Goal: Task Accomplishment & Management: Manage account settings

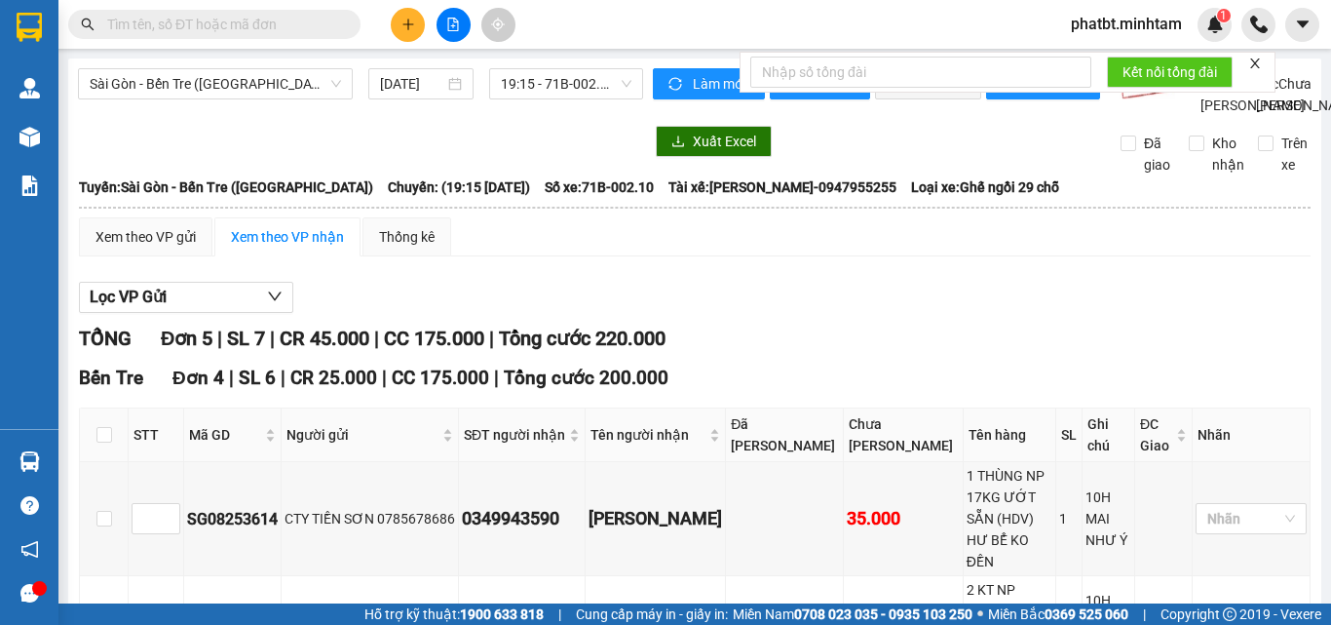
click at [291, 31] on input "text" at bounding box center [222, 24] width 230 height 21
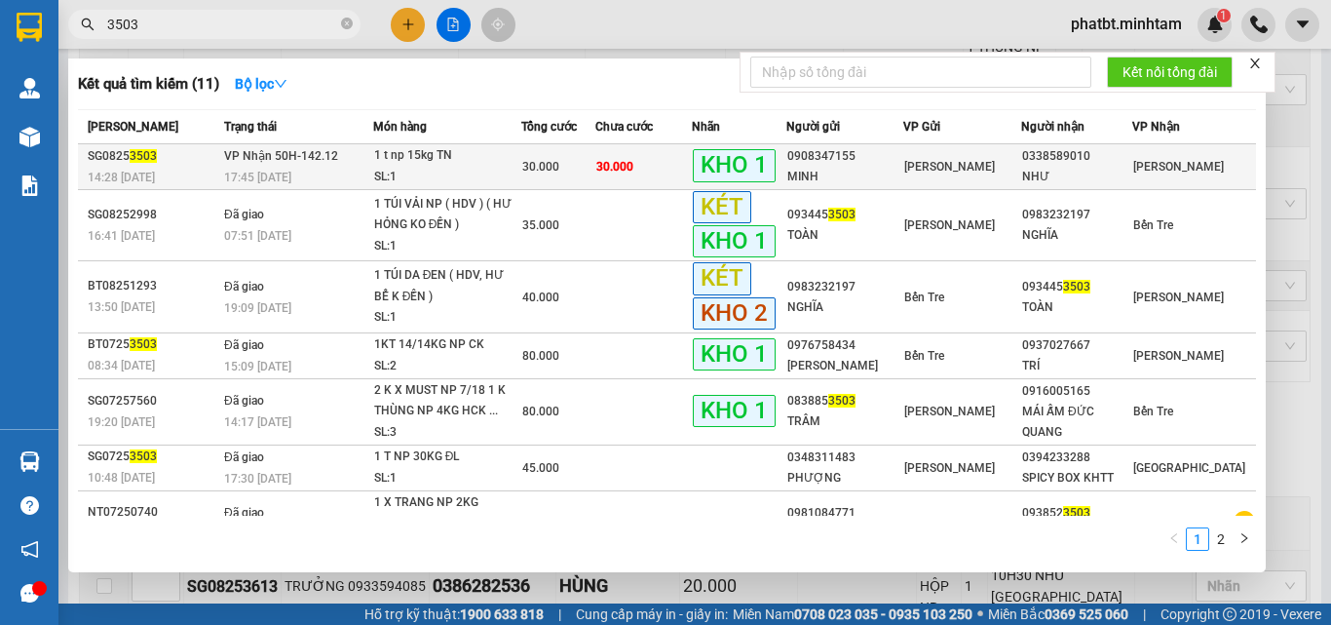
type input "3503"
click at [398, 160] on div "1 t np 15kg TN" at bounding box center [447, 155] width 146 height 21
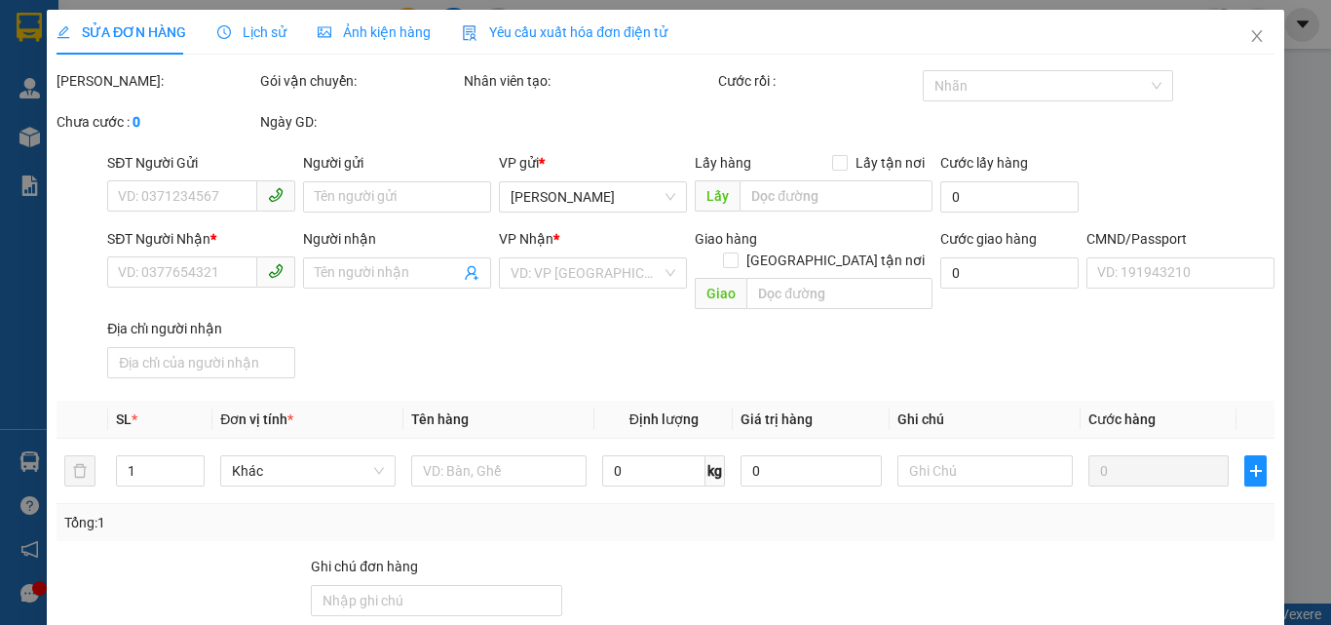
type input "0908347155"
type input "MINH"
type input "0338589010"
type input "NHƯ"
type input "TEM NHÃN ĐG"
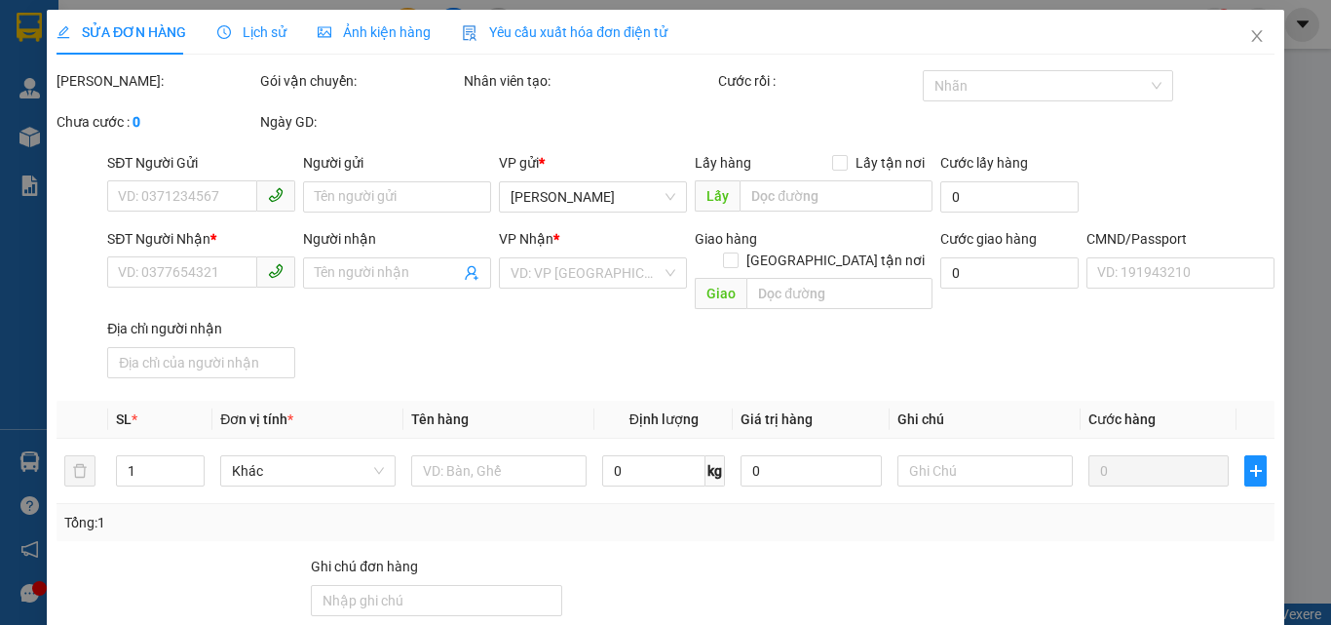
type input "30.000"
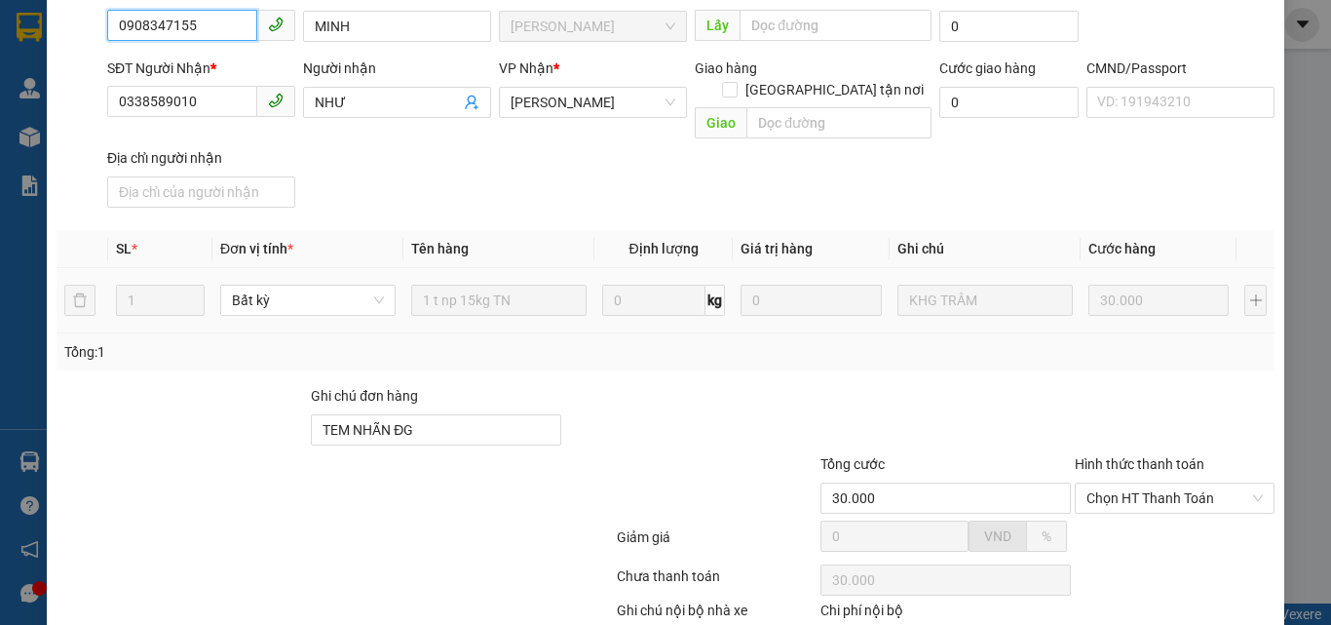
scroll to position [271, 0]
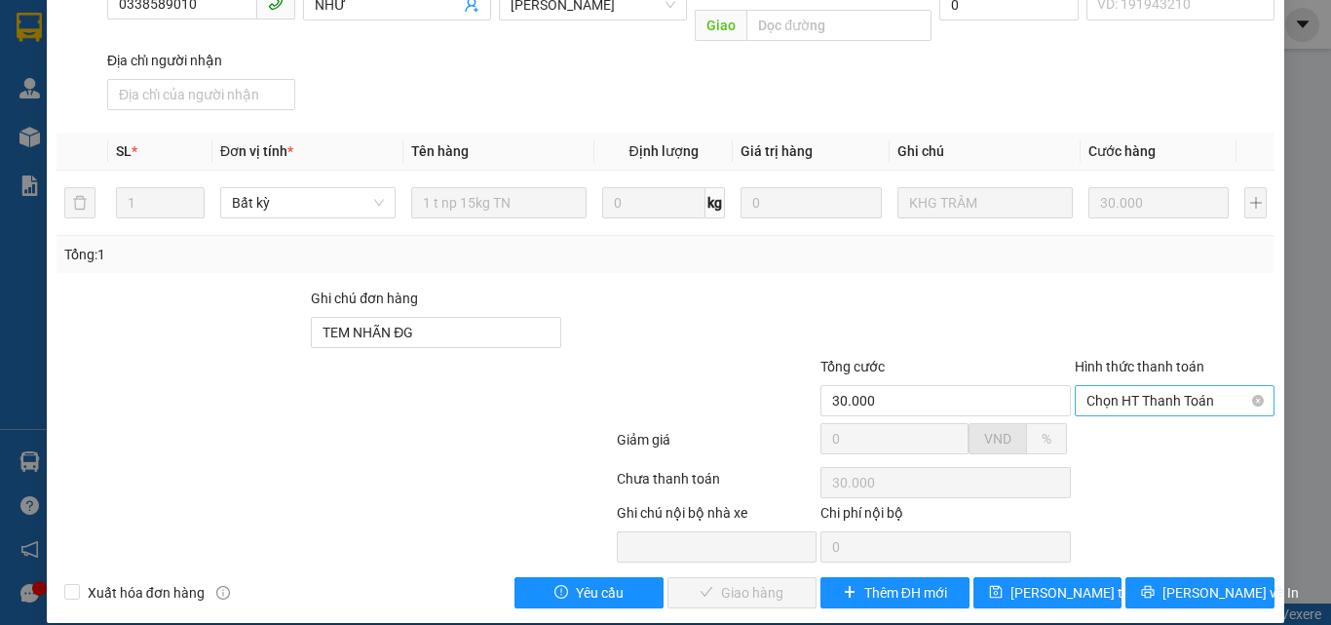
click at [1133, 386] on span "Chọn HT Thanh Toán" at bounding box center [1175, 400] width 176 height 29
drag, startPoint x: 1116, startPoint y: 422, endPoint x: 1082, endPoint y: 434, distance: 36.1
click at [1115, 422] on div "Tại văn phòng" at bounding box center [1163, 417] width 174 height 21
type input "0"
click at [757, 582] on span "[PERSON_NAME] và Giao hàng" at bounding box center [798, 592] width 187 height 21
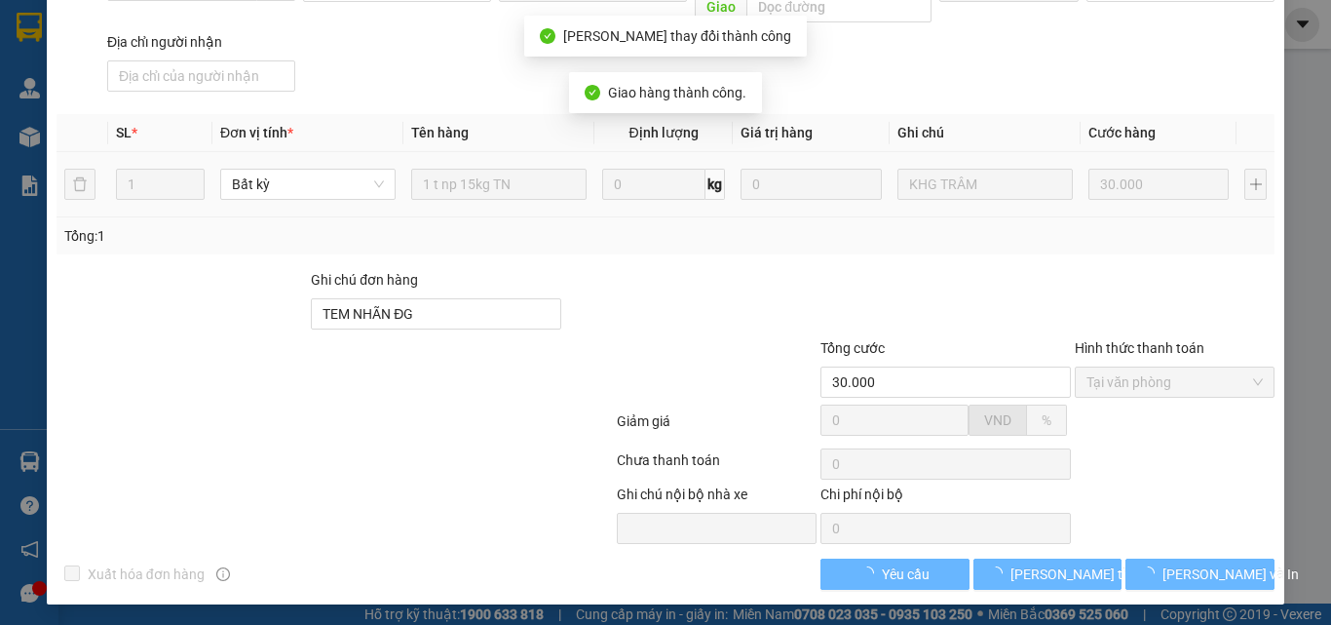
scroll to position [0, 0]
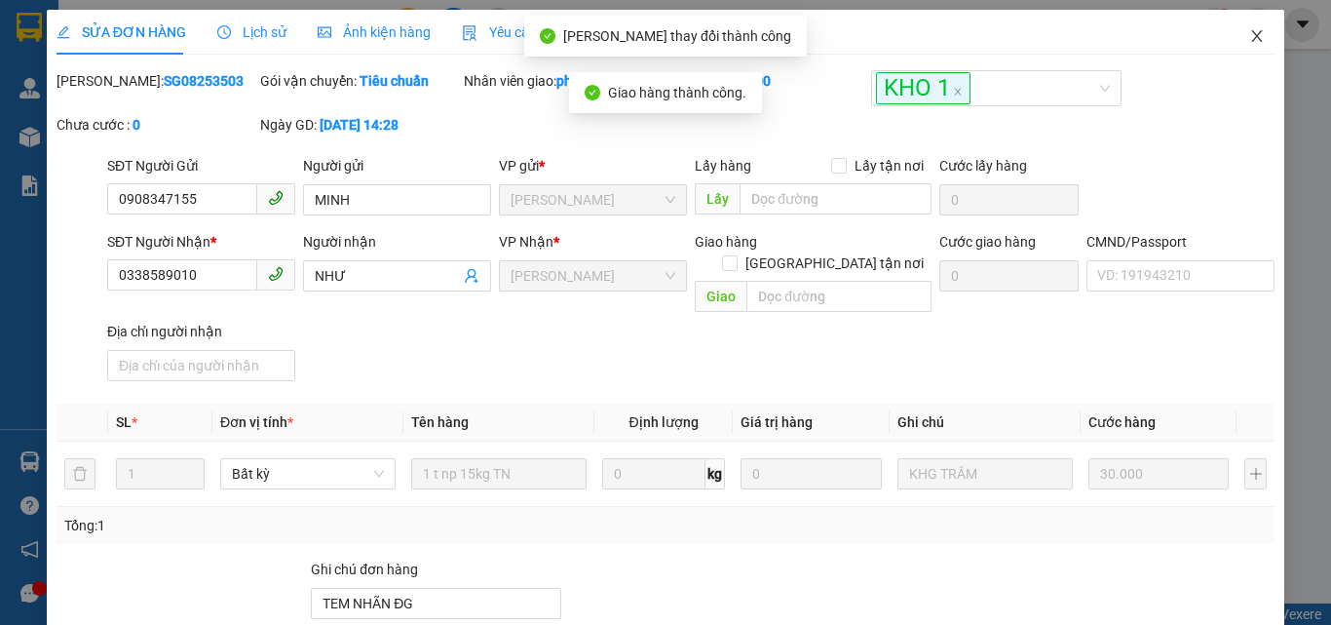
click at [1249, 39] on icon "close" at bounding box center [1257, 36] width 16 height 16
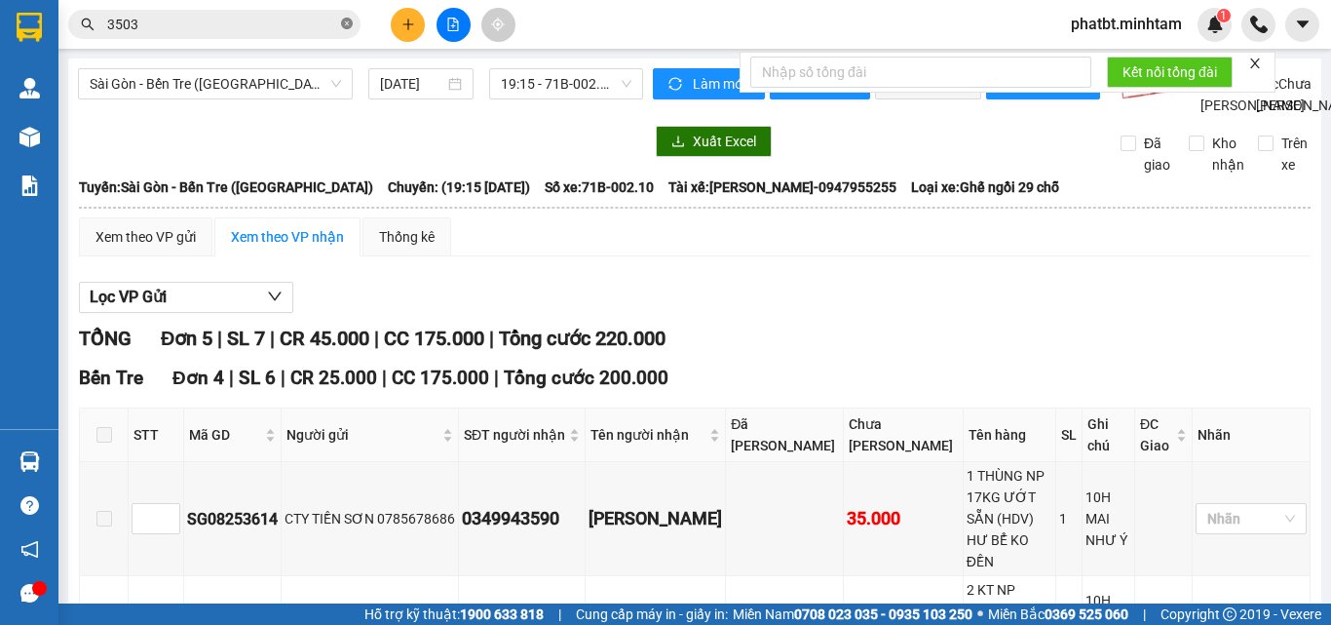
click at [345, 28] on icon "close-circle" at bounding box center [347, 24] width 12 height 12
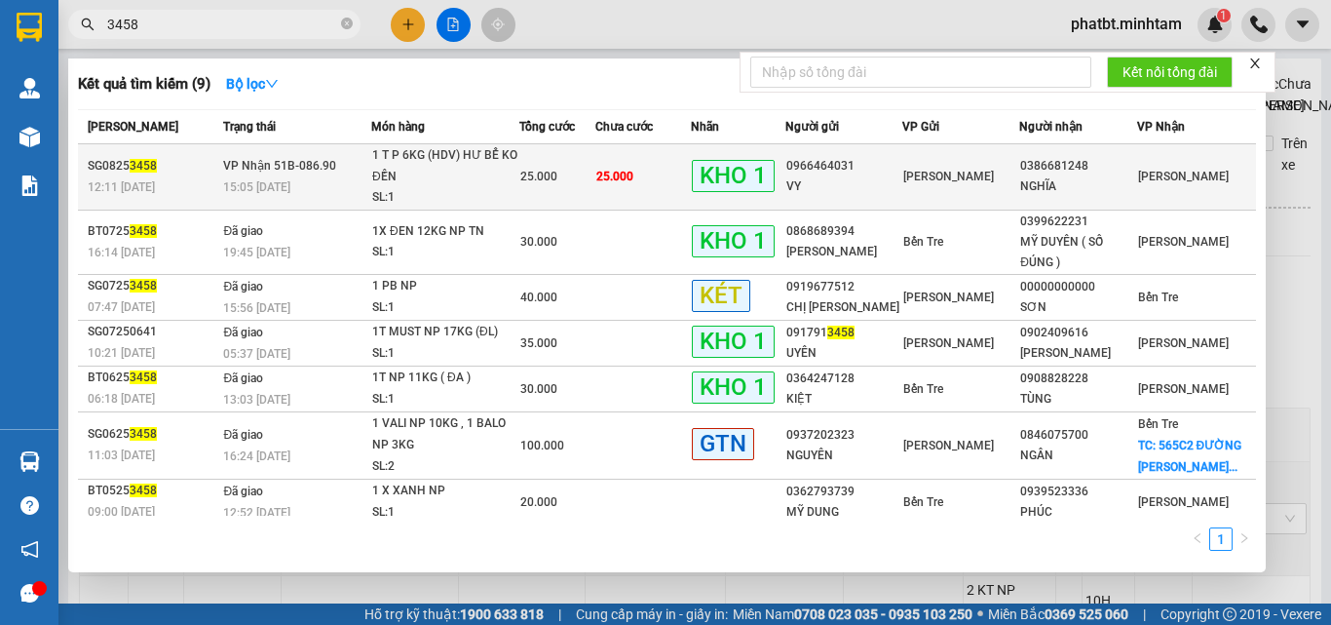
type input "3458"
click at [358, 166] on td "VP Nhận 51B-086.90 15:05 - 14/08" at bounding box center [294, 177] width 153 height 66
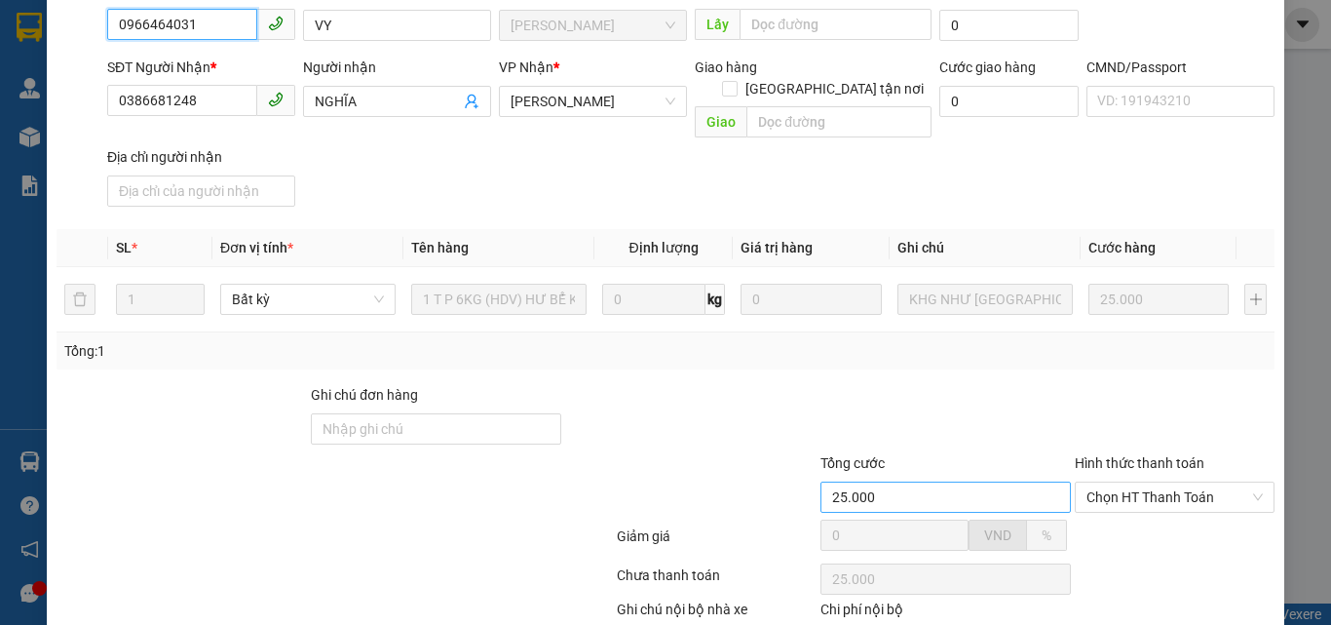
scroll to position [271, 0]
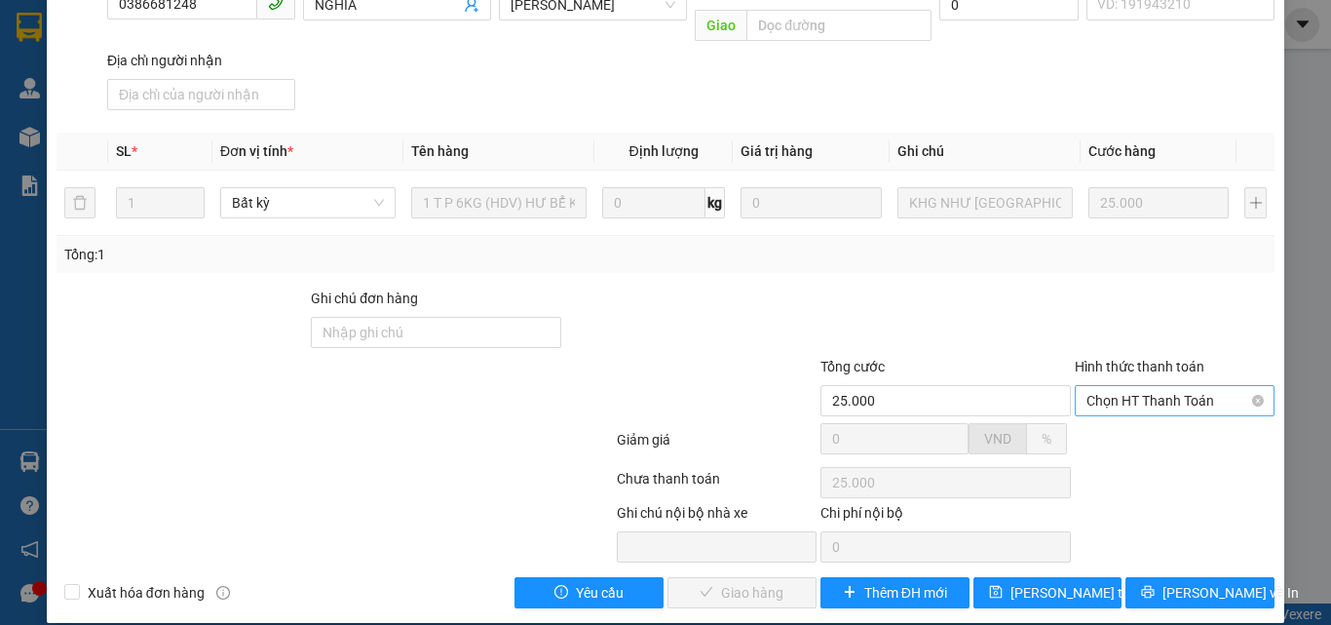
click at [1117, 386] on span "Chọn HT Thanh Toán" at bounding box center [1175, 400] width 176 height 29
click at [1123, 423] on div "Tại văn phòng" at bounding box center [1163, 417] width 174 height 21
type input "0"
click at [775, 582] on span "[PERSON_NAME] và Giao hàng" at bounding box center [798, 592] width 187 height 21
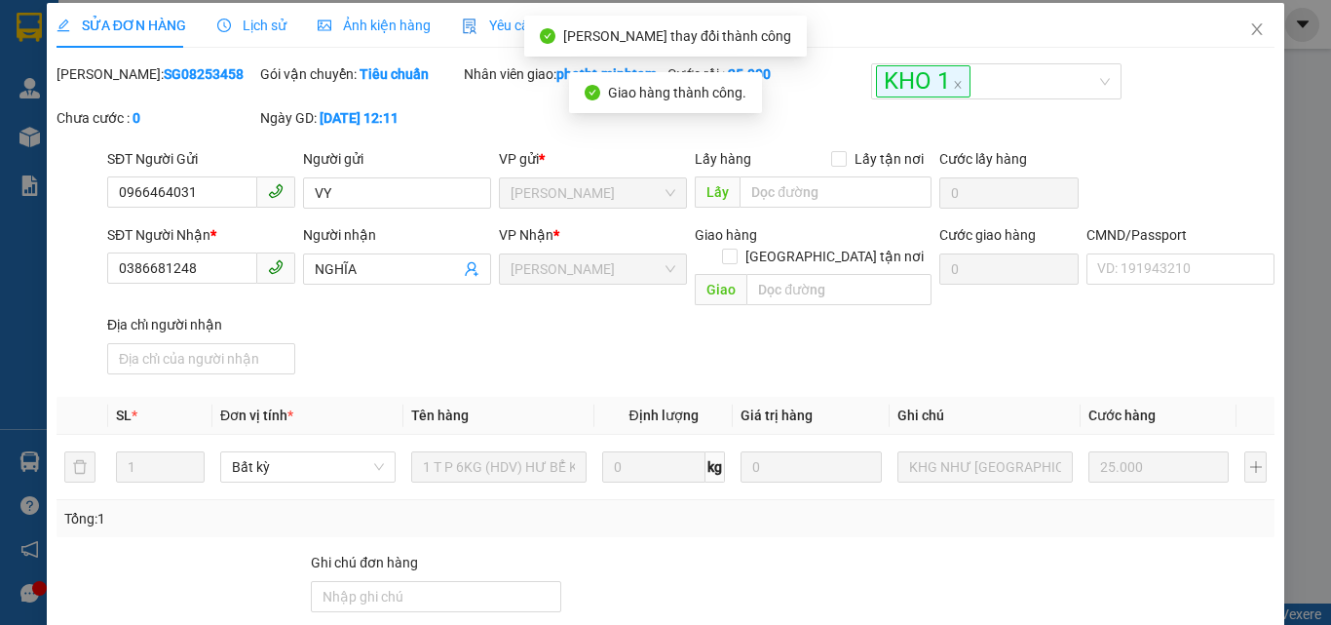
scroll to position [0, 0]
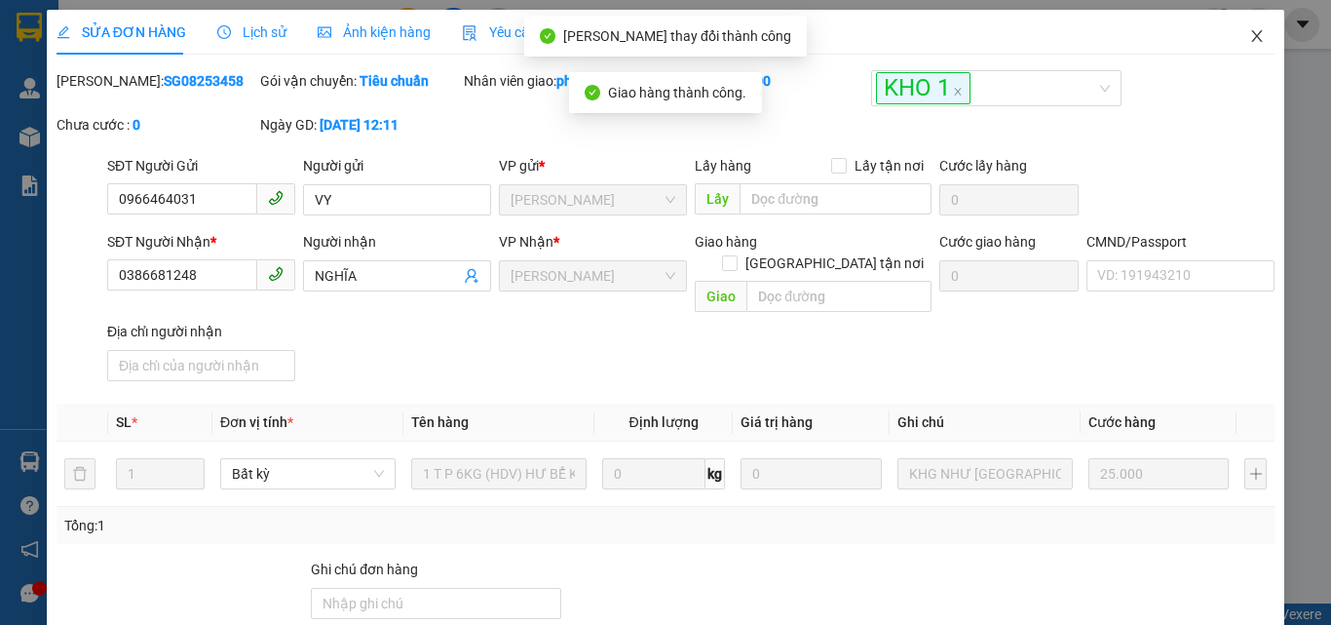
click at [1249, 33] on icon "close" at bounding box center [1257, 36] width 16 height 16
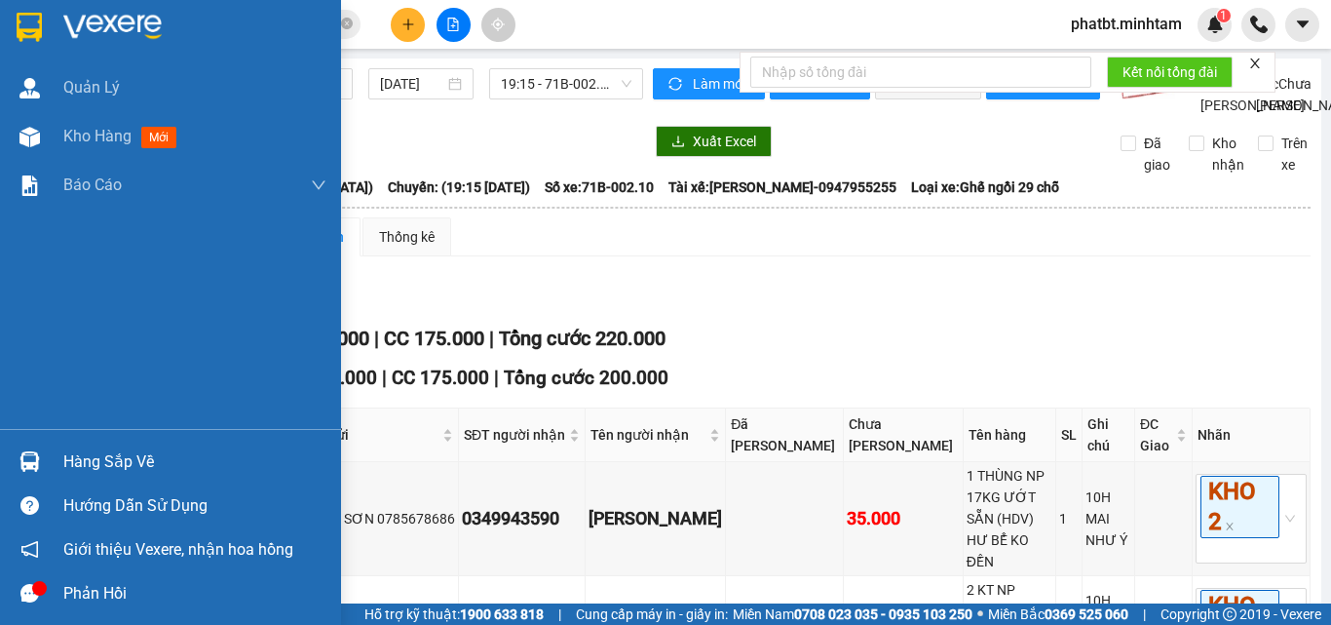
click at [81, 461] on div "Hàng sắp về" at bounding box center [194, 461] width 263 height 29
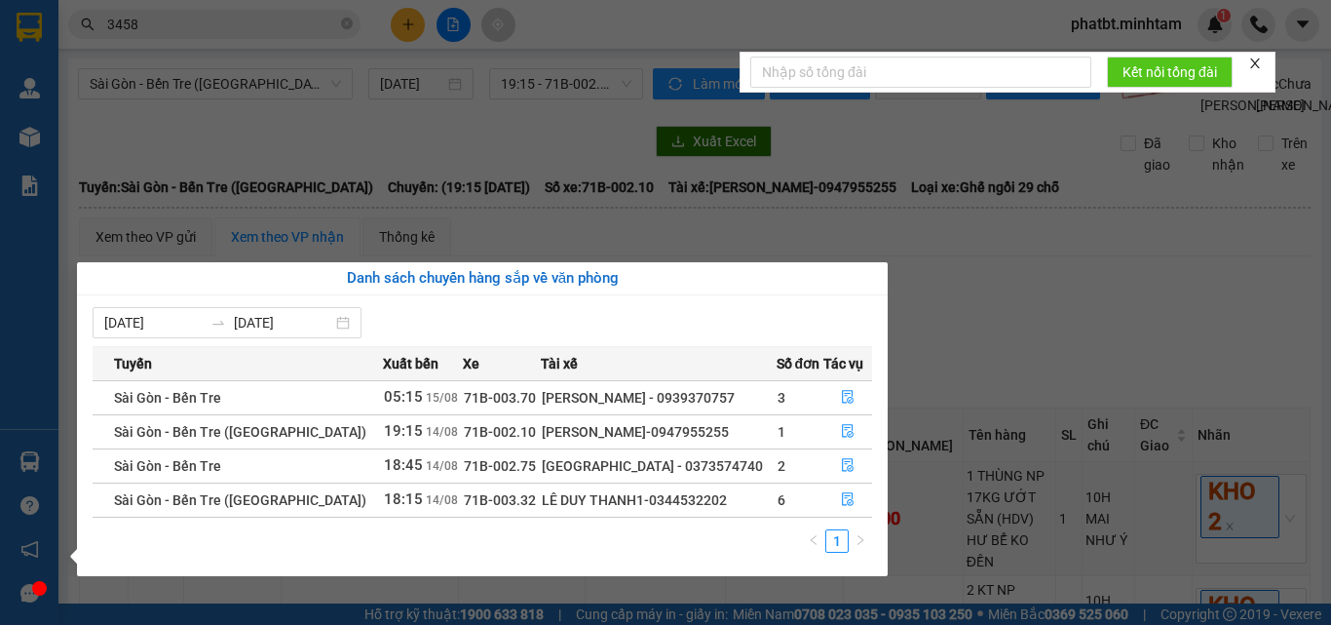
click at [1013, 358] on section "Kết quả tìm kiếm ( 9 ) Bộ lọc Mã ĐH Trạng thái Món hàng Tổng cước Chưa cước Nhã…" at bounding box center [665, 312] width 1331 height 625
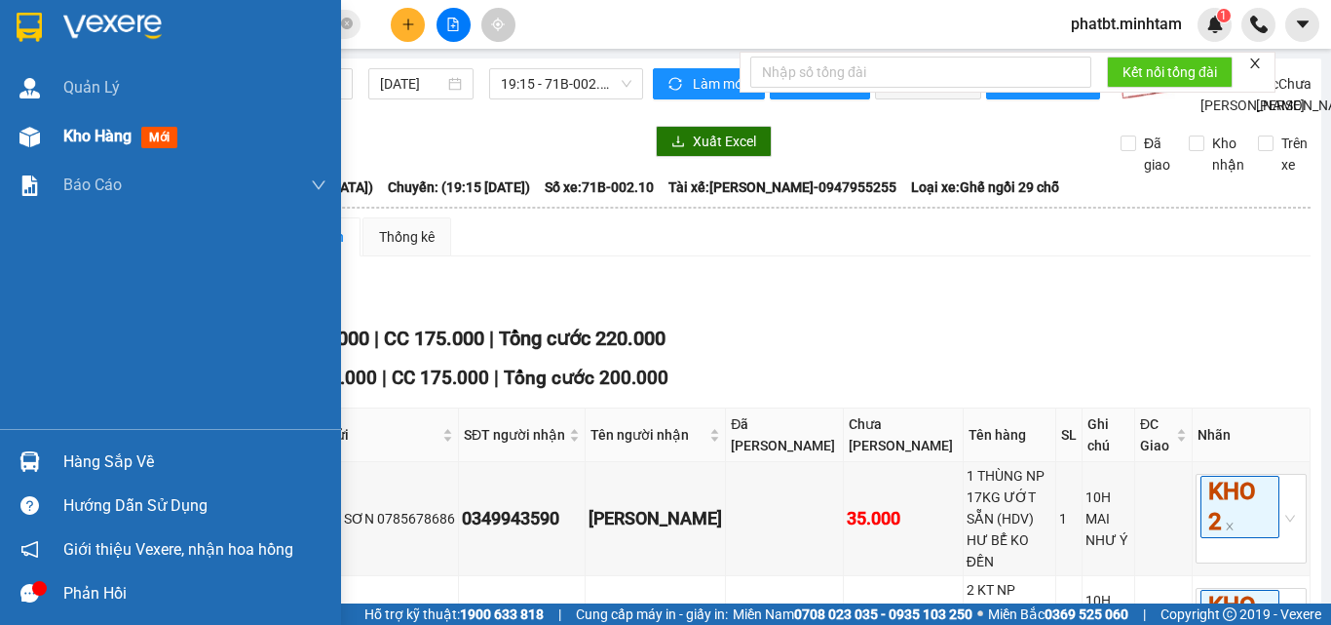
click at [54, 135] on div "Kho hàng mới" at bounding box center [170, 136] width 341 height 49
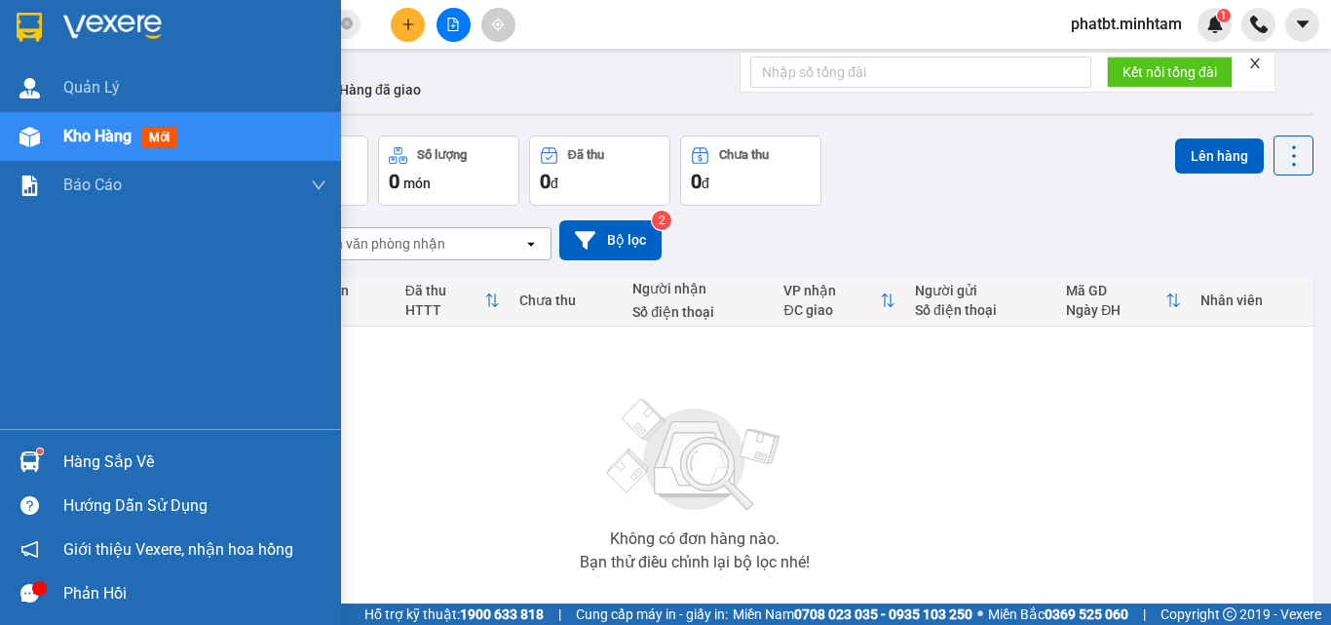
click at [95, 462] on div "Hàng sắp về" at bounding box center [194, 461] width 263 height 29
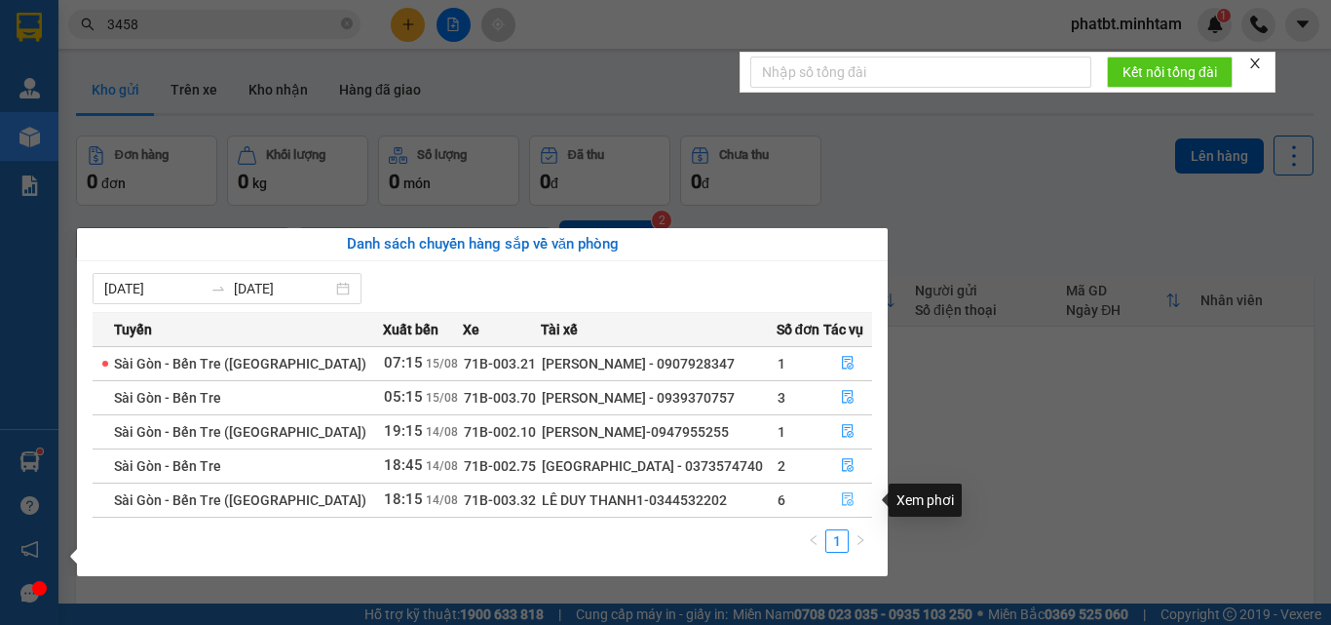
click at [846, 505] on icon "file-done" at bounding box center [848, 500] width 12 height 14
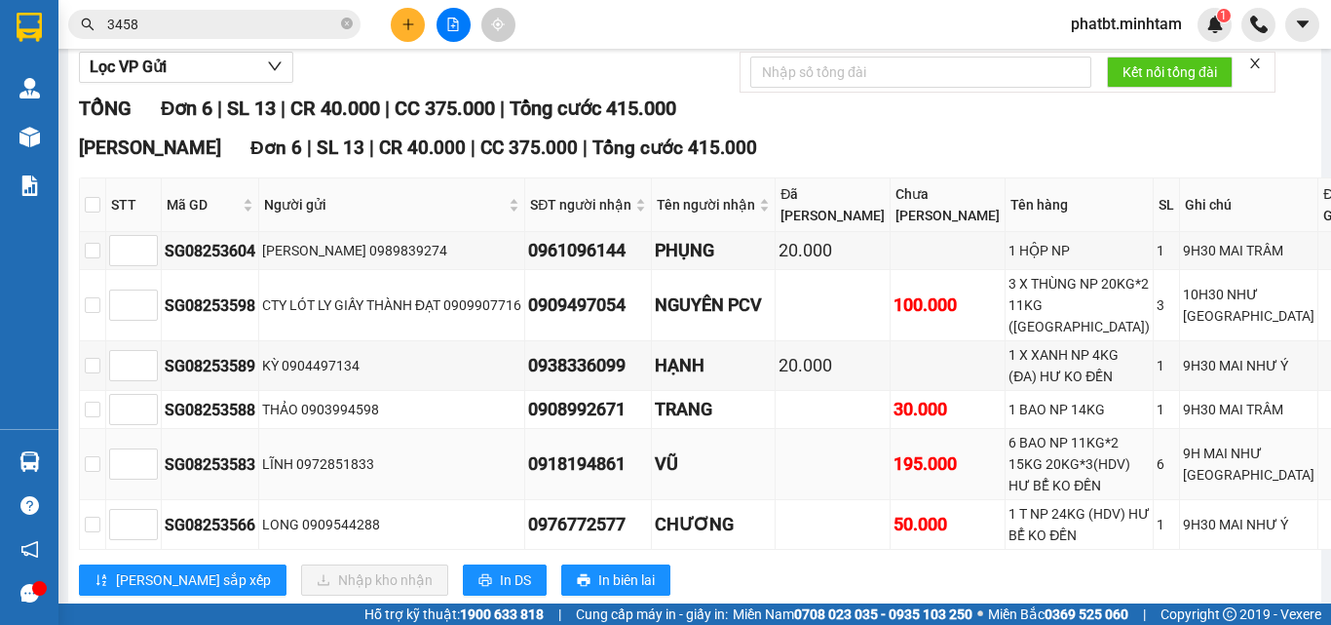
scroll to position [472, 0]
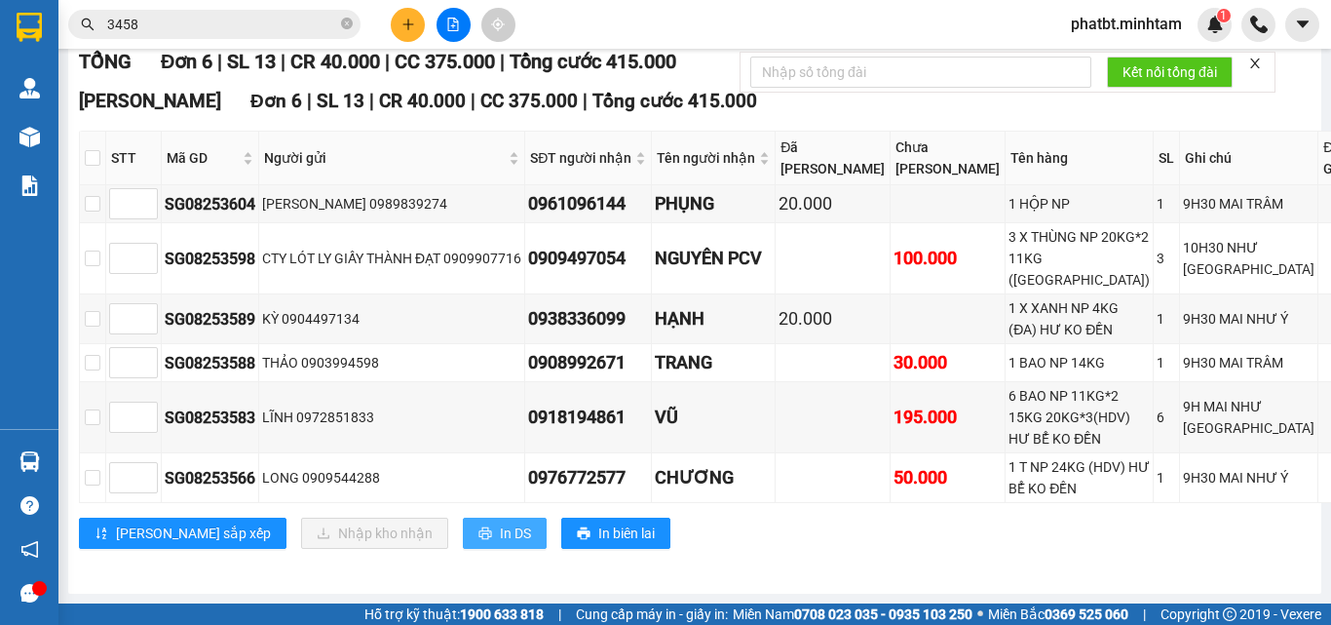
click at [500, 531] on span "In DS" at bounding box center [515, 532] width 31 height 21
click at [100, 211] on input "checkbox" at bounding box center [93, 204] width 16 height 16
checkbox input "true"
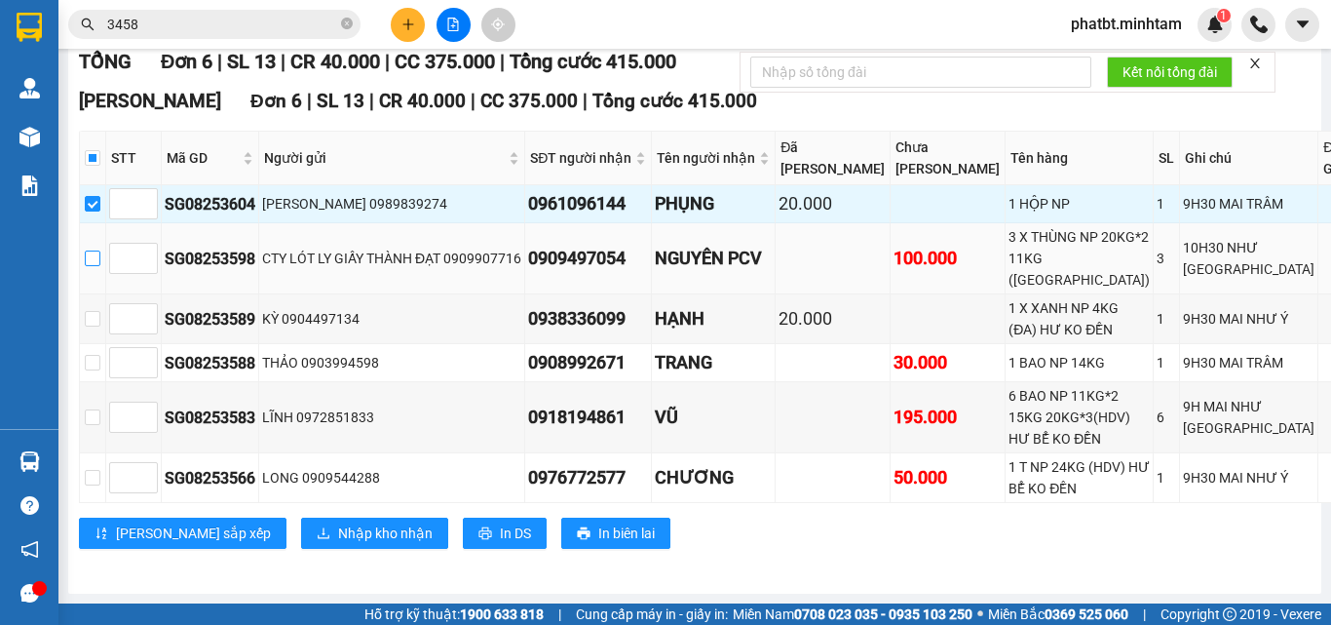
click at [100, 266] on input "checkbox" at bounding box center [93, 258] width 16 height 16
checkbox input "true"
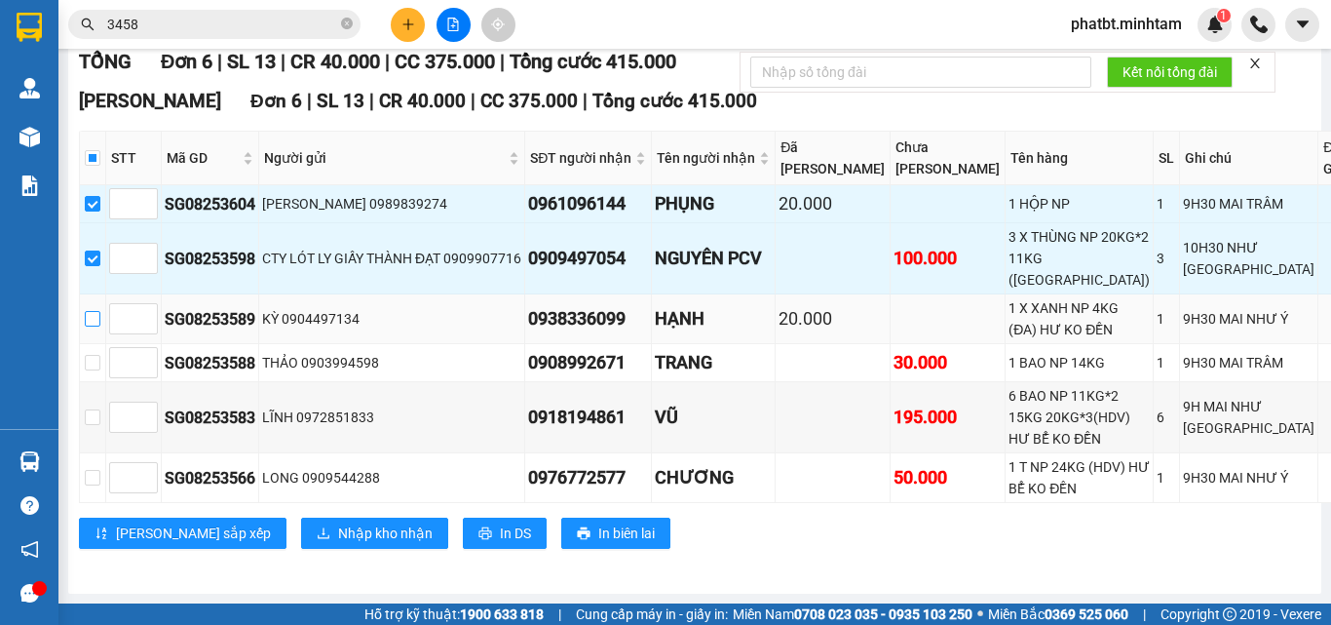
drag, startPoint x: 97, startPoint y: 364, endPoint x: 100, endPoint y: 374, distance: 11.1
click at [98, 327] on input "checkbox" at bounding box center [93, 319] width 16 height 16
checkbox input "true"
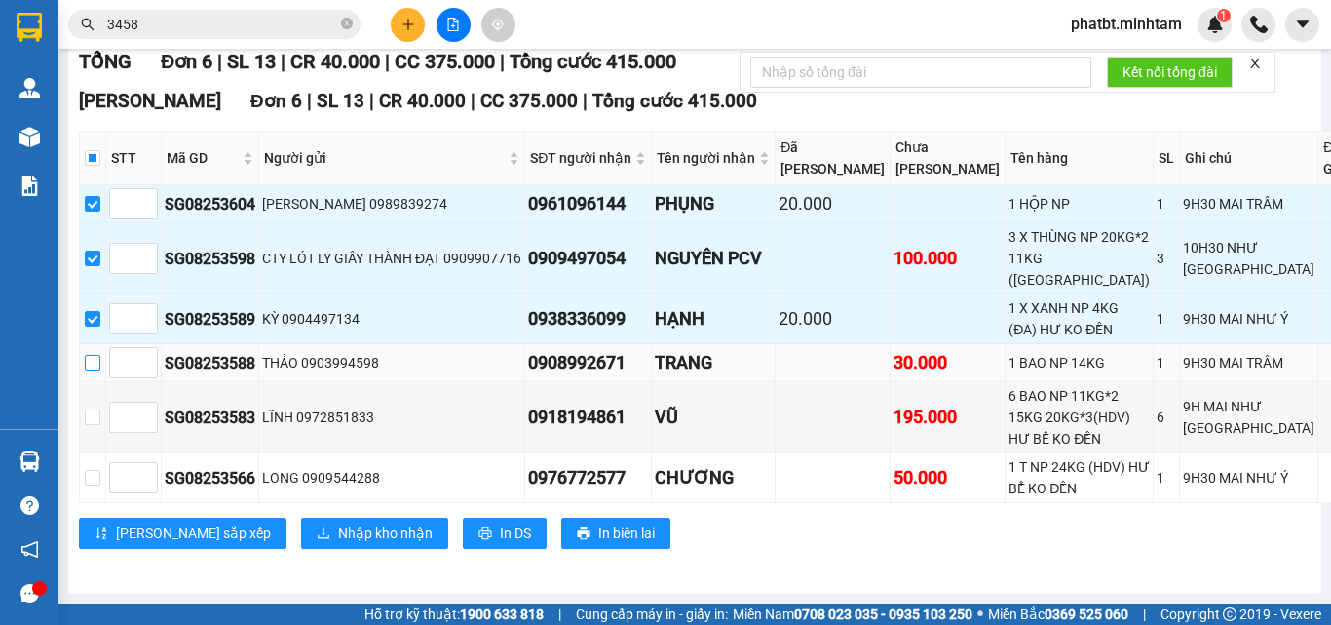
click at [100, 370] on input "checkbox" at bounding box center [93, 363] width 16 height 16
checkbox input "true"
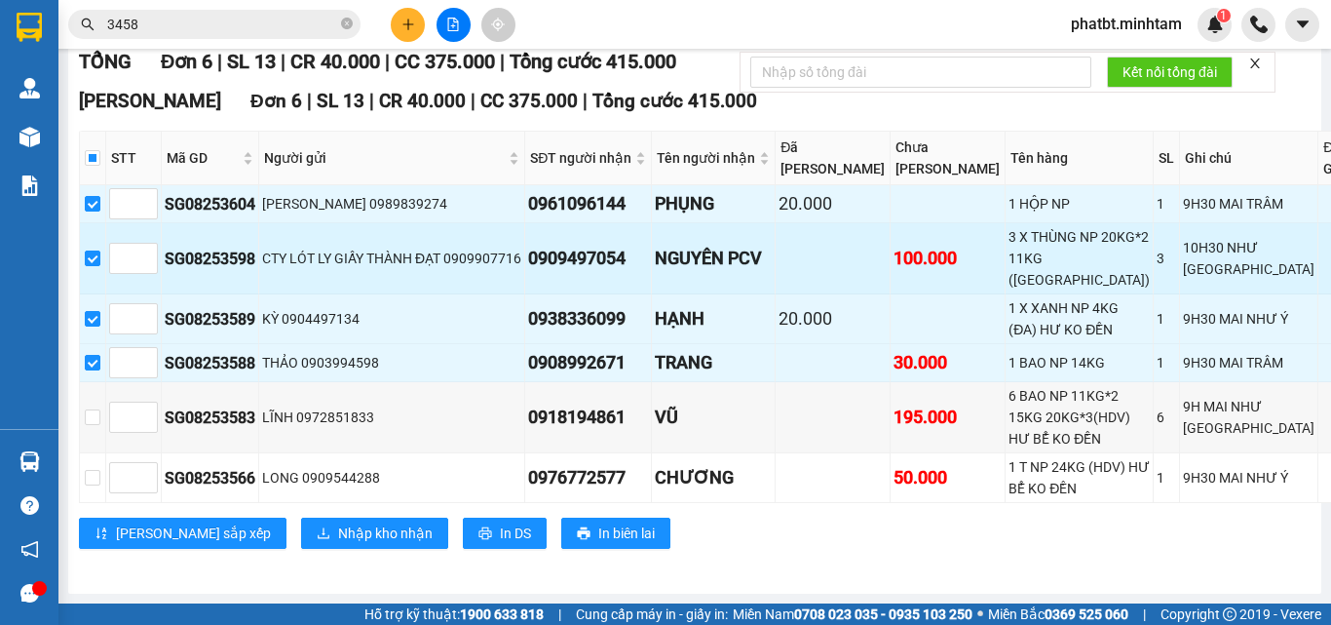
scroll to position [472, 0]
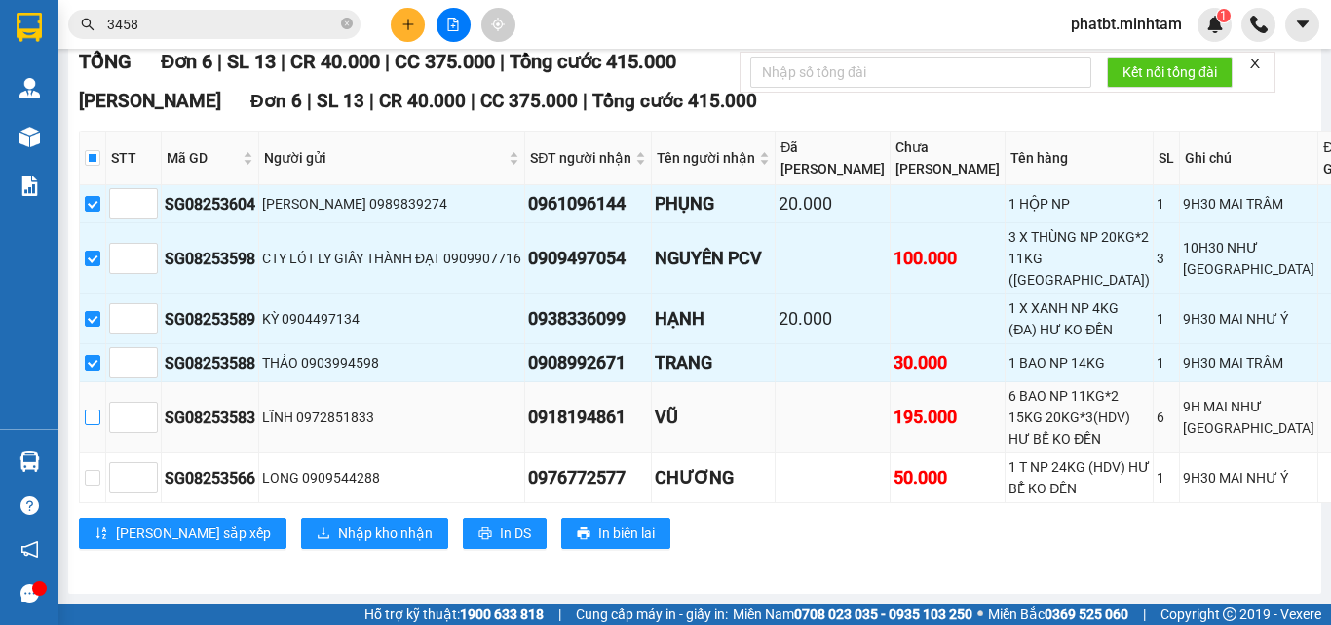
click at [100, 409] on input "checkbox" at bounding box center [93, 417] width 16 height 16
checkbox input "true"
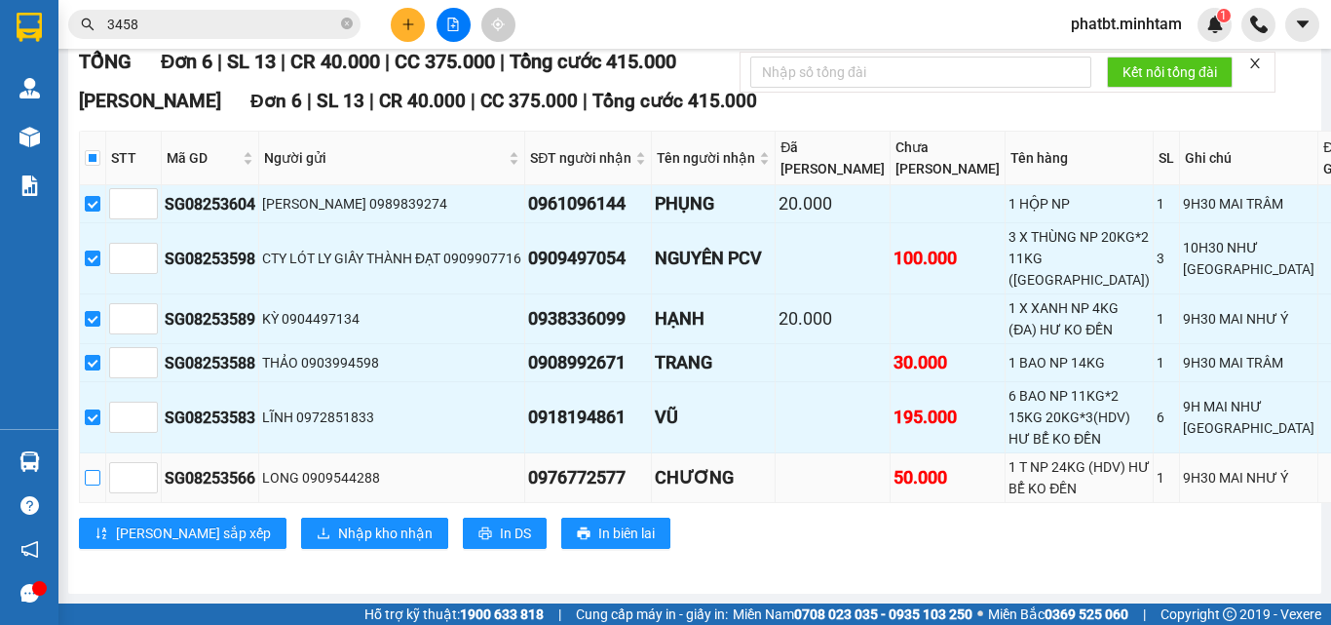
click at [100, 470] on input "checkbox" at bounding box center [93, 478] width 16 height 16
checkbox input "true"
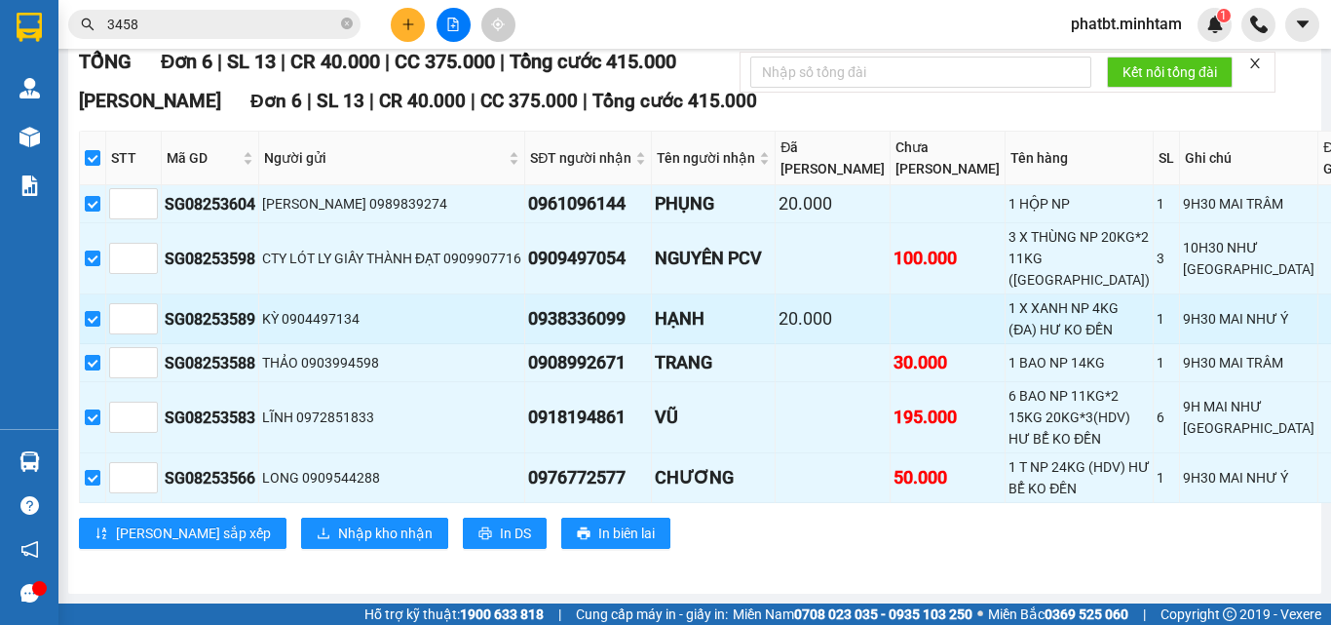
scroll to position [211, 0]
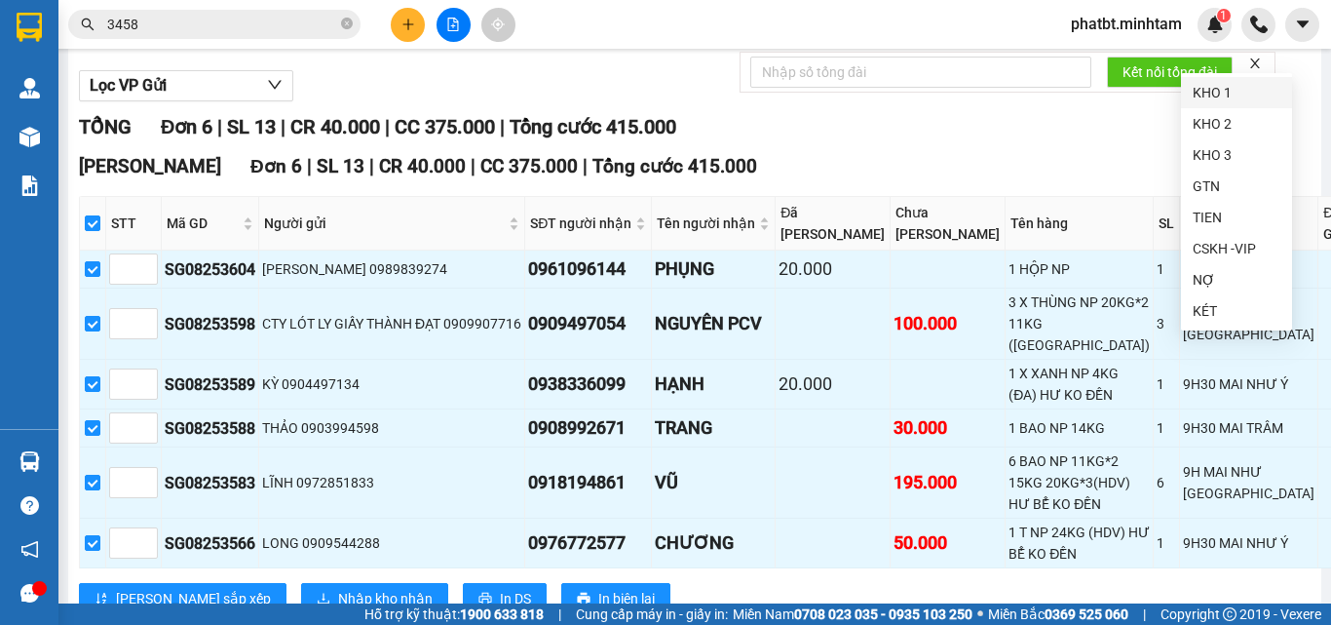
click at [1203, 91] on div "KHO 1" at bounding box center [1237, 92] width 88 height 21
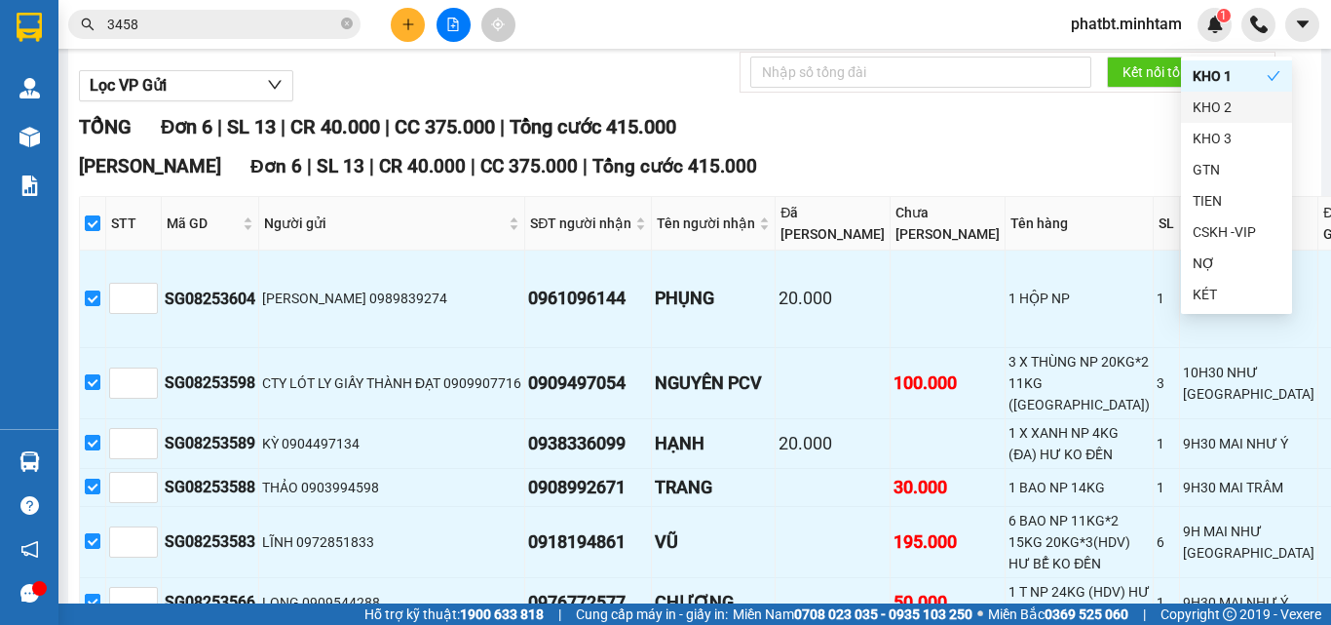
click at [1082, 102] on div "Lọc VP Gửi" at bounding box center [785, 86] width 1412 height 32
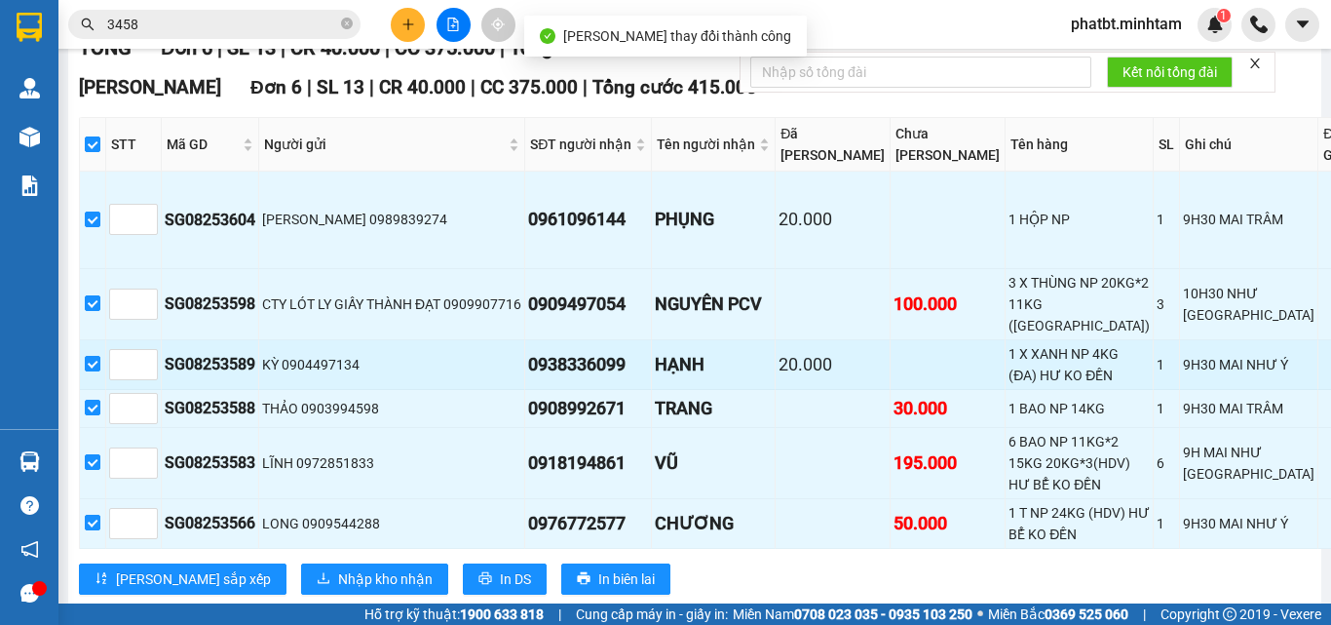
scroll to position [342, 0]
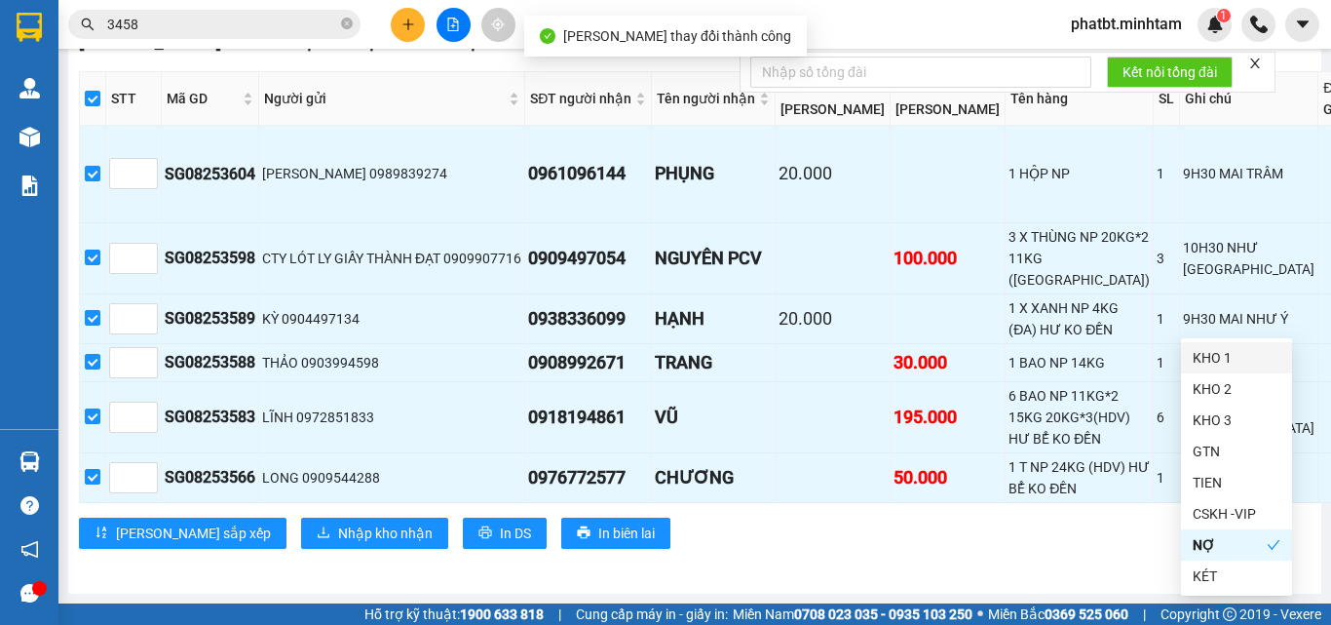
click at [1229, 366] on div "KHO 1" at bounding box center [1237, 357] width 88 height 21
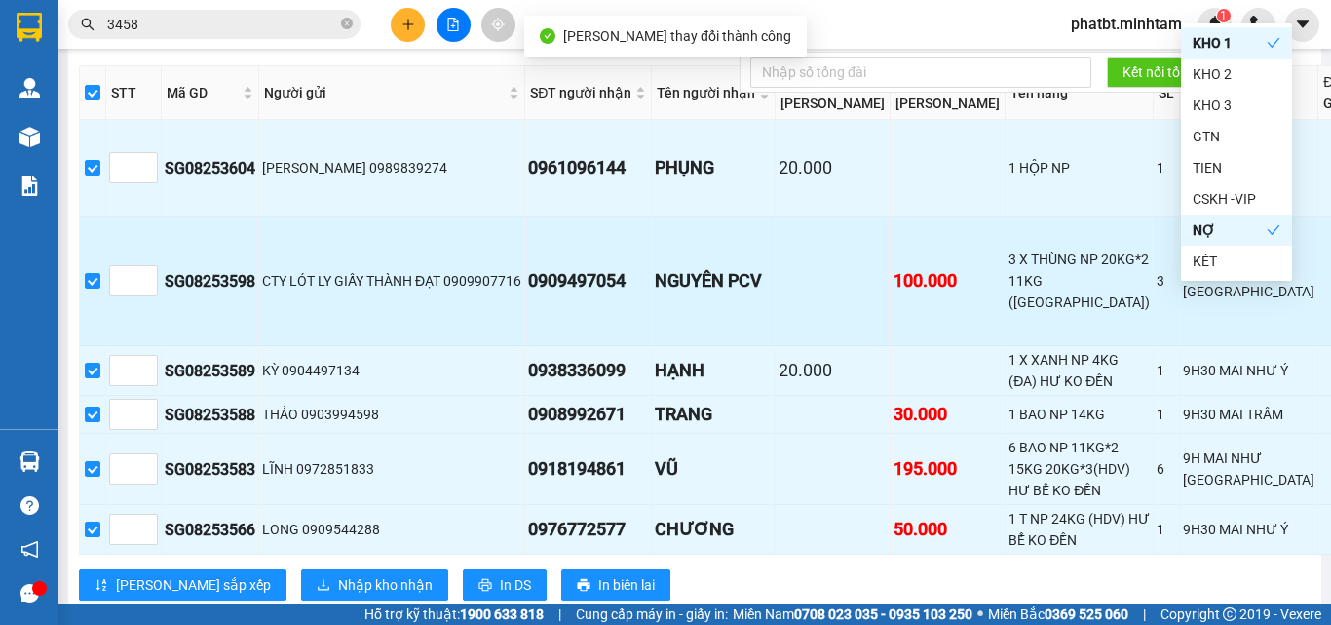
click at [1180, 347] on td "10H30 NHƯ Ý" at bounding box center [1249, 282] width 138 height 130
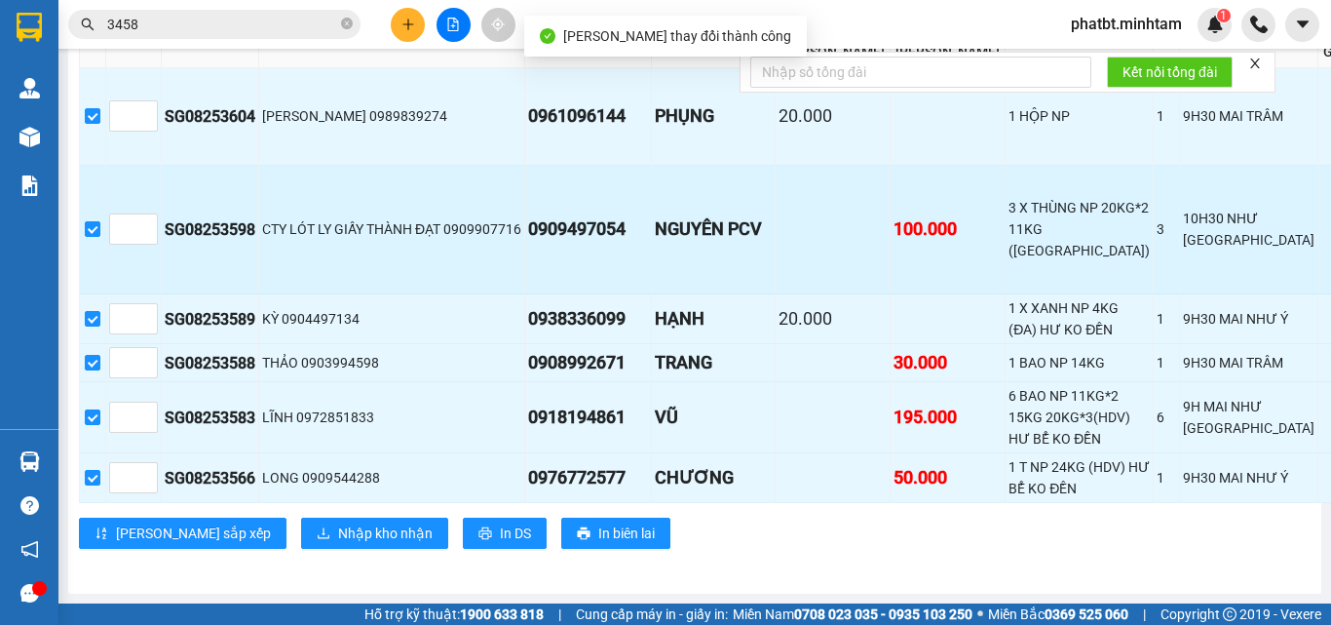
scroll to position [472, 0]
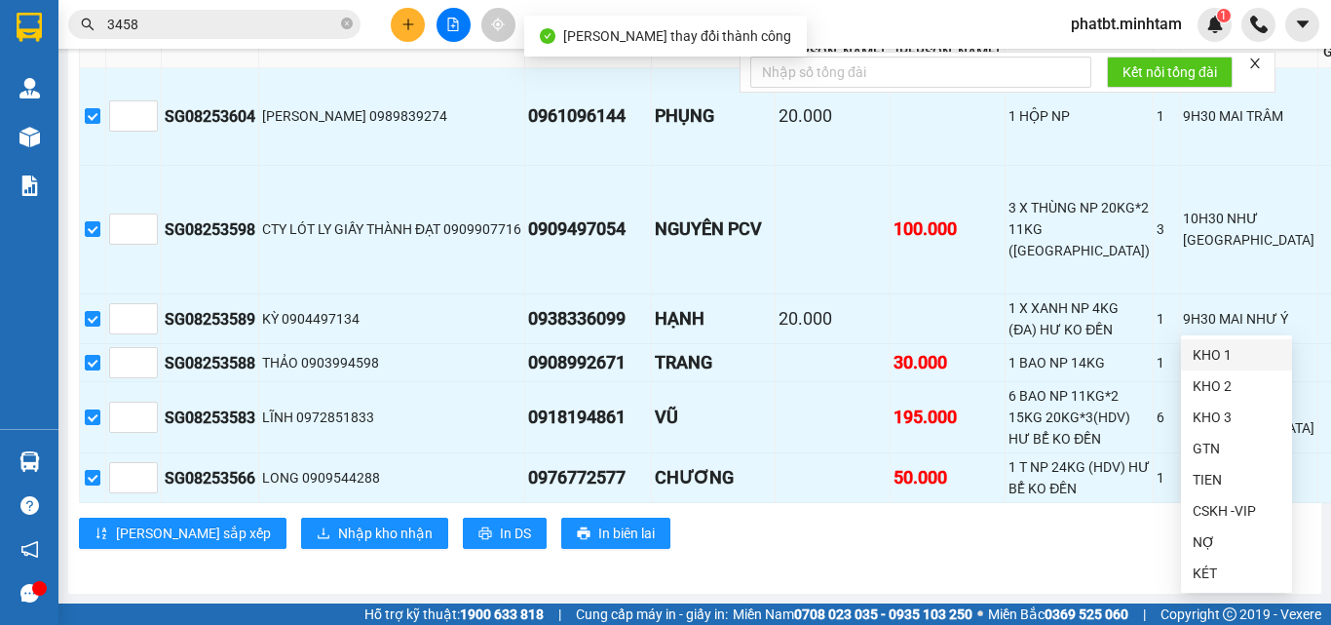
click at [1209, 353] on div "KHO 1" at bounding box center [1237, 354] width 88 height 21
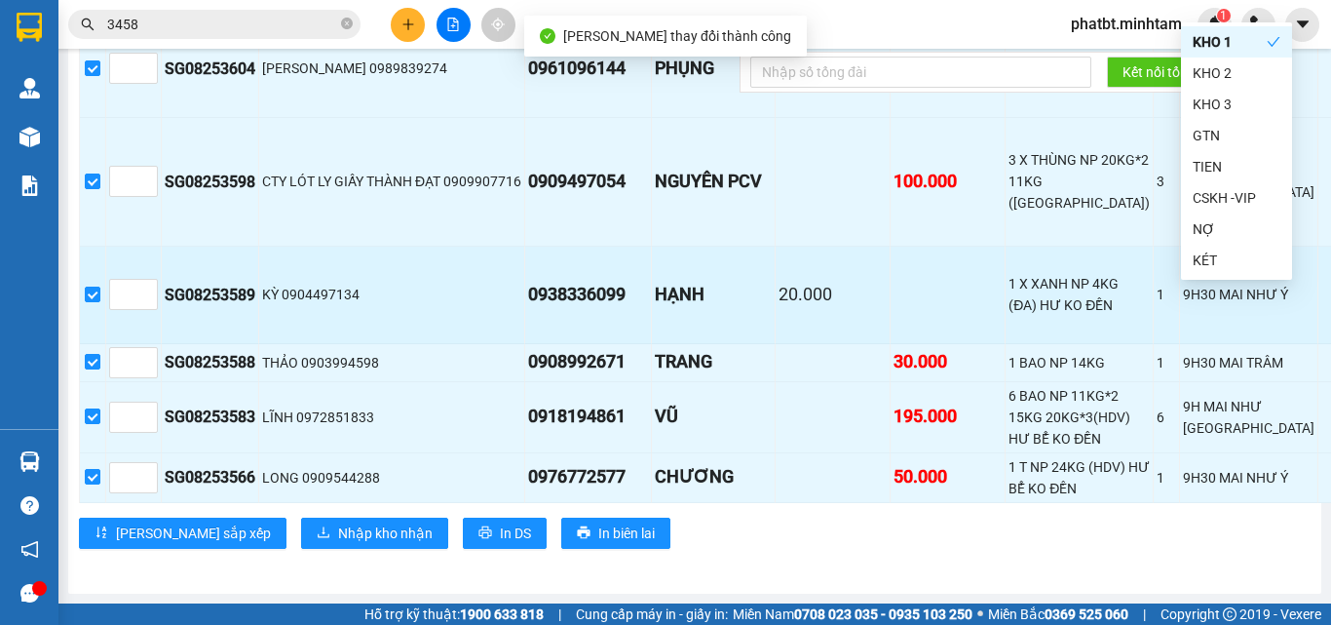
click at [1319, 343] on td at bounding box center [1346, 295] width 55 height 96
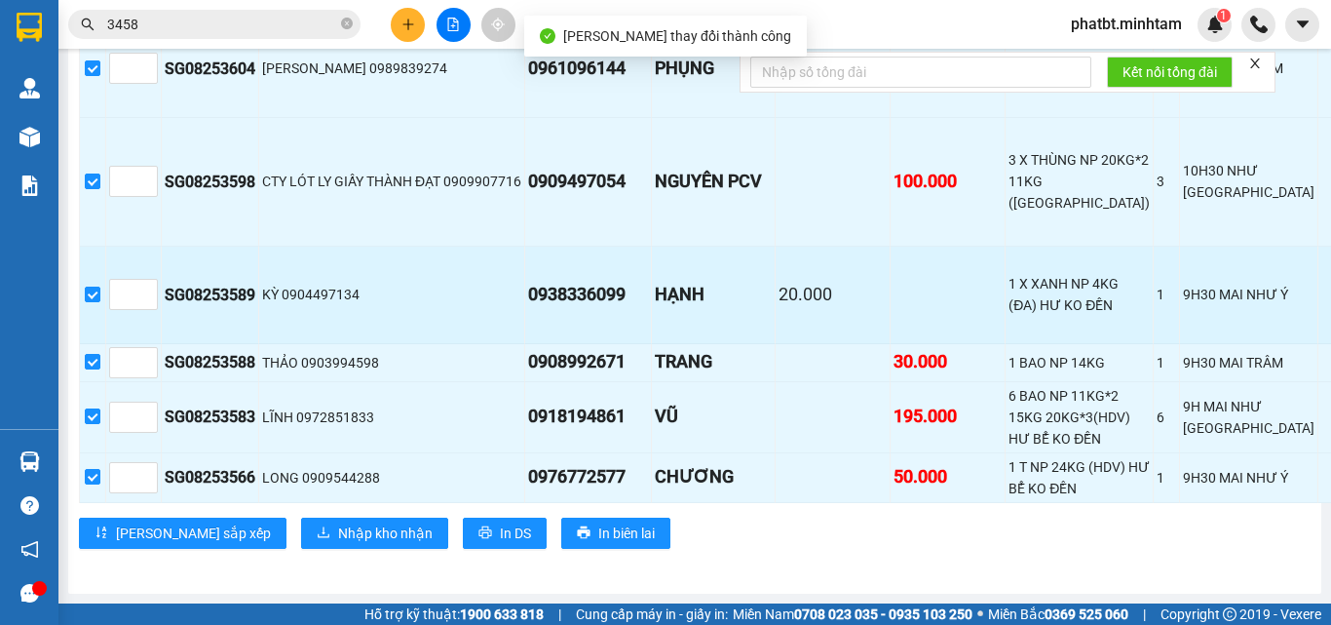
scroll to position [582, 0]
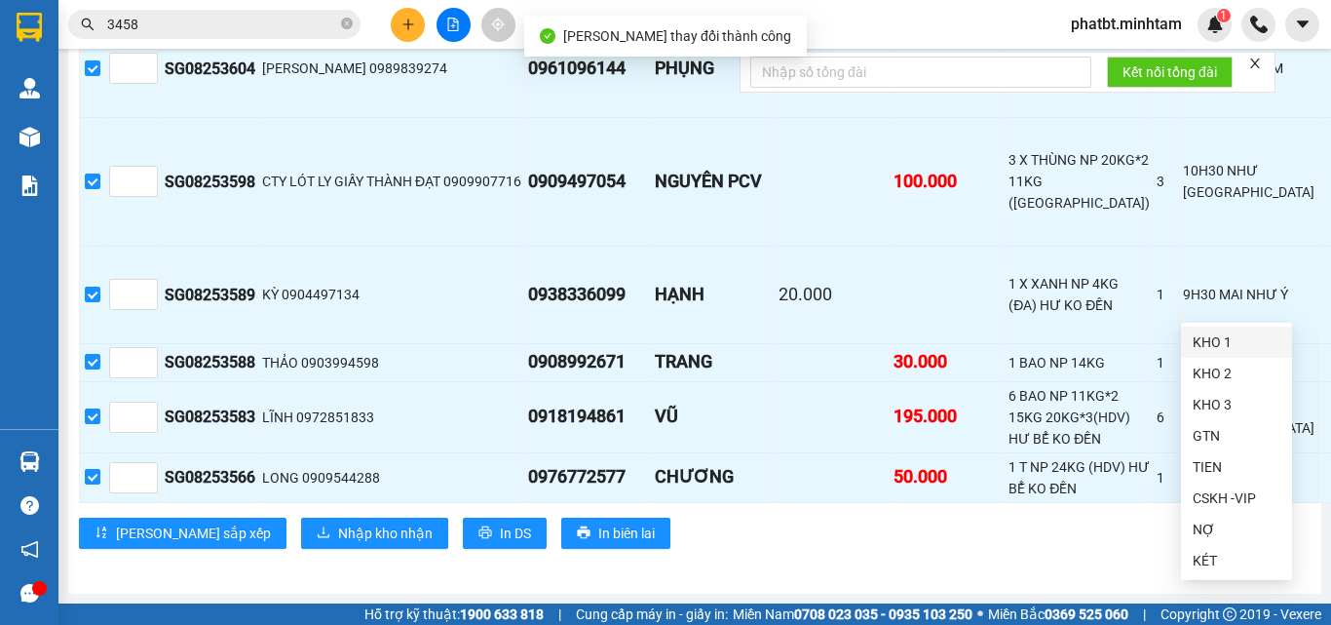
click at [1223, 346] on div "KHO 1" at bounding box center [1237, 341] width 88 height 21
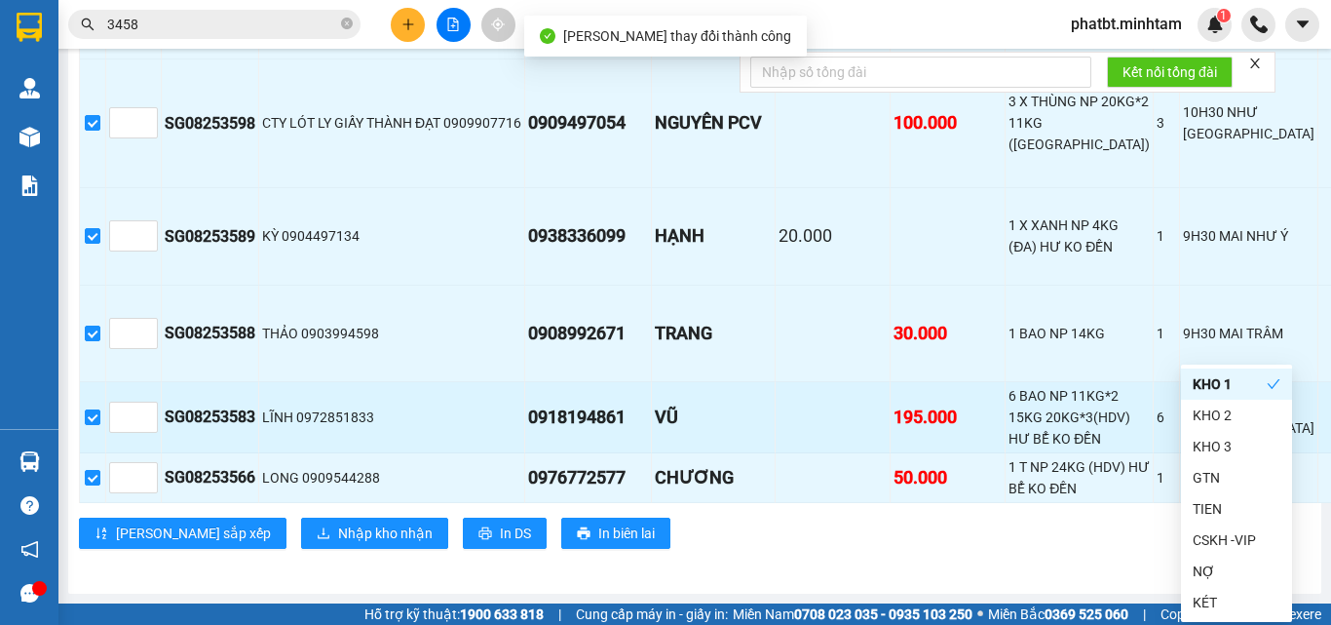
click at [1154, 382] on td "6" at bounding box center [1167, 417] width 26 height 71
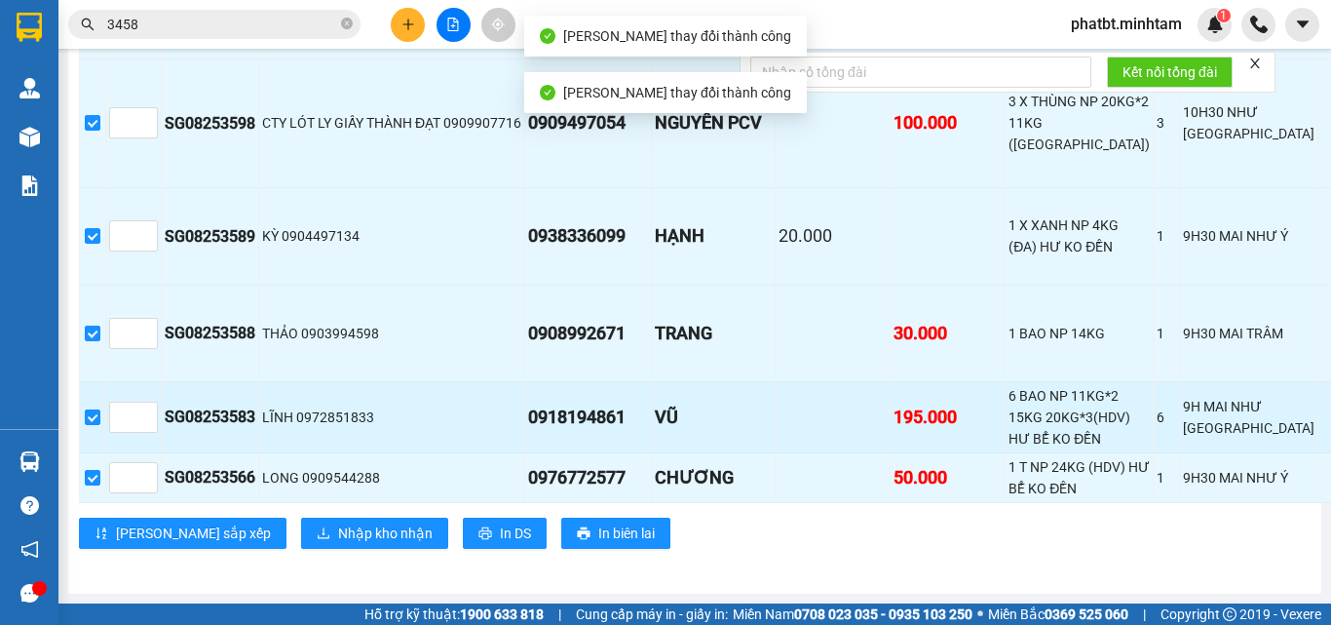
scroll to position [607, 0]
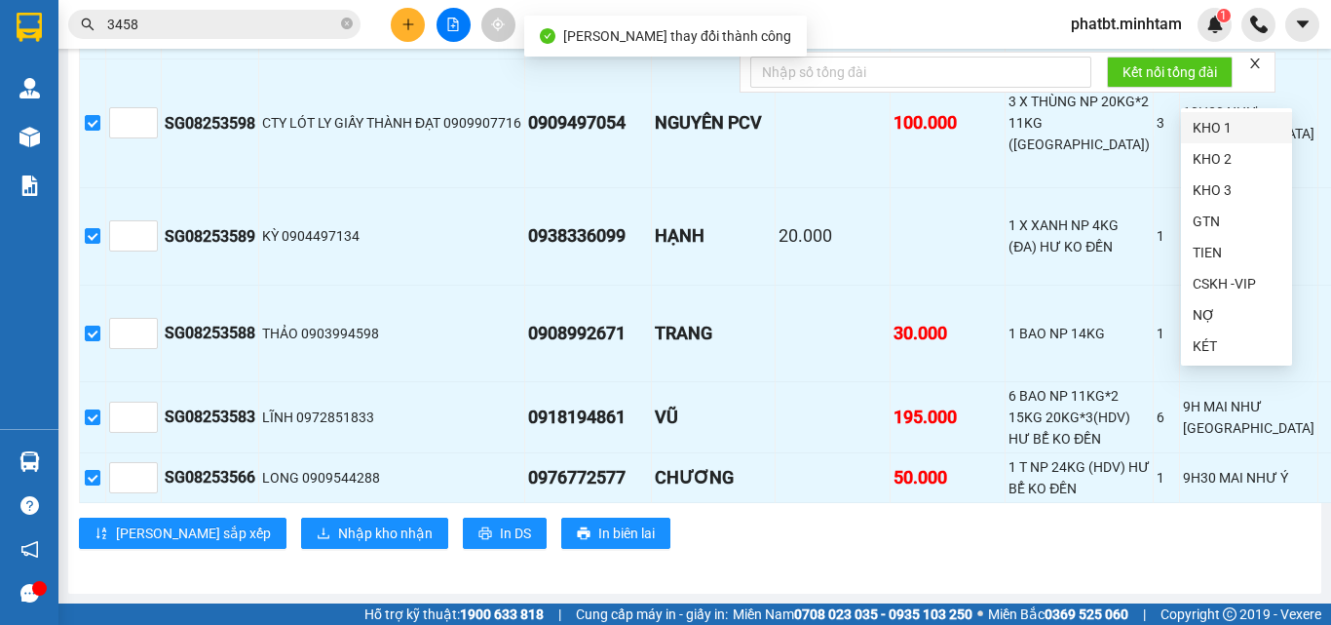
click at [1223, 129] on div "KHO 1" at bounding box center [1237, 127] width 88 height 21
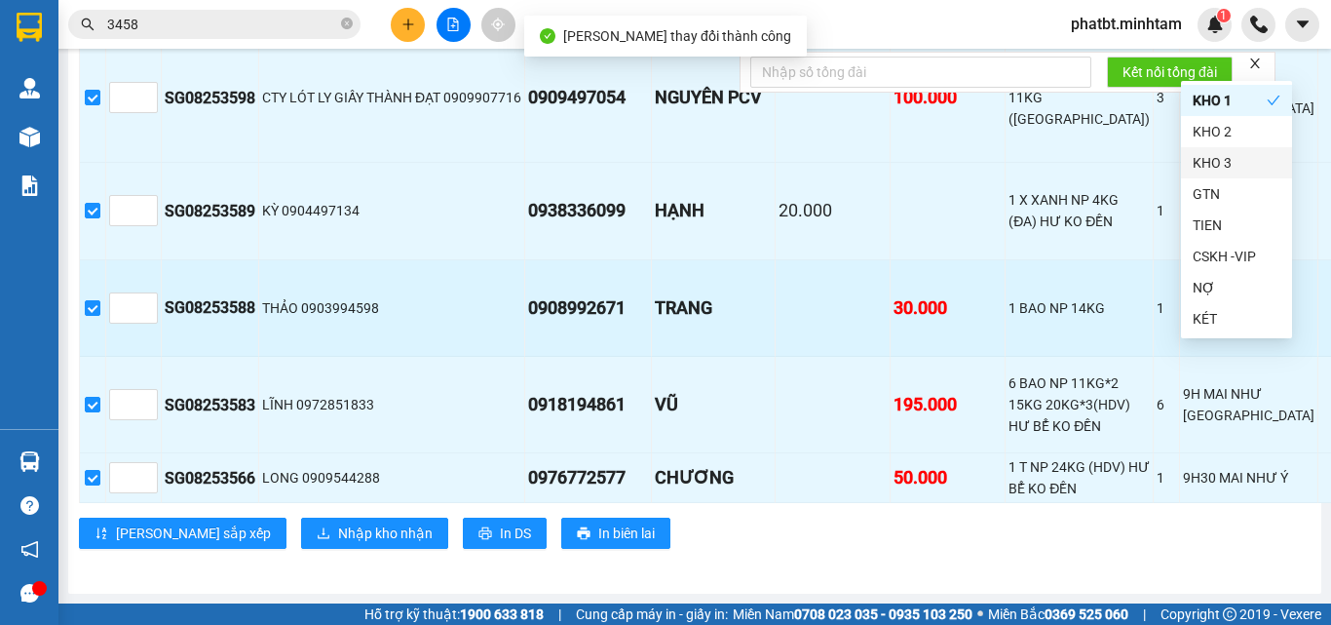
drag, startPoint x: 1076, startPoint y: 249, endPoint x: 1086, endPoint y: 326, distance: 77.6
click at [1180, 260] on td "9H30 MAI TRÂM" at bounding box center [1249, 308] width 138 height 96
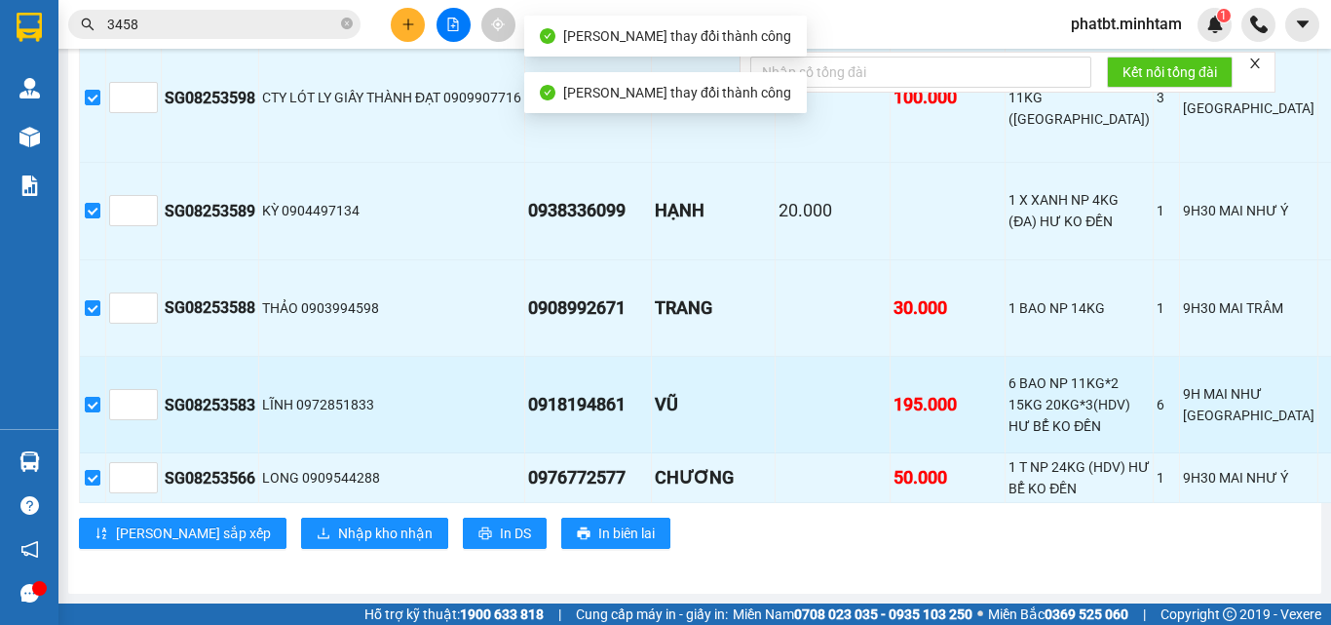
scroll to position [611, 0]
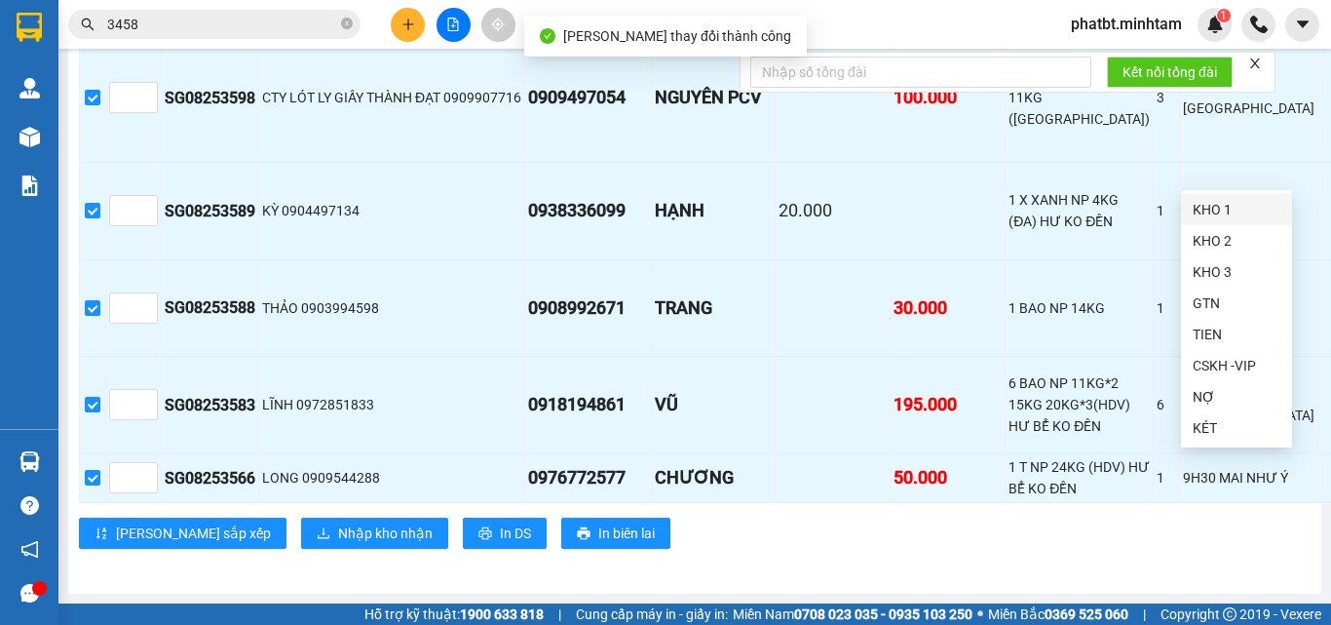
click at [1210, 213] on div "KHO 1" at bounding box center [1237, 209] width 88 height 21
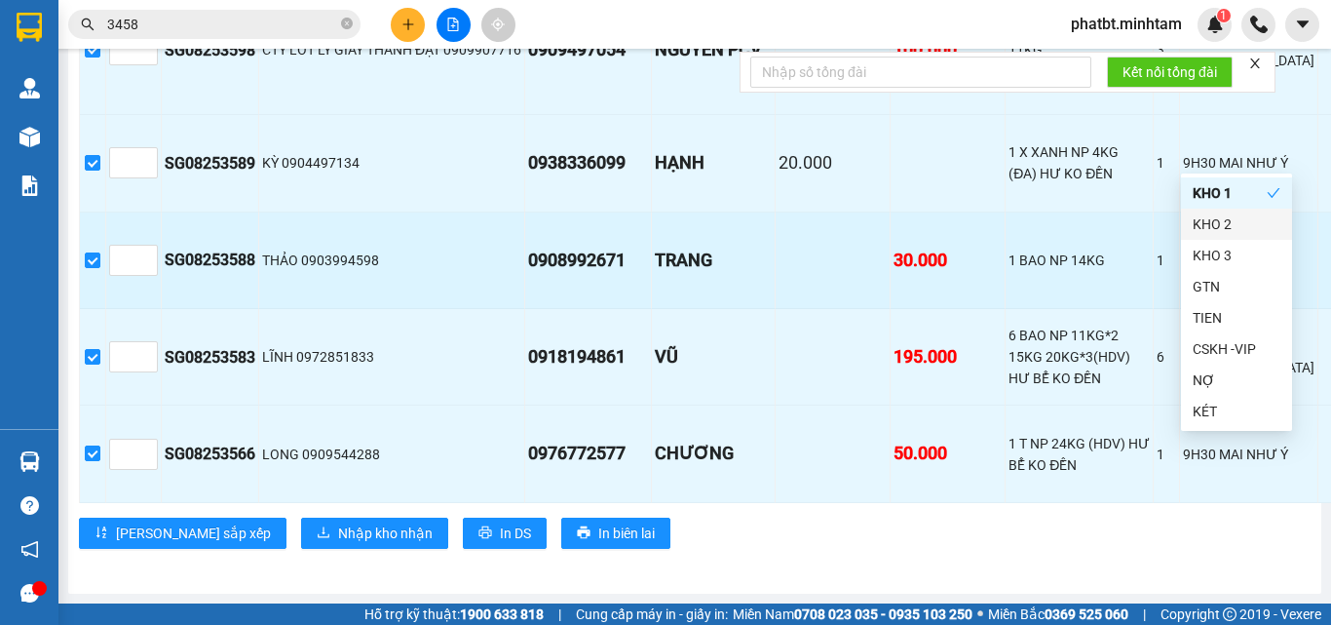
click at [368, 309] on td "THẢO 0903994598" at bounding box center [392, 260] width 266 height 96
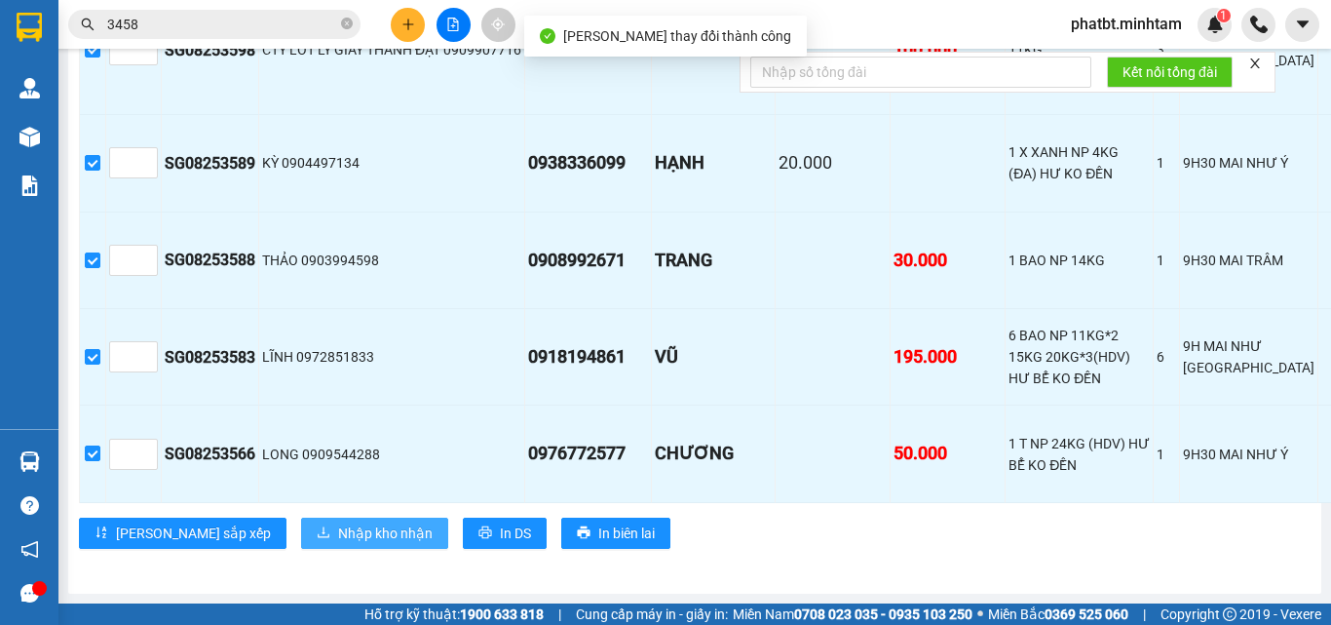
click at [338, 544] on span "Nhập kho nhận" at bounding box center [385, 532] width 95 height 21
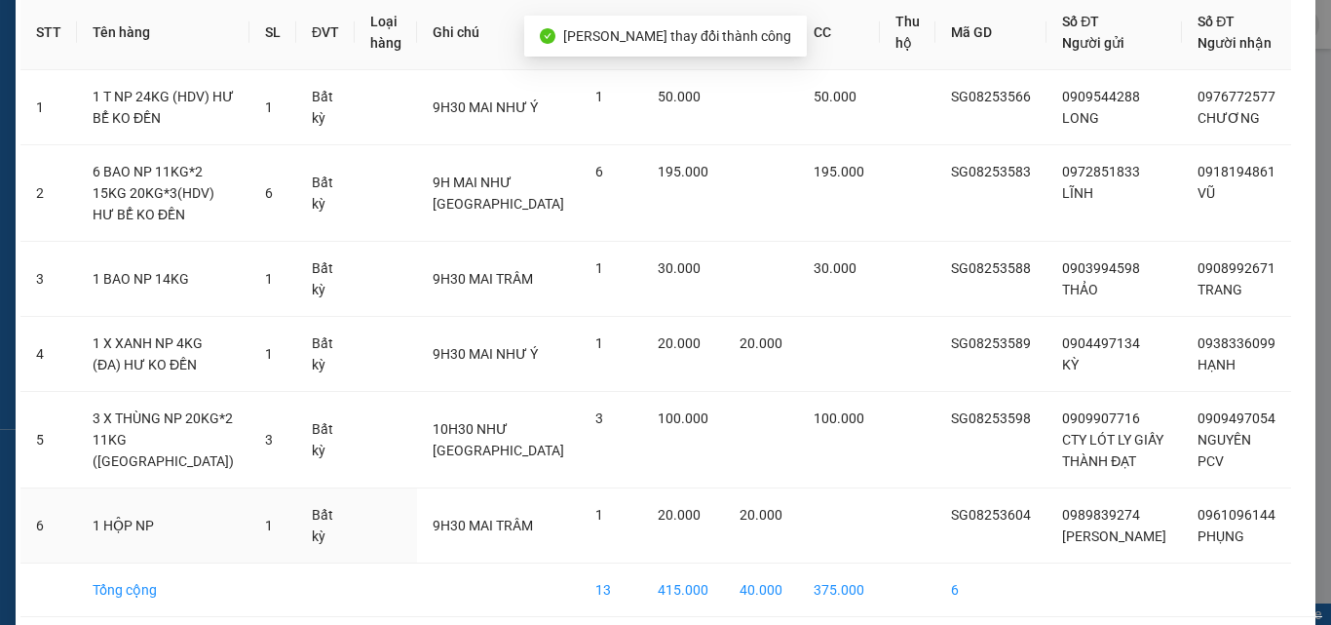
scroll to position [174, 0]
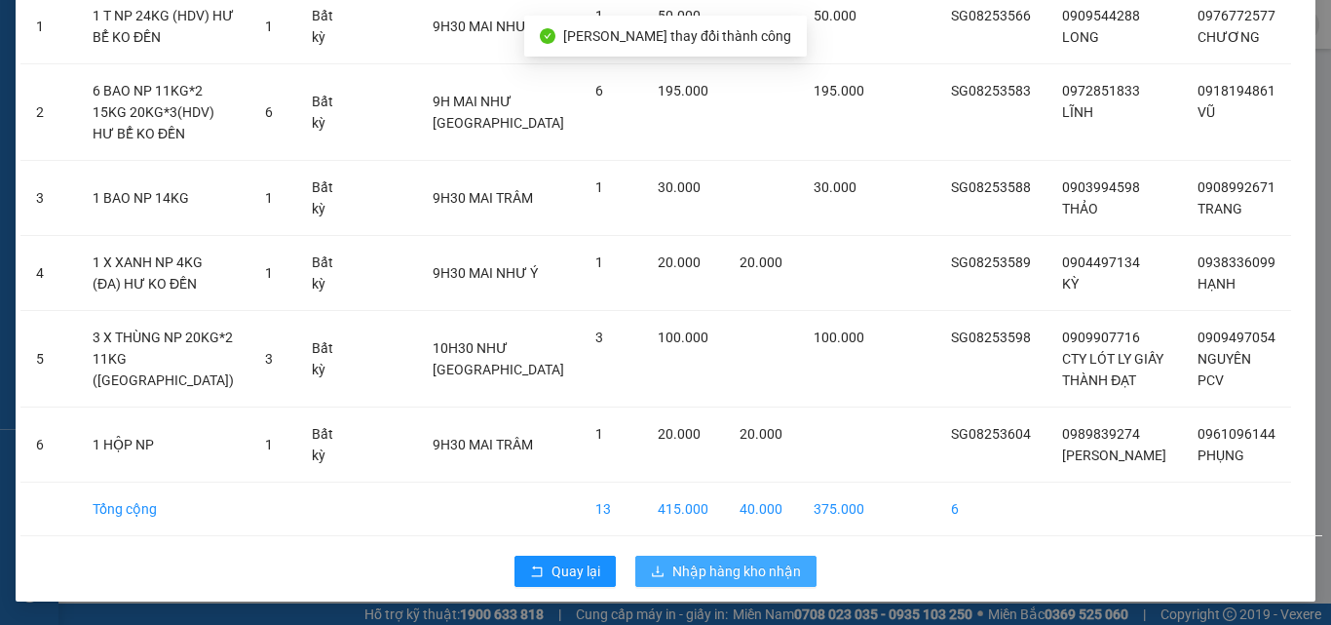
click at [729, 572] on span "Nhập hàng kho nhận" at bounding box center [737, 570] width 129 height 21
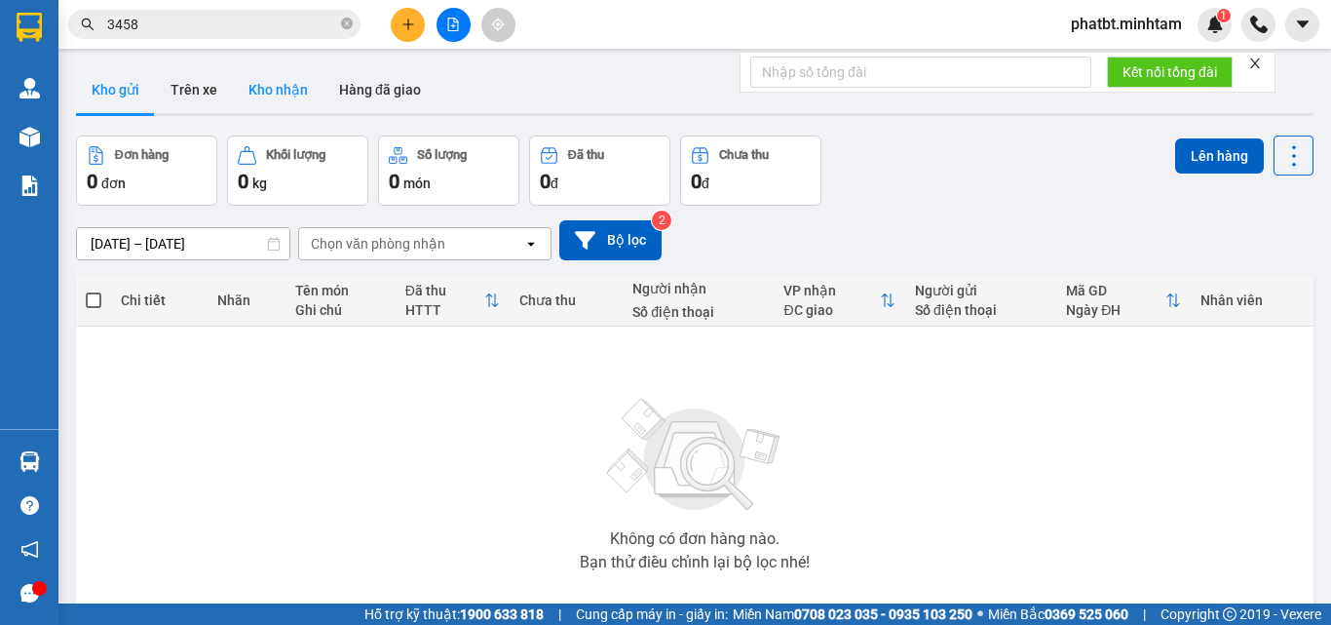
click at [296, 96] on button "Kho nhận" at bounding box center [278, 89] width 91 height 47
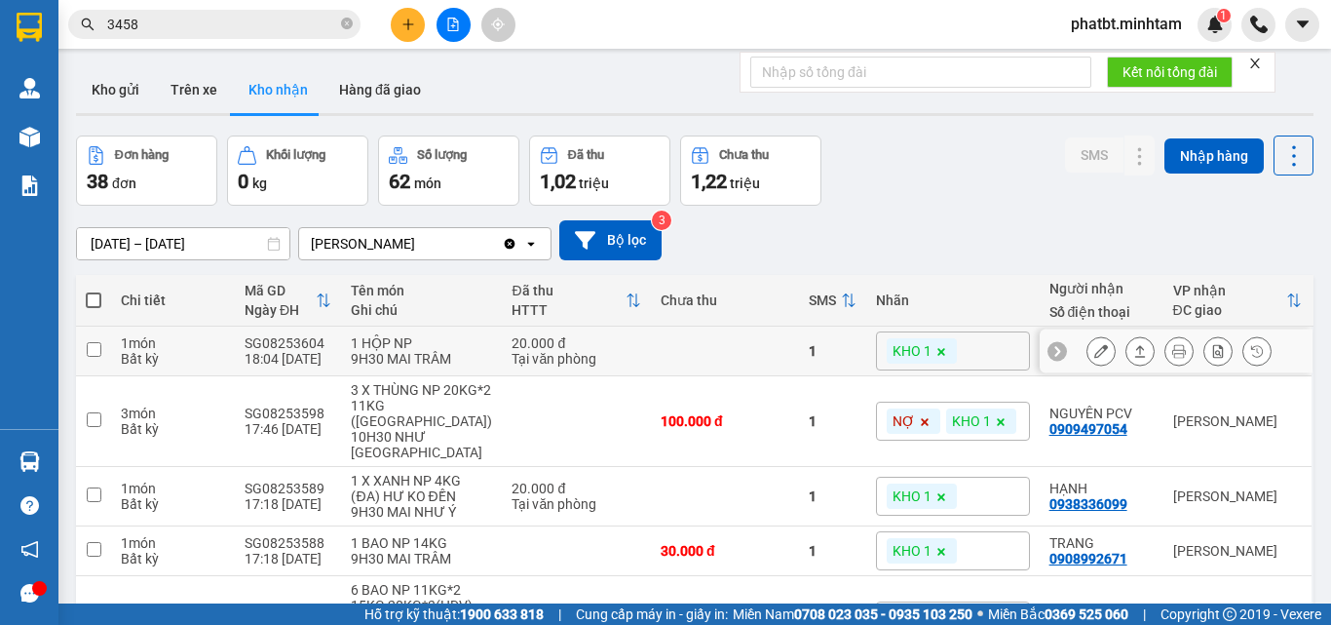
click at [1095, 355] on icon at bounding box center [1102, 351] width 14 height 14
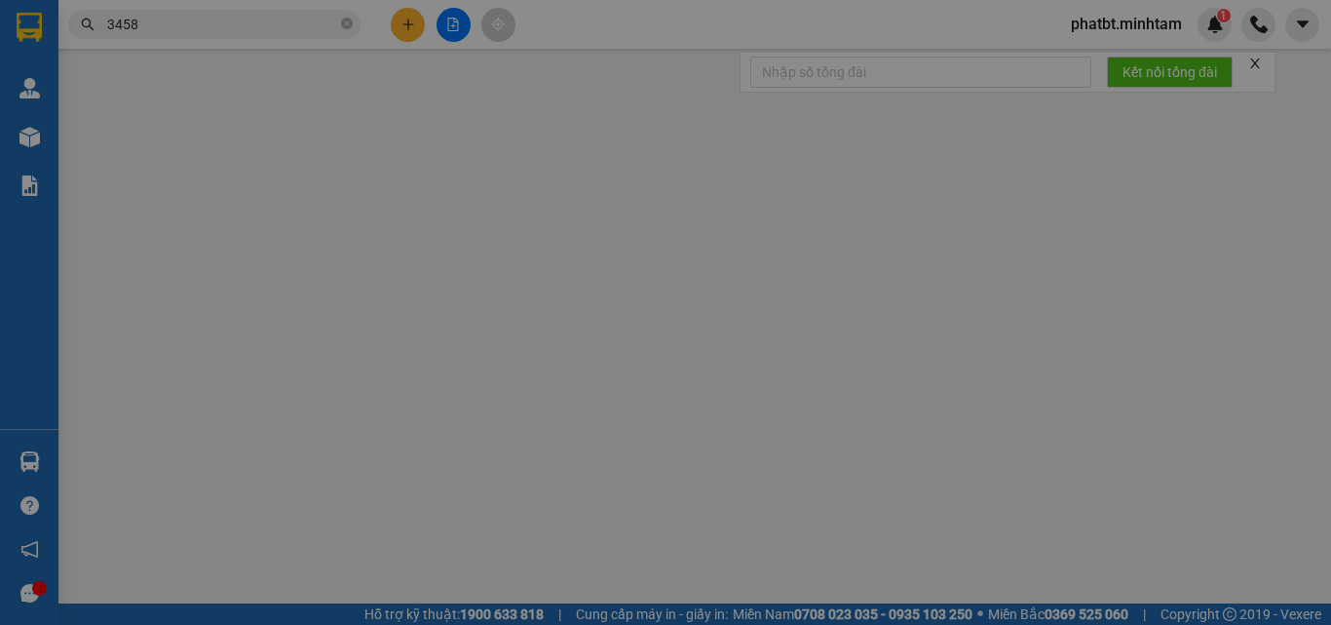
type input "0989839274"
type input "TINA"
type input "0961096144"
type input "PHỤNG"
type input "20.000"
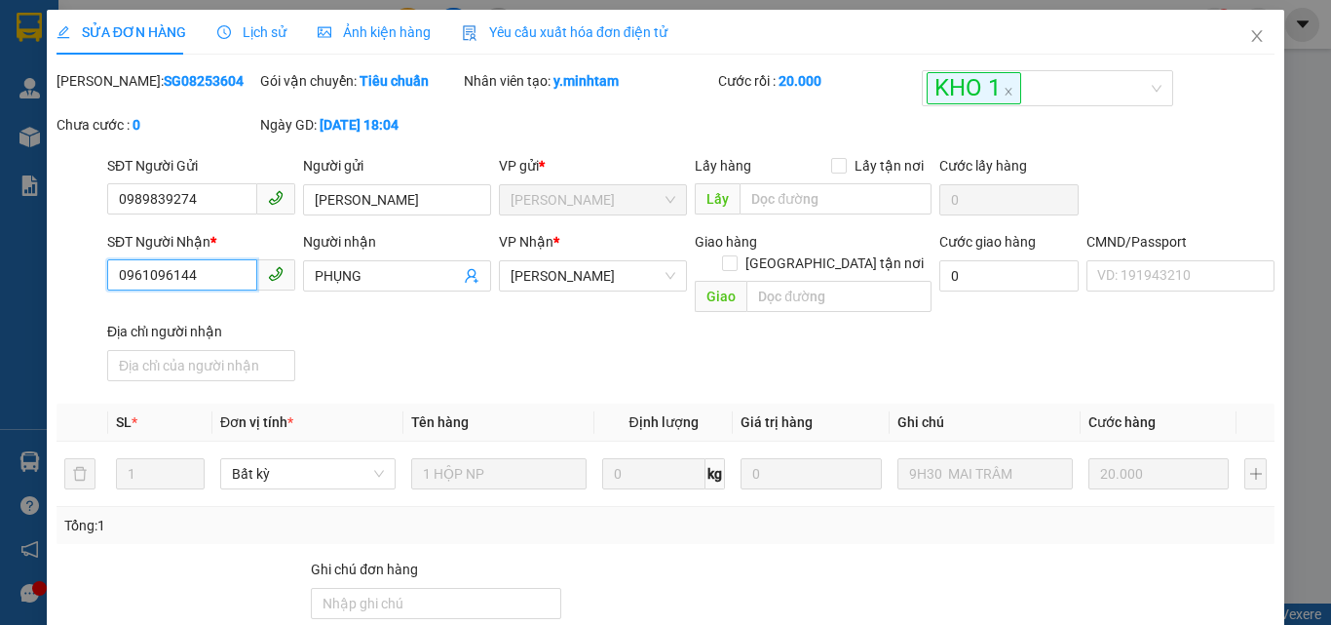
click at [210, 280] on input "0961096144" at bounding box center [182, 274] width 150 height 31
click at [218, 278] on input "0961096144" at bounding box center [182, 274] width 150 height 31
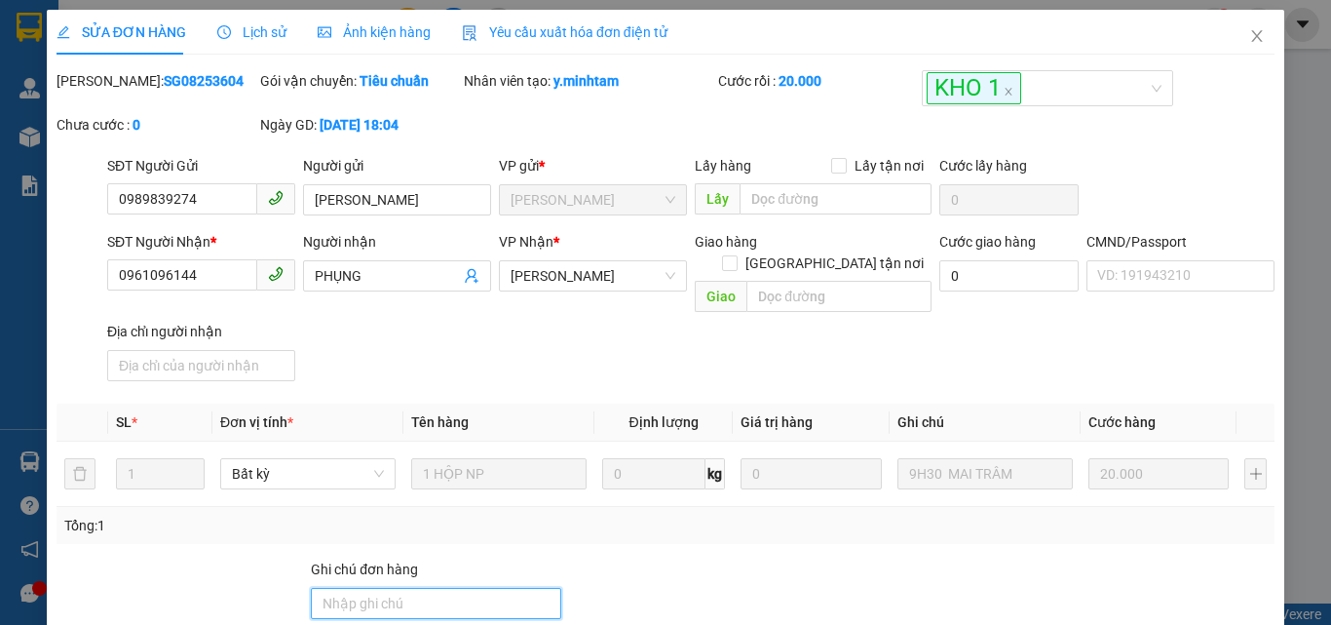
click at [443, 590] on input "Ghi chú đơn hàng" at bounding box center [436, 603] width 250 height 31
type input "KNM"
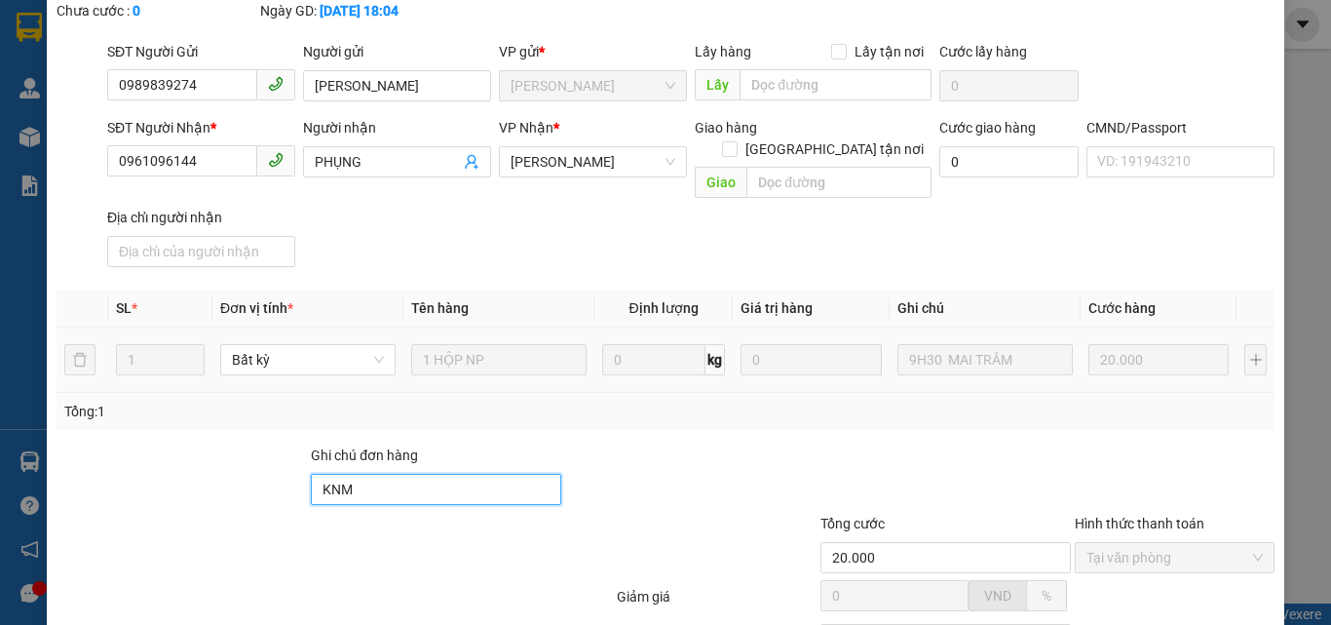
scroll to position [271, 0]
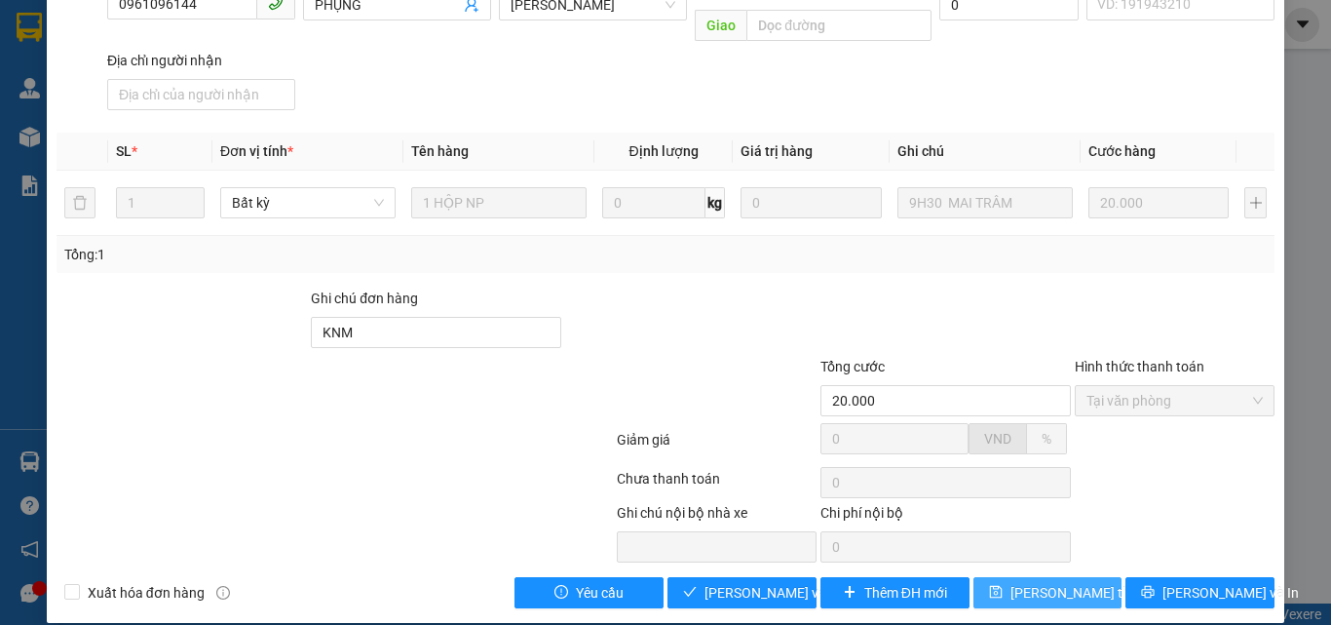
click at [1059, 582] on span "Lưu thay đổi" at bounding box center [1089, 592] width 156 height 21
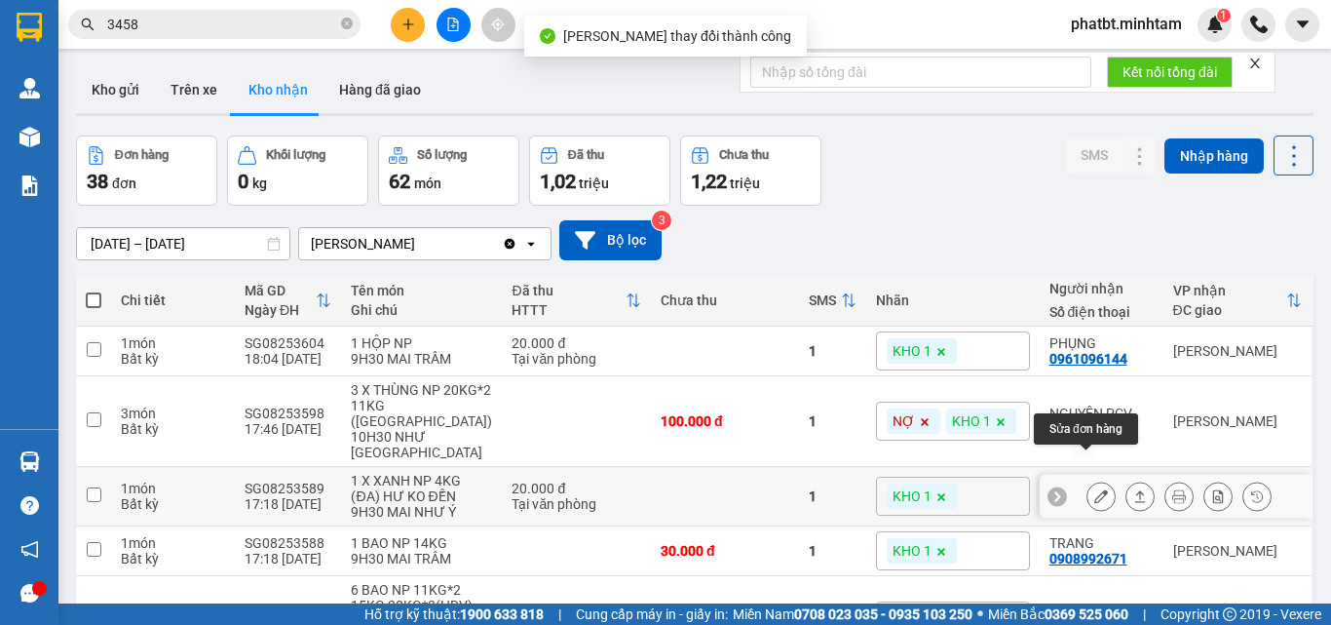
click at [1088, 480] on button at bounding box center [1101, 497] width 27 height 34
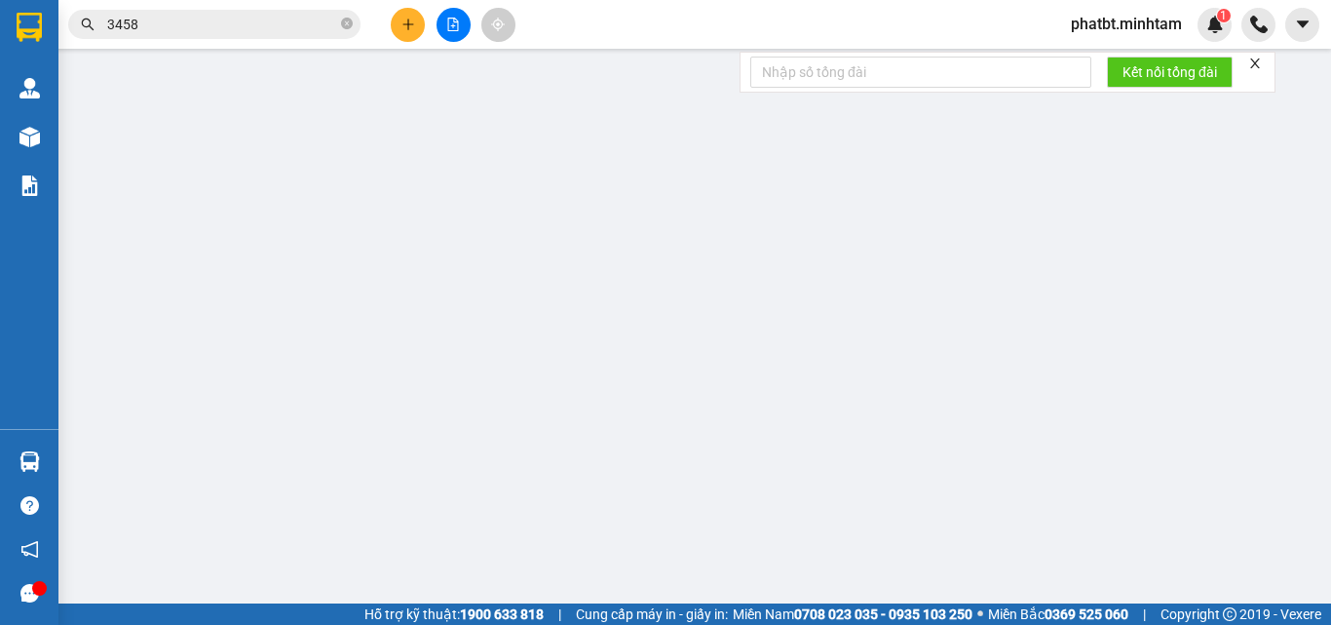
type input "0904497134"
type input "KỲ"
type input "0938336099"
type input "HẠNH"
type input "NG CHỊU TRÁCH NHIỆM"
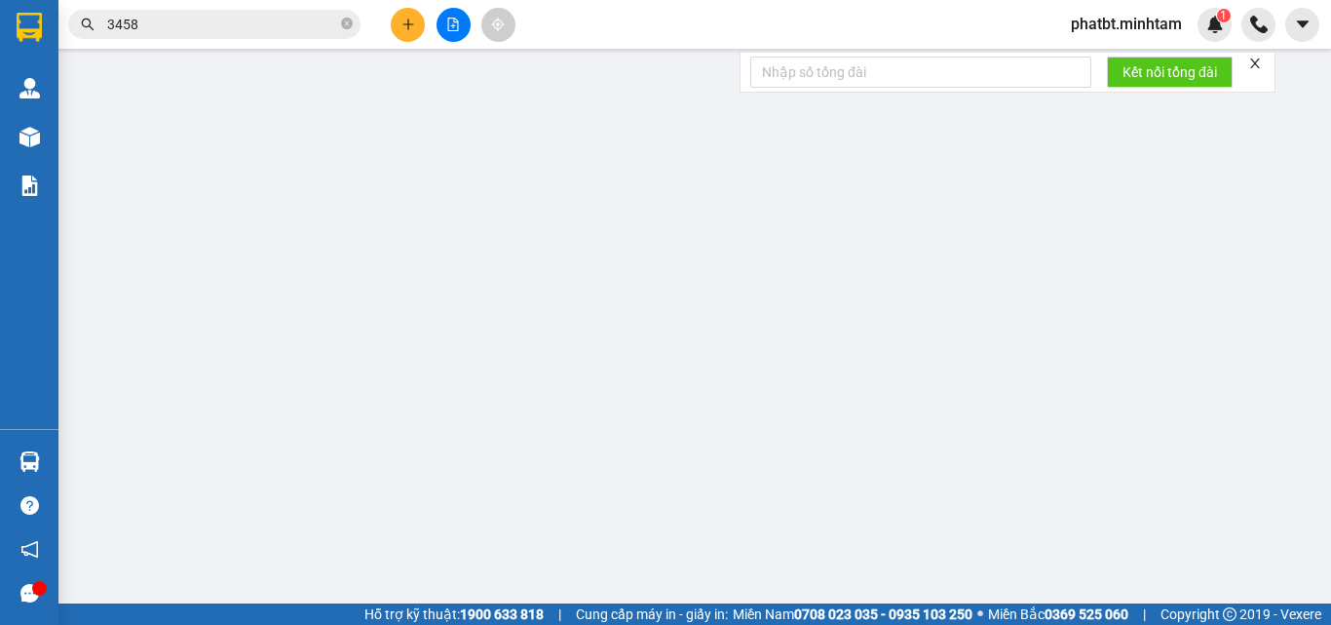
type input "20.000"
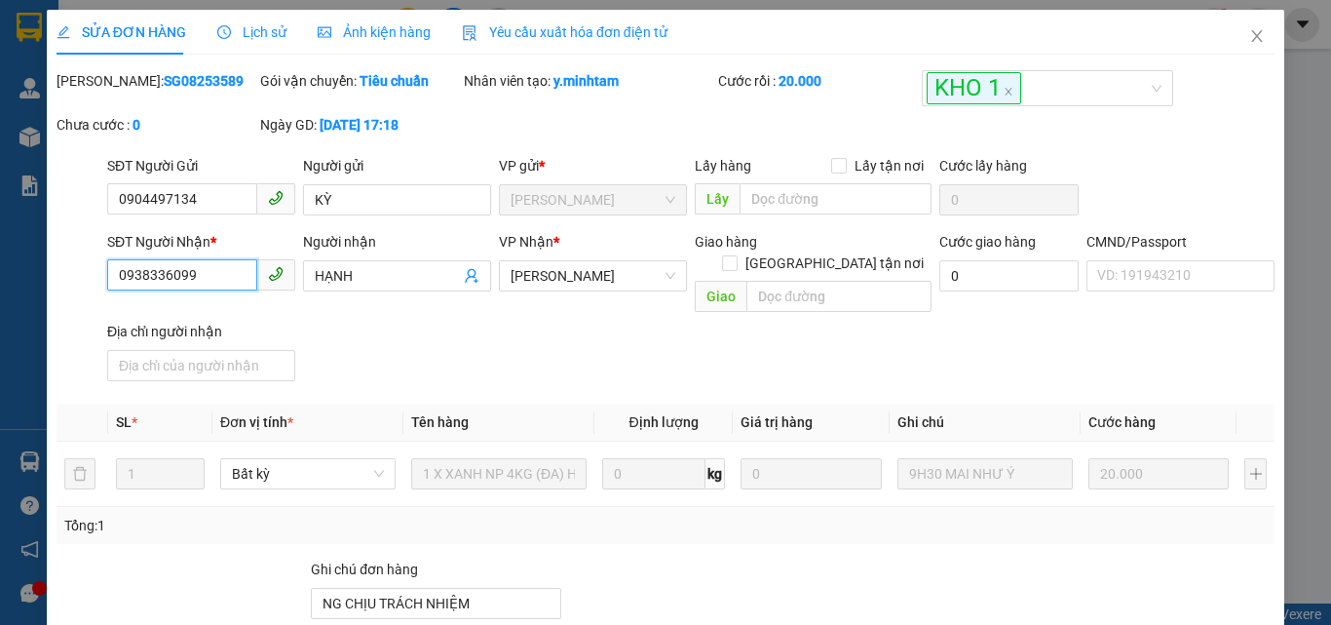
click at [211, 278] on input "0938336099" at bounding box center [182, 274] width 150 height 31
click at [211, 277] on input "0938336099" at bounding box center [182, 274] width 150 height 31
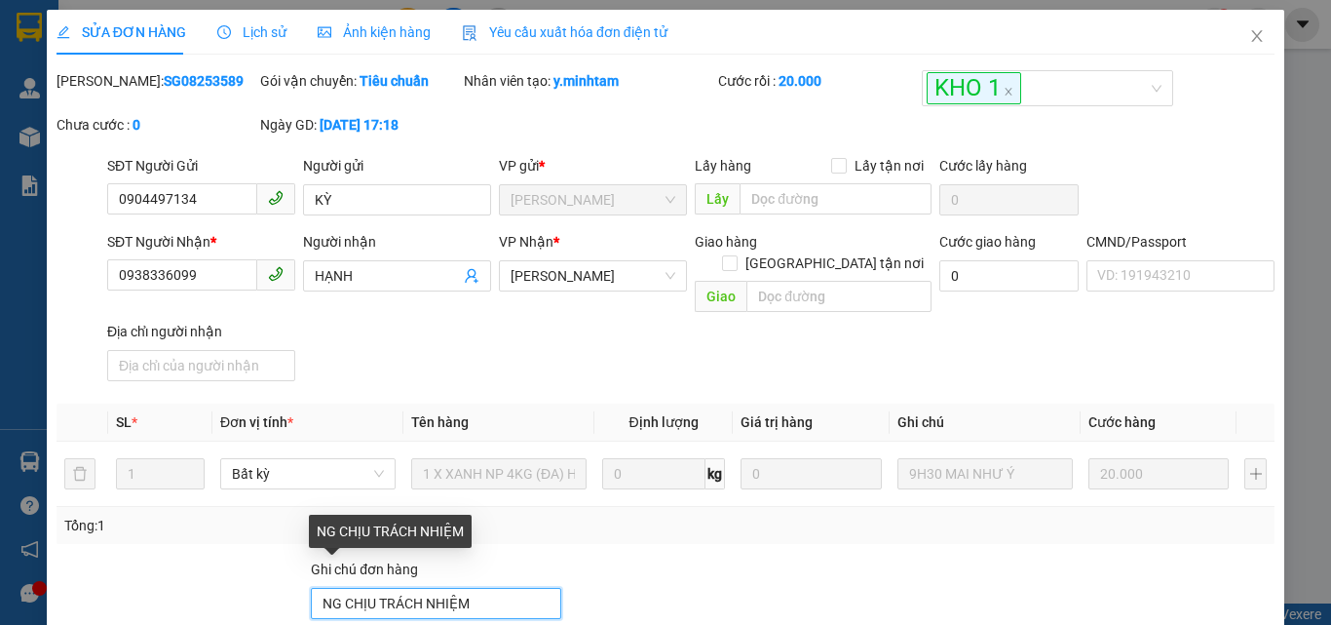
drag, startPoint x: 508, startPoint y: 595, endPoint x: 497, endPoint y: 591, distance: 11.4
click at [508, 595] on input "NG CHỊU TRÁCH NHIỆM" at bounding box center [436, 603] width 250 height 31
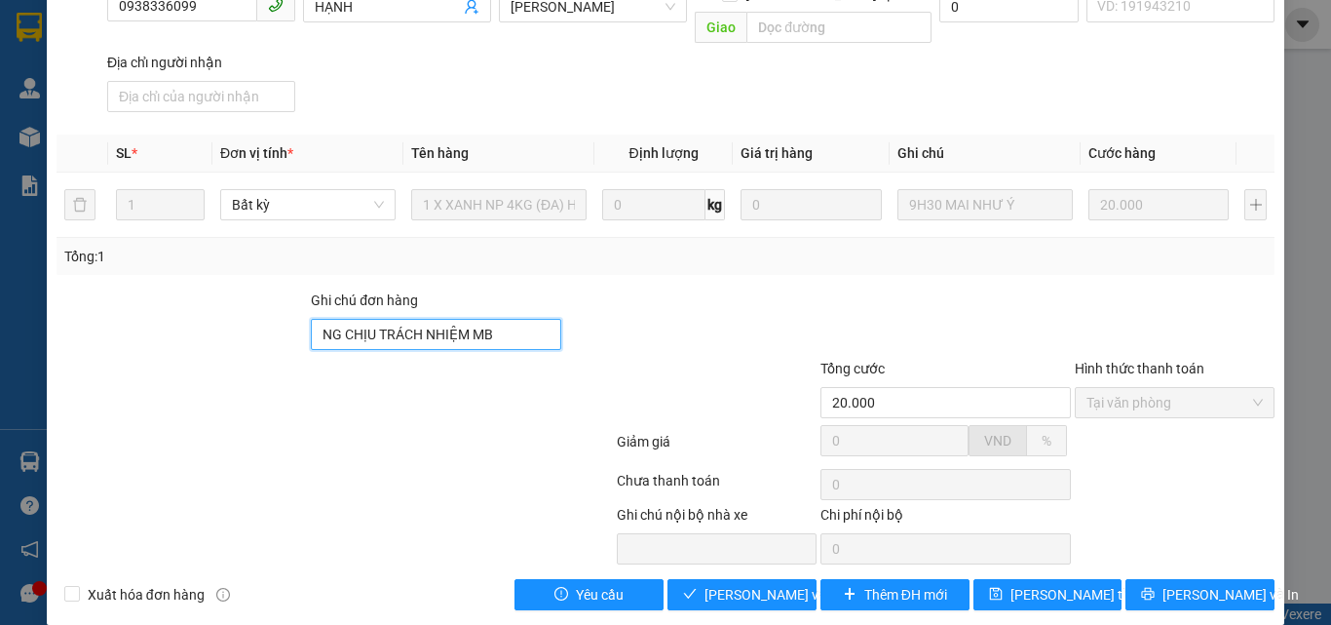
scroll to position [271, 0]
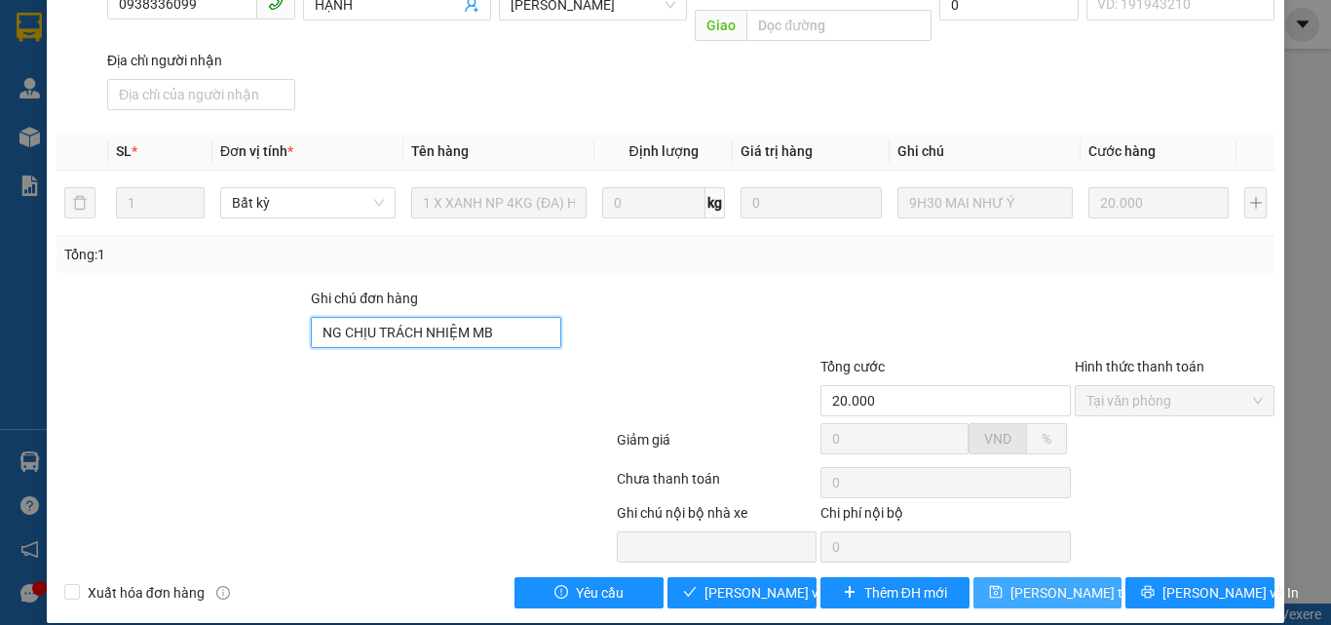
type input "NG CHỊU TRÁCH NHIỆM MB"
click at [1034, 582] on span "Lưu thay đổi" at bounding box center [1089, 592] width 156 height 21
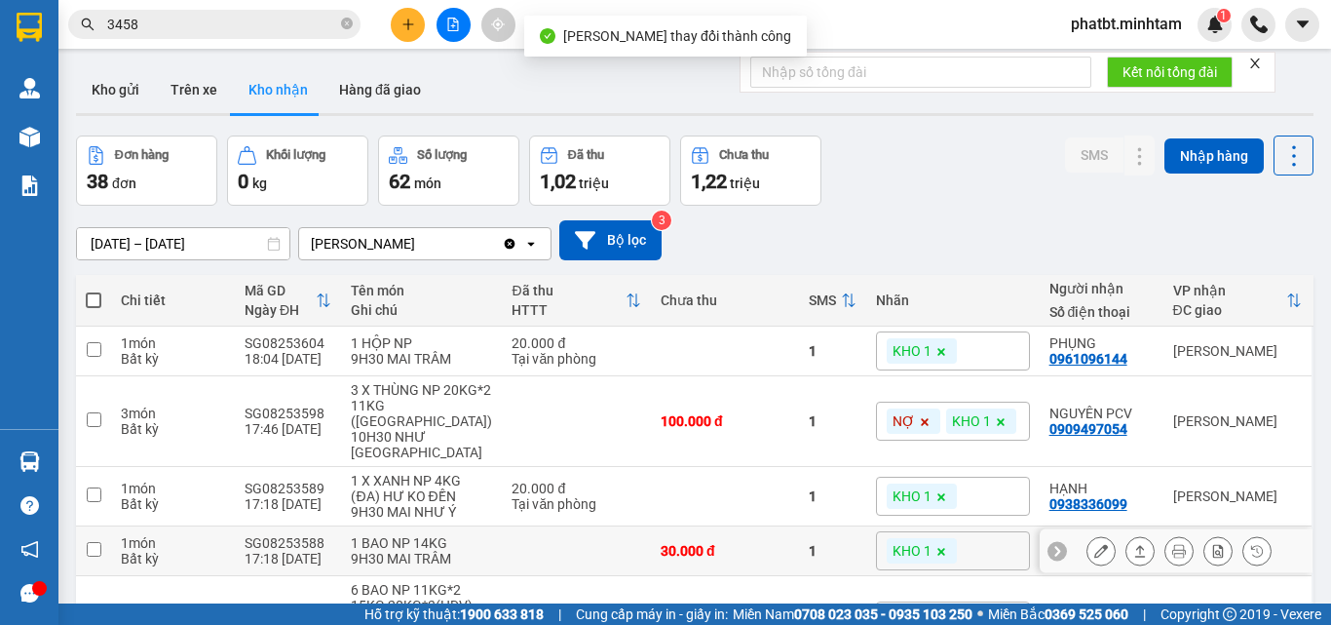
click at [1095, 544] on icon at bounding box center [1102, 551] width 14 height 14
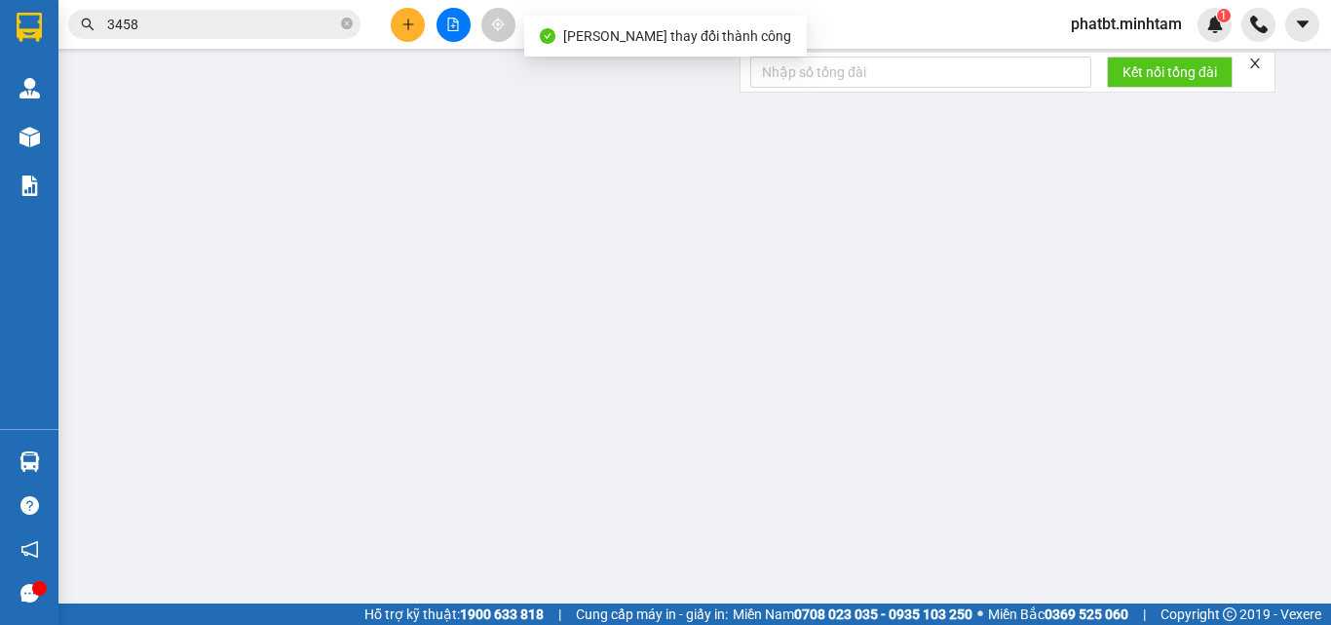
type input "0903994598"
type input "THẢO"
type input "0908992671"
type input "TRANG"
type input "30.000"
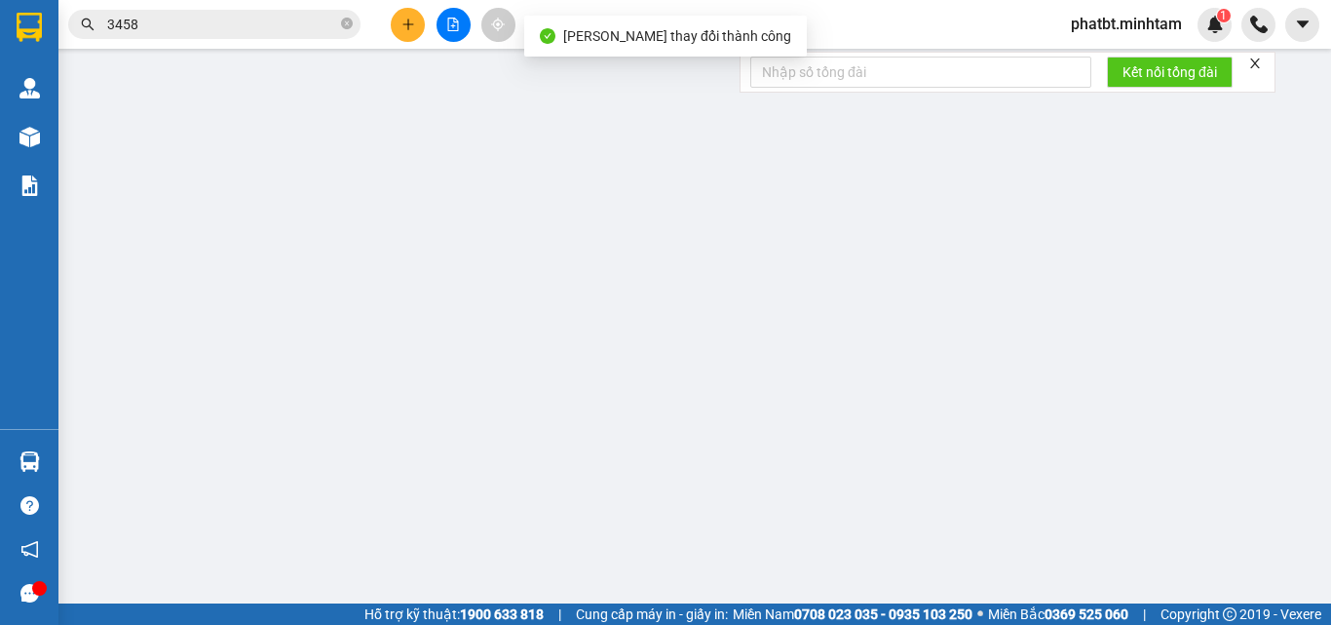
type input "30.000"
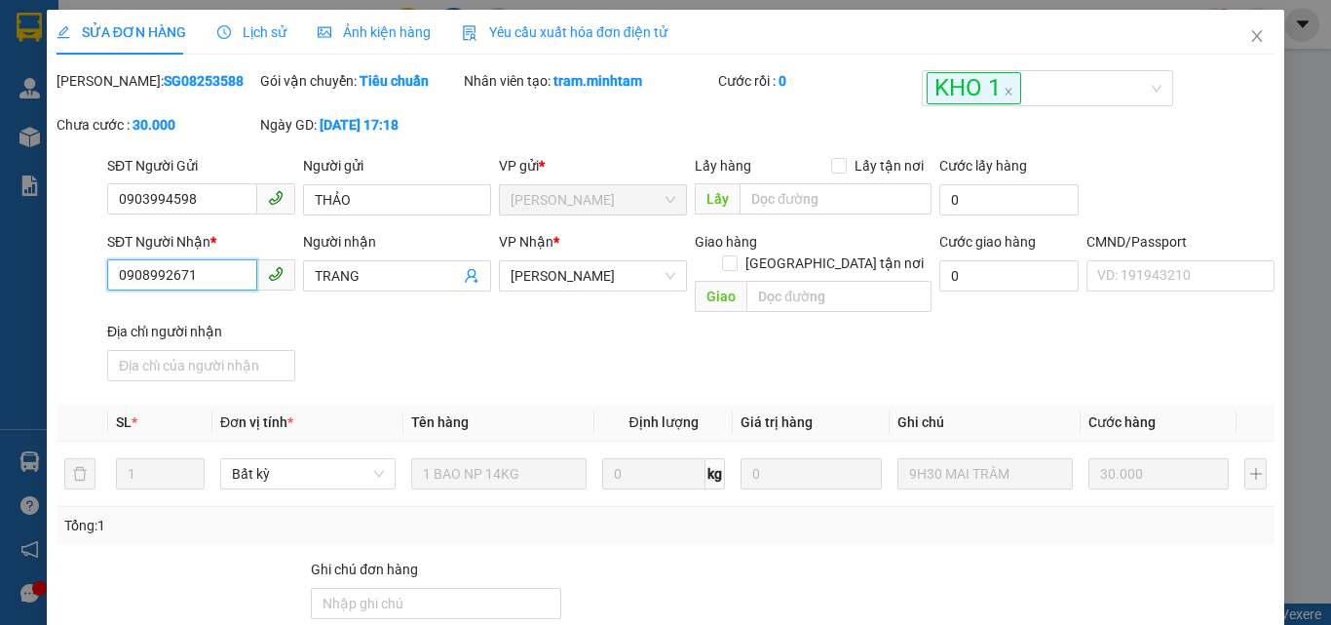
click at [206, 272] on input "0908992671" at bounding box center [182, 274] width 150 height 31
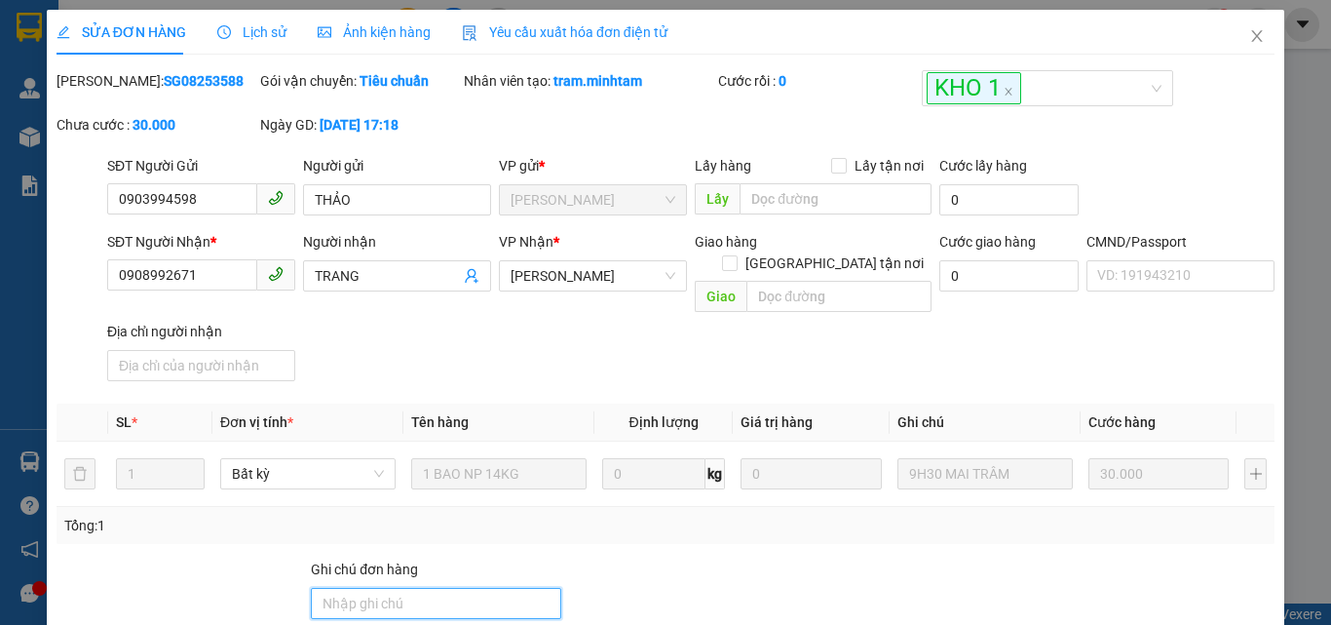
click at [375, 595] on input "Ghi chú đơn hàng" at bounding box center [436, 603] width 250 height 31
type input "KNM"
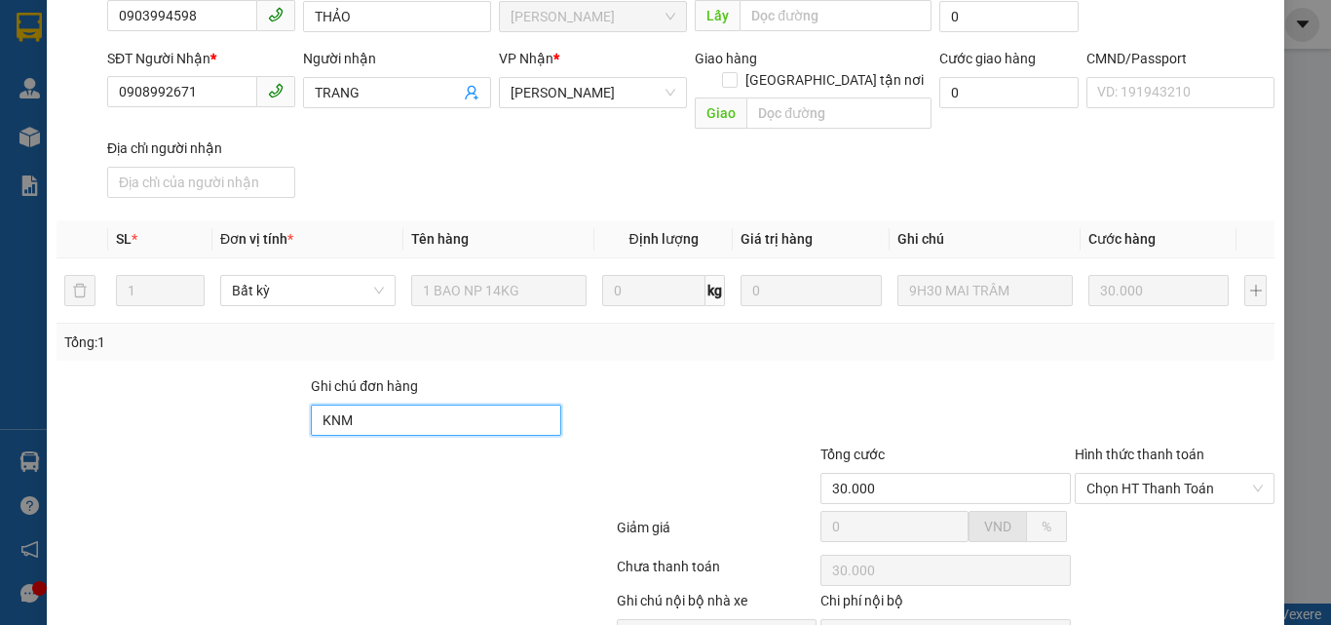
scroll to position [271, 0]
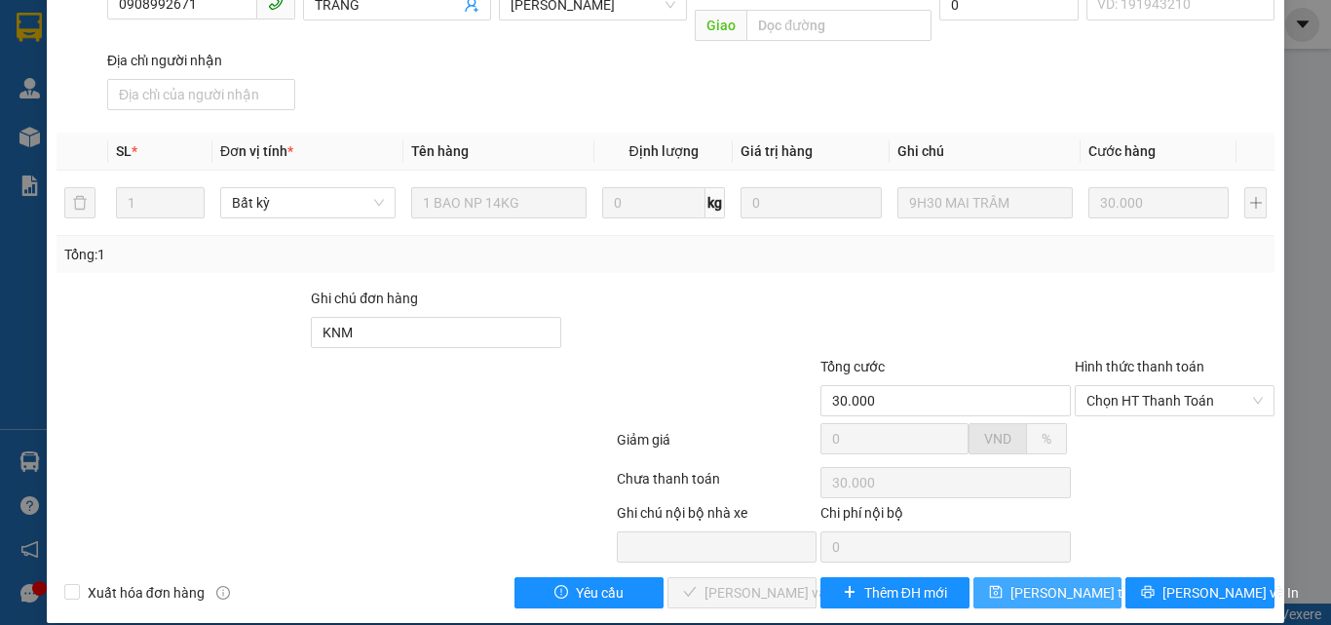
click at [1064, 582] on span "Lưu thay đổi" at bounding box center [1089, 592] width 156 height 21
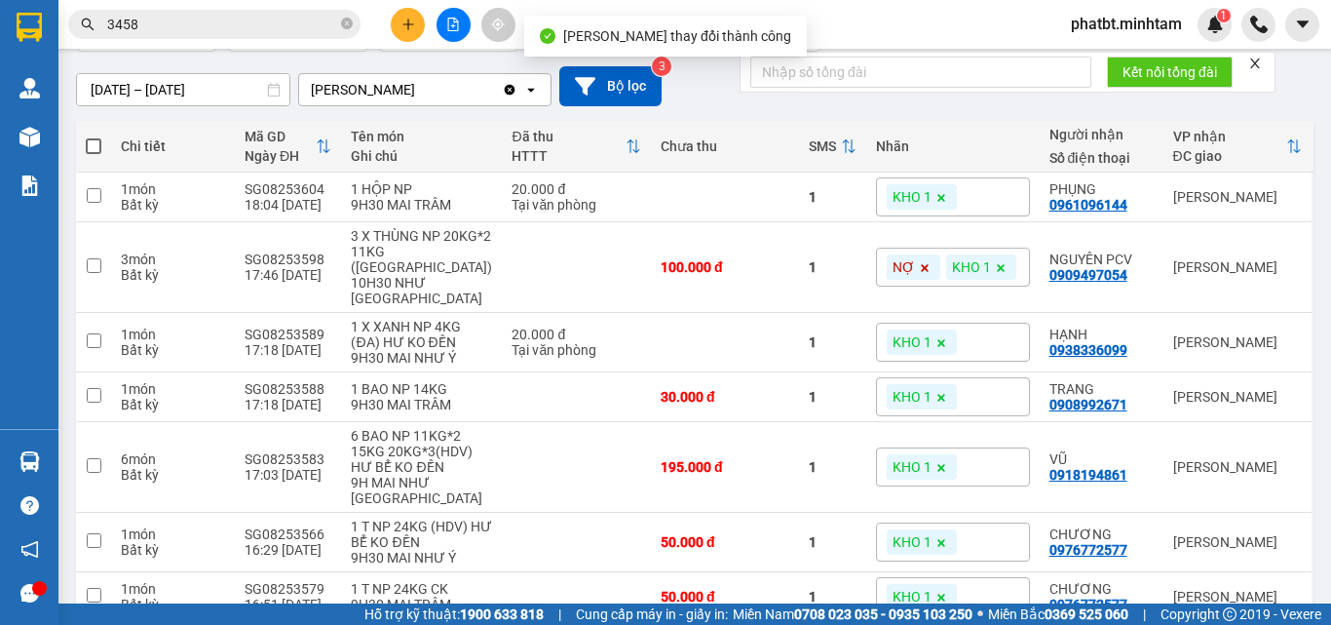
scroll to position [260, 0]
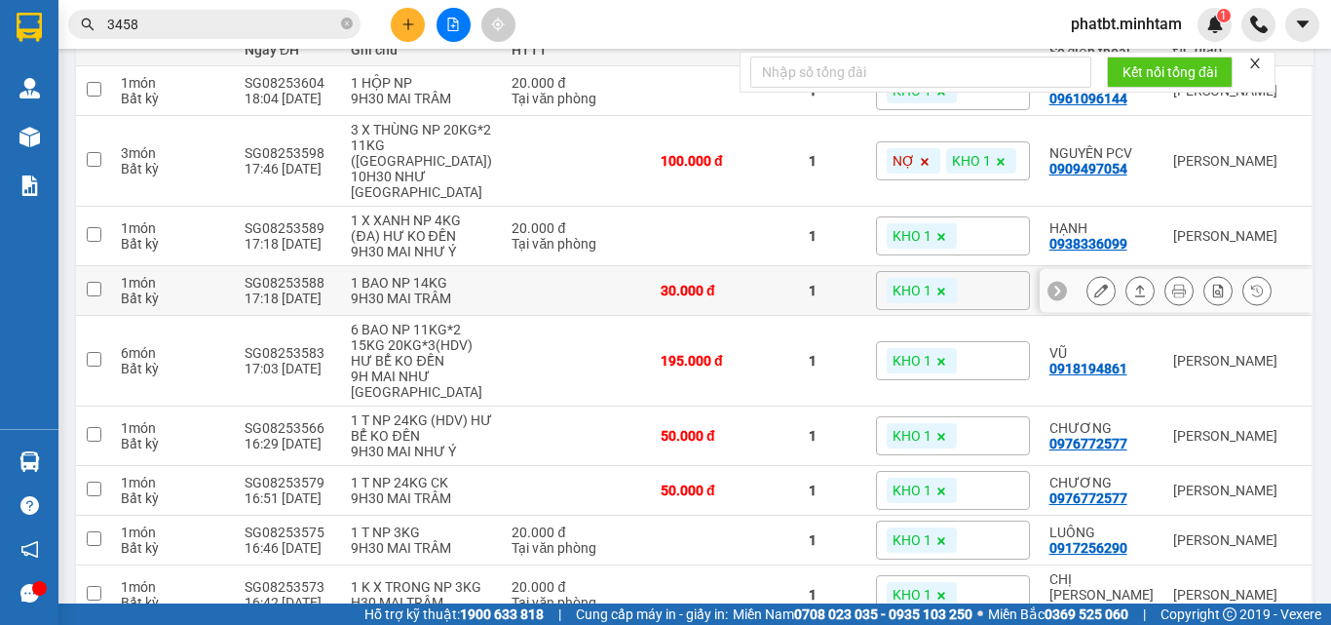
click at [1095, 284] on icon at bounding box center [1102, 291] width 14 height 14
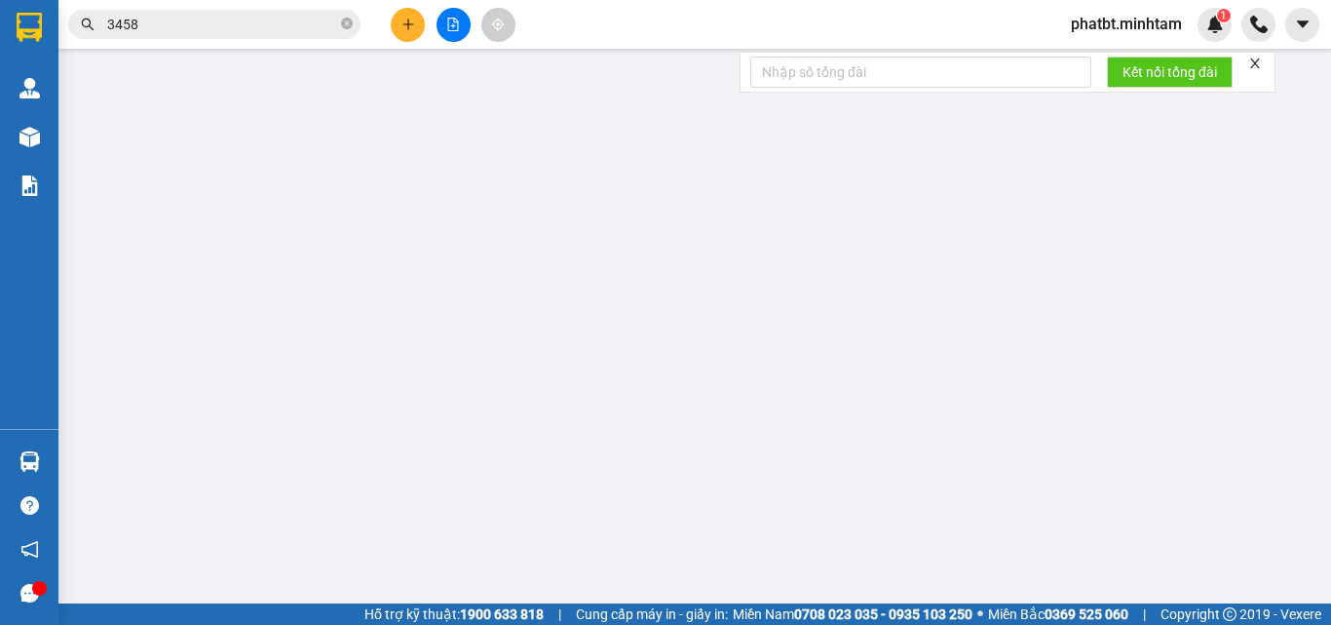
type input "0903994598"
type input "THẢO"
type input "0908992671"
type input "TRANG"
type input "KNM"
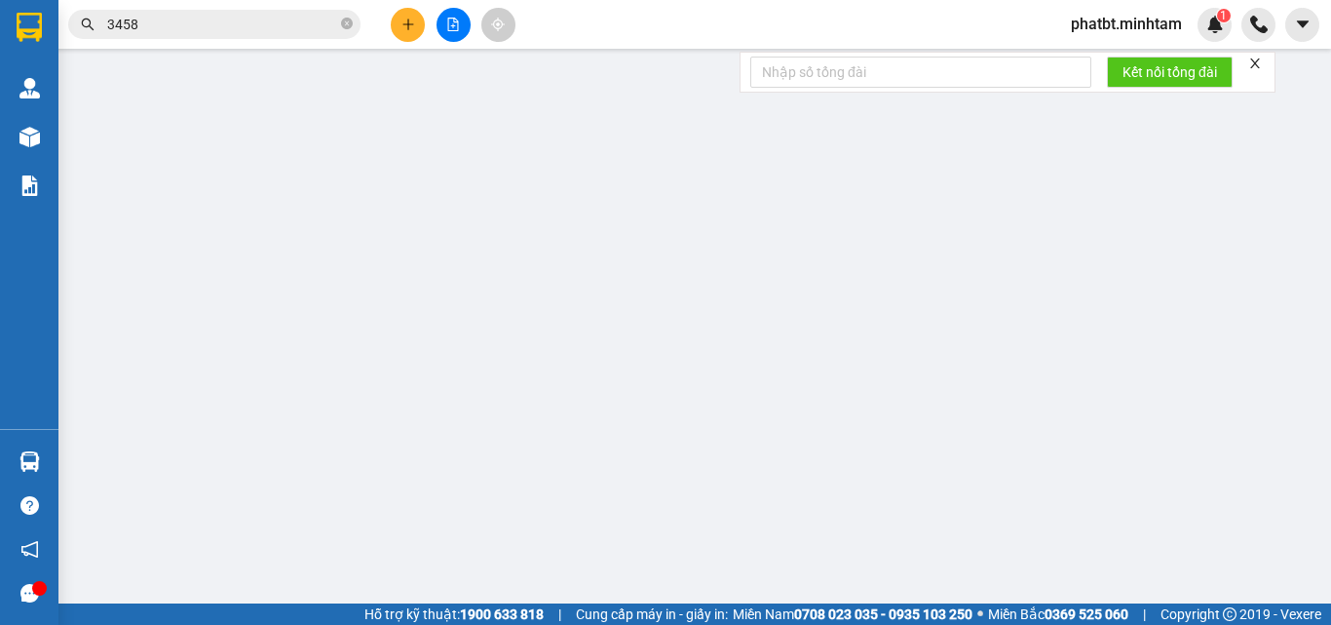
type input "30.000"
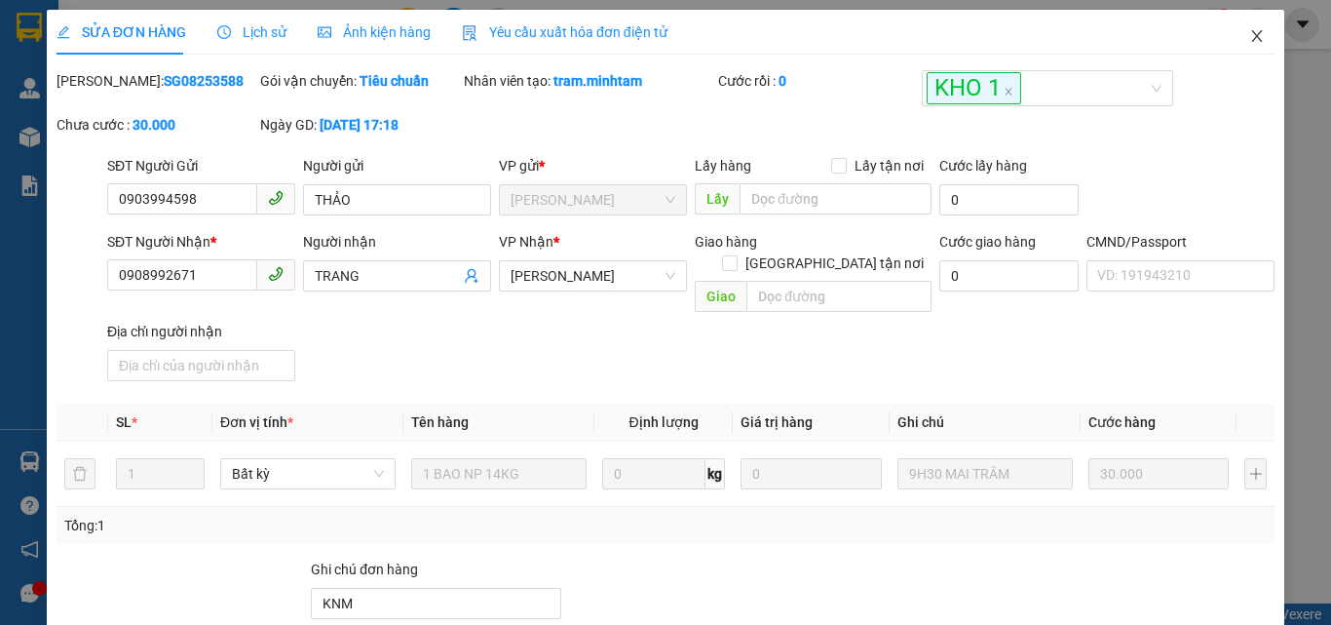
click at [1249, 37] on icon "close" at bounding box center [1257, 36] width 16 height 16
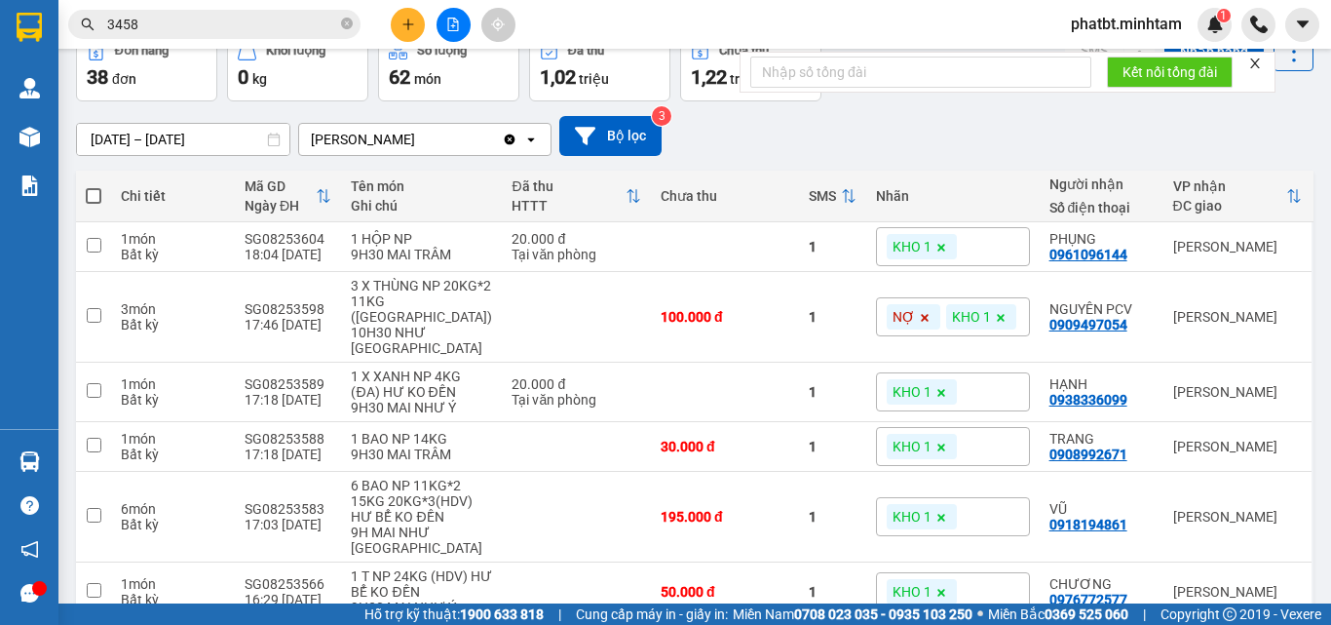
scroll to position [260, 0]
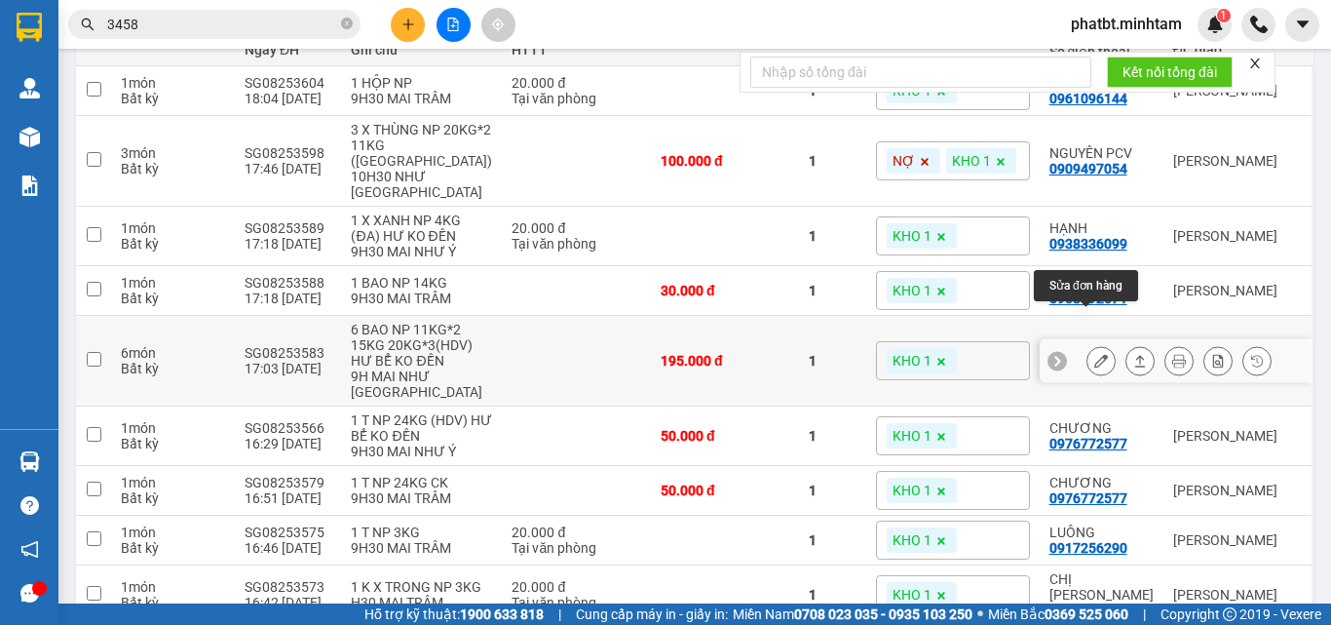
click at [1095, 354] on icon at bounding box center [1102, 361] width 14 height 14
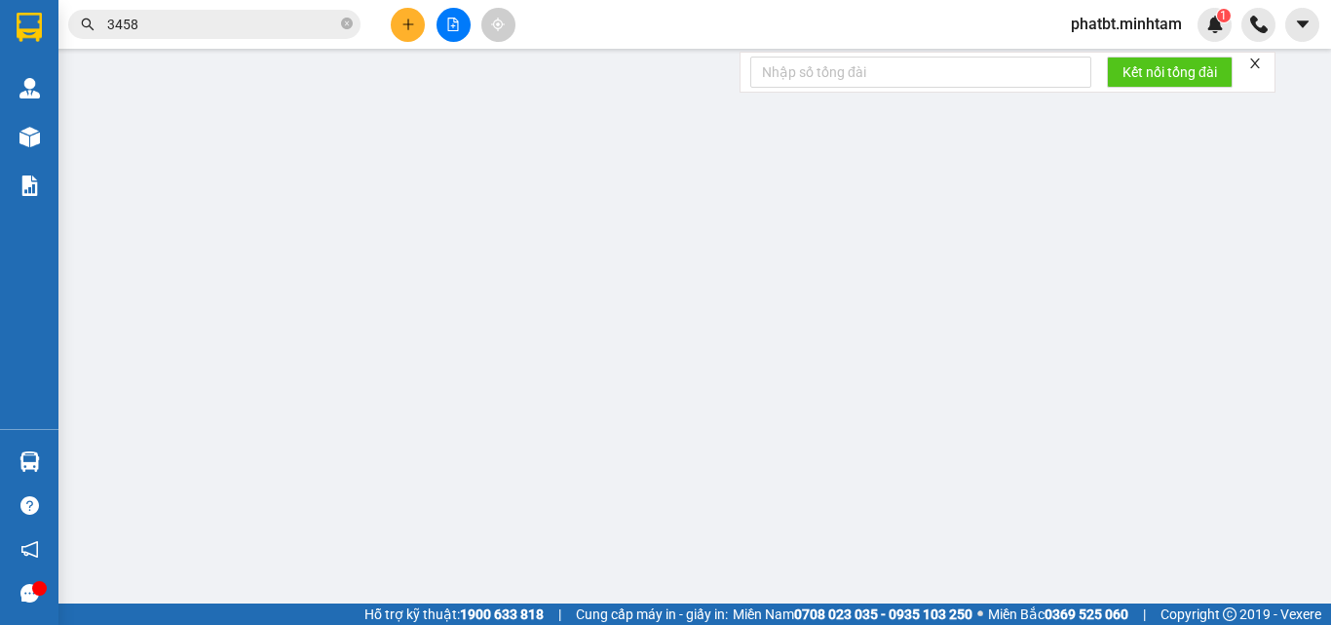
type input "0972851833"
type input "LĨNH"
type input "0918194861"
type input "VŨ"
type input "195.000"
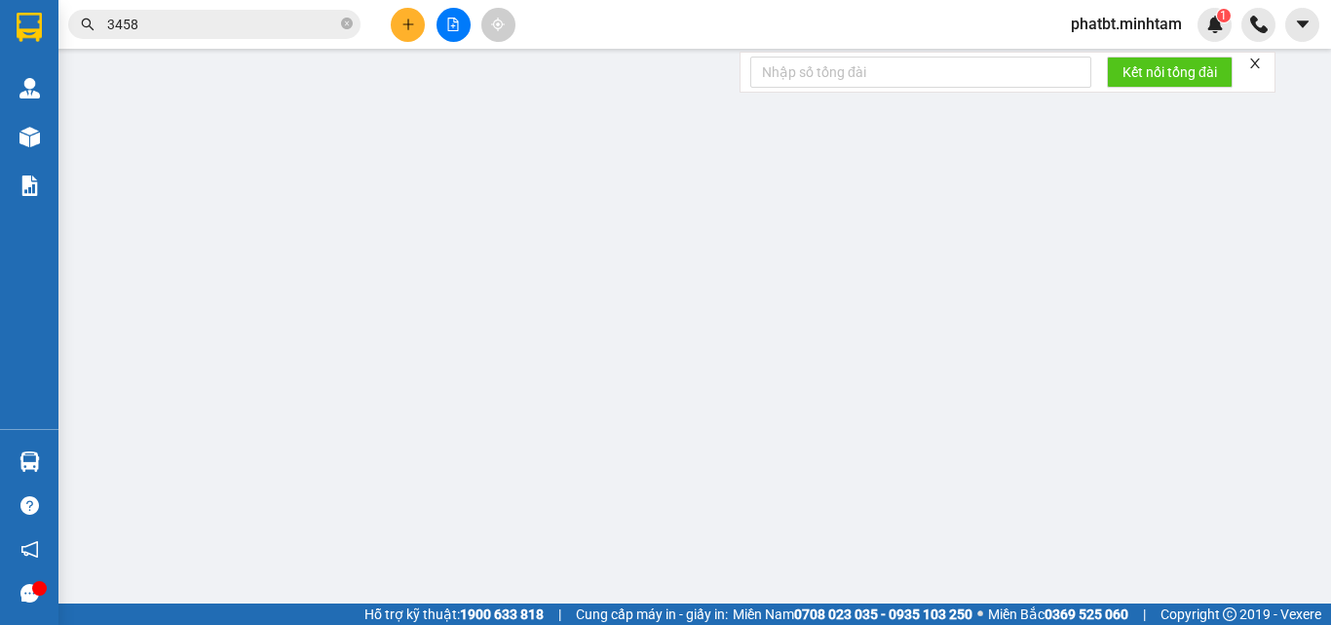
type input "195.000"
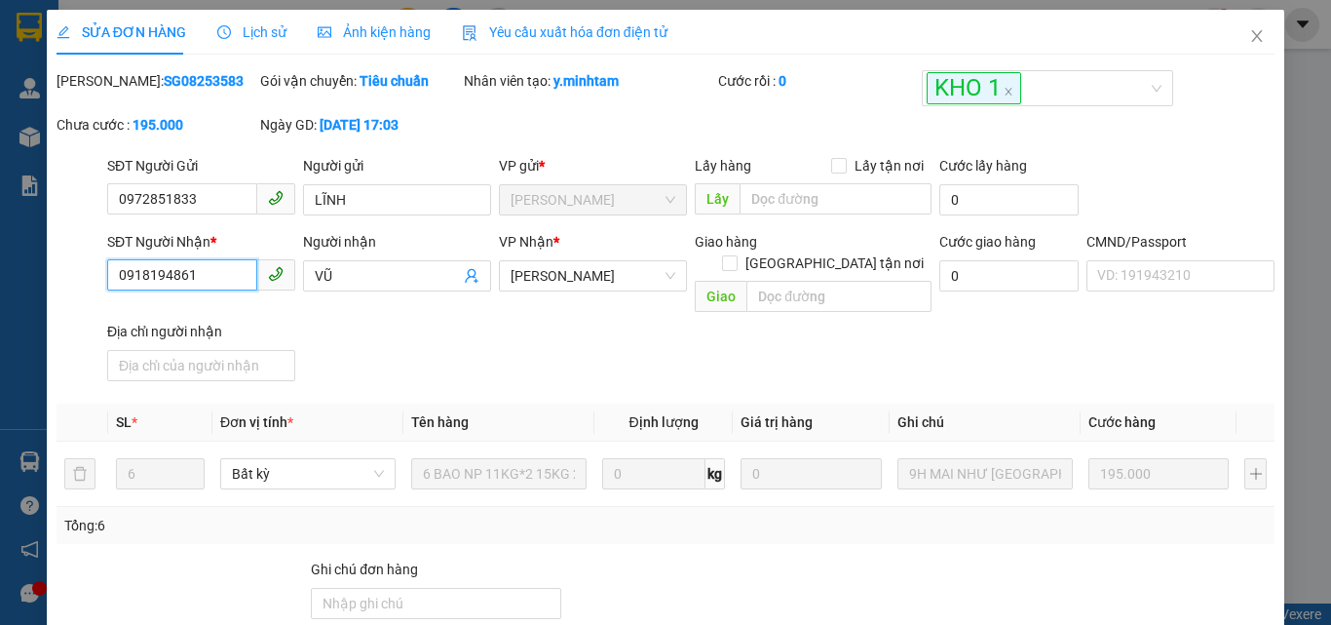
click at [203, 272] on input "0918194861" at bounding box center [182, 274] width 150 height 31
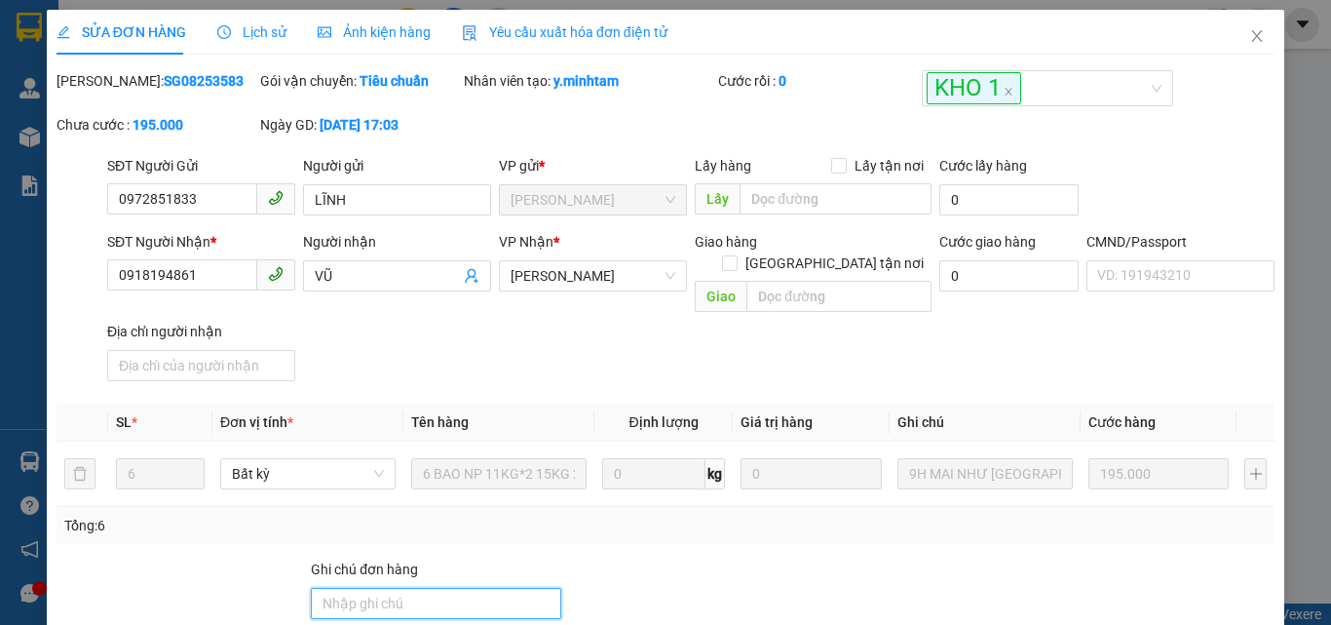
click at [410, 593] on input "Ghi chú đơn hàng" at bounding box center [436, 603] width 250 height 31
type input "ĐG"
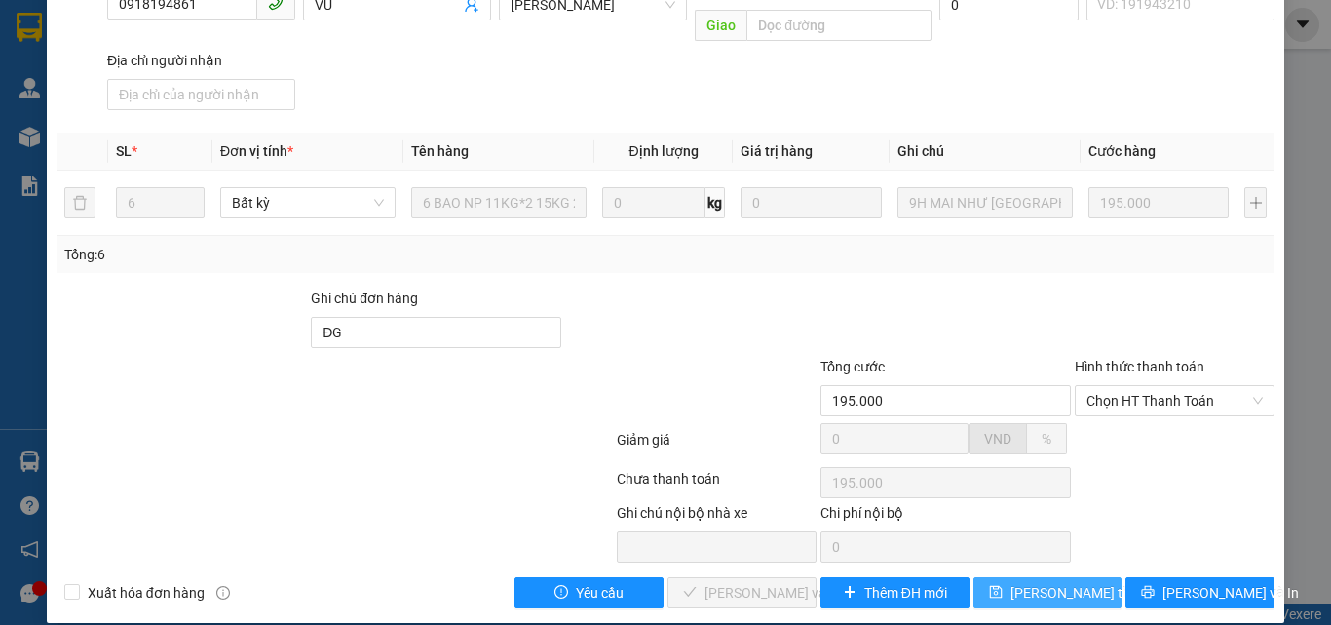
click at [1064, 582] on span "Lưu thay đổi" at bounding box center [1089, 592] width 156 height 21
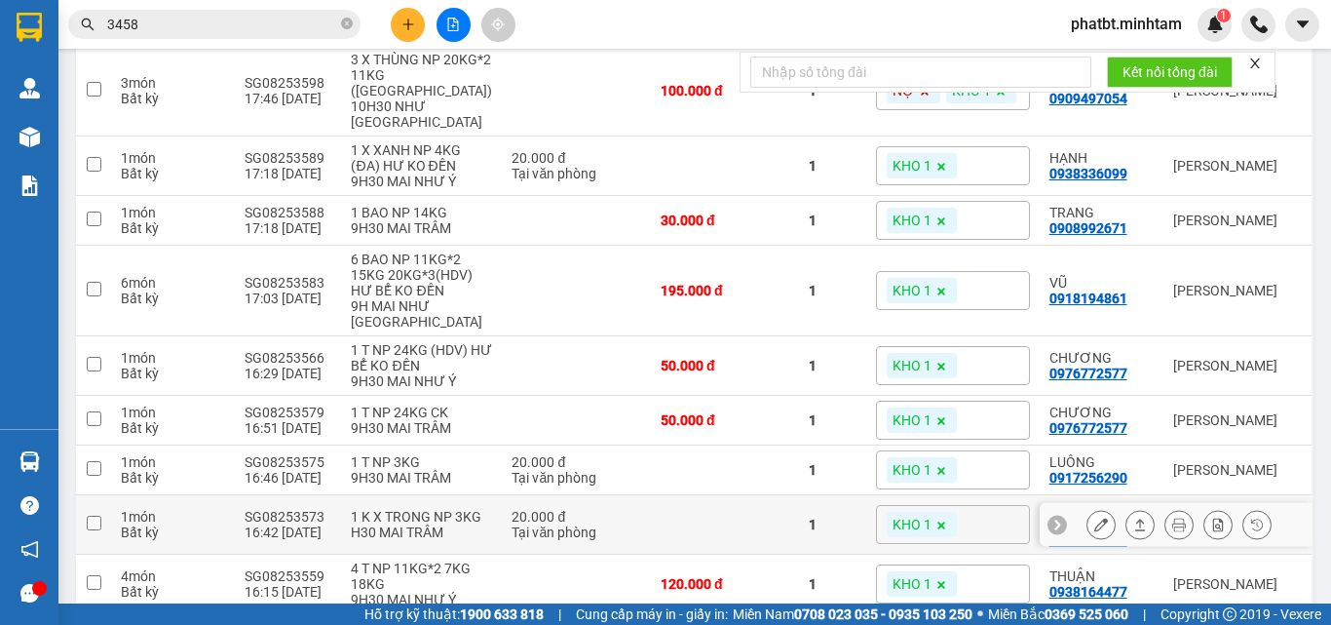
scroll to position [374, 0]
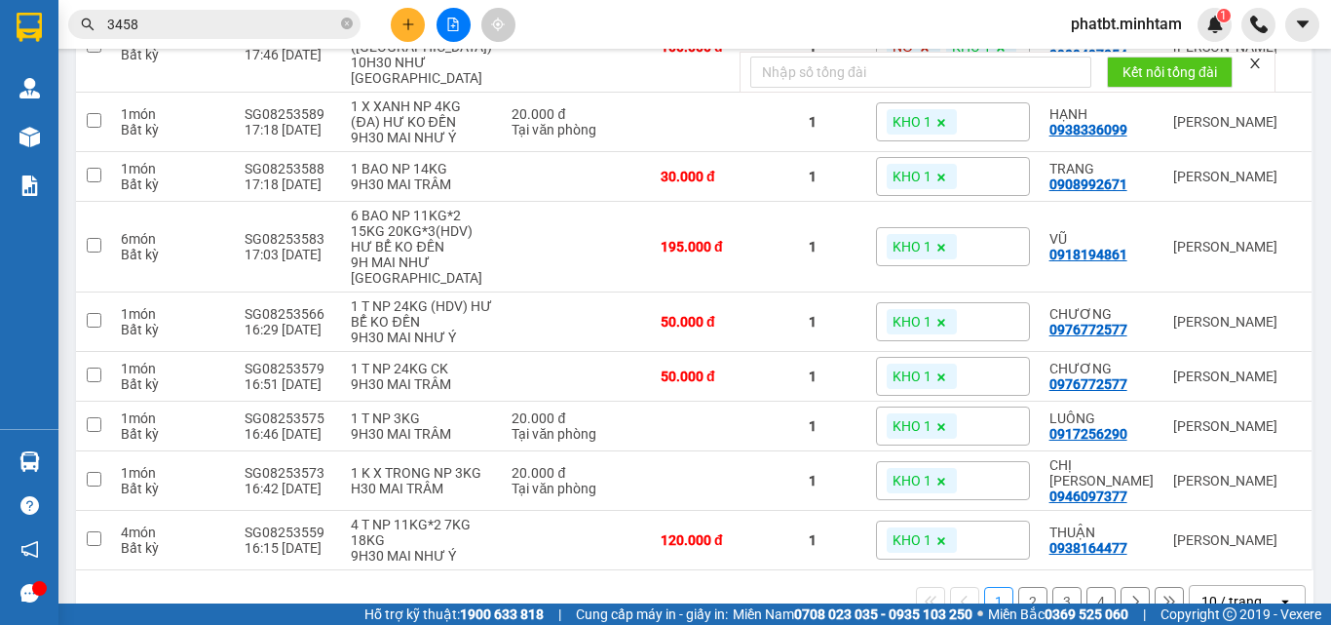
click at [1220, 592] on div "10 / trang" at bounding box center [1232, 601] width 60 height 19
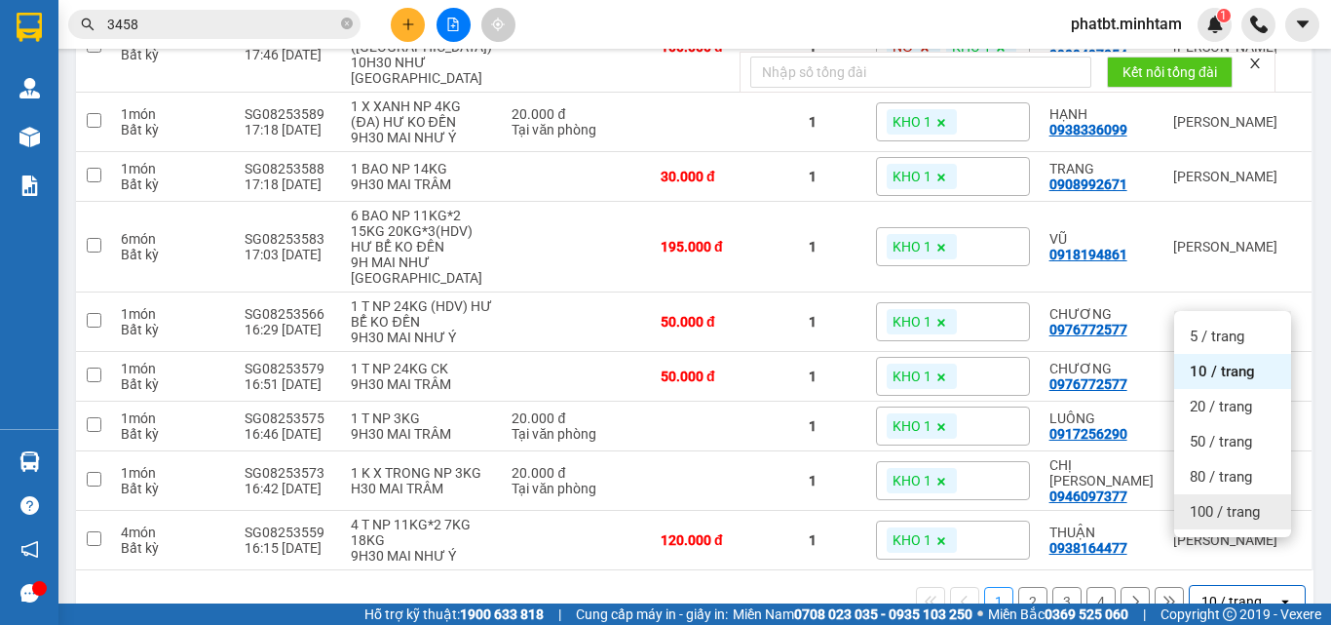
click at [1211, 517] on span "100 / trang" at bounding box center [1225, 511] width 70 height 19
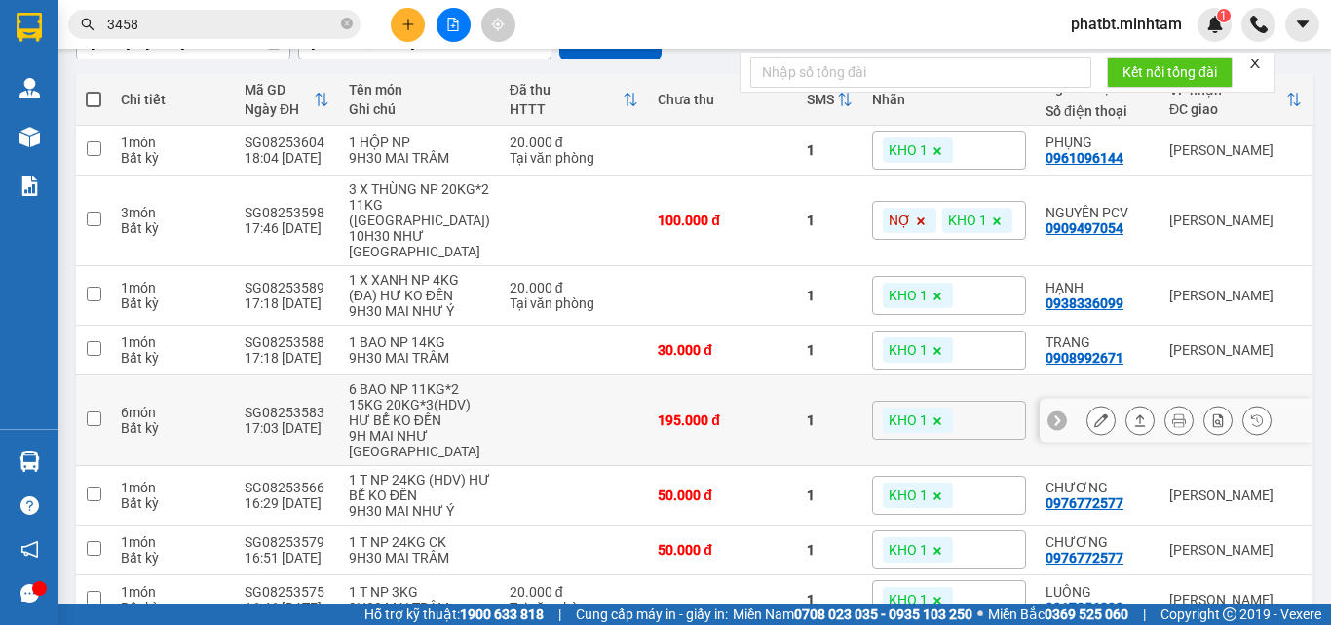
scroll to position [245, 0]
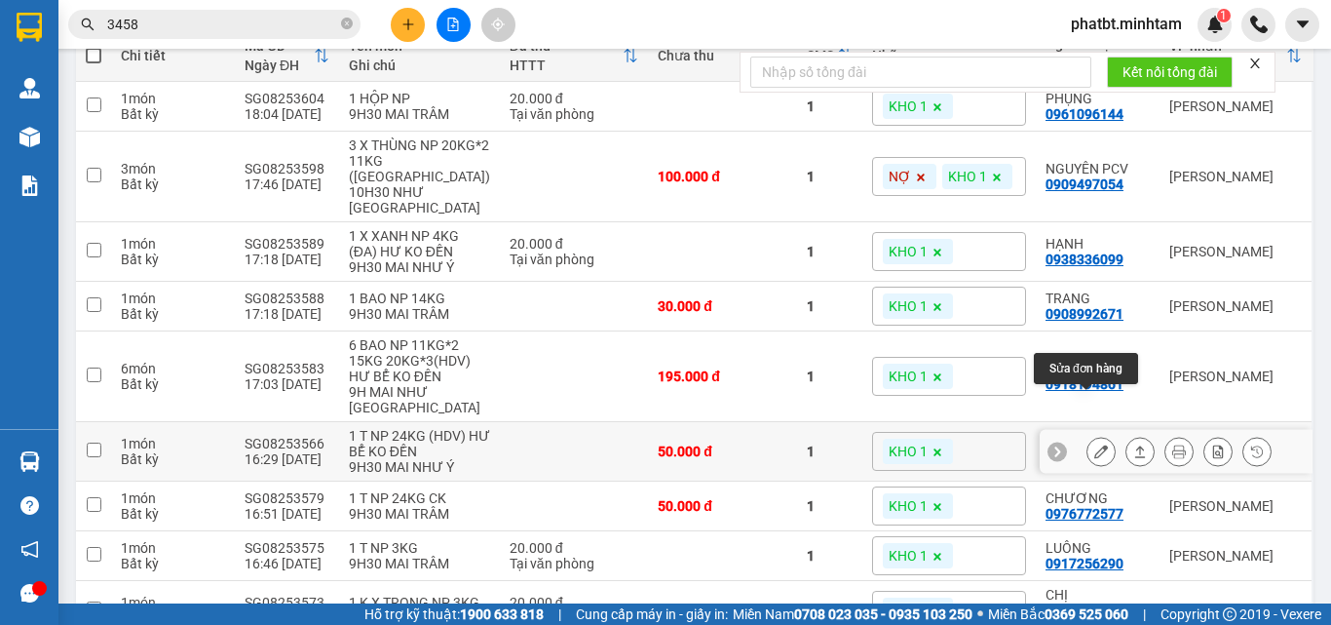
click at [1095, 444] on icon at bounding box center [1102, 451] width 14 height 14
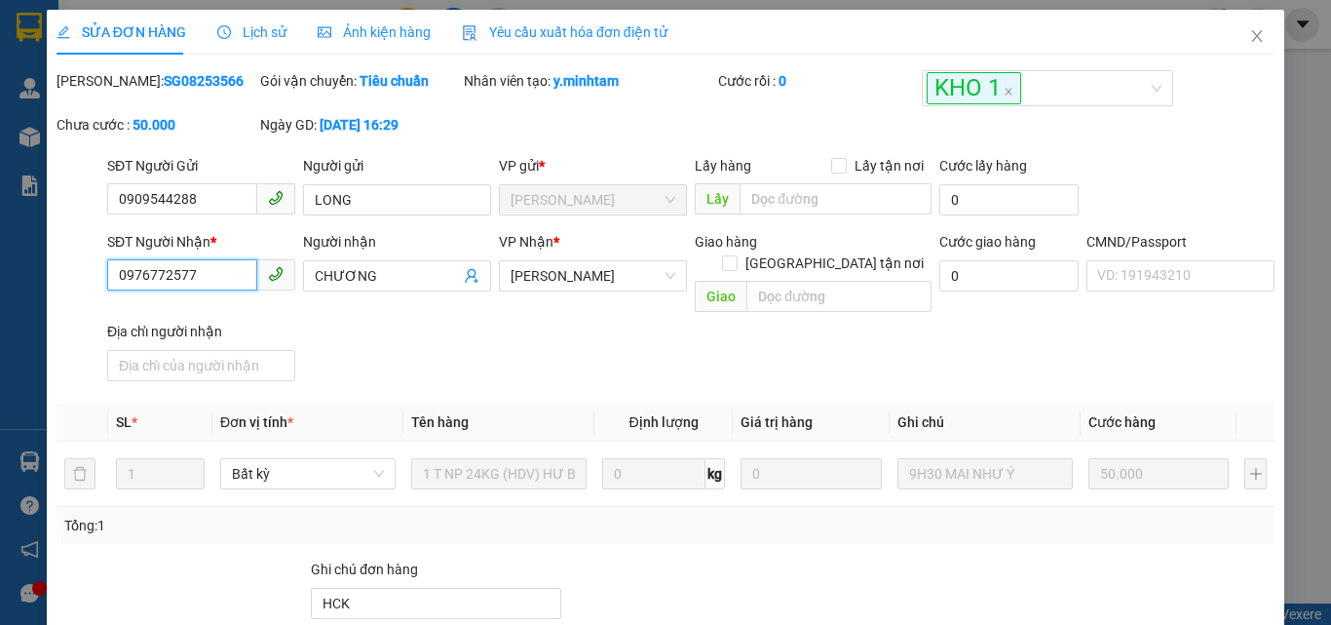
click at [212, 276] on input "0976772577" at bounding box center [182, 274] width 150 height 31
click at [1252, 34] on icon "close" at bounding box center [1257, 36] width 11 height 12
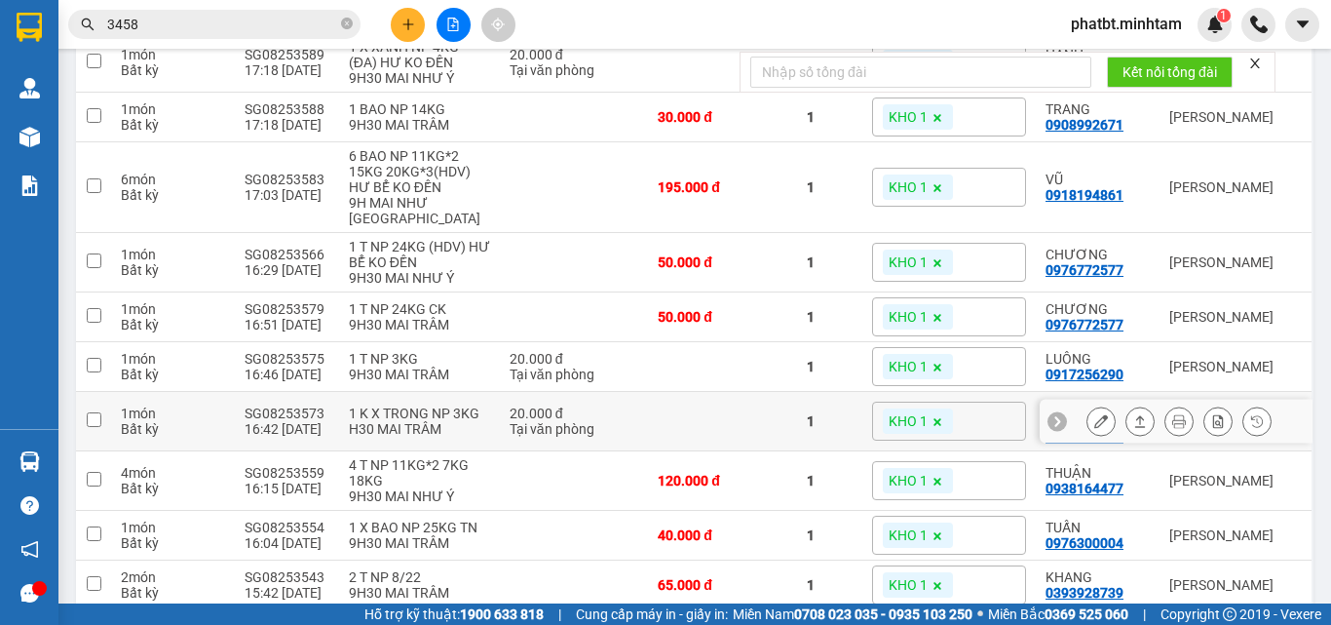
scroll to position [390, 0]
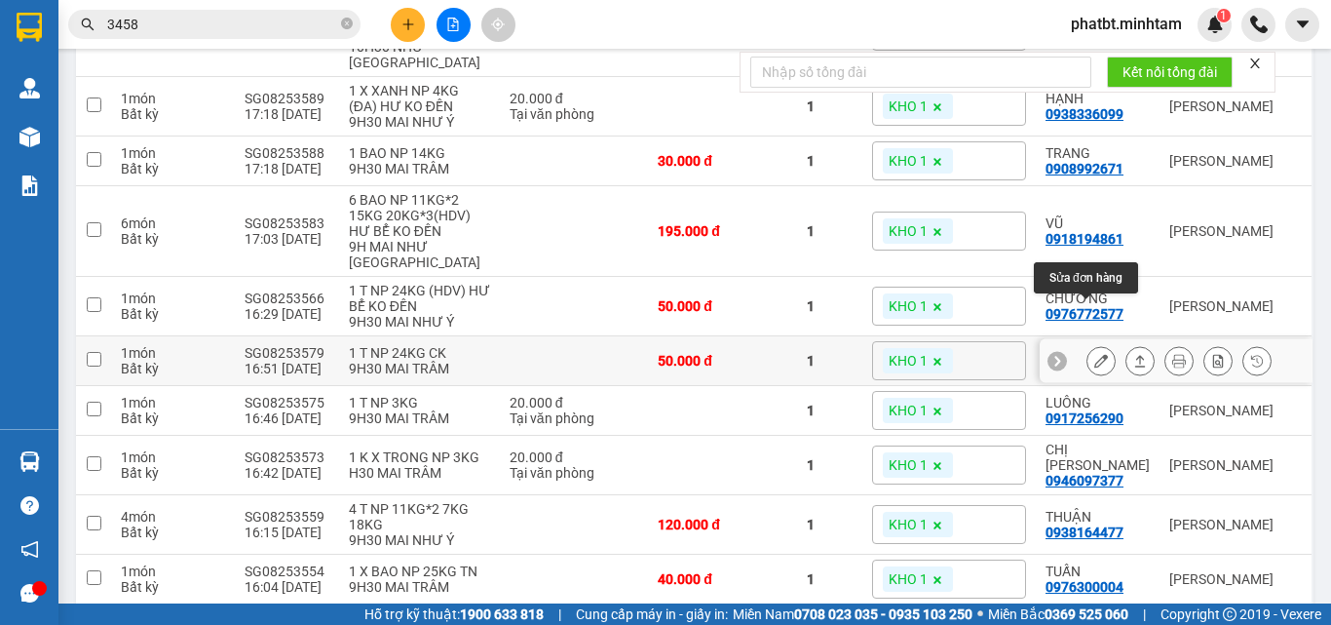
click at [1095, 354] on icon at bounding box center [1102, 361] width 14 height 14
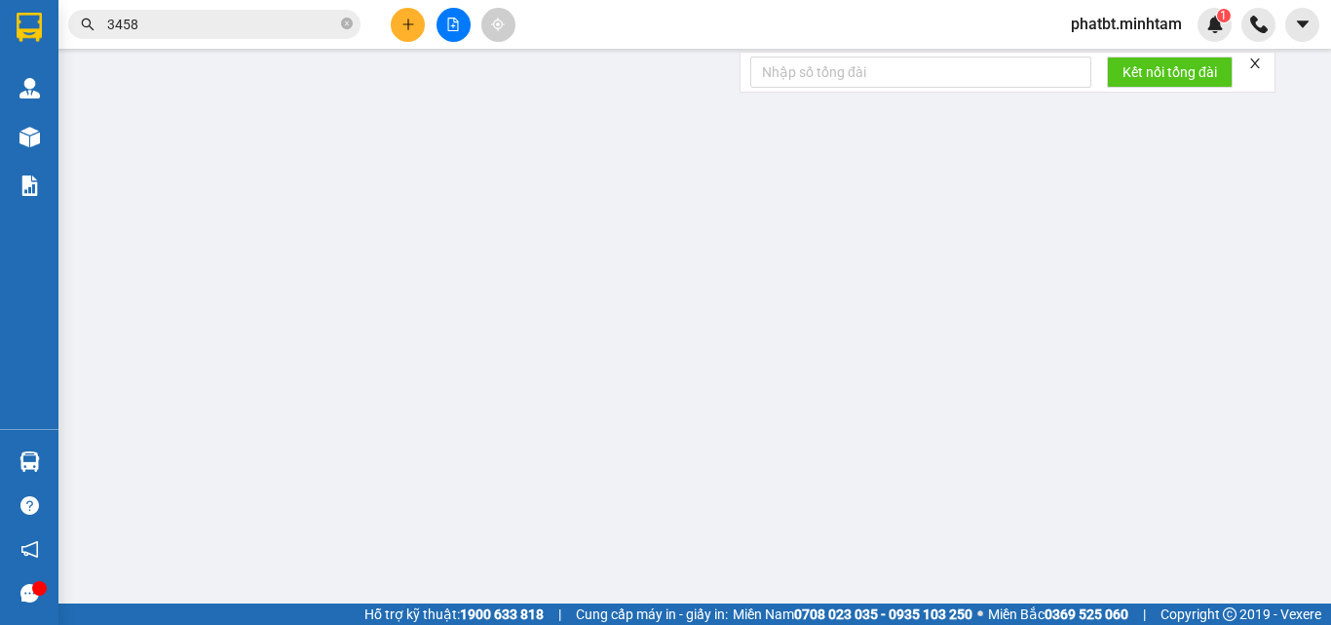
type input "0909544288"
type input "LONG"
type input "0976772577"
type input "CHƯƠNG"
type input "50.000"
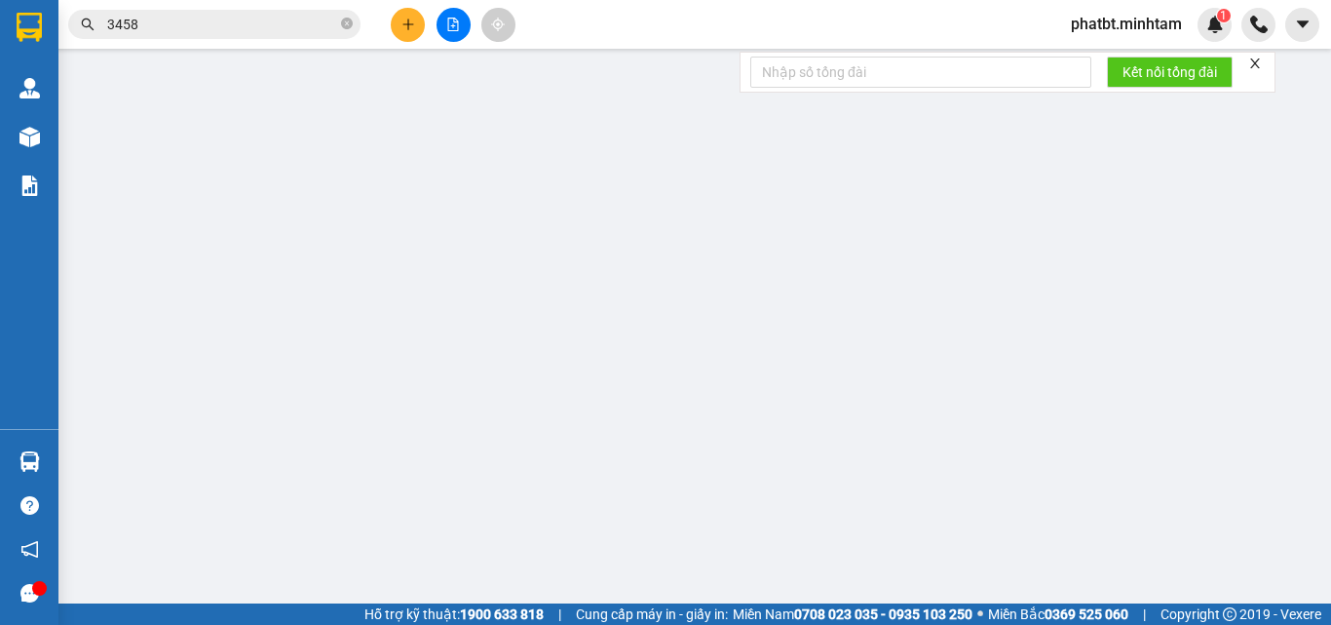
type input "50.000"
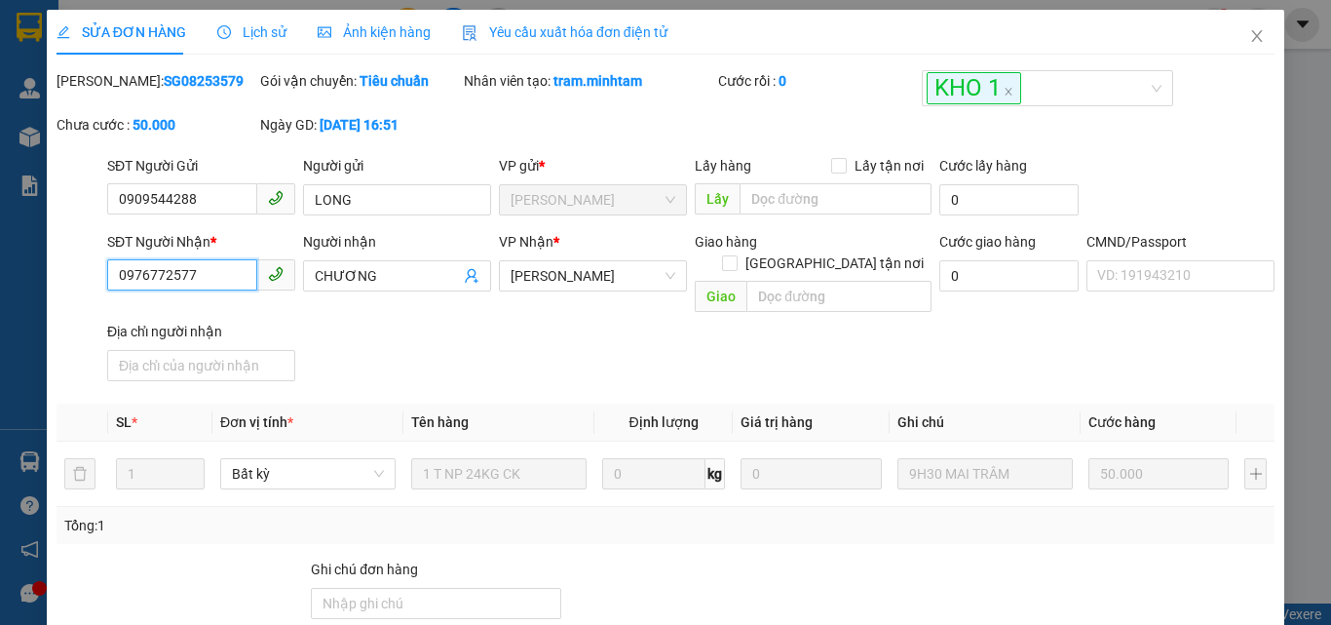
click at [212, 279] on input "0976772577" at bounding box center [182, 274] width 150 height 31
click at [1249, 40] on icon "close" at bounding box center [1257, 36] width 16 height 16
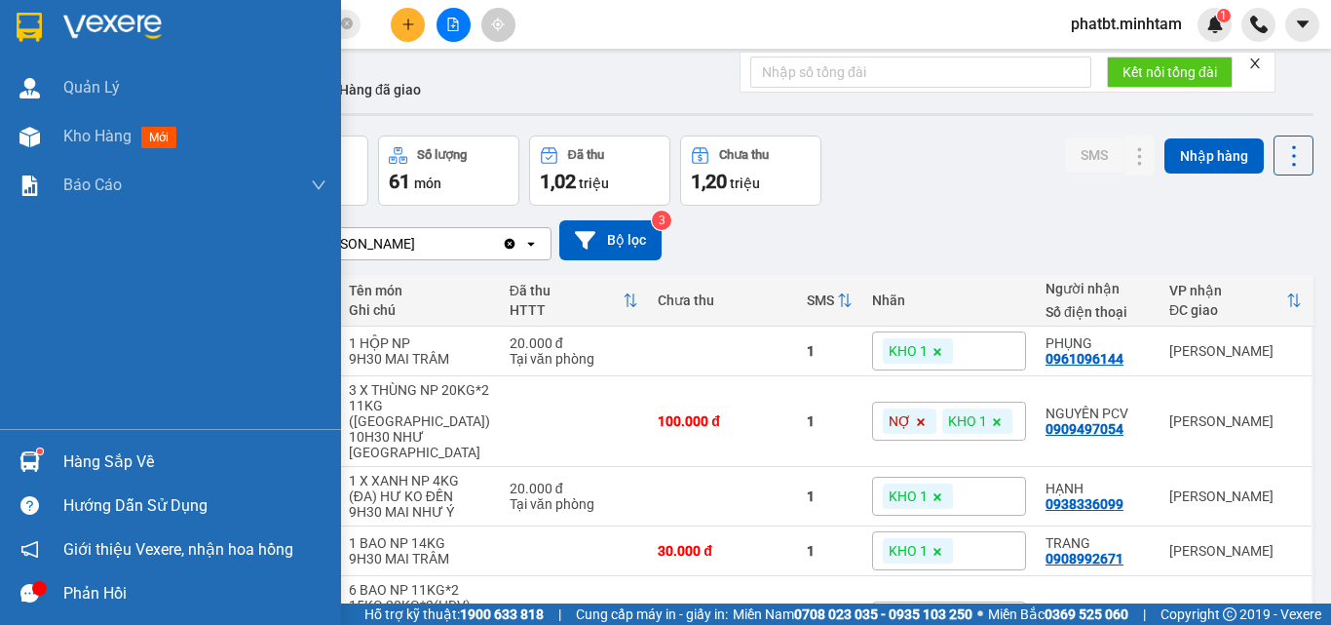
click at [112, 464] on div "Hàng sắp về" at bounding box center [194, 461] width 263 height 29
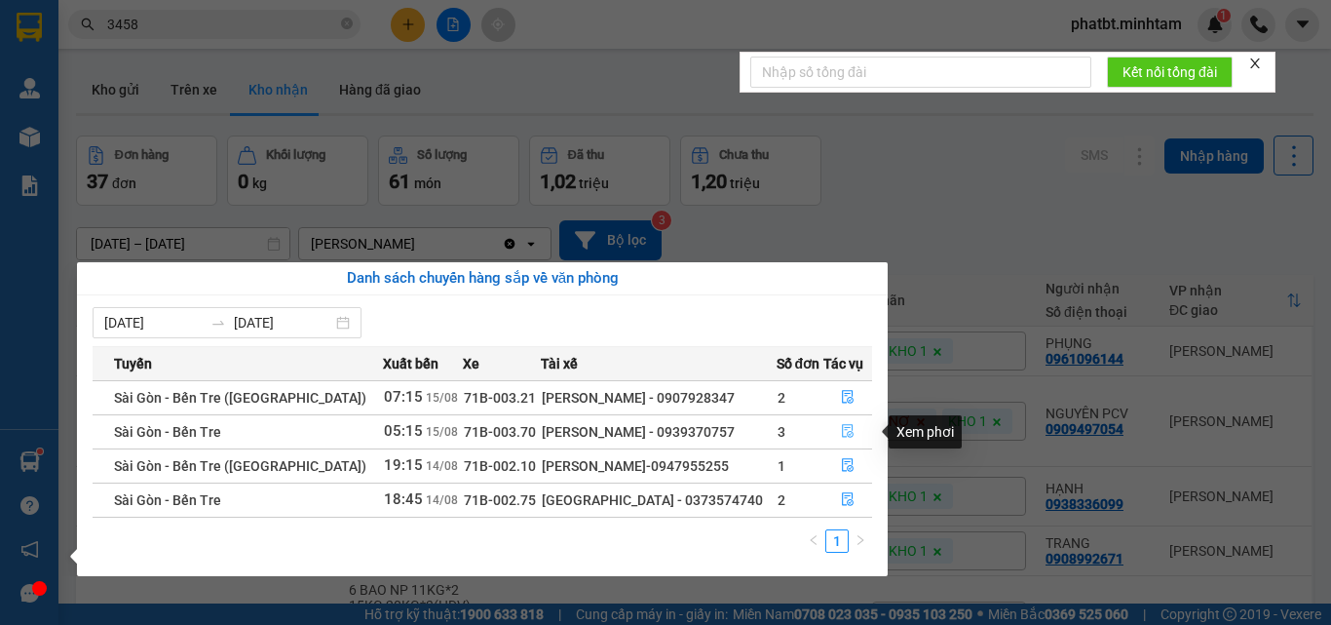
click at [844, 437] on icon "file-done" at bounding box center [848, 432] width 12 height 14
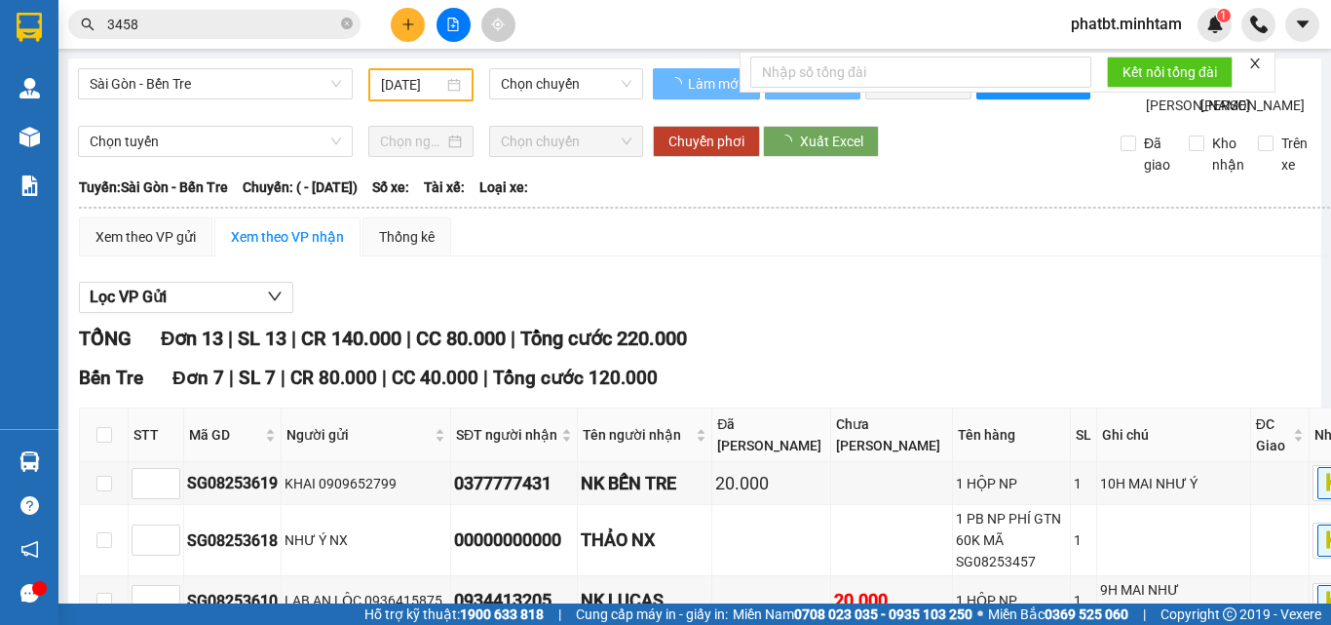
type input "15/08/2025"
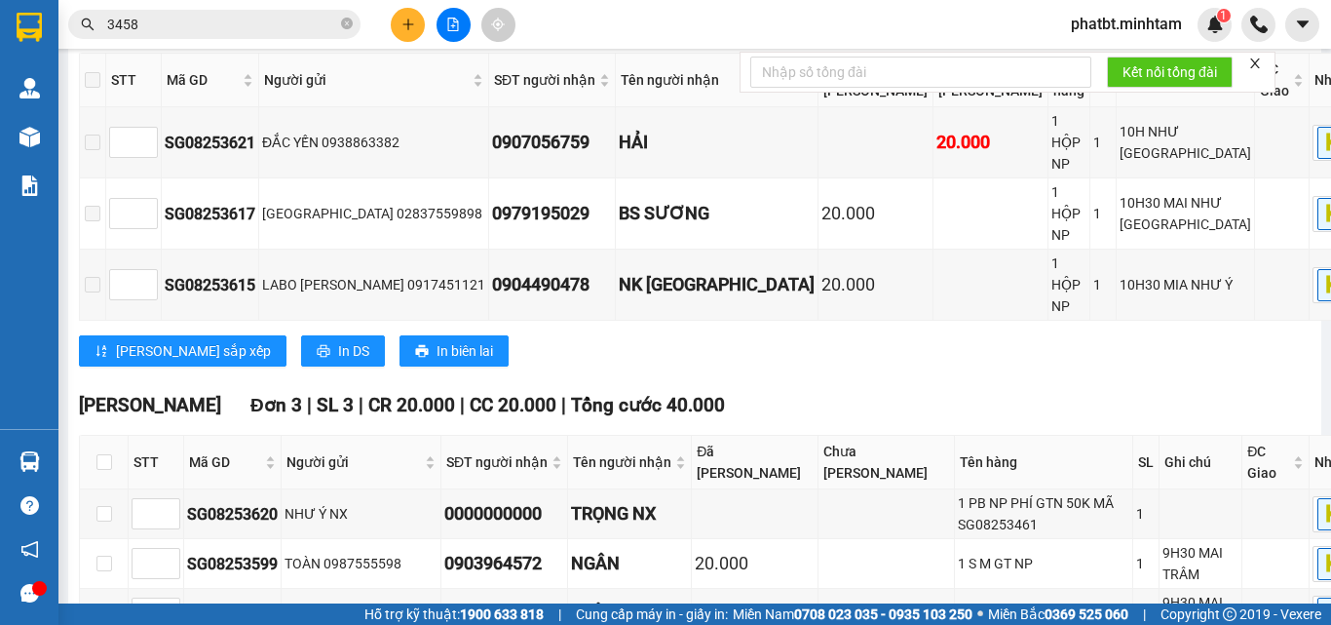
scroll to position [985, 0]
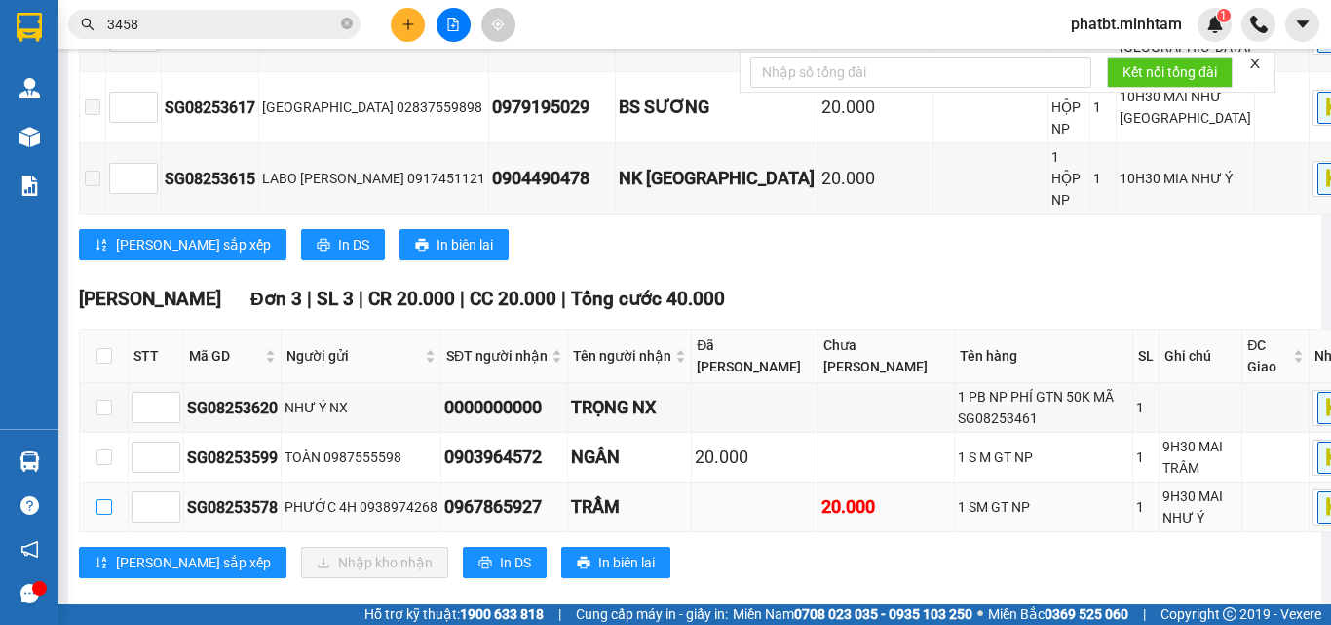
click at [97, 499] on input "checkbox" at bounding box center [104, 507] width 16 height 16
checkbox input "true"
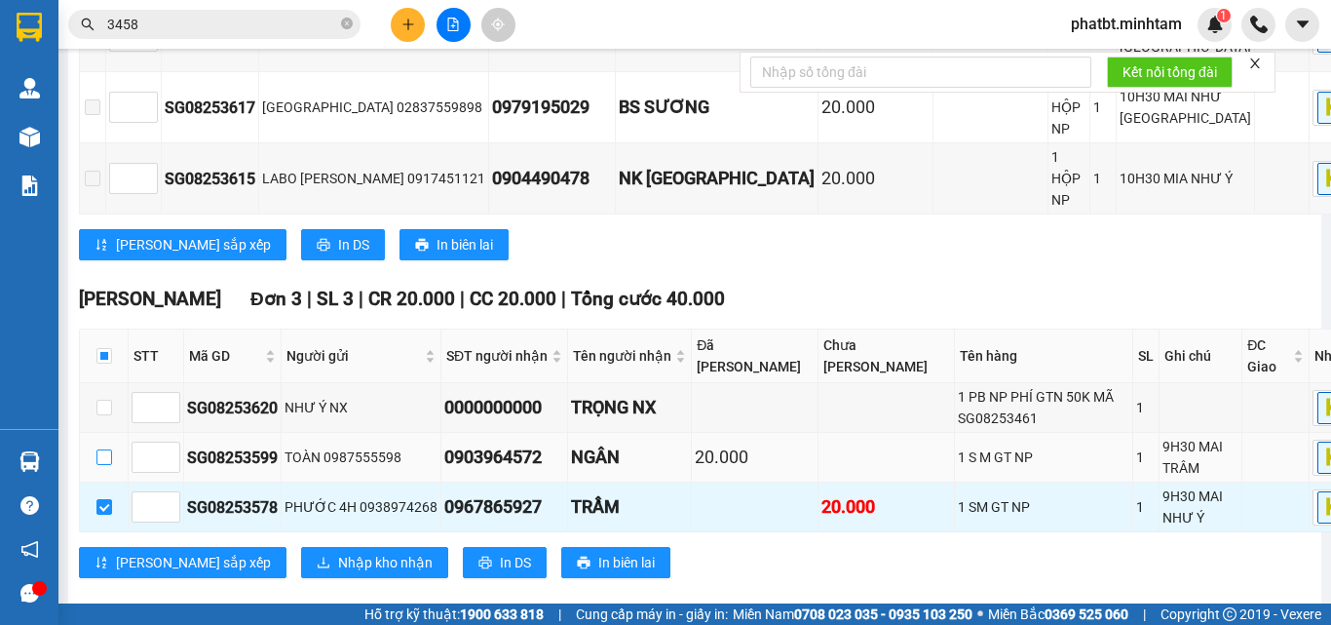
click at [106, 449] on input "checkbox" at bounding box center [104, 457] width 16 height 16
checkbox input "true"
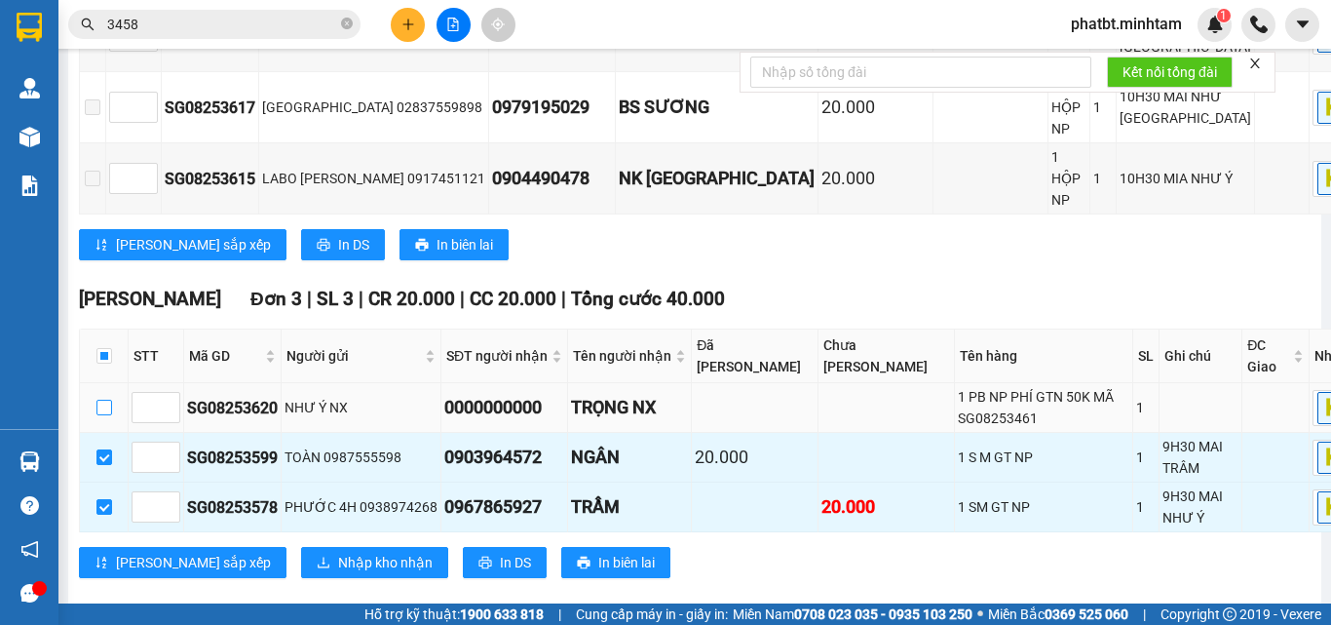
click at [103, 400] on input "checkbox" at bounding box center [104, 408] width 16 height 16
checkbox input "true"
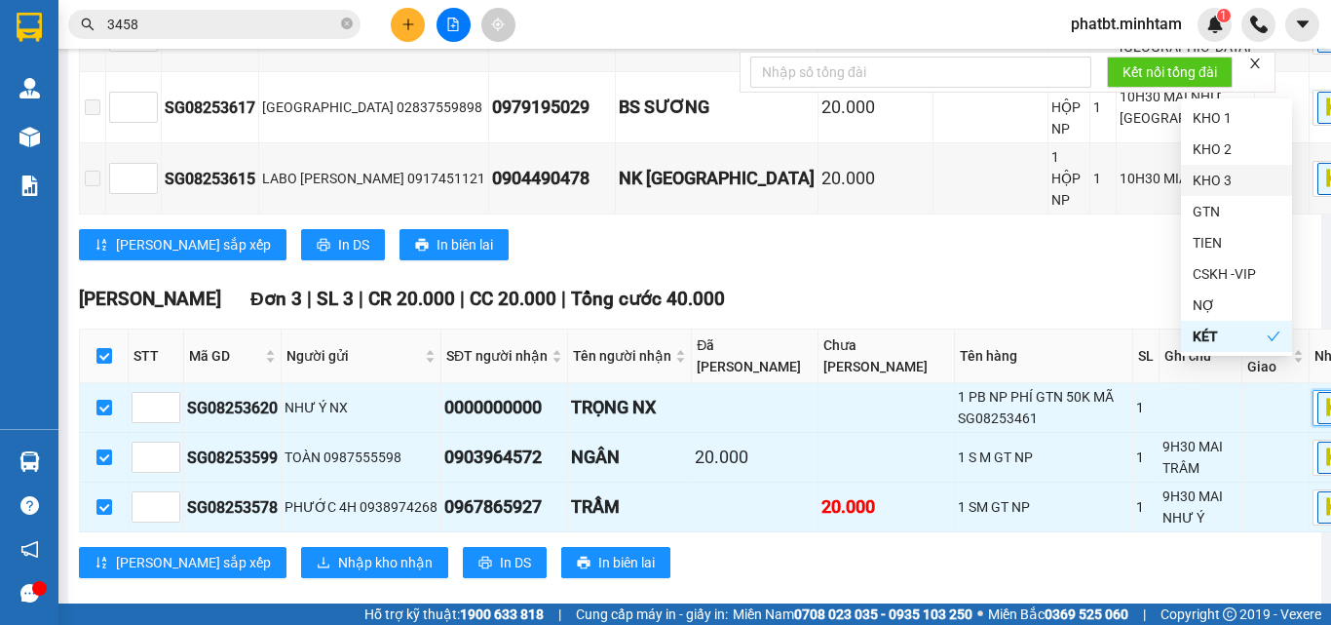
click at [1232, 173] on div "KHO 3" at bounding box center [1237, 180] width 88 height 21
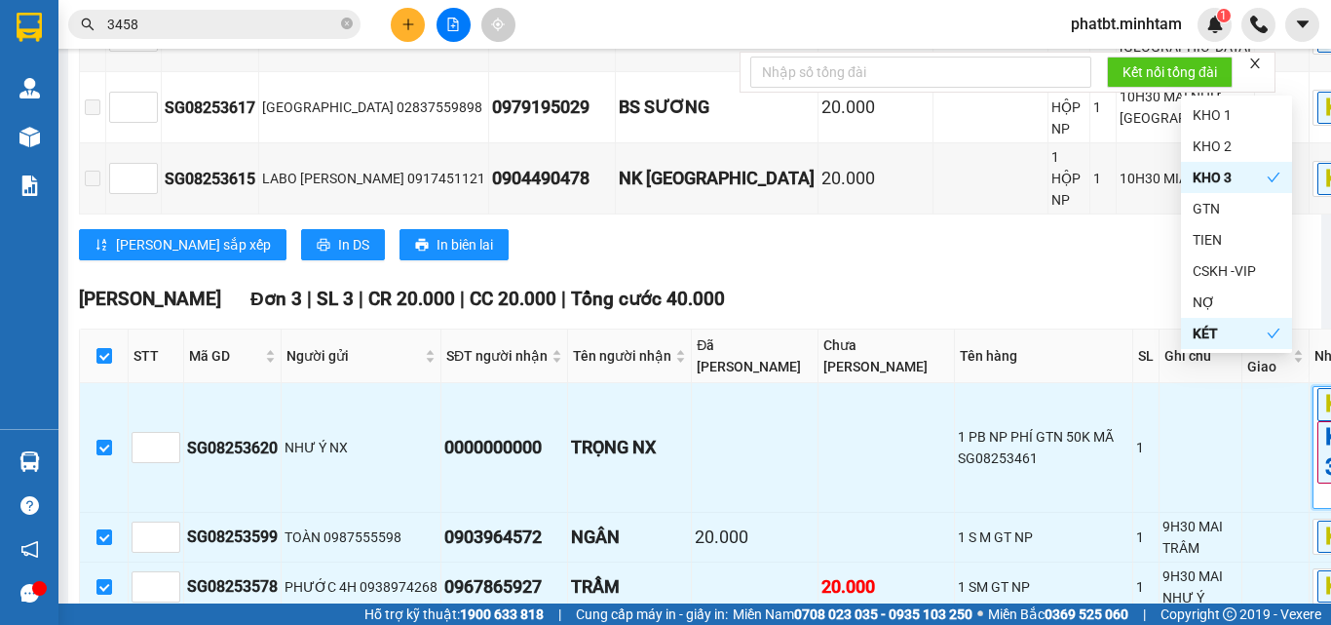
click at [1092, 229] on div "Lưu sắp xếp In DS In biên lai" at bounding box center [753, 244] width 1349 height 31
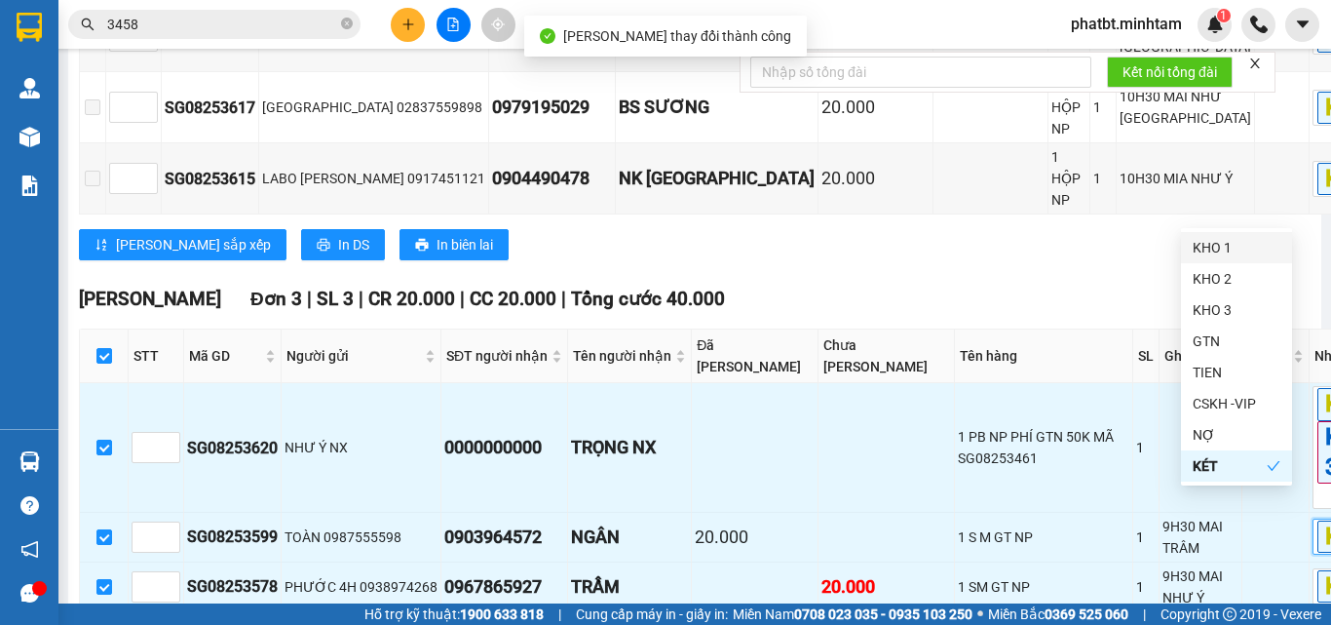
click at [1215, 248] on div "KHO 1" at bounding box center [1237, 247] width 88 height 21
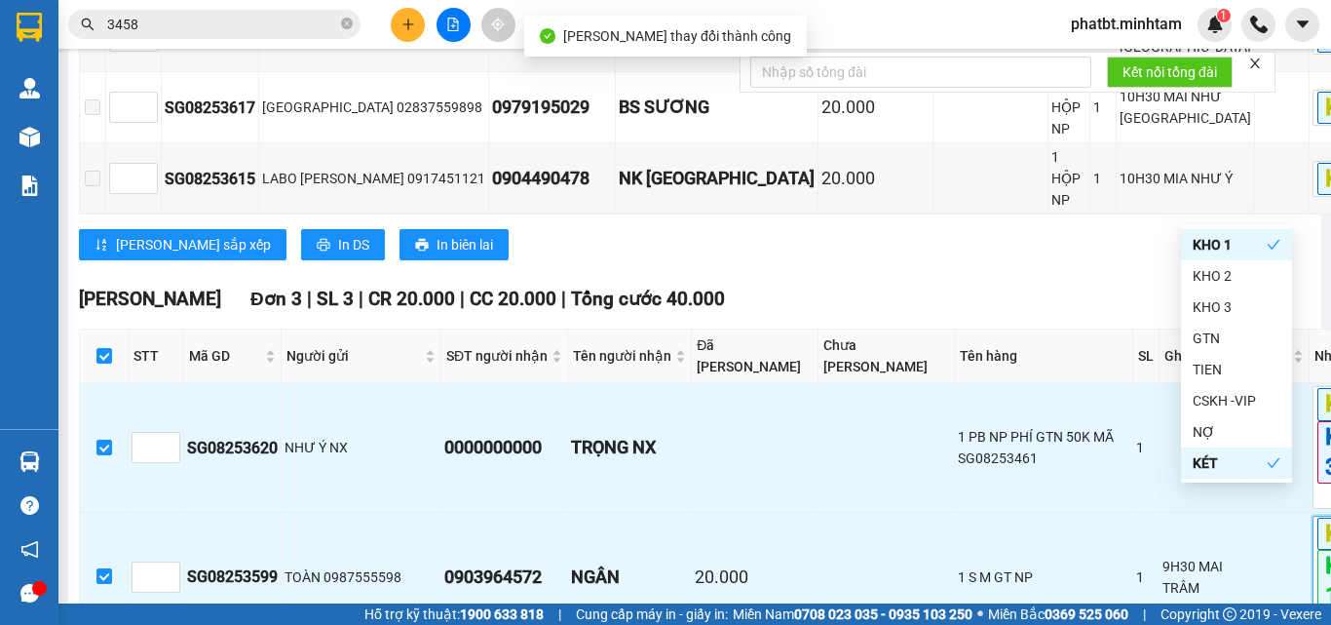
click at [1100, 238] on div "Tiền Giang Đơn 3 | SL 3 | CR 40.000 | CC 20.000 | Tổng cước 60.000 STT Mã GD Ng…" at bounding box center [753, 90] width 1349 height 372
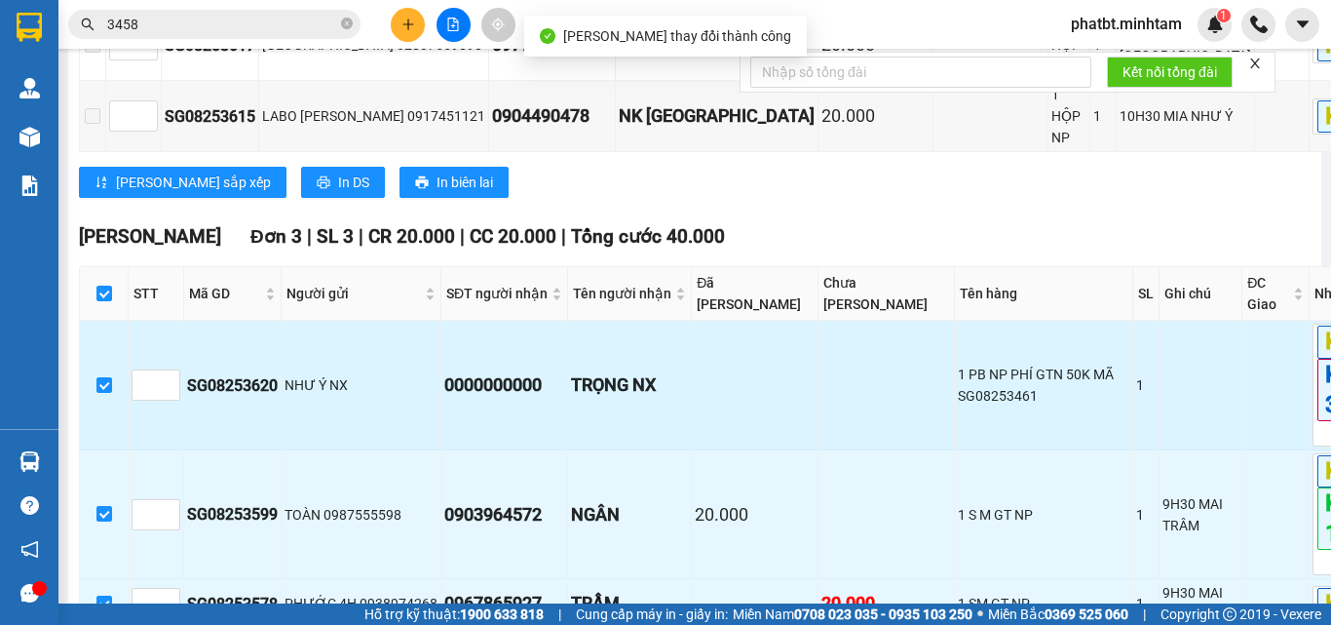
scroll to position [1144, 0]
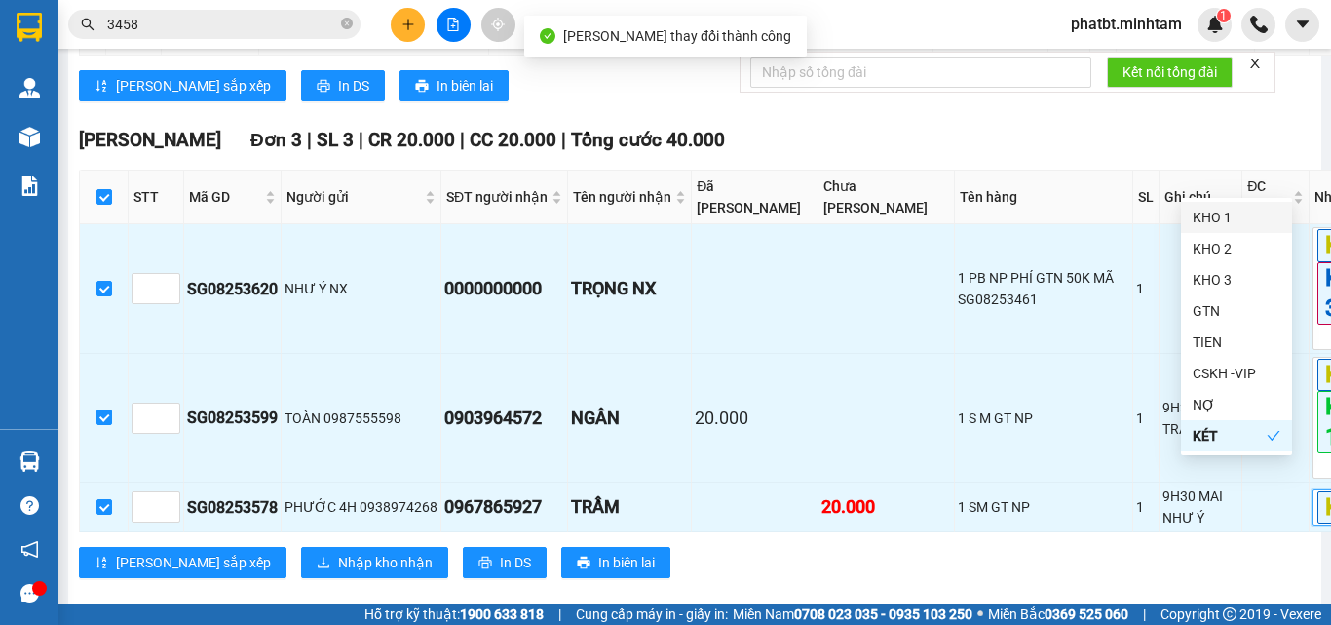
click at [1202, 214] on div "KHO 1" at bounding box center [1237, 217] width 88 height 21
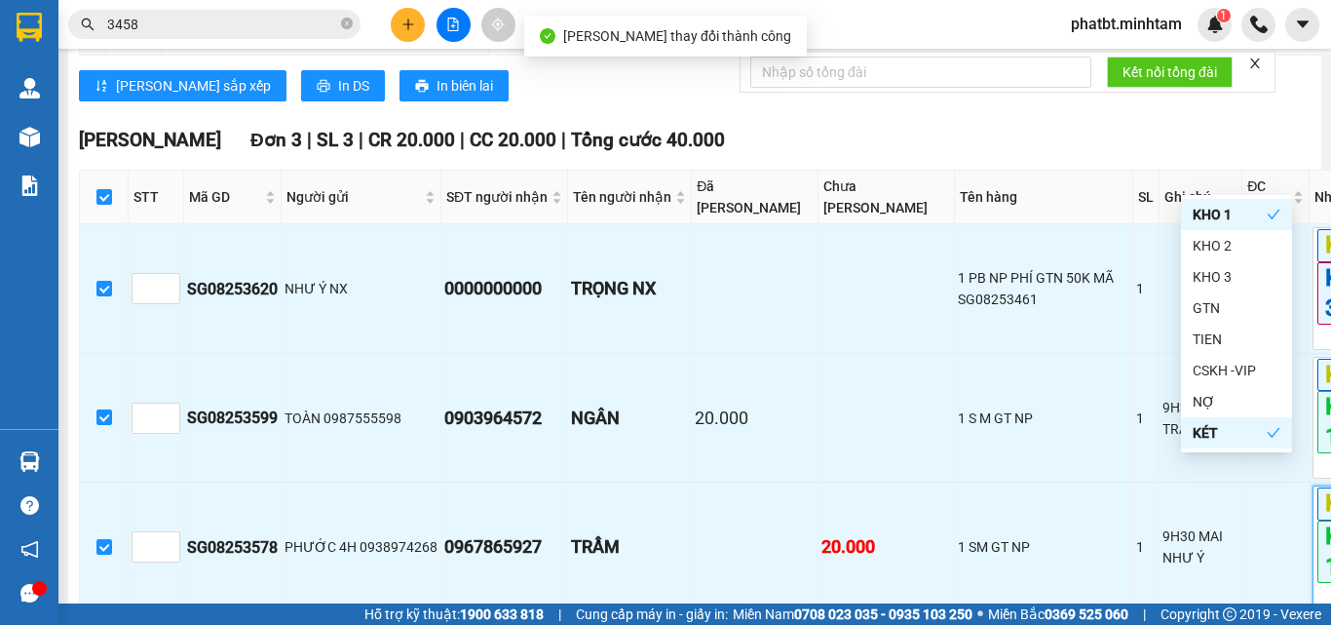
click at [974, 126] on div "Ngã Tư Huyện Đơn 3 | SL 3 | CR 20.000 | CC 20.000 | Tổng cước 40.000" at bounding box center [753, 140] width 1349 height 29
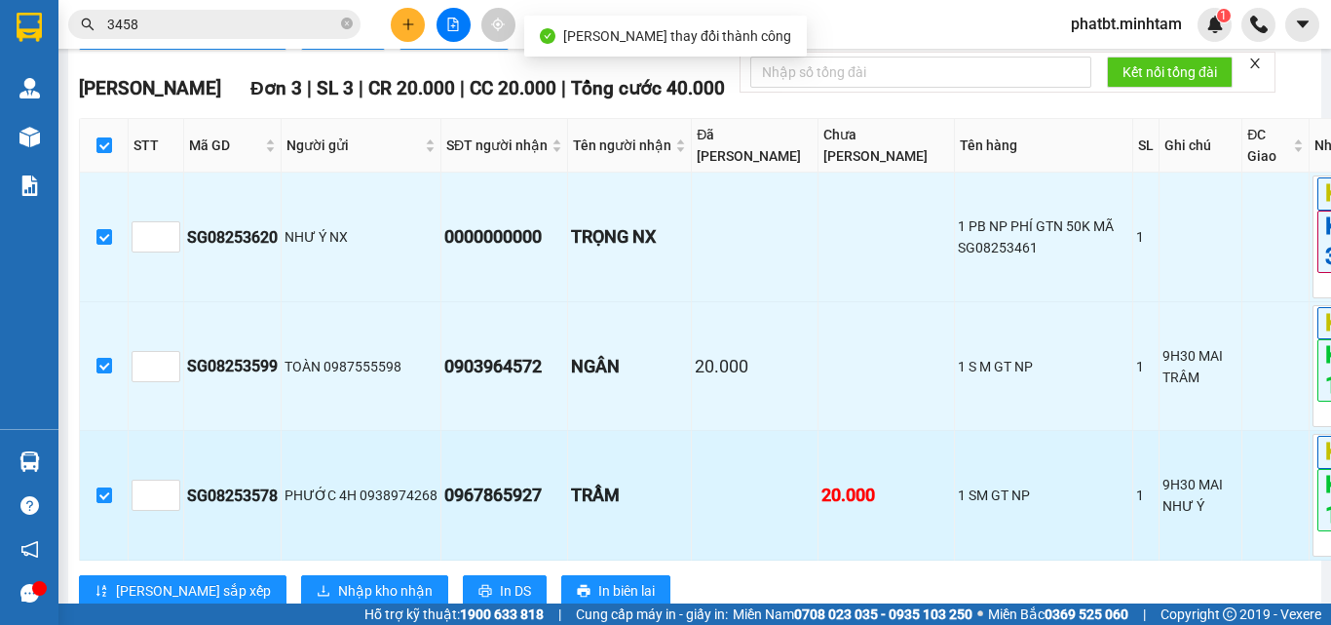
scroll to position [1224, 0]
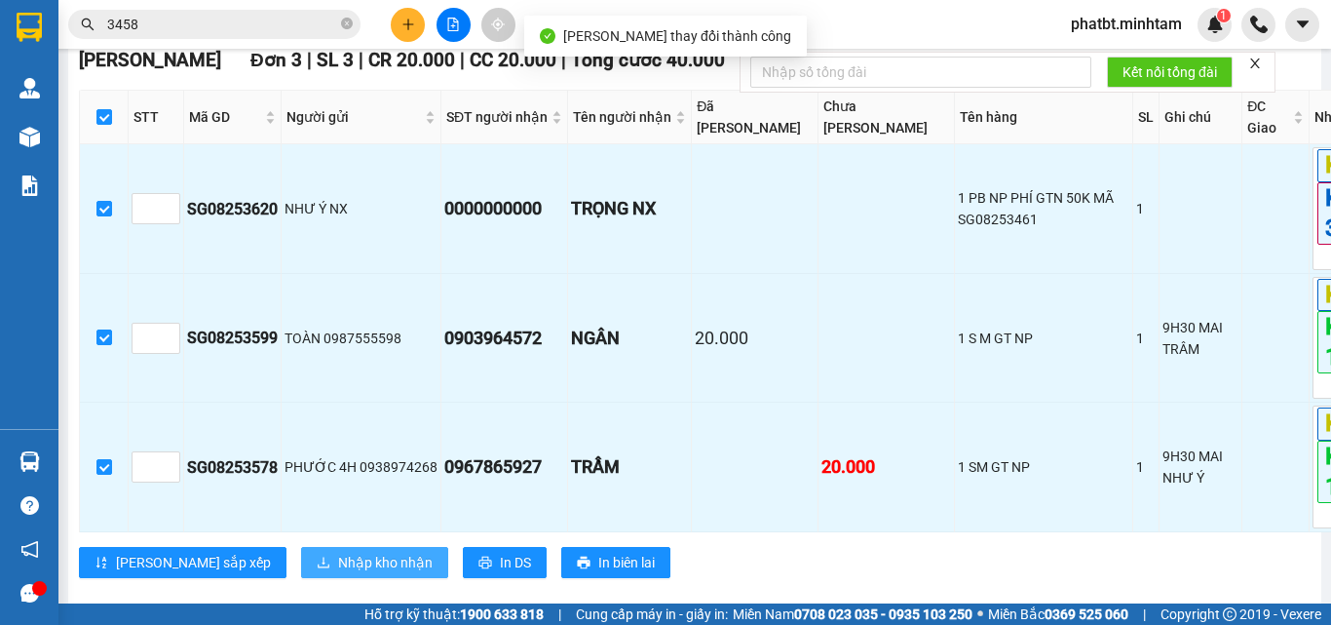
click at [338, 552] on span "Nhập kho nhận" at bounding box center [385, 562] width 95 height 21
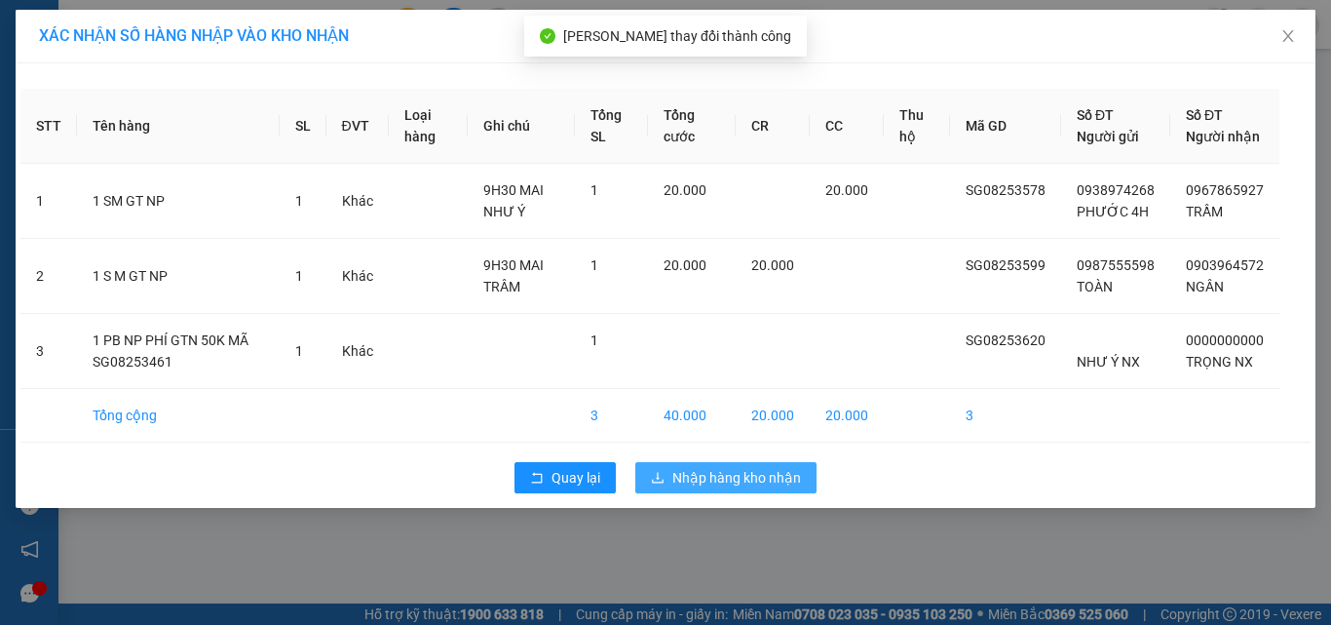
click at [703, 493] on button "Nhập hàng kho nhận" at bounding box center [725, 477] width 181 height 31
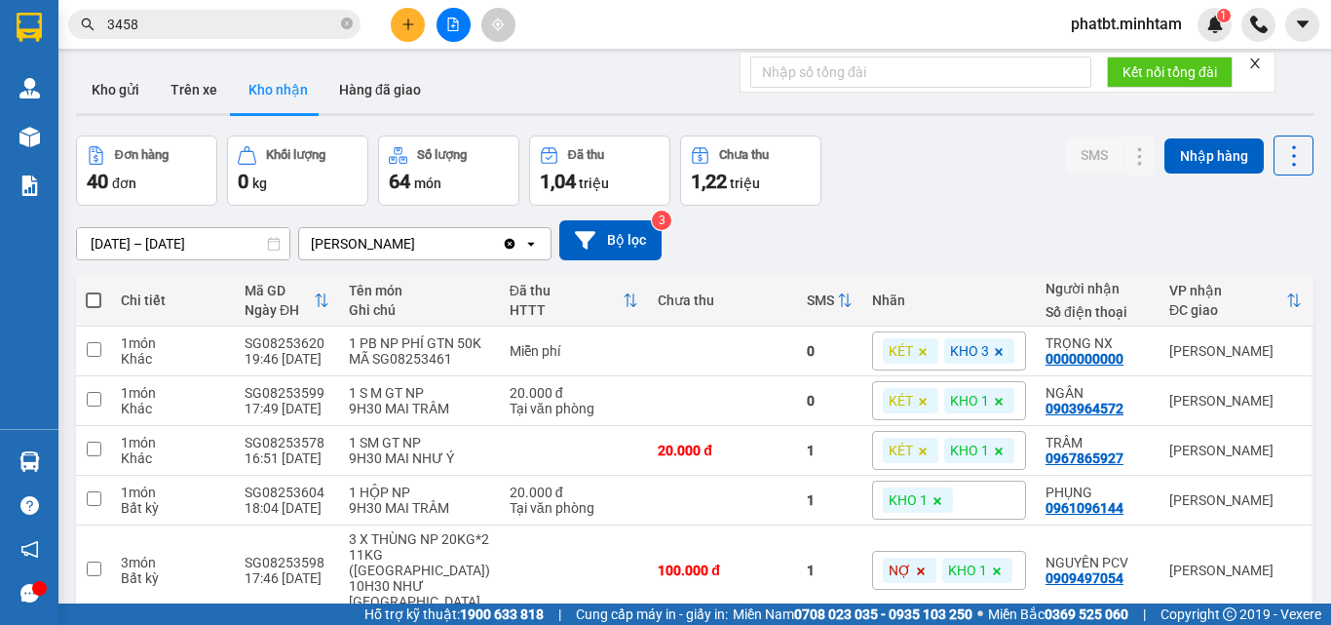
scroll to position [130, 0]
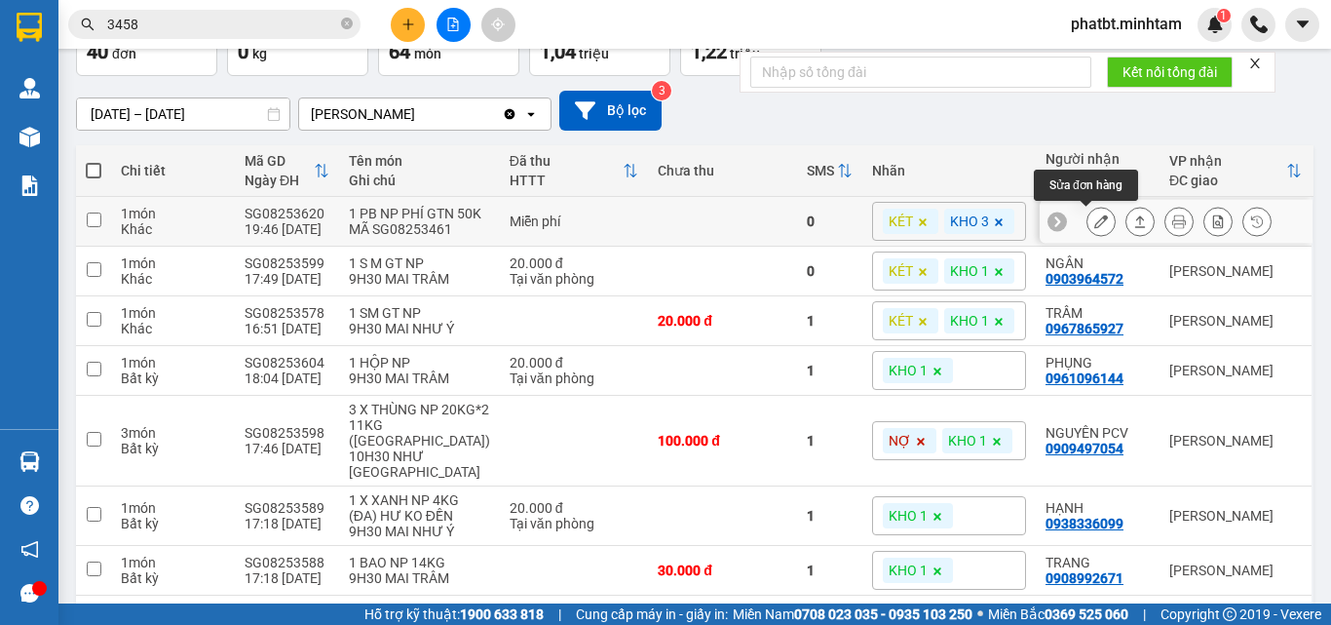
click at [1095, 225] on icon at bounding box center [1102, 221] width 14 height 14
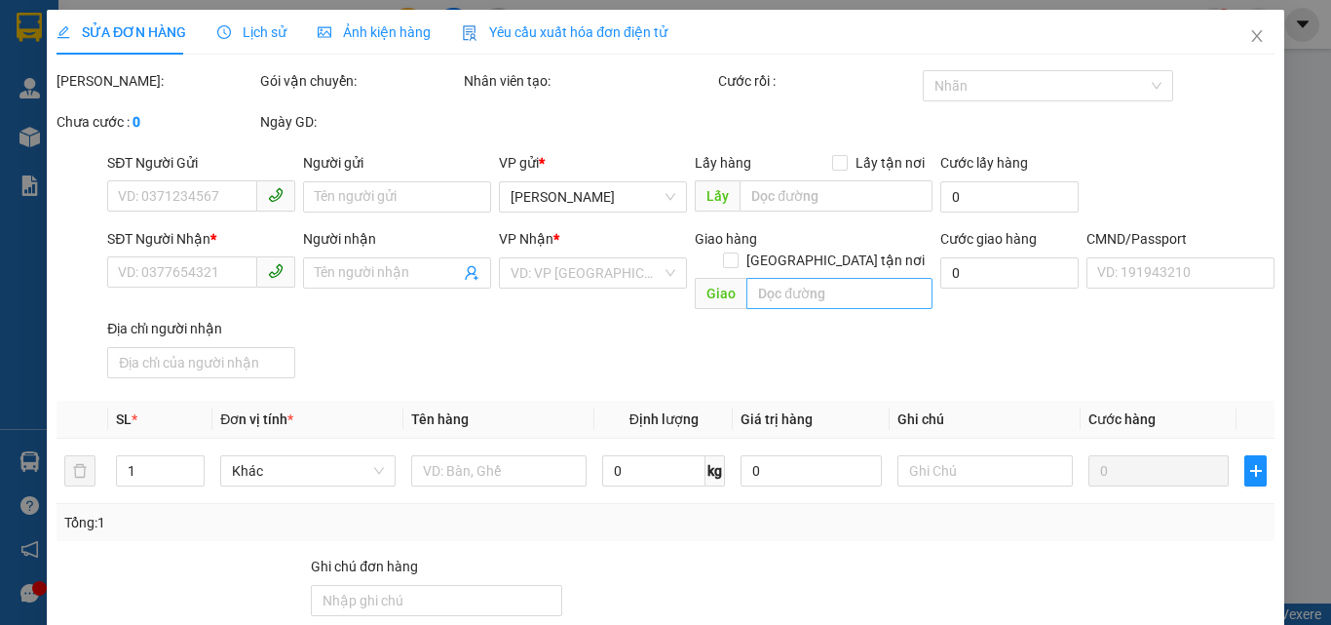
type input "NHƯ Ý NX"
type input "0000000000"
type input "TRỌNG NX"
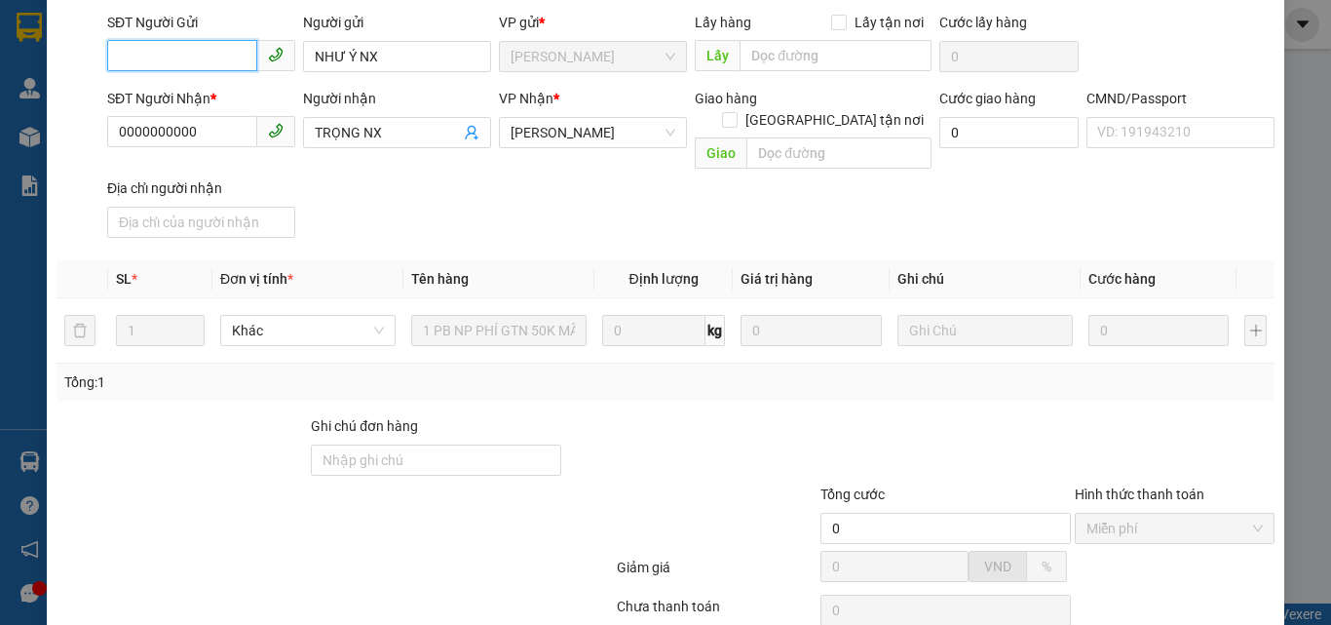
scroll to position [271, 0]
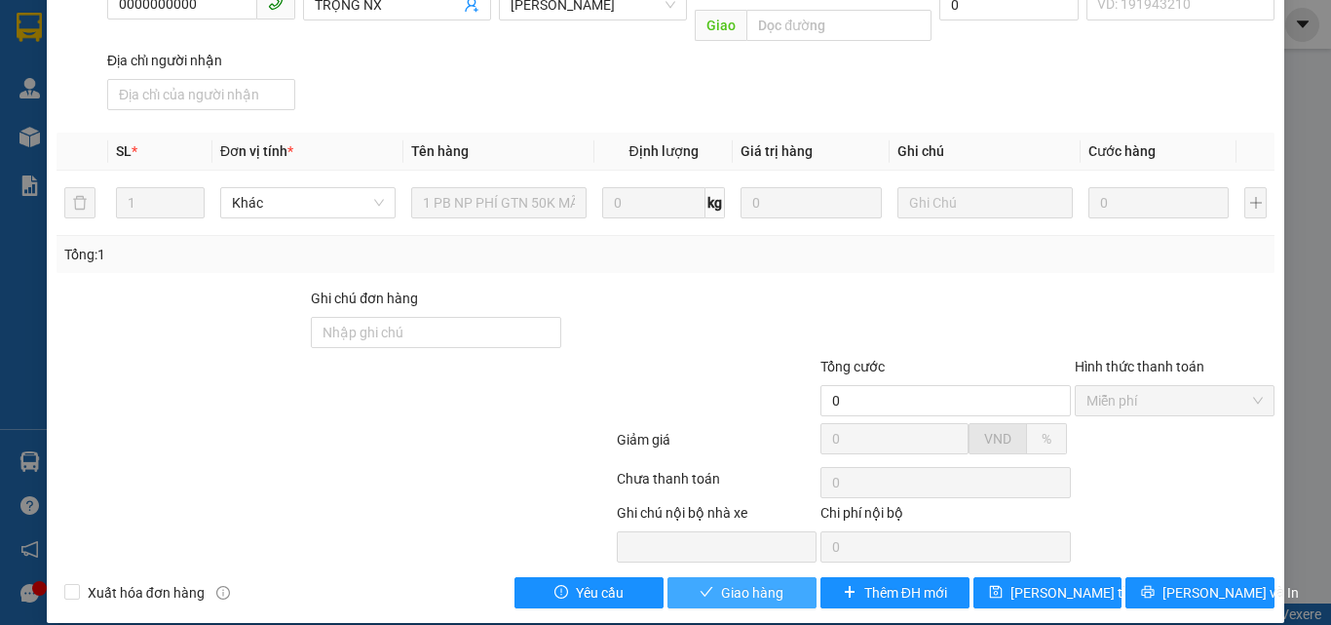
click at [728, 582] on span "Giao hàng" at bounding box center [752, 592] width 62 height 21
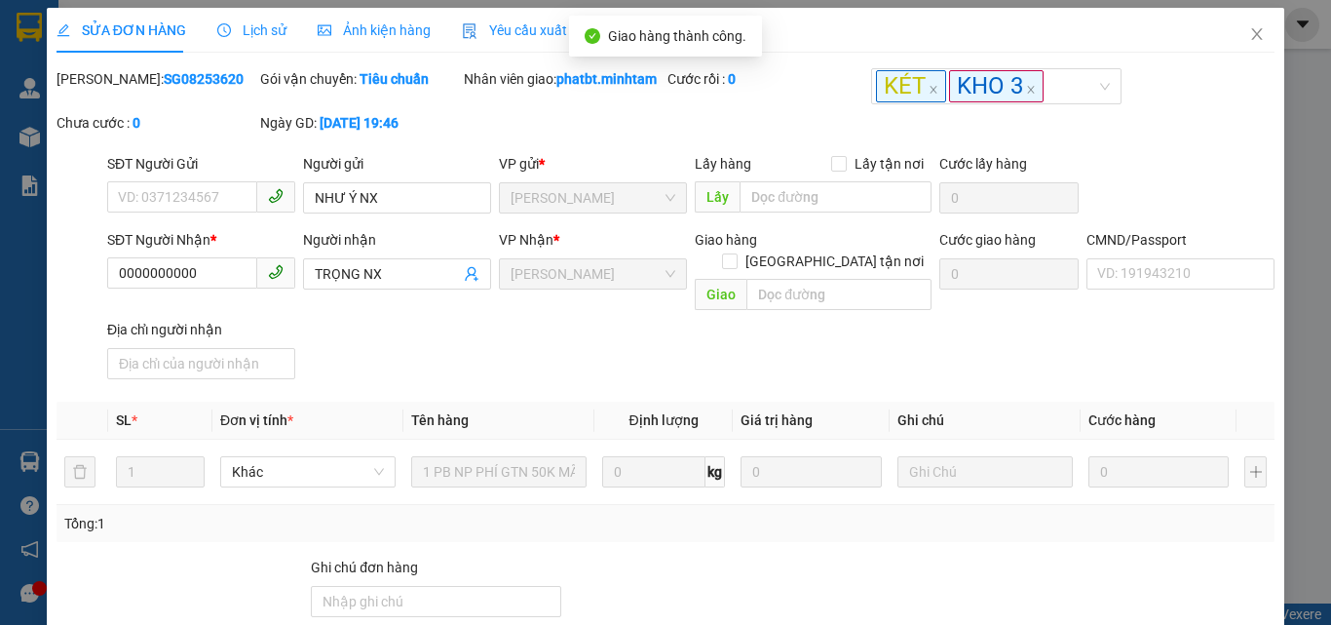
scroll to position [0, 0]
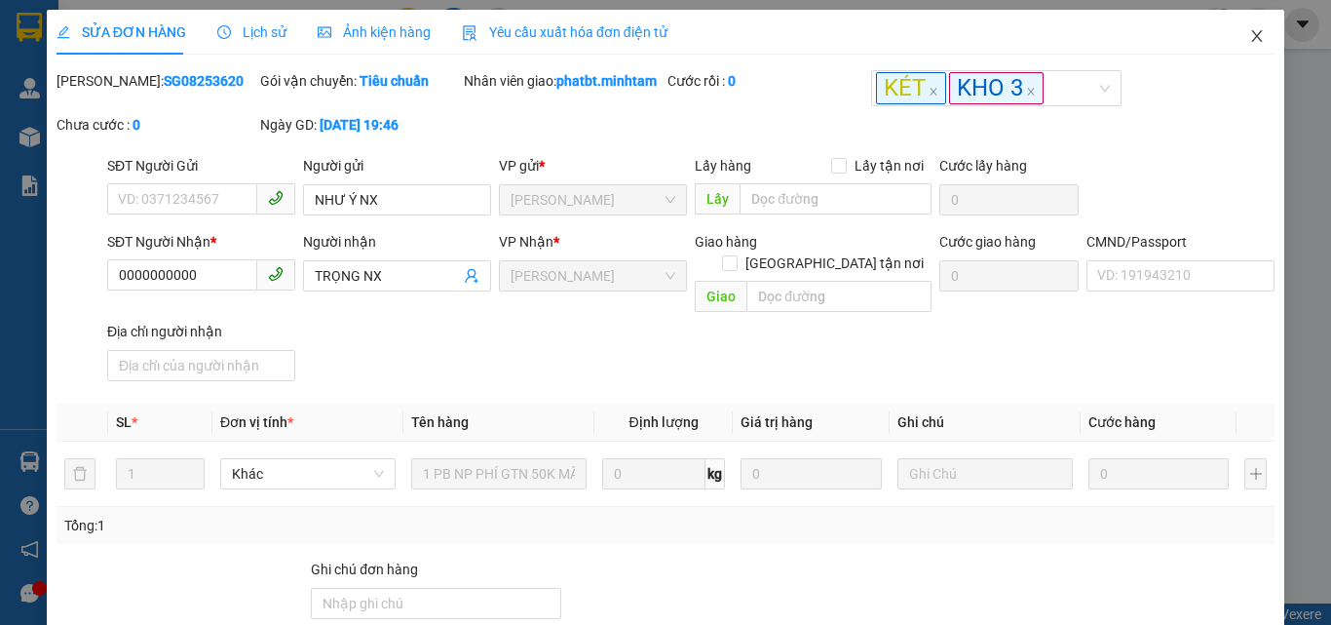
click at [1251, 34] on span "Close" at bounding box center [1257, 37] width 55 height 55
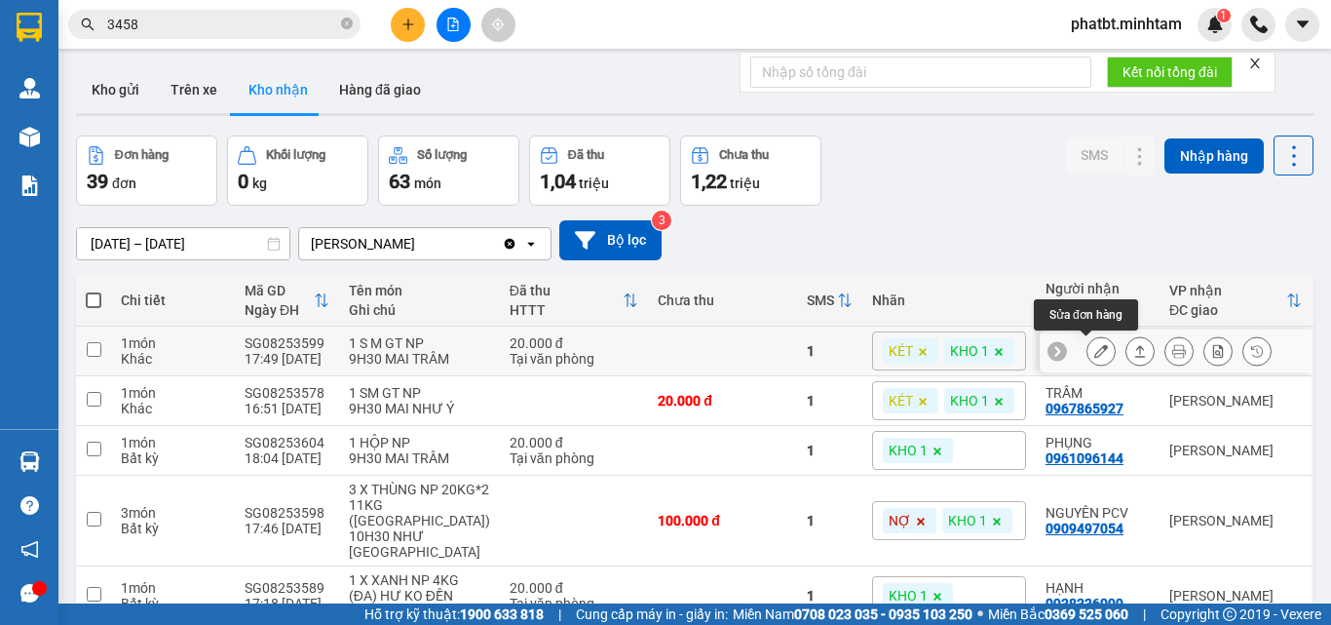
click at [1095, 343] on button at bounding box center [1101, 351] width 27 height 34
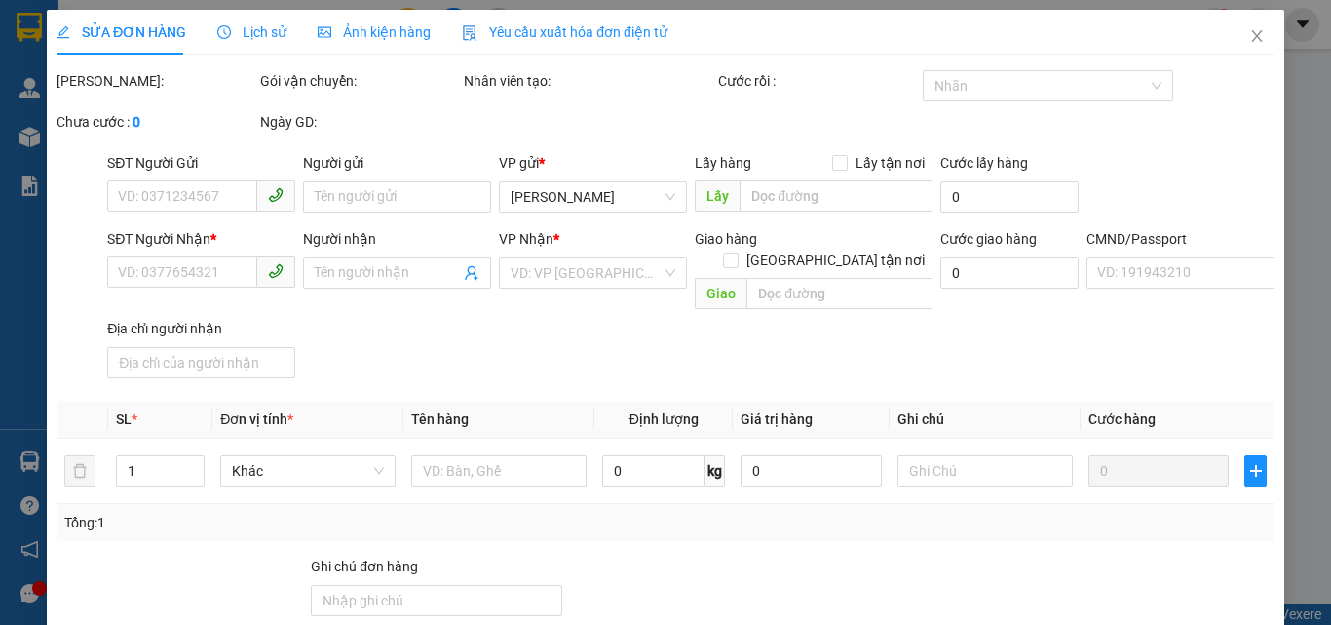
type input "0987555598"
type input "TOÀN"
type input "0903964572"
type input "NGÂN"
type input "20.000"
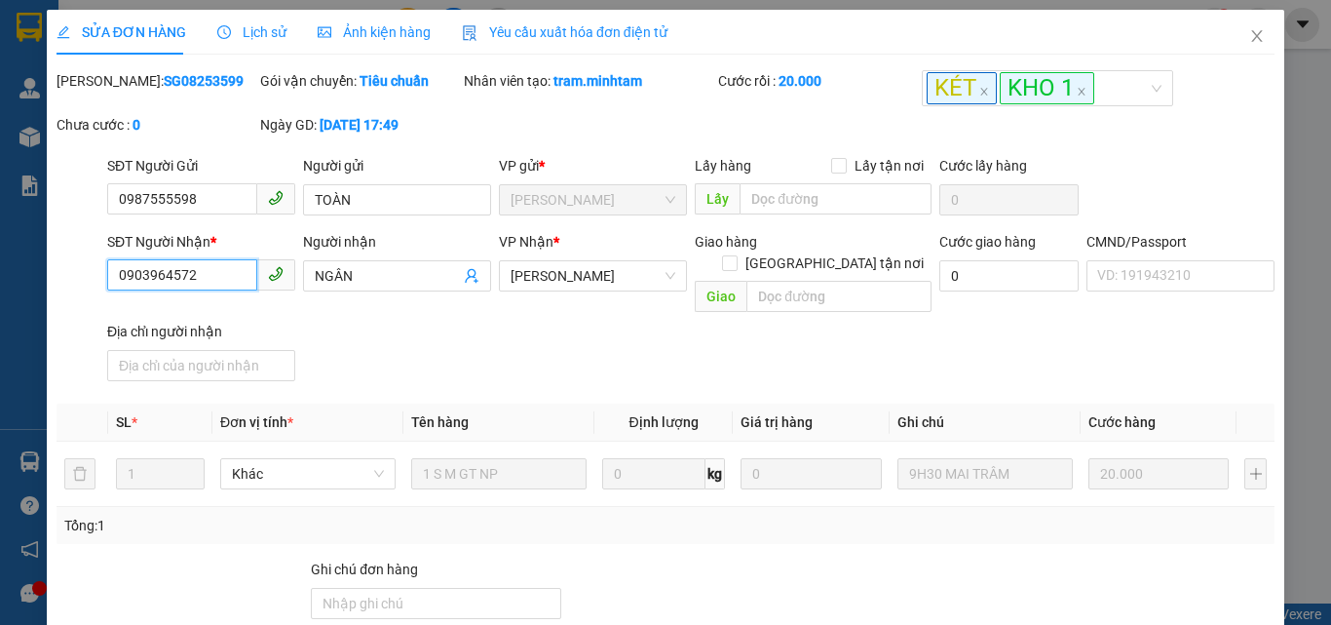
click at [214, 286] on input "0903964572" at bounding box center [182, 274] width 150 height 31
click at [213, 286] on input "0903964572" at bounding box center [182, 274] width 150 height 31
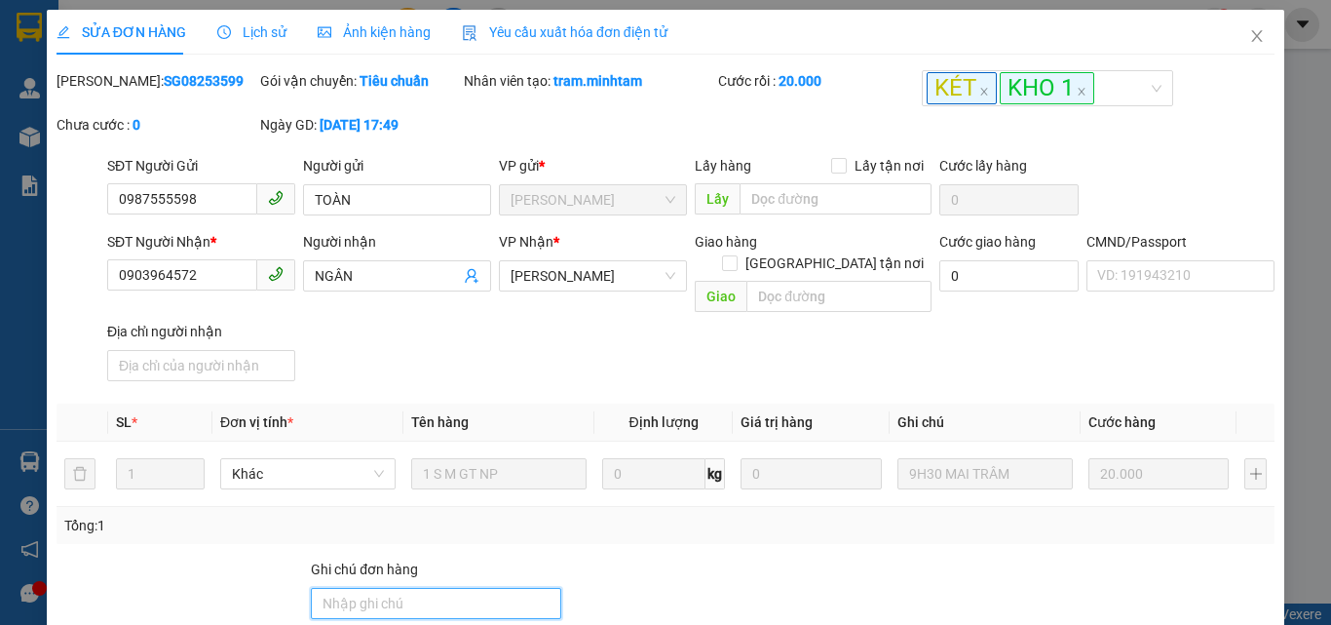
click at [372, 588] on input "Ghi chú đơn hàng" at bounding box center [436, 603] width 250 height 31
type input "KNM"
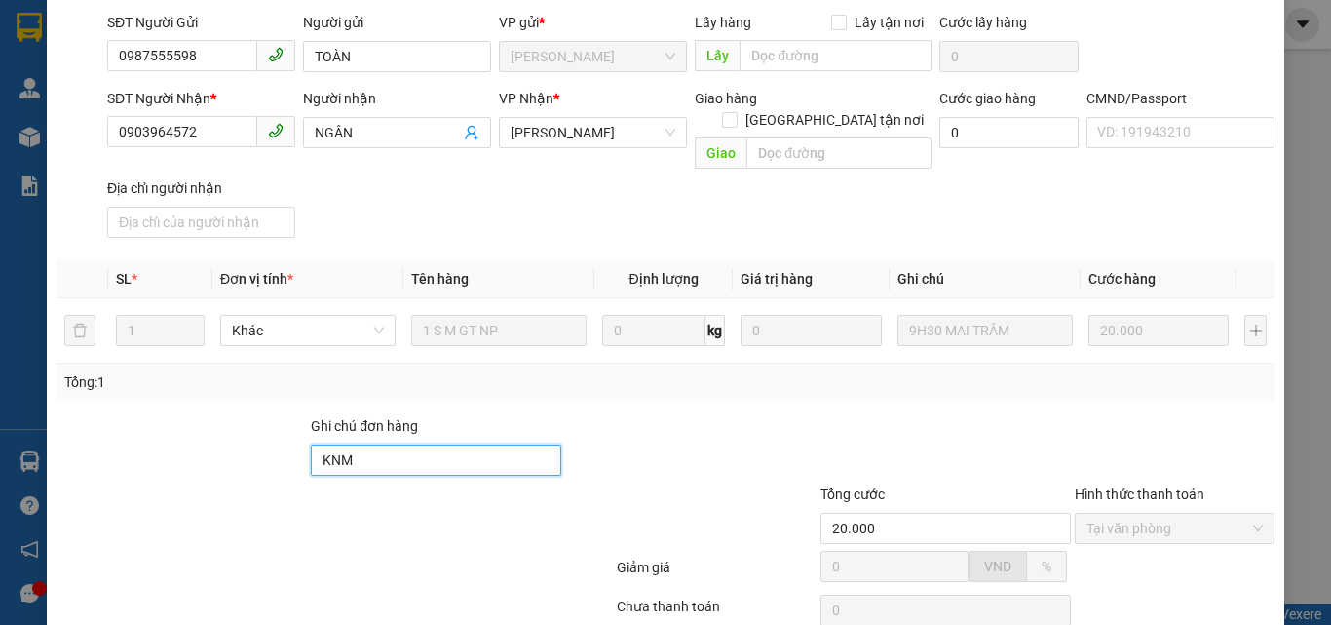
scroll to position [271, 0]
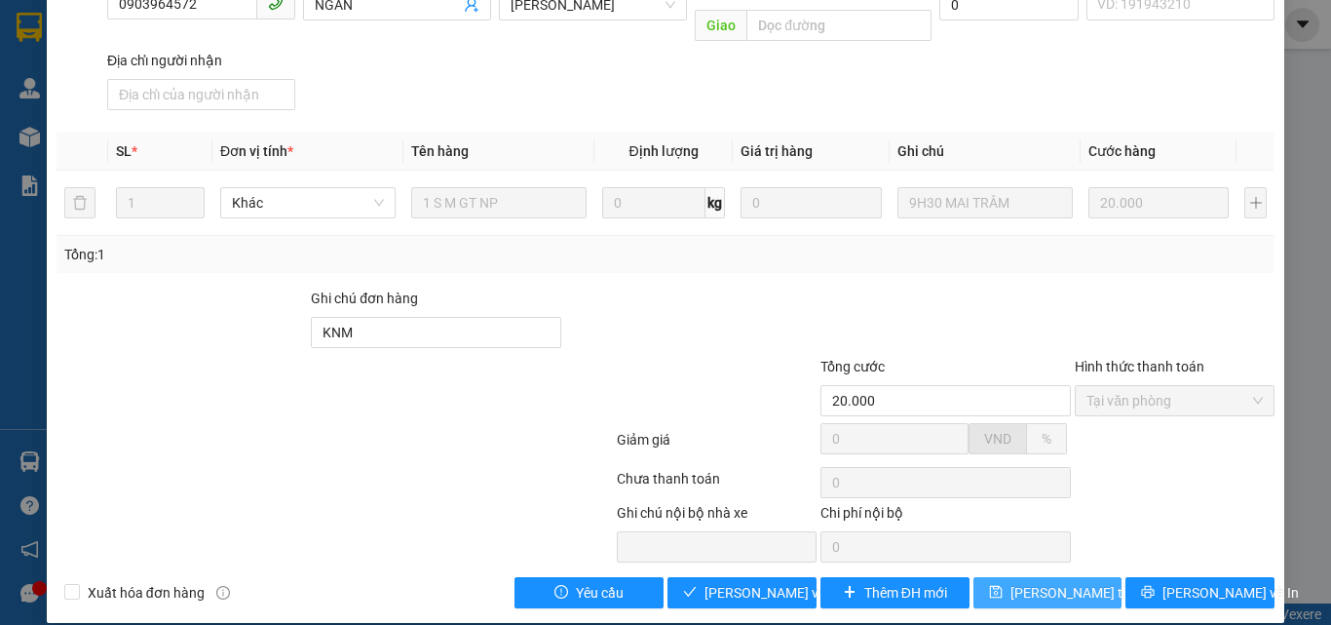
click at [1022, 582] on span "Lưu thay đổi" at bounding box center [1089, 592] width 156 height 21
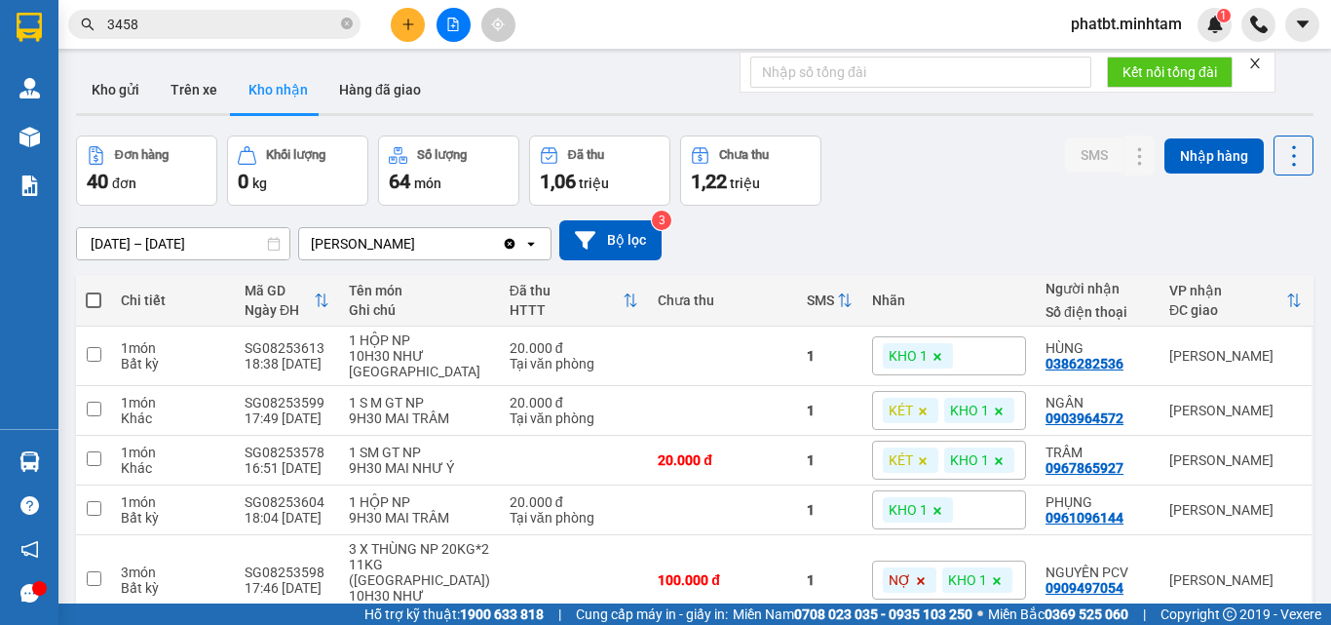
scroll to position [130, 0]
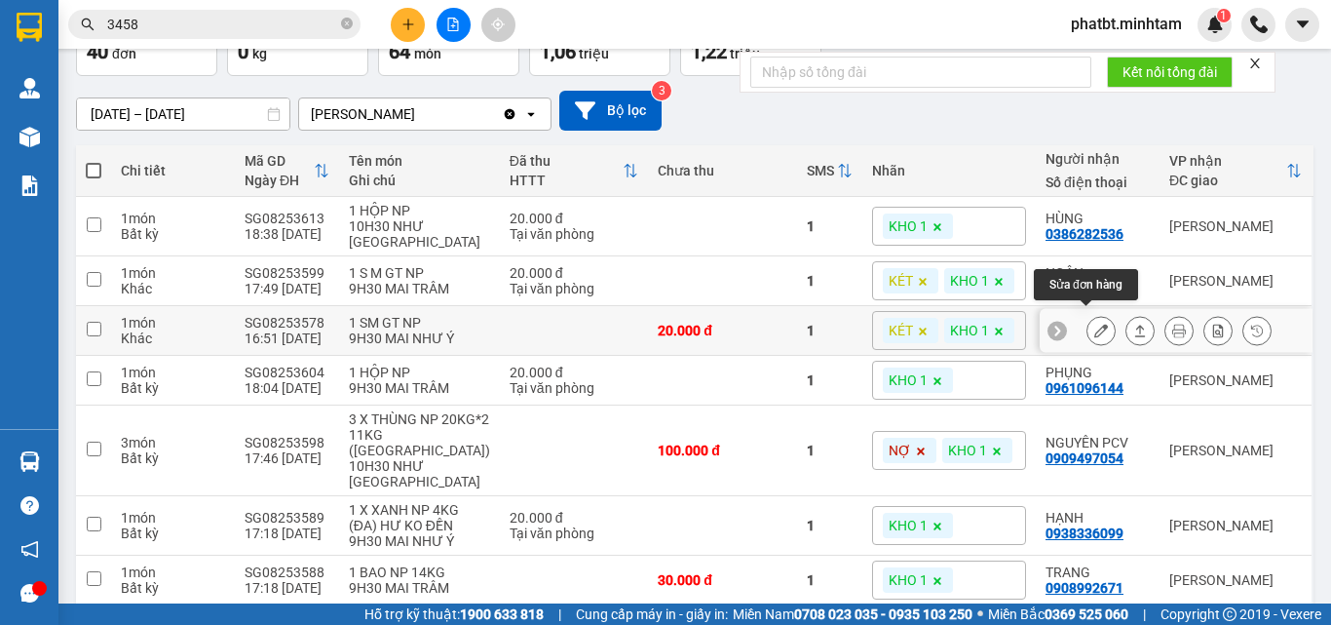
click at [1095, 324] on icon at bounding box center [1102, 331] width 14 height 14
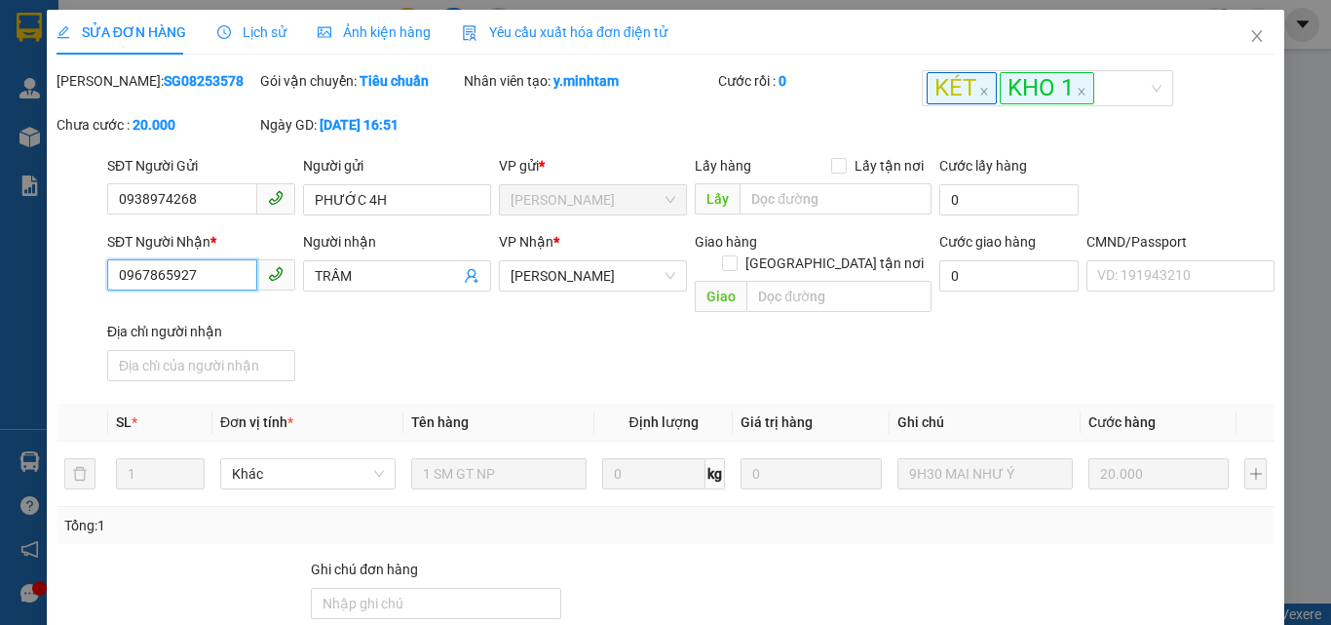
click at [208, 272] on input "0967865927" at bounding box center [182, 274] width 150 height 31
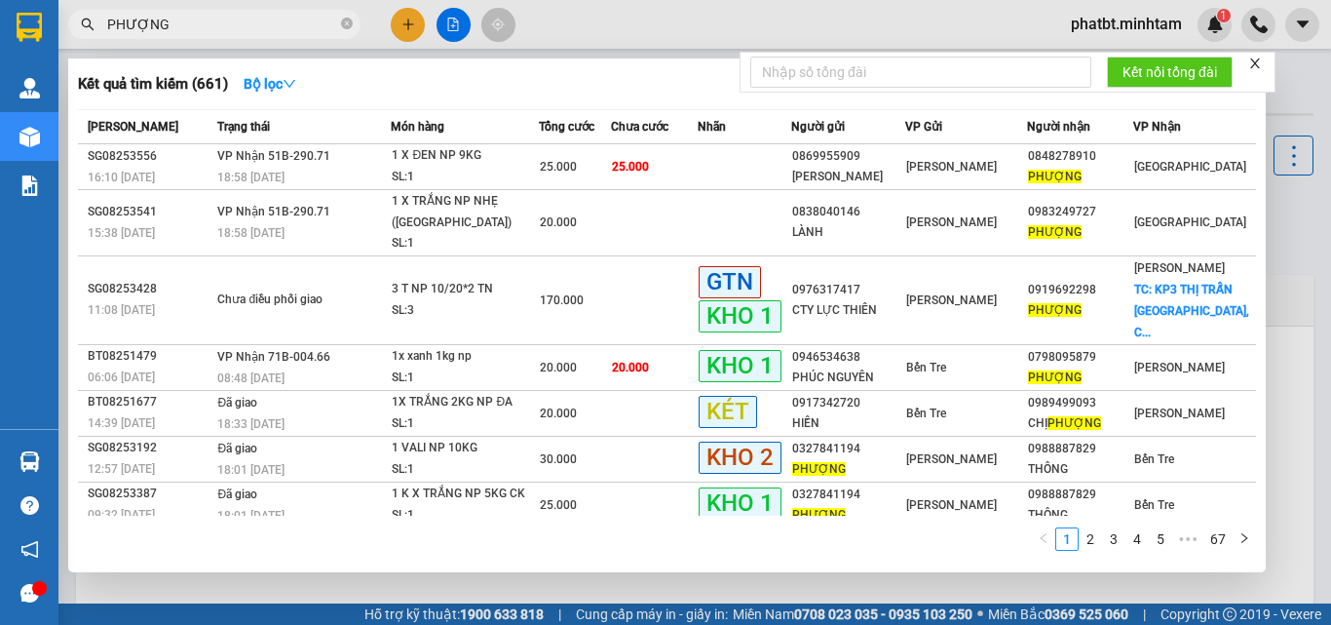
scroll to position [130, 0]
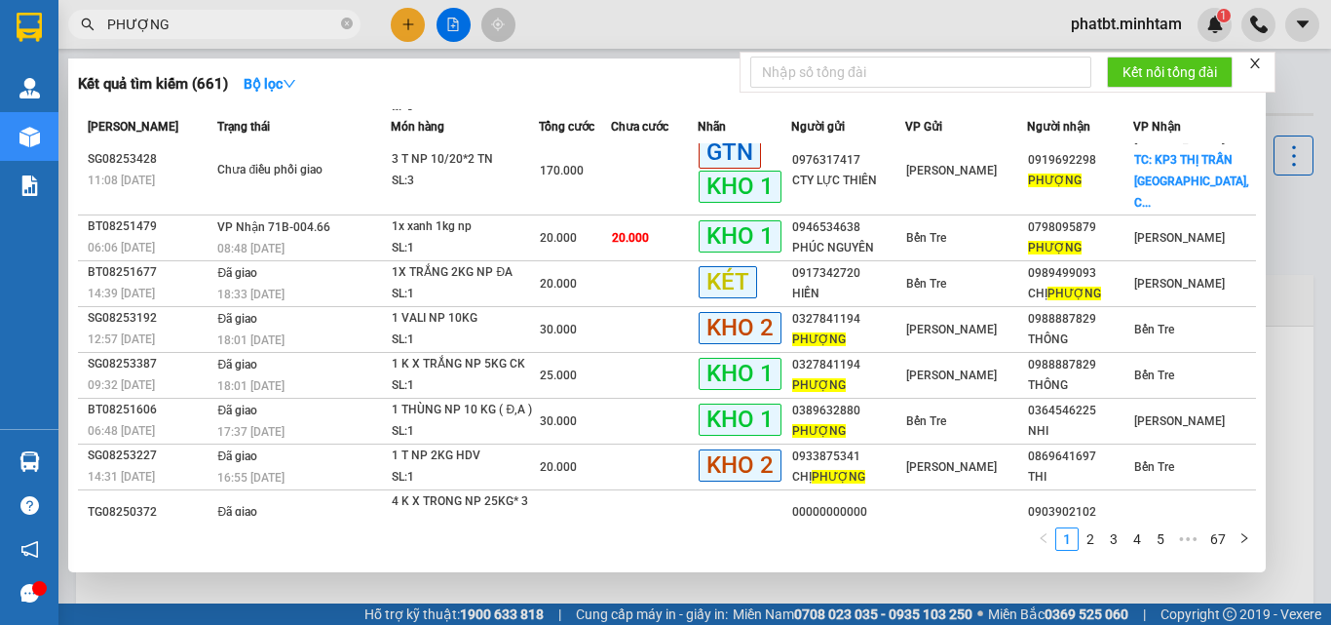
click at [344, 19] on icon "close-circle" at bounding box center [347, 24] width 12 height 12
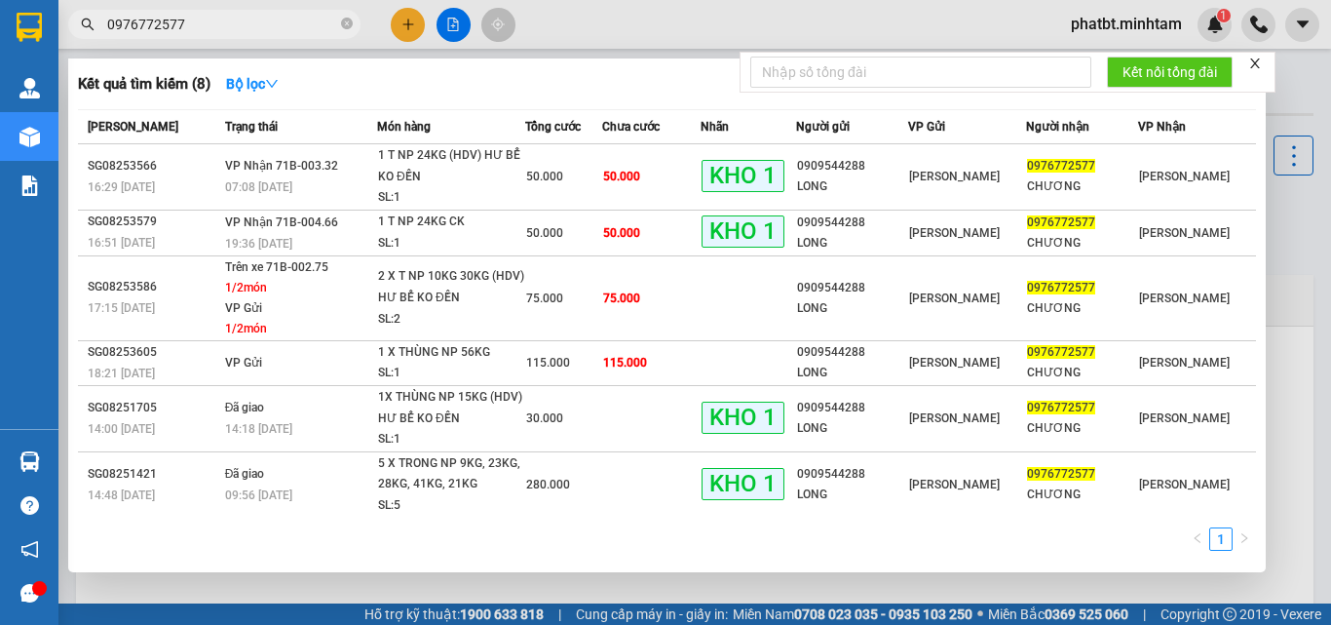
type input "0976772577"
click at [350, 27] on icon "close-circle" at bounding box center [347, 24] width 12 height 12
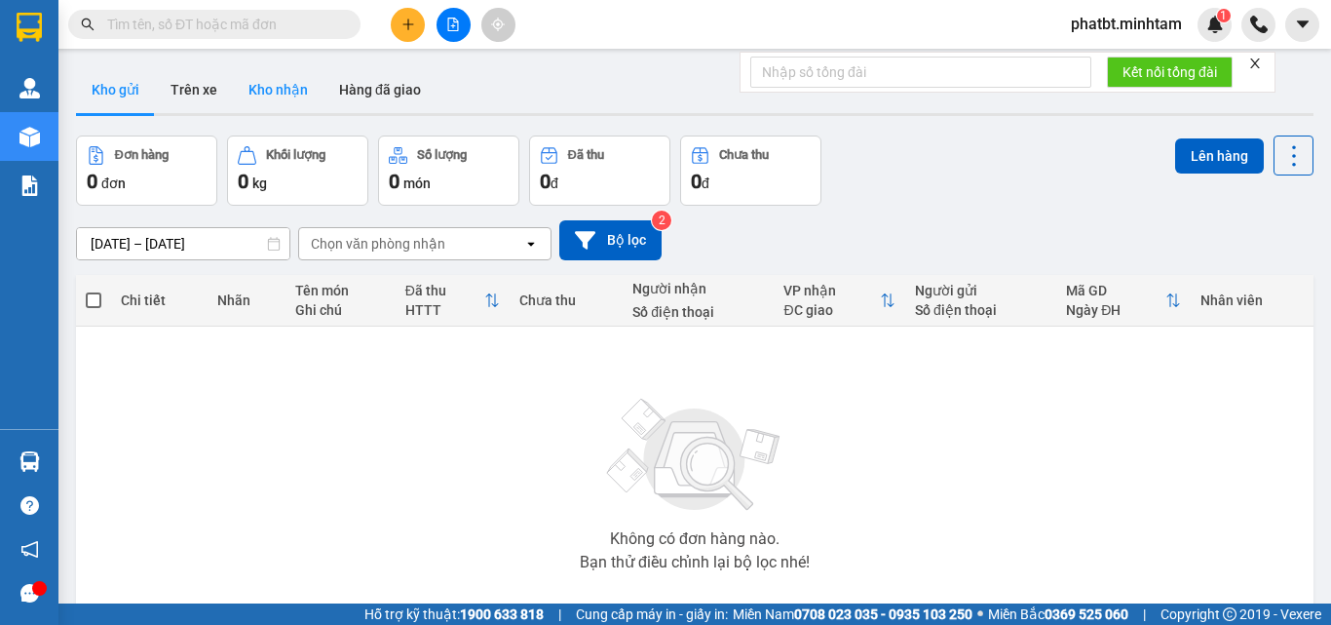
click at [278, 91] on button "Kho nhận" at bounding box center [278, 89] width 91 height 47
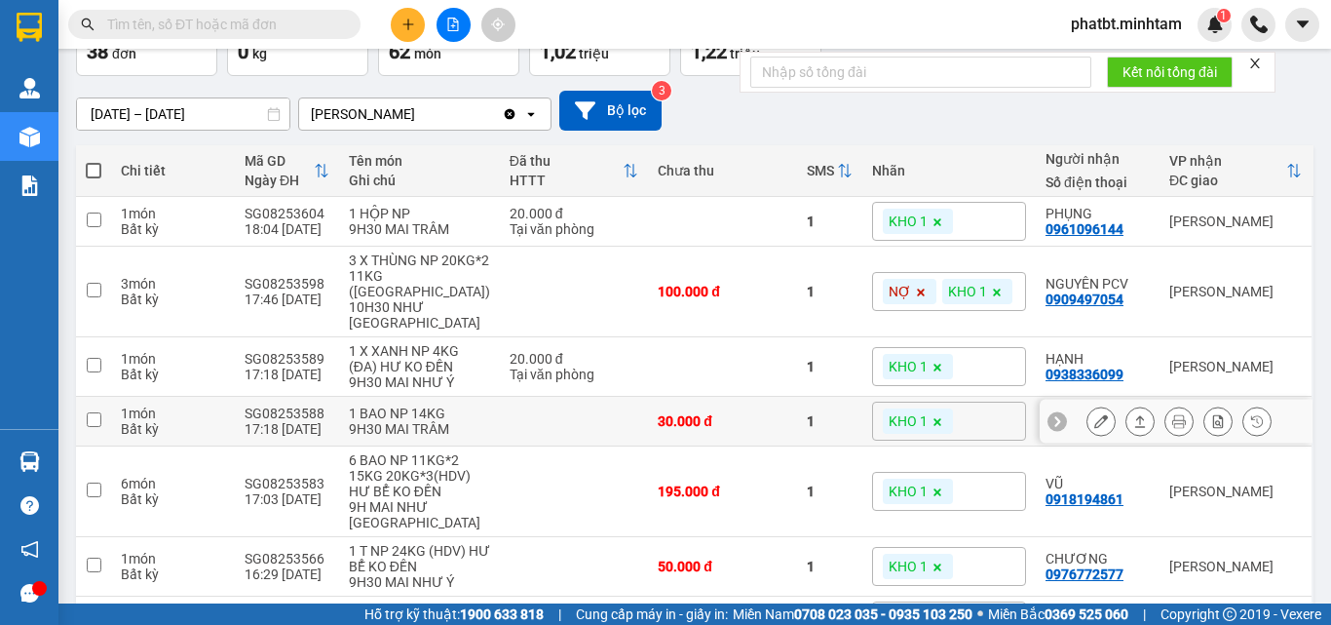
scroll to position [390, 0]
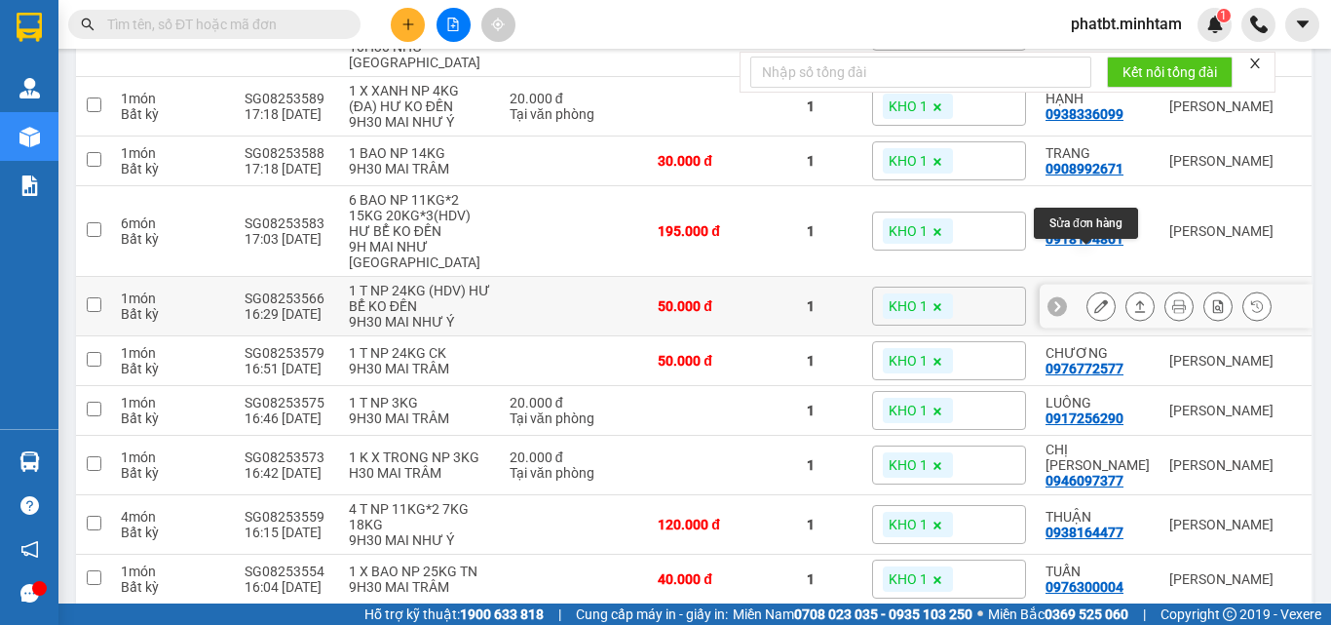
click at [1094, 289] on button at bounding box center [1101, 306] width 27 height 34
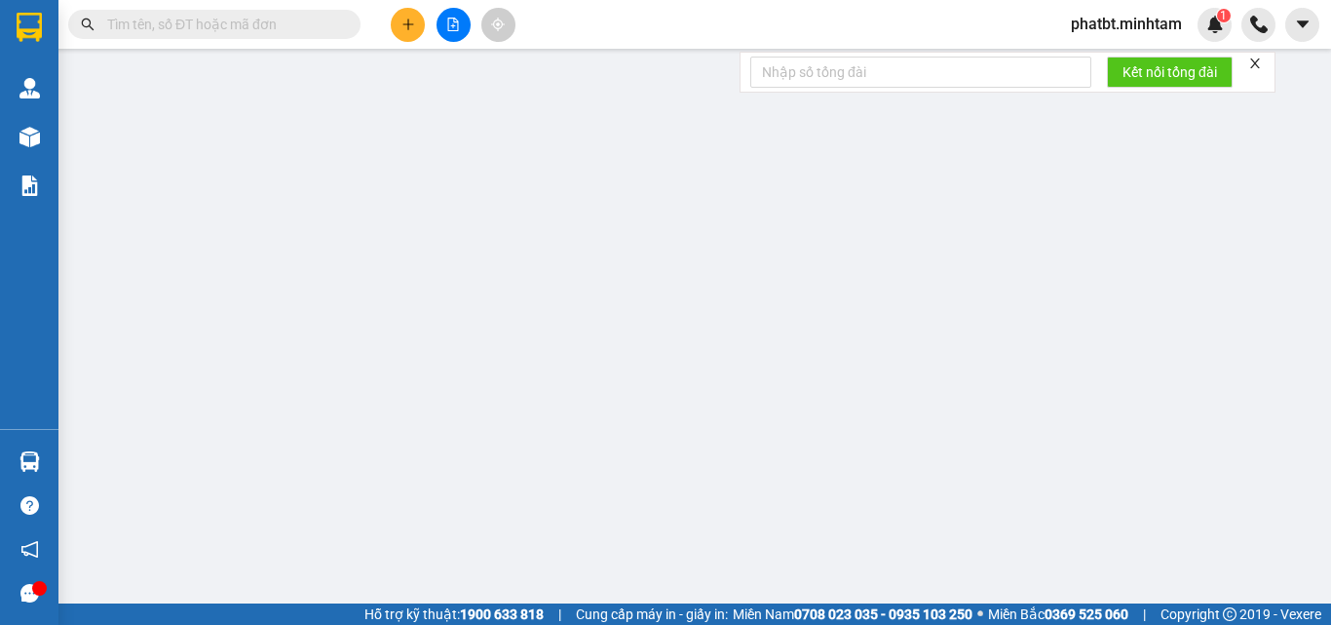
type input "0909544288"
type input "LONG"
type input "0976772577"
type input "CHƯƠNG"
type input "HCK"
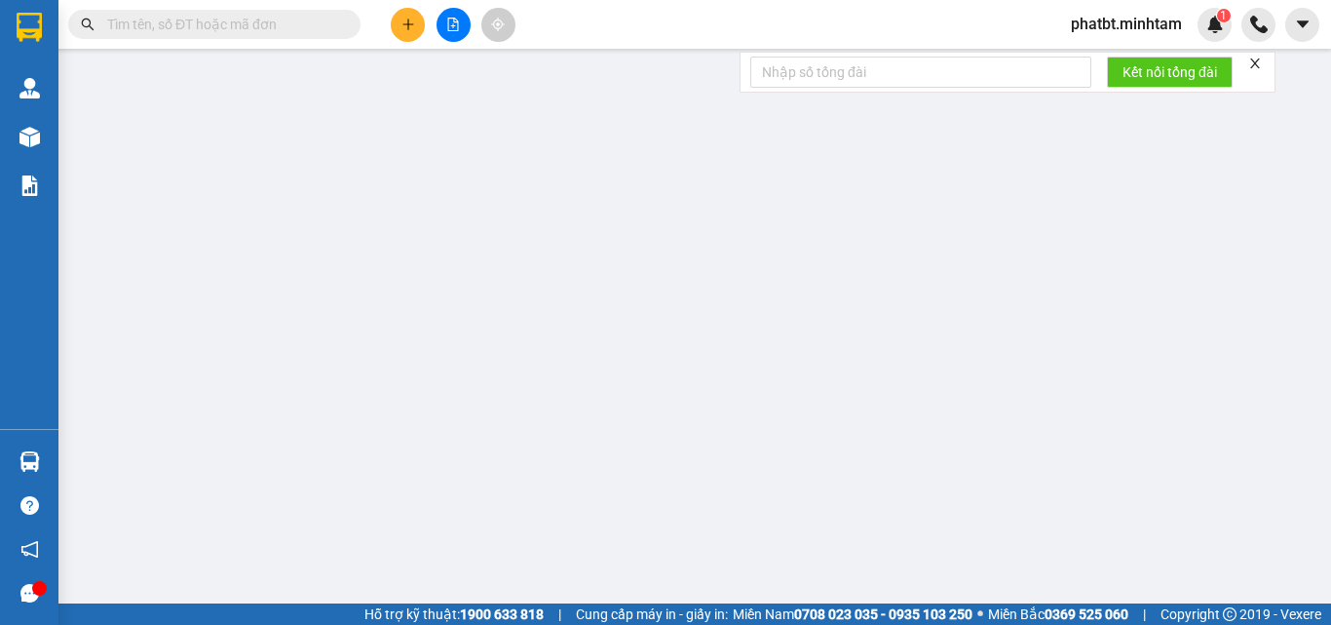
type input "50.000"
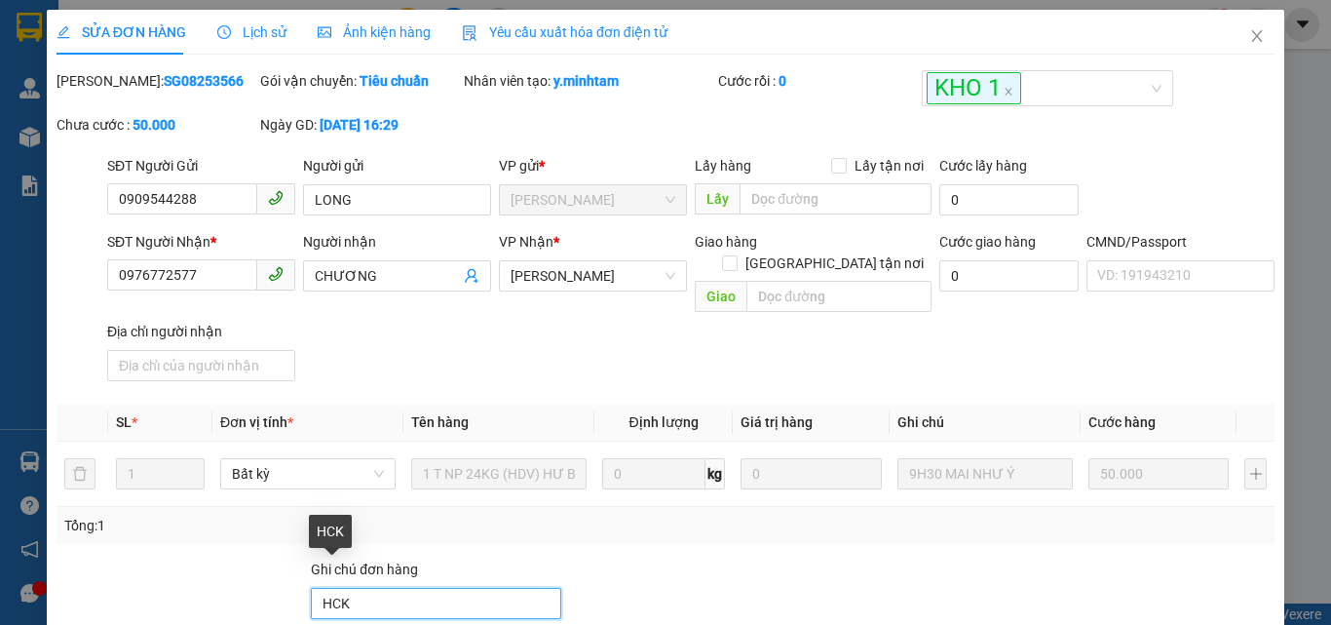
click at [382, 588] on input "HCK" at bounding box center [436, 603] width 250 height 31
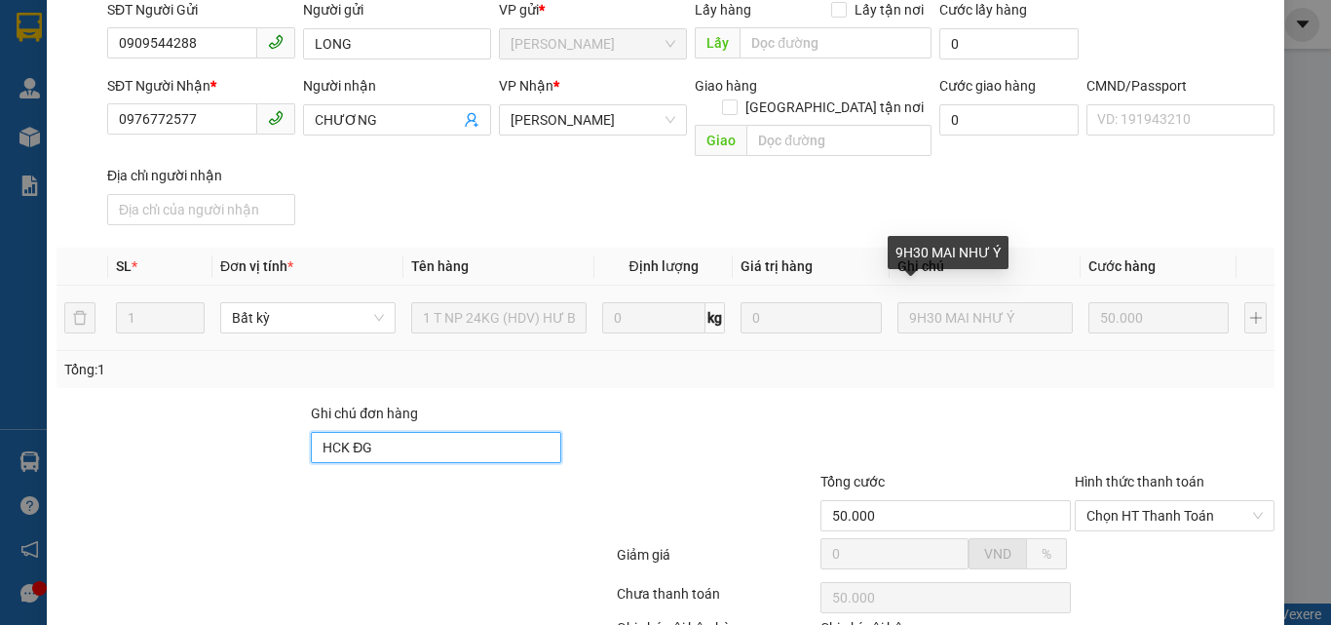
scroll to position [271, 0]
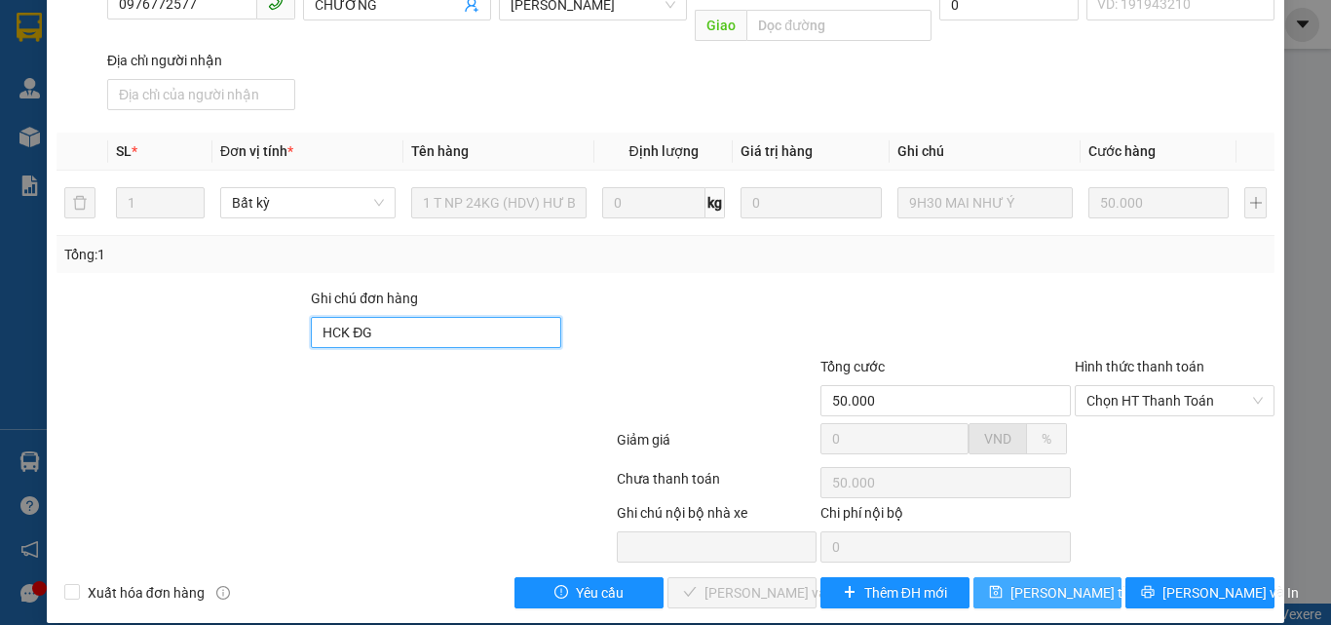
type input "HCK ĐG"
click at [1044, 582] on span "[PERSON_NAME] thay đổi" at bounding box center [1089, 592] width 156 height 21
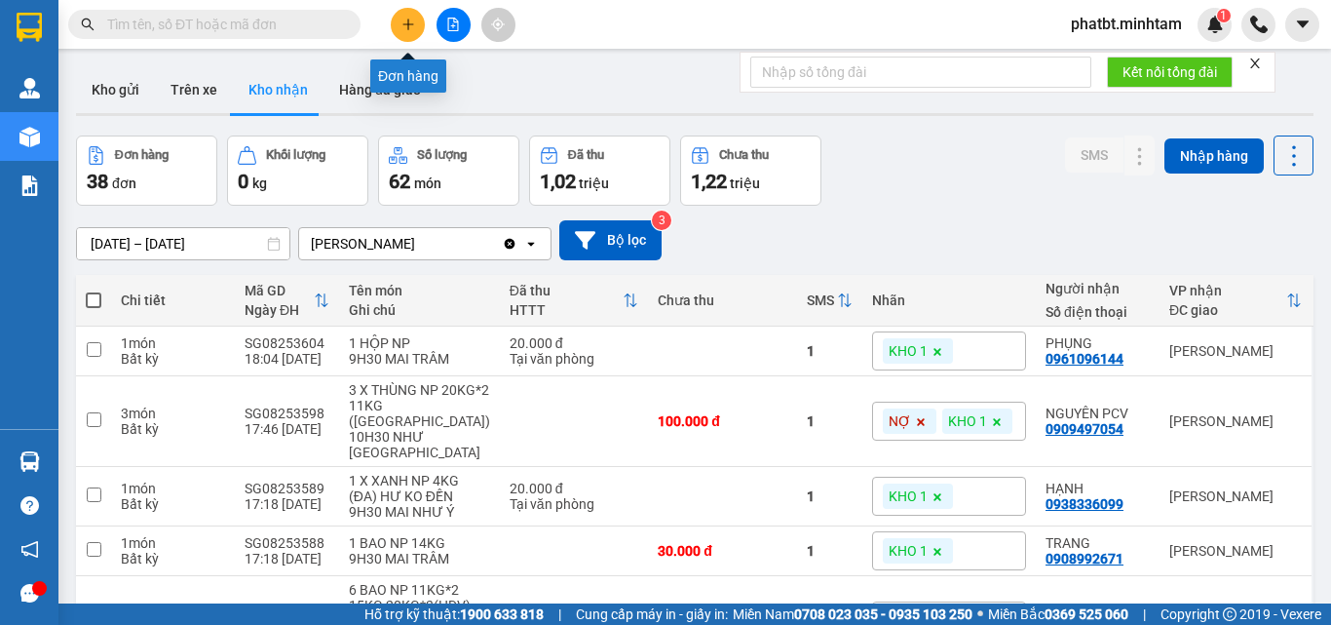
click at [397, 23] on button at bounding box center [408, 25] width 34 height 34
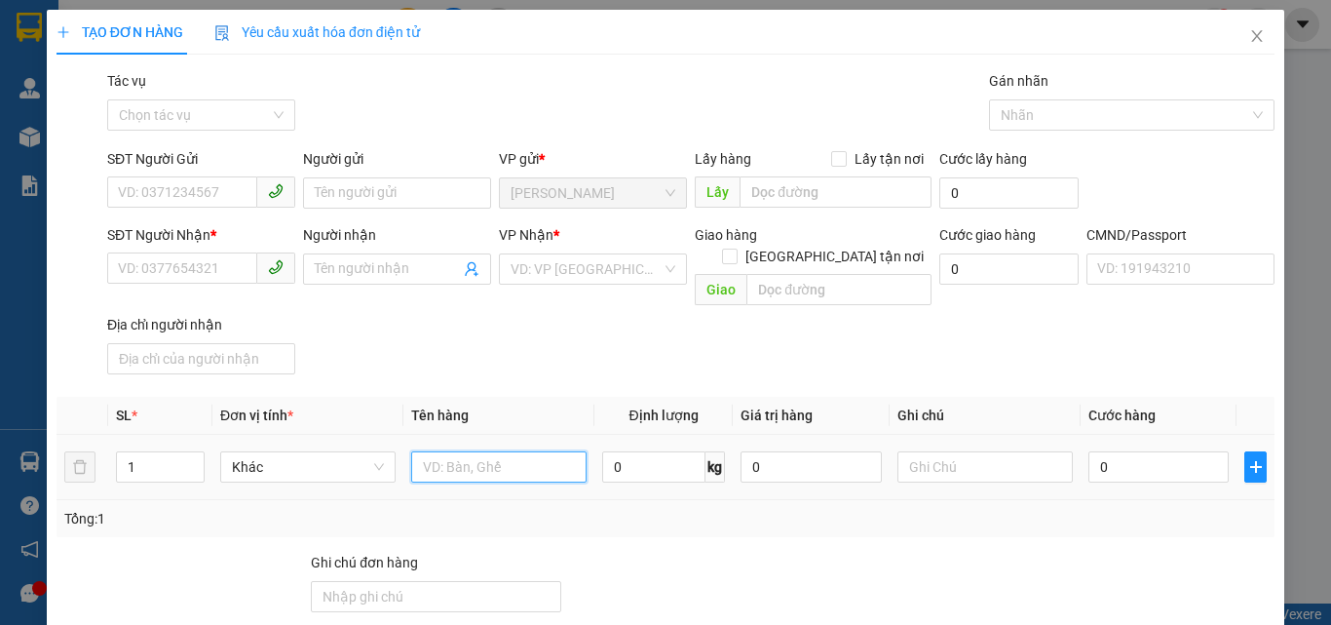
click at [472, 451] on input "text" at bounding box center [498, 466] width 175 height 31
type input "1 BAO NP 18KG (TC)"
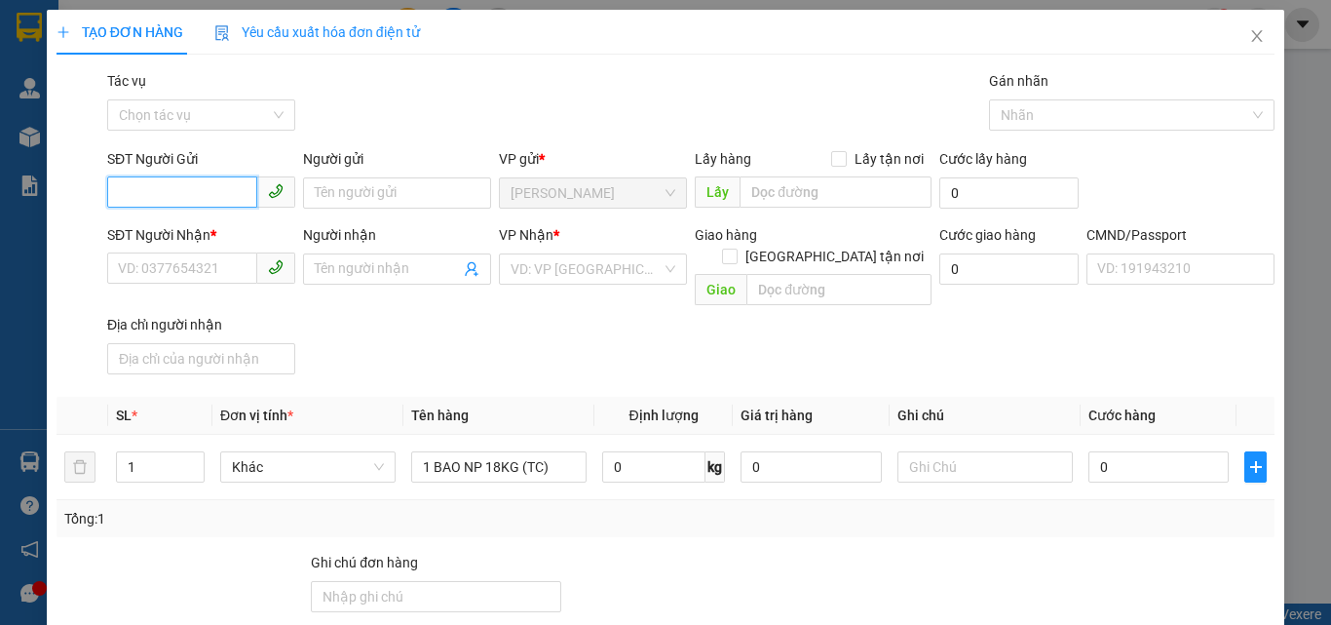
click at [179, 196] on input "SĐT Người Gửi" at bounding box center [182, 191] width 150 height 31
type input "0989234640"
click at [200, 226] on div "0989234640 - PHƯỚC" at bounding box center [199, 231] width 163 height 21
type input "PHƯỚC"
type input "0903646388"
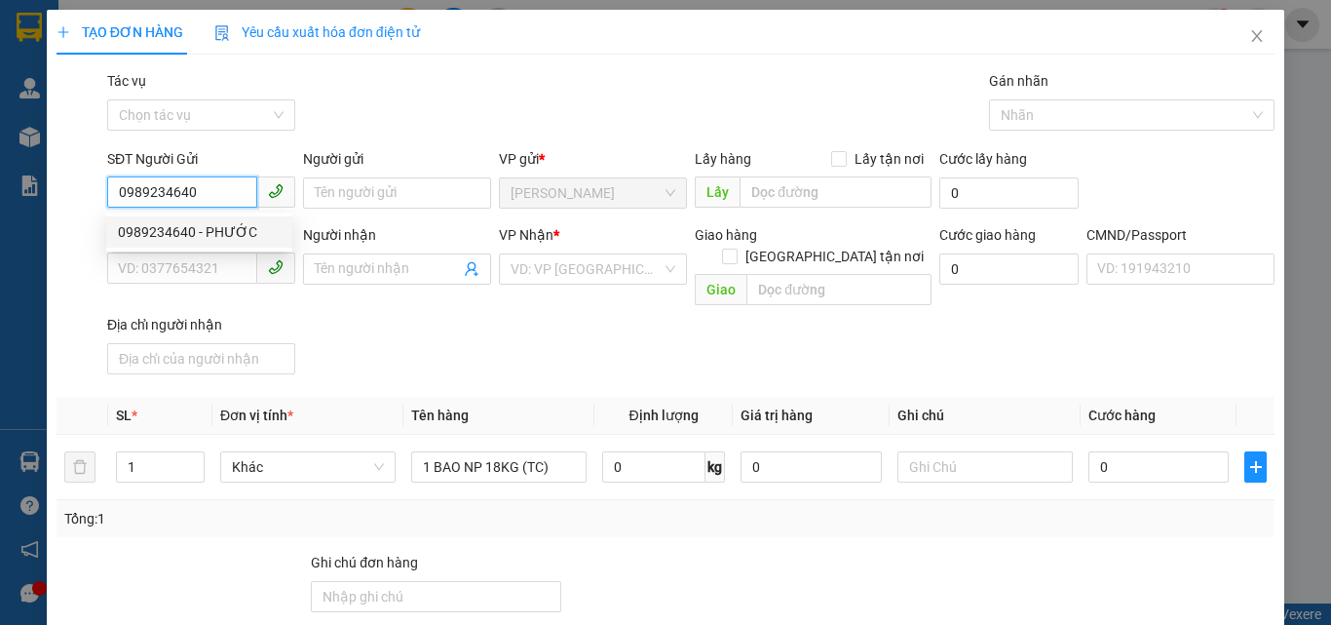
type input "HÙNG"
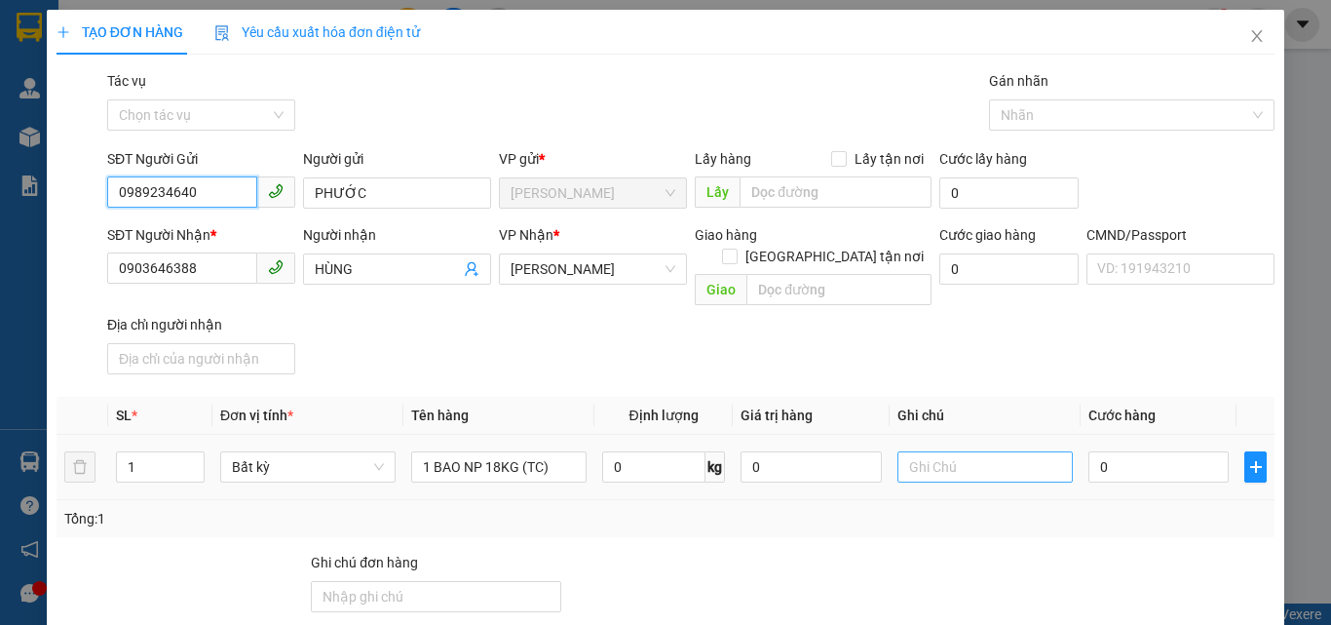
type input "0989234640"
click at [935, 453] on input "text" at bounding box center [985, 466] width 175 height 31
type input "12H PHÁT"
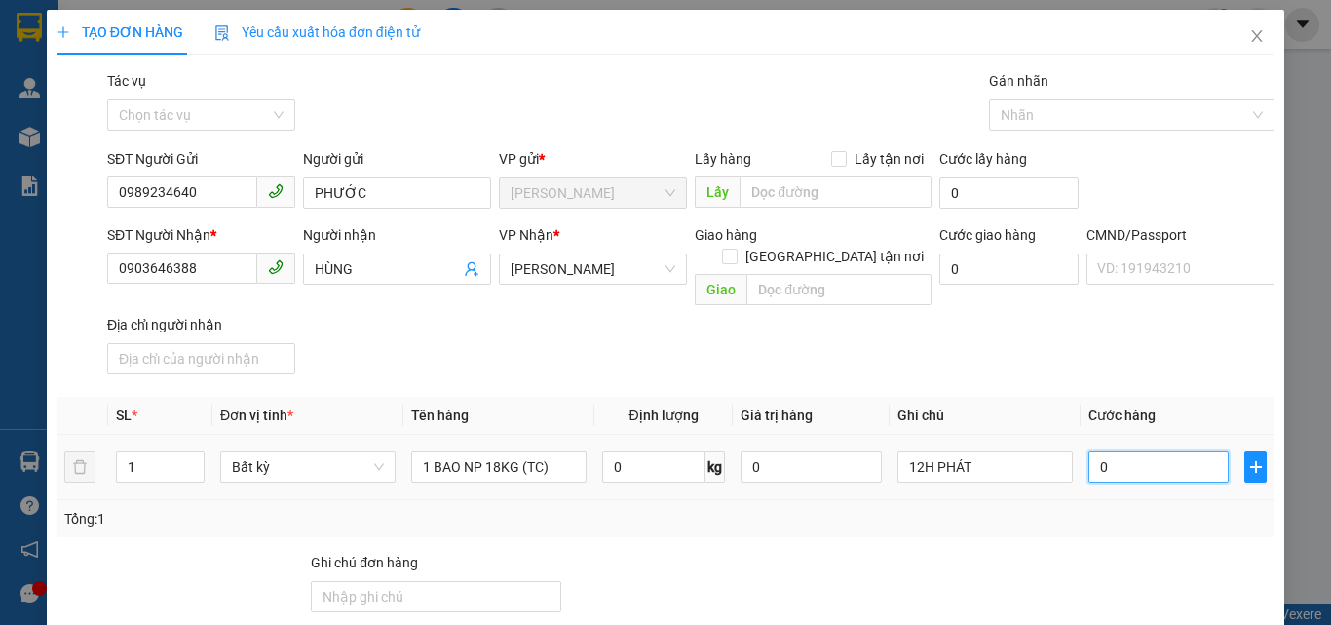
click at [1105, 451] on input "0" at bounding box center [1159, 466] width 140 height 31
type input "3"
type input "35"
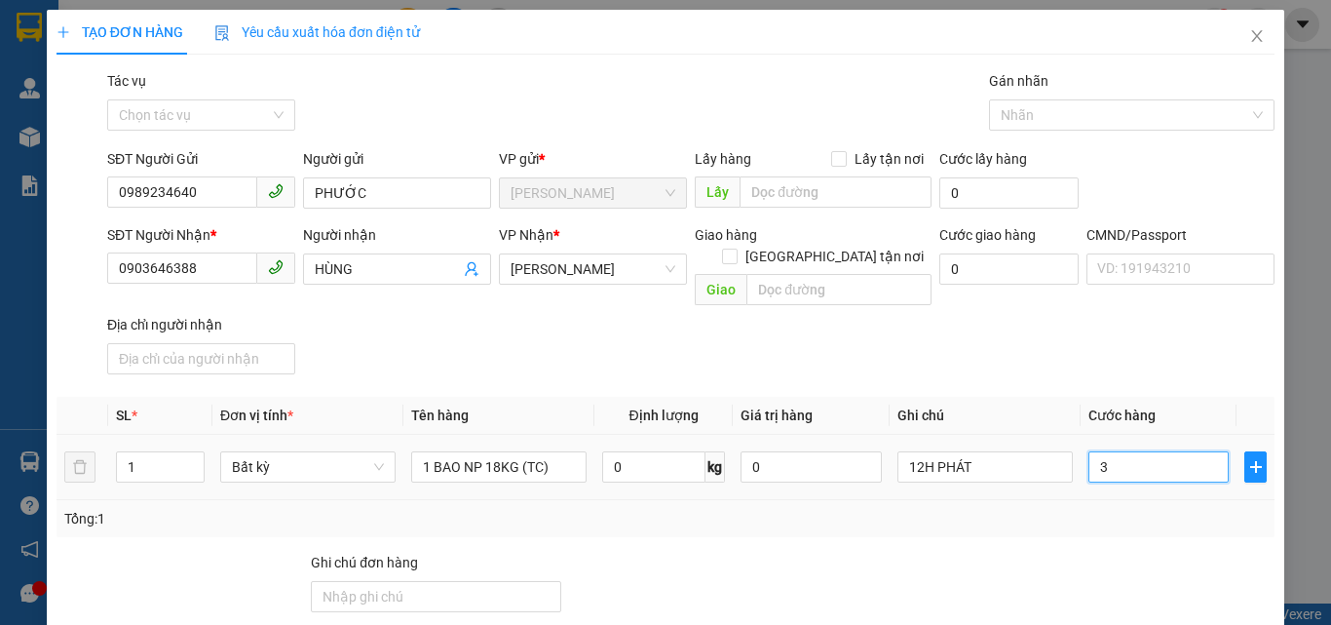
type input "35"
type input "35.000"
click at [998, 336] on div "SĐT Người Nhận * 0903646388 Người nhận HÙNG VP Nhận * Hồ Chí Minh Giao hàng Gia…" at bounding box center [690, 303] width 1175 height 158
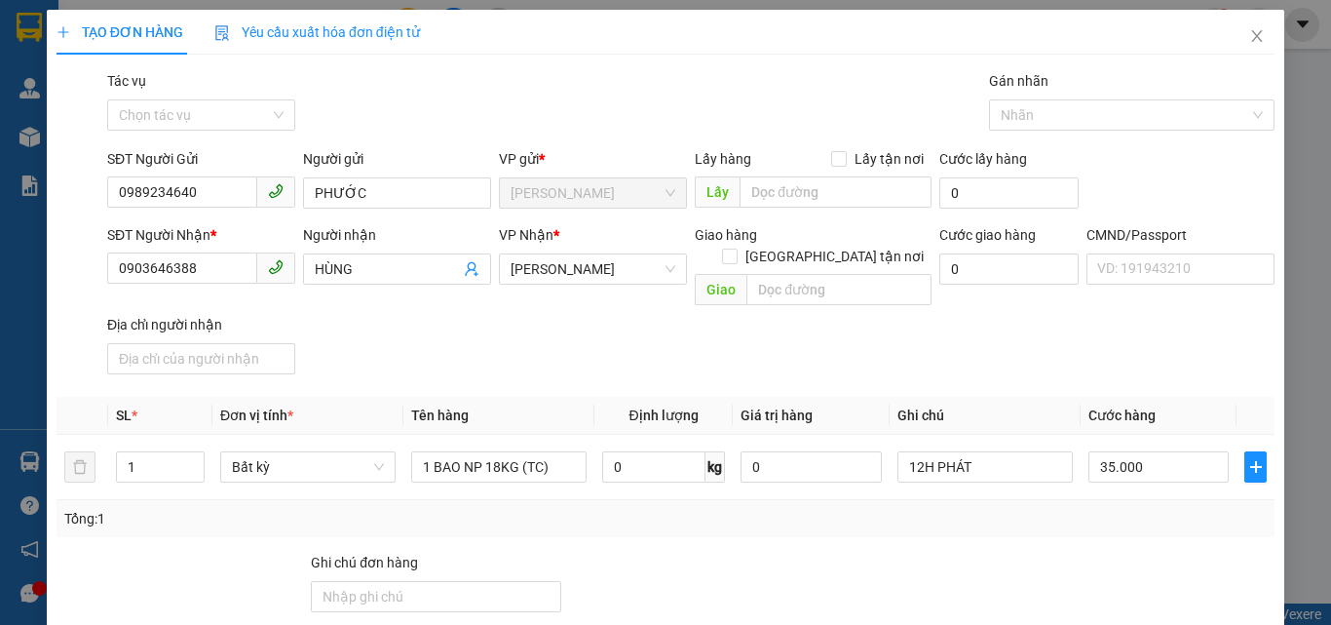
scroll to position [264, 0]
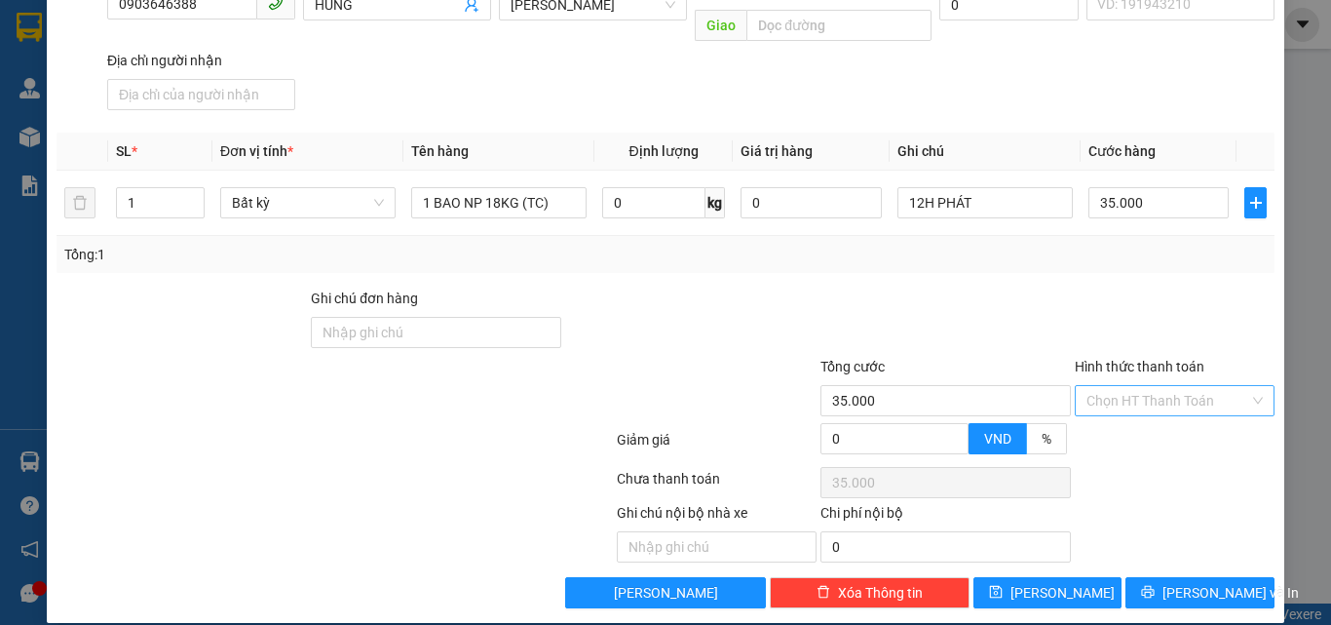
click at [1100, 386] on input "Hình thức thanh toán" at bounding box center [1168, 400] width 163 height 29
click at [1118, 411] on div "Tại văn phòng" at bounding box center [1163, 417] width 174 height 21
type input "0"
click at [1103, 320] on div at bounding box center [1175, 322] width 204 height 68
click at [1191, 577] on button "[PERSON_NAME] và In" at bounding box center [1200, 592] width 149 height 31
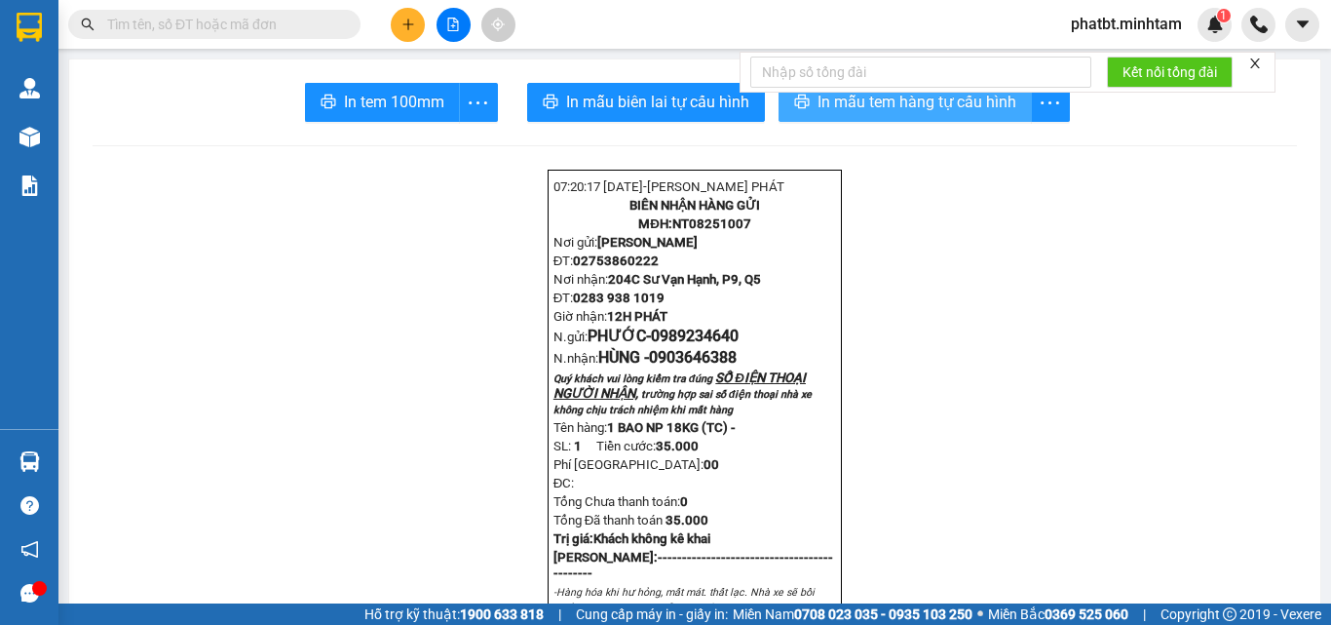
click at [818, 101] on span "In mẫu tem hàng tự cấu hình" at bounding box center [917, 102] width 199 height 24
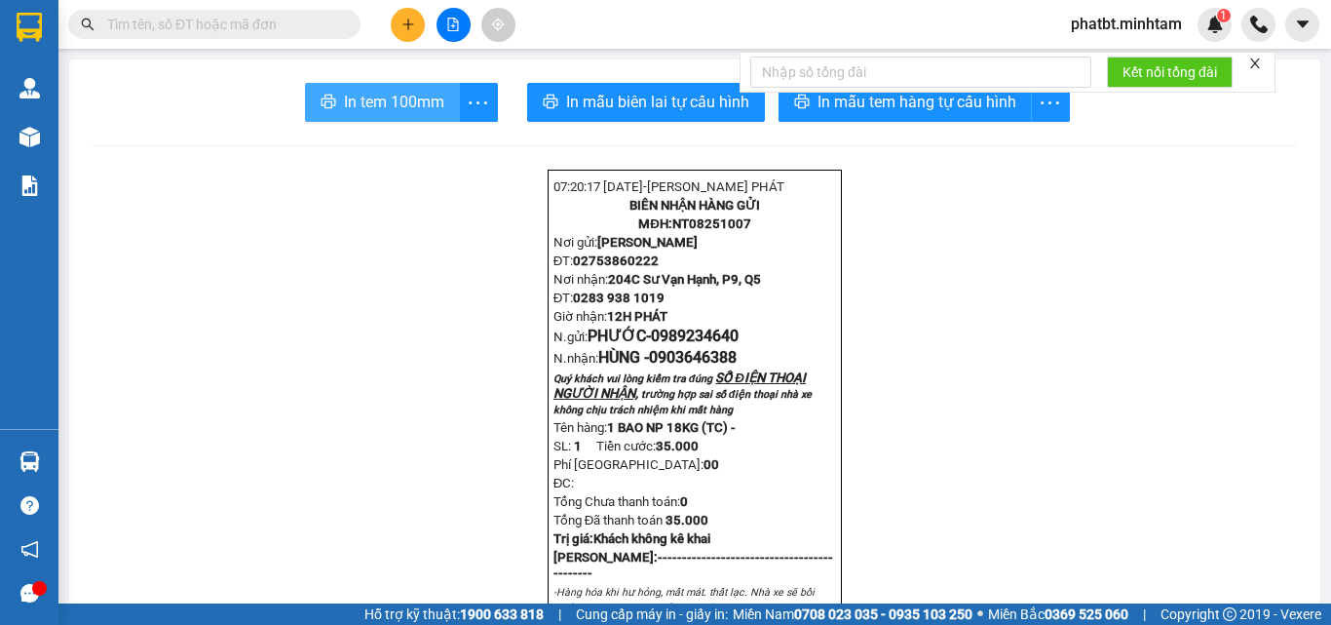
click at [408, 108] on span "In tem 100mm" at bounding box center [394, 102] width 100 height 24
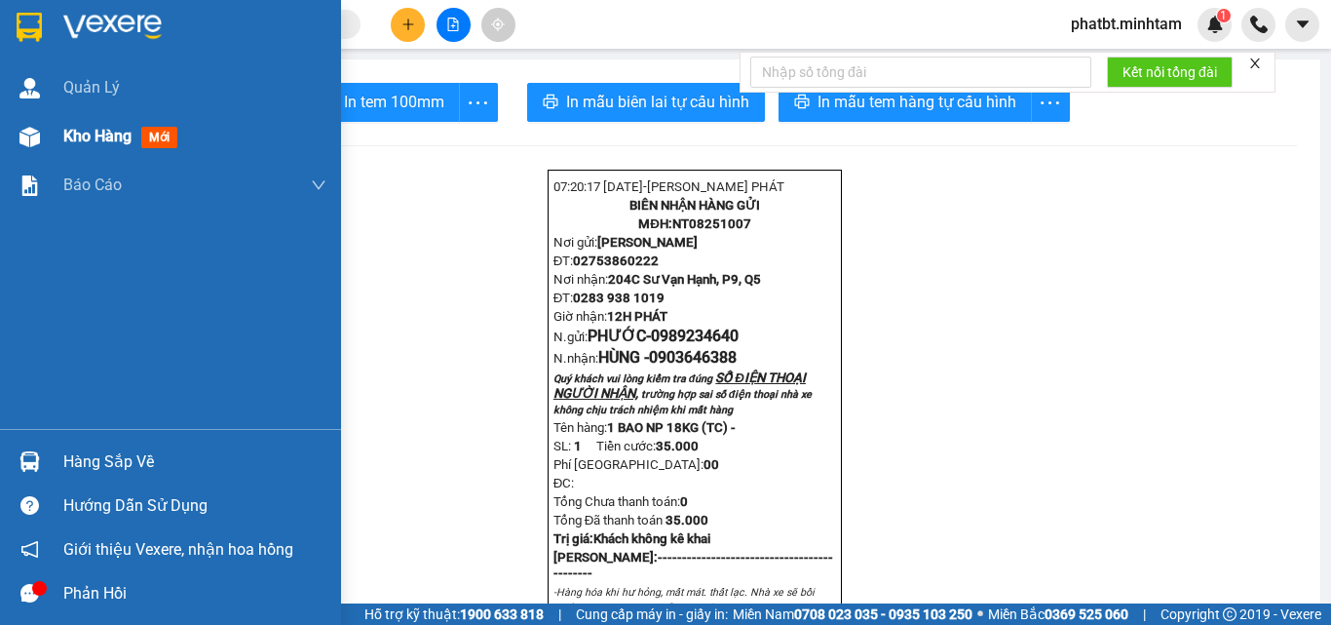
click at [56, 139] on div "Kho hàng mới" at bounding box center [170, 136] width 341 height 49
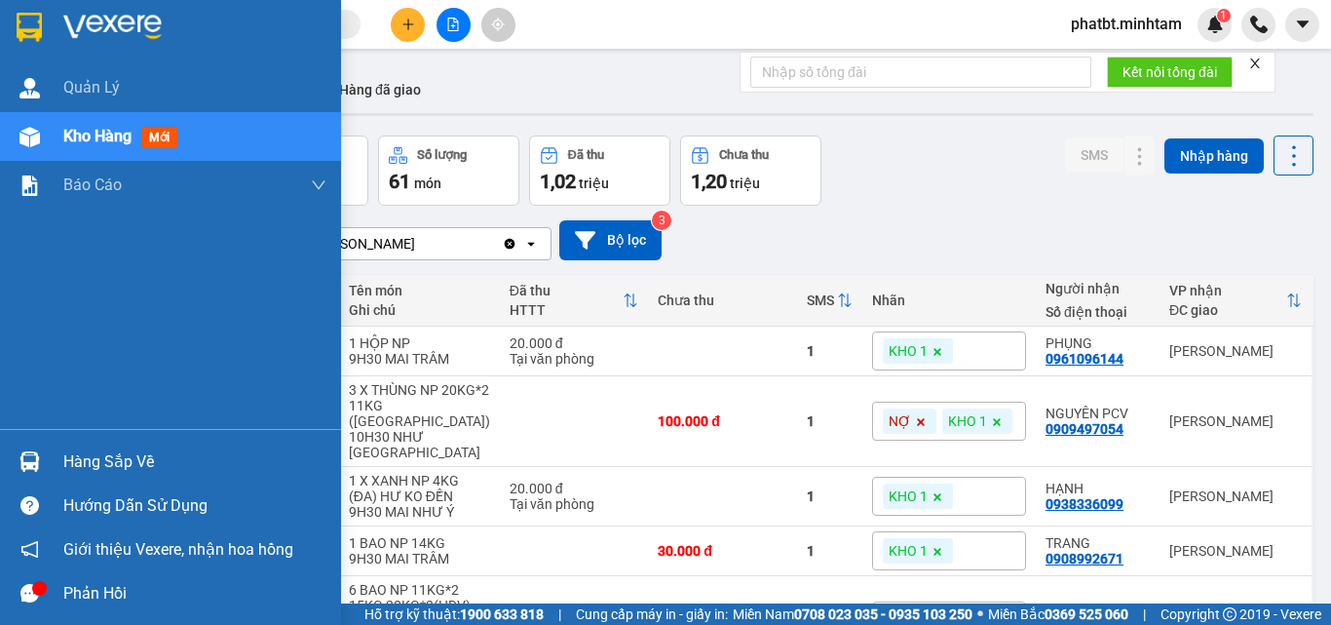
click at [82, 472] on div "Hàng sắp về" at bounding box center [194, 461] width 263 height 29
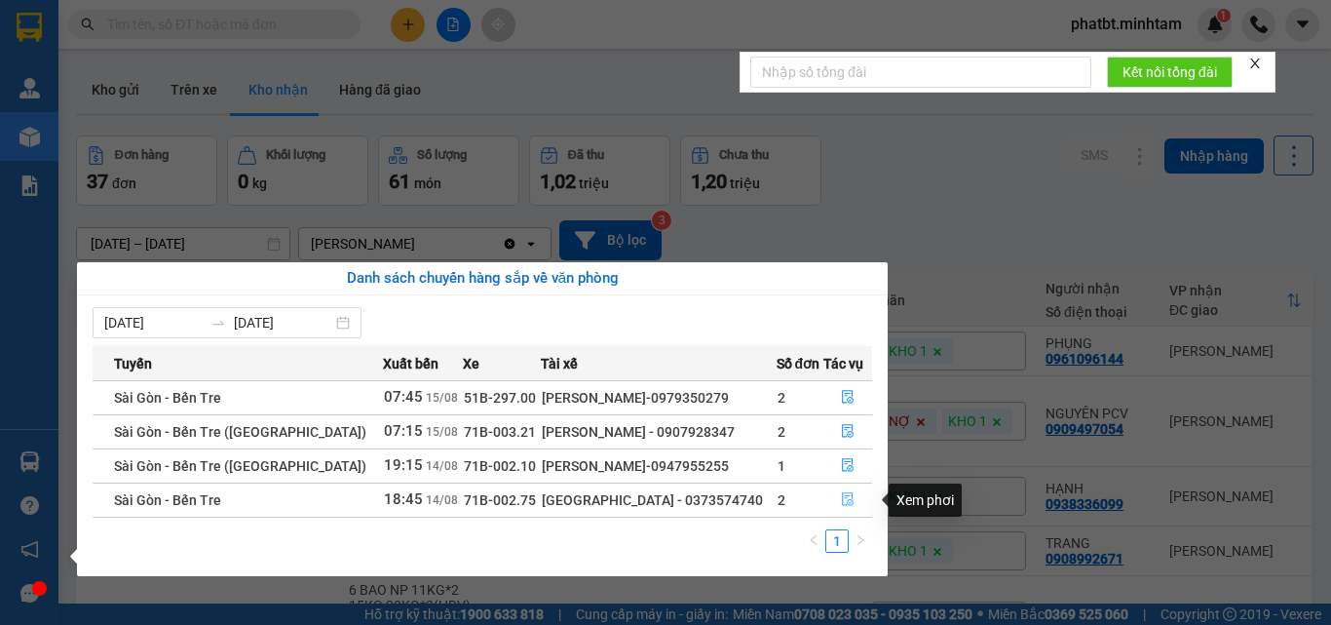
click at [846, 504] on icon "file-done" at bounding box center [848, 500] width 12 height 14
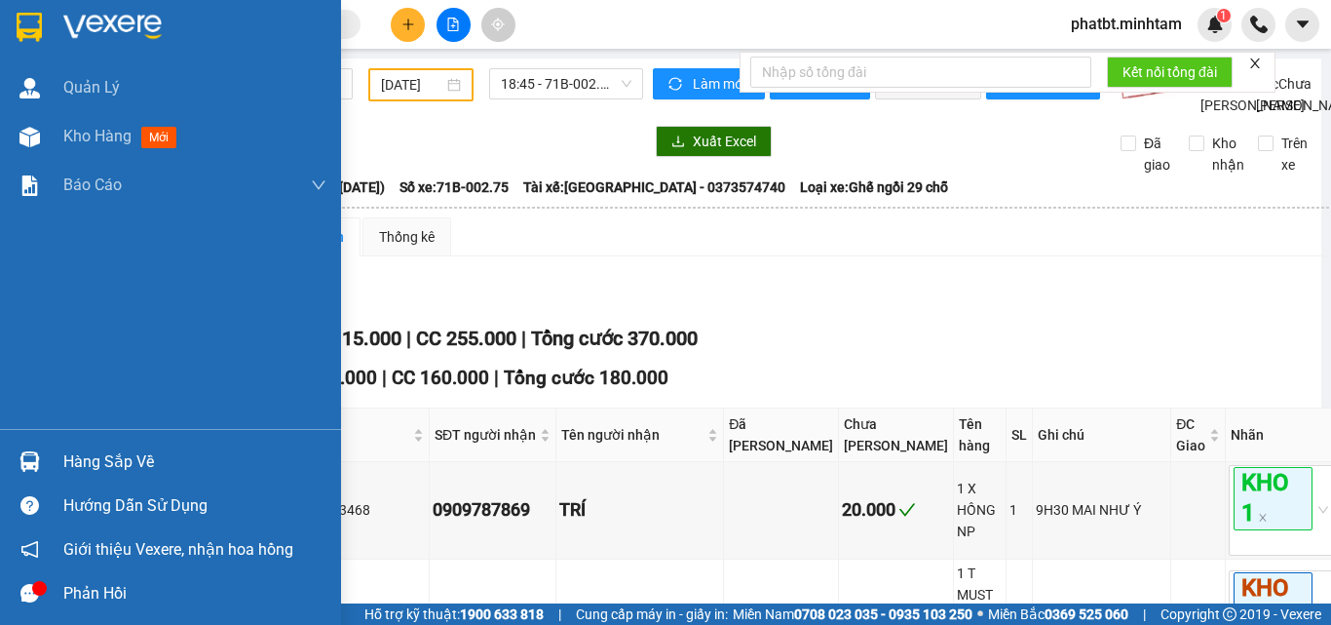
click at [66, 451] on div "Hàng sắp về" at bounding box center [194, 461] width 263 height 29
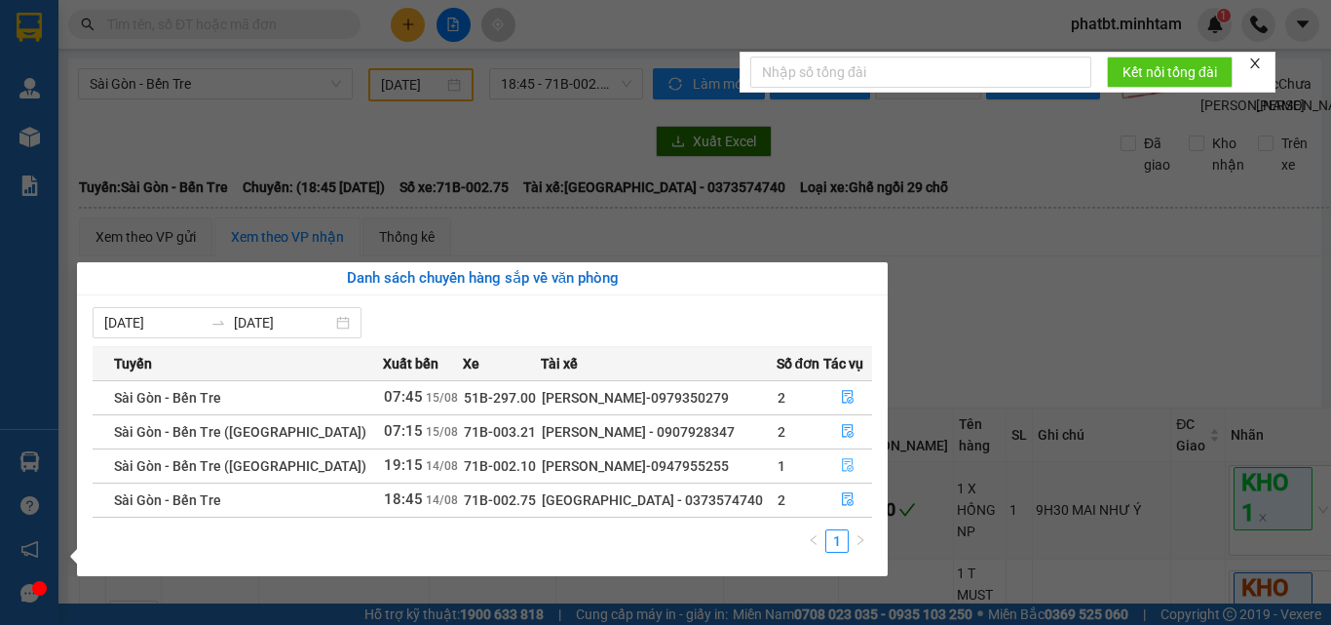
click at [835, 461] on button "button" at bounding box center [849, 465] width 48 height 31
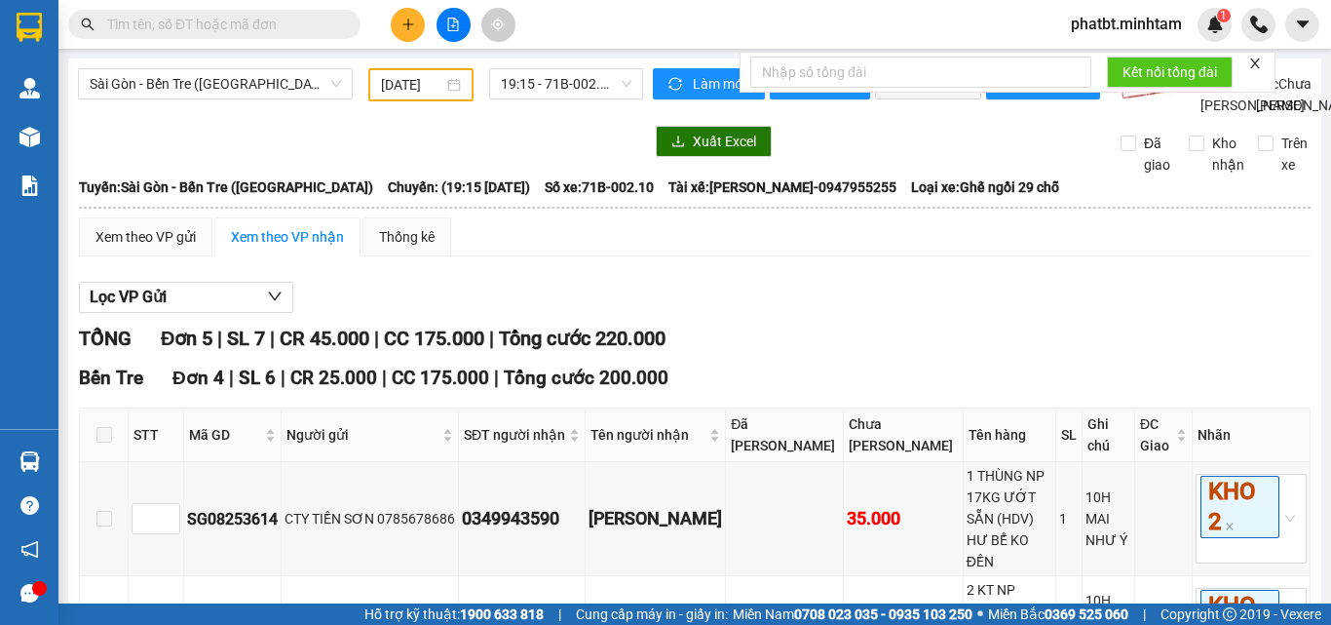
checkbox input "true"
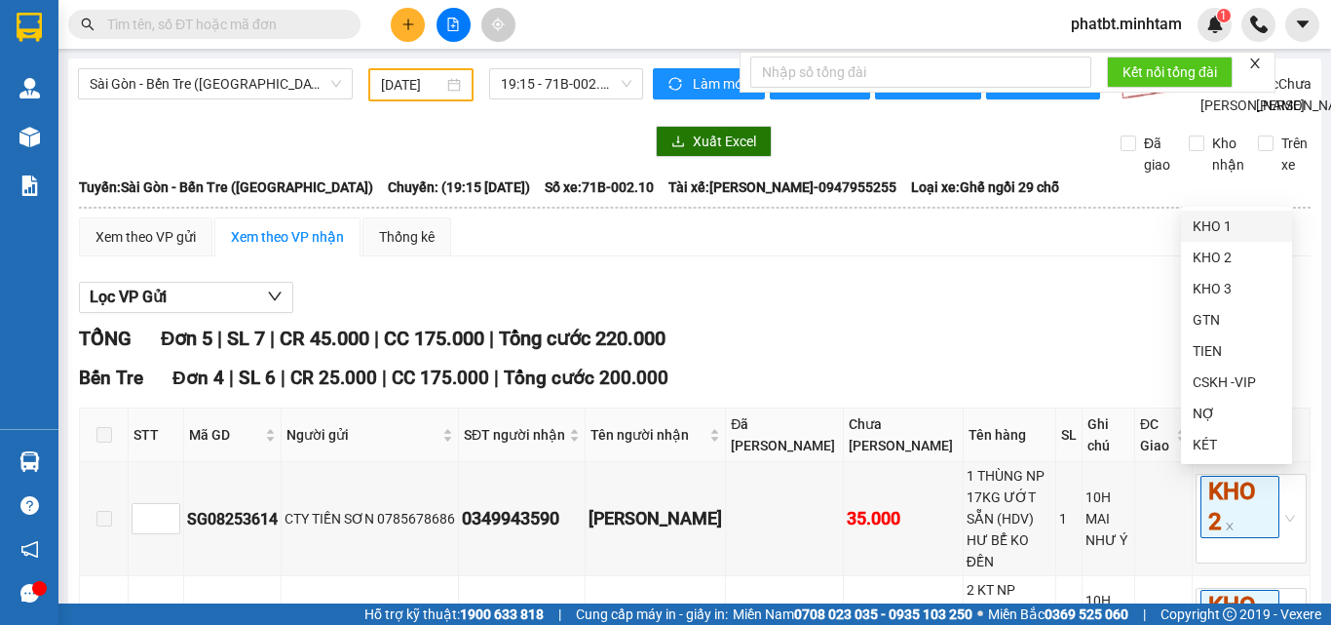
click at [1211, 237] on div "KHO 1" at bounding box center [1236, 226] width 111 height 31
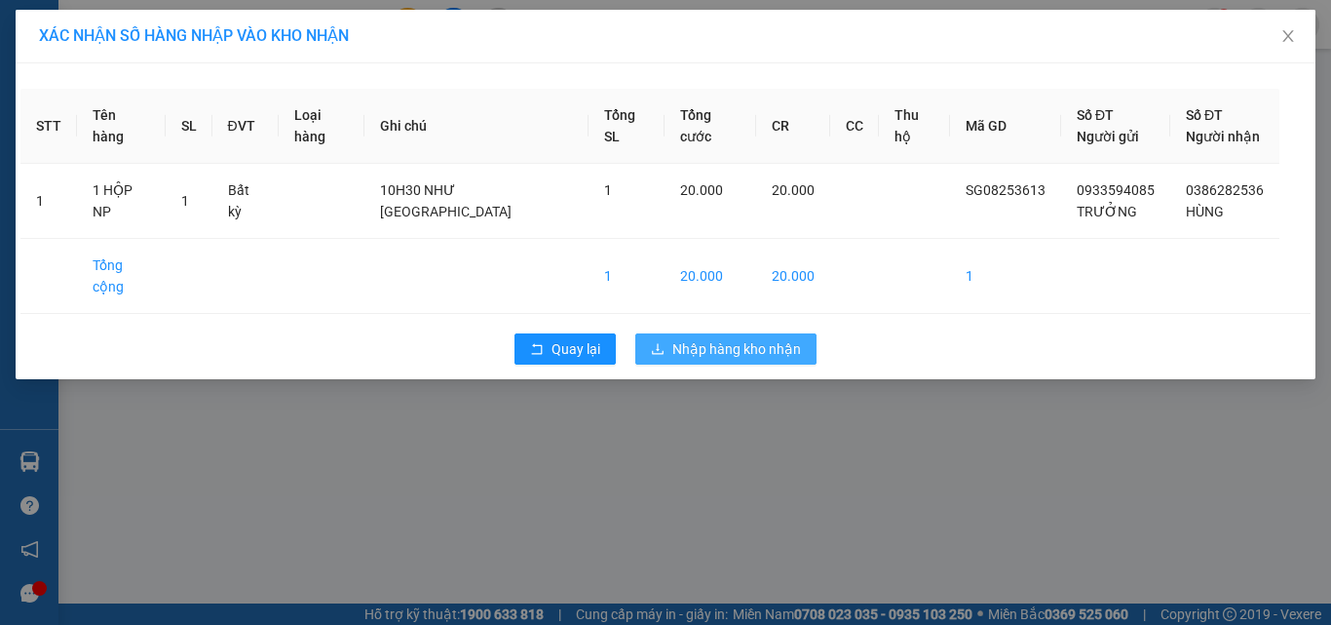
click at [706, 338] on span "Nhập hàng kho nhận" at bounding box center [737, 348] width 129 height 21
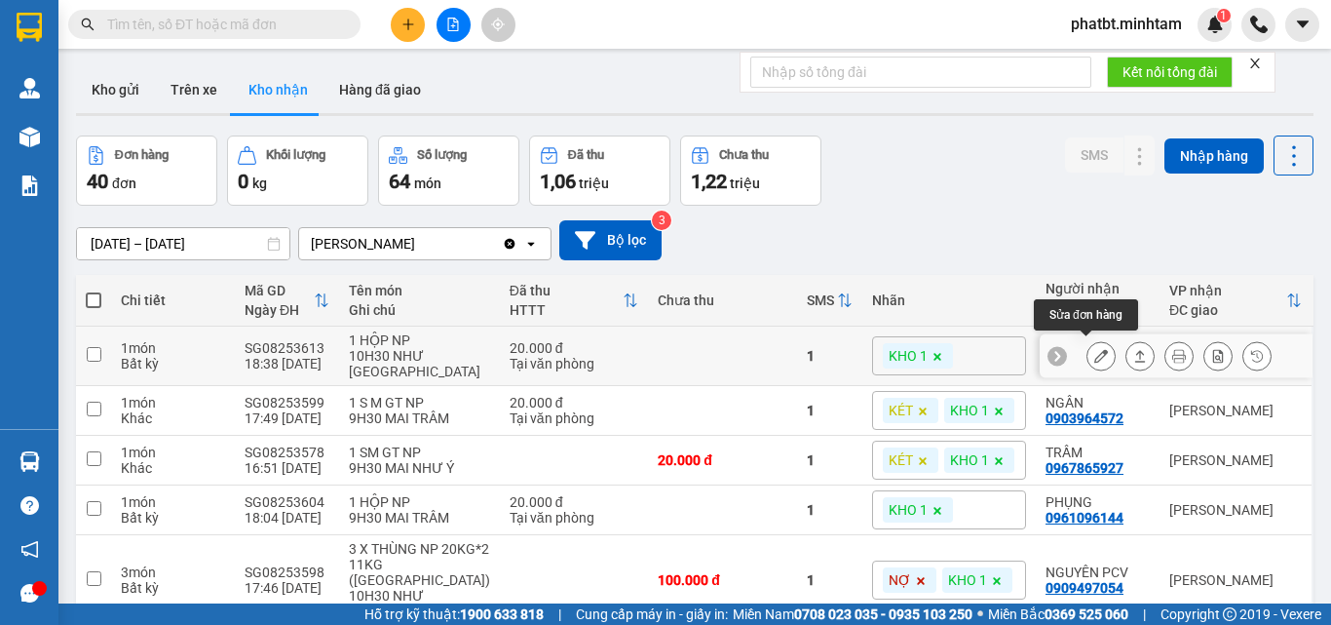
click at [1095, 349] on icon at bounding box center [1102, 356] width 14 height 14
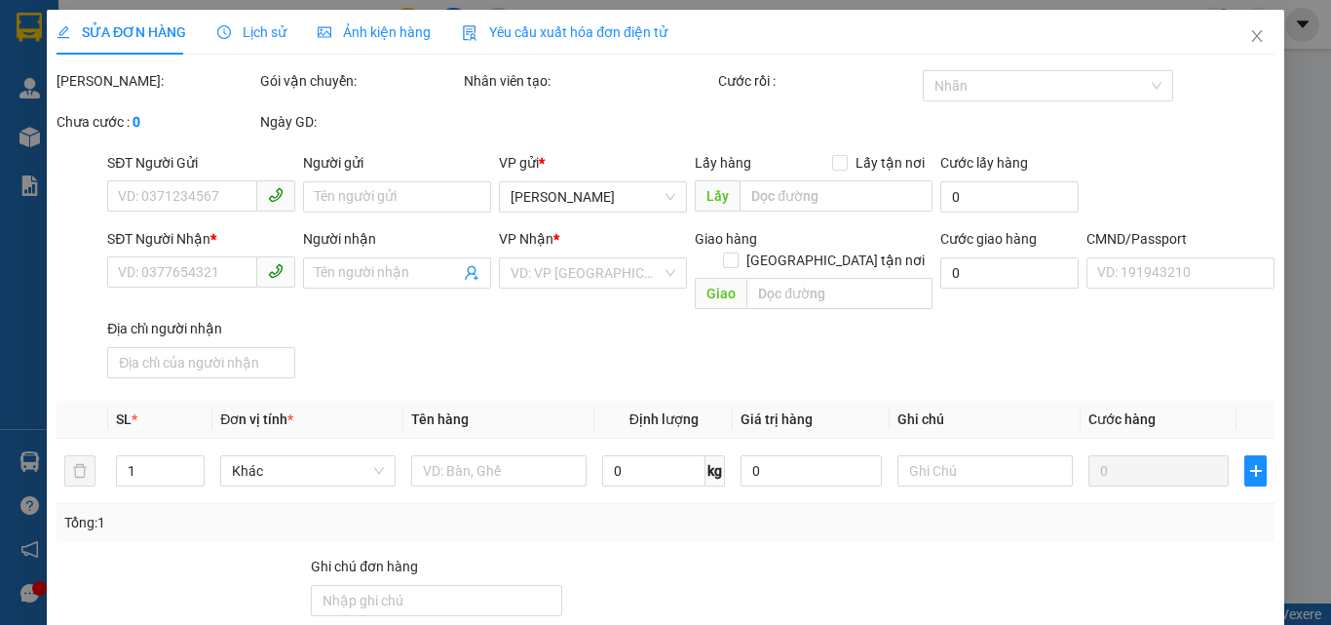
type input "0933594085"
type input "TRƯỞNG"
type input "0386282536"
type input "HÙNG"
type input "20.000"
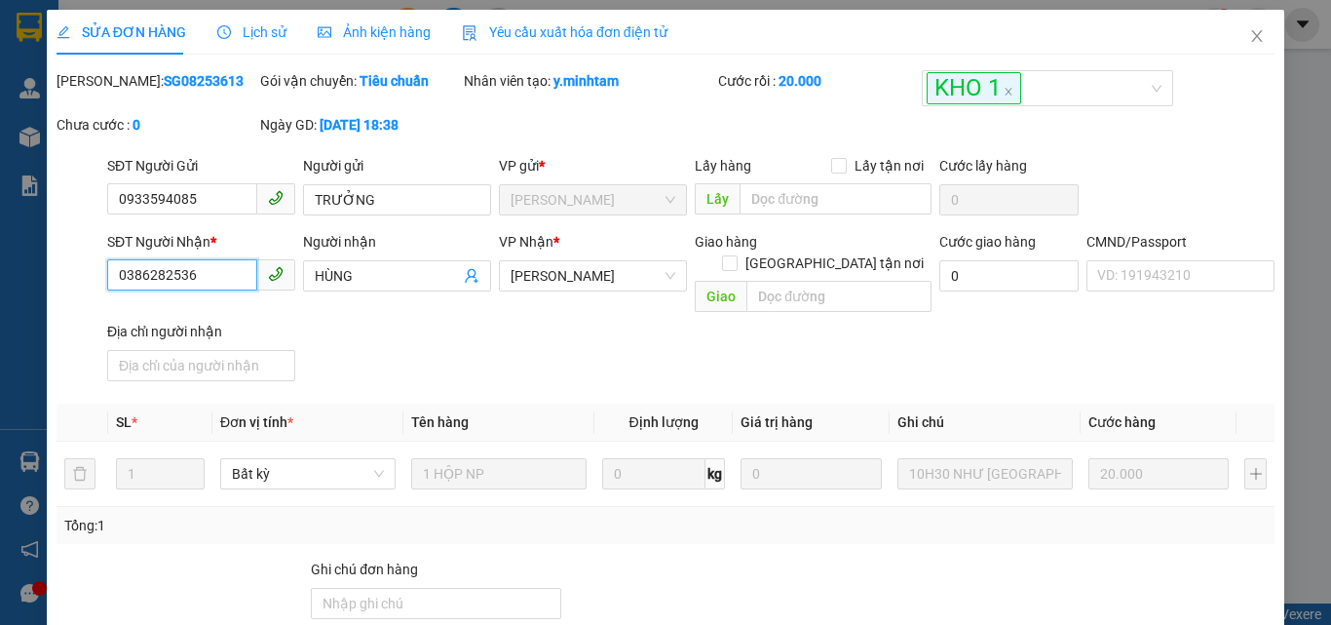
click at [211, 283] on input "0386282536" at bounding box center [182, 274] width 150 height 31
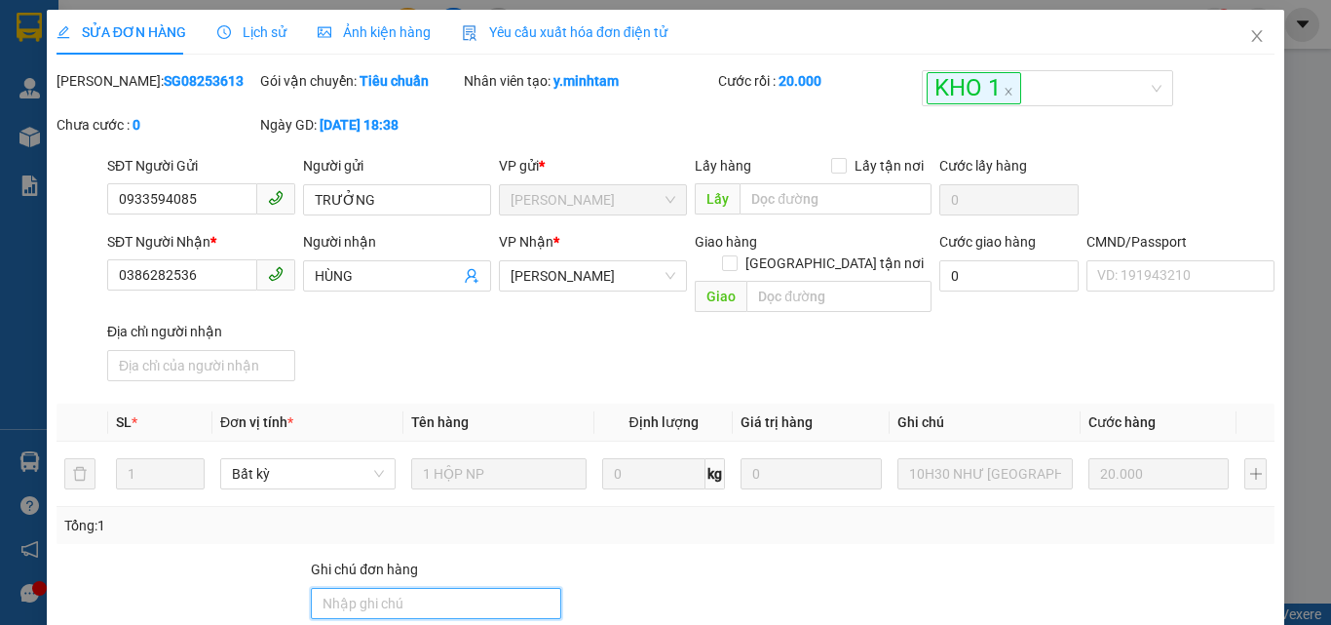
click at [422, 588] on input "Ghi chú đơn hàng" at bounding box center [436, 603] width 250 height 31
type input "ĐG"
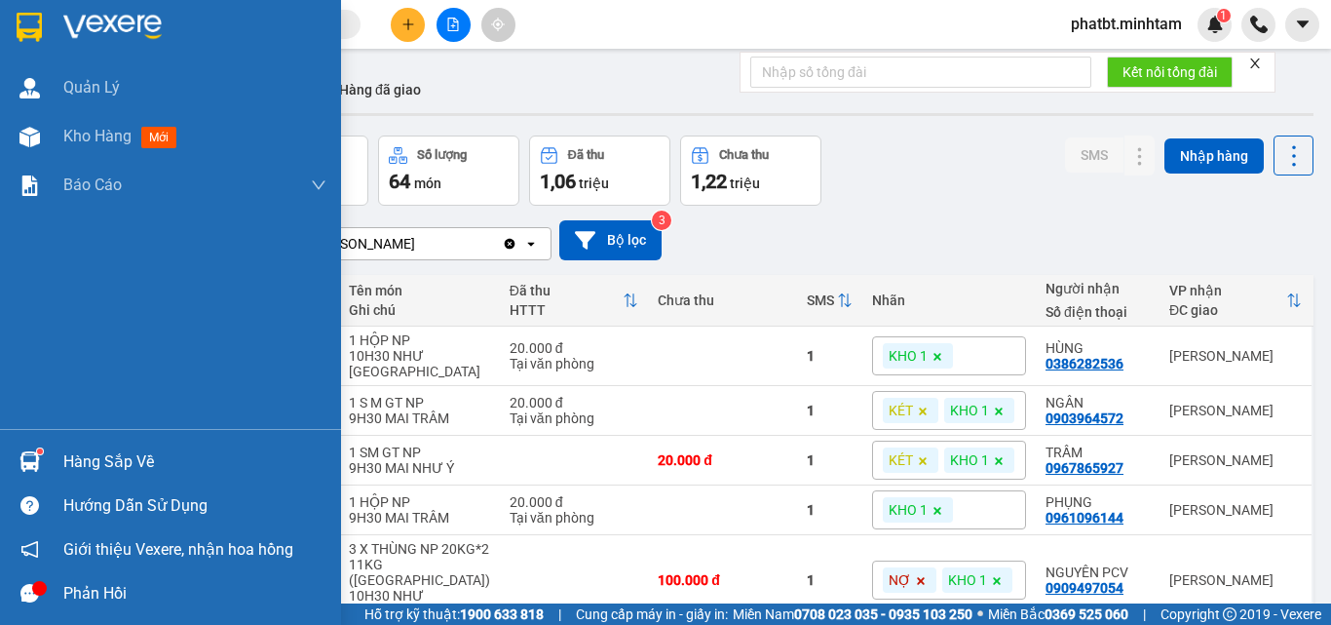
click at [79, 463] on div "Hàng sắp về" at bounding box center [194, 461] width 263 height 29
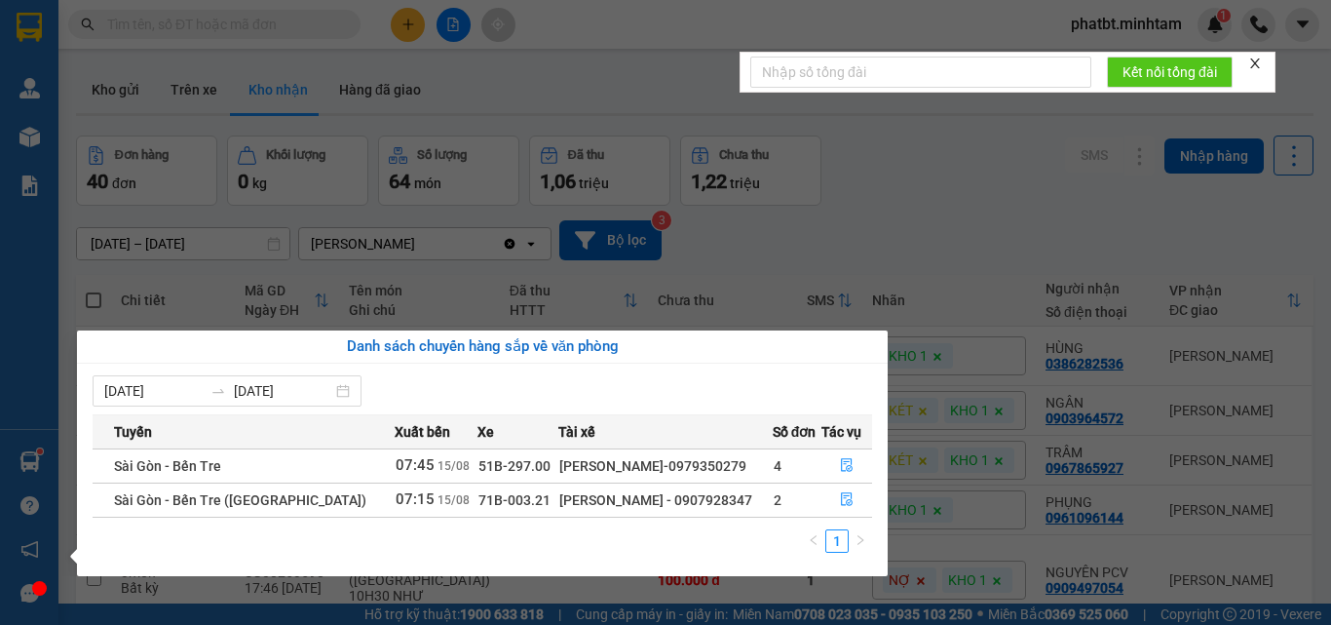
click at [908, 228] on section "Kết quả tìm kiếm ( 8 ) Bộ lọc Mã ĐH Trạng thái Món hàng Tổng cước Chưa cước Nhã…" at bounding box center [665, 312] width 1331 height 625
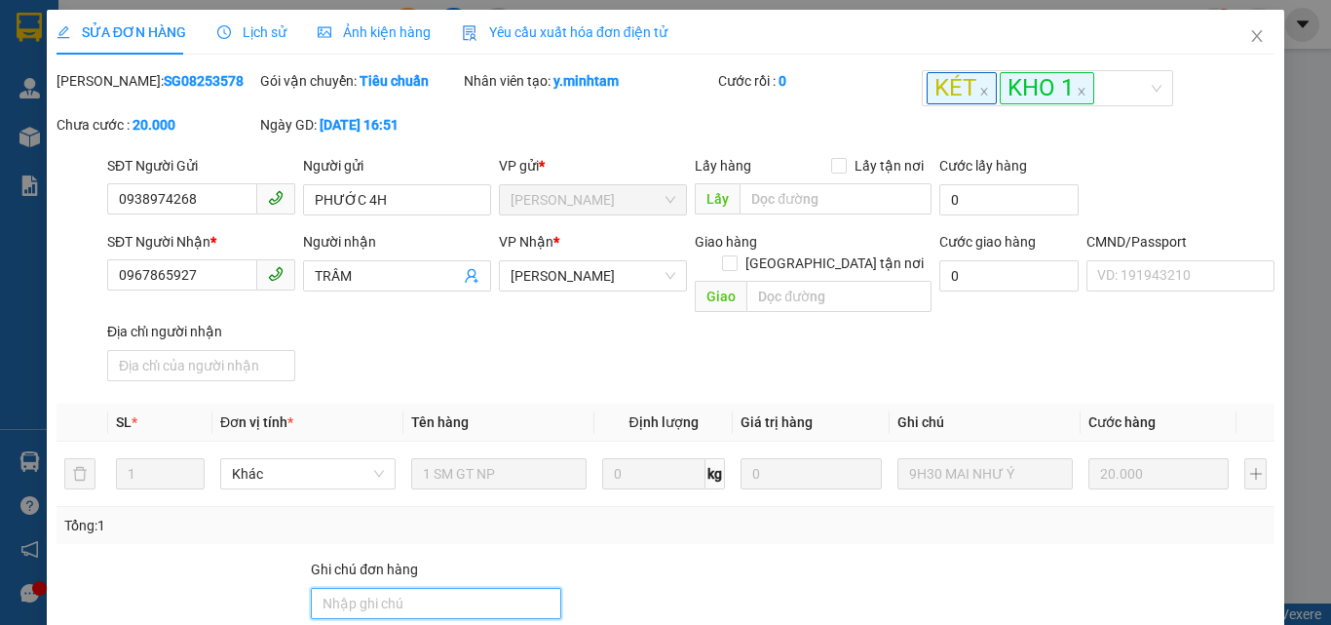
click at [398, 588] on input "Ghi chú đơn hàng" at bounding box center [436, 603] width 250 height 31
type input "KNM"
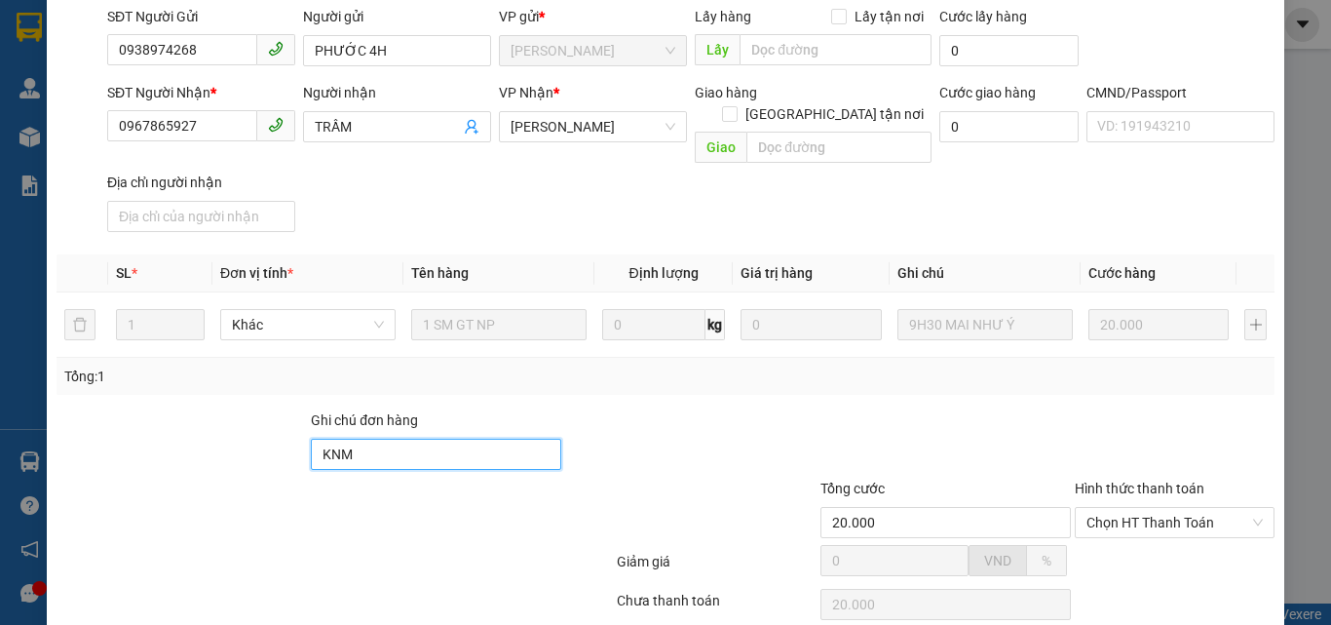
scroll to position [271, 0]
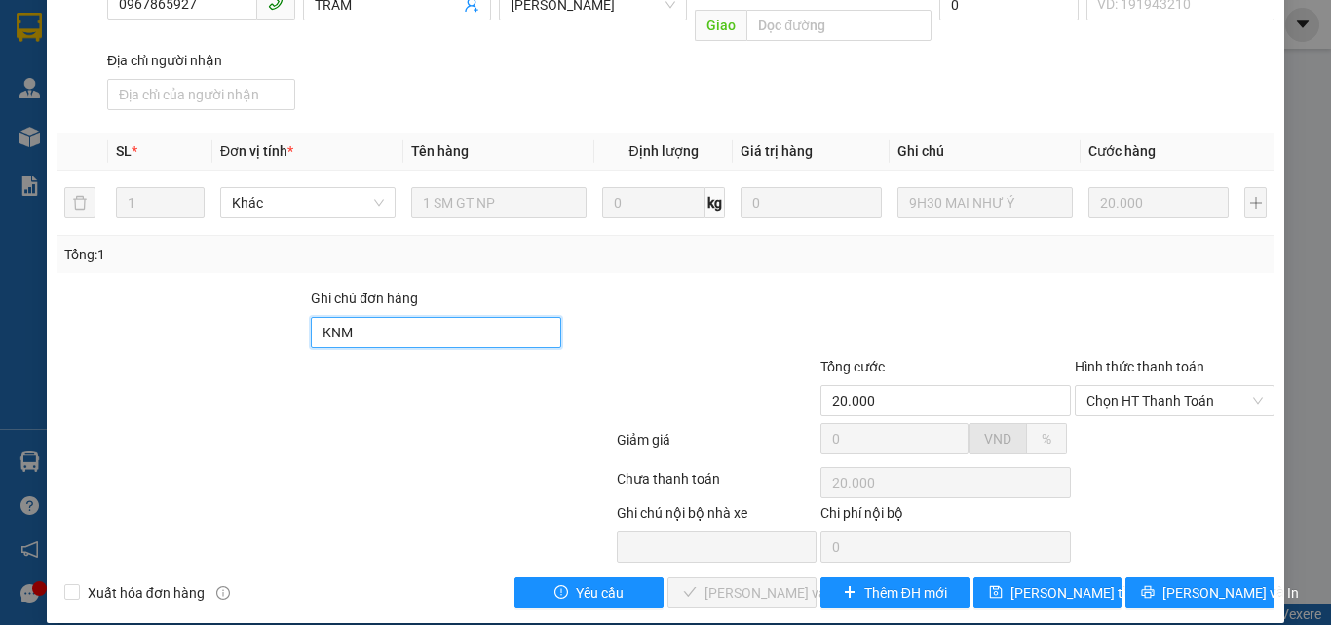
click at [427, 317] on input "KNM" at bounding box center [436, 332] width 250 height 31
click at [1019, 582] on span "[PERSON_NAME] thay đổi" at bounding box center [1089, 592] width 156 height 21
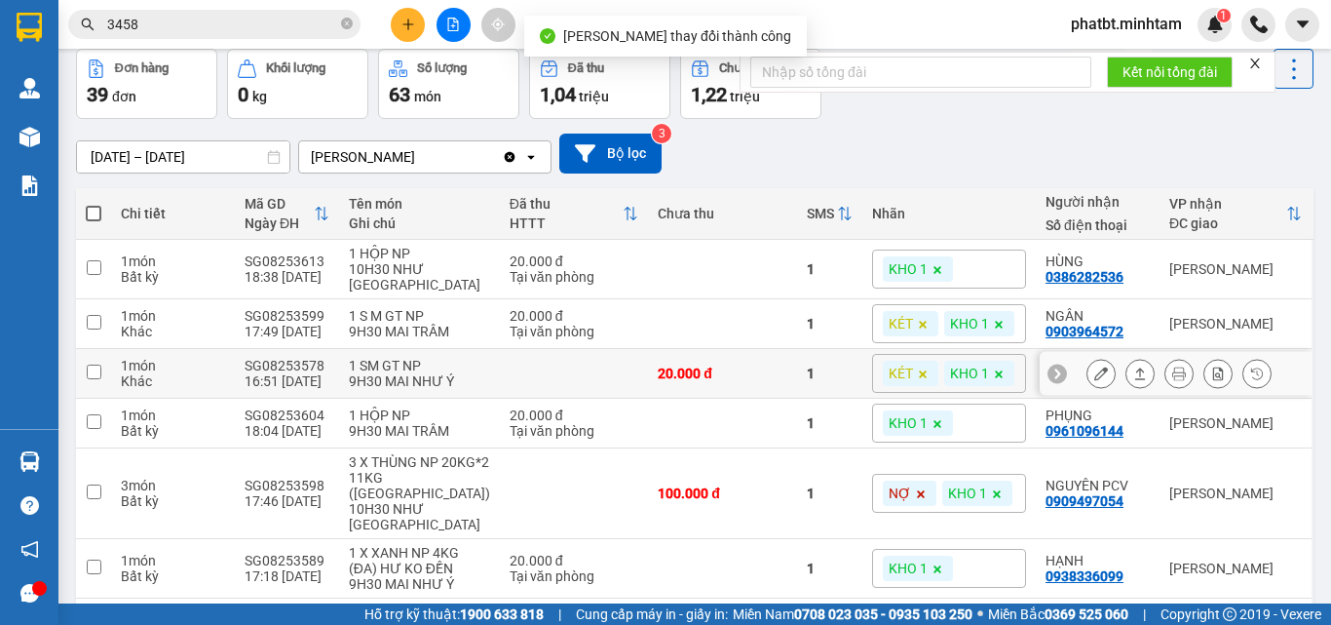
scroll to position [130, 0]
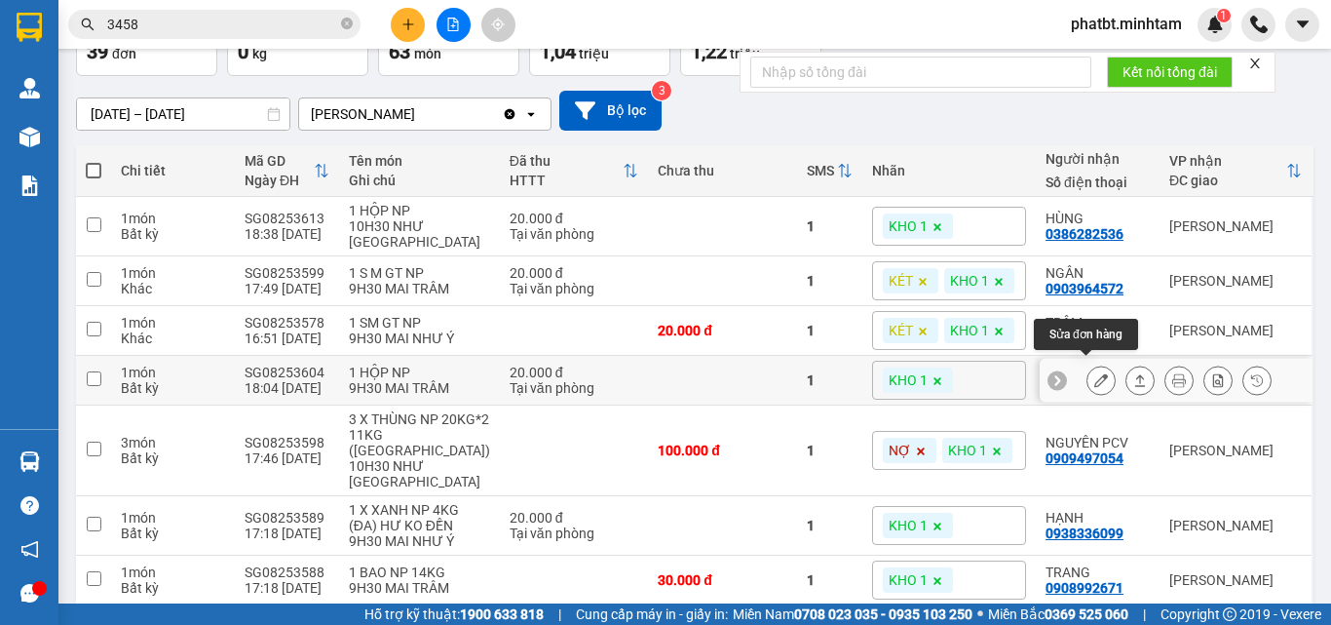
click at [1095, 374] on icon at bounding box center [1102, 380] width 14 height 14
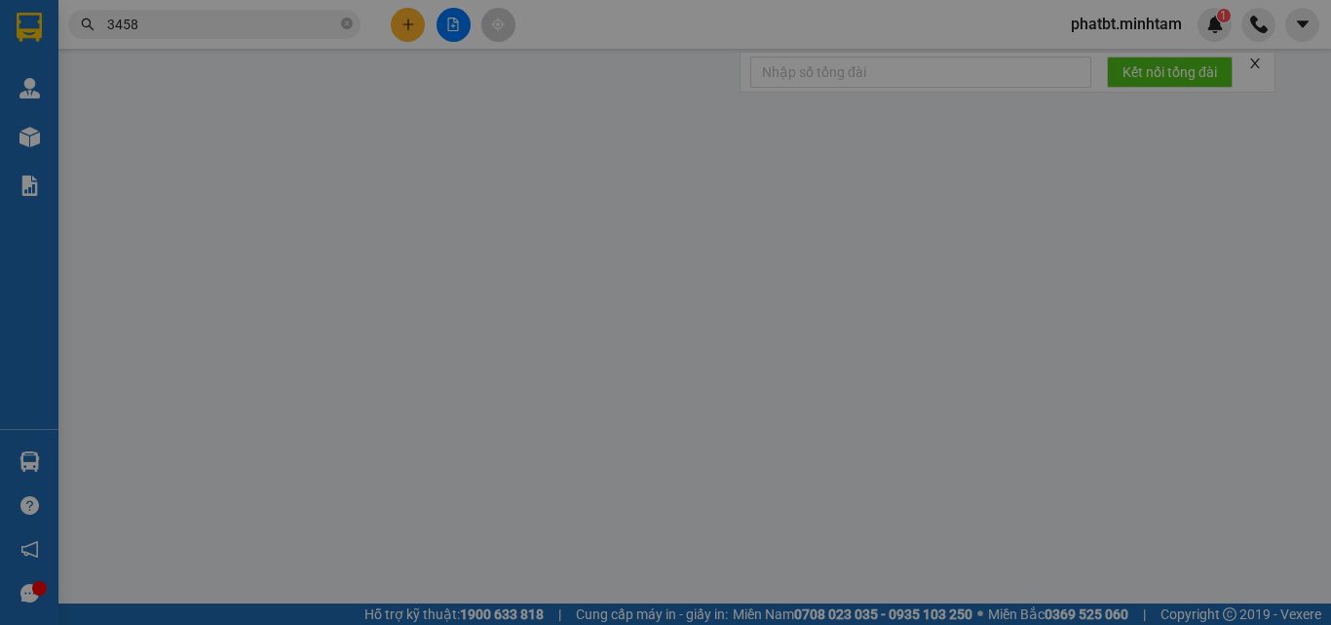
type input "0989839274"
type input "[PERSON_NAME]"
type input "0961096144"
type input "PHỤNG"
type input "KNM"
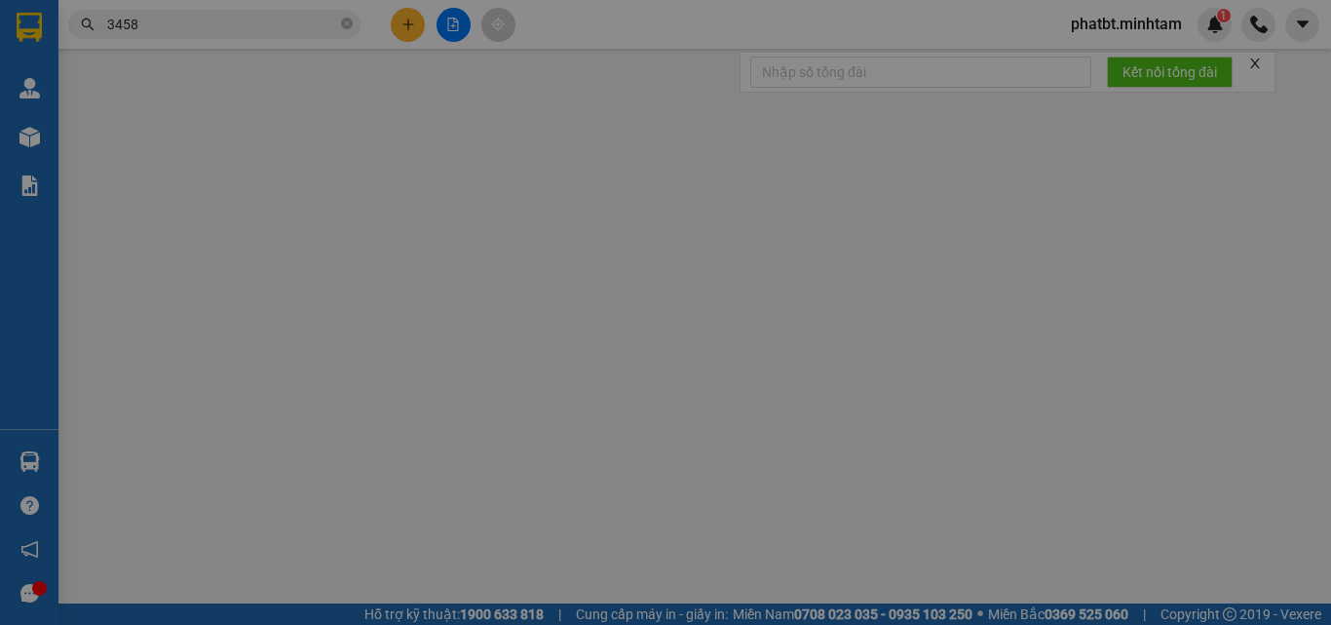
type input "20.000"
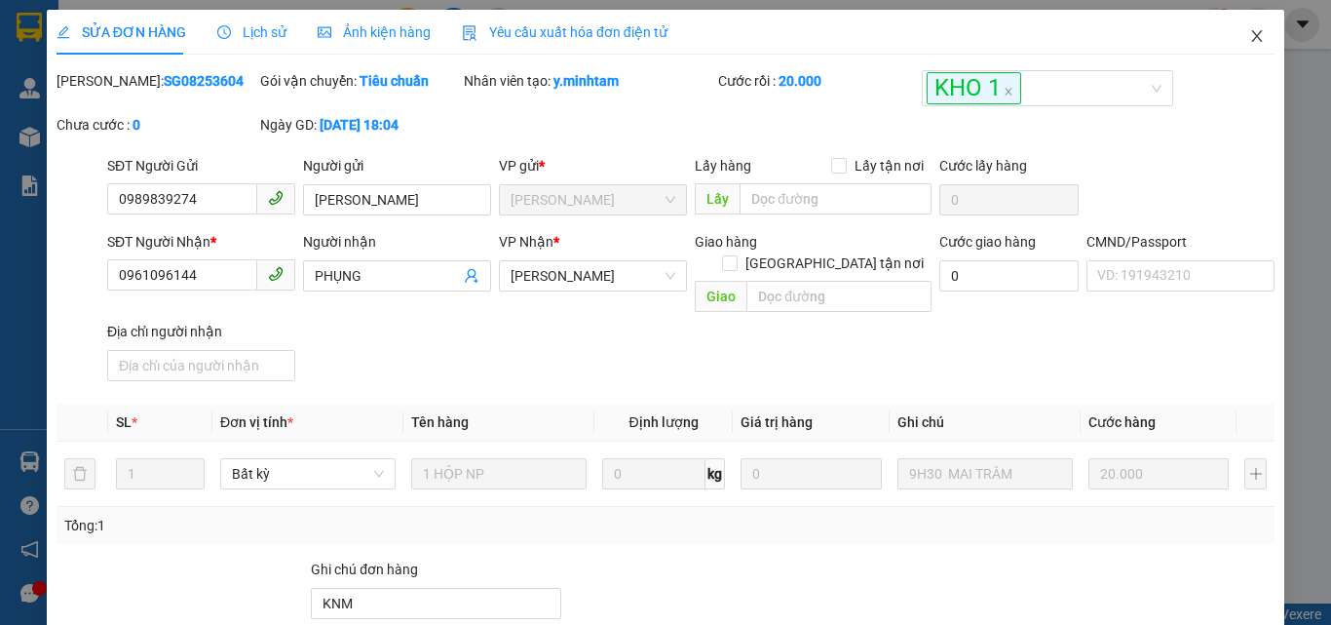
click at [1249, 36] on icon "close" at bounding box center [1257, 36] width 16 height 16
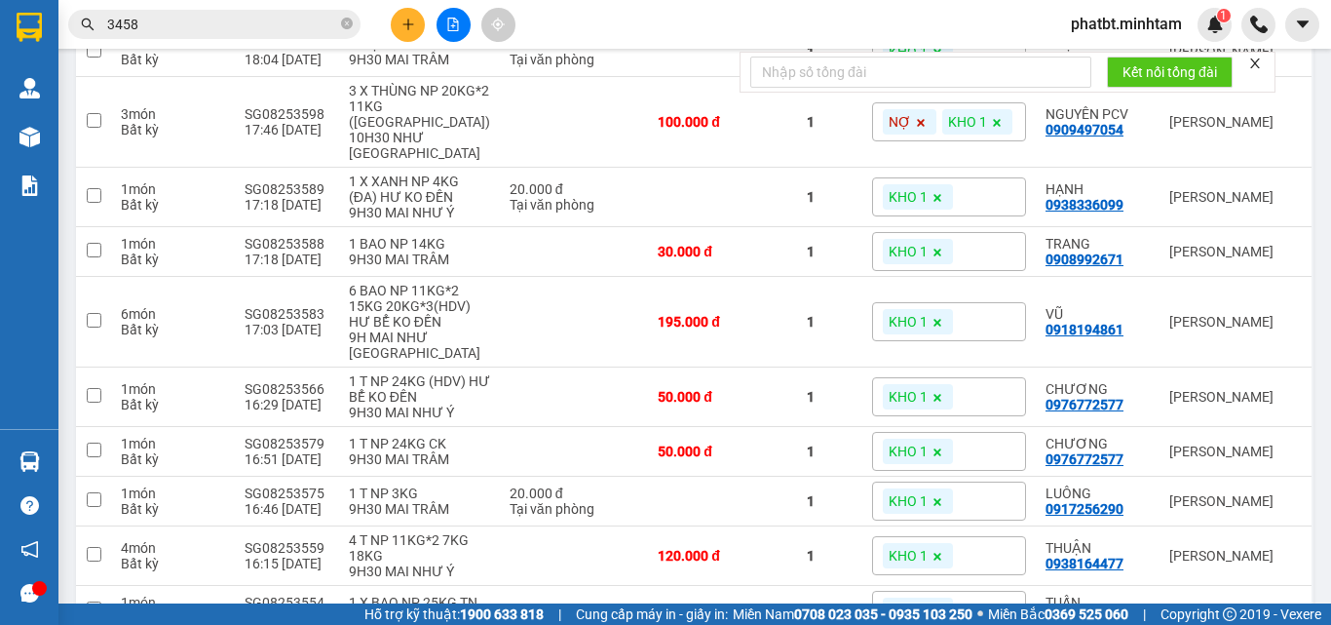
scroll to position [462, 0]
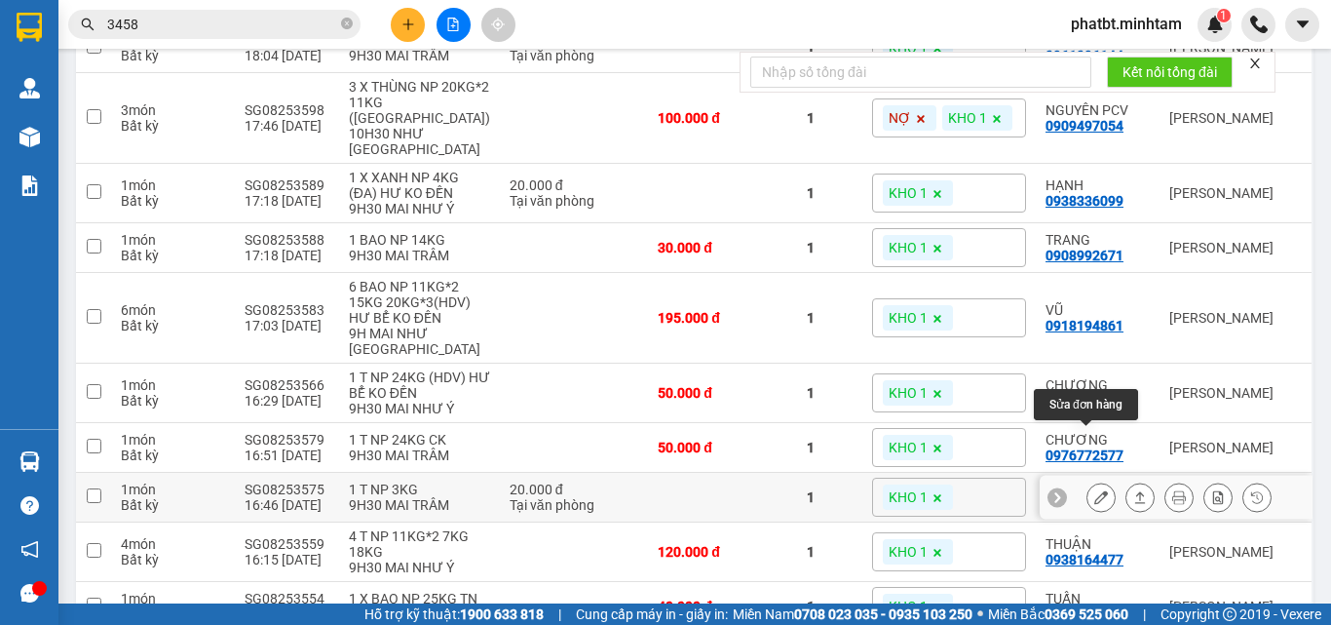
click at [1095, 490] on icon at bounding box center [1102, 497] width 14 height 14
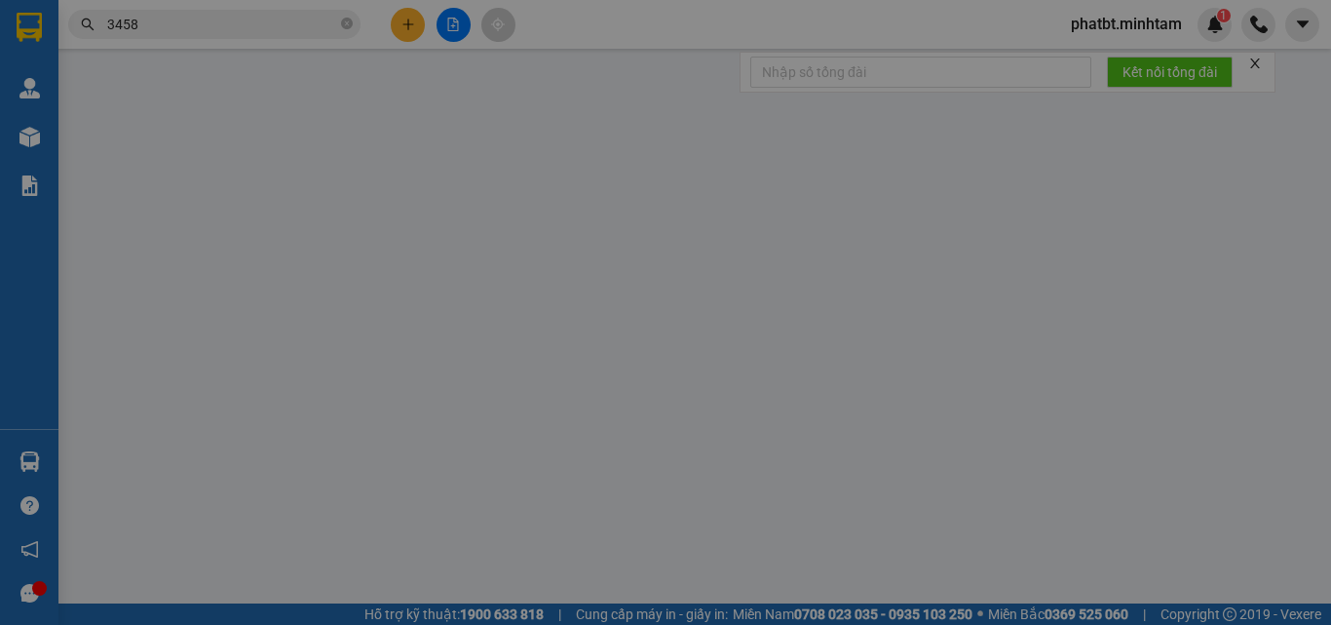
type input "02838172644"
type input "AGIMEXPHARM"
type input "0917256290"
type input "LUÔNG"
type input "THUỐC"
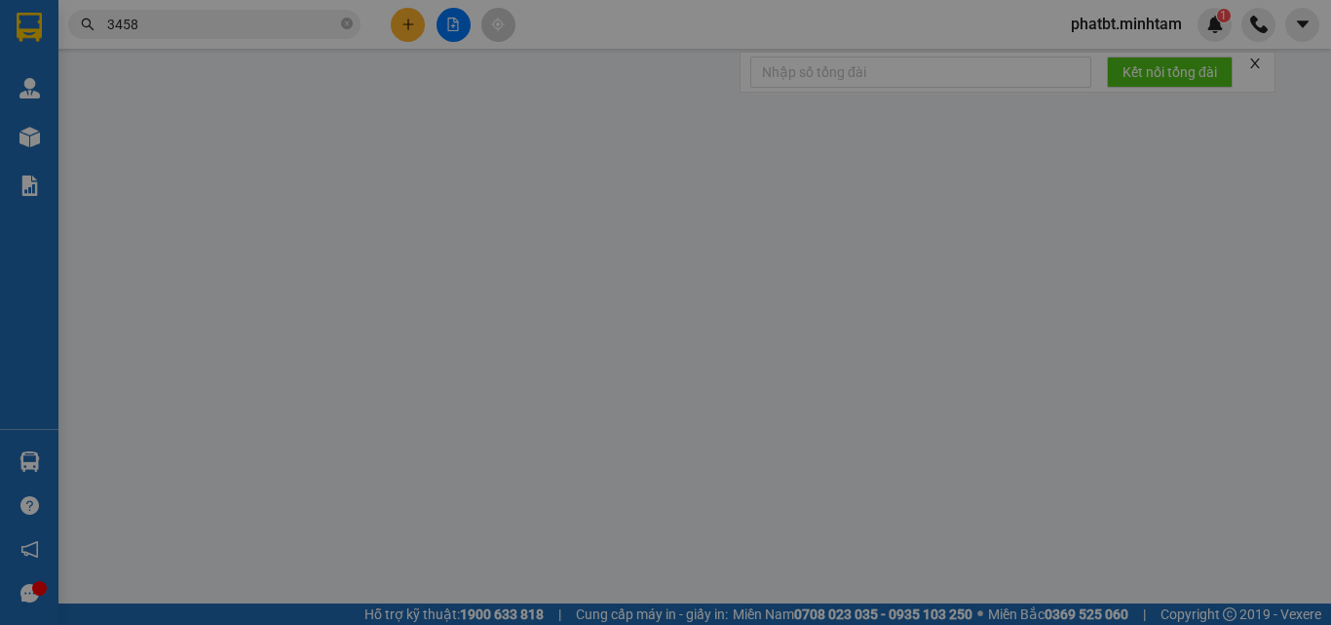
type input "20.000"
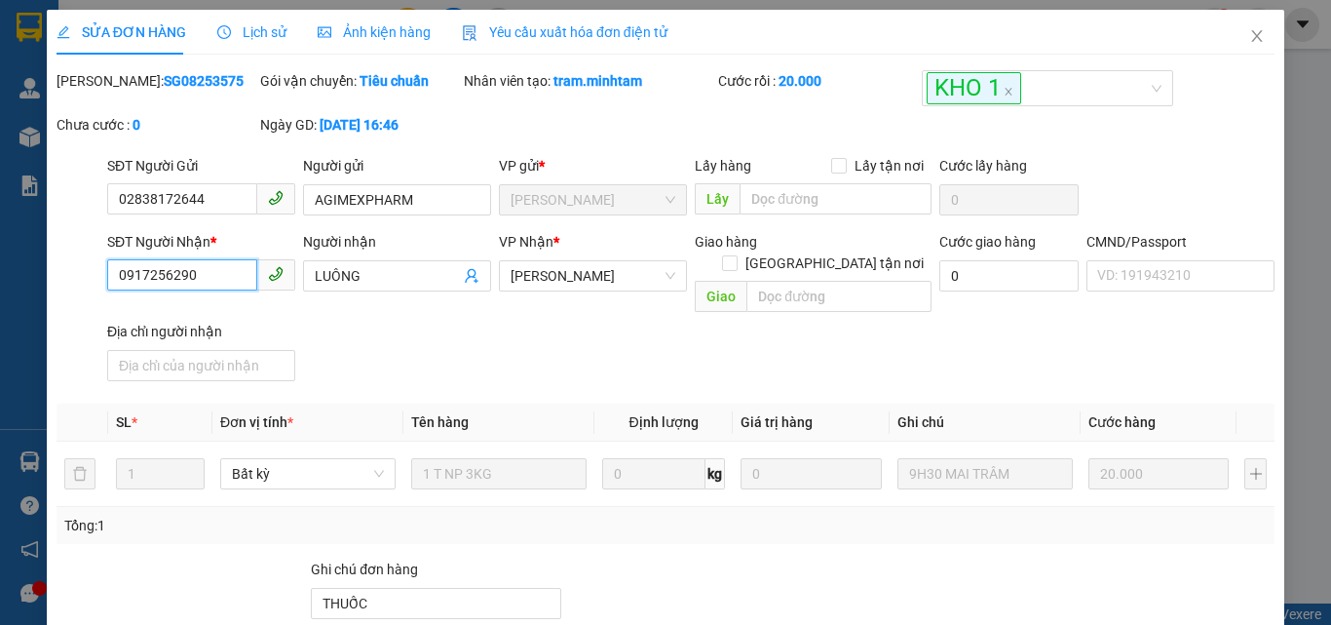
click at [206, 280] on input "0917256290" at bounding box center [182, 274] width 150 height 31
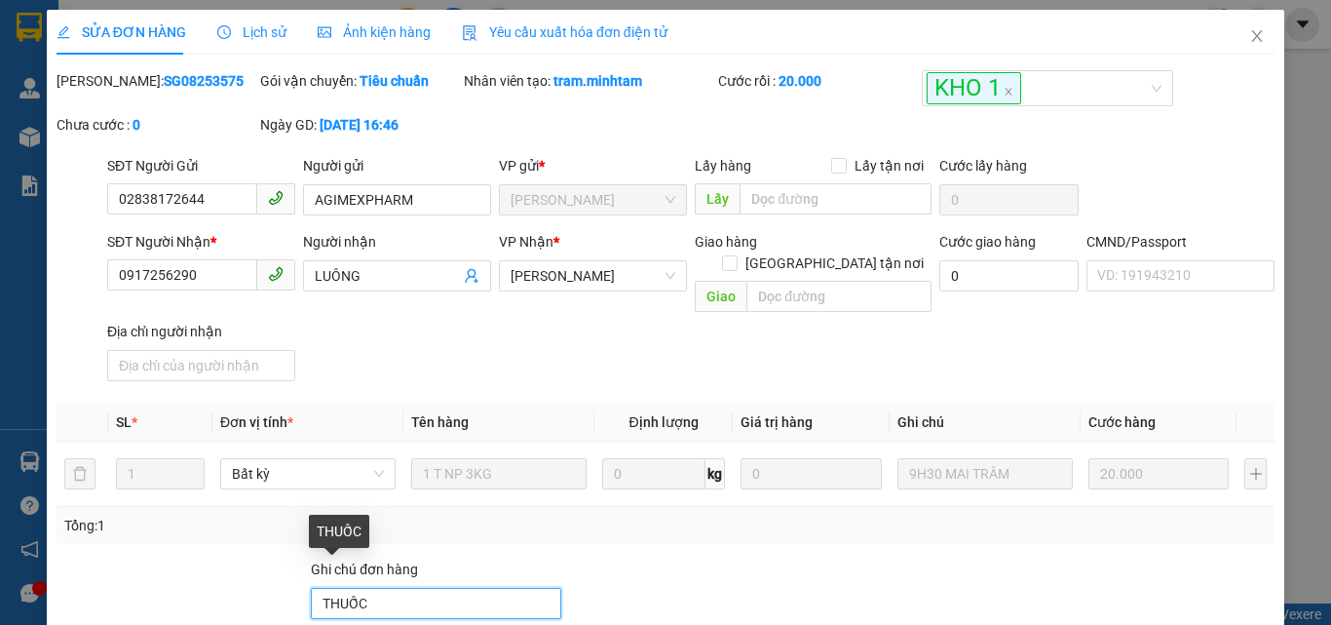
click at [421, 588] on input "THUỐC" at bounding box center [436, 603] width 250 height 31
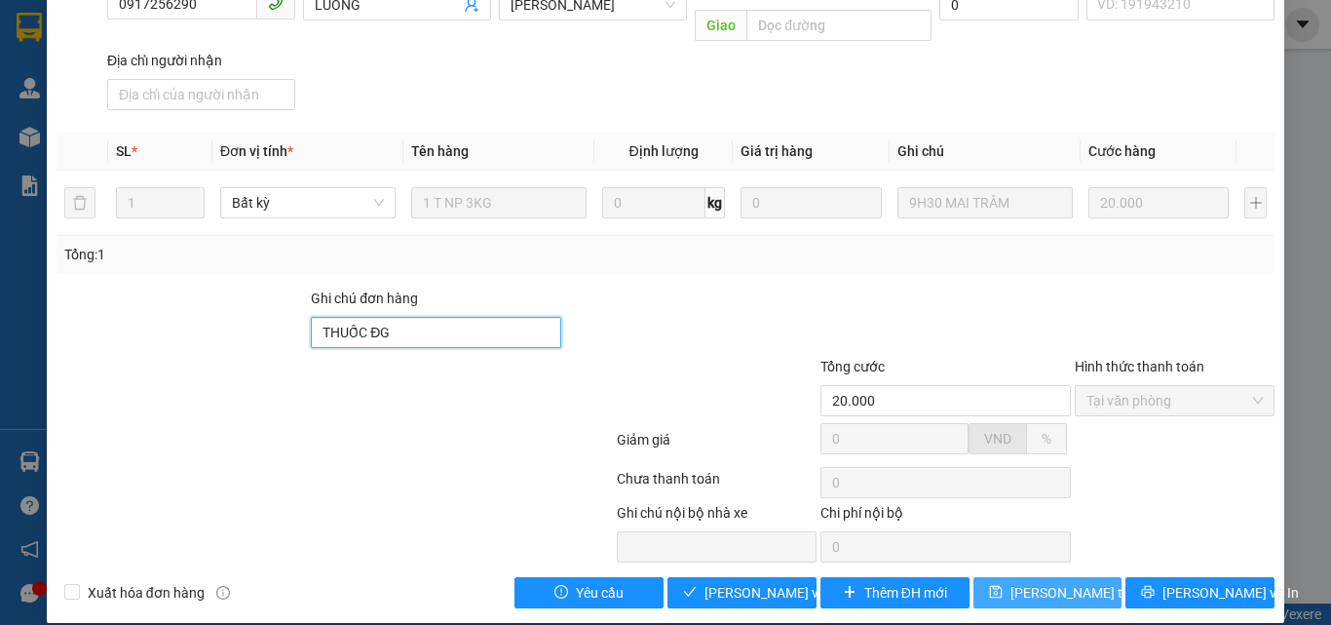
type input "THUỐC ĐG"
click at [1061, 582] on span "[PERSON_NAME] thay đổi" at bounding box center [1089, 592] width 156 height 21
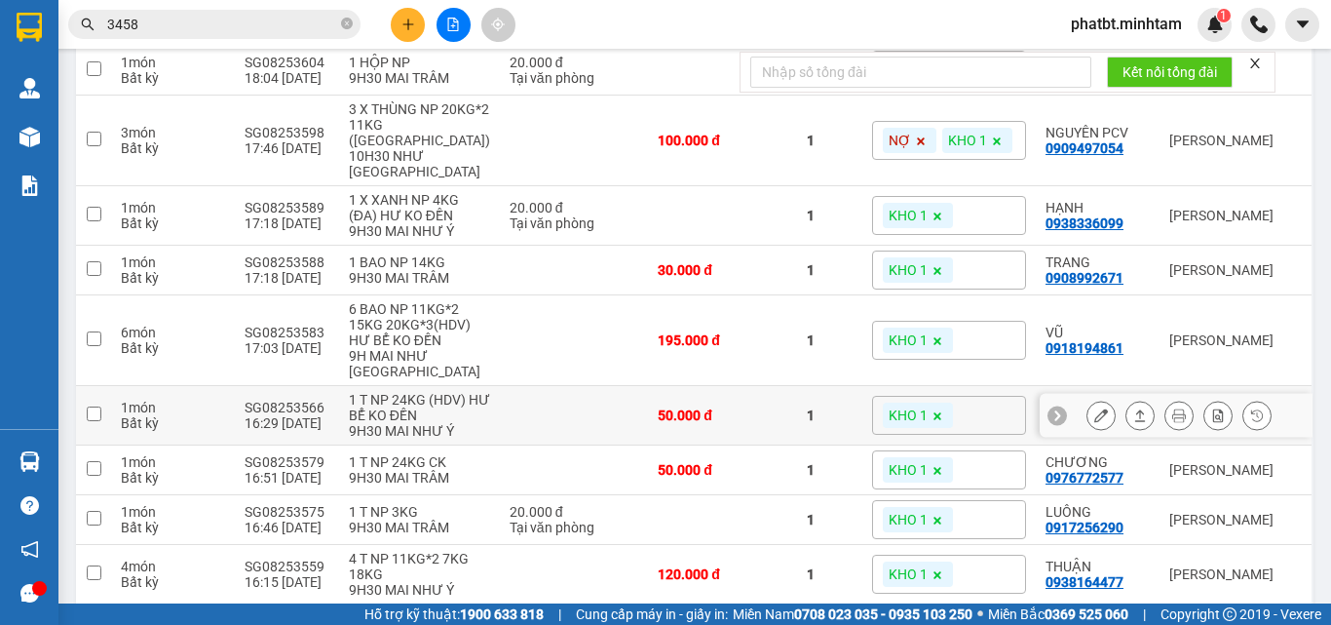
scroll to position [519, 0]
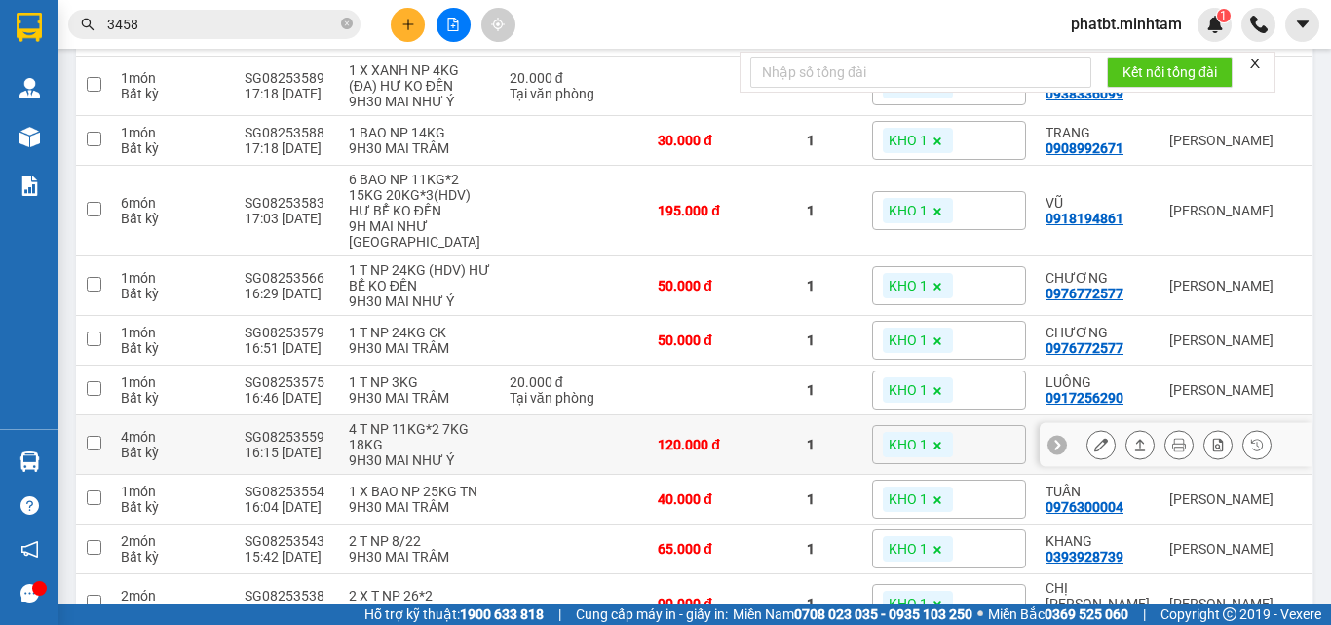
click at [1095, 428] on button at bounding box center [1101, 445] width 27 height 34
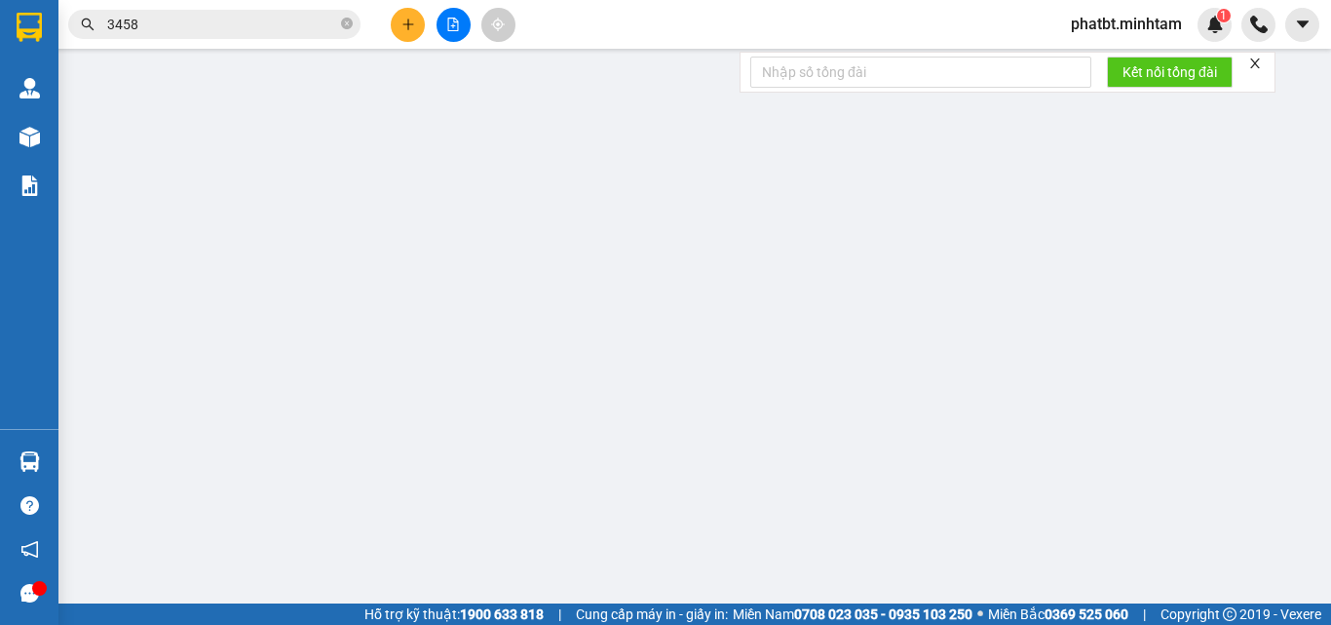
type input "0906340609"
type input "THỐNG"
type input "0938164477"
type input "THUẬN"
type input "120.000"
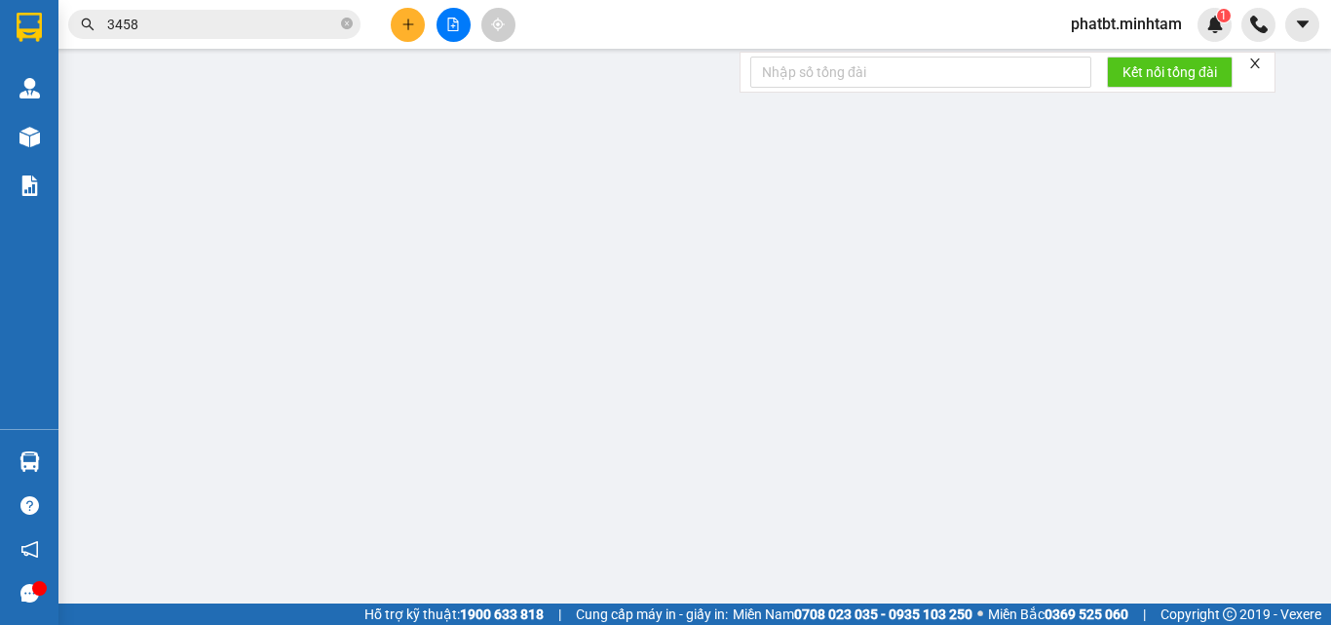
type input "120.000"
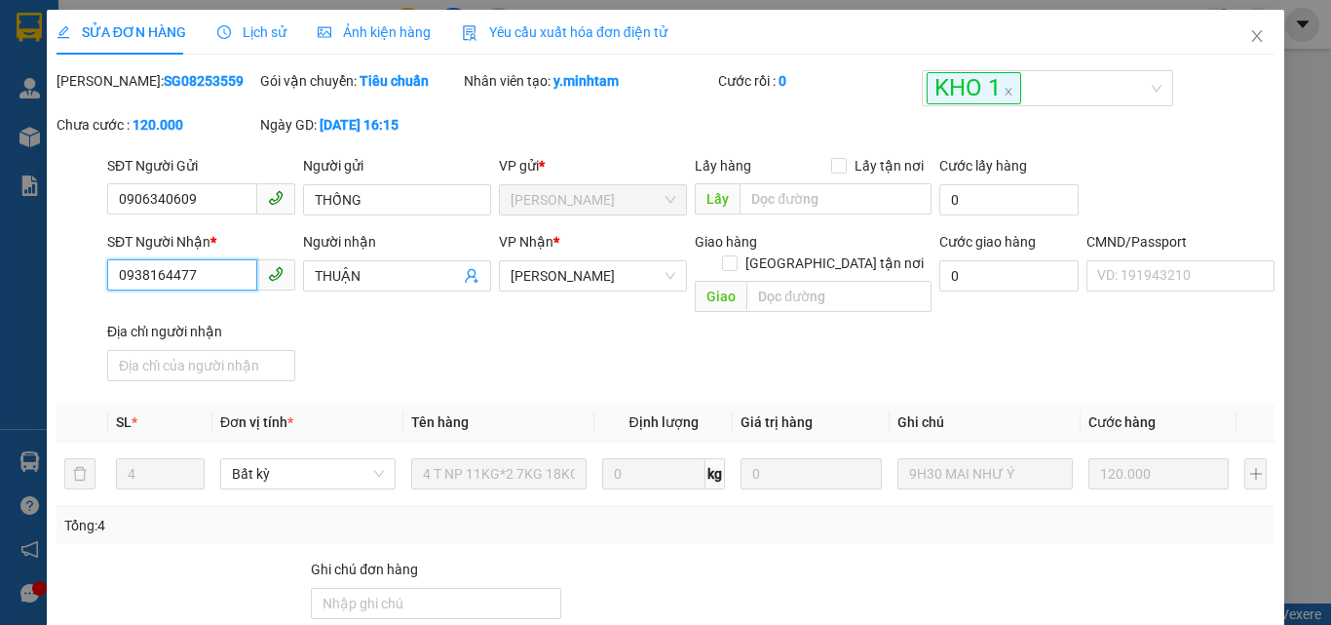
click at [184, 263] on input "0938164477" at bounding box center [182, 274] width 150 height 31
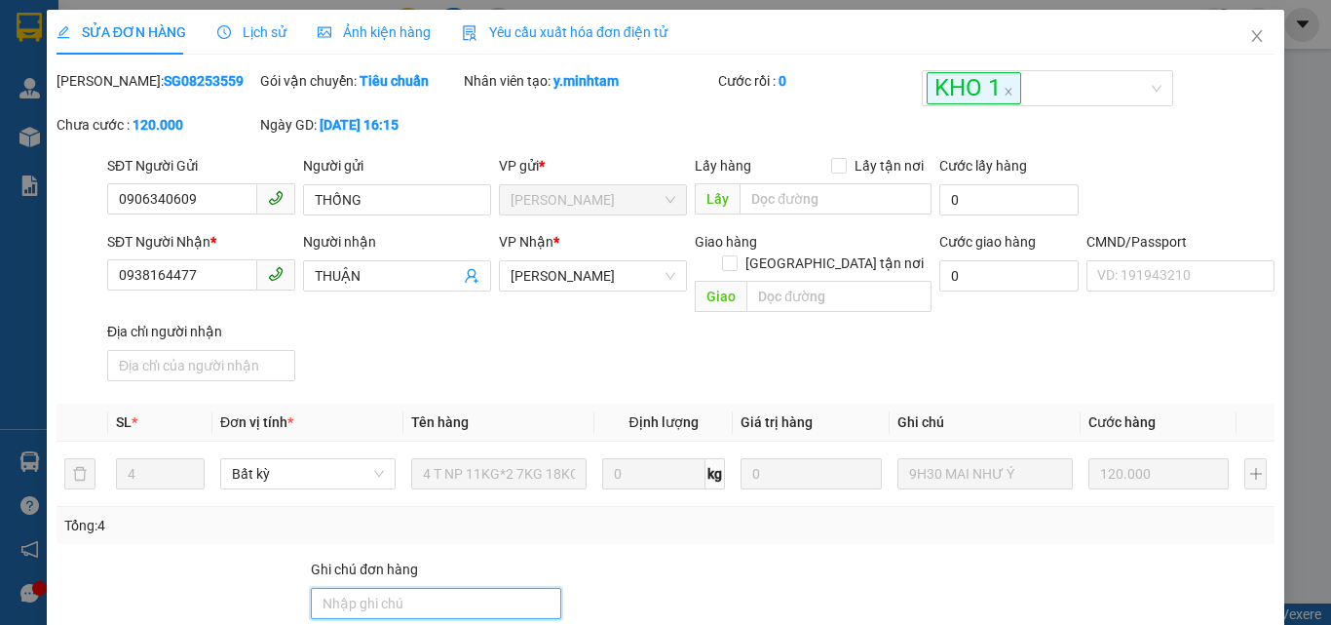
click at [431, 588] on input "Ghi chú đơn hàng" at bounding box center [436, 603] width 250 height 31
type input "KNM"
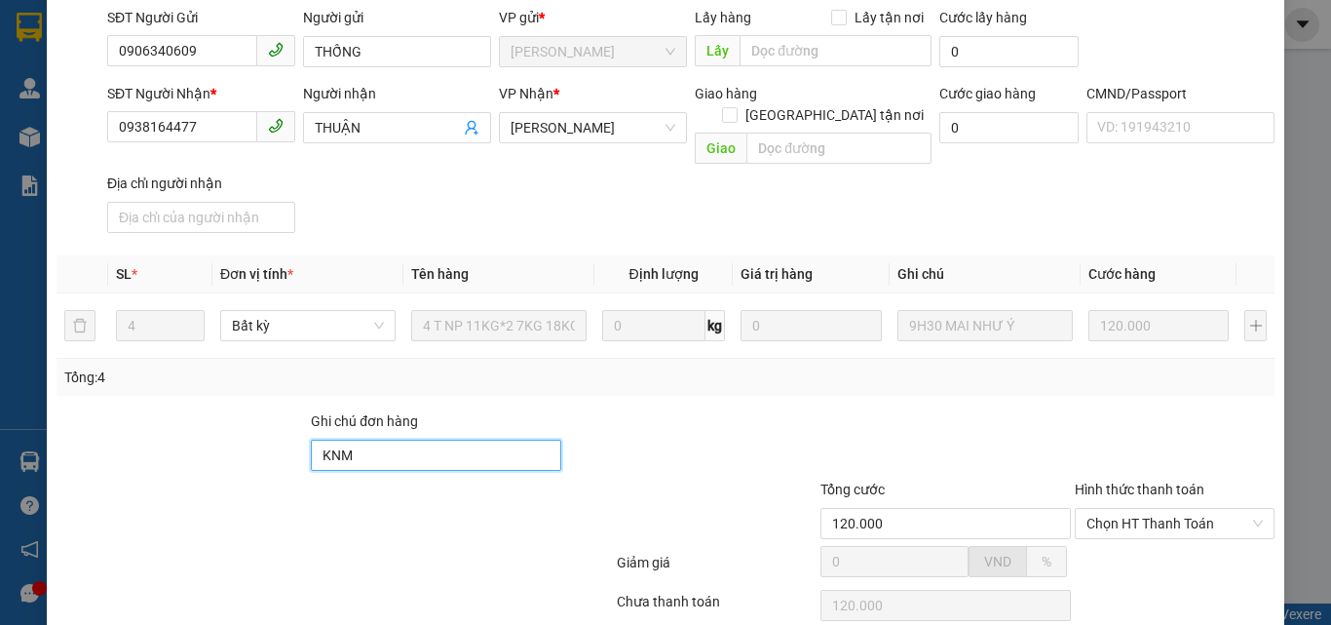
scroll to position [271, 0]
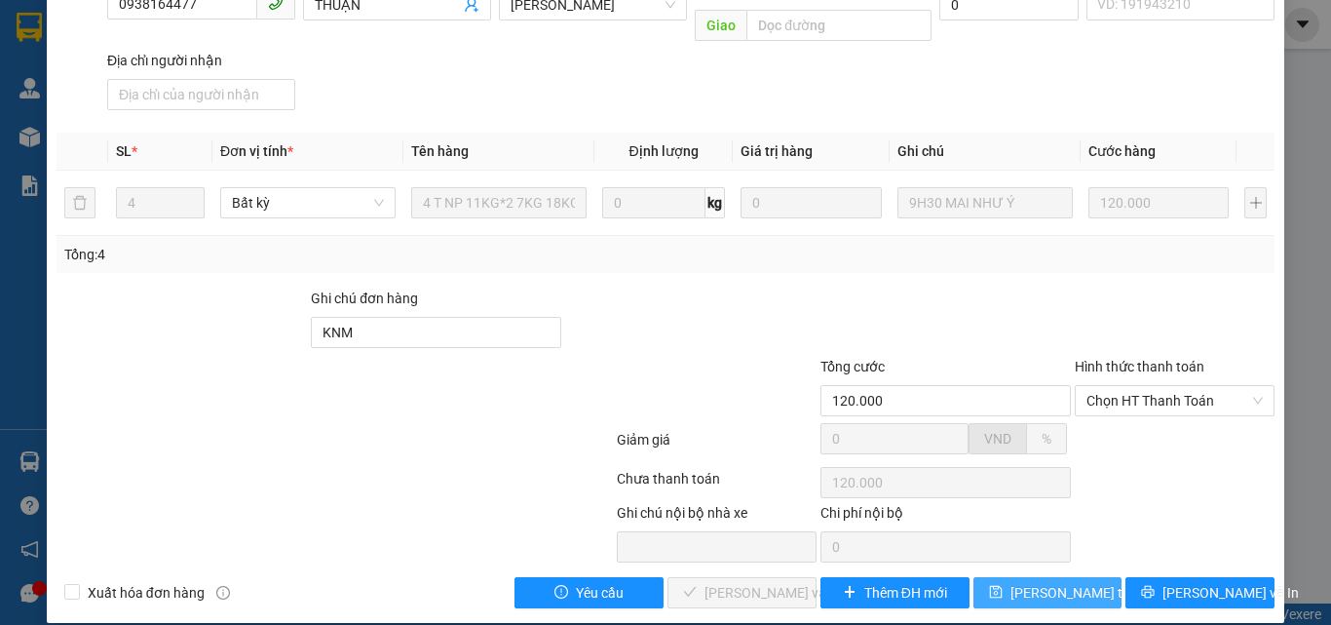
click at [1028, 582] on span "Lưu thay đổi" at bounding box center [1089, 592] width 156 height 21
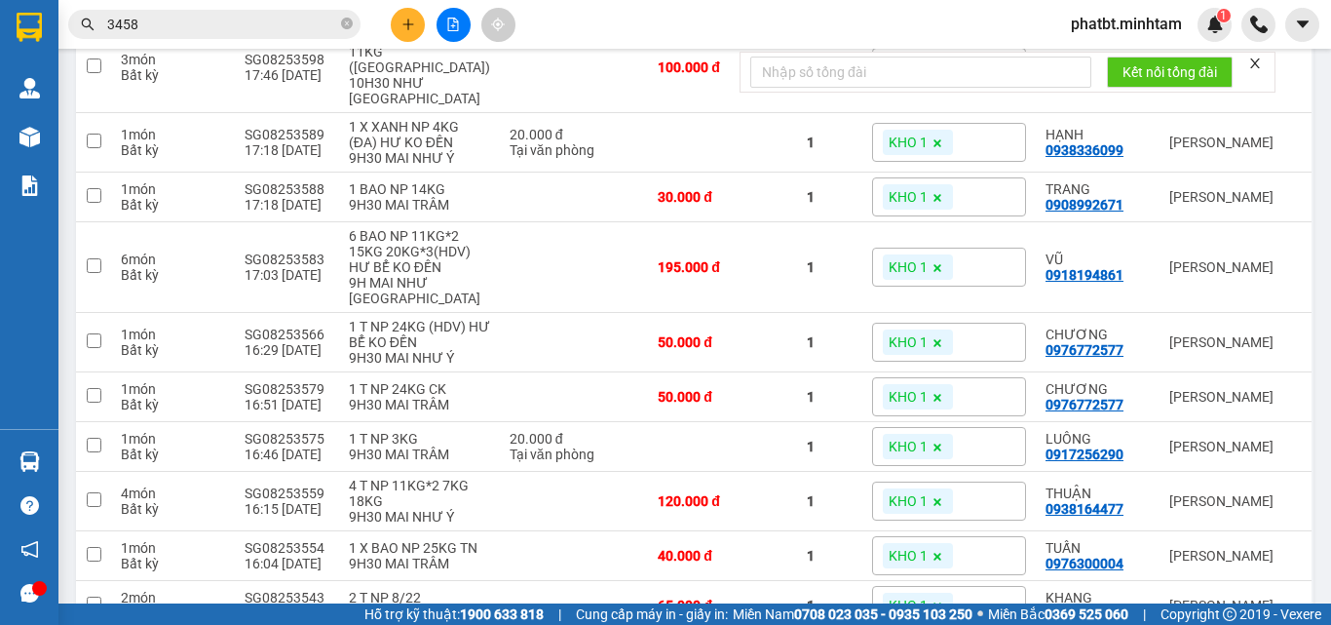
scroll to position [650, 0]
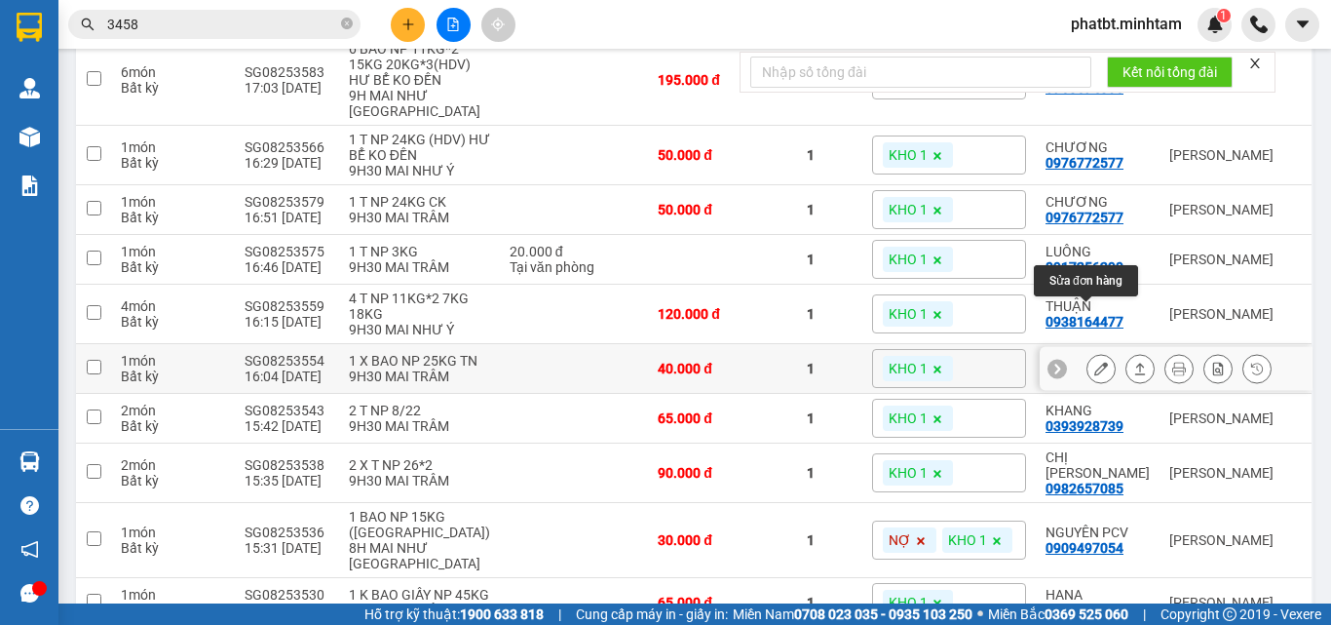
click at [1095, 362] on icon at bounding box center [1102, 369] width 14 height 14
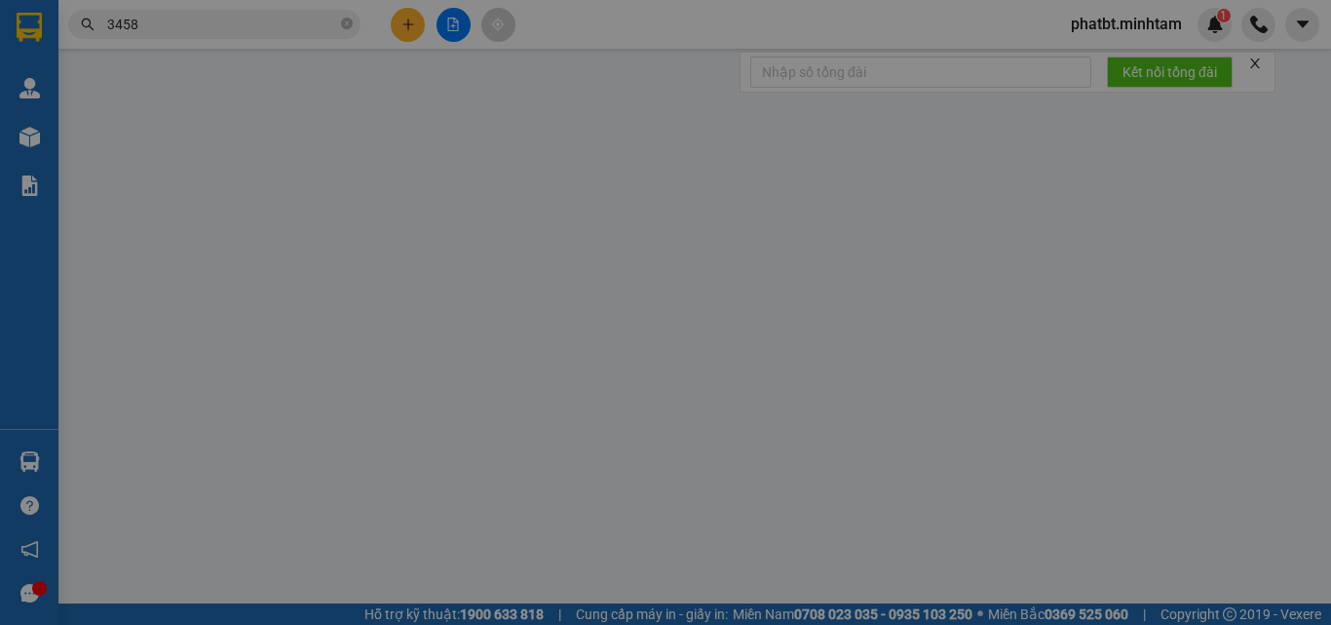
type input "0329632571"
type input "PHÚ"
type input "0976300004"
type input "TUẤN"
type input "BỘT"
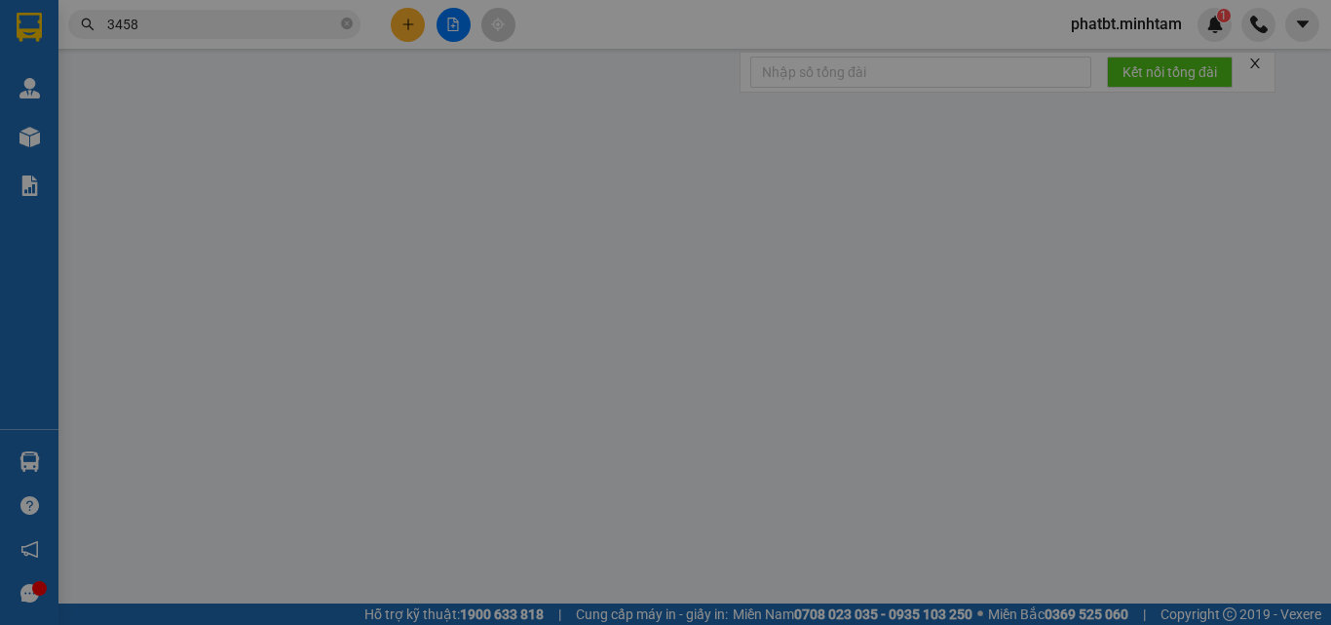
type input "40.000"
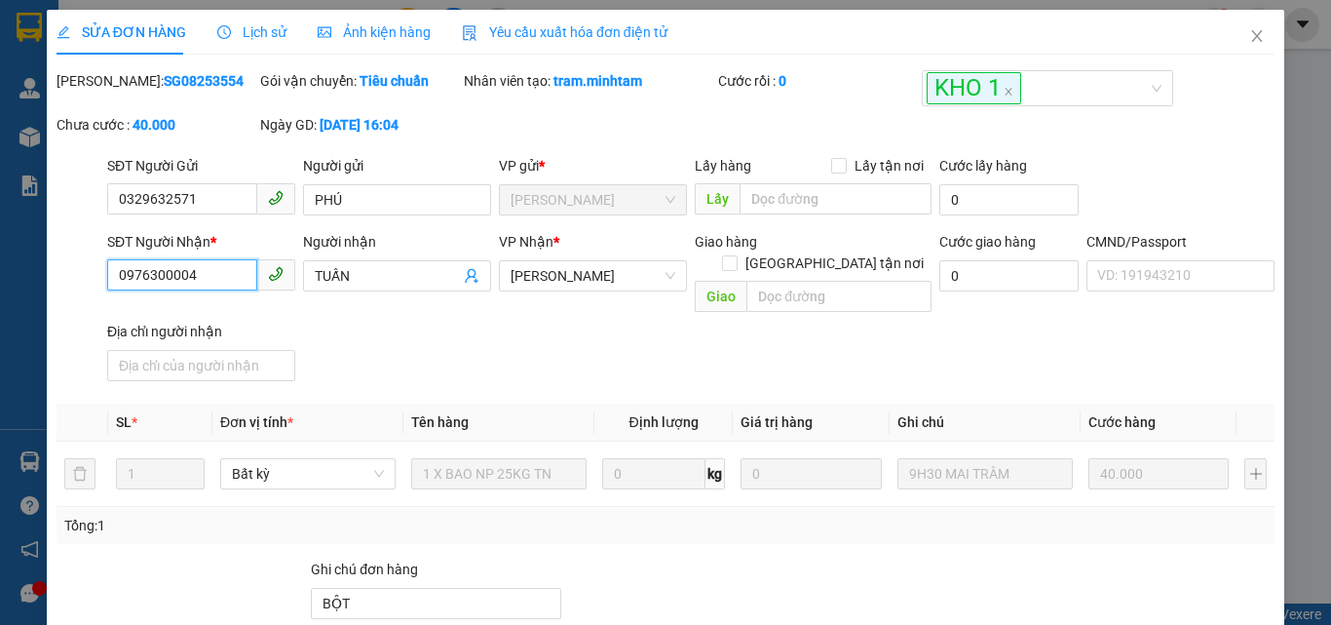
click at [210, 286] on input "0976300004" at bounding box center [182, 274] width 150 height 31
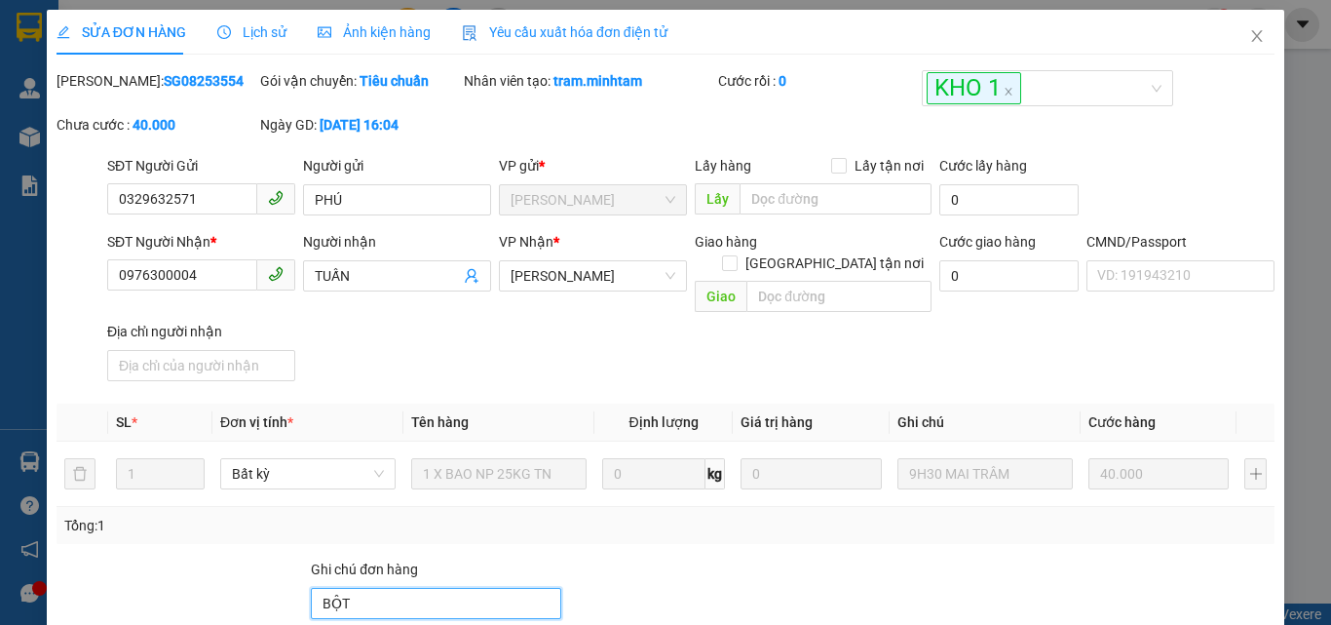
click at [377, 588] on input "BỘT" at bounding box center [436, 603] width 250 height 31
type input "BỘT KNM"
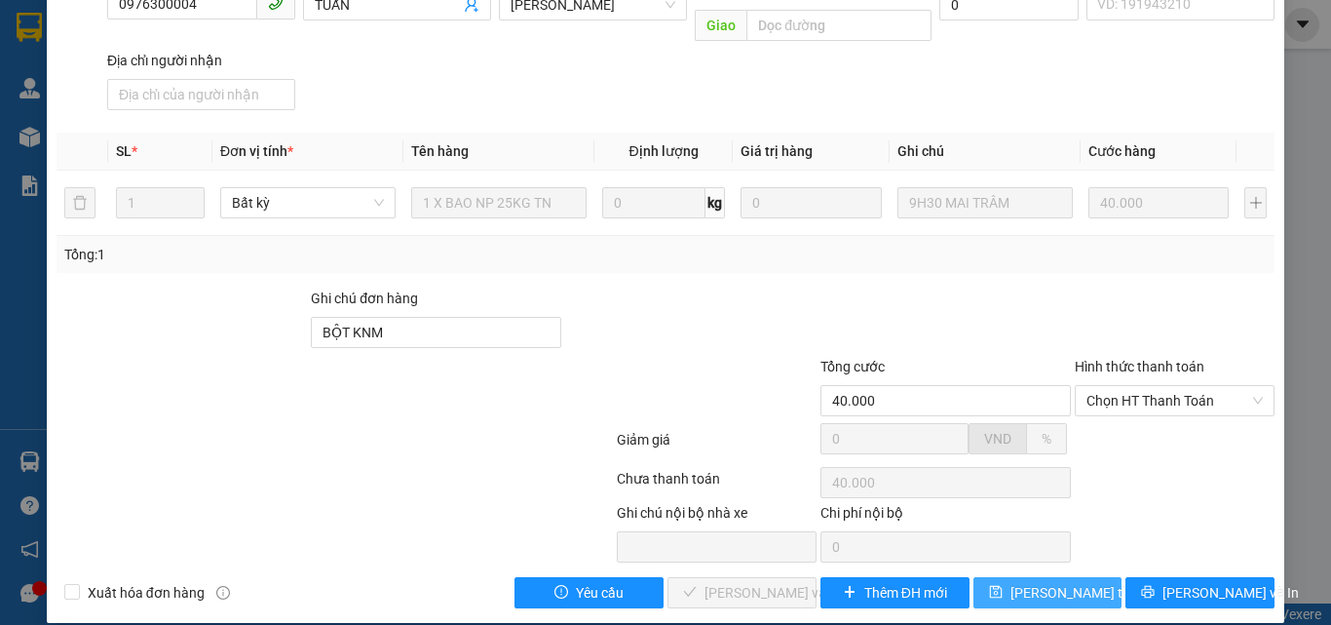
click at [1077, 582] on span "Lưu thay đổi" at bounding box center [1089, 592] width 156 height 21
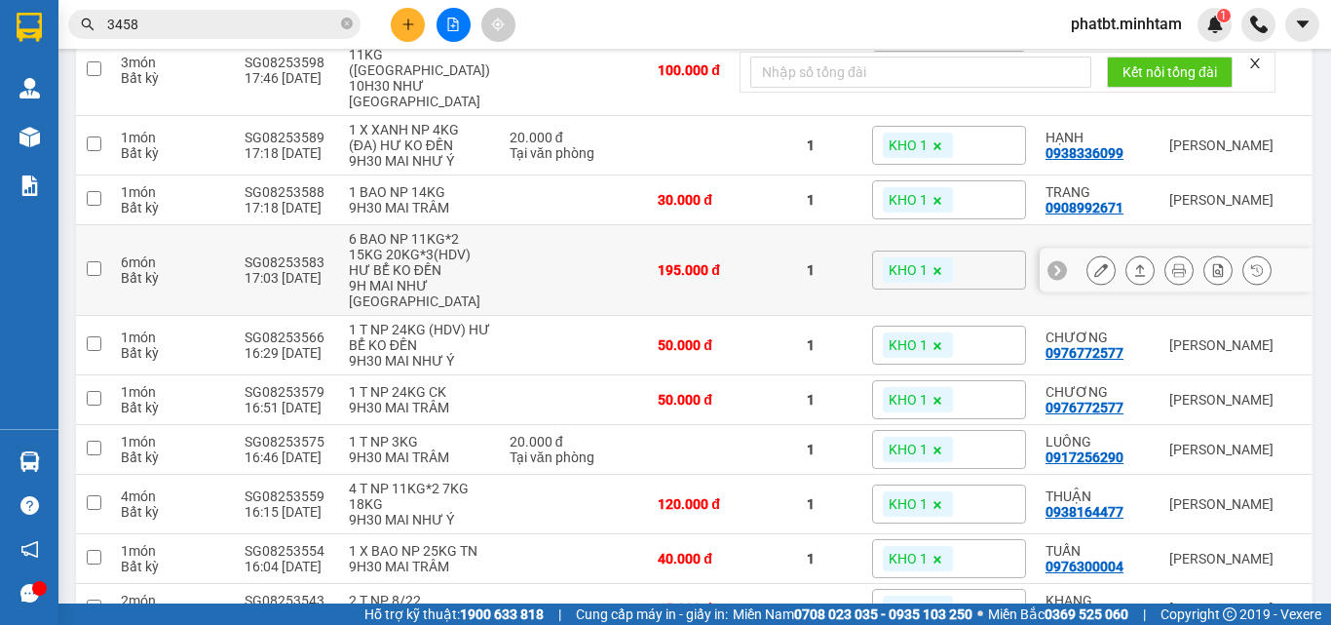
scroll to position [650, 0]
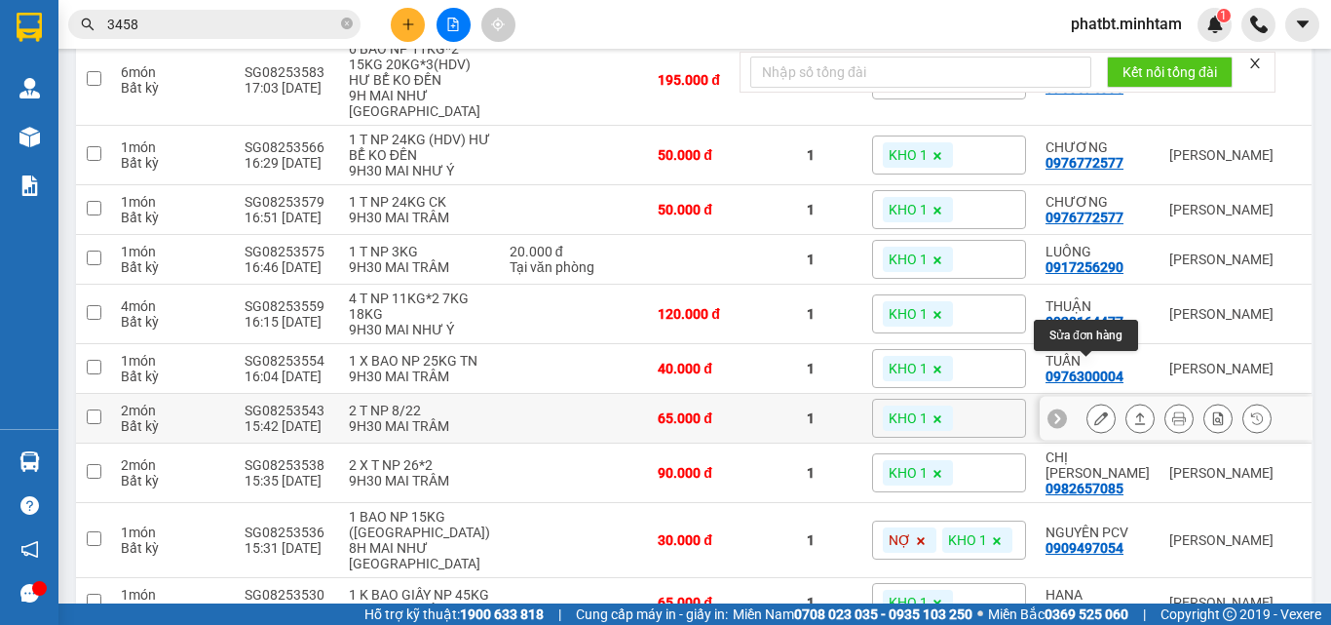
click at [1095, 411] on icon at bounding box center [1102, 418] width 14 height 14
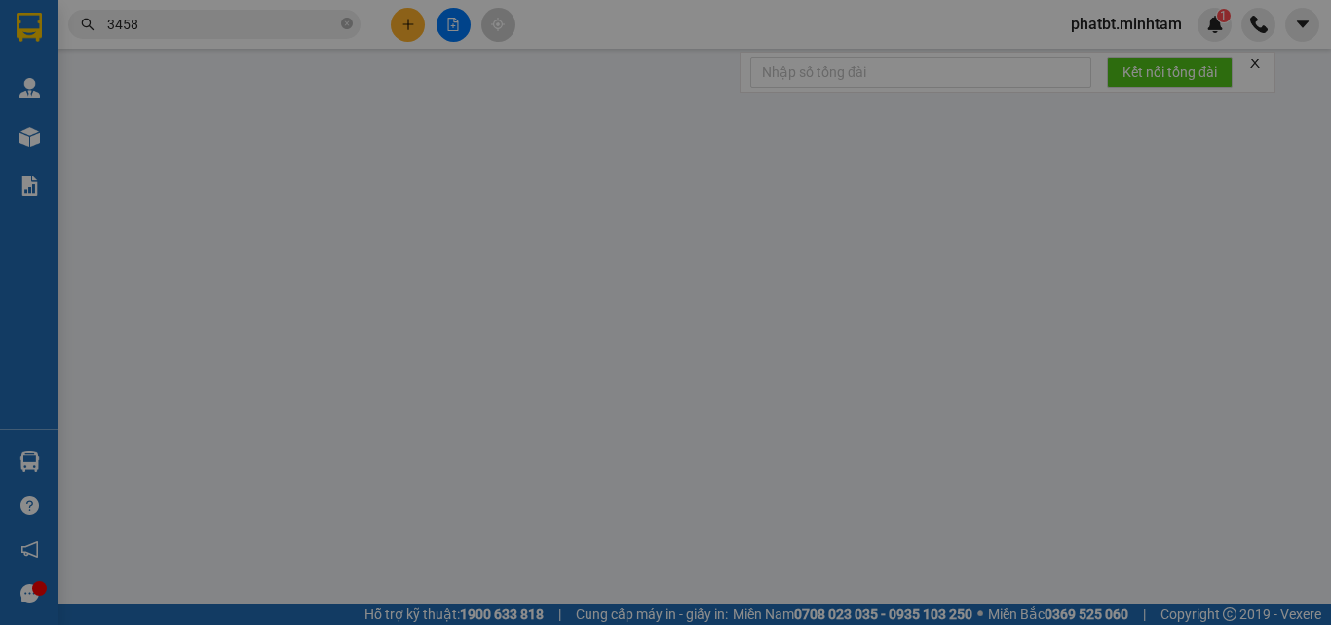
type input "0909051692"
type input "MAI THI"
type input "0393928739"
type input "KHANG"
type input "MÁY LẠNH BM"
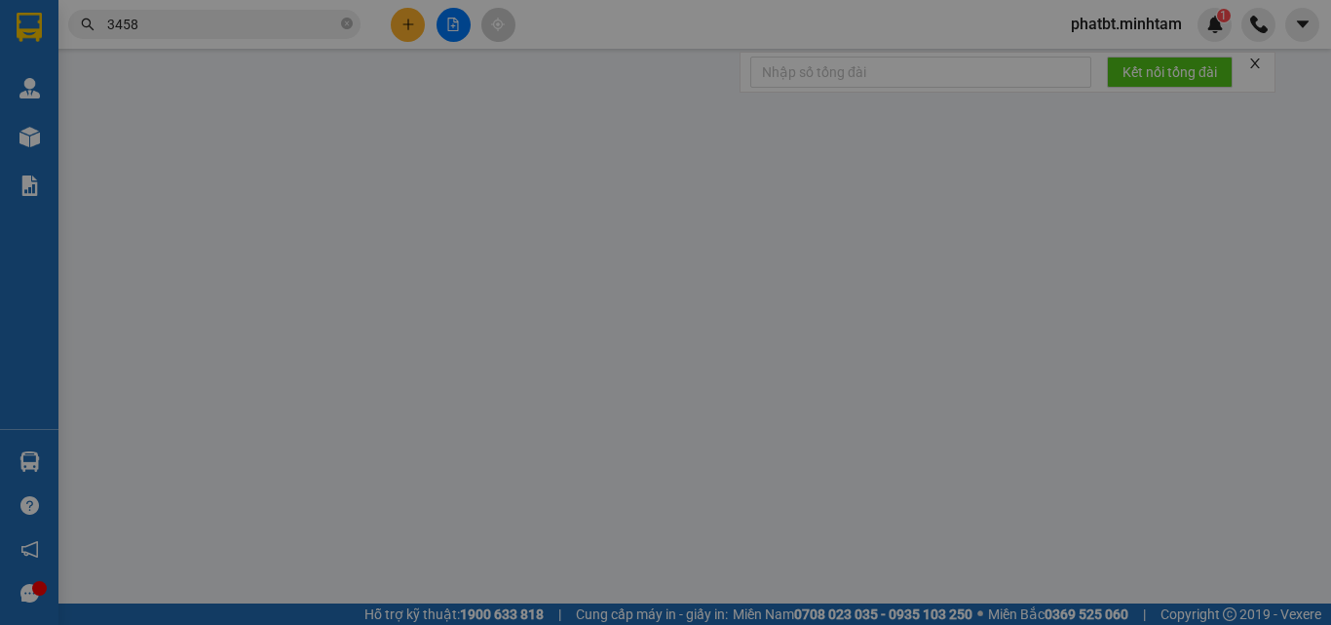
type input "65.000"
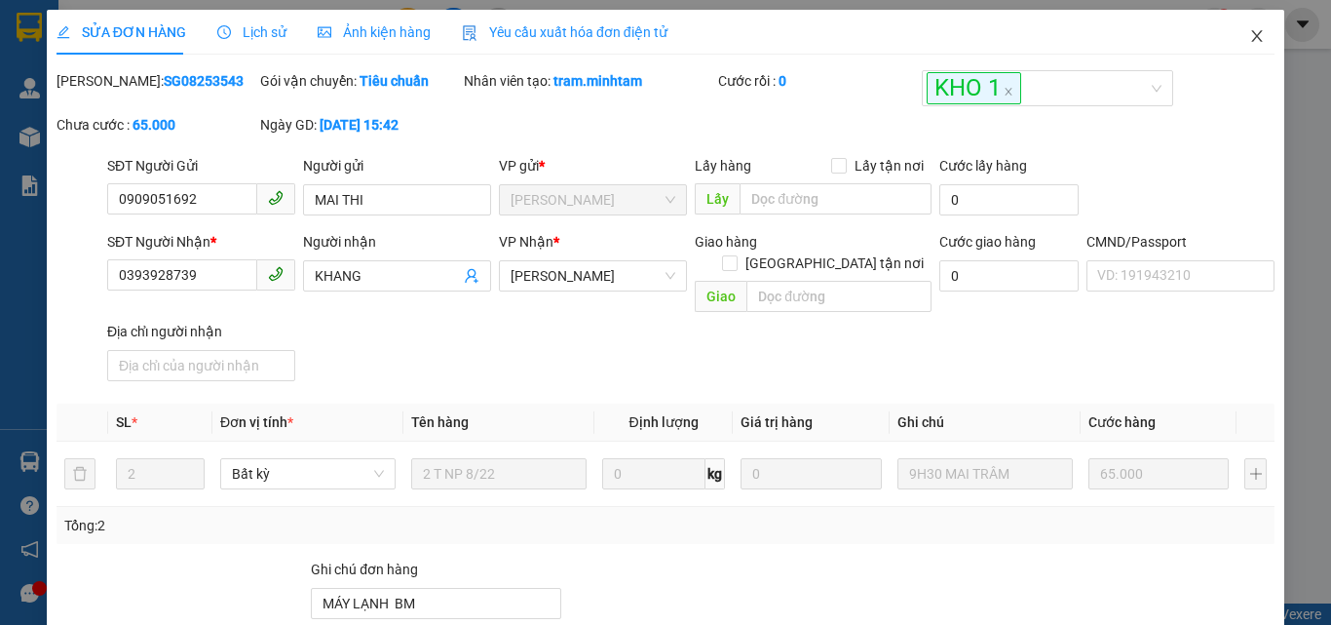
click at [1249, 34] on icon "close" at bounding box center [1257, 36] width 16 height 16
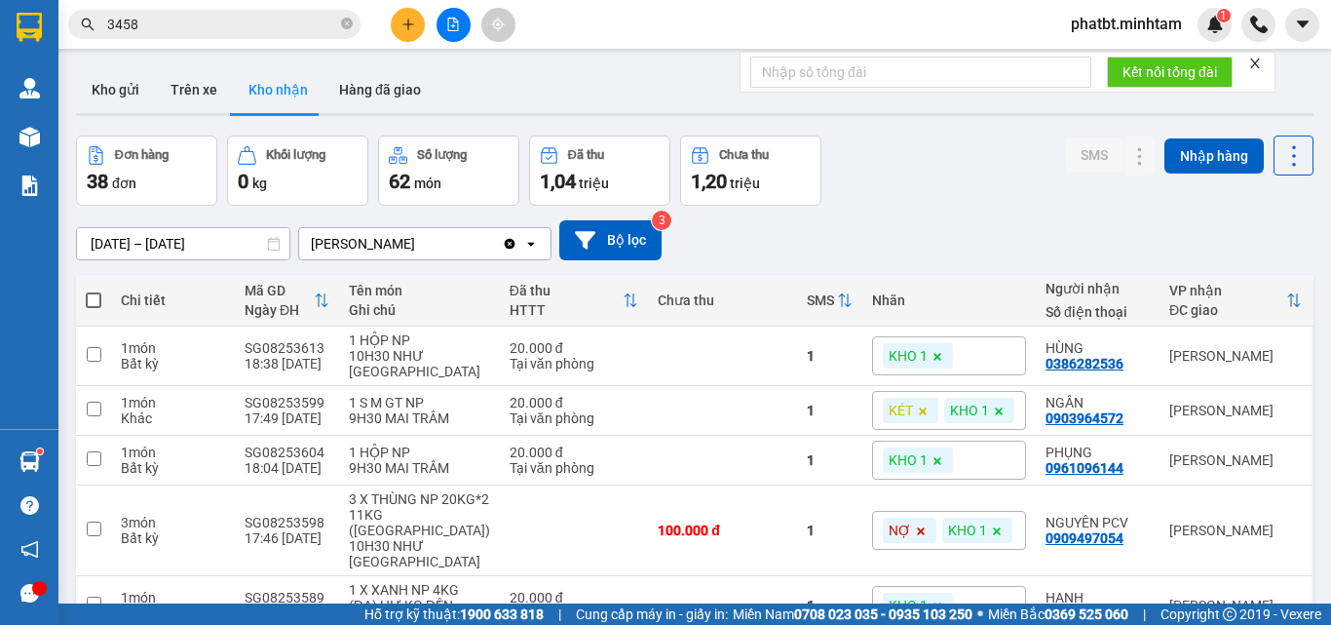
click at [403, 23] on icon "plus" at bounding box center [409, 25] width 14 height 14
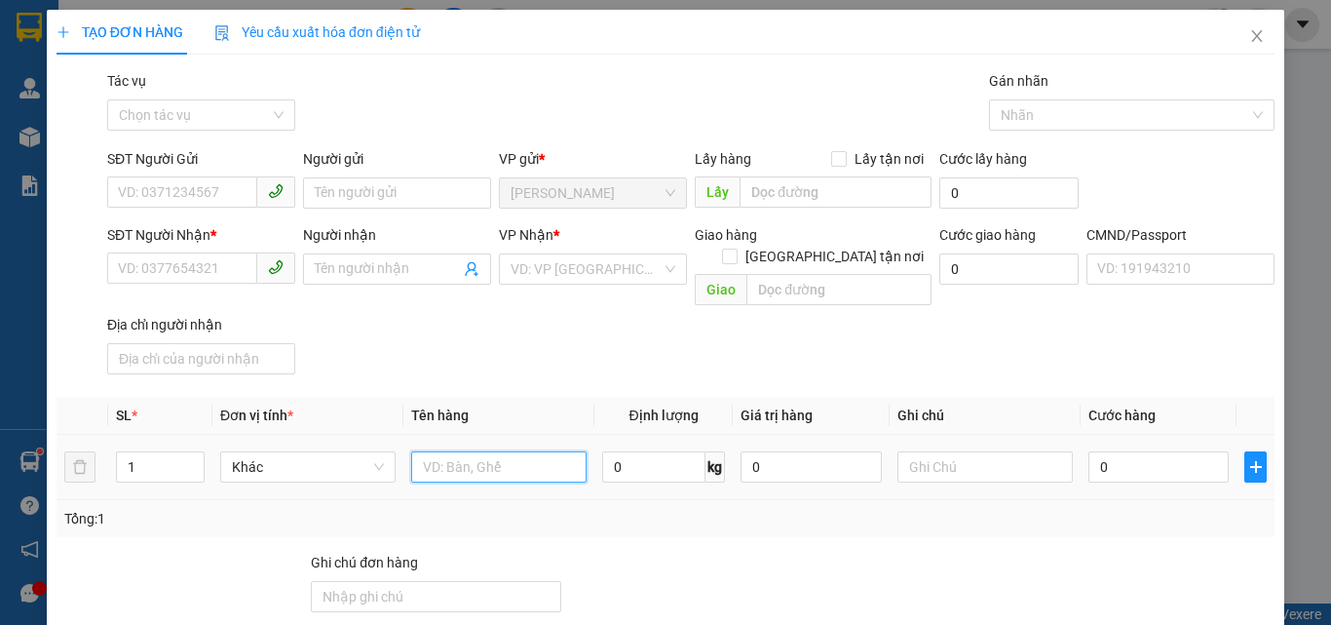
click at [479, 452] on input "text" at bounding box center [498, 466] width 175 height 31
type input "1 T 1 KT NP 6/34KG (ĐA)"
type input "2"
click at [188, 456] on span "up" at bounding box center [194, 462] width 12 height 12
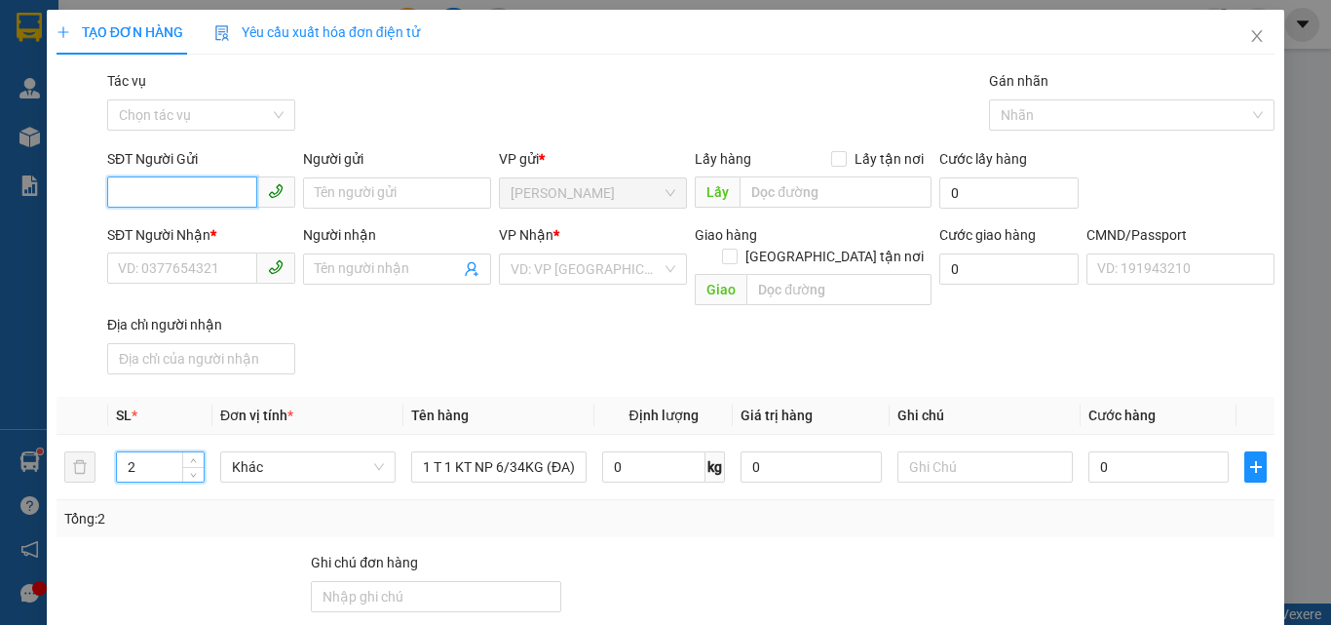
click at [164, 194] on input "SĐT Người Gửi" at bounding box center [182, 191] width 150 height 31
type input "0905338894"
click at [209, 234] on div "0905338894 - MẾN" at bounding box center [199, 231] width 163 height 21
type input "MẾN"
type input "0707570690"
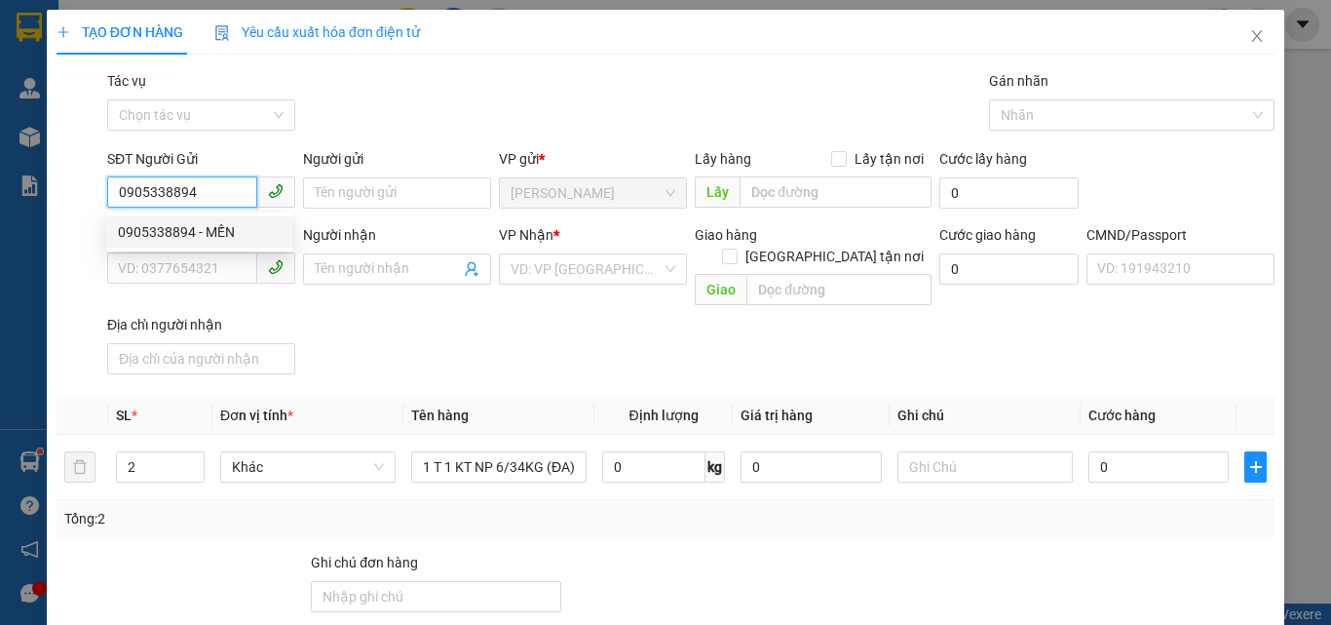
type input "CAO NAM"
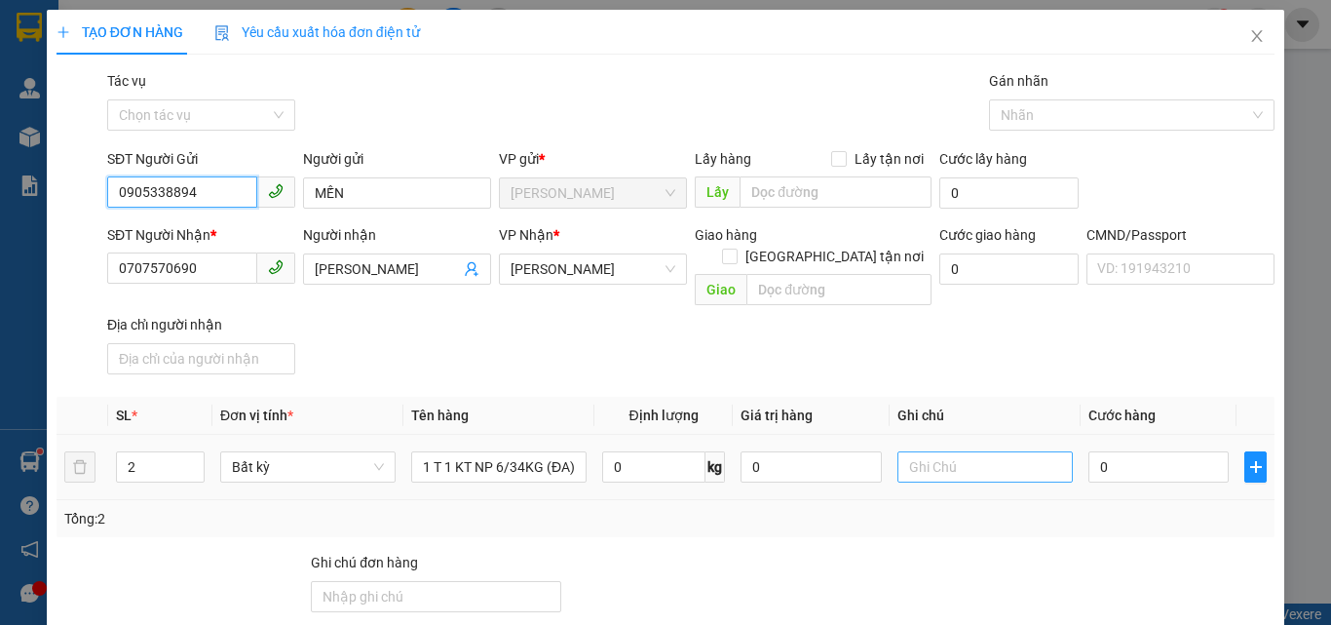
type input "0905338894"
click at [932, 451] on input "text" at bounding box center [985, 466] width 175 height 31
type input "12H PHÁT"
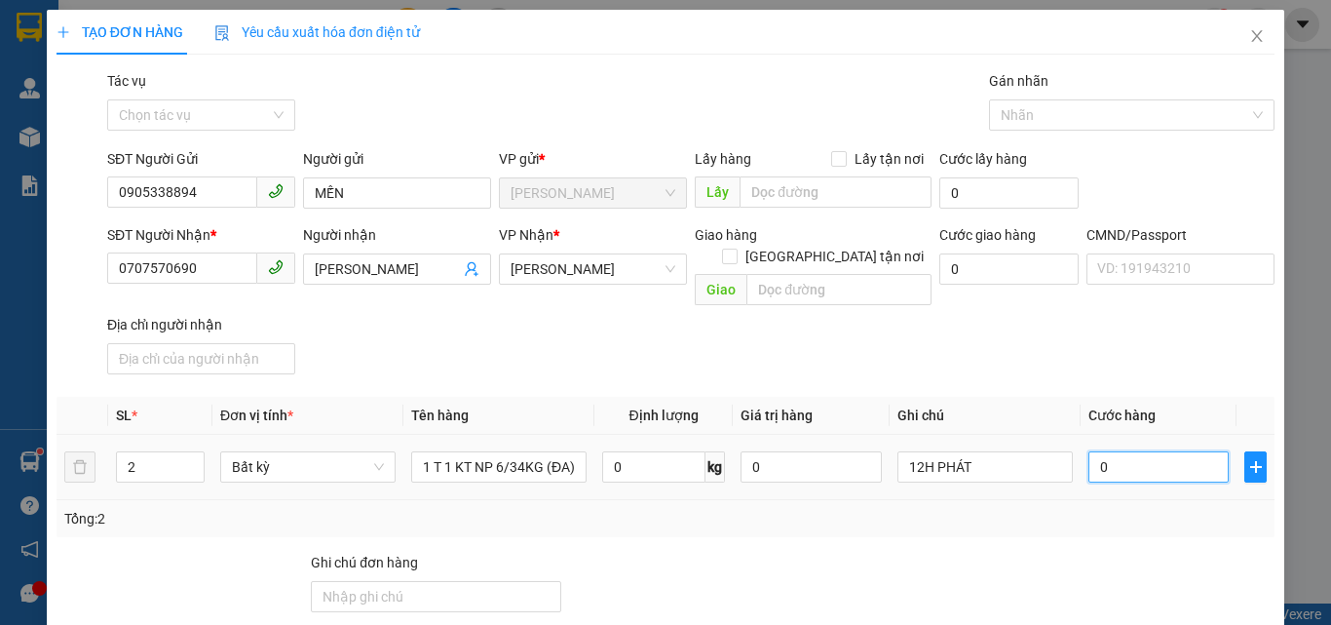
click at [1099, 451] on input "0" at bounding box center [1159, 466] width 140 height 31
type input "7"
type input "75"
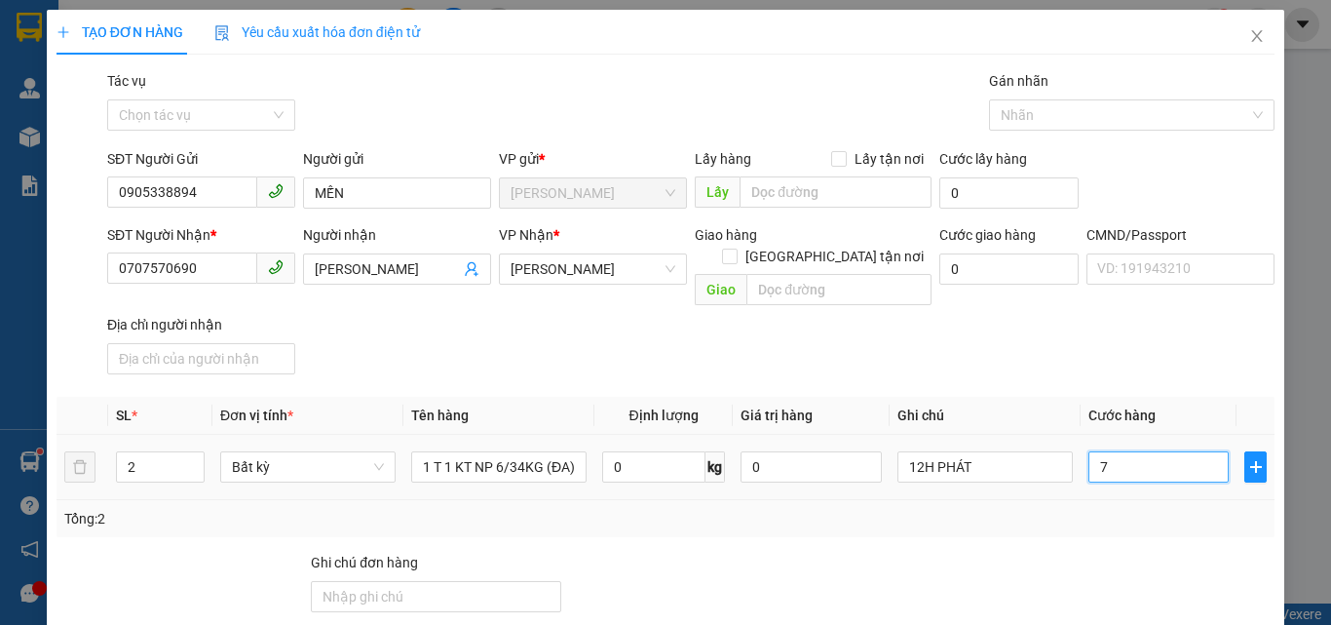
type input "75"
type input "75.000"
click at [995, 327] on div "SĐT Người Nhận * 0707570690 Người nhận CAO NAM VP Nhận * Hồ Chí Minh Giao hàng …" at bounding box center [690, 303] width 1175 height 158
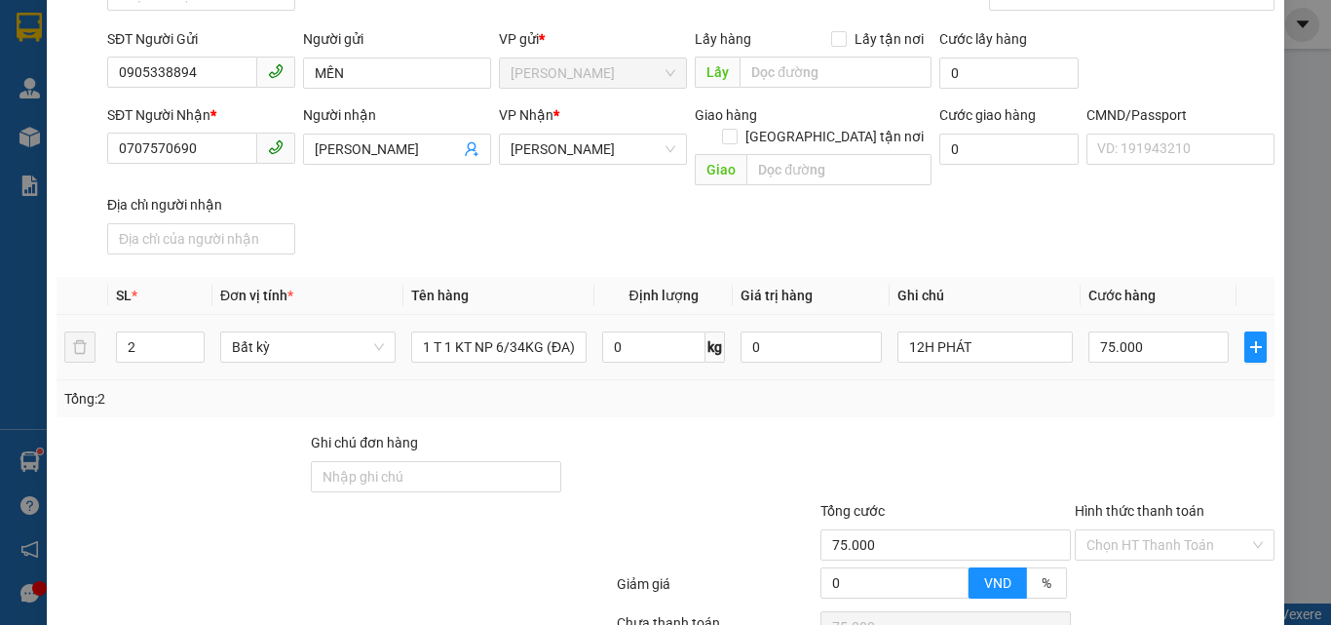
scroll to position [264, 0]
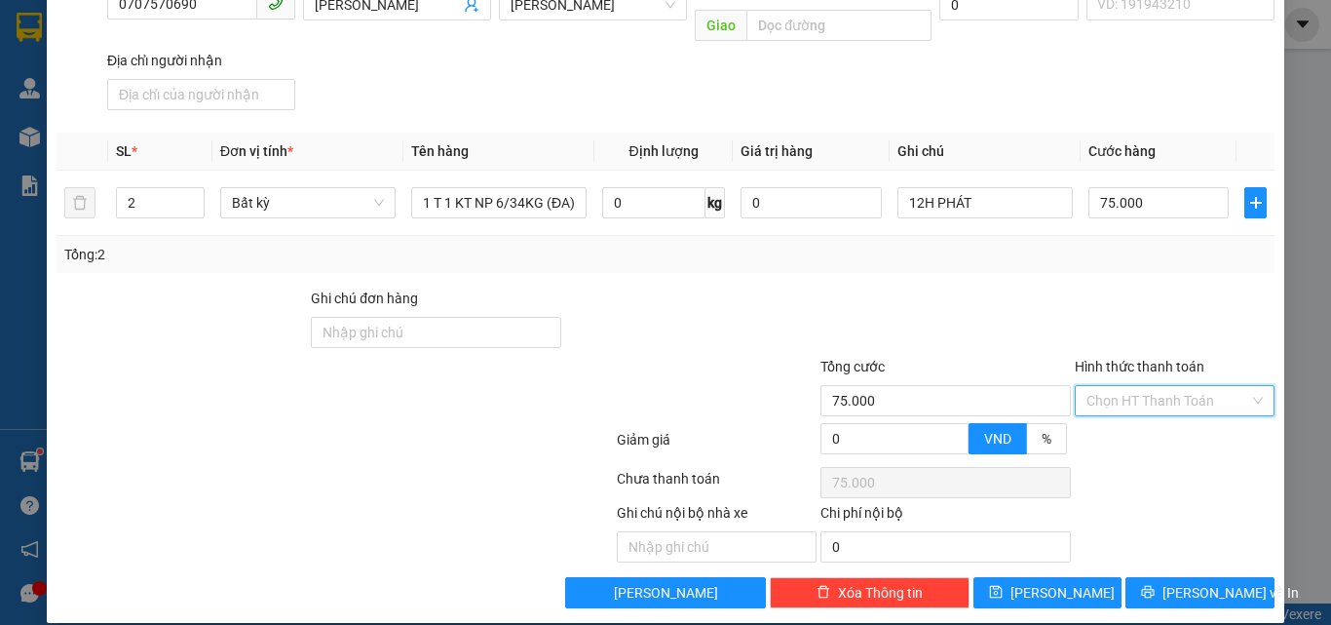
click at [1116, 386] on input "Hình thức thanh toán" at bounding box center [1168, 400] width 163 height 29
click at [1120, 426] on div "Tại văn phòng" at bounding box center [1163, 417] width 174 height 21
type input "0"
click at [1164, 577] on button "Lưu và In" at bounding box center [1200, 592] width 149 height 31
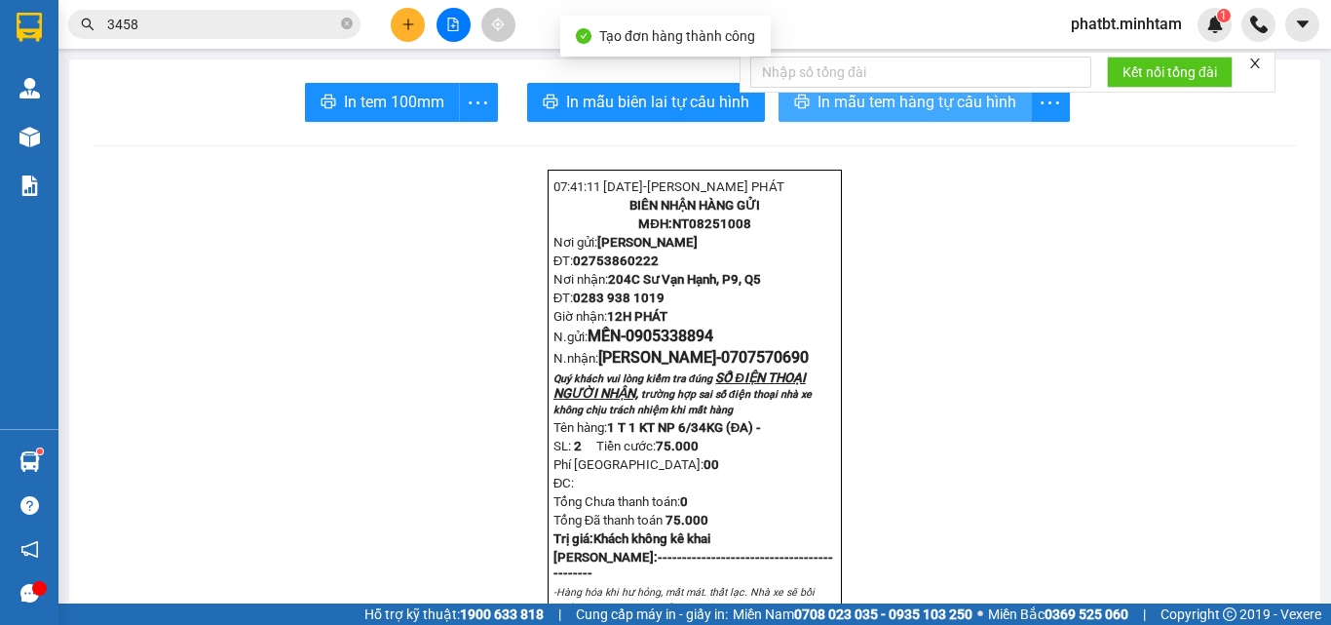
click at [818, 99] on span "In mẫu tem hàng tự cấu hình" at bounding box center [917, 102] width 199 height 24
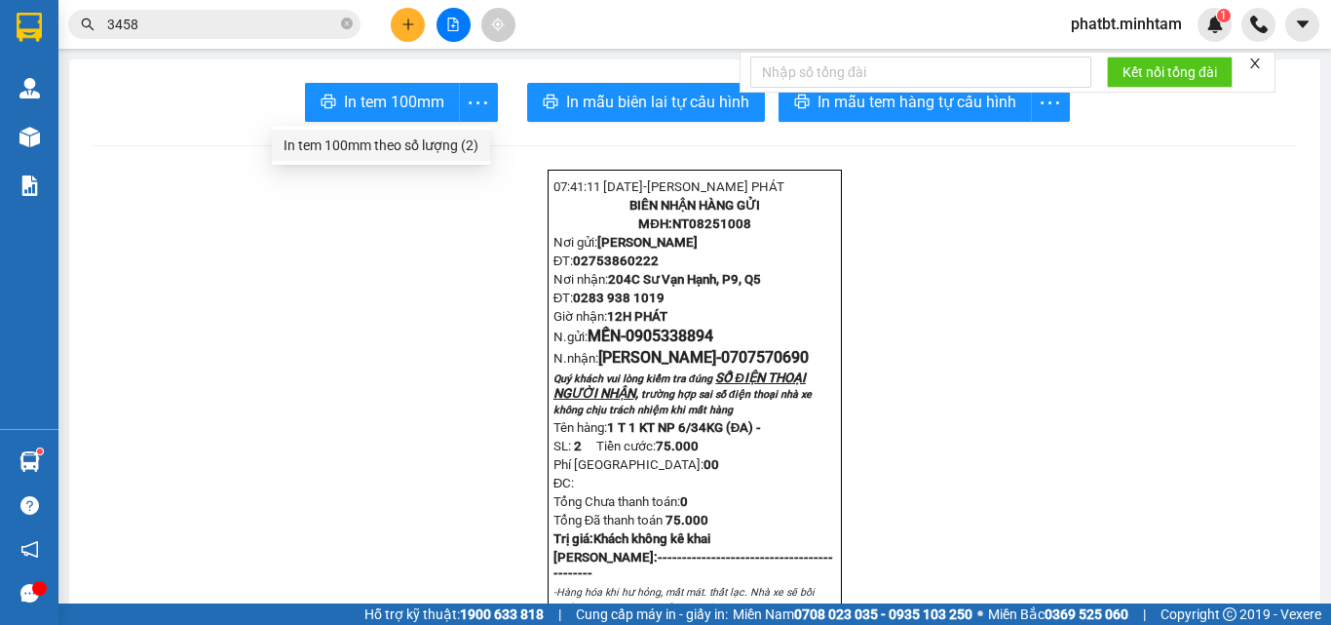
click at [454, 137] on div "In tem 100mm theo số lượng (2)" at bounding box center [381, 145] width 195 height 21
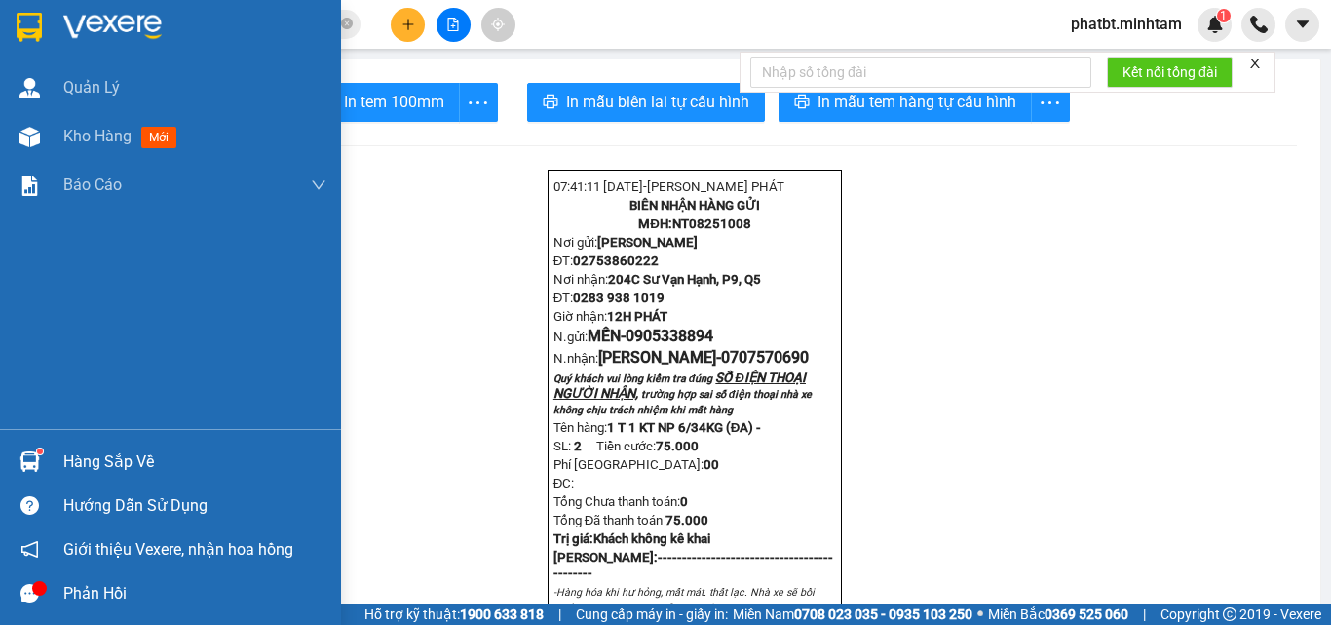
click at [87, 469] on div "Hàng sắp về" at bounding box center [194, 461] width 263 height 29
click at [58, 135] on div "Kho hàng mới" at bounding box center [170, 136] width 341 height 49
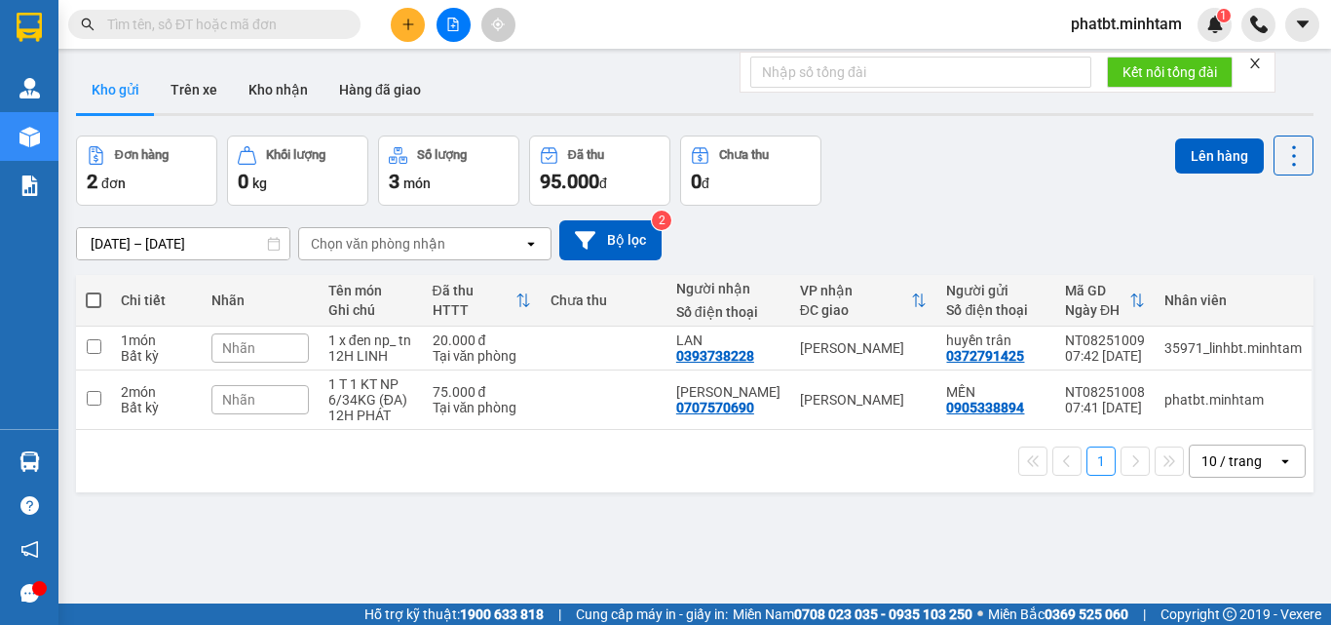
click at [273, 346] on div "Nhãn" at bounding box center [259, 347] width 97 height 29
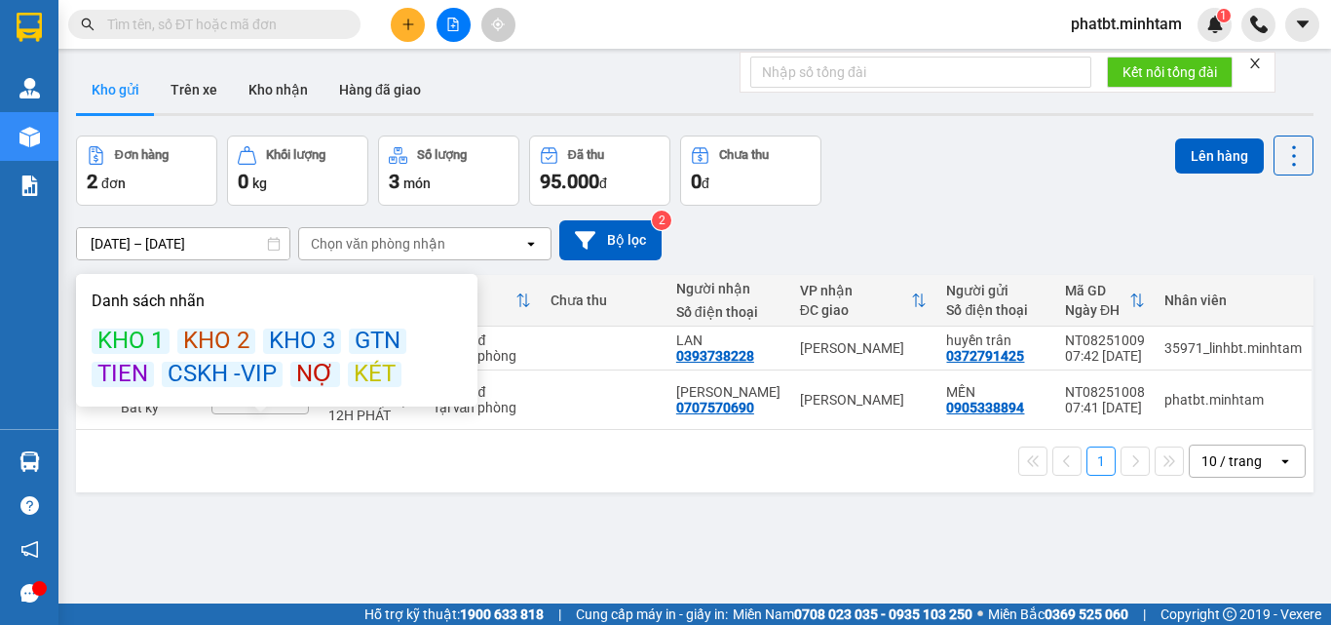
click at [366, 373] on div "KÉT" at bounding box center [375, 374] width 54 height 25
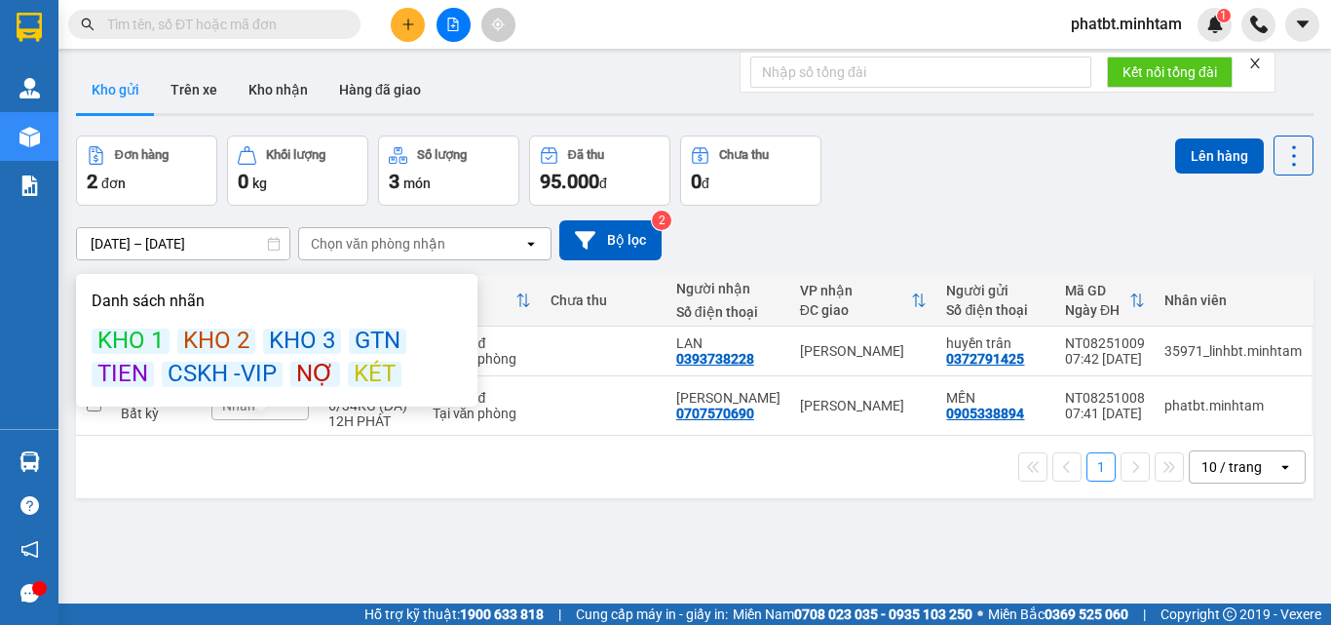
click at [874, 196] on div "Đơn hàng 2 đơn Khối lượng 0 kg Số lượng 3 món Đã thu 95.000 đ Chưa thu 0 đ Lên …" at bounding box center [695, 170] width 1238 height 70
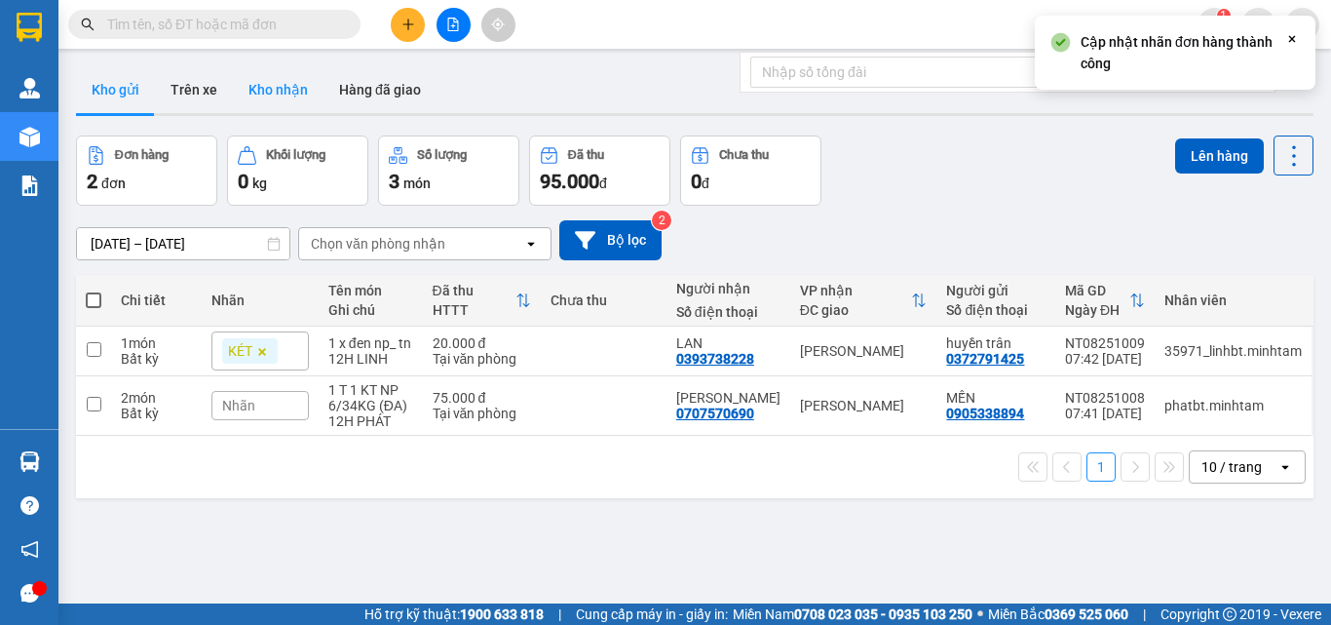
click at [278, 104] on button "Kho nhận" at bounding box center [278, 89] width 91 height 47
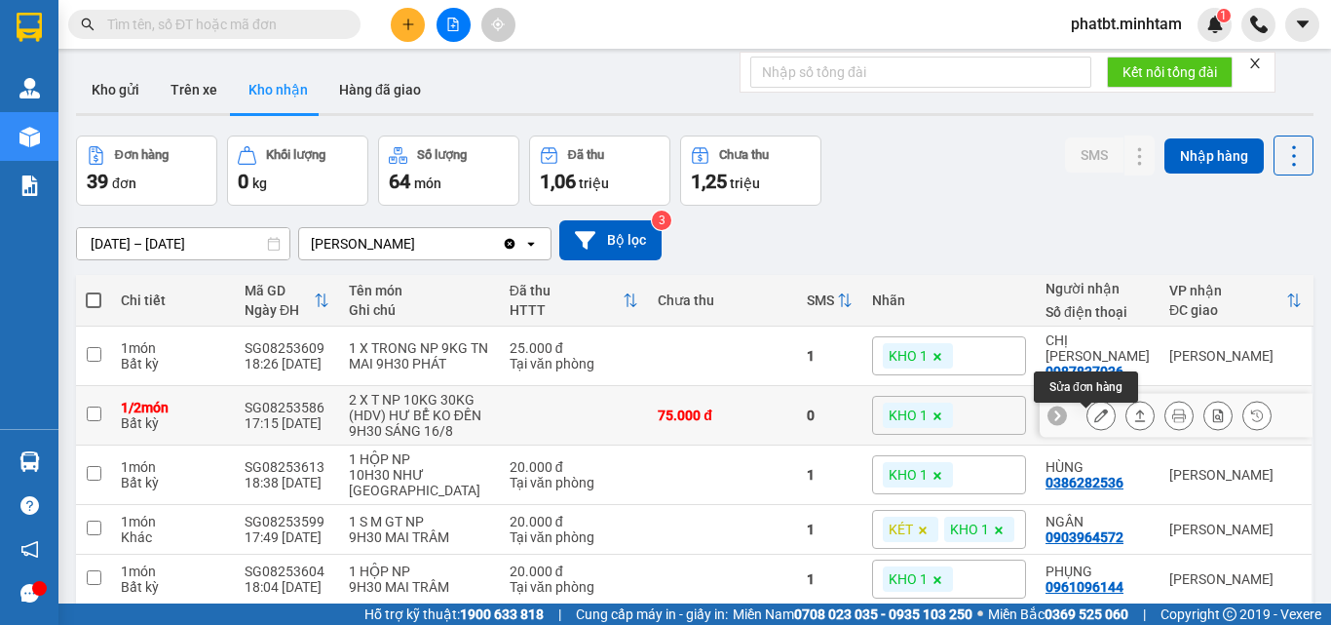
click at [1095, 422] on icon at bounding box center [1102, 415] width 14 height 14
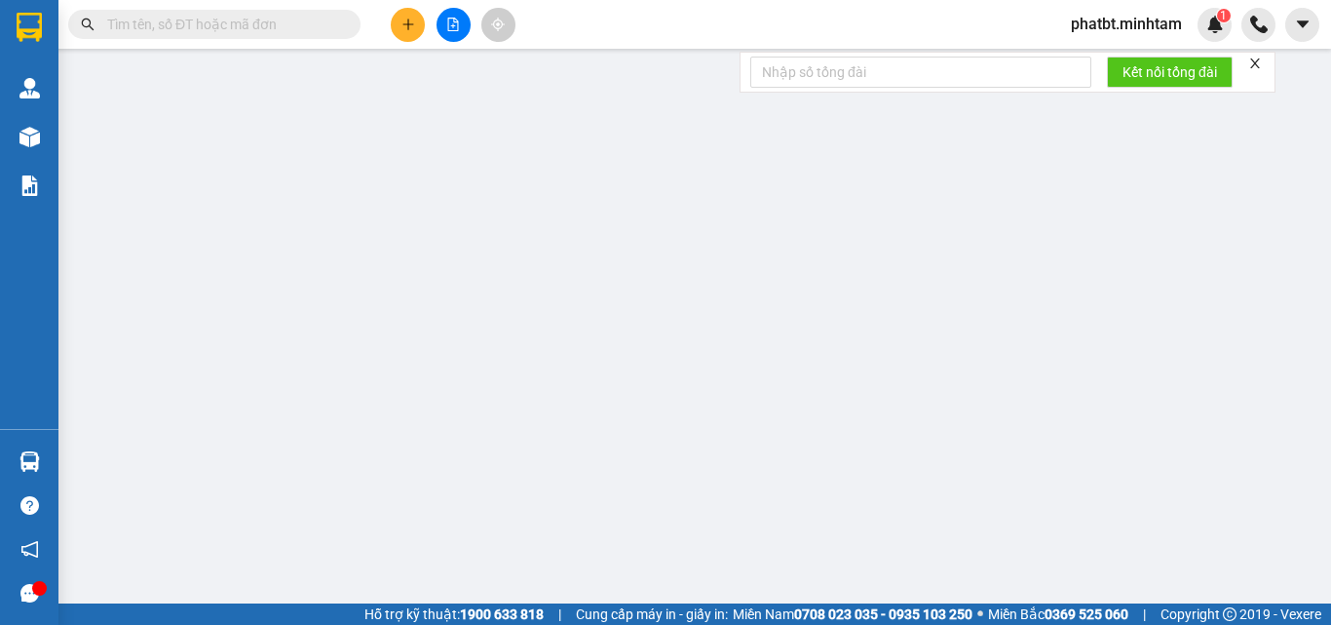
type input "0909544288"
type input "LONG"
type input "0976772577"
type input "CHƯƠNG"
type input "75.000"
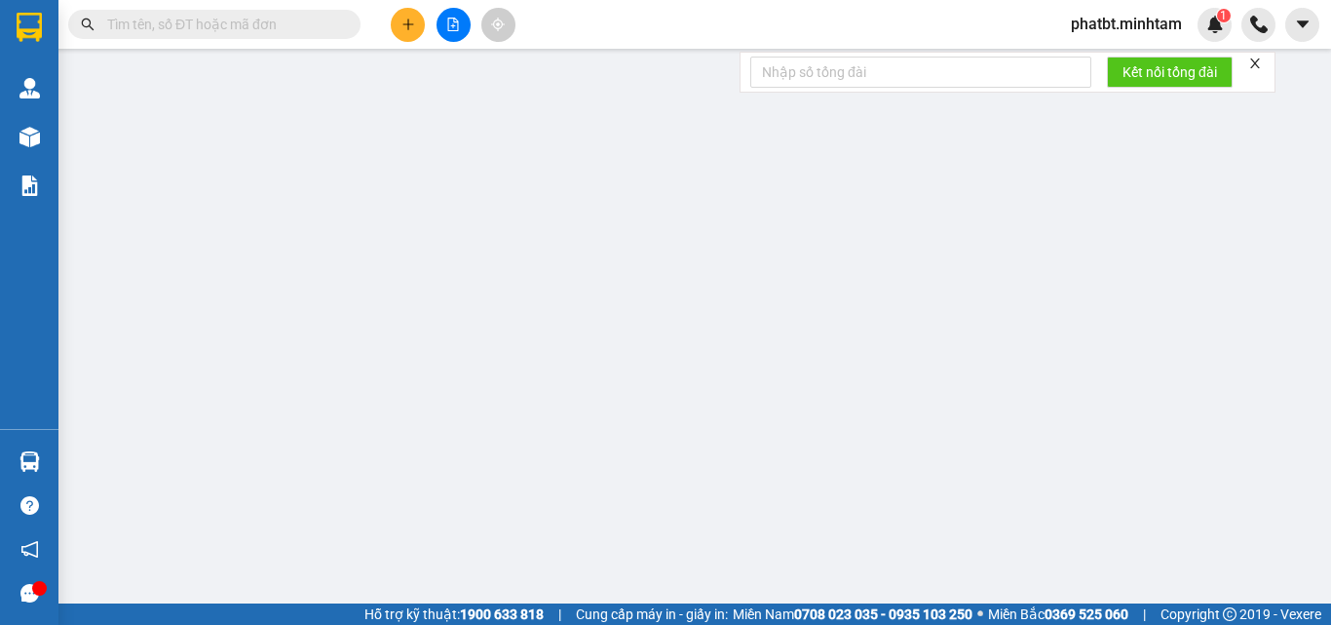
type input "75.000"
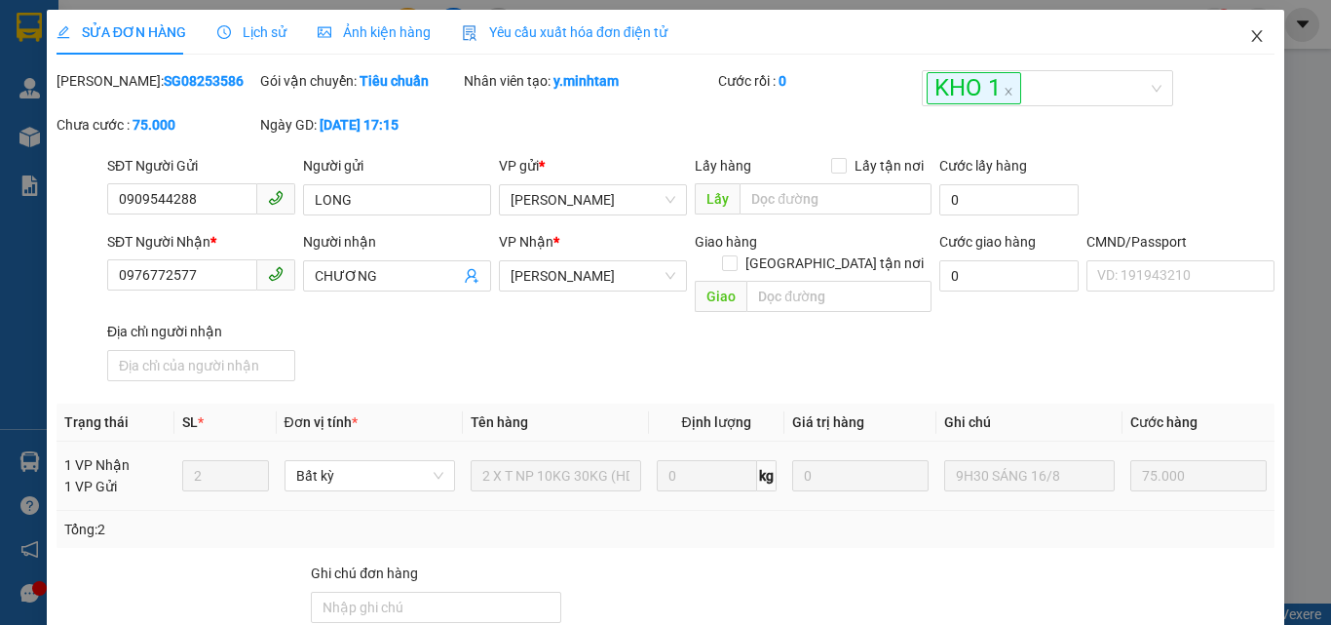
click at [1249, 37] on icon "close" at bounding box center [1257, 36] width 16 height 16
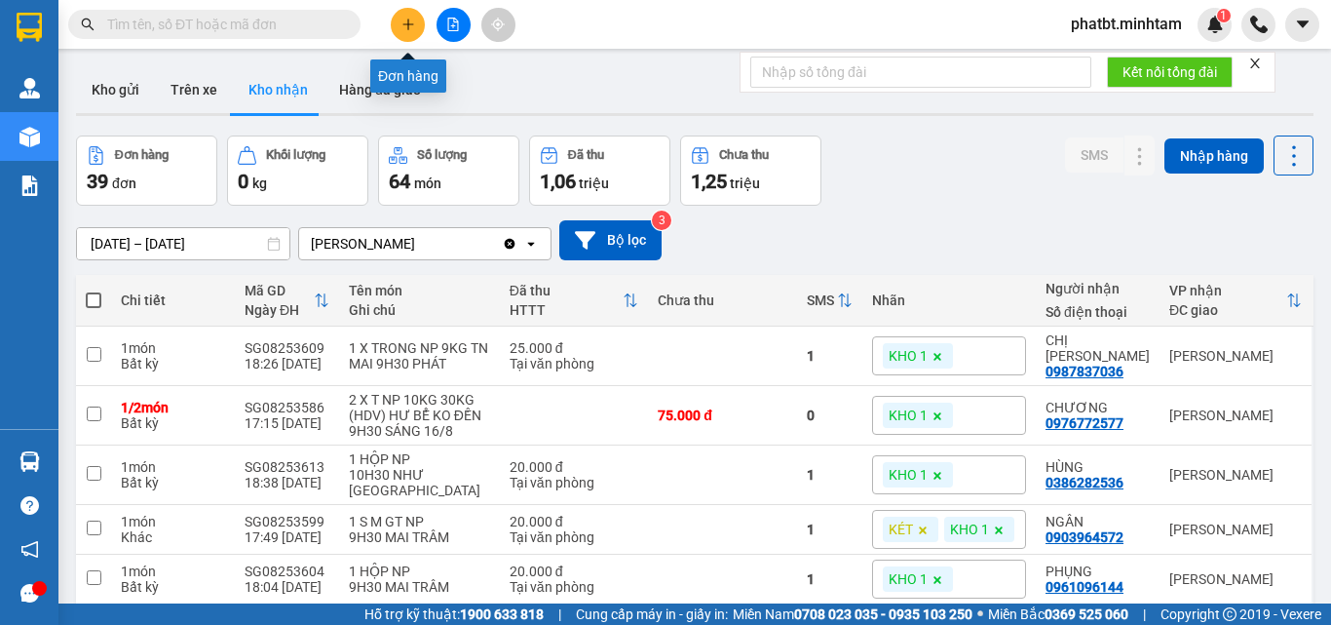
click at [413, 19] on icon "plus" at bounding box center [409, 25] width 14 height 14
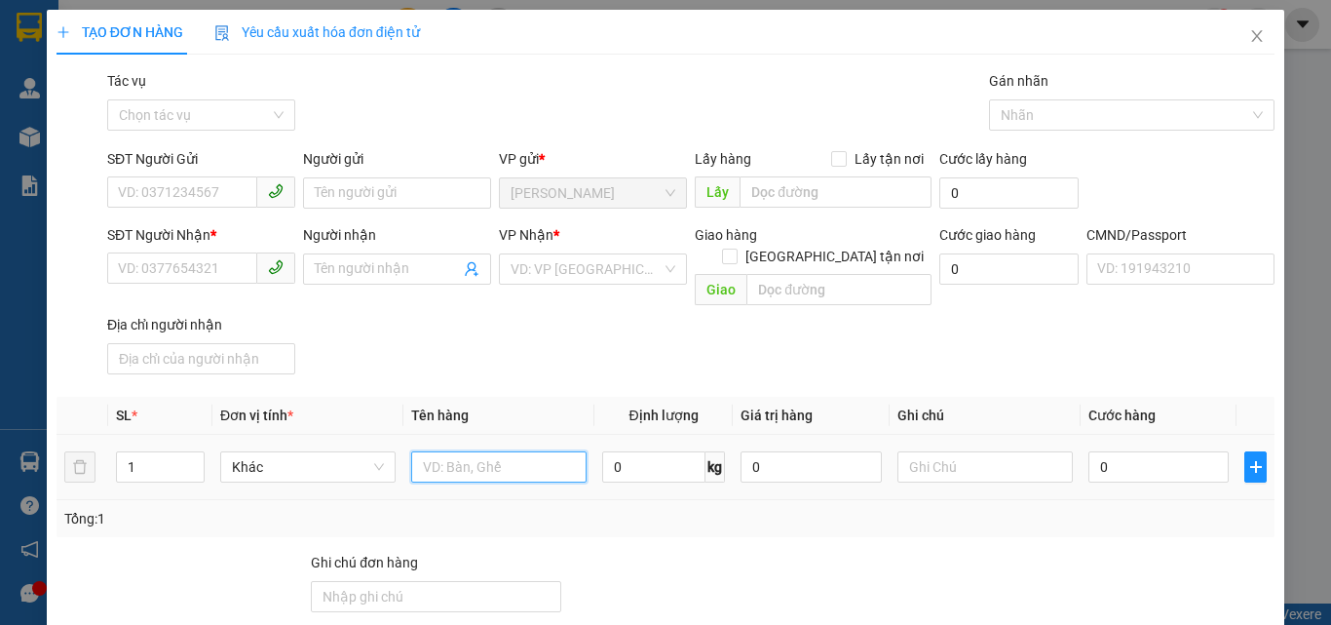
click at [515, 451] on input "text" at bounding box center [498, 466] width 175 height 31
type input "1 K KEO NP 16KG (ĐA)"
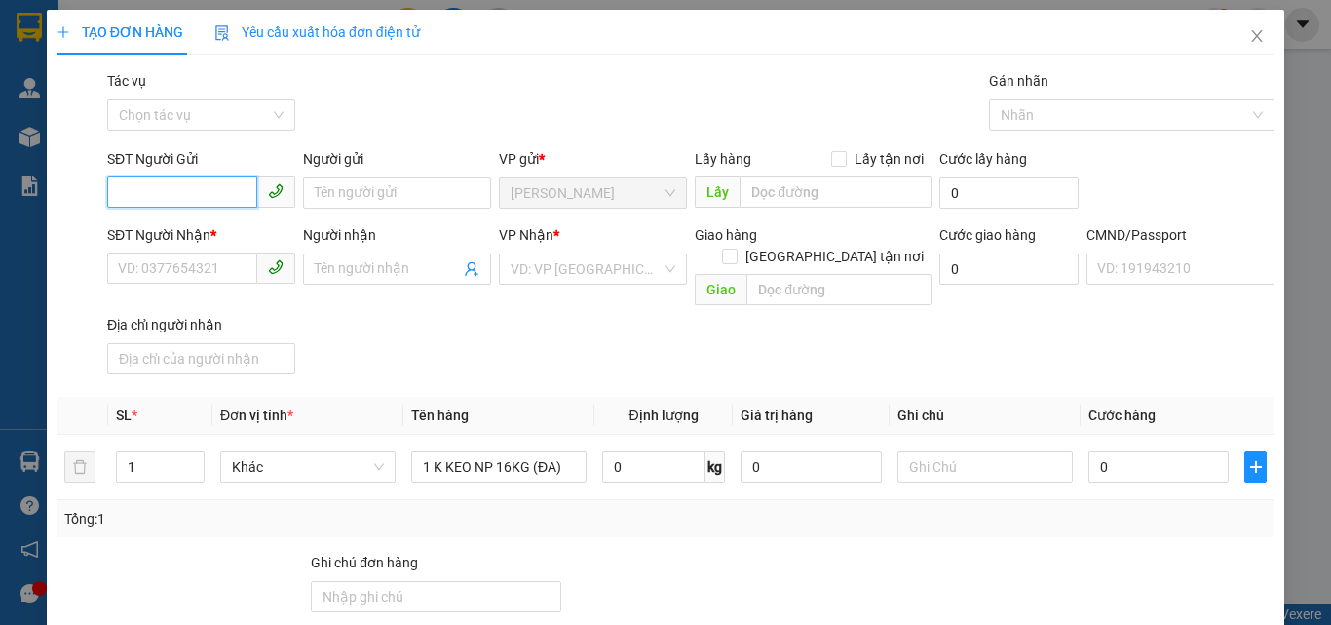
click at [128, 191] on input "SĐT Người Gửi" at bounding box center [182, 191] width 150 height 31
type input "0985072676"
click at [189, 234] on div "0985072676 - TRÂN" at bounding box center [199, 231] width 163 height 21
type input "TRÂN"
type input "0907766791"
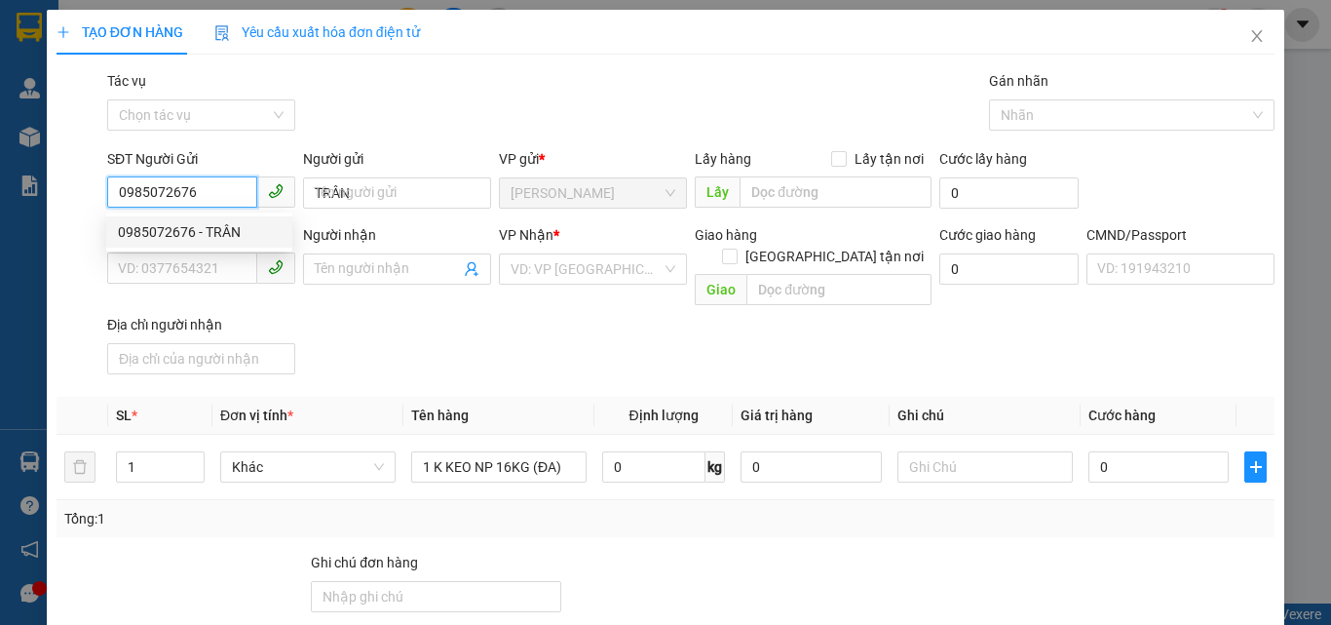
type input "PHƯƠNG"
checkbox input "true"
type input "155/4 NGUYỄN THÁI SƠN, P1, Q. GÒ VẤP"
type input "100.000"
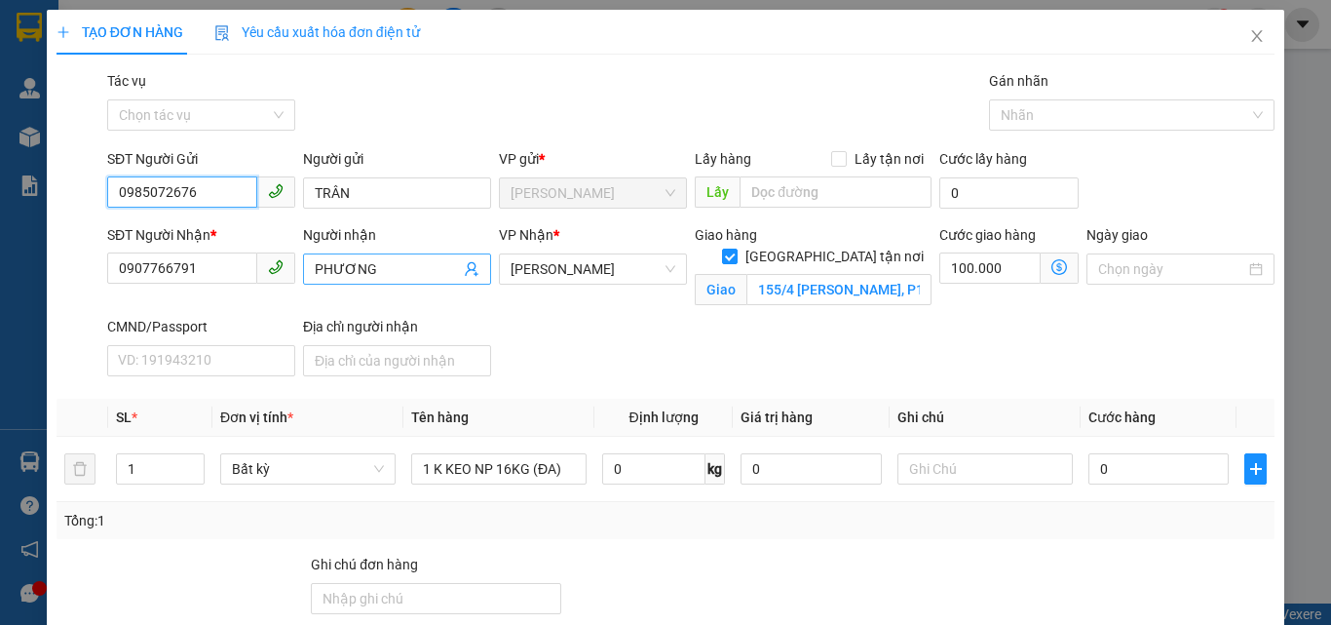
type input "0985072676"
click at [466, 268] on icon "user-add" at bounding box center [472, 269] width 16 height 16
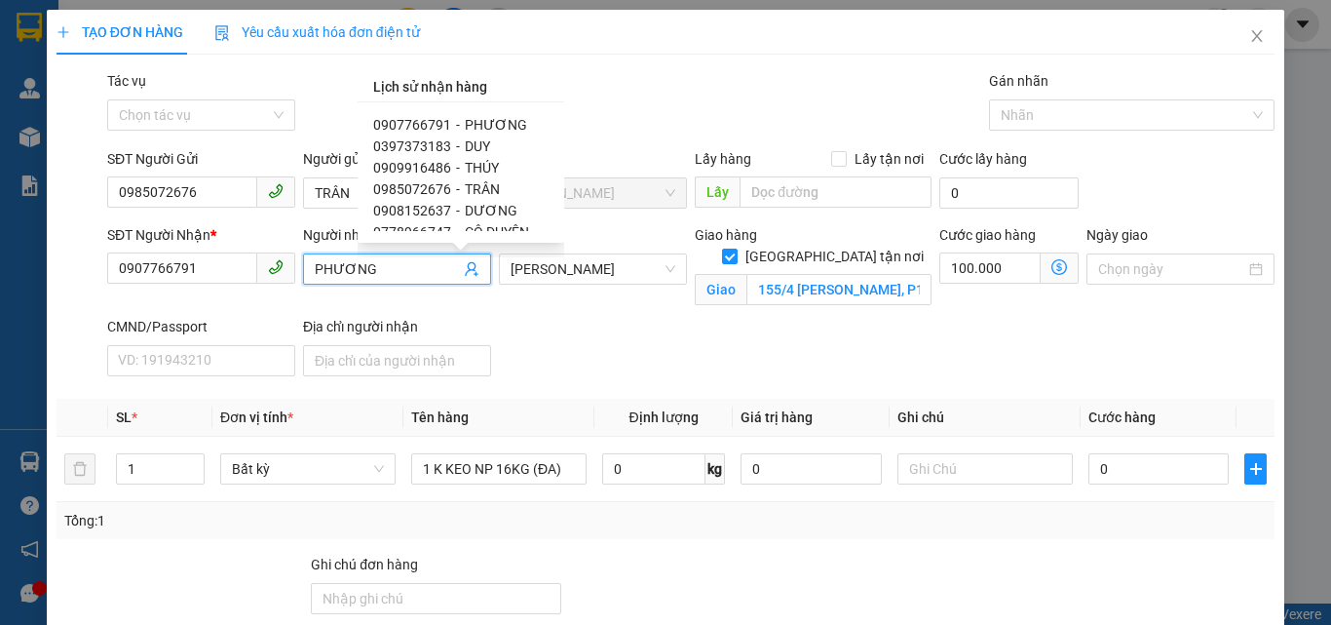
click at [415, 144] on span "0397373183" at bounding box center [412, 146] width 78 height 16
type input "0397373183"
type input "DUY"
checkbox input "false"
type input "0"
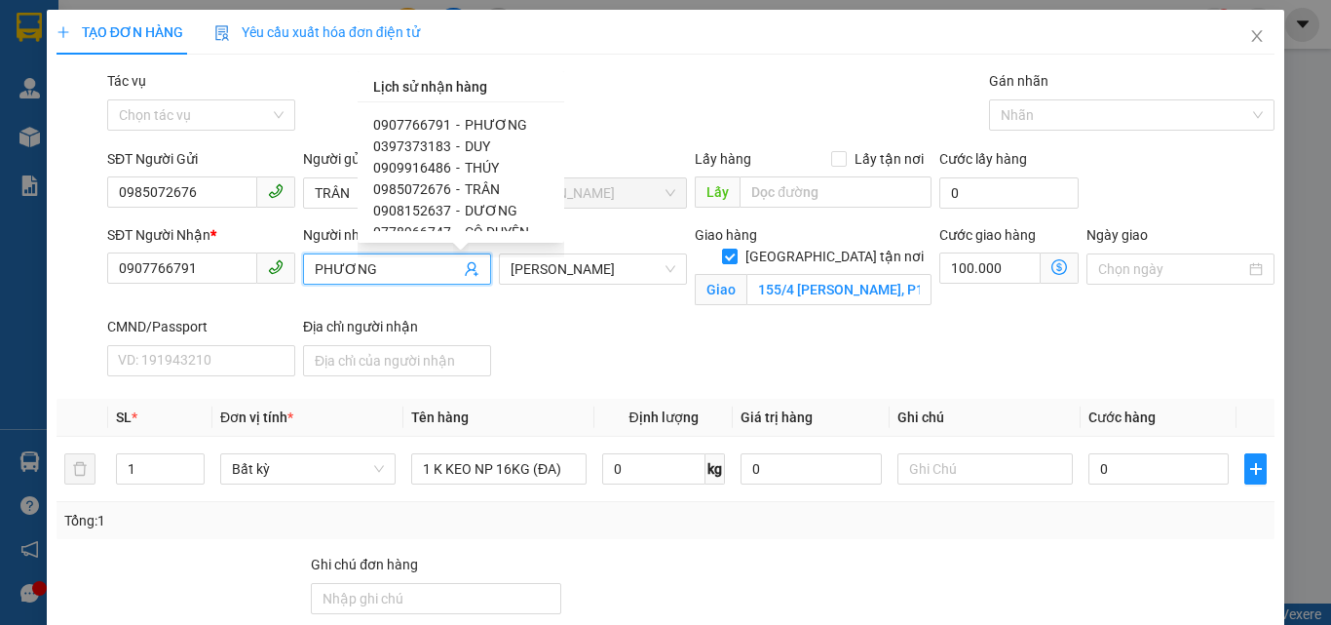
type input "0"
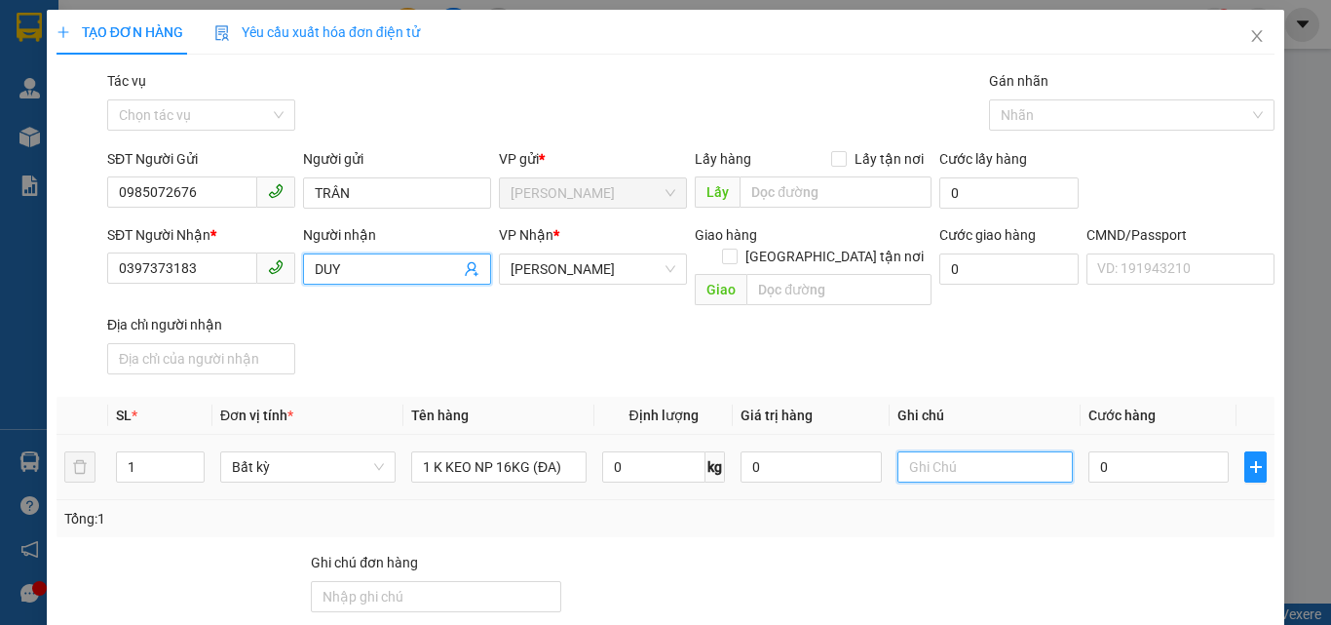
click at [955, 452] on input "text" at bounding box center [985, 466] width 175 height 31
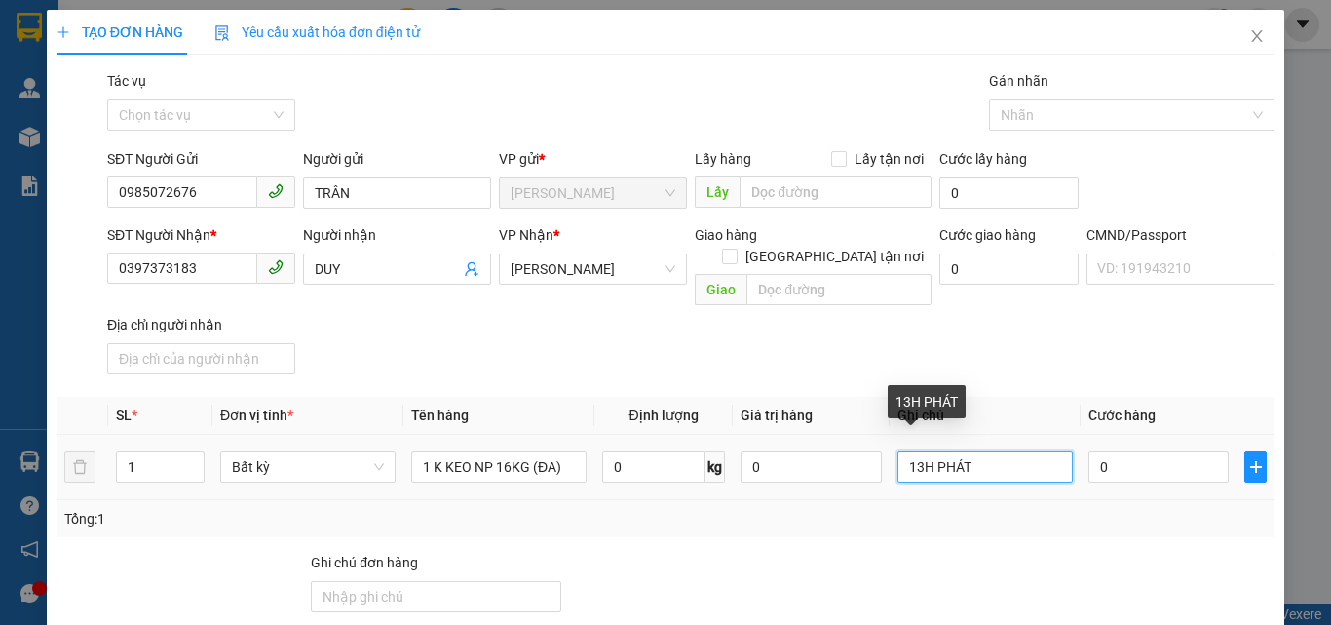
click at [915, 451] on input "13H PHÁT" at bounding box center [985, 466] width 175 height 31
type input "12H PHÁT"
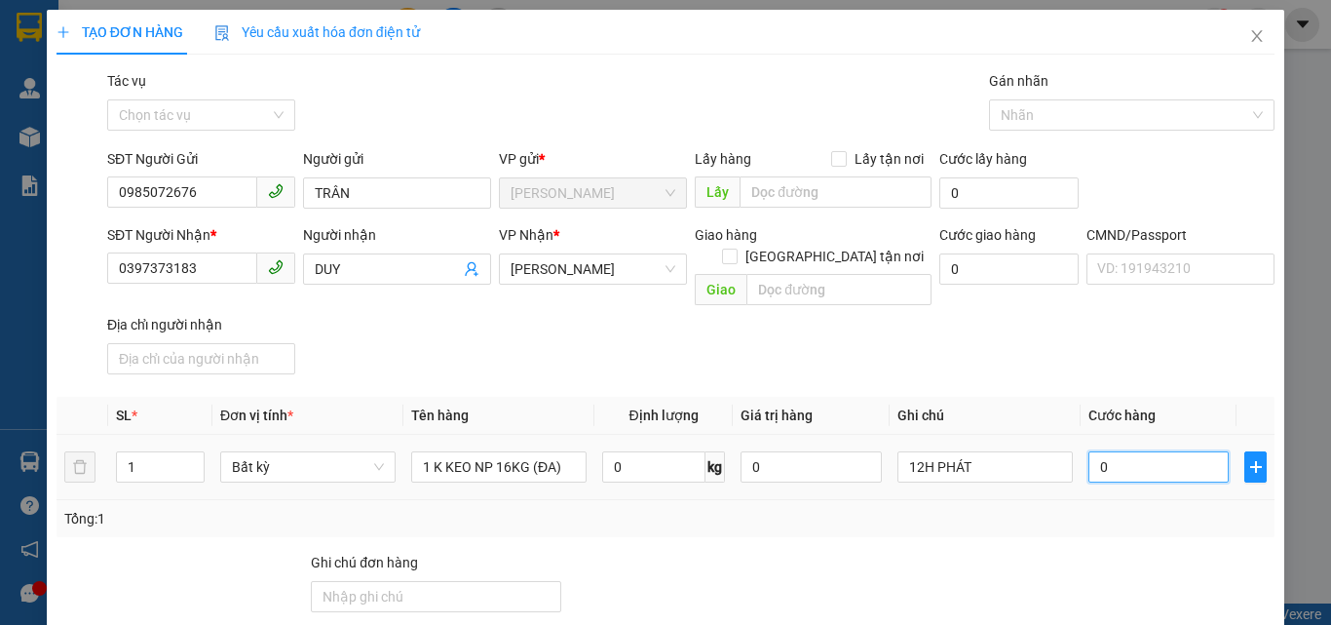
click at [1129, 451] on input "0" at bounding box center [1159, 466] width 140 height 31
type input "3"
type input "35"
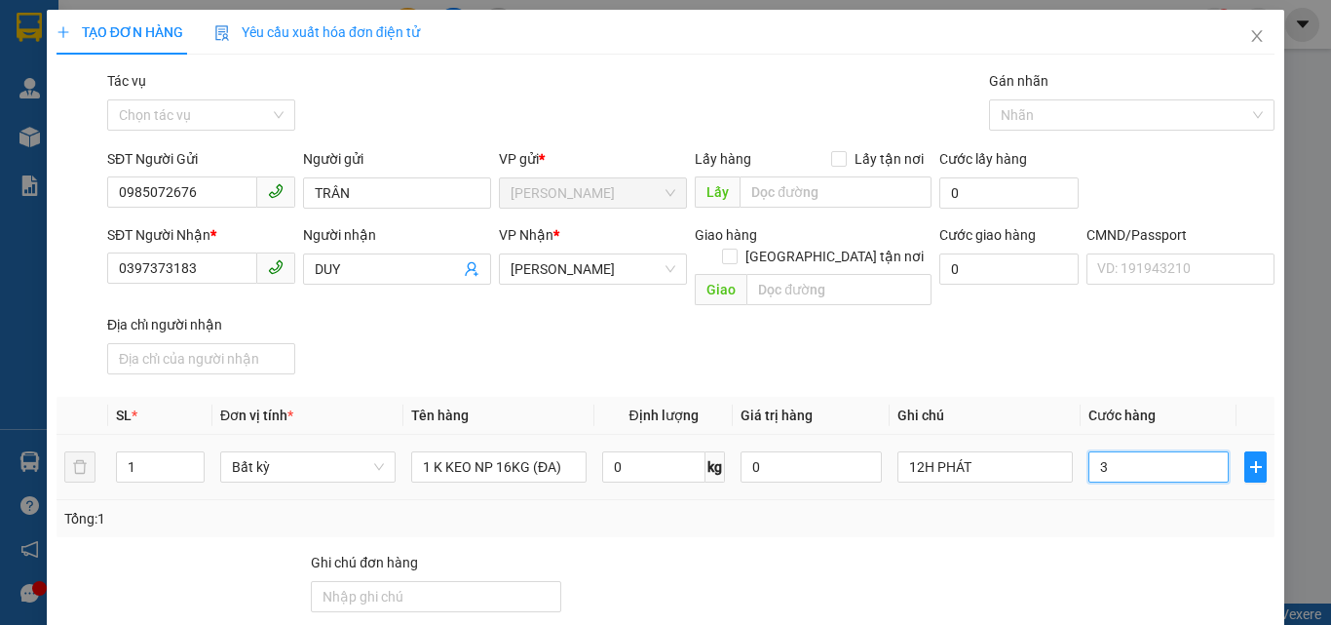
type input "35"
type input "35.000"
click at [1012, 290] on div "Cước giao hàng 0" at bounding box center [1009, 258] width 139 height 68
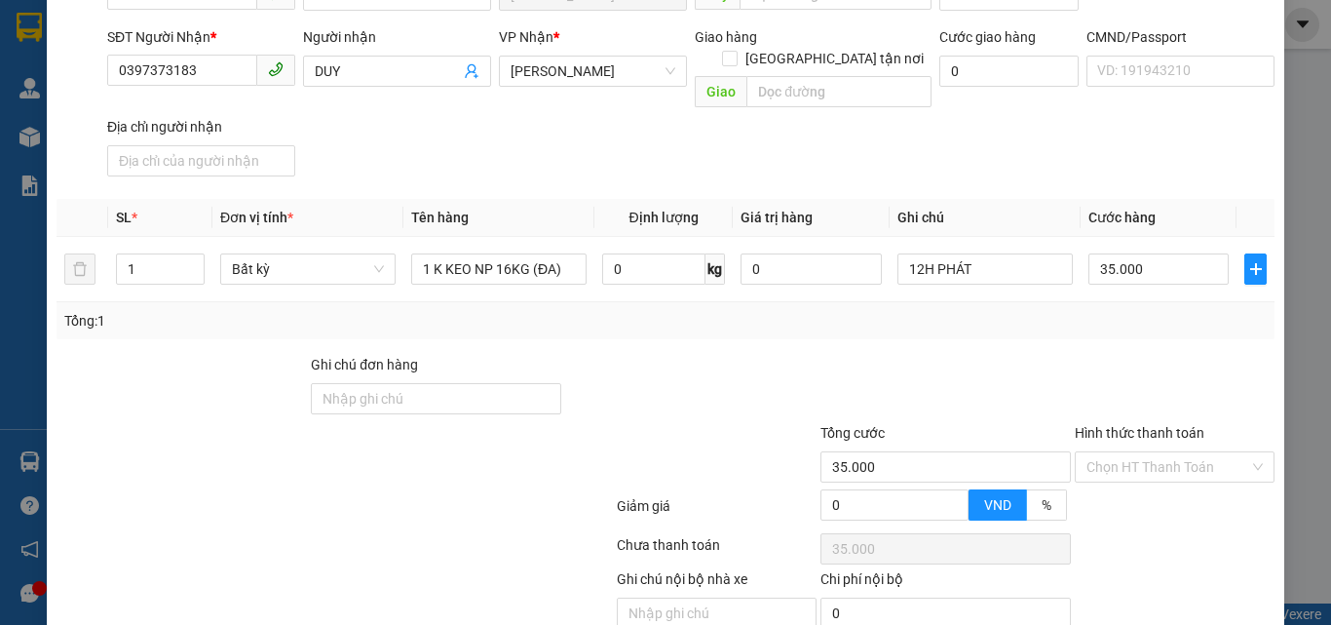
scroll to position [264, 0]
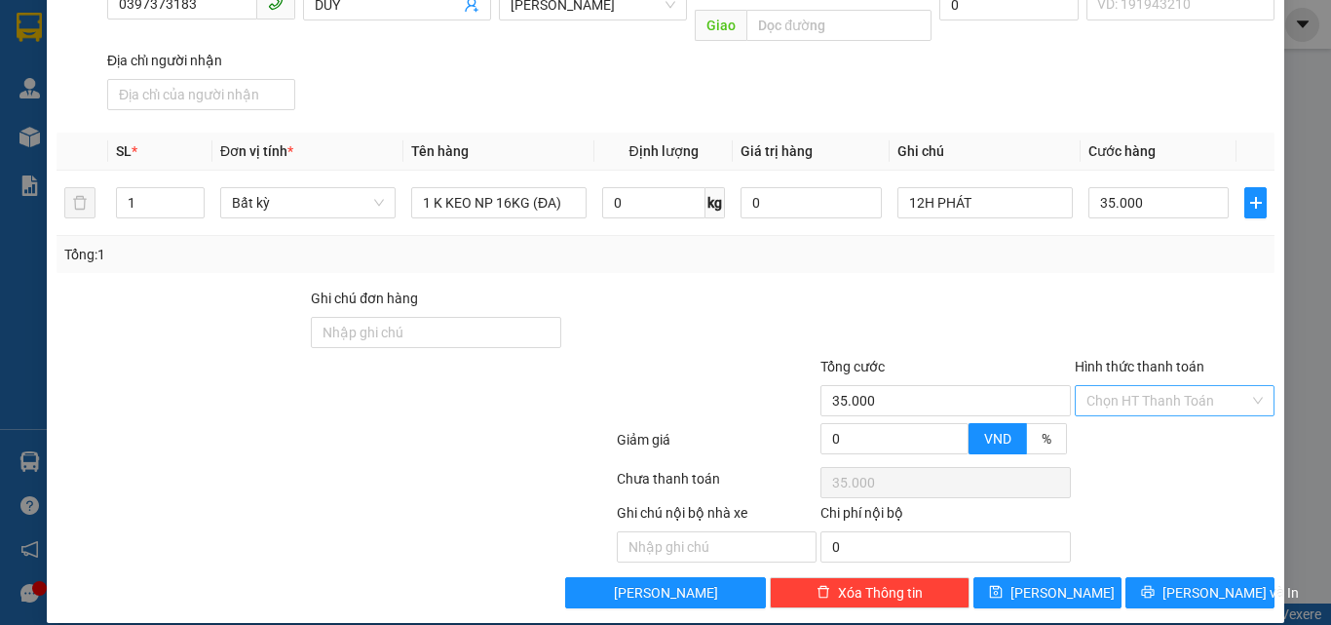
click at [1096, 386] on input "Hình thức thanh toán" at bounding box center [1168, 400] width 163 height 29
click at [1099, 415] on div "Tại văn phòng" at bounding box center [1163, 417] width 174 height 21
type input "0"
click at [1073, 305] on div at bounding box center [1175, 322] width 204 height 68
click at [1194, 582] on span "Lưu và In" at bounding box center [1231, 592] width 136 height 21
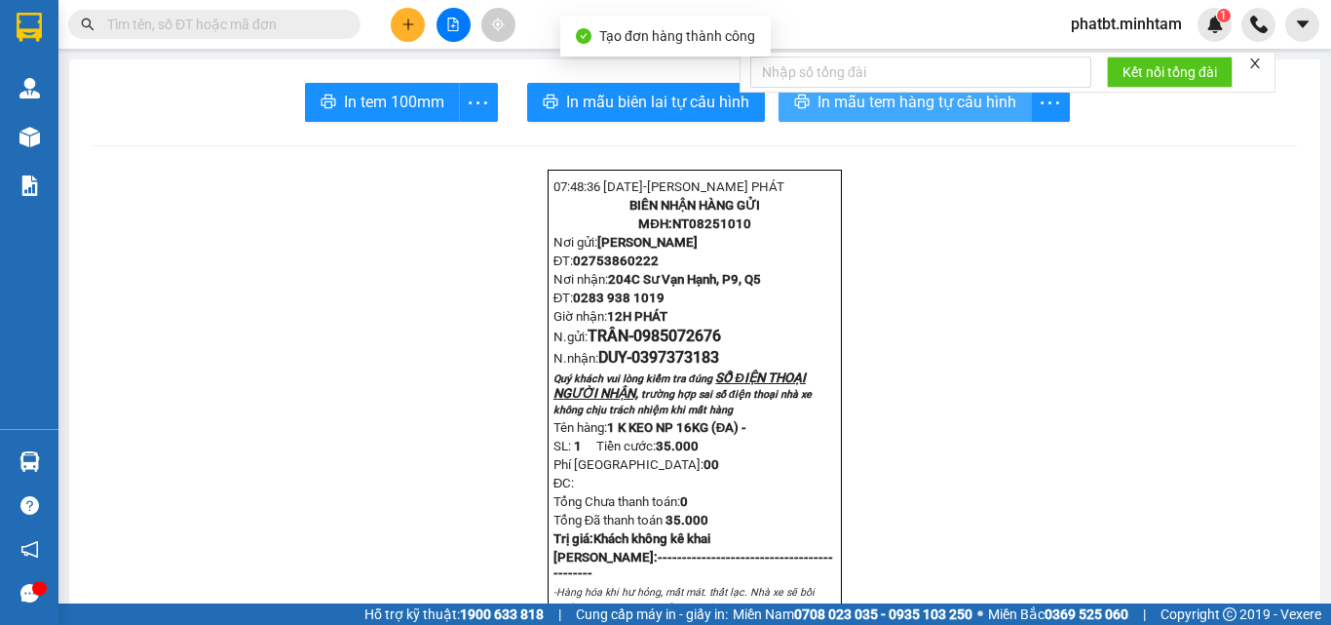
click at [839, 114] on span "In mẫu tem hàng tự cấu hình" at bounding box center [917, 102] width 199 height 24
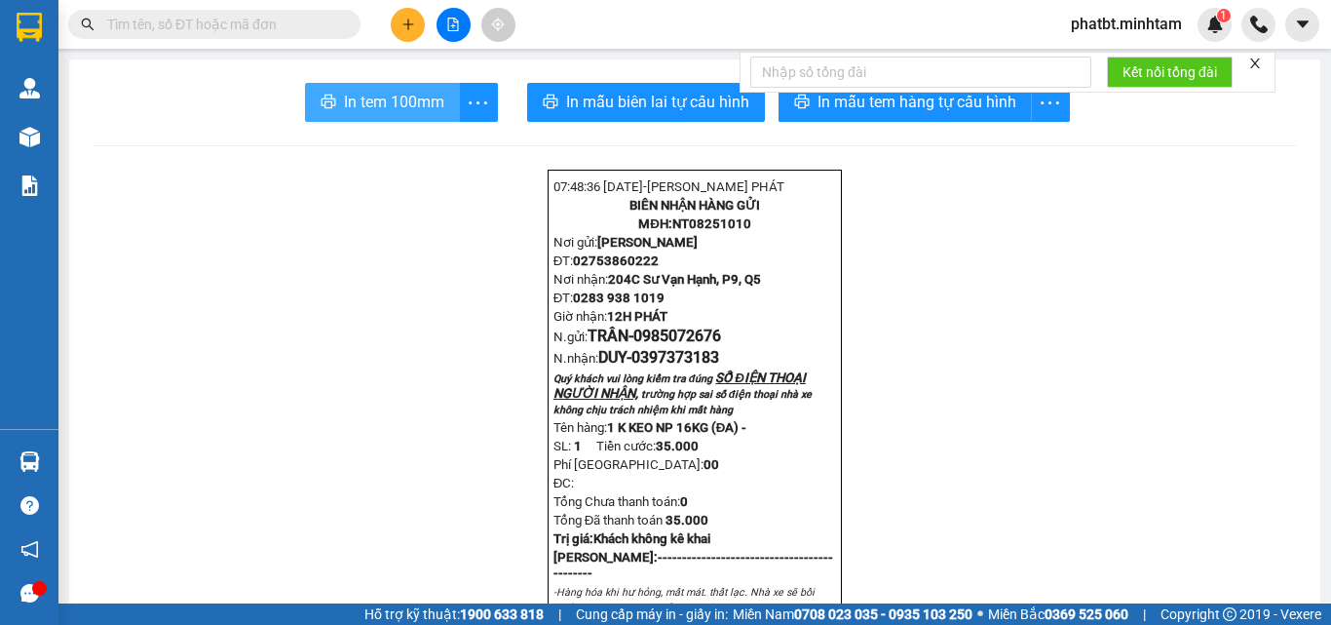
click at [423, 105] on span "In tem 100mm" at bounding box center [394, 102] width 100 height 24
click at [416, 20] on button at bounding box center [408, 25] width 34 height 34
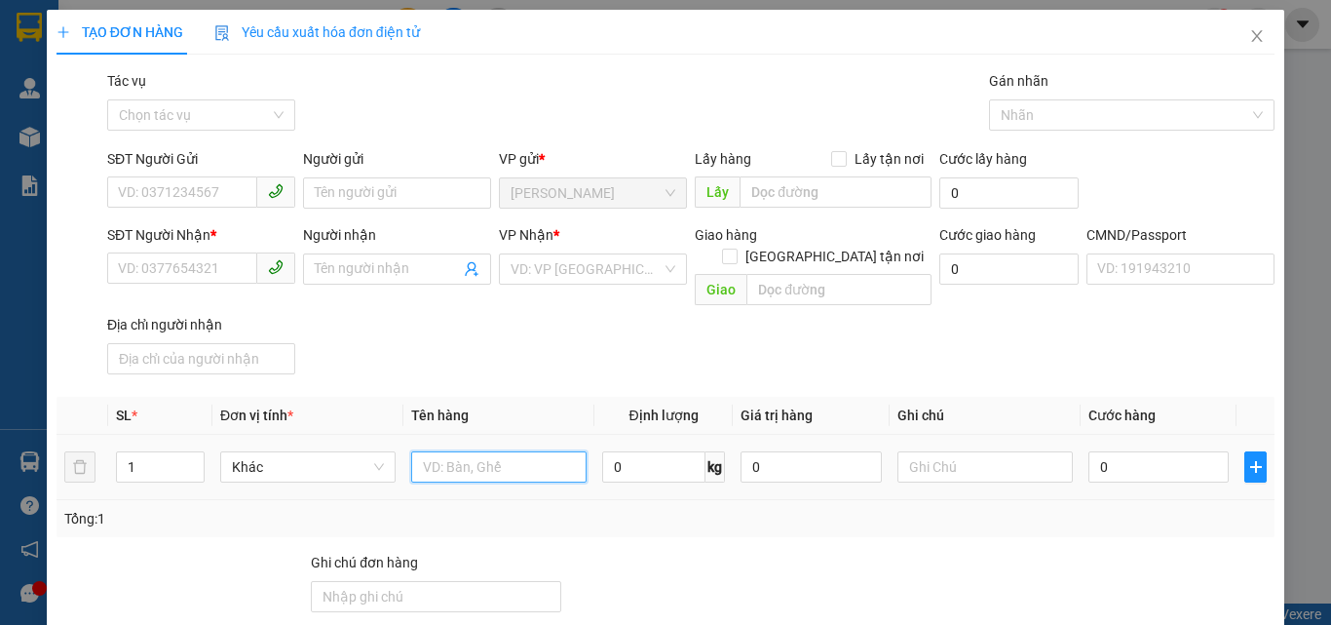
click at [501, 451] on input "text" at bounding box center [498, 466] width 175 height 31
type input "1 BAO NP 18KG (TN)"
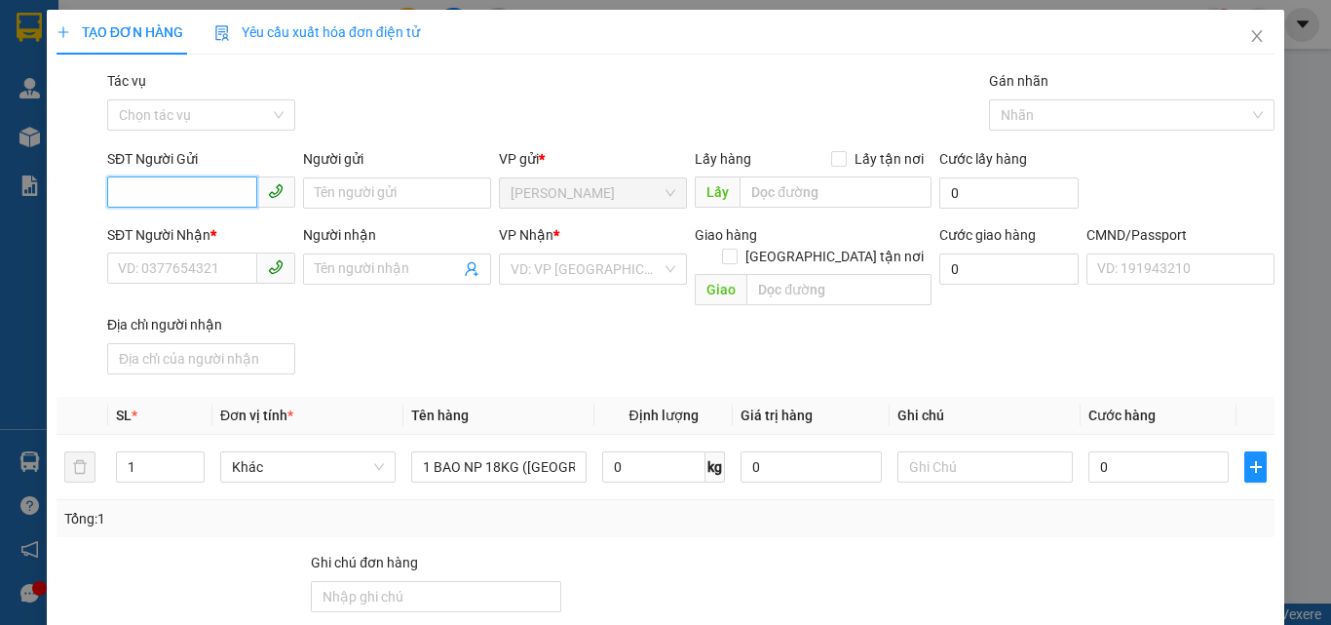
click at [158, 184] on input "SĐT Người Gửi" at bounding box center [182, 191] width 150 height 31
type input "0903144954"
click at [171, 232] on div "0903144954 - THÀNH" at bounding box center [199, 231] width 163 height 21
type input "THÀNH"
type input "0977193892"
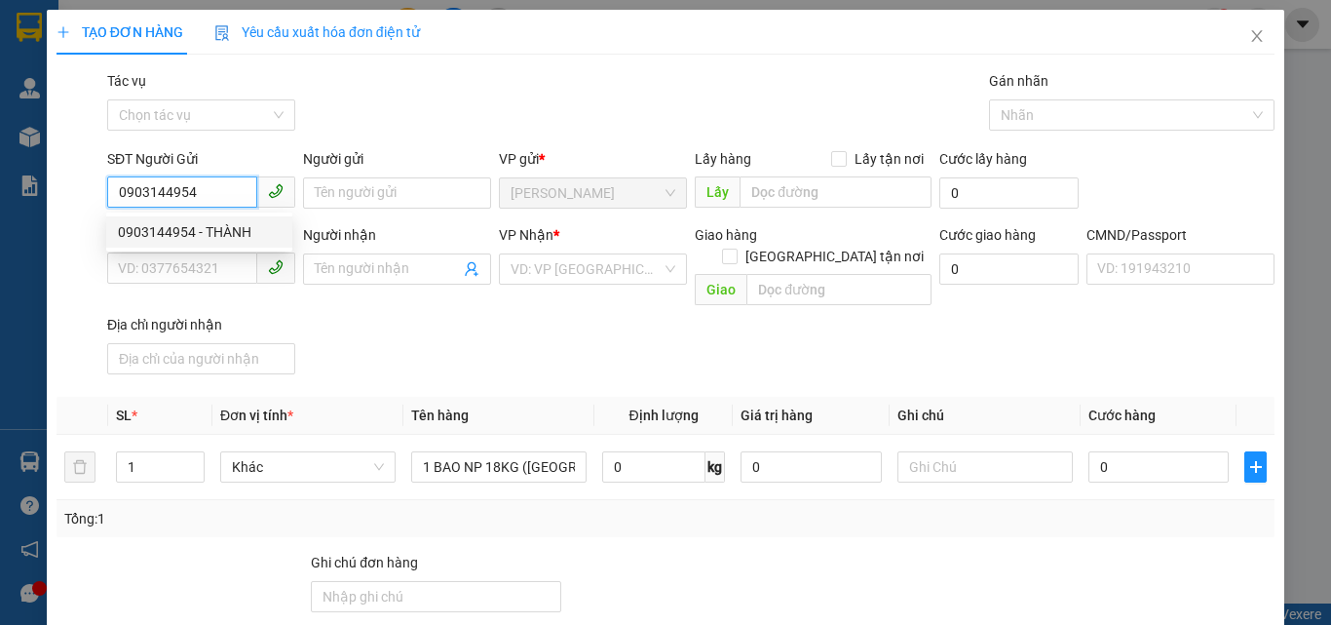
type input "TÂM"
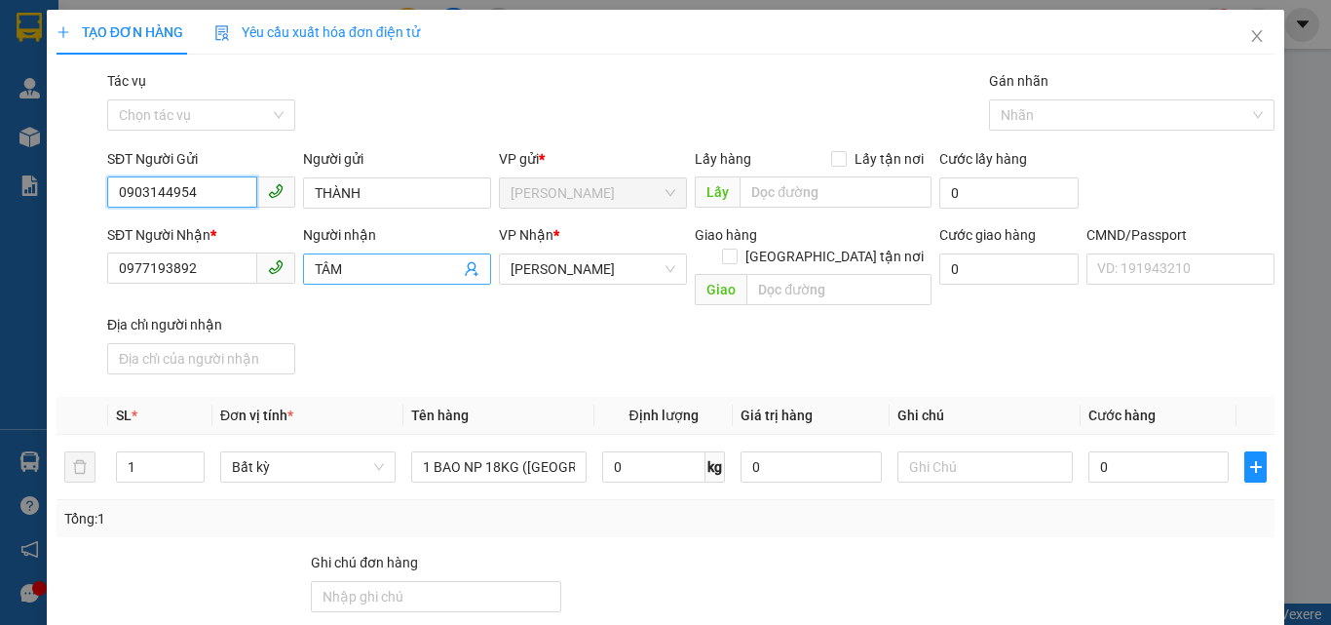
type input "0903144954"
click at [465, 270] on icon "user-add" at bounding box center [471, 269] width 13 height 15
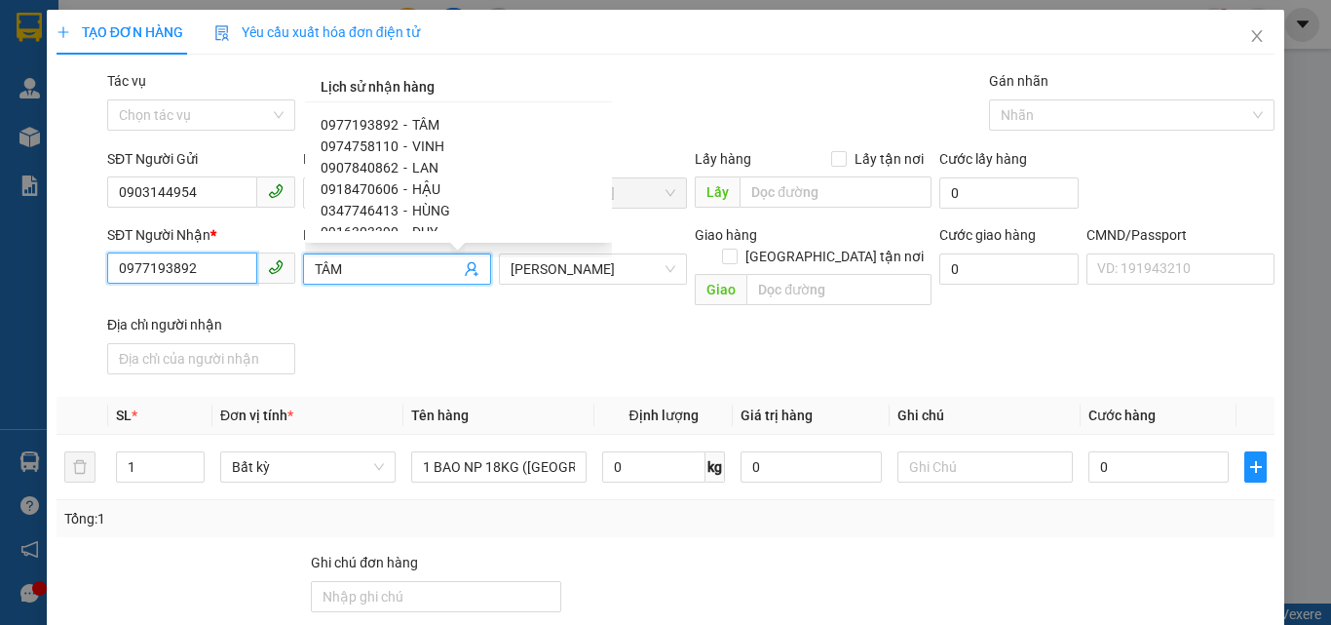
click at [211, 265] on input "0977193892" at bounding box center [182, 267] width 150 height 31
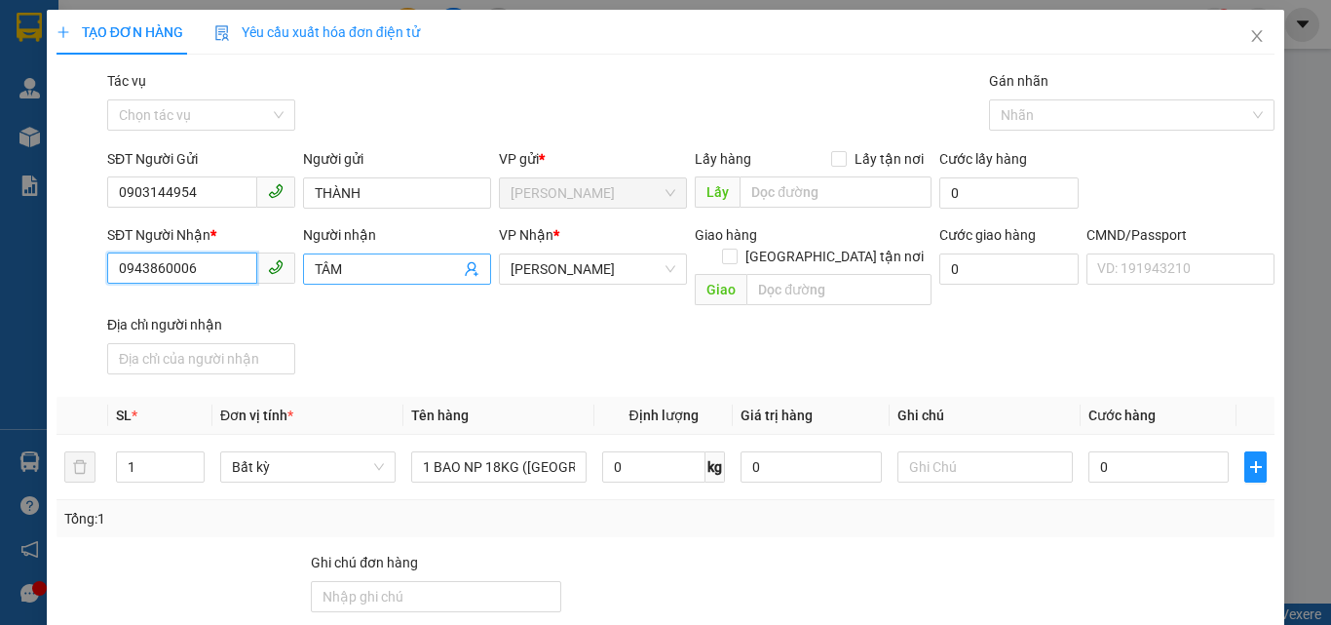
type input "0943860006"
click at [347, 270] on input "TÂM" at bounding box center [387, 268] width 145 height 21
click at [348, 269] on input "TÂM" at bounding box center [387, 268] width 145 height 21
type input "PHƯƠNG"
click at [408, 125] on div "Gói vận chuyển * Tiêu chuẩn Tác vụ Chọn tác vụ Gán nhãn Nhãn" at bounding box center [690, 104] width 1175 height 68
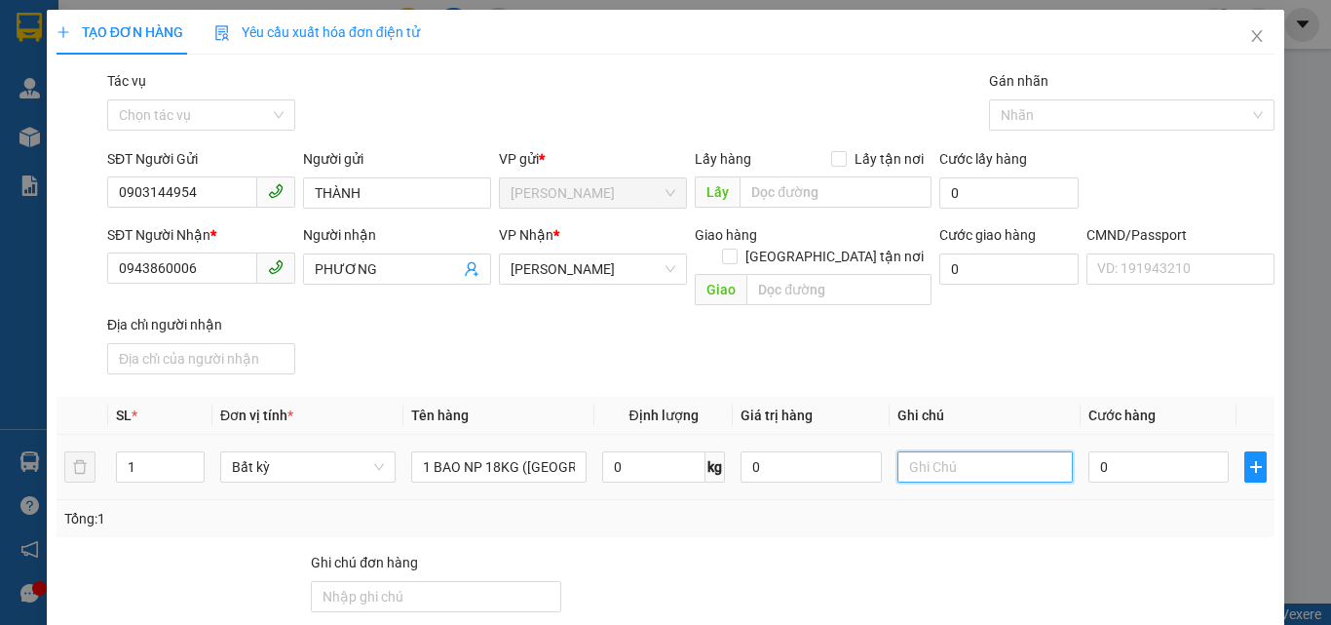
click at [969, 454] on input "text" at bounding box center [985, 466] width 175 height 31
type input "12H PHÁT"
click at [1093, 451] on input "0" at bounding box center [1159, 466] width 140 height 31
click at [1097, 451] on input "0" at bounding box center [1159, 466] width 140 height 31
type input "03"
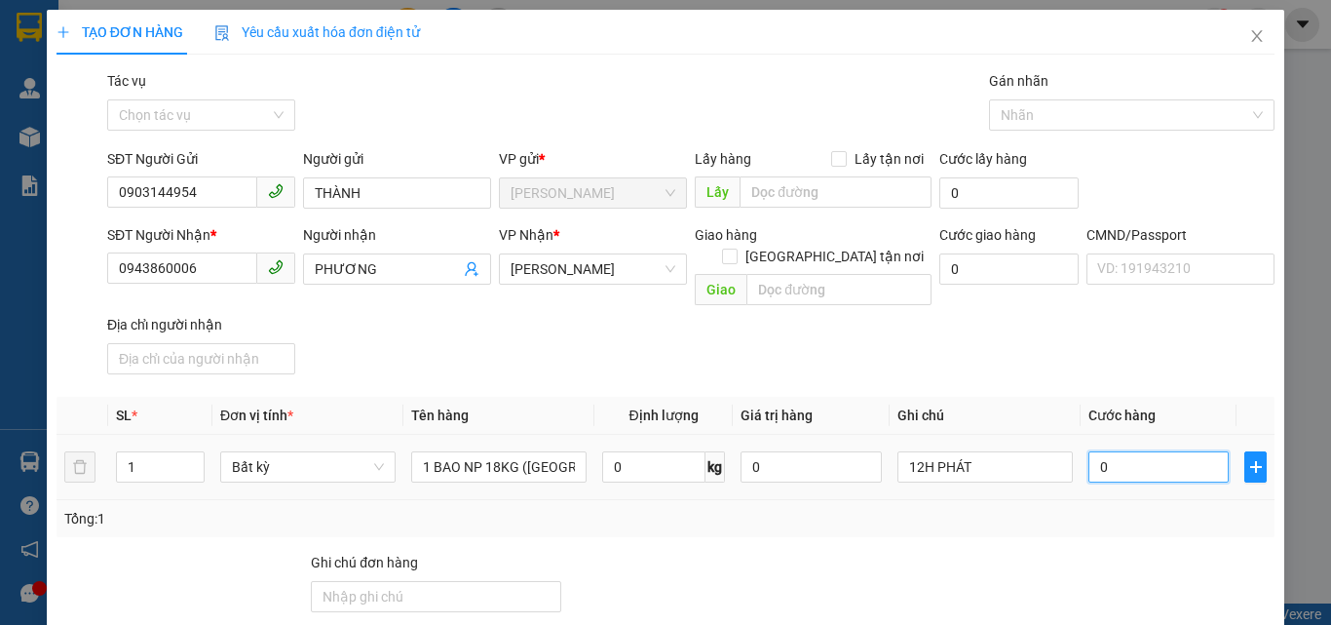
type input "3"
type input "035"
type input "35"
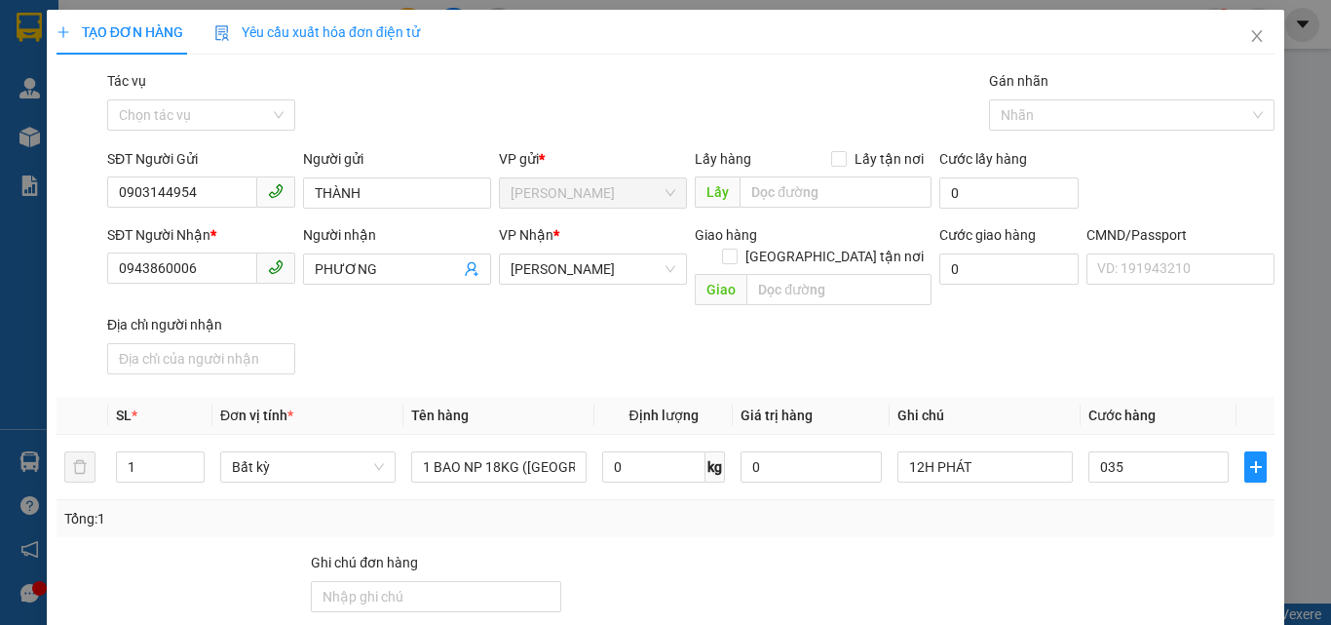
type input "35.000"
click at [1070, 346] on div "SĐT Người Nhận * 0943860006 Người nhận PHƯƠNG VP Nhận * Hồ Chí Minh Giao hàng G…" at bounding box center [690, 303] width 1175 height 158
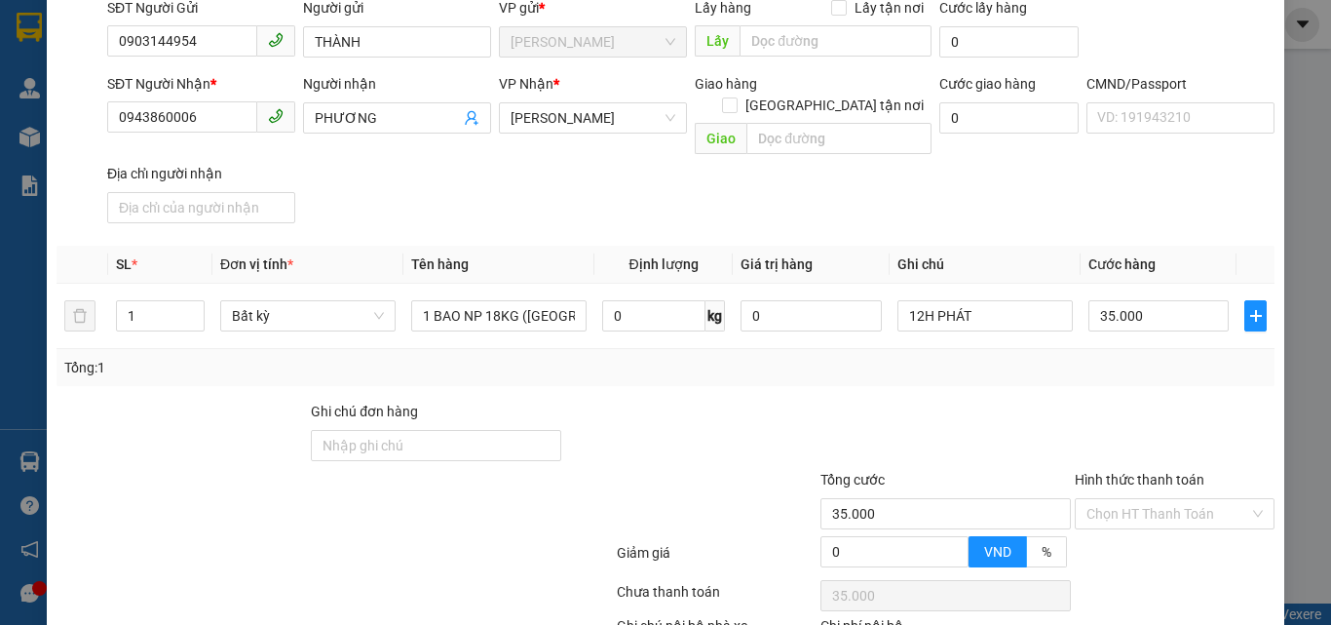
scroll to position [264, 0]
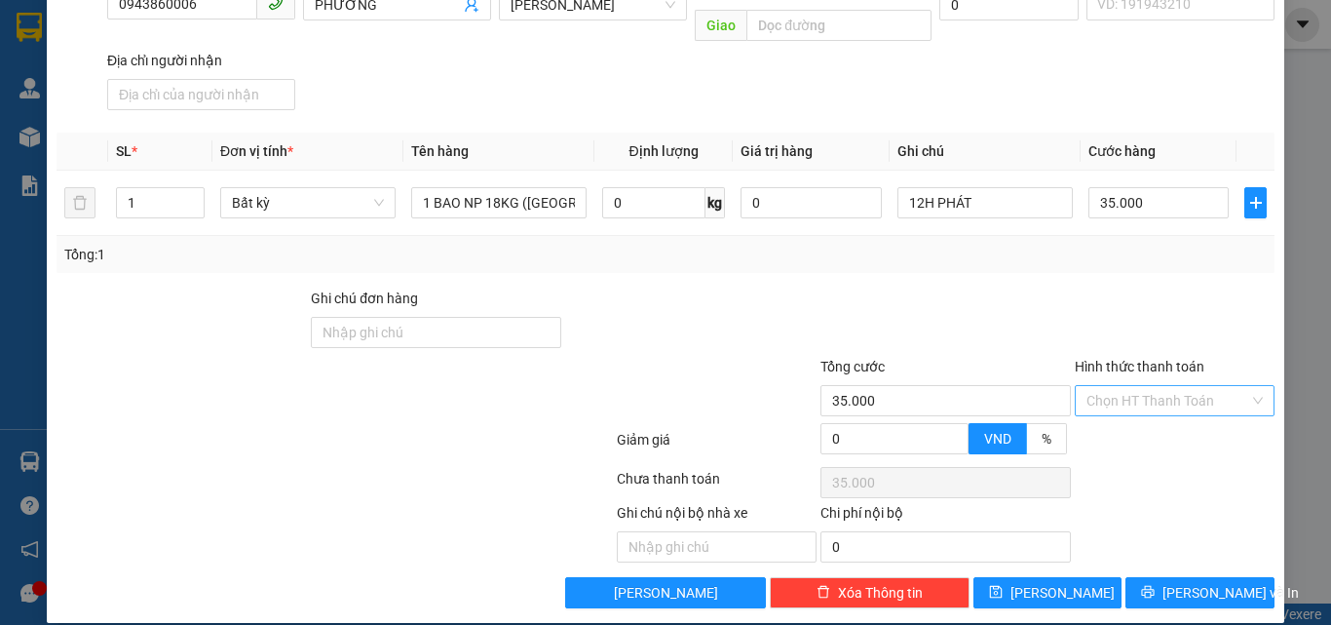
click at [1101, 390] on input "Hình thức thanh toán" at bounding box center [1168, 400] width 163 height 29
click at [1105, 412] on div "Tại văn phòng" at bounding box center [1163, 417] width 174 height 21
type input "0"
drag, startPoint x: 1167, startPoint y: 567, endPoint x: 1159, endPoint y: 557, distance: 12.5
click at [1167, 577] on button "Lưu và In" at bounding box center [1200, 592] width 149 height 31
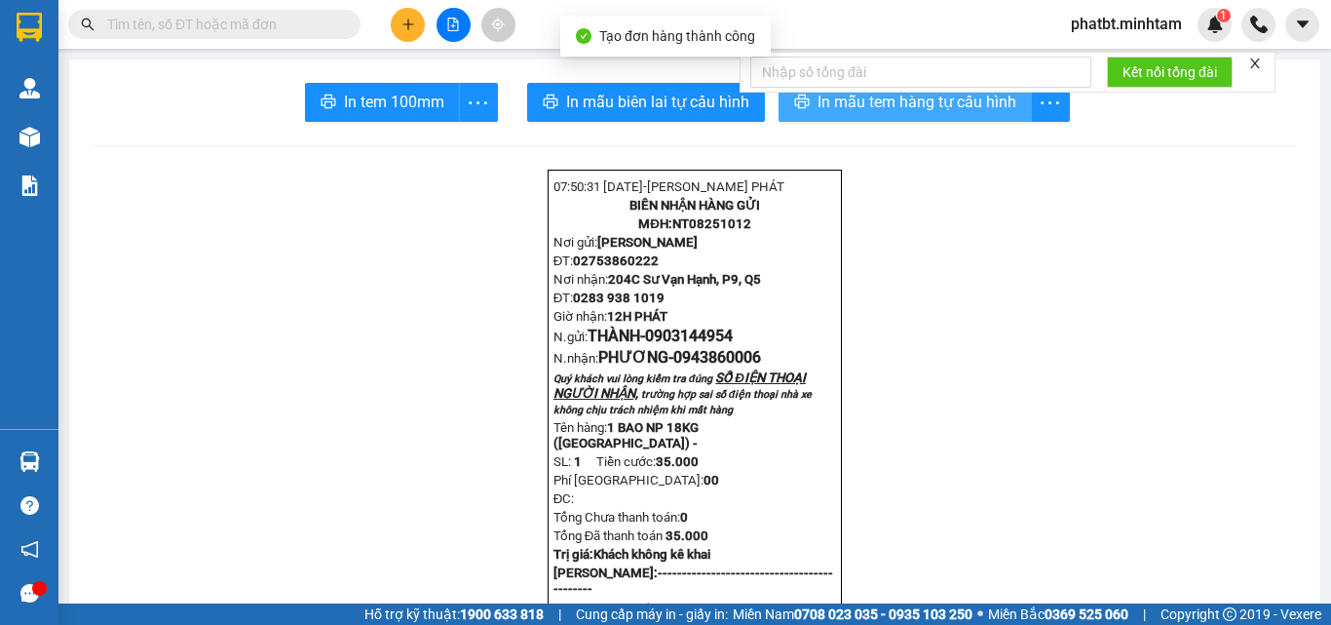
click at [882, 105] on span "In mẫu tem hàng tự cấu hình" at bounding box center [917, 102] width 199 height 24
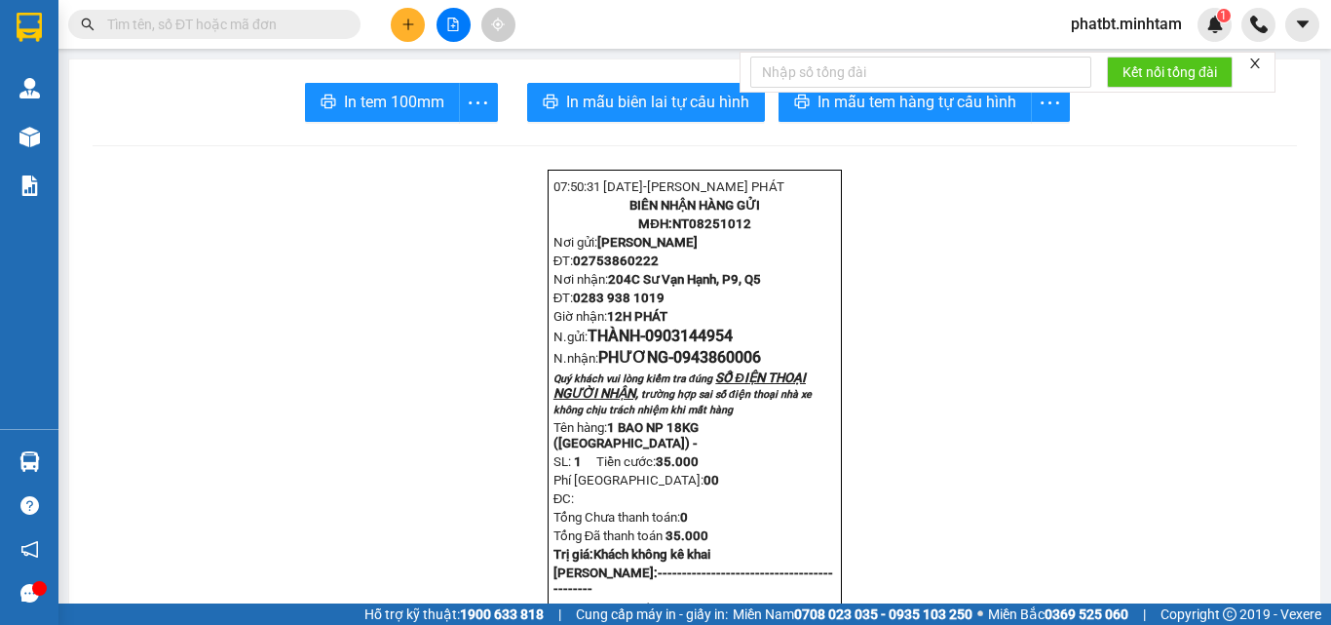
click at [269, 35] on span at bounding box center [214, 24] width 292 height 29
click at [269, 28] on input "text" at bounding box center [222, 24] width 230 height 21
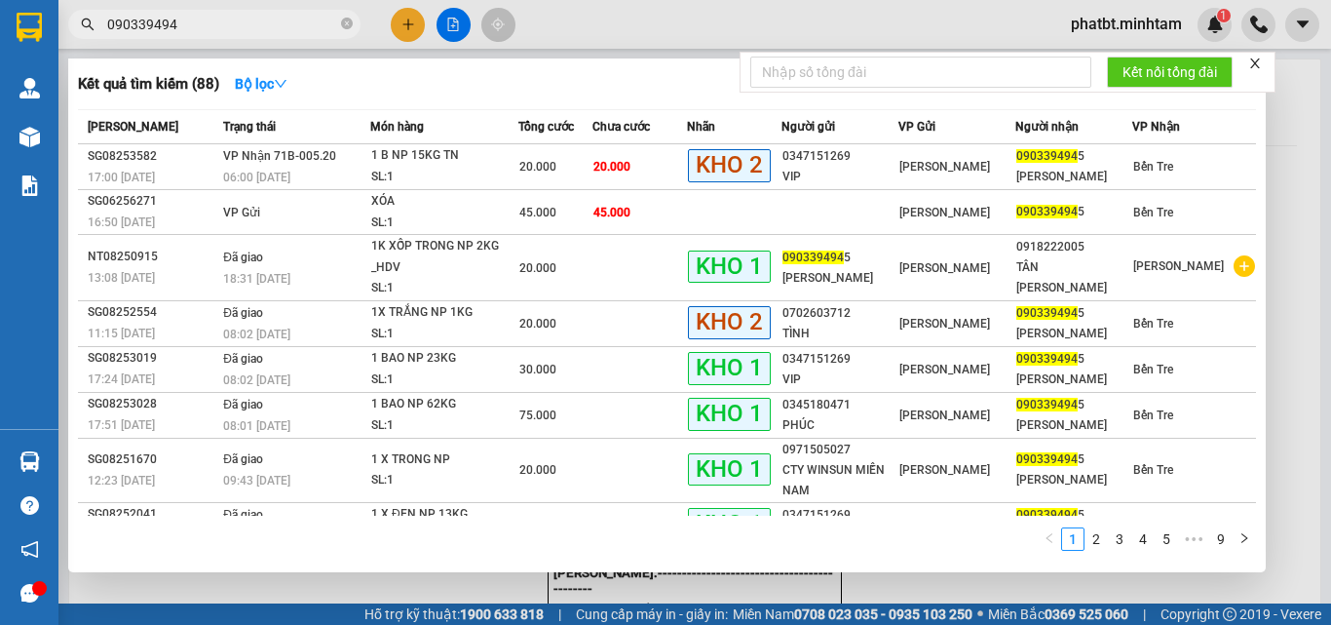
type input "0903394945"
click at [341, 22] on icon "close-circle" at bounding box center [347, 24] width 12 height 12
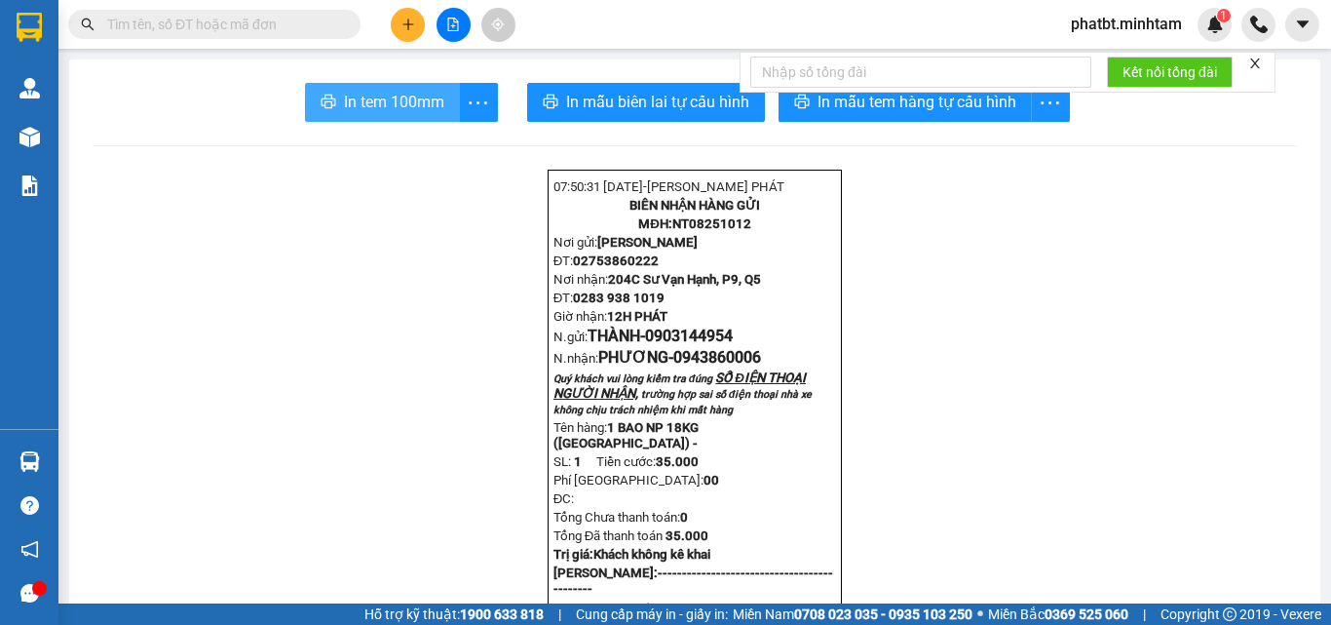
click at [402, 101] on span "In tem 100mm" at bounding box center [394, 102] width 100 height 24
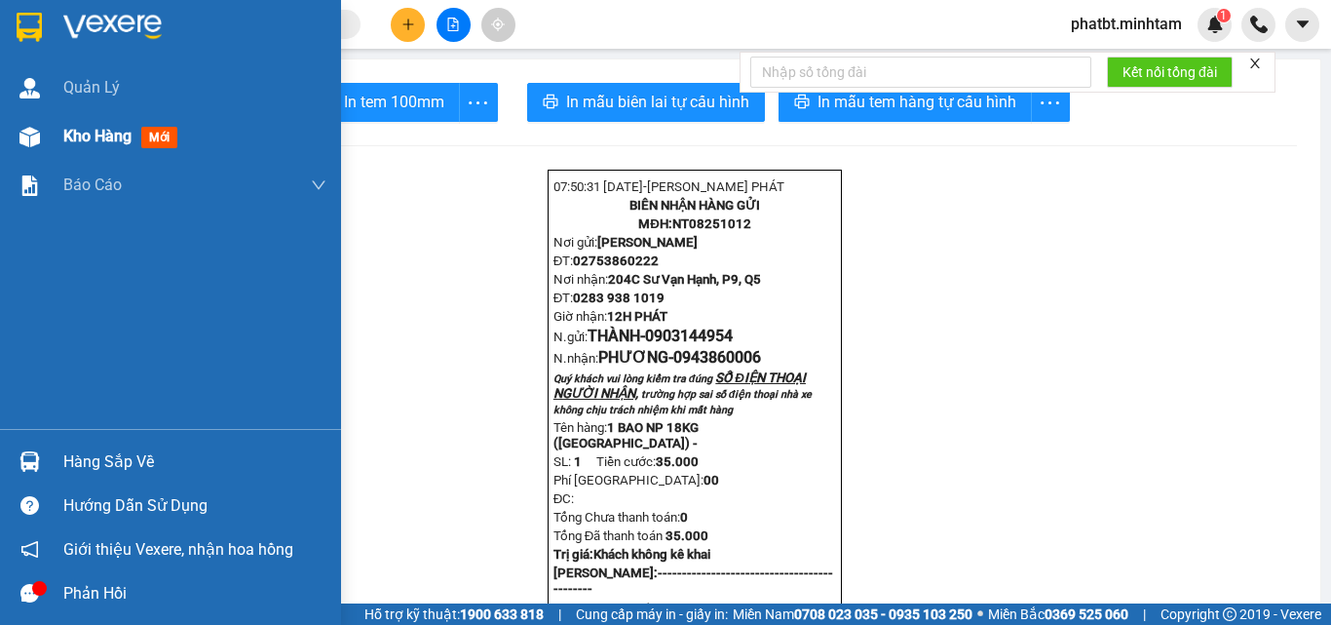
click at [95, 134] on span "Kho hàng" at bounding box center [97, 136] width 68 height 19
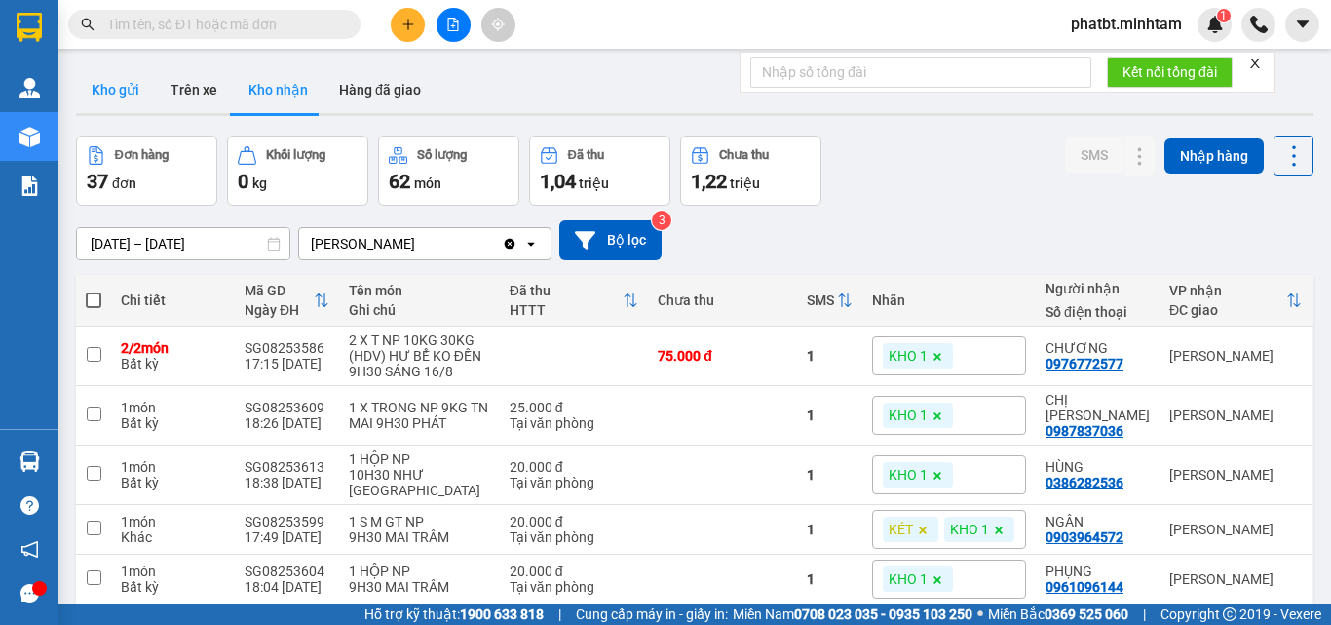
click at [123, 96] on button "Kho gửi" at bounding box center [115, 89] width 79 height 47
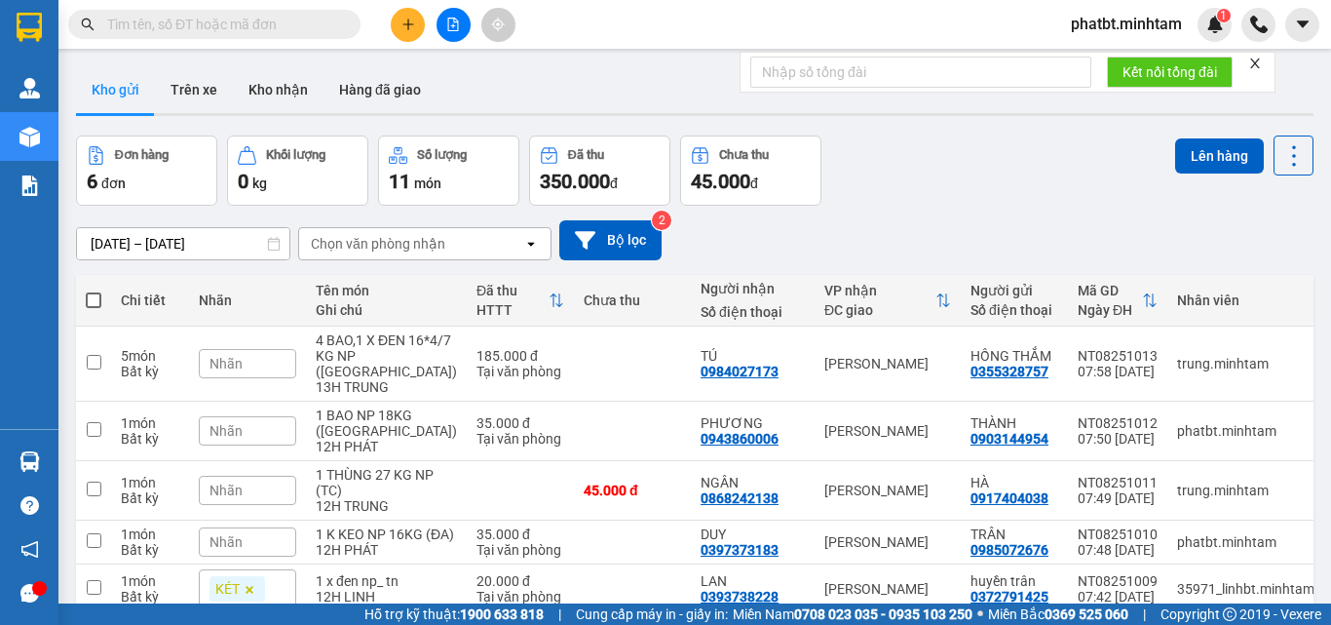
click at [416, 27] on button at bounding box center [408, 25] width 34 height 34
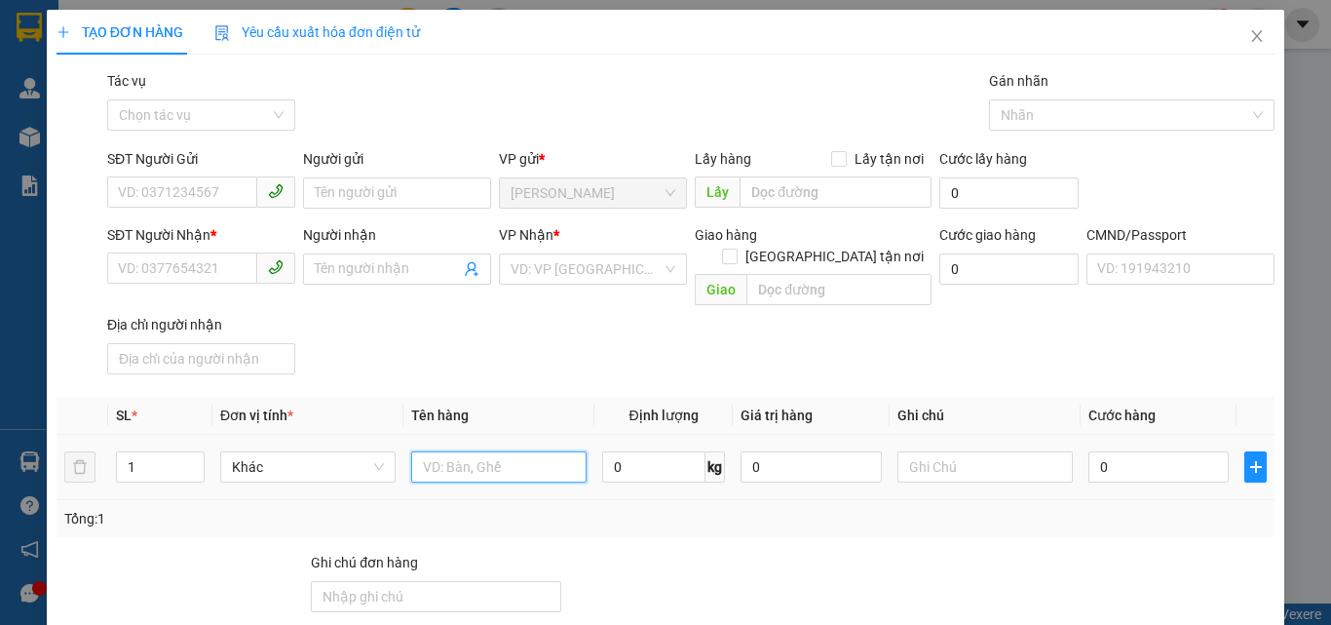
click at [442, 451] on input "text" at bounding box center [498, 466] width 175 height 31
type input "1 KT NP 25KG (TC)"
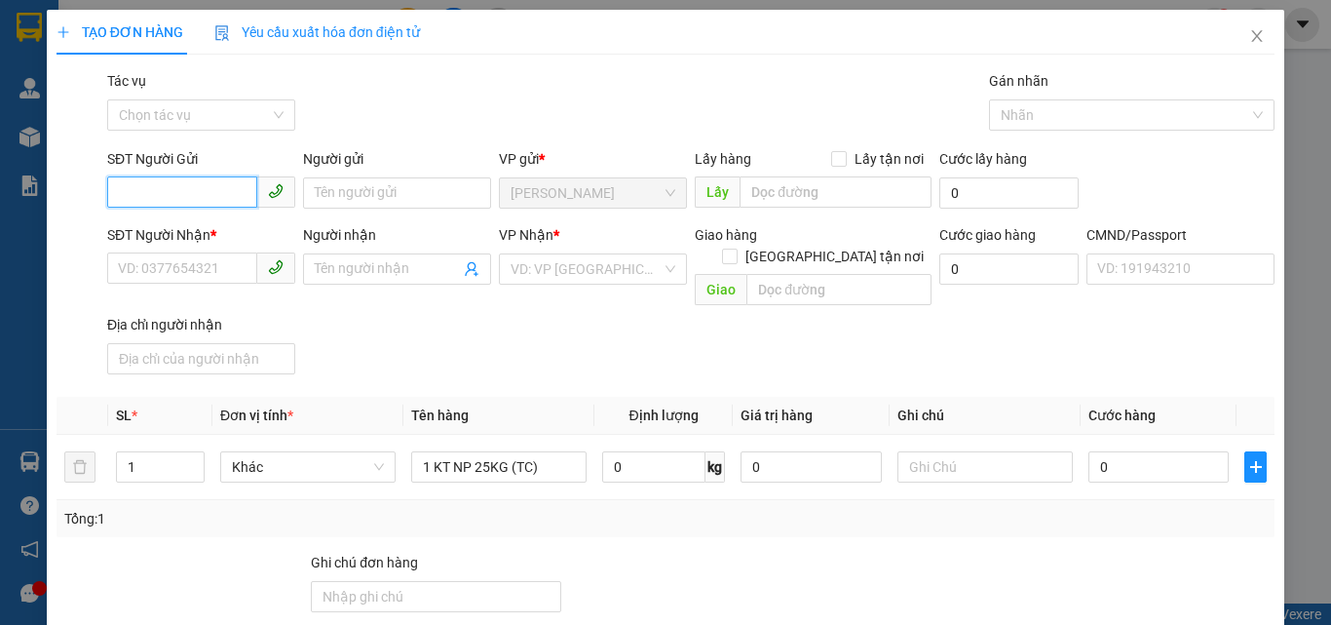
click at [208, 181] on input "SĐT Người Gửi" at bounding box center [182, 191] width 150 height 31
type input "0395344736"
click at [233, 234] on div "0395344736 - DUNG" at bounding box center [199, 231] width 163 height 21
type input "DUNG"
type input "0932136211"
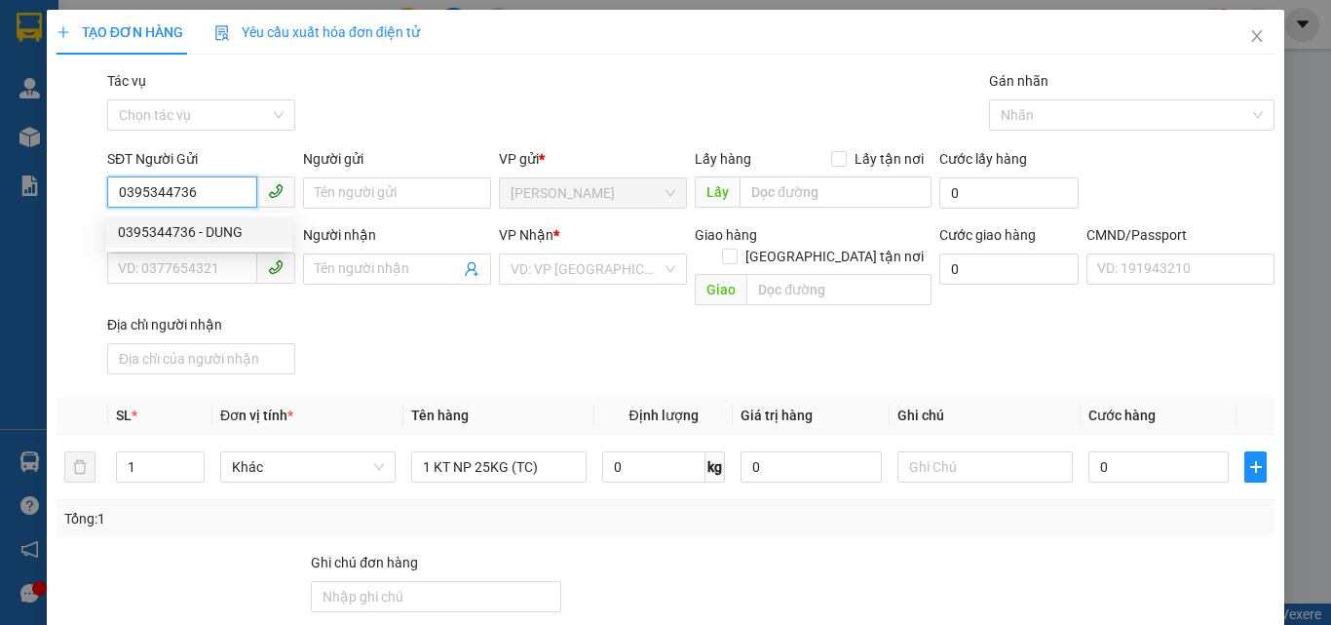
type input "HUỆ"
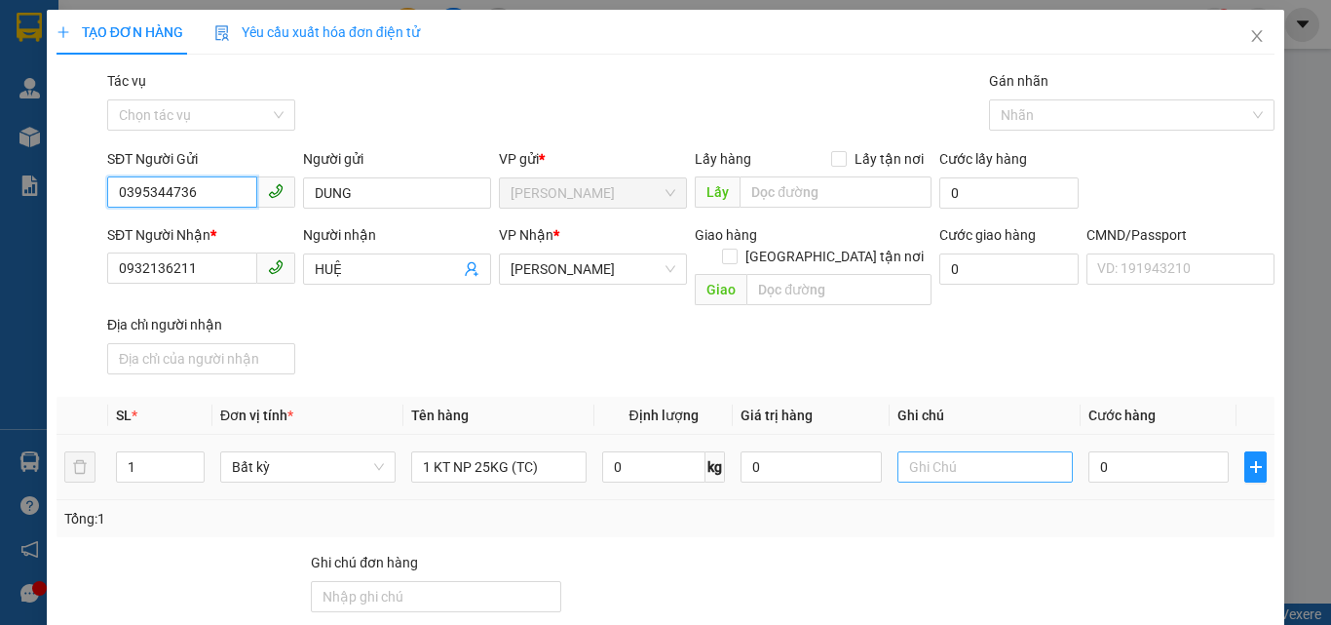
type input "0395344736"
click at [983, 458] on input "text" at bounding box center [985, 466] width 175 height 31
type input "13H PHÁT"
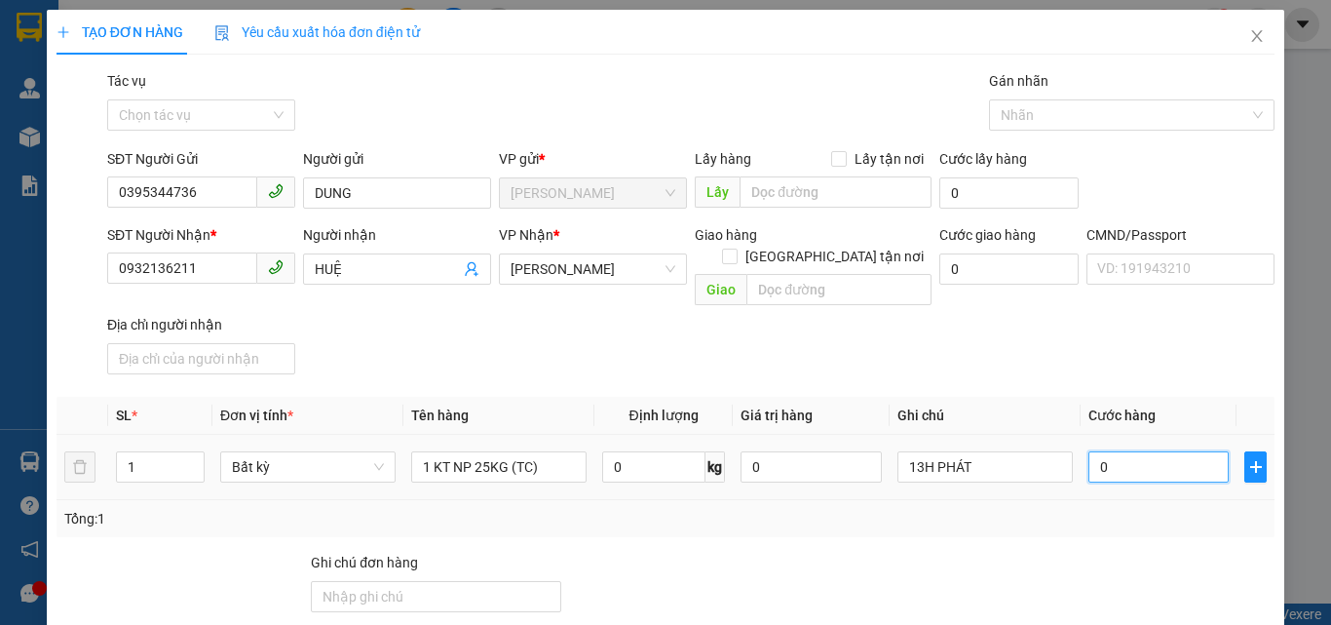
click at [1104, 451] on input "0" at bounding box center [1159, 466] width 140 height 31
type input "4"
type input "40"
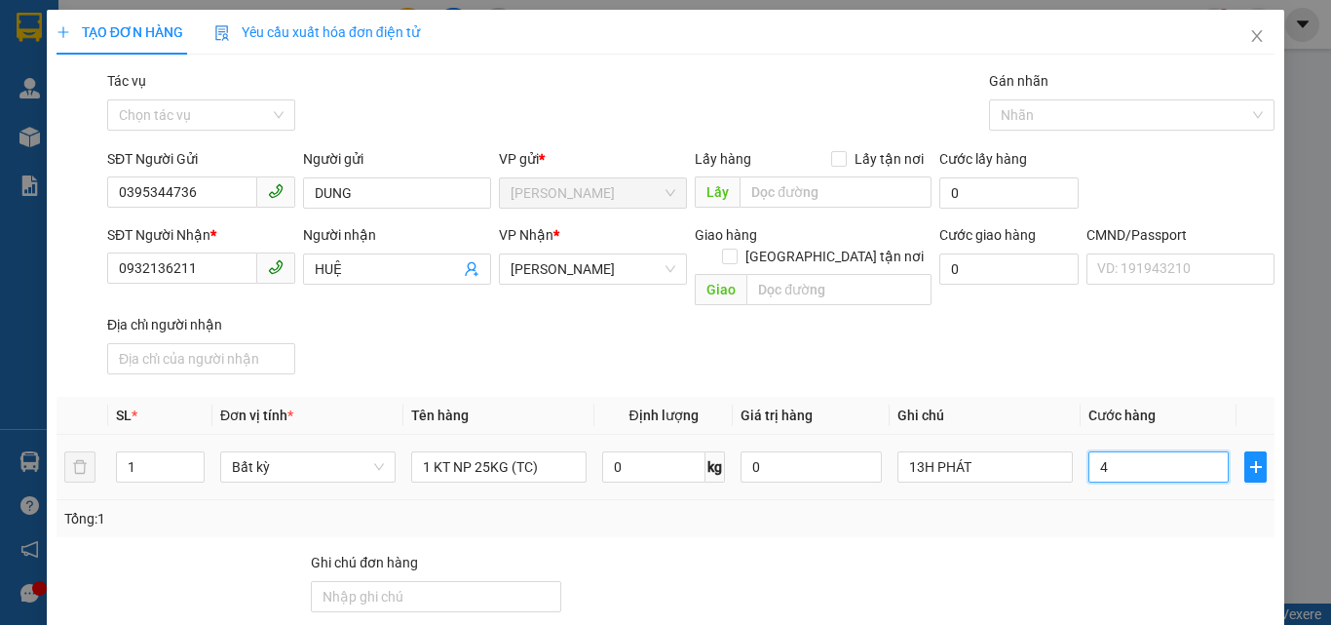
type input "40"
type input "40.000"
click at [1031, 361] on div "Transit Pickup Surcharge Ids Transit Deliver Surcharge Ids Transit Deliver Surc…" at bounding box center [666, 471] width 1218 height 802
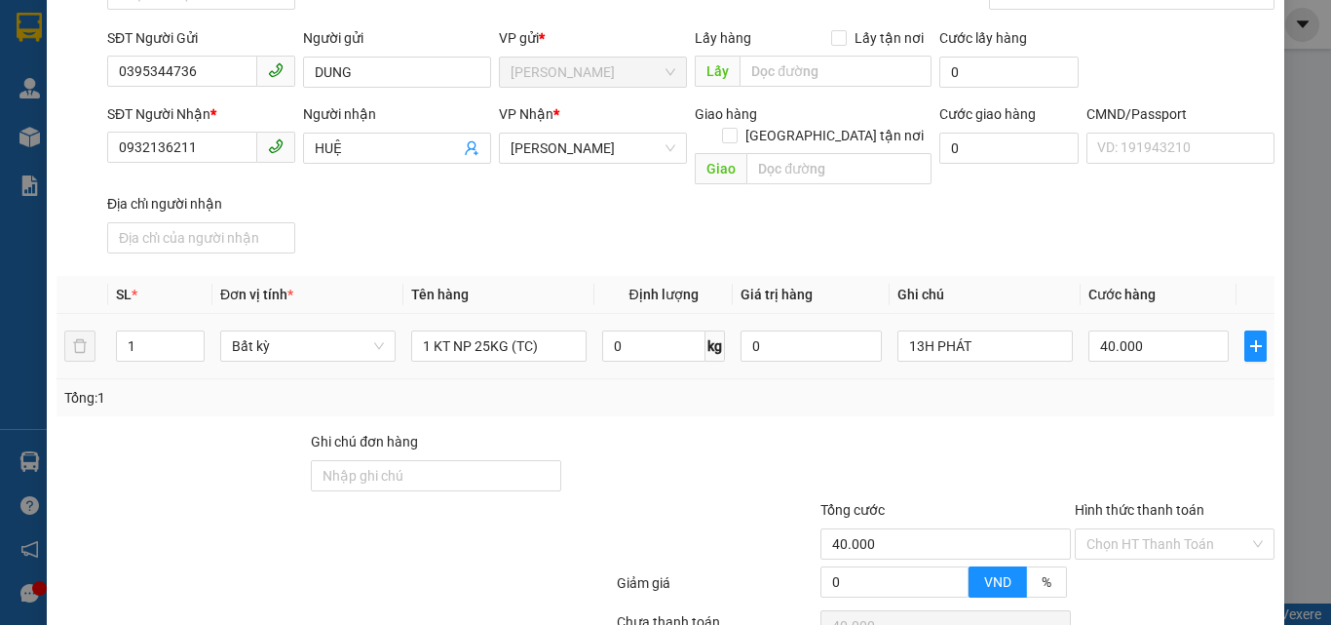
scroll to position [264, 0]
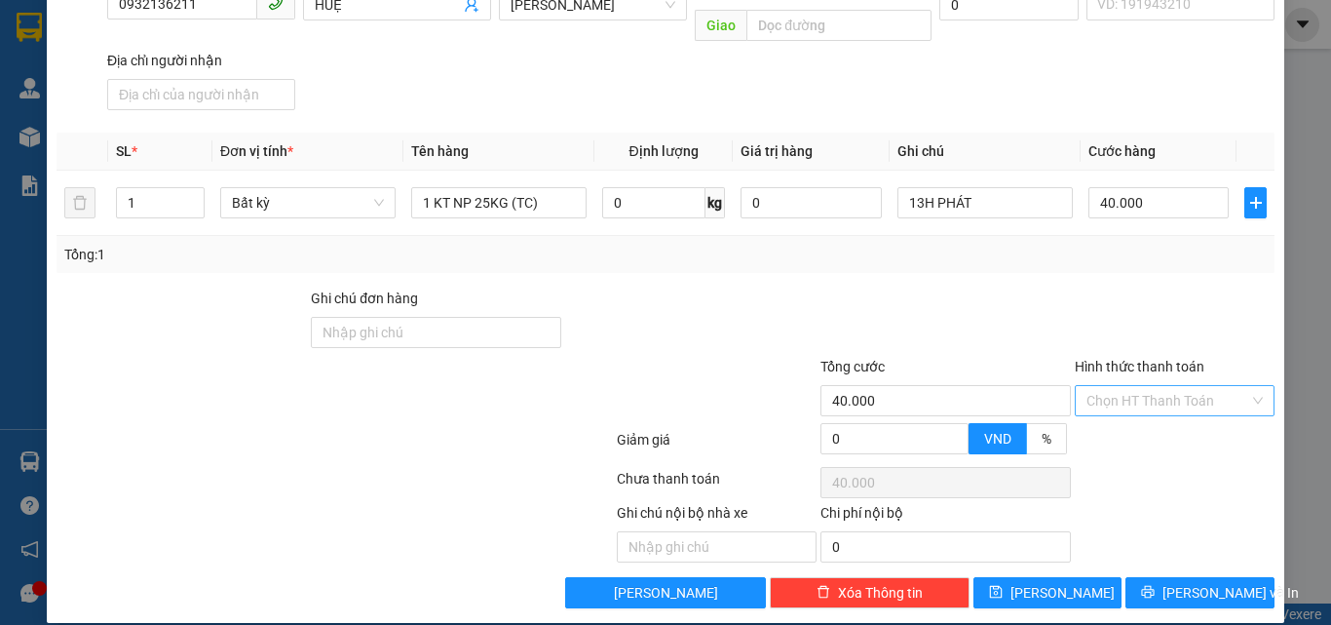
click at [1105, 386] on input "Hình thức thanh toán" at bounding box center [1168, 400] width 163 height 29
click at [1112, 402] on div "Transit Pickup Surcharge Ids Transit Deliver Surcharge Ids Transit Deliver Surc…" at bounding box center [666, 207] width 1218 height 802
click at [1106, 388] on input "Hình thức thanh toán" at bounding box center [1168, 400] width 163 height 29
click at [1111, 419] on div "Tại văn phòng" at bounding box center [1163, 417] width 174 height 21
type input "0"
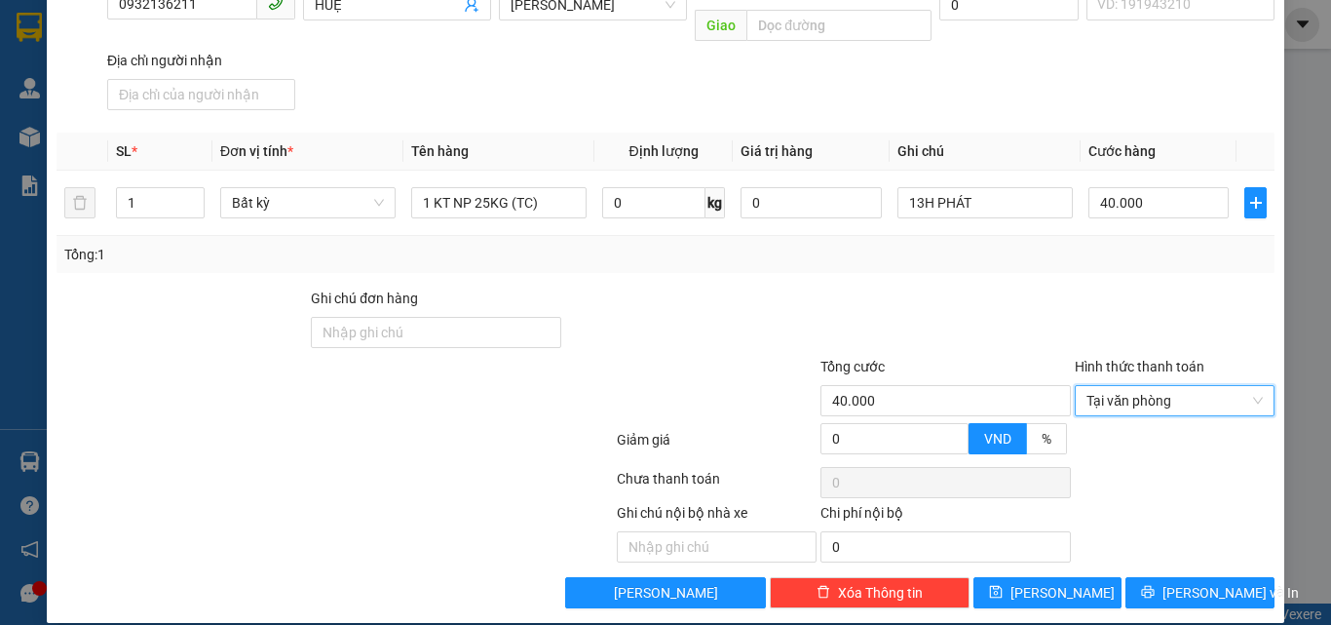
drag, startPoint x: 1083, startPoint y: 314, endPoint x: 1129, endPoint y: 458, distance: 151.3
click at [1088, 327] on div at bounding box center [1175, 322] width 204 height 68
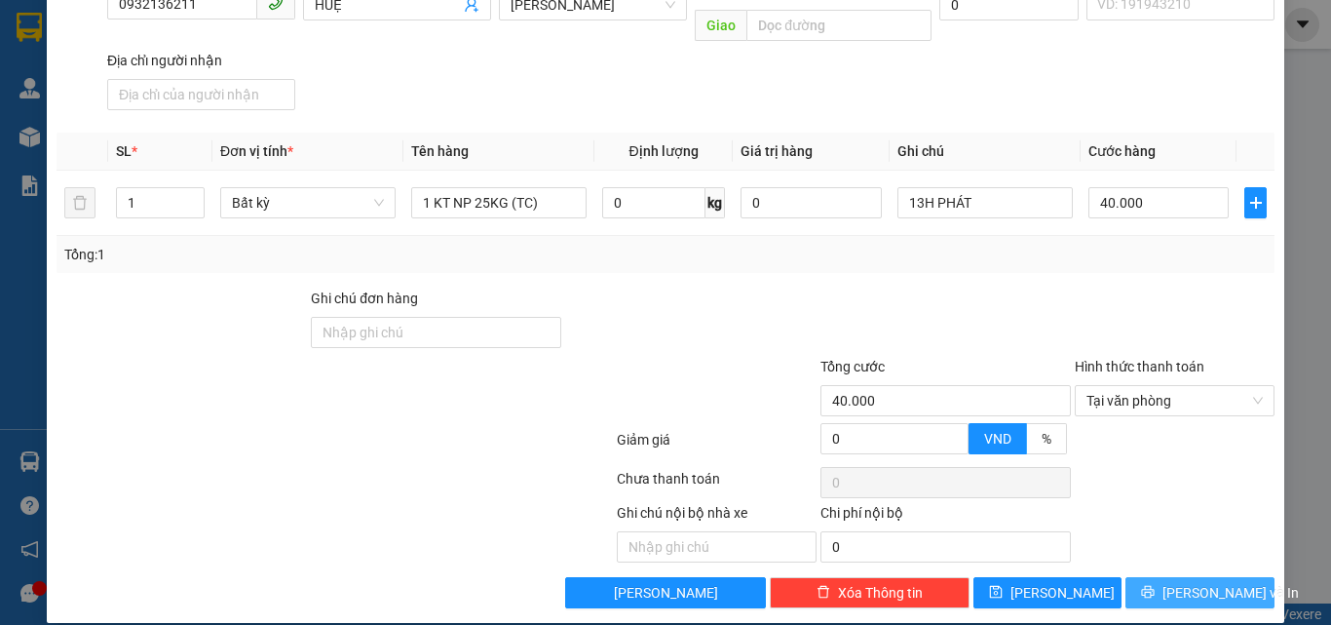
click at [1164, 577] on button "Lưu và In" at bounding box center [1200, 592] width 149 height 31
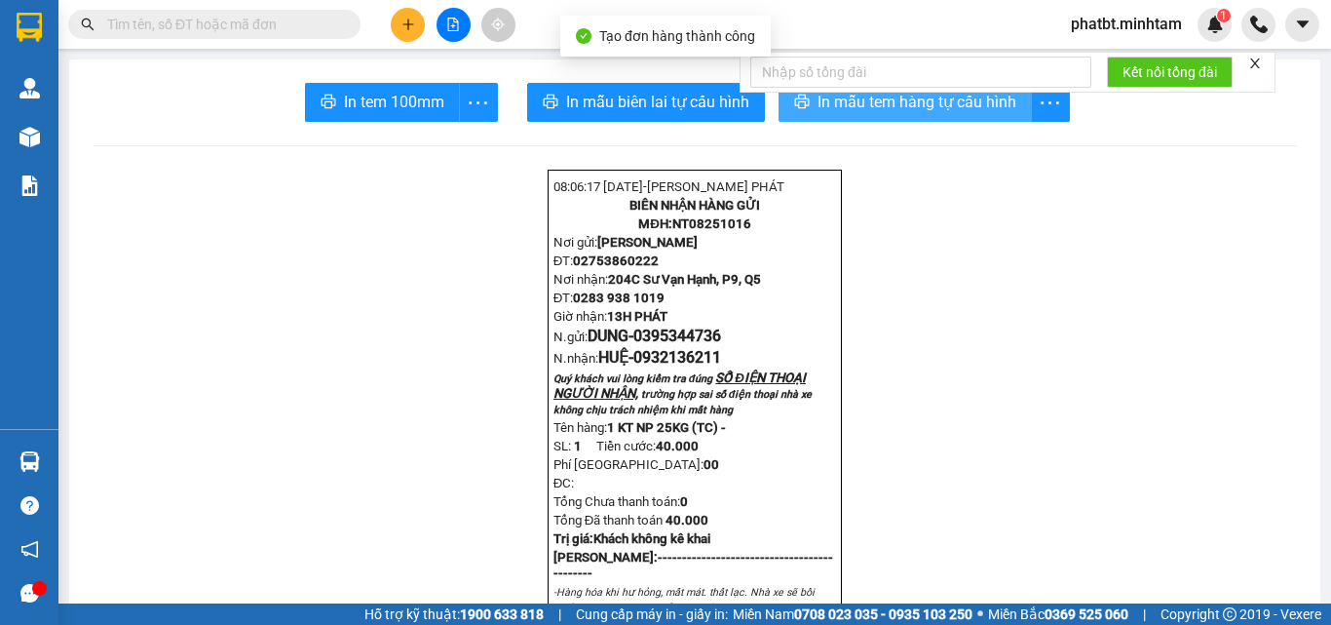
click at [865, 117] on button "In mẫu tem hàng tự cấu hình" at bounding box center [905, 102] width 253 height 39
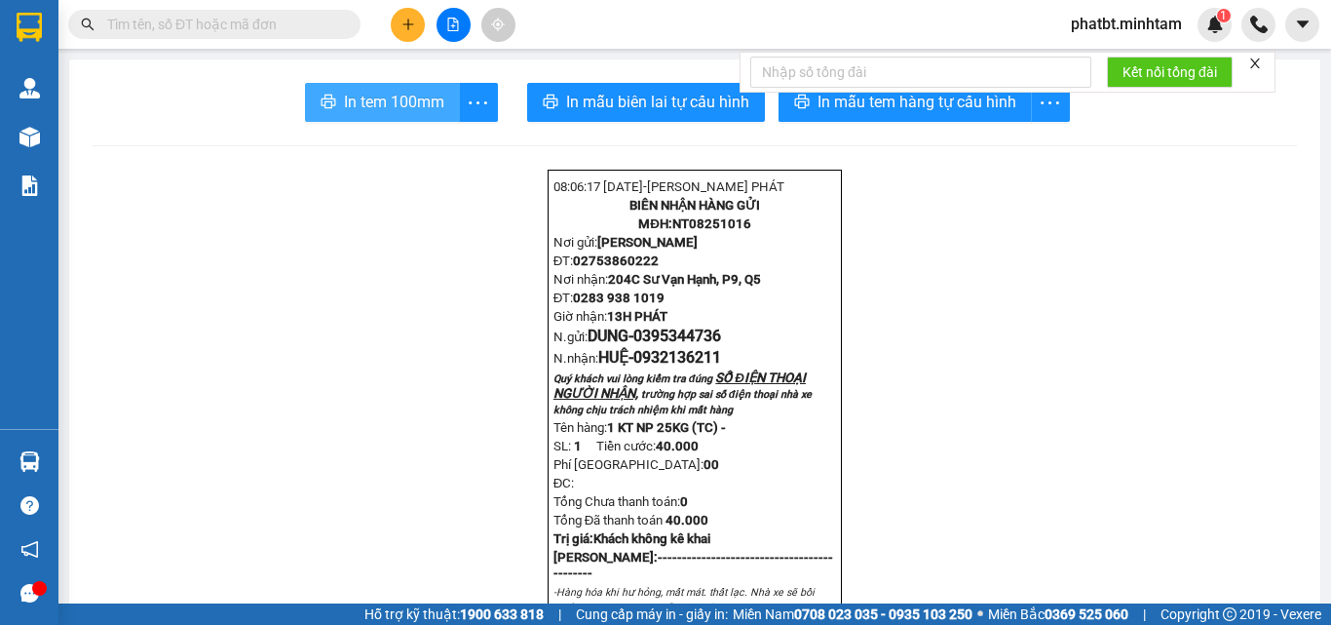
click at [426, 99] on span "In tem 100mm" at bounding box center [394, 102] width 100 height 24
click at [417, 22] on button at bounding box center [408, 25] width 34 height 34
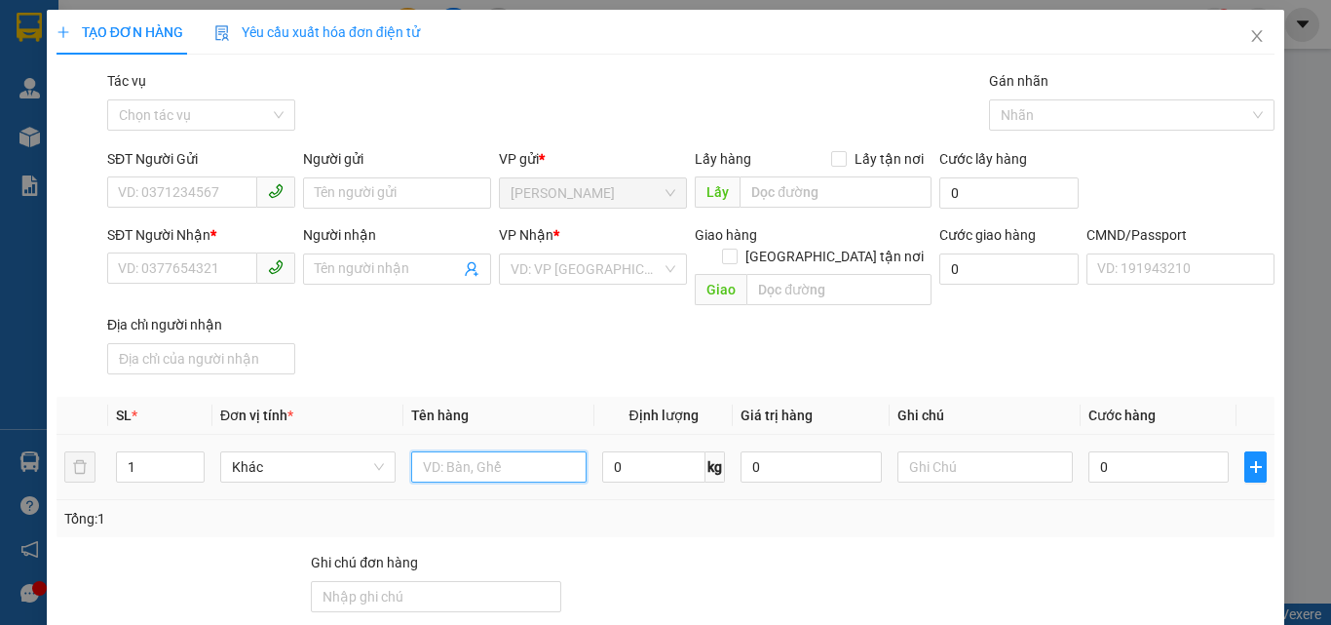
click at [530, 451] on input "text" at bounding box center [498, 466] width 175 height 31
type input "1 KT NP 23KG (TC)"
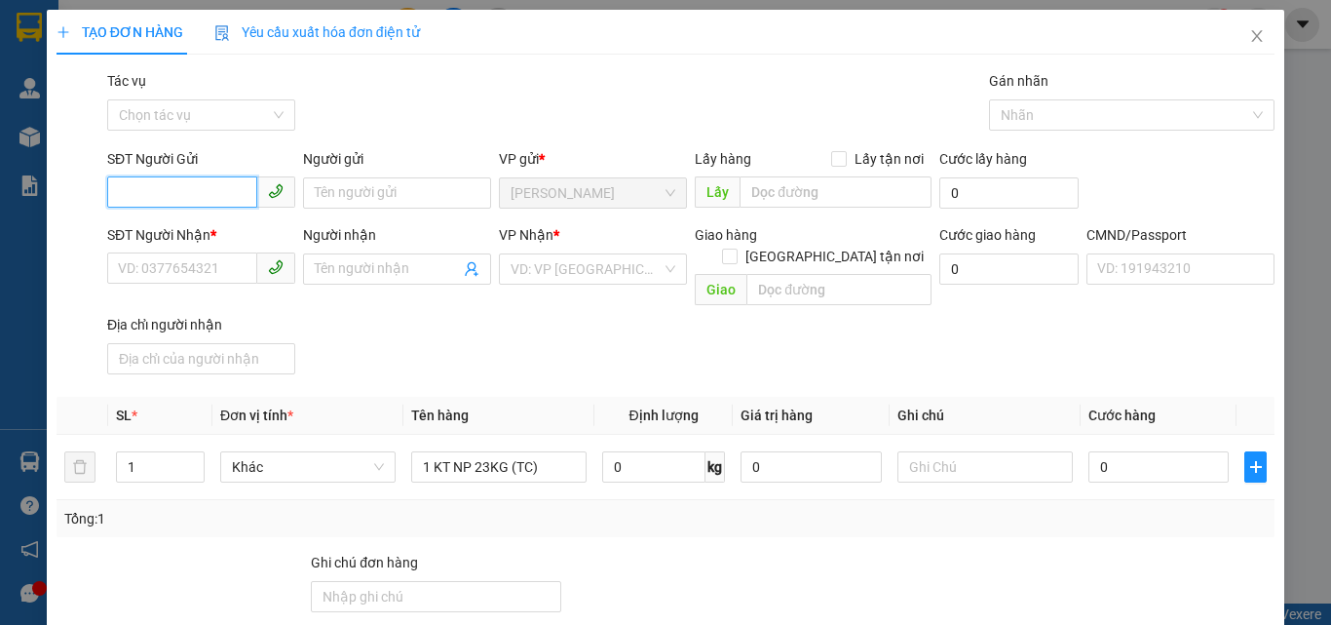
click at [212, 198] on input "SĐT Người Gửi" at bounding box center [182, 191] width 150 height 31
type input "0903169773"
click at [219, 228] on div "0903169773 - THÁI" at bounding box center [199, 231] width 163 height 21
type input "THÁI"
type input "0909770790"
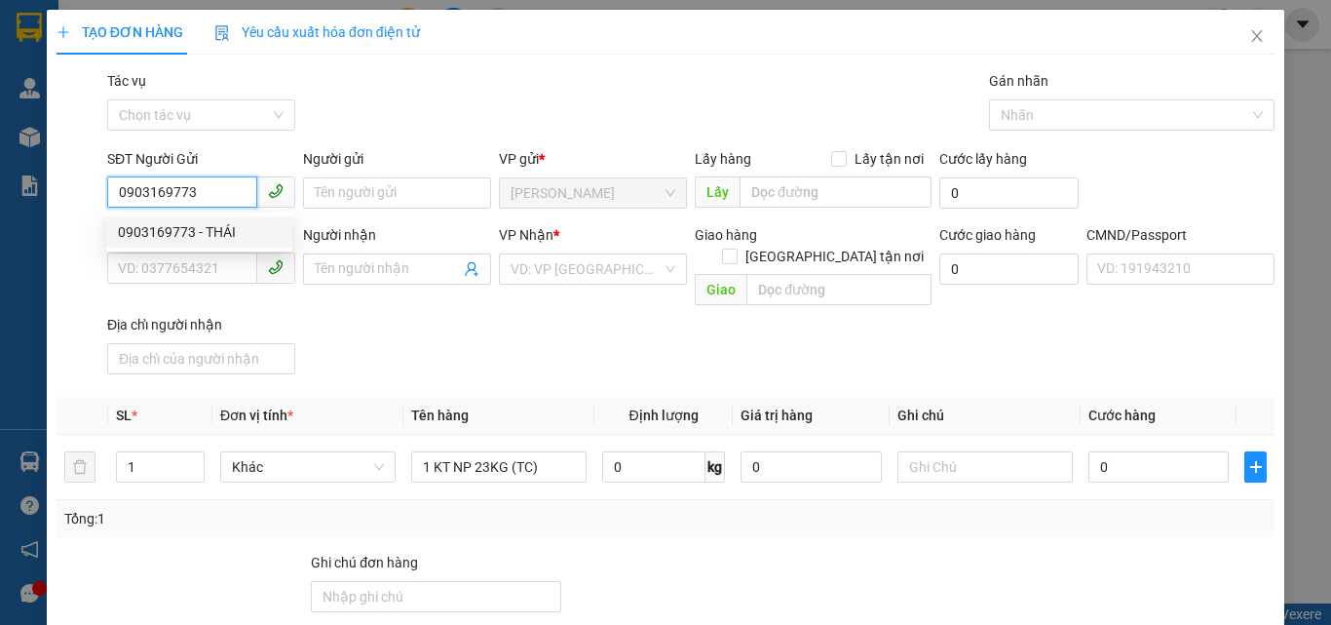
type input "LINH"
type input "079093018441"
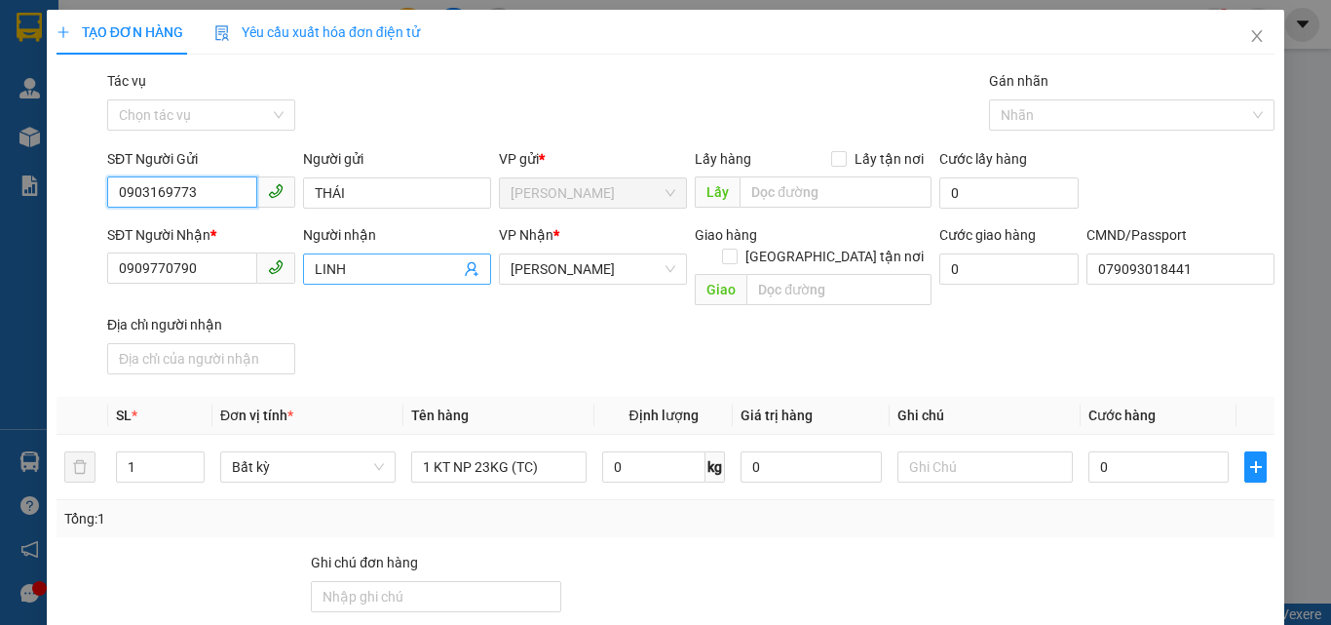
type input "0903169773"
click at [467, 274] on icon "user-add" at bounding box center [472, 269] width 16 height 16
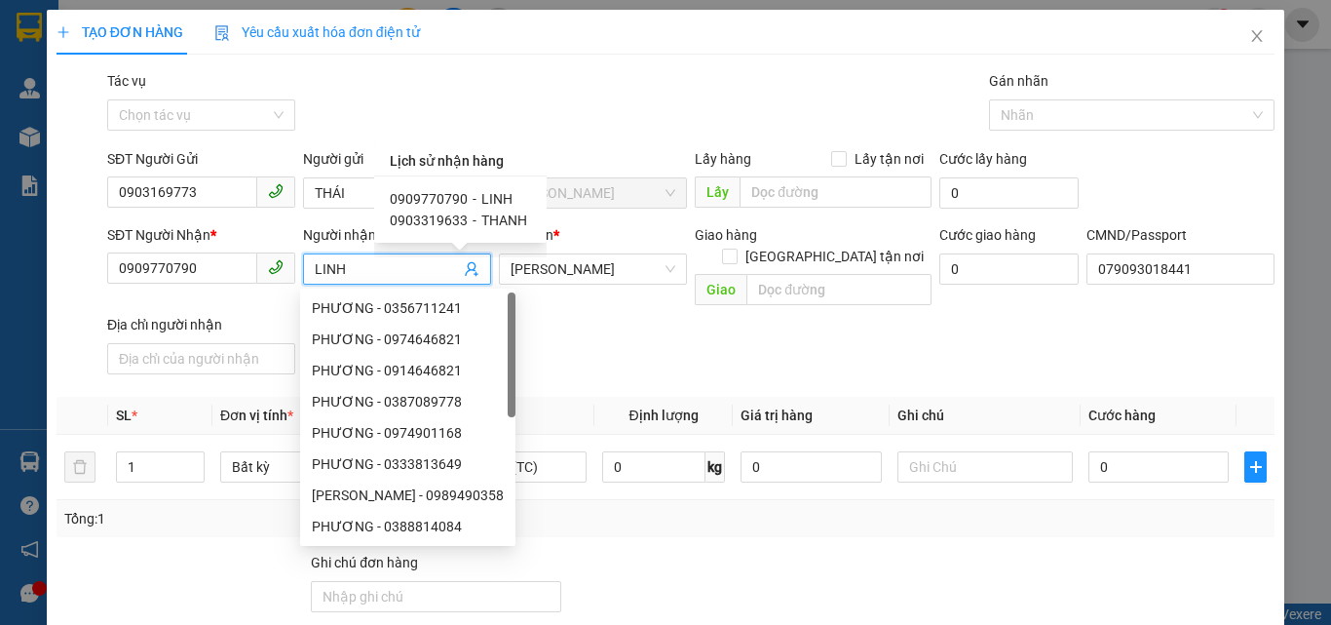
click at [439, 223] on span "0903319633" at bounding box center [429, 220] width 78 height 16
type input "0903319633"
type input "THANH"
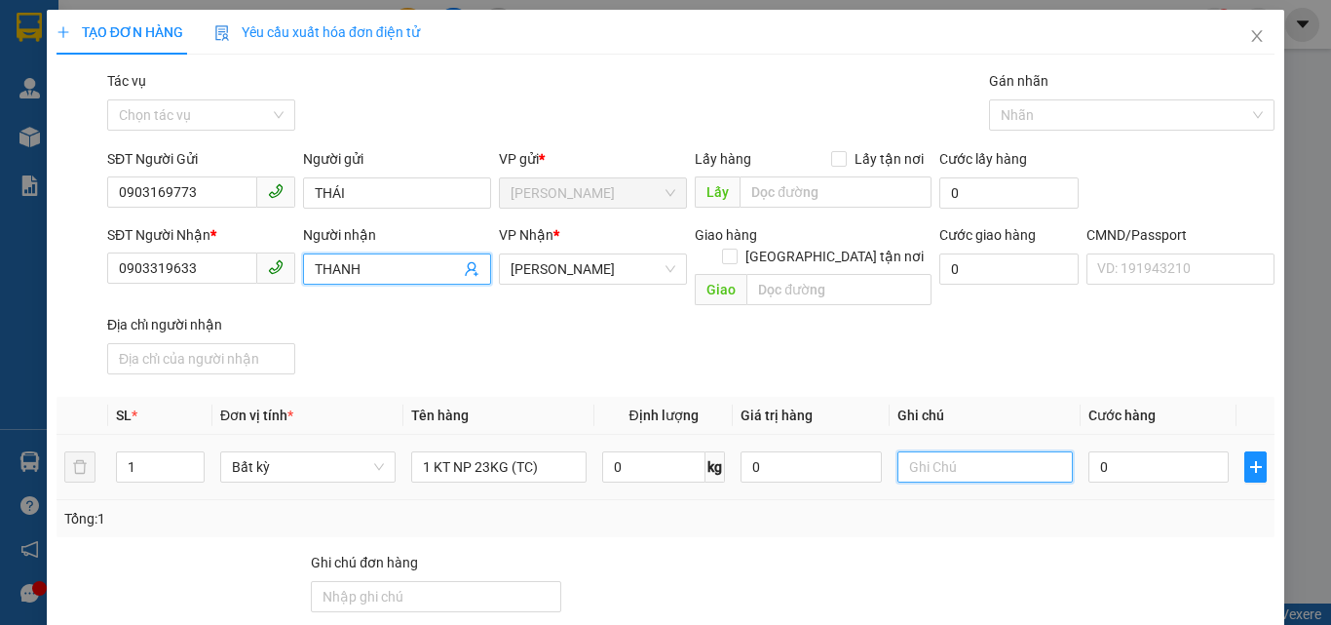
click at [949, 451] on input "text" at bounding box center [985, 466] width 175 height 31
type input "13H PHÁT"
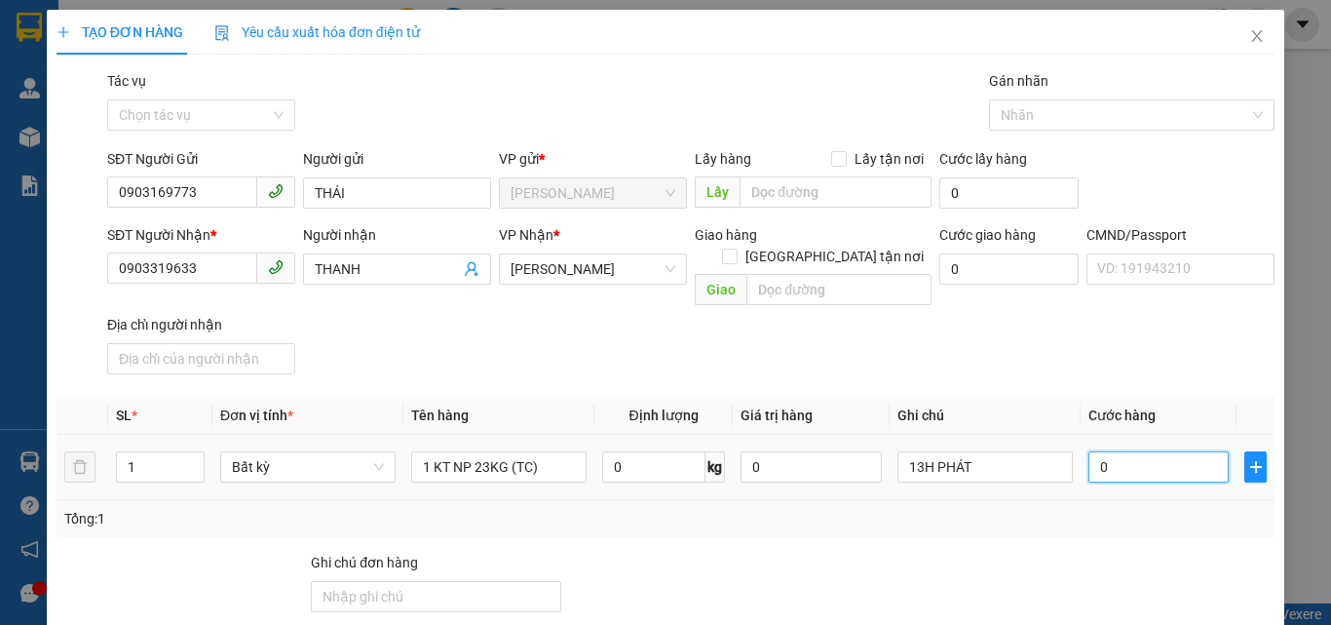
click at [1135, 452] on input "0" at bounding box center [1159, 466] width 140 height 31
type input "4"
type input "40"
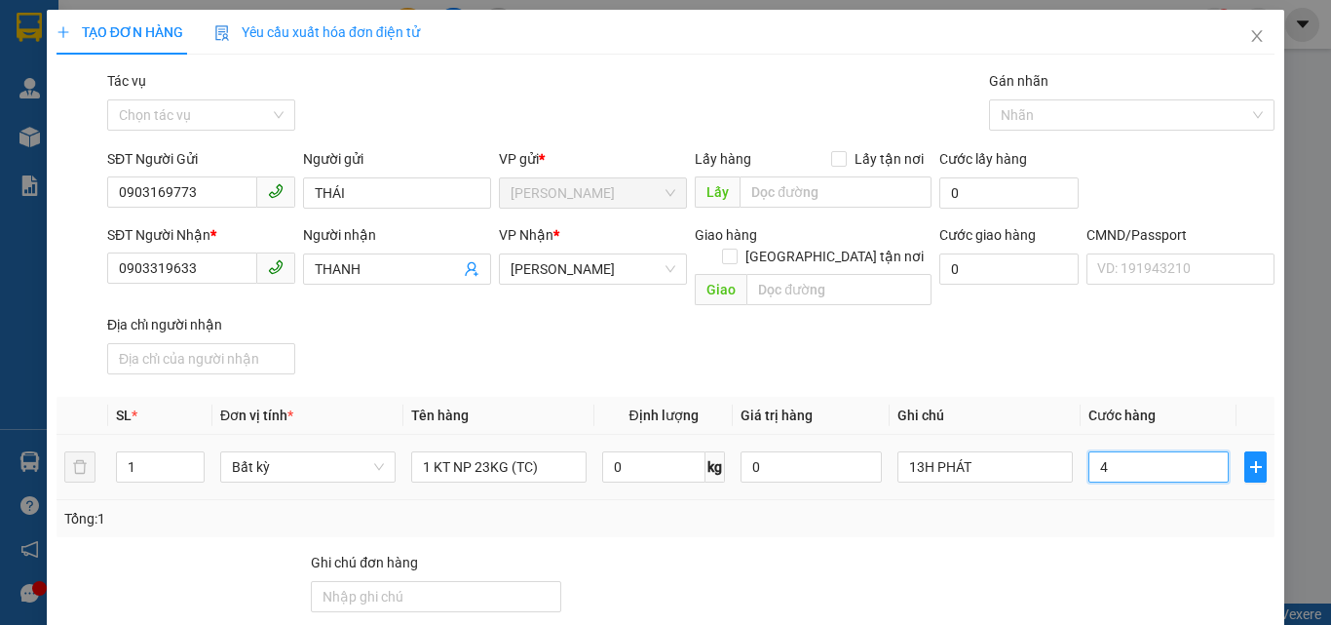
type input "40"
type input "40.000"
click at [981, 322] on div "SĐT Người Nhận * 0903319633 Người nhận THANH VP Nhận * Hồ Chí Minh Giao hàng Gi…" at bounding box center [690, 303] width 1175 height 158
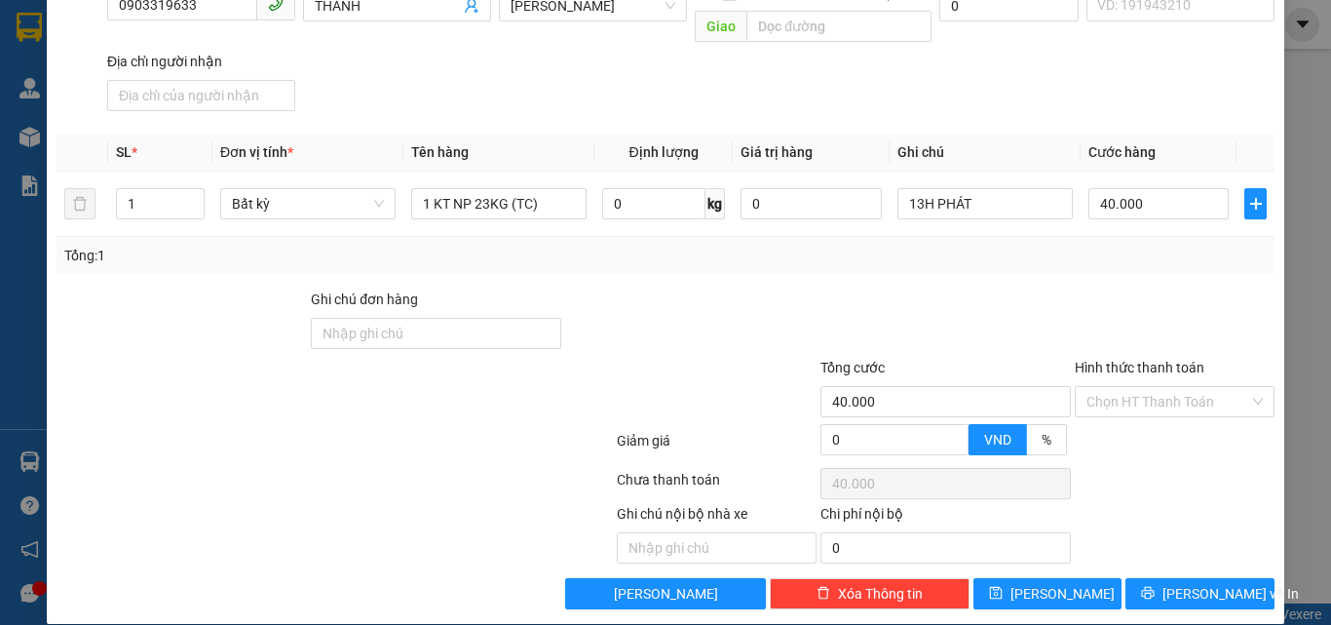
scroll to position [264, 0]
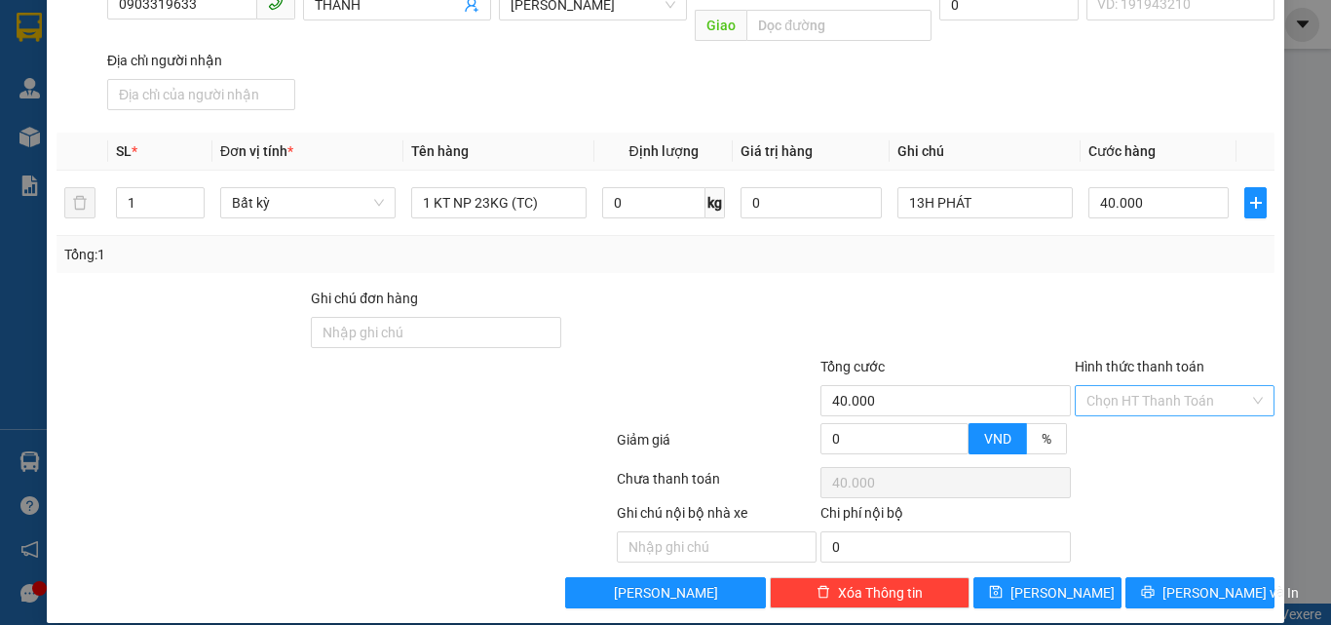
click at [1106, 386] on input "Hình thức thanh toán" at bounding box center [1168, 400] width 163 height 29
drag, startPoint x: 1102, startPoint y: 416, endPoint x: 1088, endPoint y: 395, distance: 26.0
click at [1101, 416] on div "Tại văn phòng" at bounding box center [1163, 417] width 174 height 21
type input "0"
click at [1056, 300] on div at bounding box center [946, 322] width 254 height 68
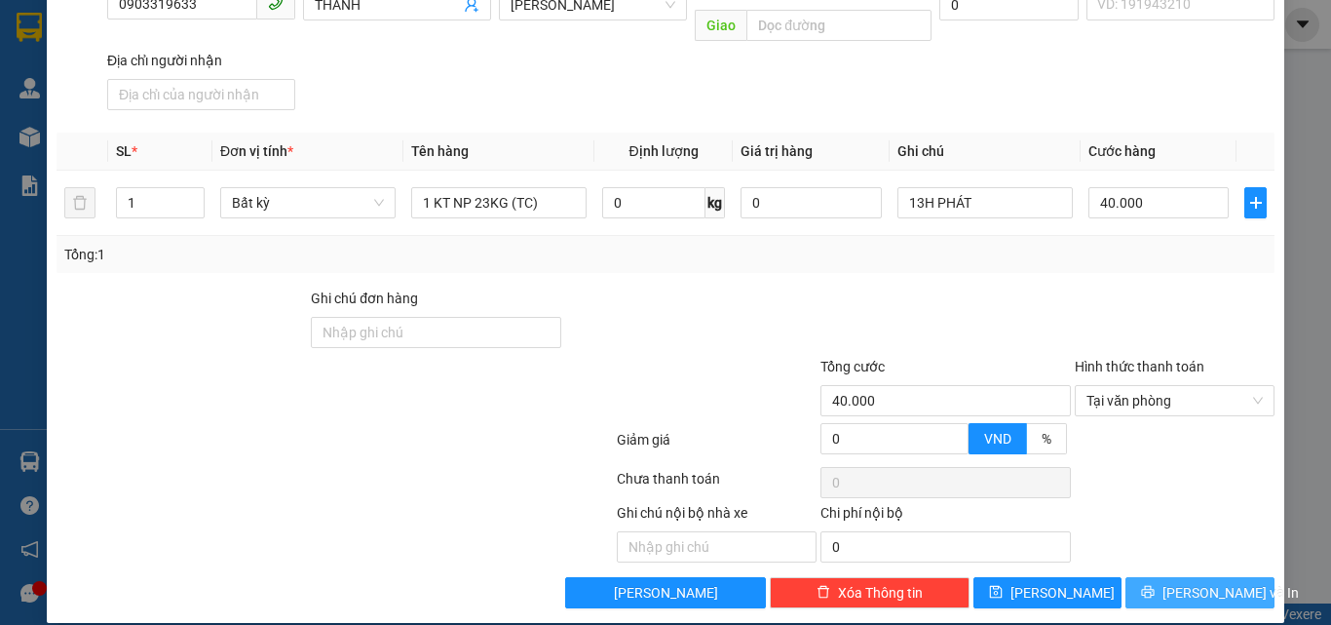
click at [1139, 577] on button "Lưu và In" at bounding box center [1200, 592] width 149 height 31
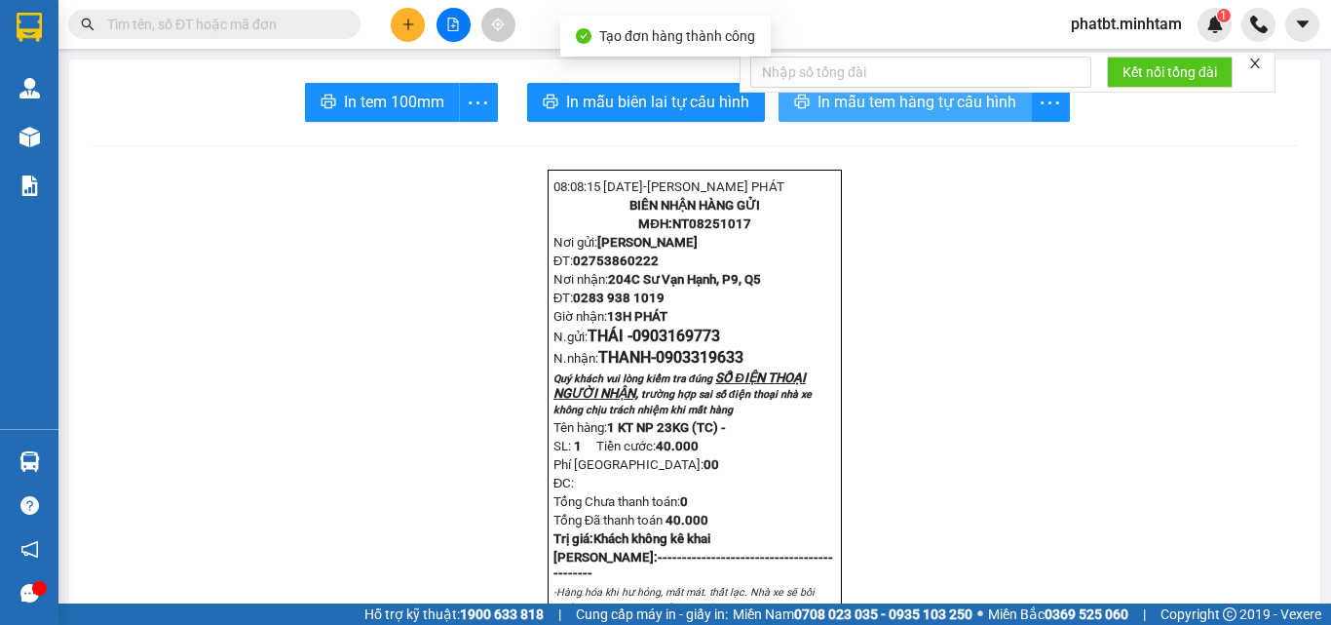
click at [794, 96] on icon "printer" at bounding box center [801, 102] width 15 height 14
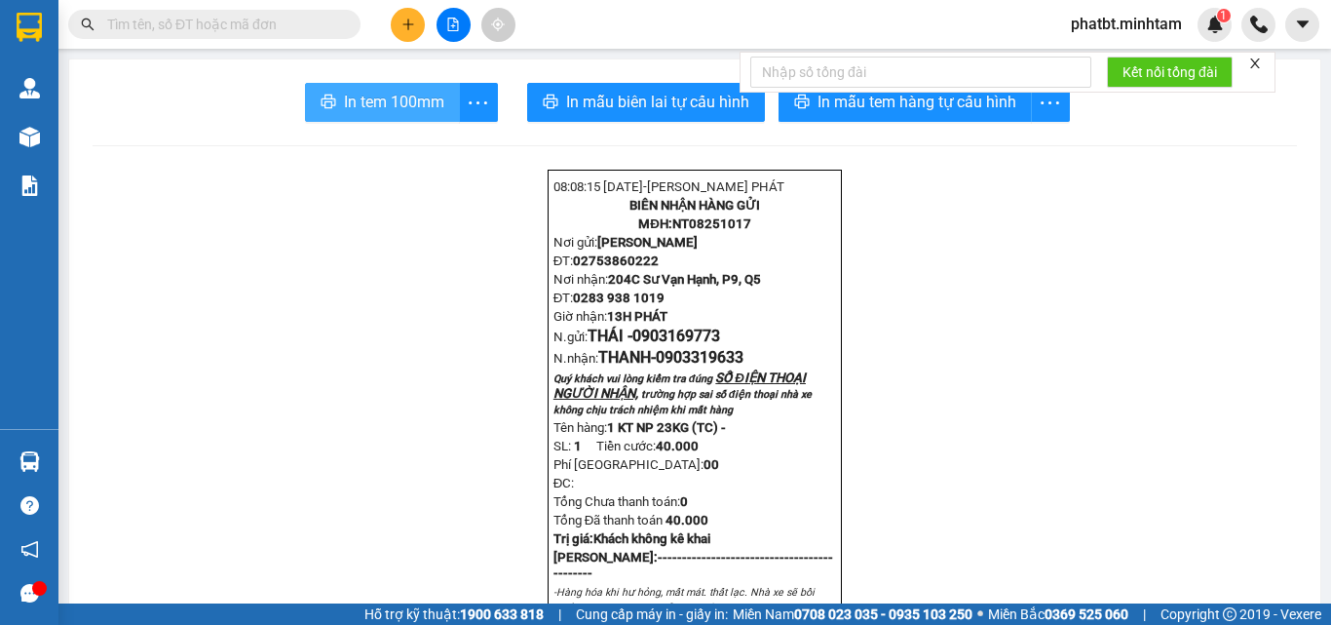
click at [435, 95] on span "In tem 100mm" at bounding box center [394, 102] width 100 height 24
click at [400, 29] on button at bounding box center [408, 25] width 34 height 34
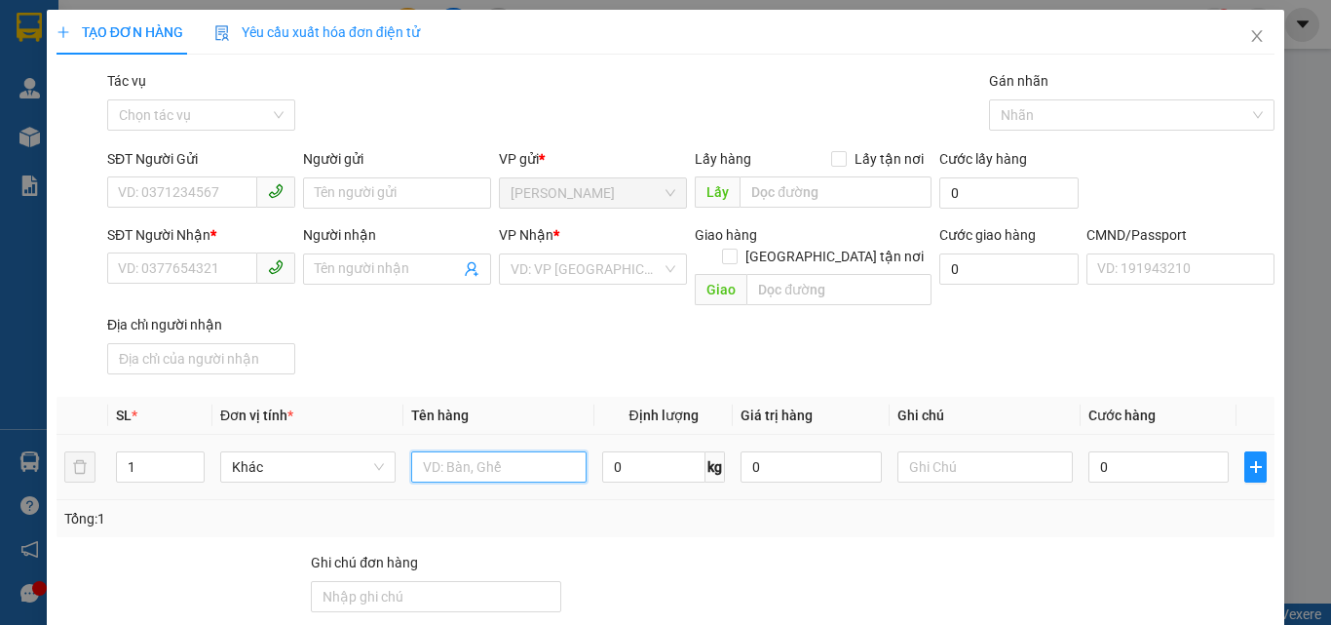
click at [489, 451] on input "text" at bounding box center [498, 466] width 175 height 31
type input "1 KT NP 27KG (TC)"
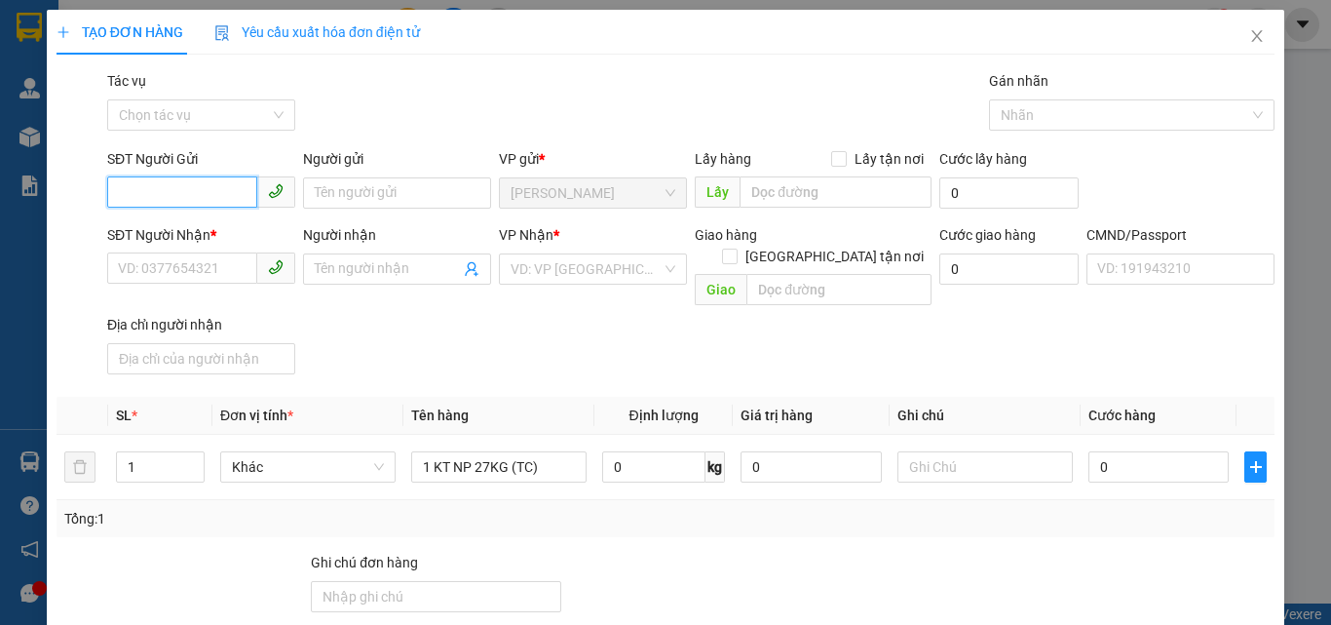
click at [220, 197] on input "SĐT Người Gửi" at bounding box center [182, 191] width 150 height 31
type input "0359756180"
click at [220, 227] on div "0359756180 - HẰNG" at bounding box center [199, 231] width 163 height 21
type input "HẰNG"
type input "0937016807"
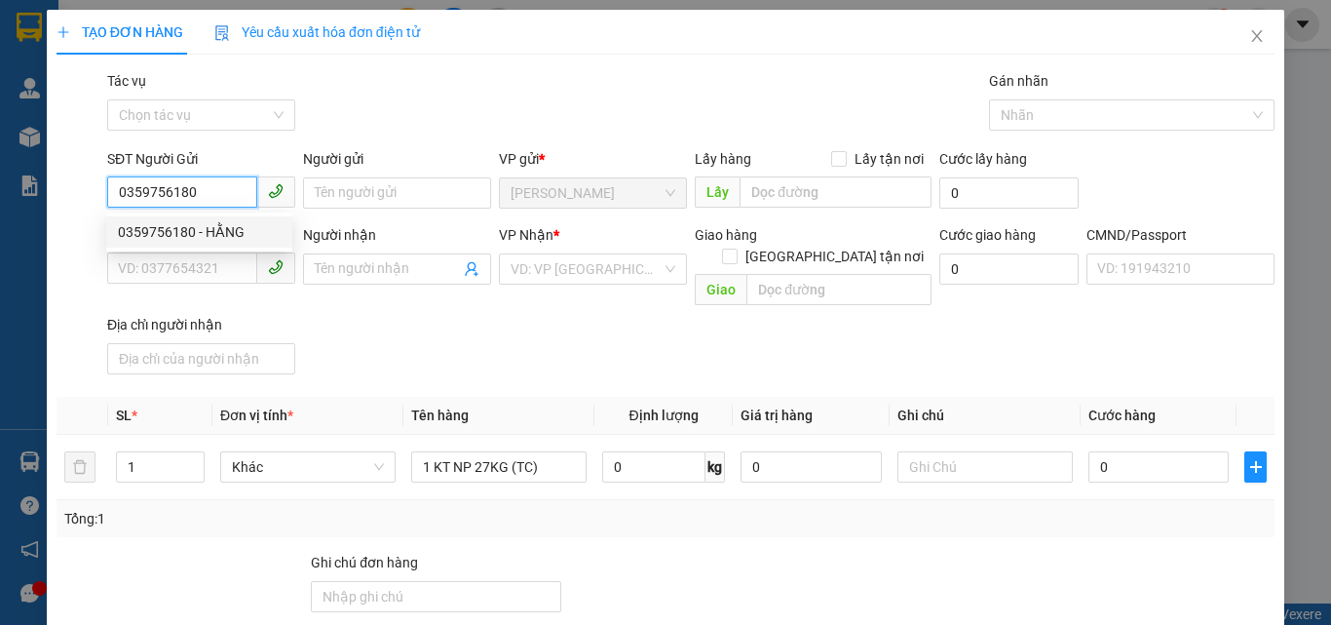
type input "CHÂU"
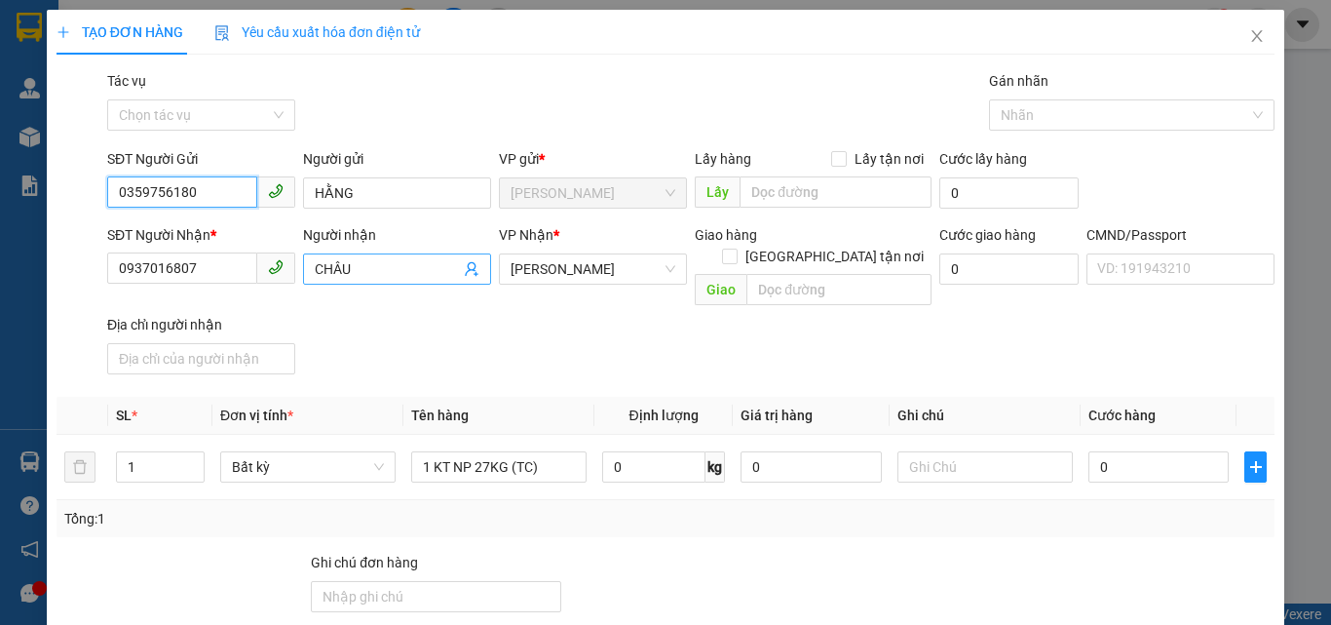
type input "0359756180"
click at [468, 269] on icon "user-add" at bounding box center [471, 269] width 13 height 15
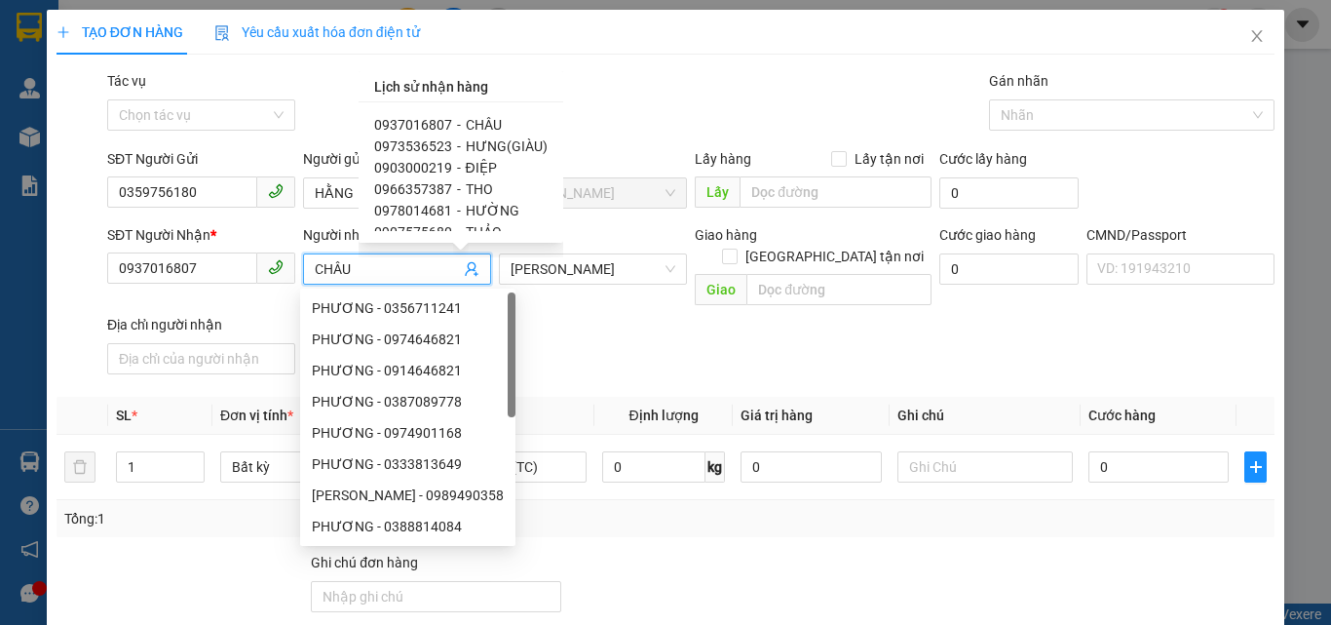
click at [500, 142] on span "HƯNG(GIÀU)" at bounding box center [507, 146] width 82 height 16
type input "0973536523"
type input "HƯNG(GIÀU)"
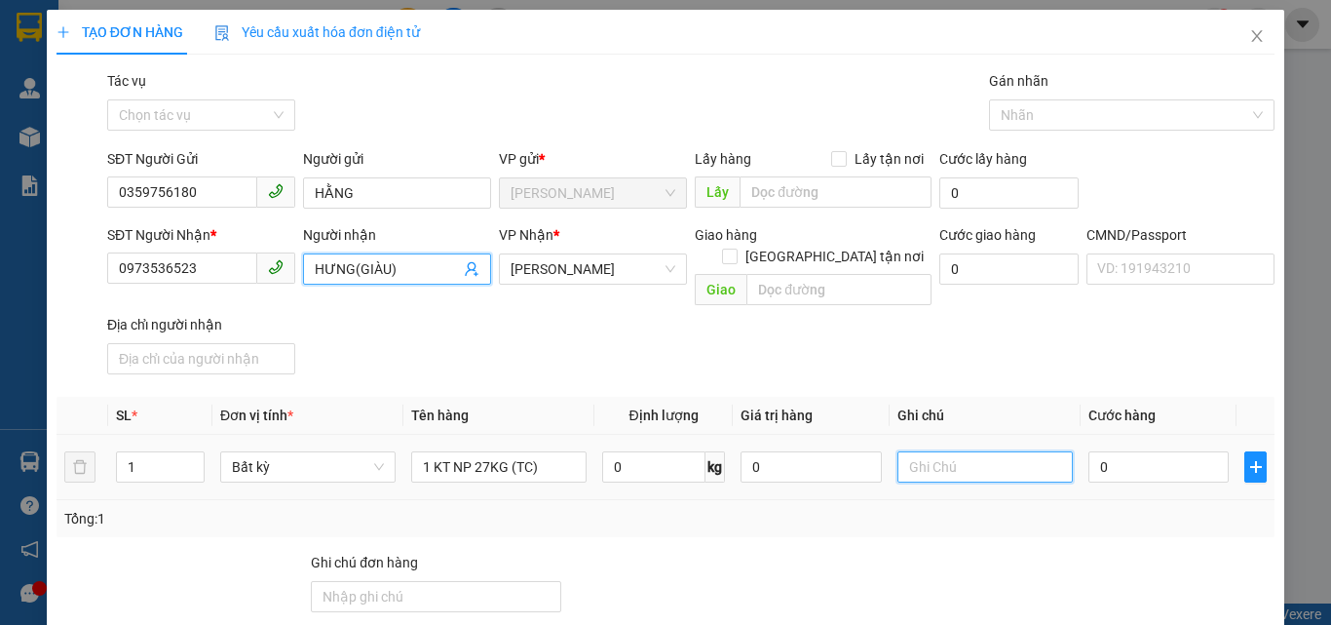
click at [942, 451] on input "text" at bounding box center [985, 466] width 175 height 31
type input "13H PHÁT"
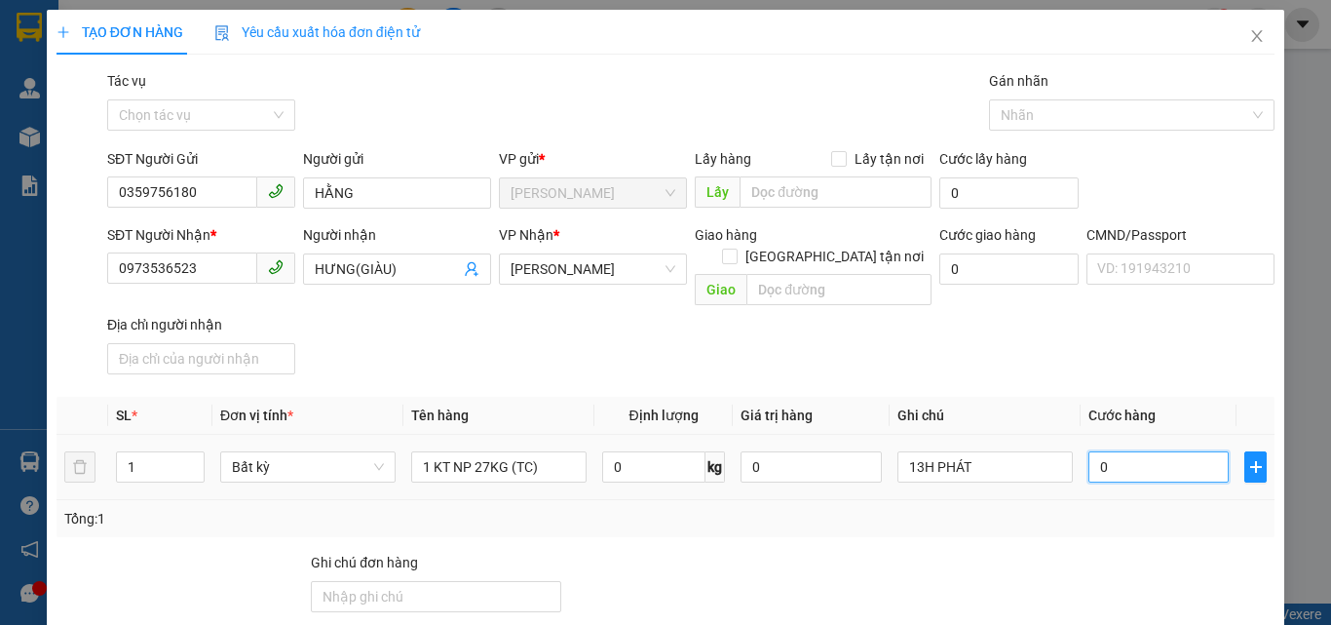
click at [1093, 451] on input "0" at bounding box center [1159, 466] width 140 height 31
type input "4"
type input "45"
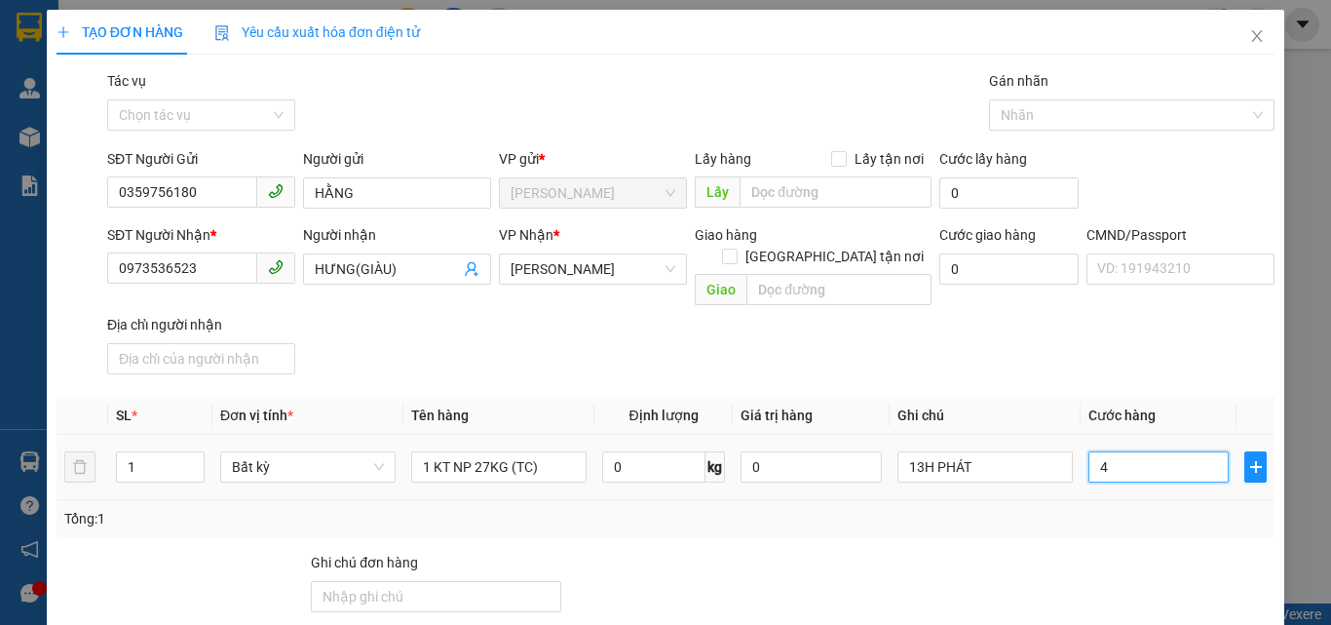
type input "45"
type input "45.000"
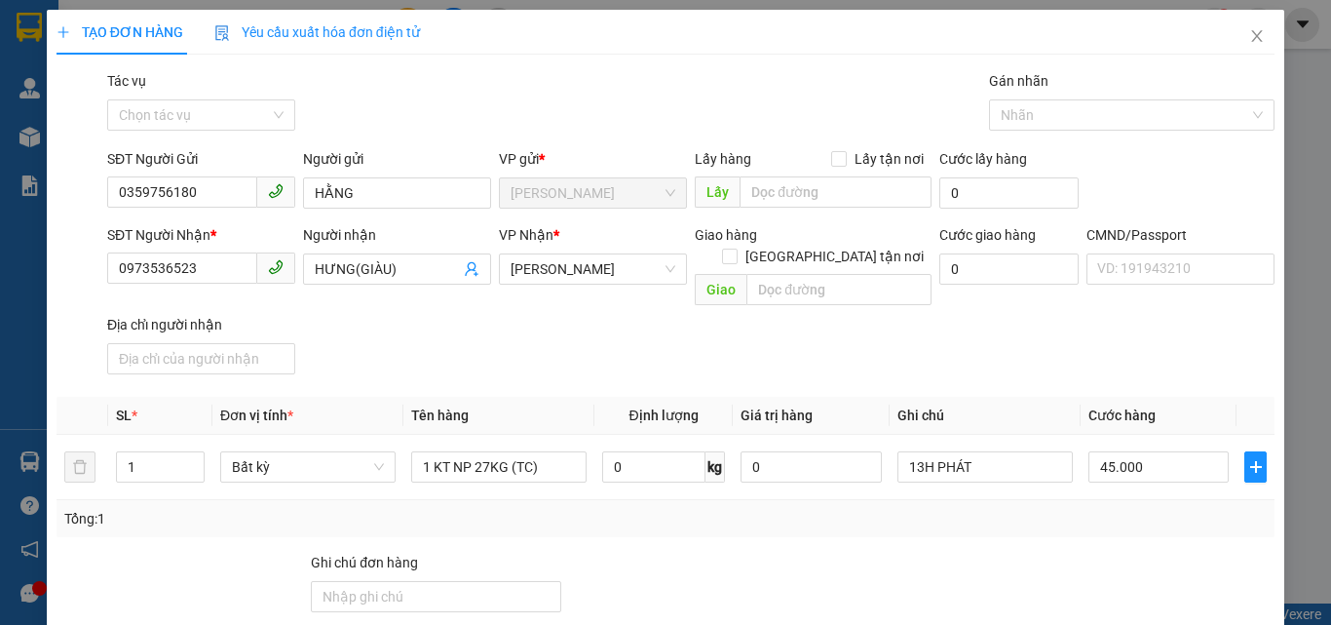
click at [1095, 364] on div "Transit Pickup Surcharge Ids Transit Deliver Surcharge Ids Transit Deliver Surc…" at bounding box center [666, 471] width 1218 height 802
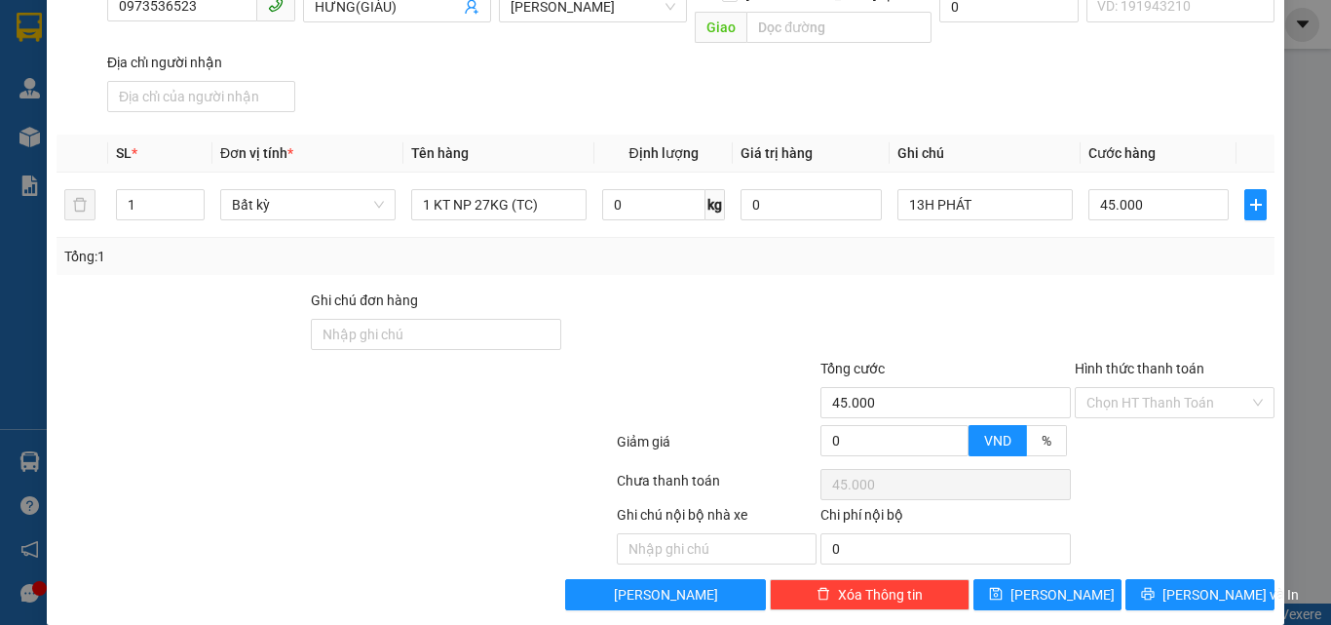
scroll to position [264, 0]
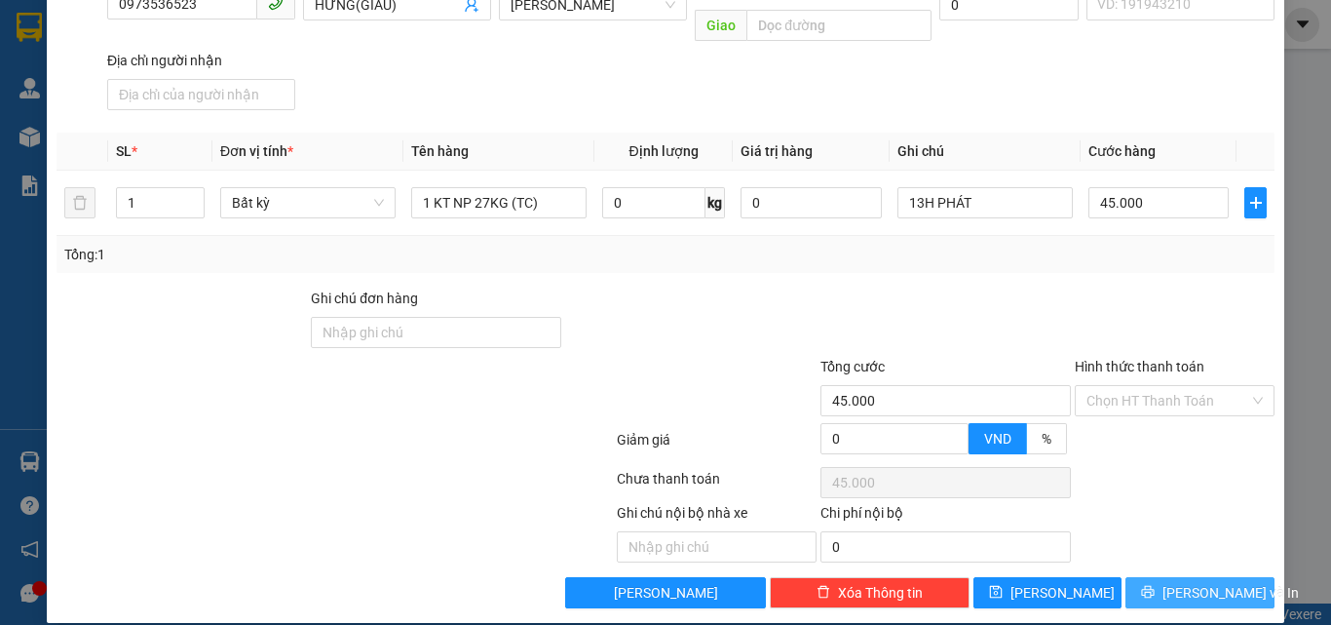
click at [1173, 582] on span "Lưu và In" at bounding box center [1231, 592] width 136 height 21
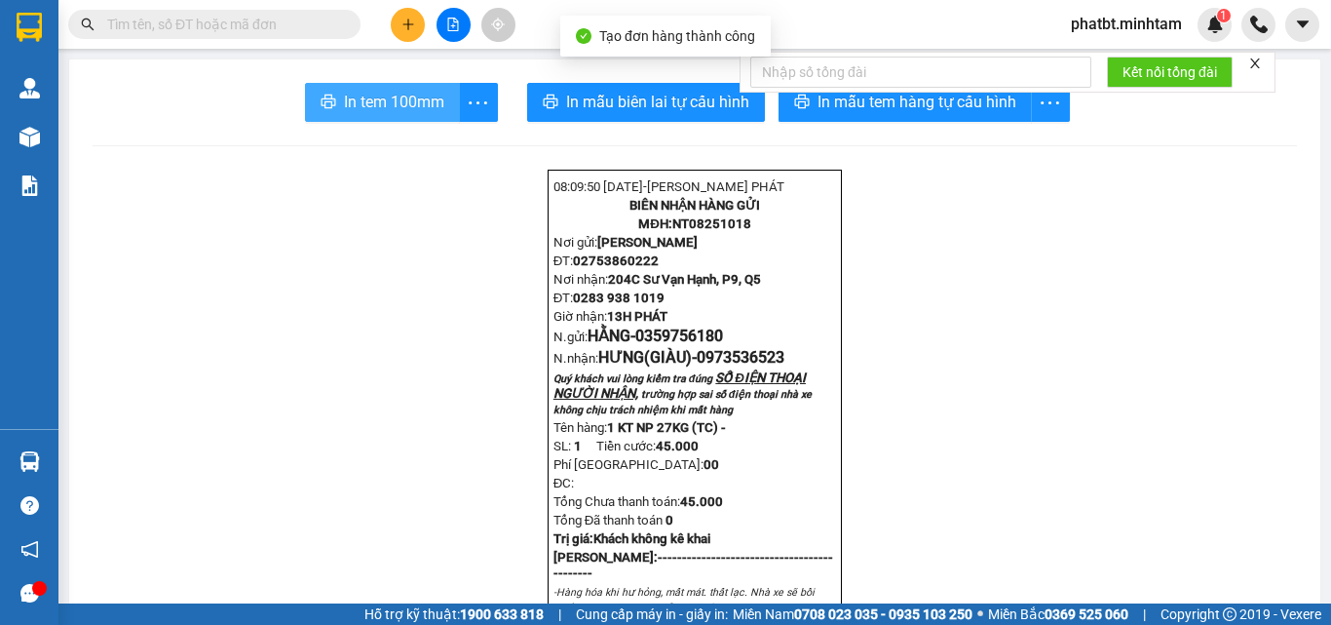
click at [407, 106] on span "In tem 100mm" at bounding box center [394, 102] width 100 height 24
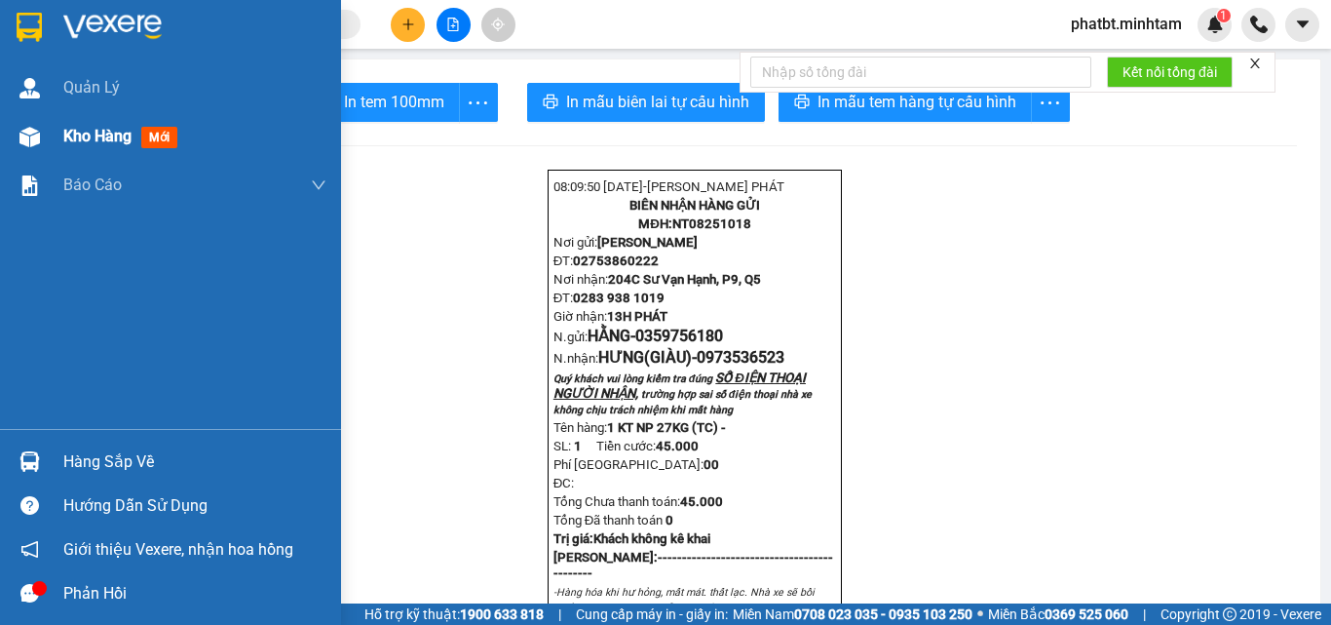
click at [108, 141] on span "Kho hàng" at bounding box center [97, 136] width 68 height 19
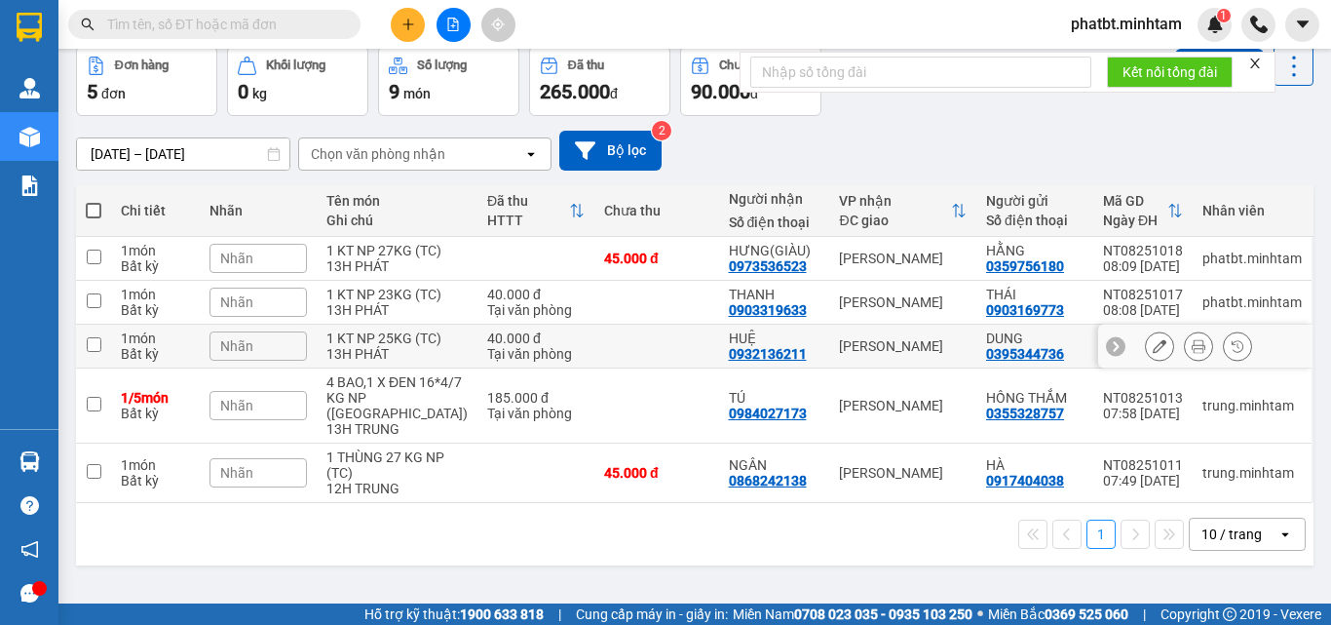
scroll to position [116, 0]
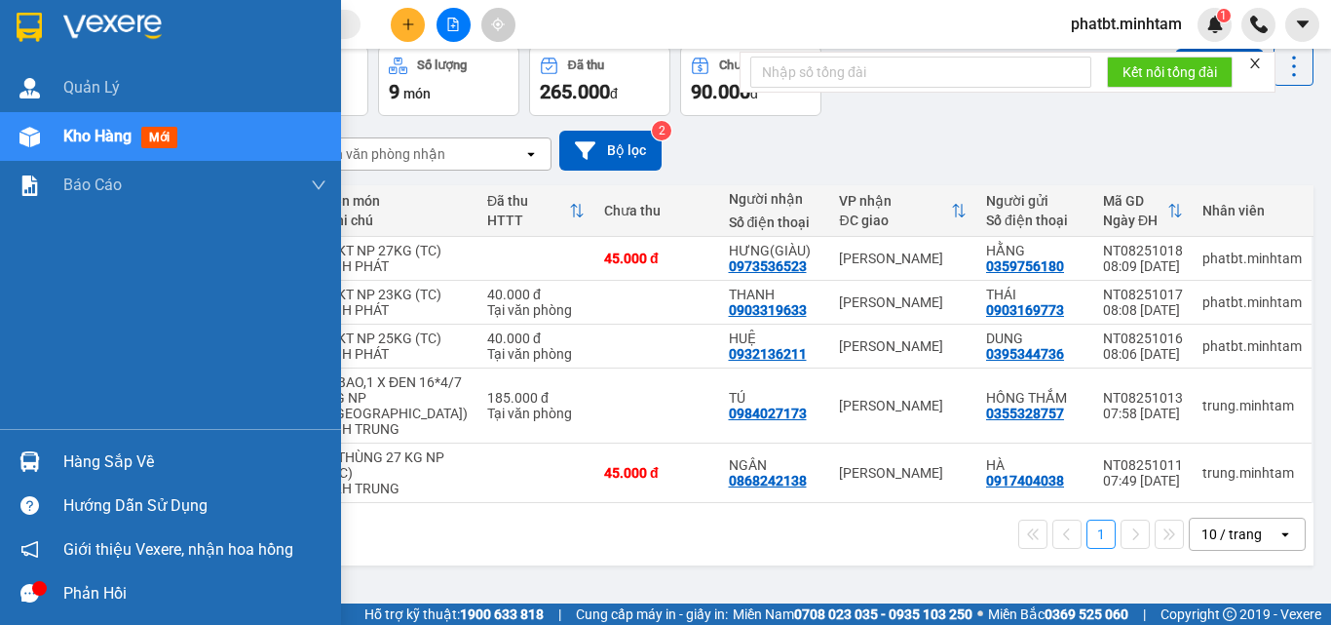
click at [107, 467] on div "Hàng sắp về" at bounding box center [194, 461] width 263 height 29
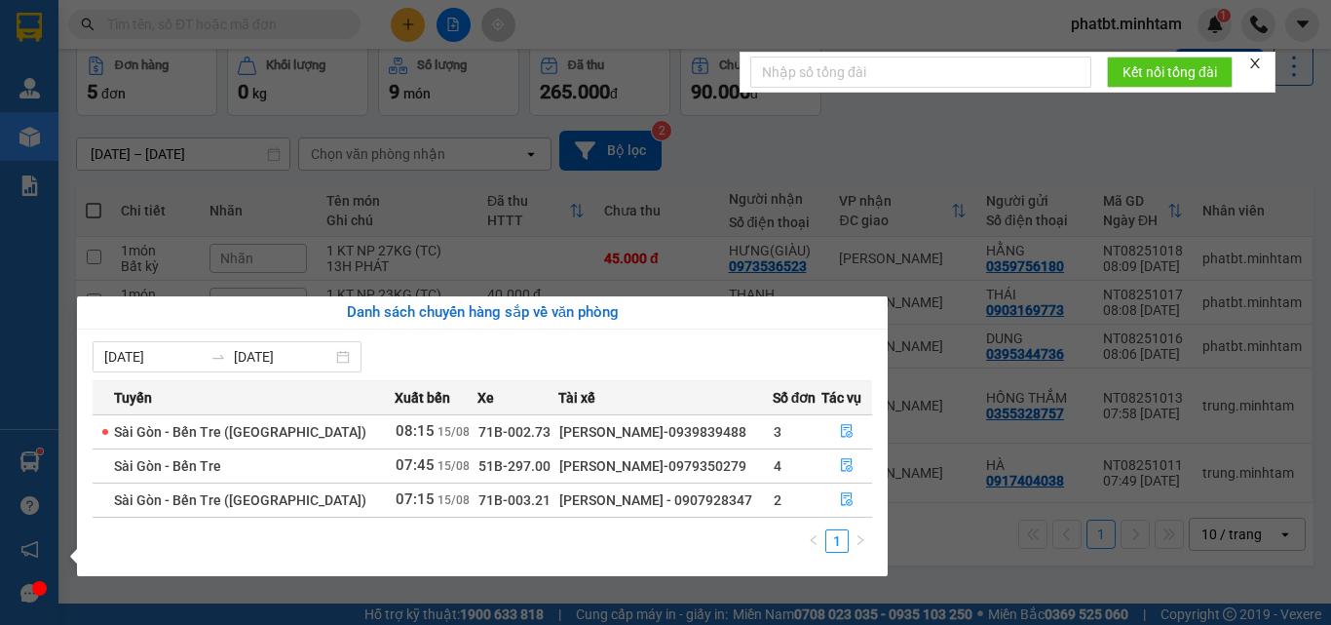
click at [973, 548] on section "Kết quả tìm kiếm ( 88 ) Bộ lọc Mã ĐH Trạng thái Món hàng Tổng cước Chưa cước Nh…" at bounding box center [665, 312] width 1331 height 625
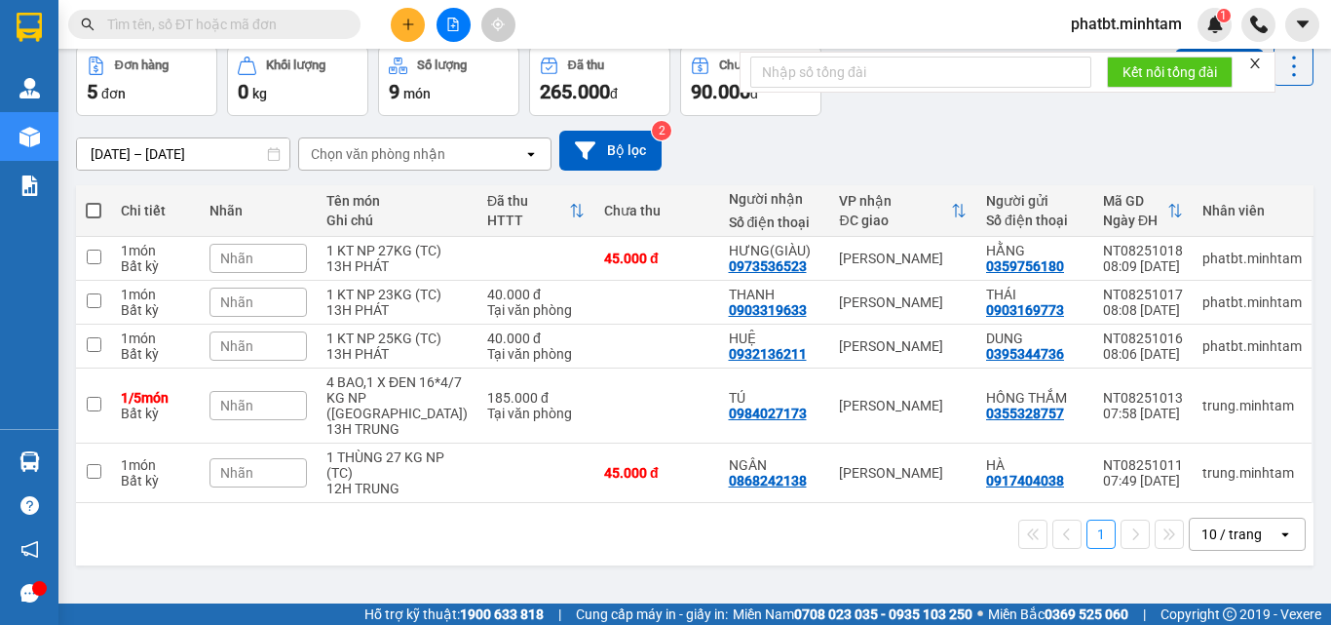
click at [309, 34] on input "text" at bounding box center [222, 24] width 230 height 21
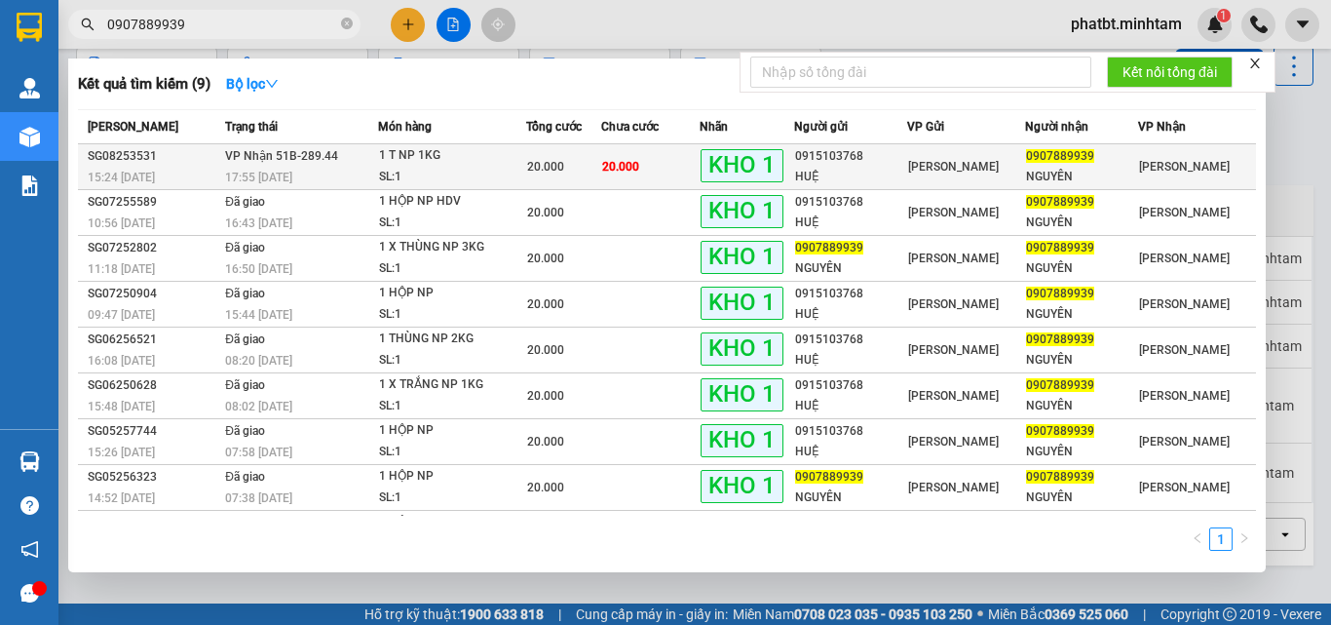
type input "0907889939"
click at [426, 171] on div "SL: 1" at bounding box center [452, 177] width 146 height 21
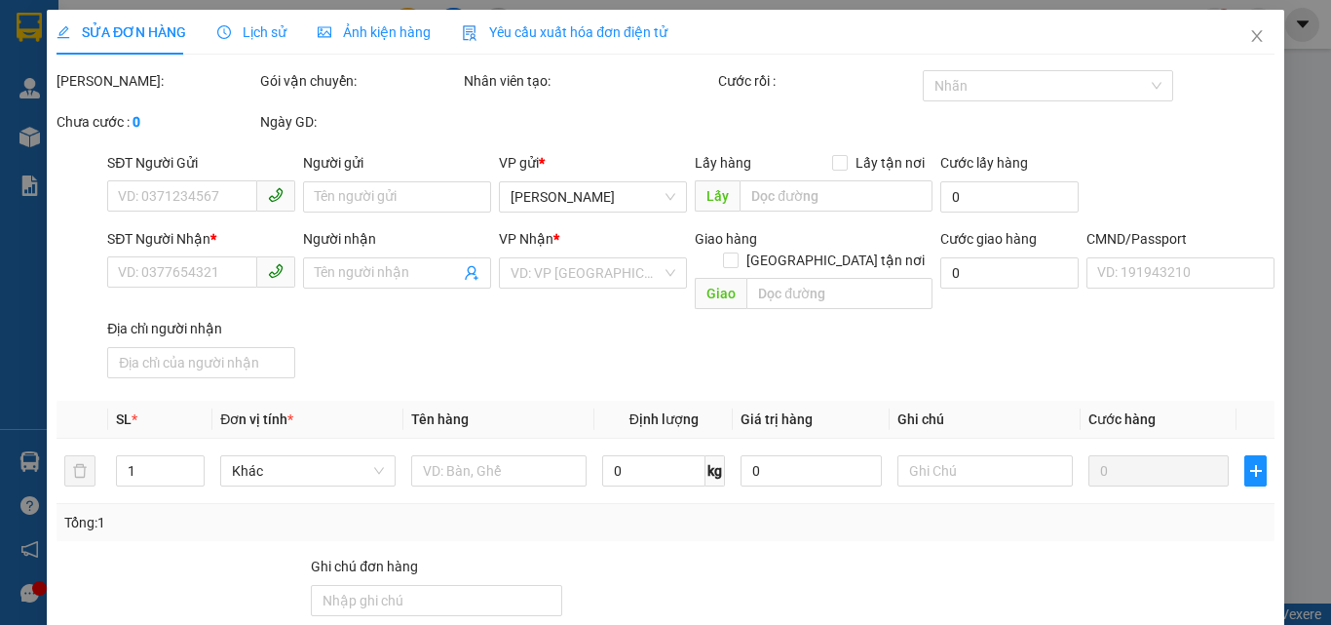
type input "0915103768"
type input "HUỆ"
type input "0907889939"
type input "NGUYÊN"
type input "BM"
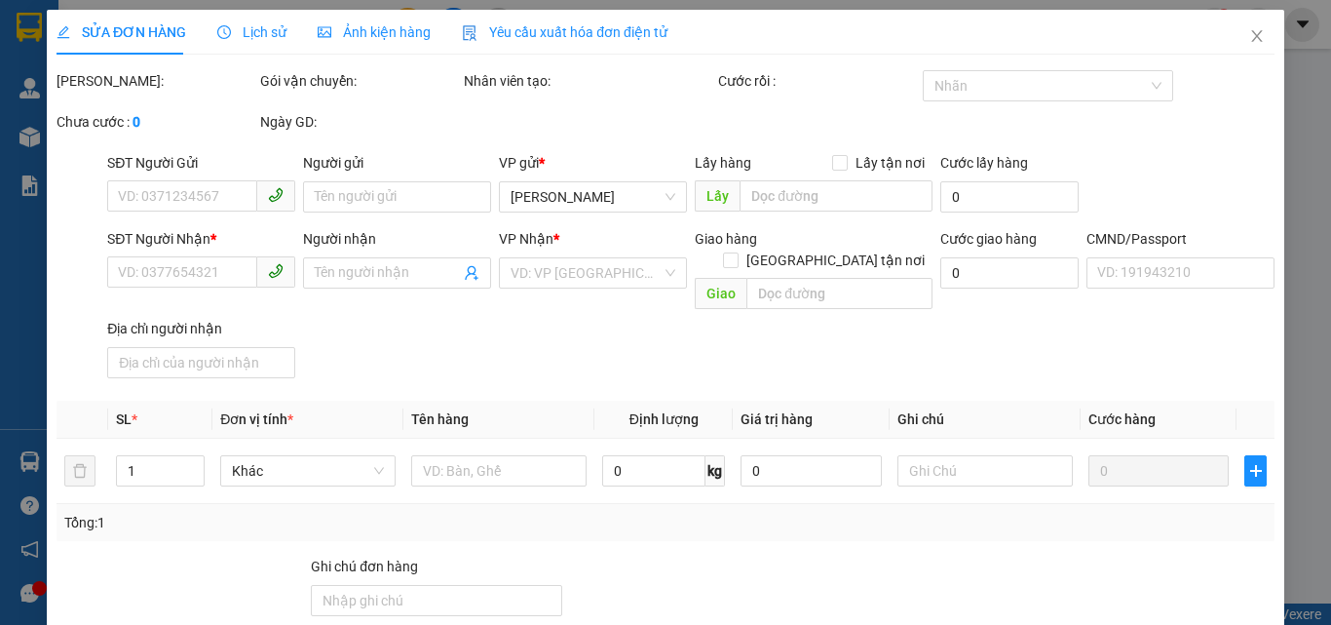
type input "20.000"
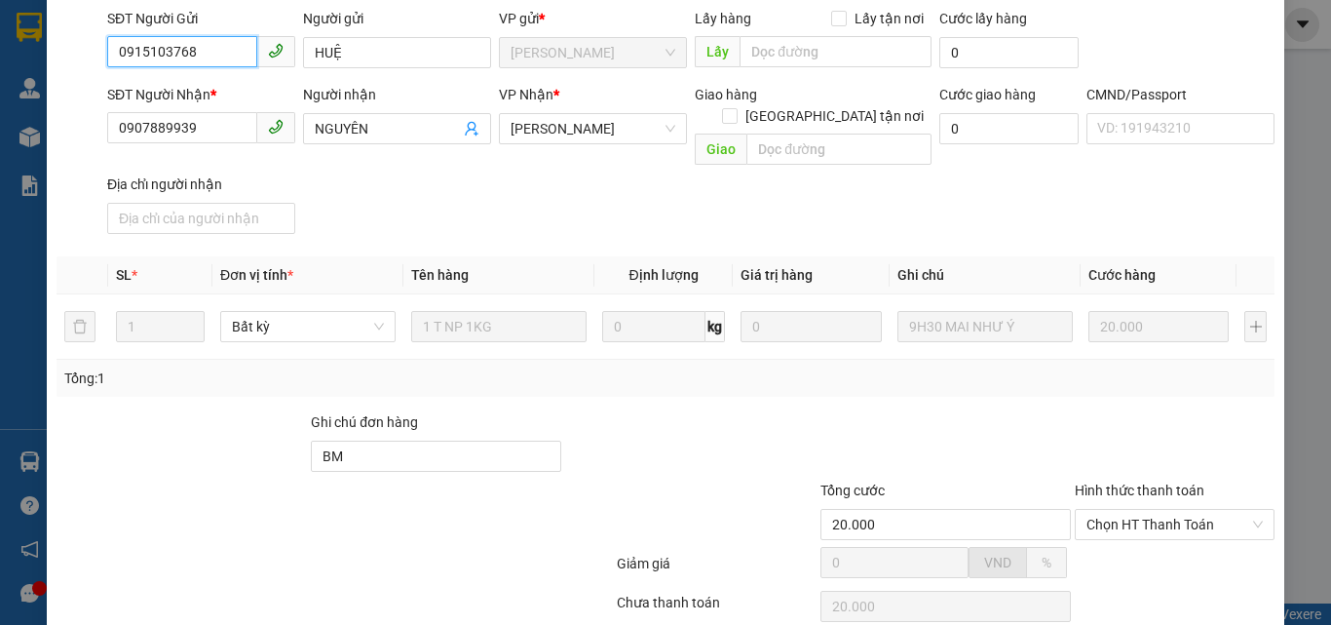
scroll to position [271, 0]
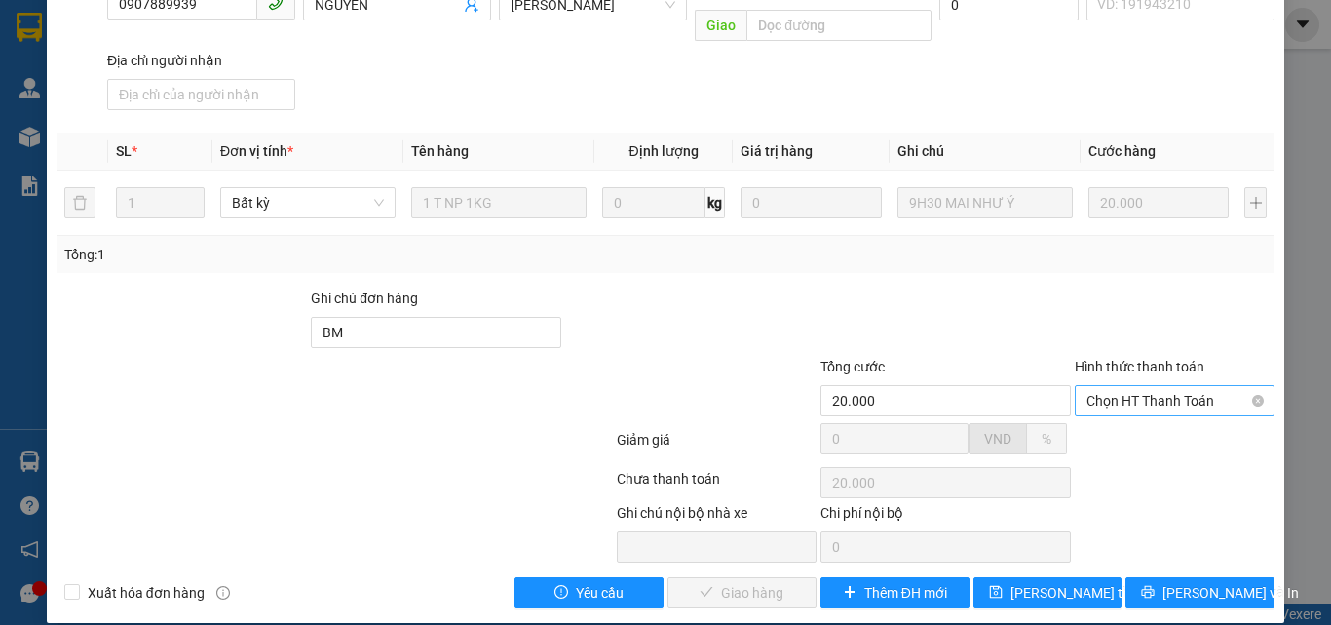
click at [1101, 386] on span "Chọn HT Thanh Toán" at bounding box center [1175, 400] width 176 height 29
click at [1102, 404] on div "Tại văn phòng" at bounding box center [1163, 418] width 198 height 31
type input "0"
click at [788, 582] on span "Lưu và Giao hàng" at bounding box center [798, 592] width 187 height 21
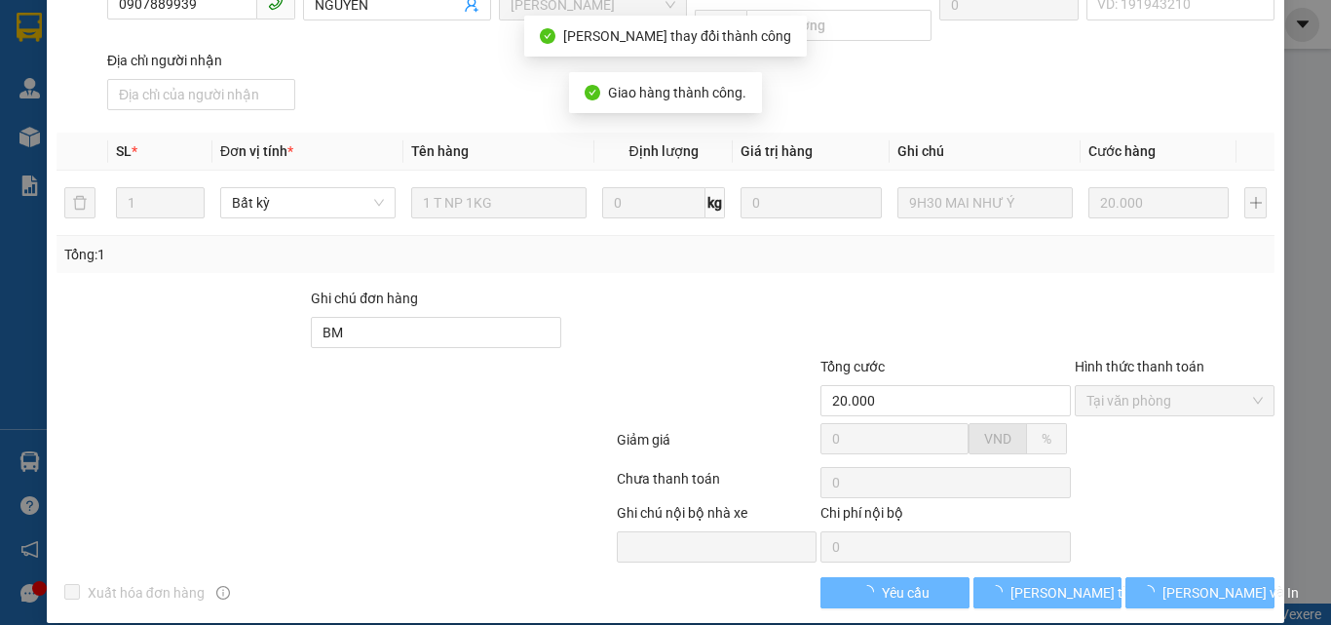
scroll to position [289, 0]
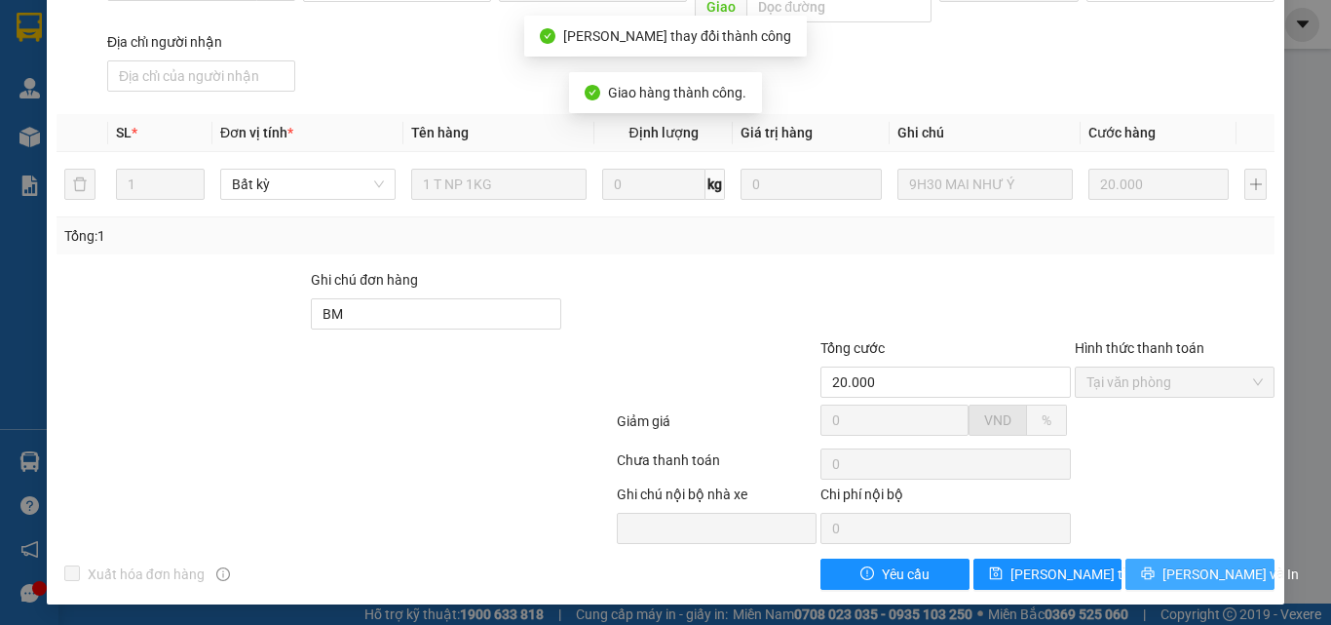
click at [1153, 560] on button "Lưu và In" at bounding box center [1200, 573] width 149 height 31
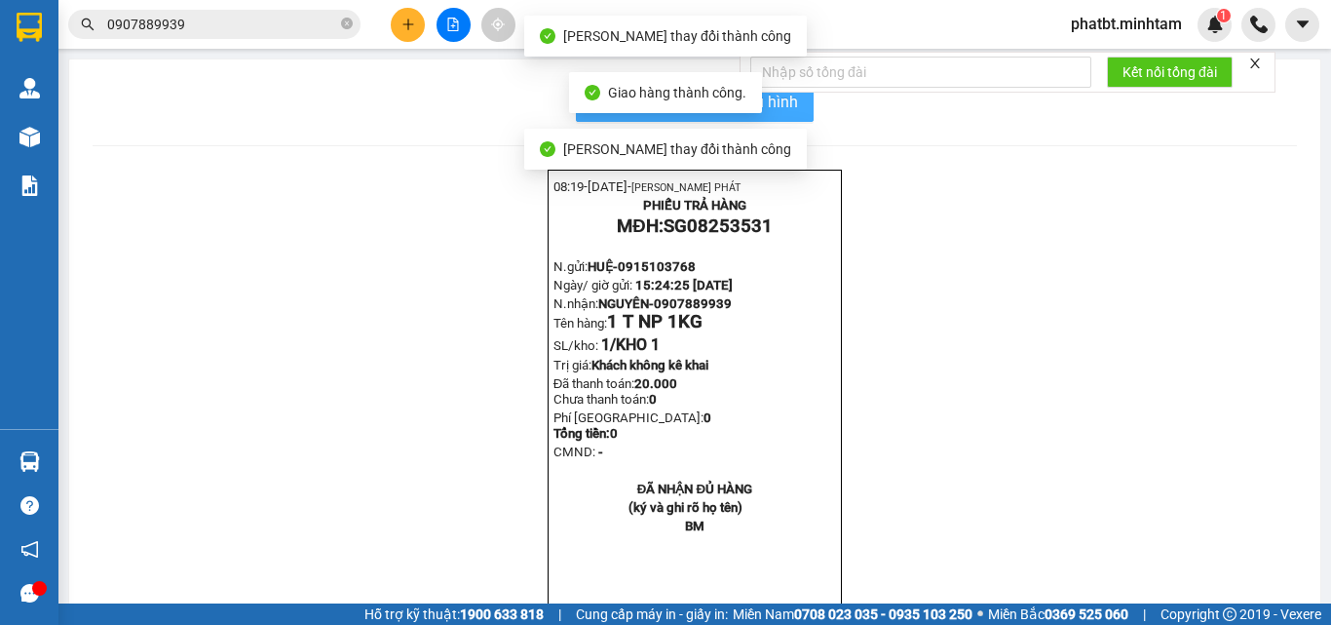
click at [796, 112] on button "In mẫu biên lai tự cấu hình" at bounding box center [695, 102] width 238 height 39
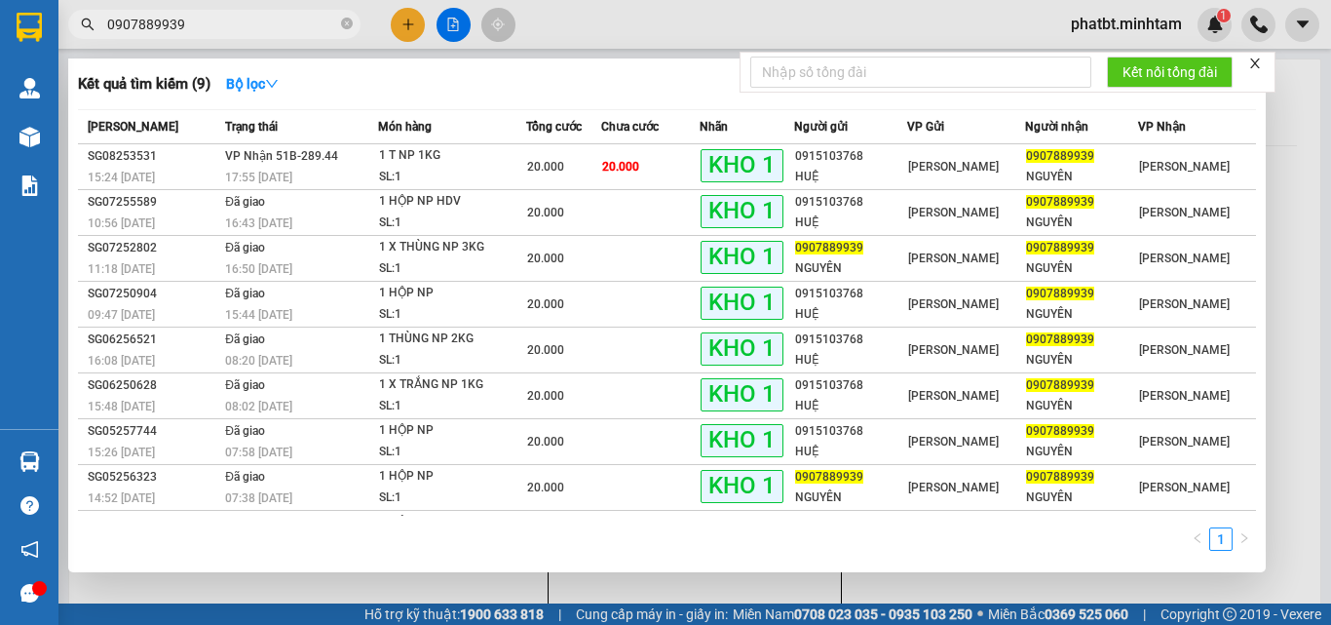
drag, startPoint x: 353, startPoint y: 22, endPoint x: 330, endPoint y: 26, distance: 22.8
click at [352, 22] on span "0907889939" at bounding box center [214, 24] width 292 height 29
click at [330, 26] on input "0907889939" at bounding box center [222, 24] width 230 height 21
click at [342, 22] on icon "close-circle" at bounding box center [347, 24] width 12 height 12
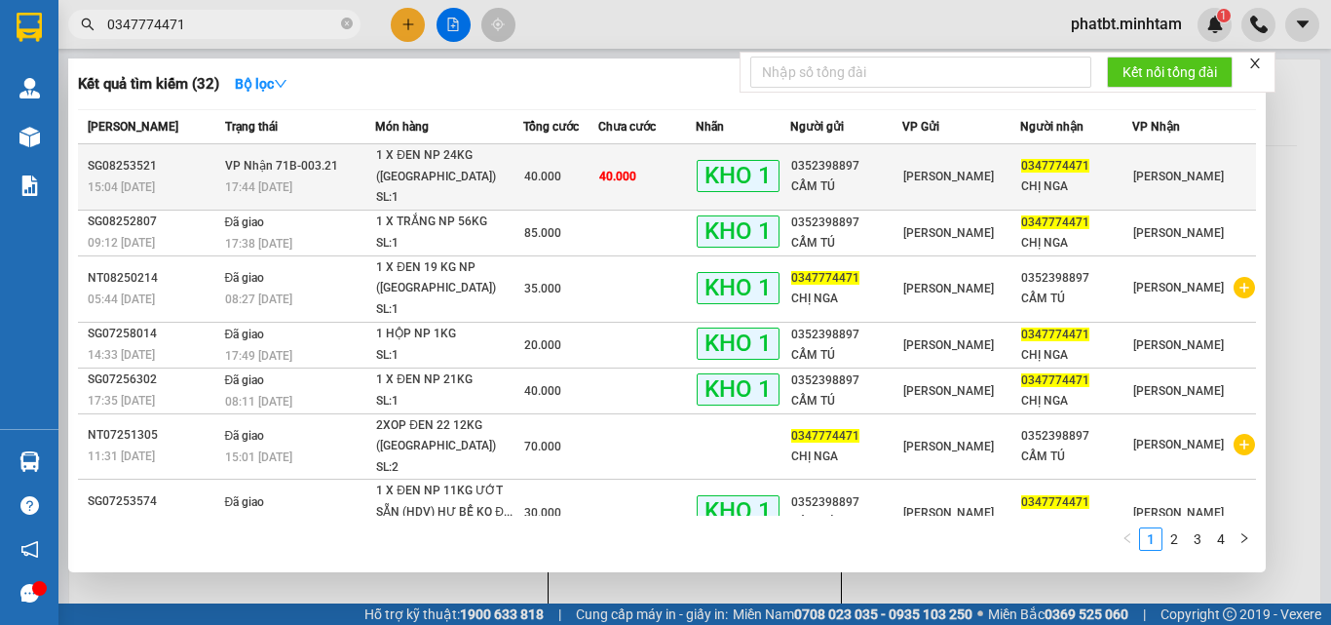
type input "0347774471"
click at [439, 166] on div "1 X ĐEN NP 24KG (TN)" at bounding box center [449, 166] width 146 height 42
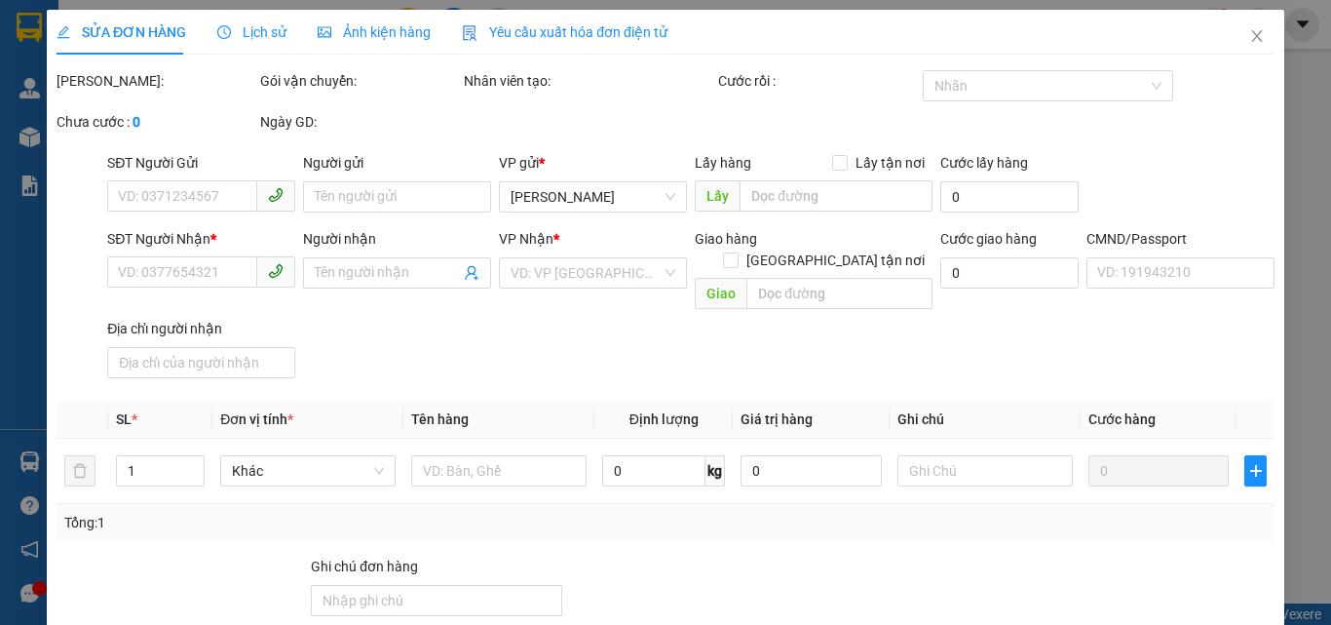
type input "0352398897"
type input "CẨM TÚ"
type input "0347774471"
type input "CHỊ NGA"
type input "ĐG"
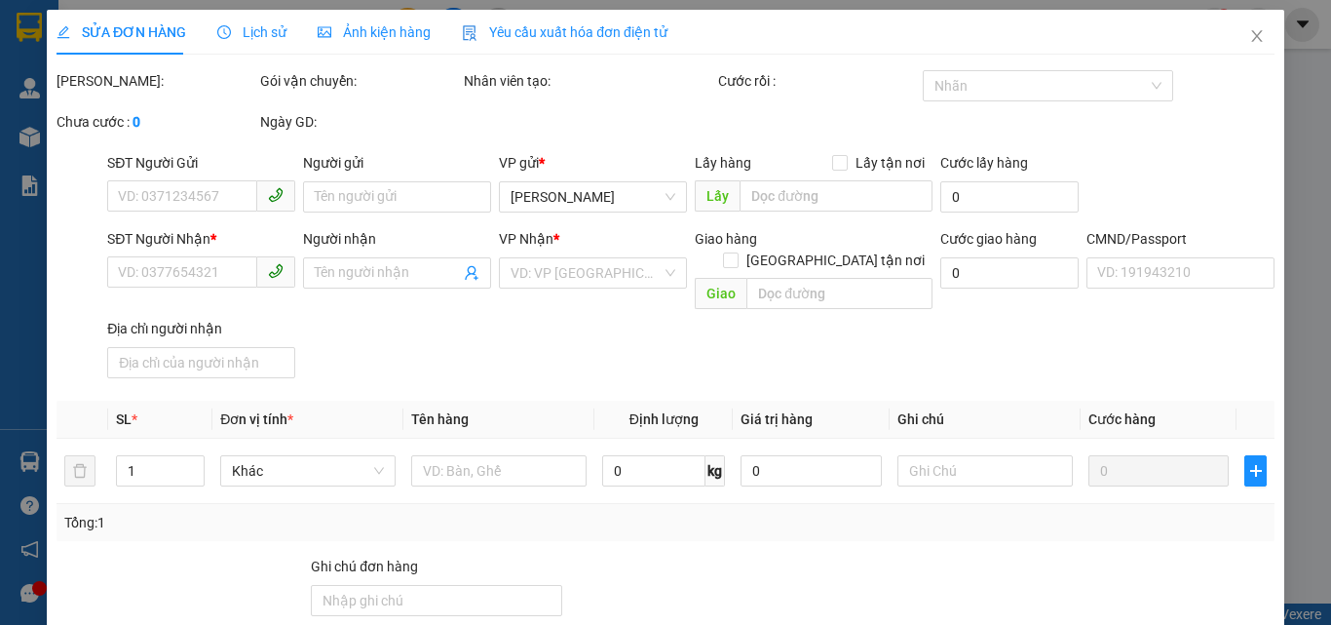
type input "40.000"
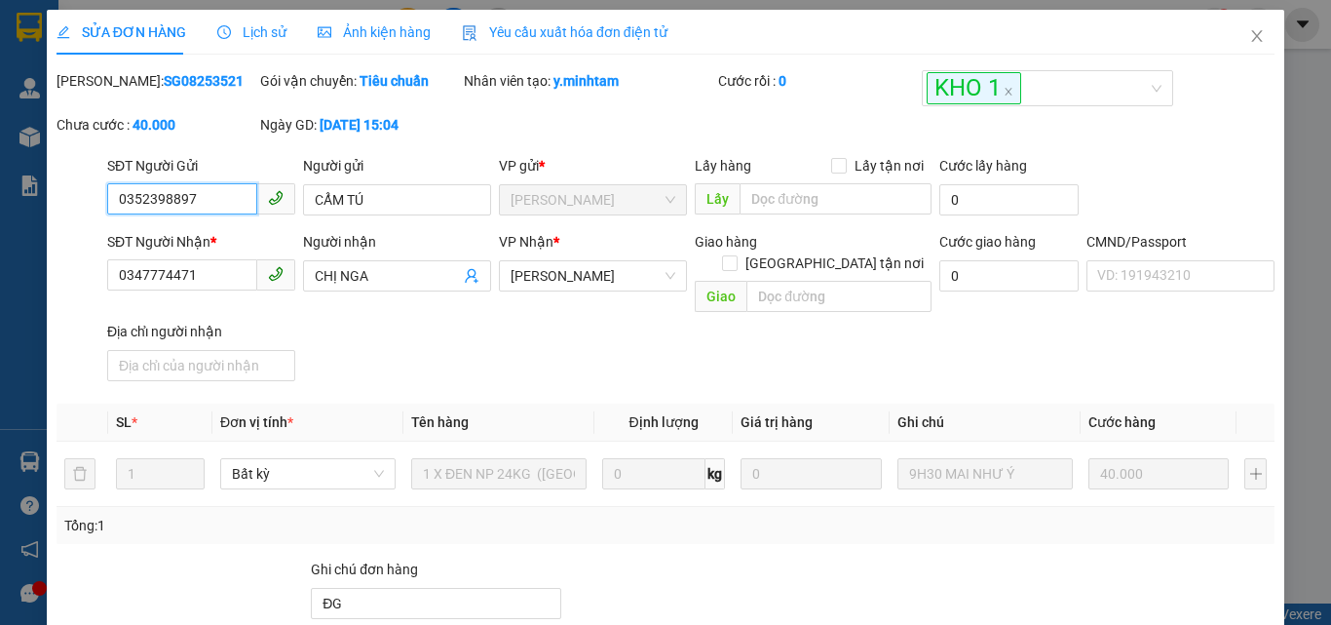
type input "0"
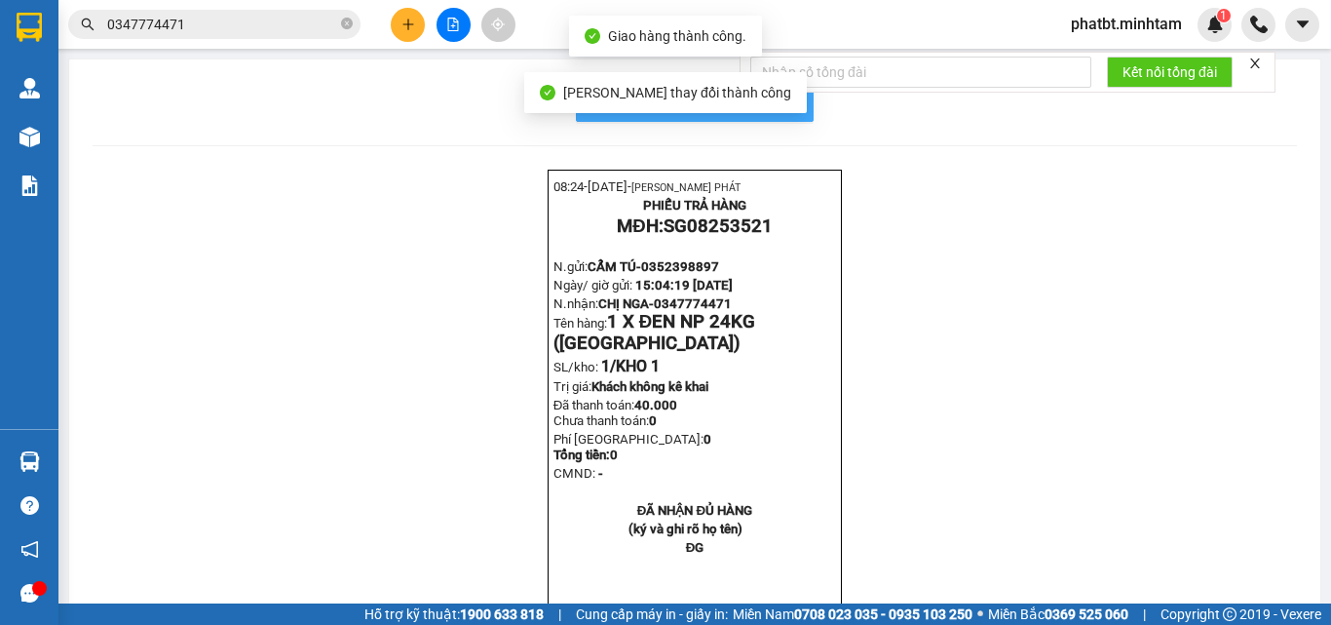
click at [795, 106] on button "In mẫu biên lai tự cấu hình" at bounding box center [695, 102] width 238 height 39
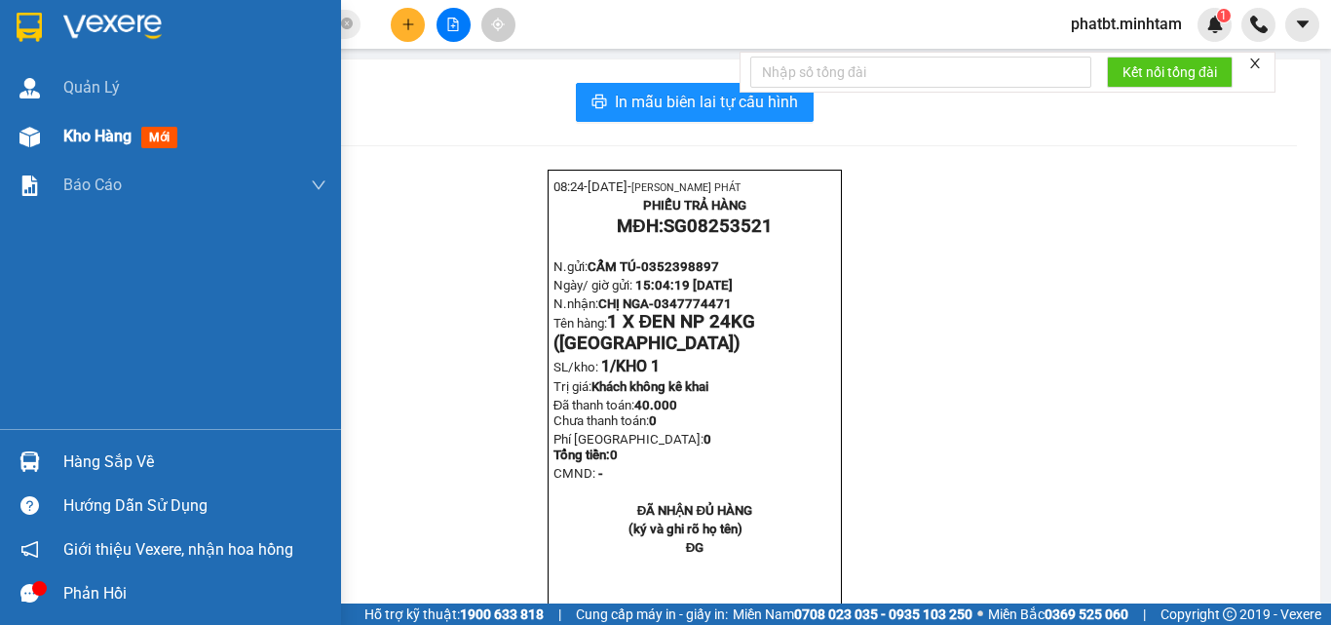
click at [54, 135] on div "Kho hàng mới" at bounding box center [170, 136] width 341 height 49
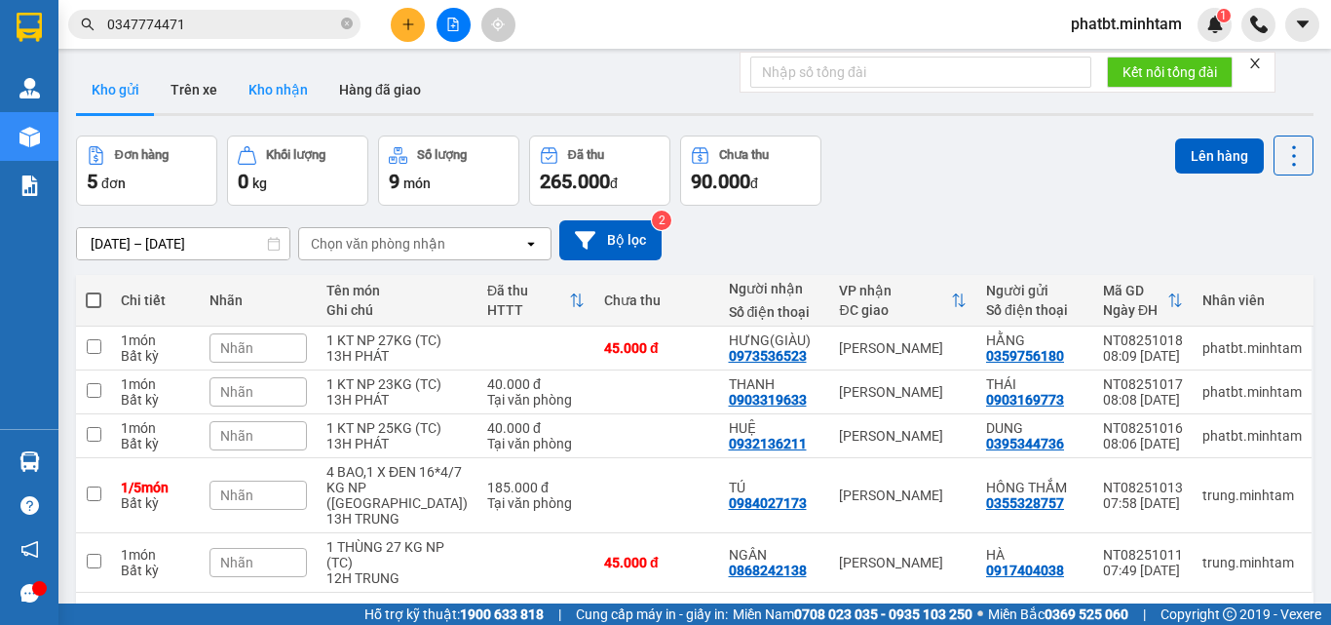
click at [267, 95] on button "Kho nhận" at bounding box center [278, 89] width 91 height 47
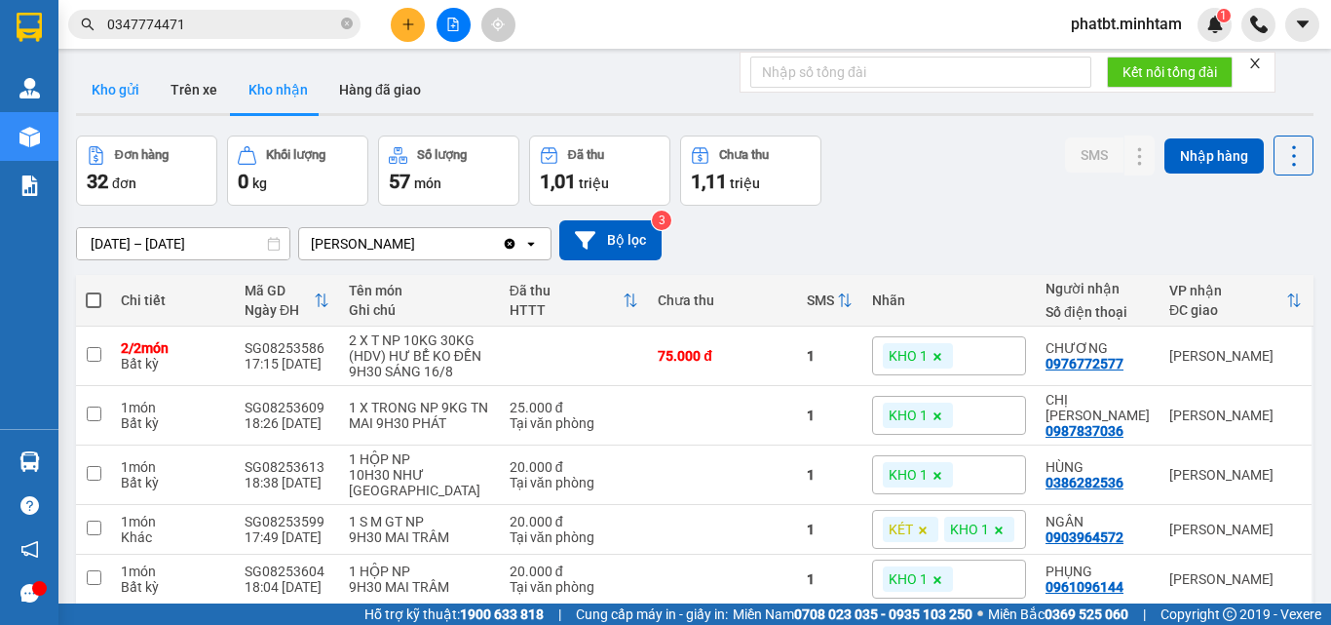
click at [131, 96] on button "Kho gửi" at bounding box center [115, 89] width 79 height 47
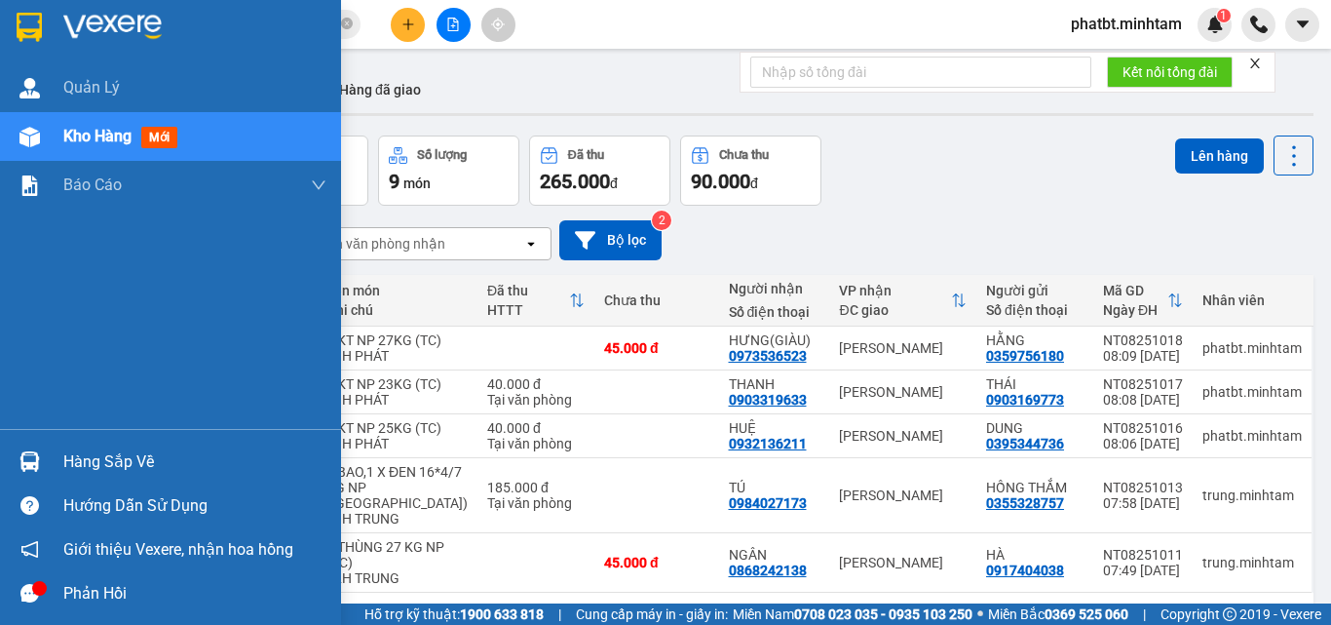
click at [97, 475] on div "Hàng sắp về" at bounding box center [194, 461] width 263 height 29
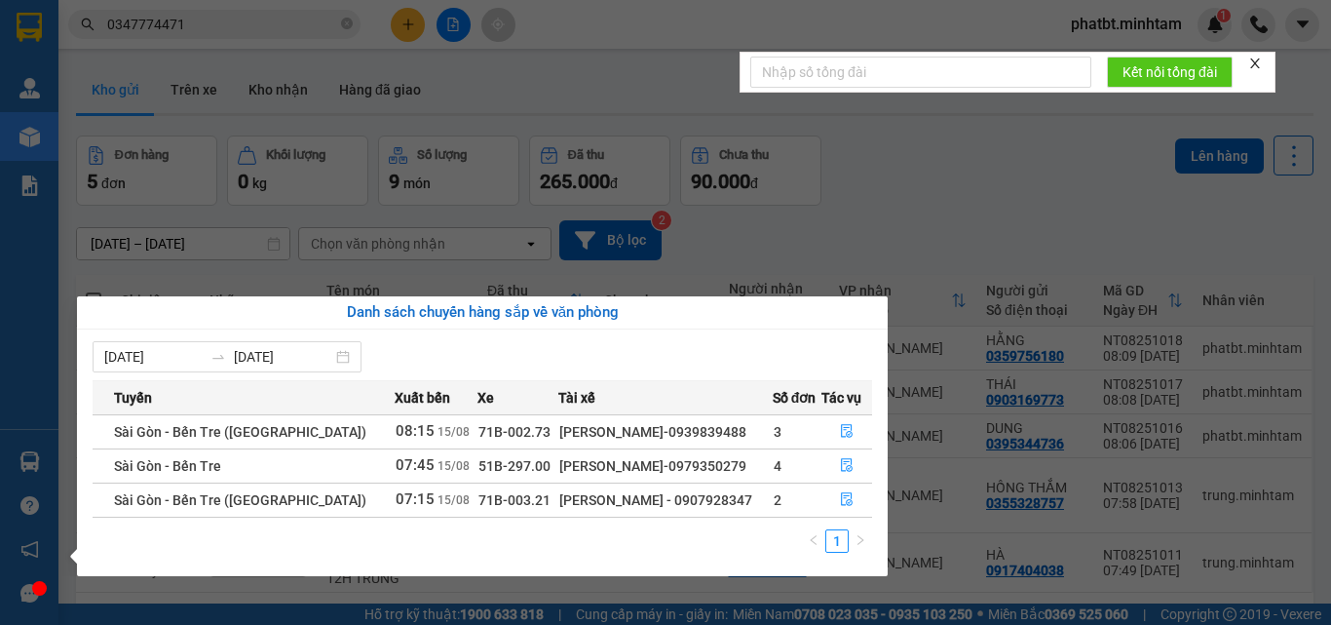
click at [935, 167] on section "Kết quả tìm kiếm ( 32 ) Bộ lọc Mã ĐH Trạng thái Món hàng Tổng cước Chưa cước Nh…" at bounding box center [665, 312] width 1331 height 625
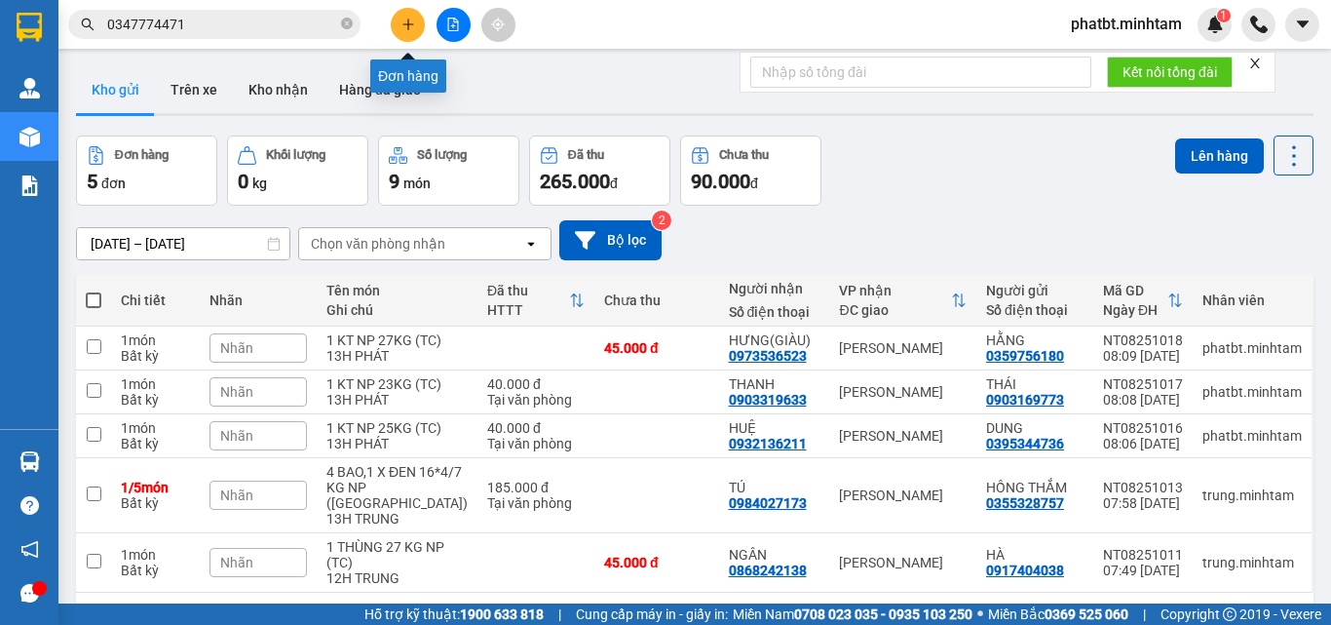
click at [404, 19] on icon "plus" at bounding box center [409, 25] width 14 height 14
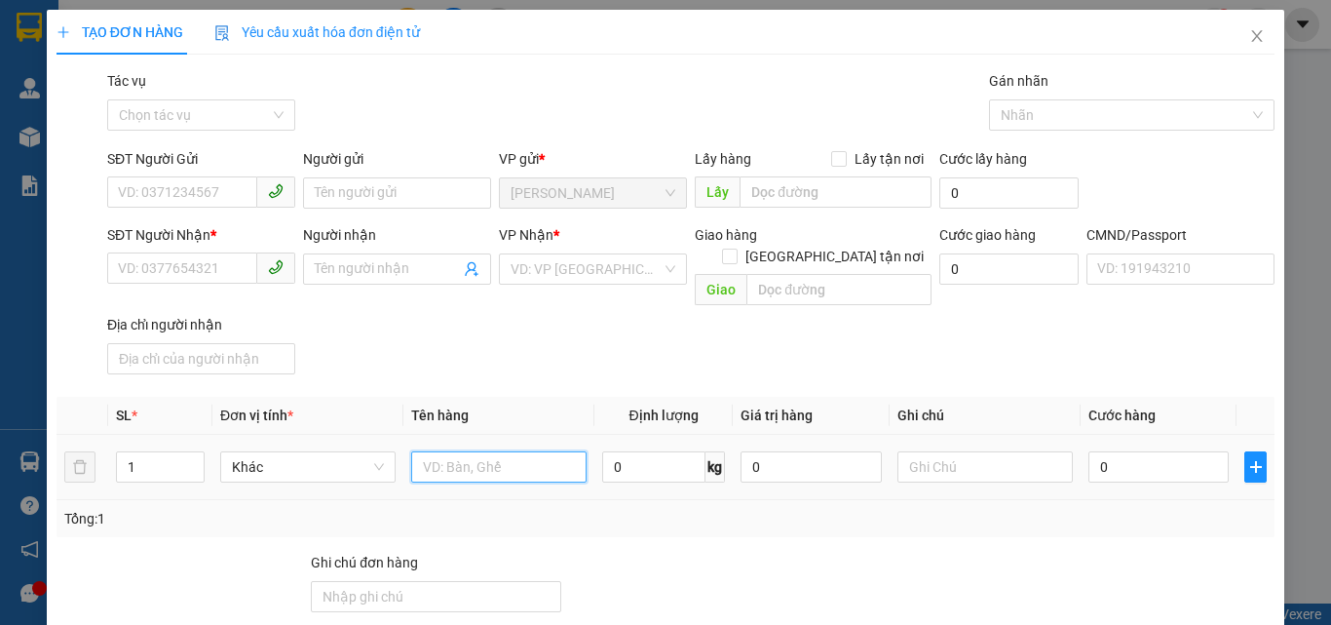
click at [506, 451] on input "text" at bounding box center [498, 466] width 175 height 31
type input "1 T MÚT NP 10KG (TC)"
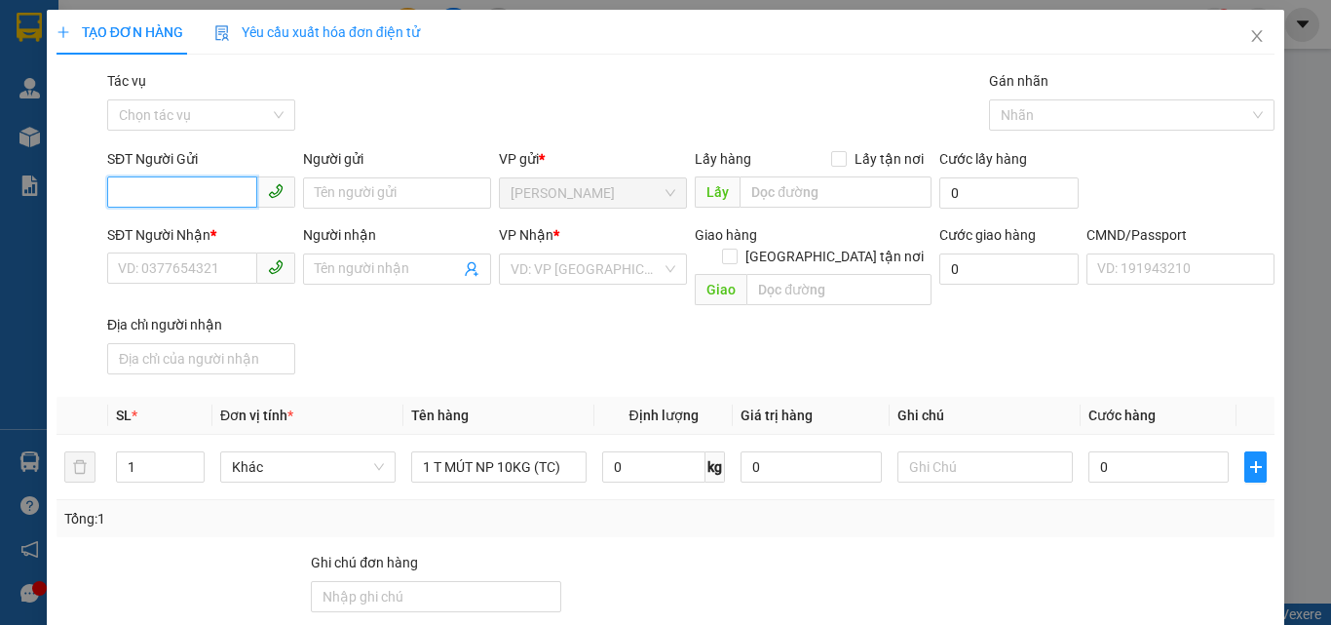
click at [216, 194] on input "SĐT Người Gửi" at bounding box center [182, 191] width 150 height 31
type input "0383262890"
click at [224, 241] on div "0383262890 - NHI" at bounding box center [199, 231] width 163 height 21
type input "NHI"
type input "0908959519"
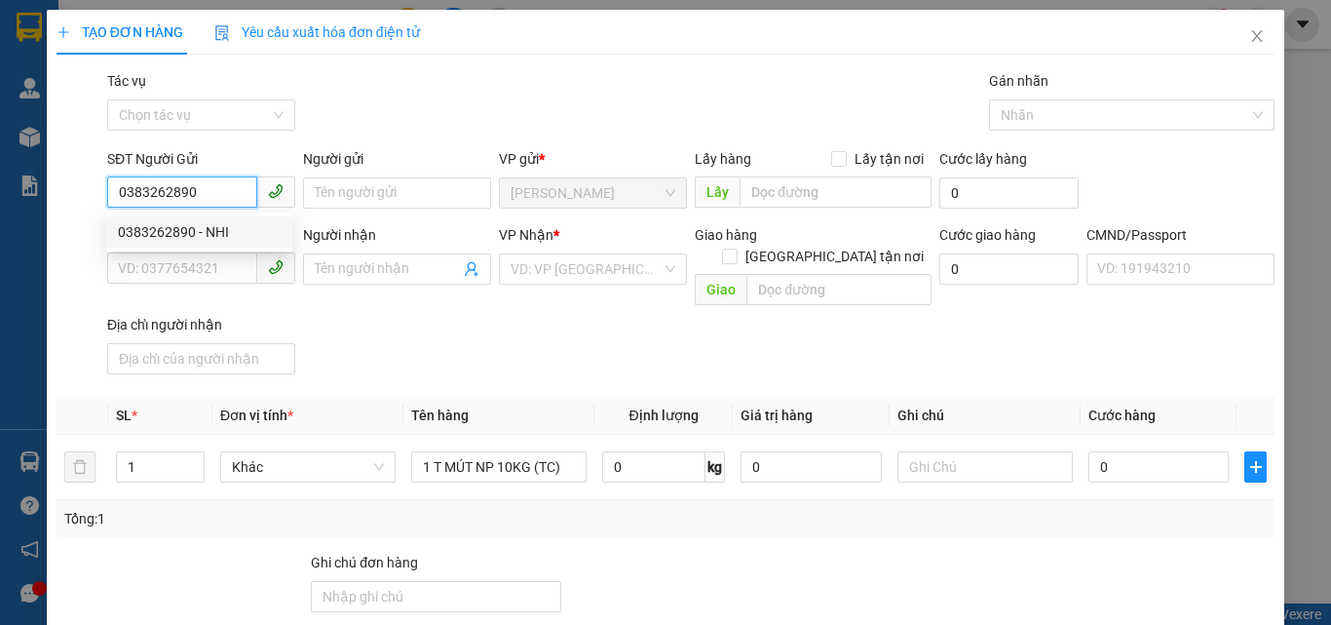
type input "HỔ"
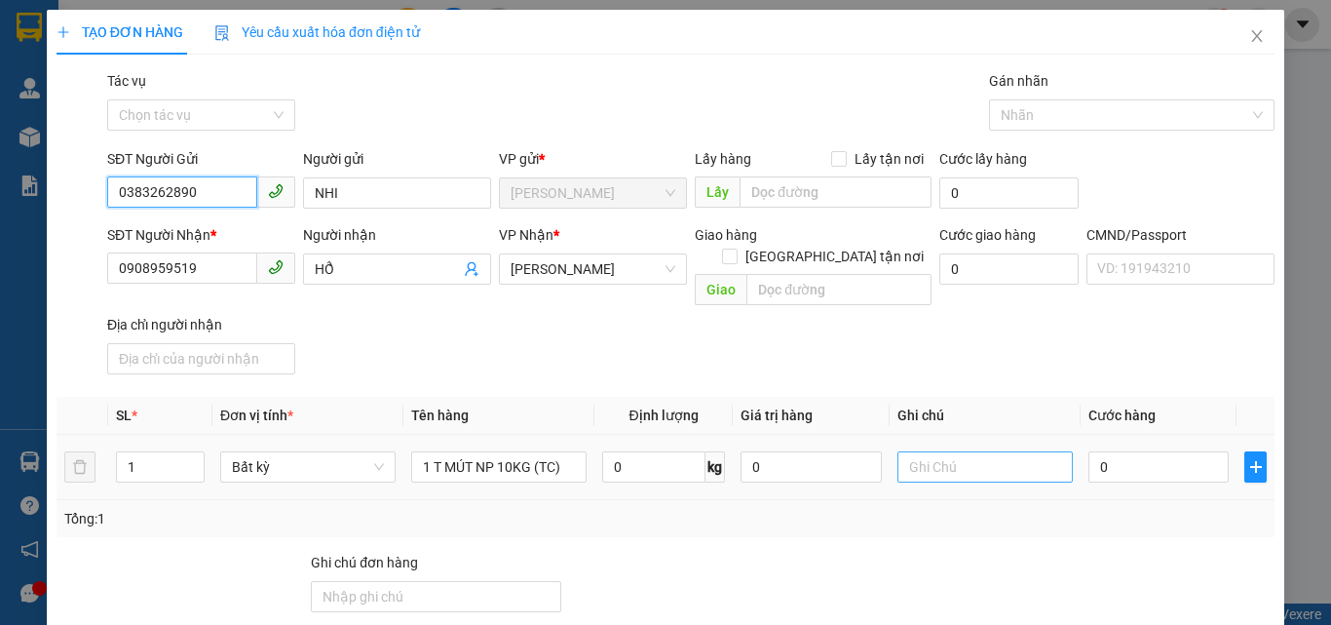
type input "0383262890"
click at [955, 451] on input "text" at bounding box center [985, 466] width 175 height 31
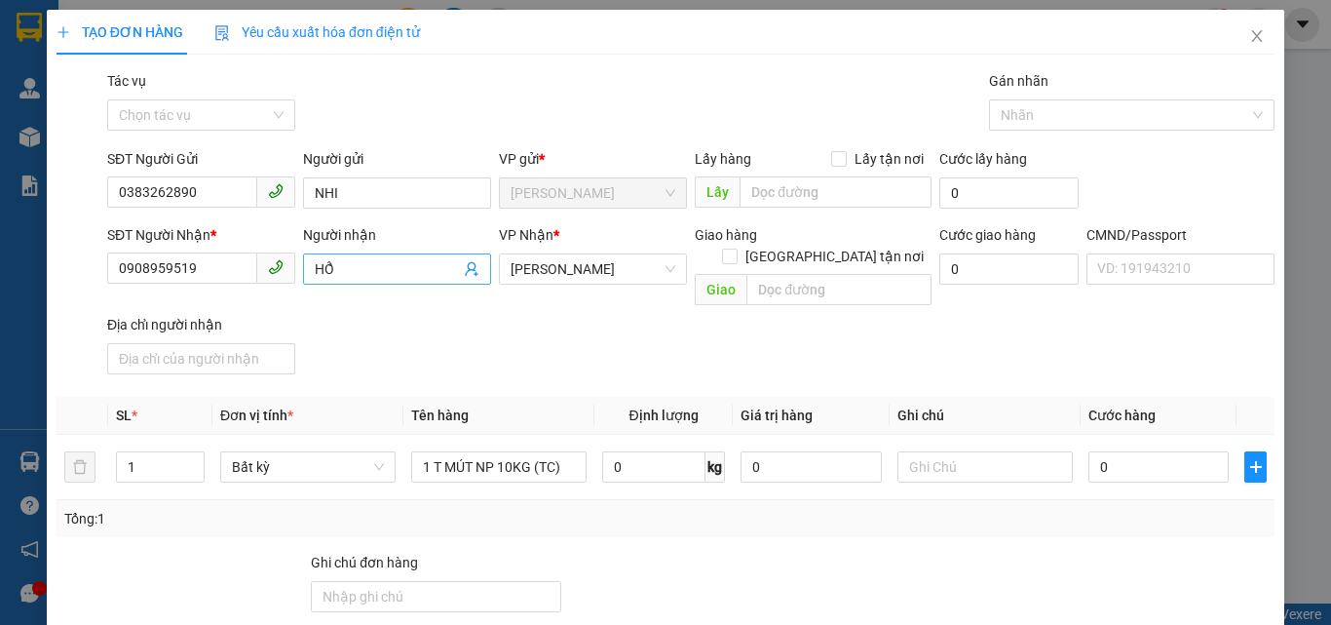
click at [476, 271] on span "HỔ" at bounding box center [397, 268] width 188 height 31
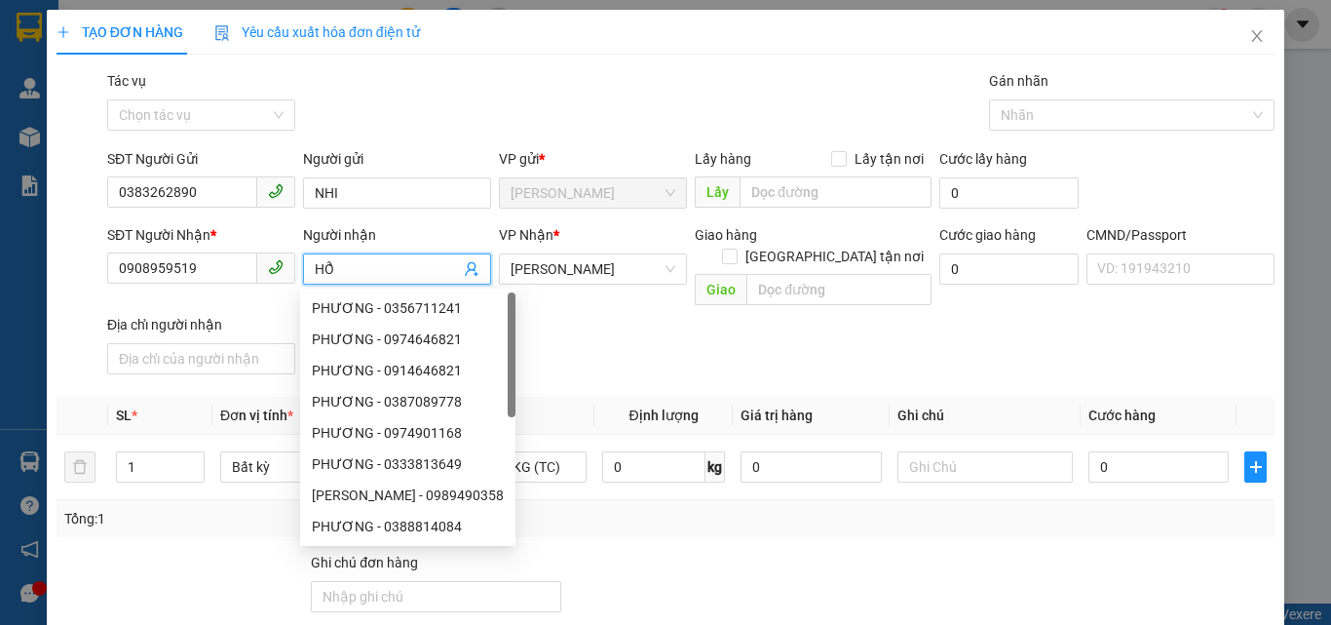
click at [464, 265] on icon "user-add" at bounding box center [472, 269] width 16 height 16
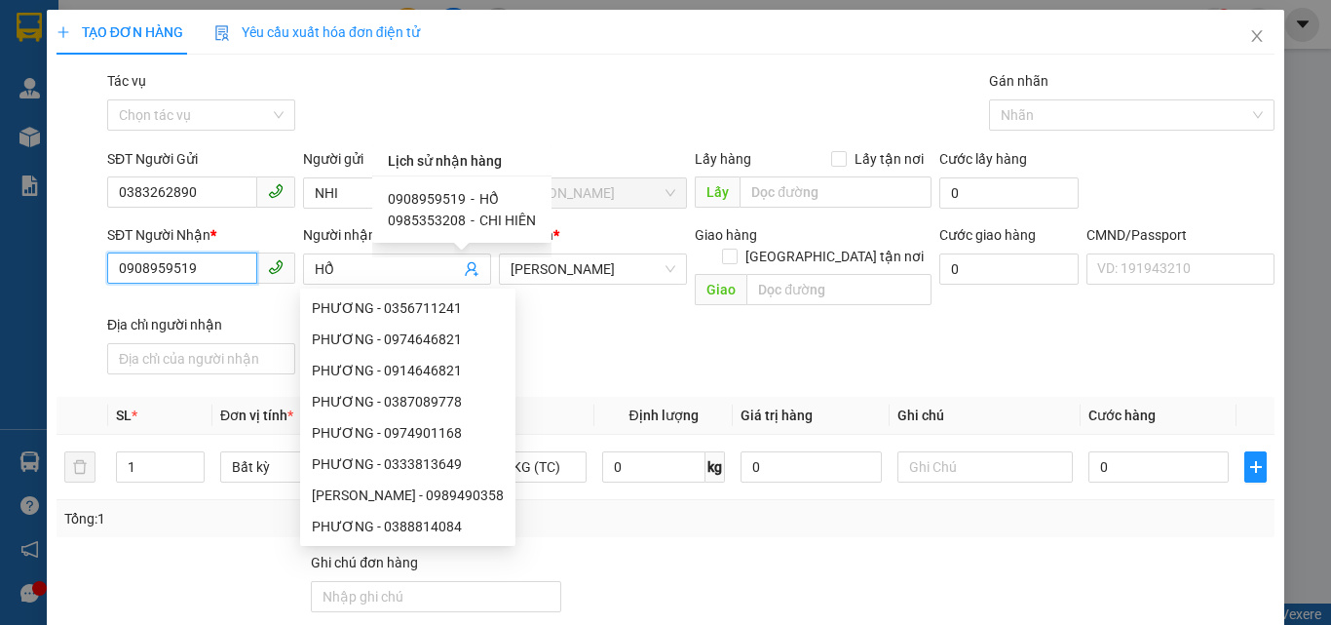
click at [198, 275] on input "0908959519" at bounding box center [182, 267] width 150 height 31
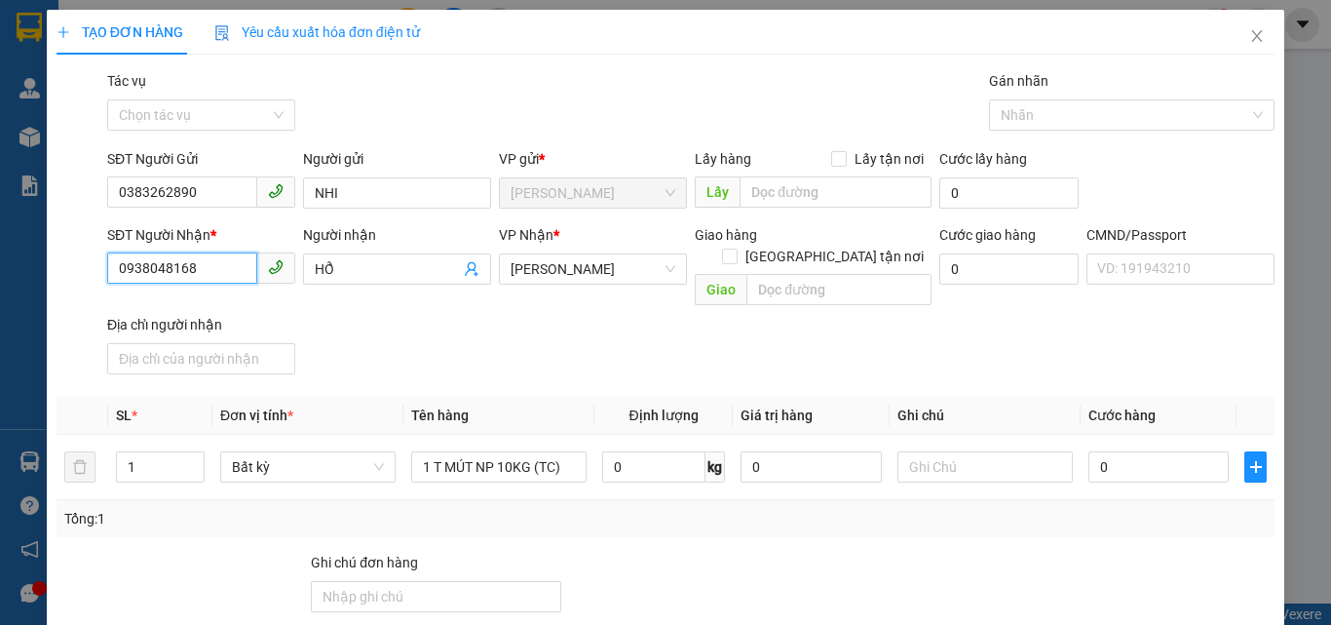
type input "0938048168"
click at [443, 82] on div "Gói vận chuyển * Tiêu chuẩn Tác vụ Chọn tác vụ Gán nhãn Nhãn" at bounding box center [690, 104] width 1175 height 68
click at [977, 451] on input "text" at bounding box center [985, 466] width 175 height 31
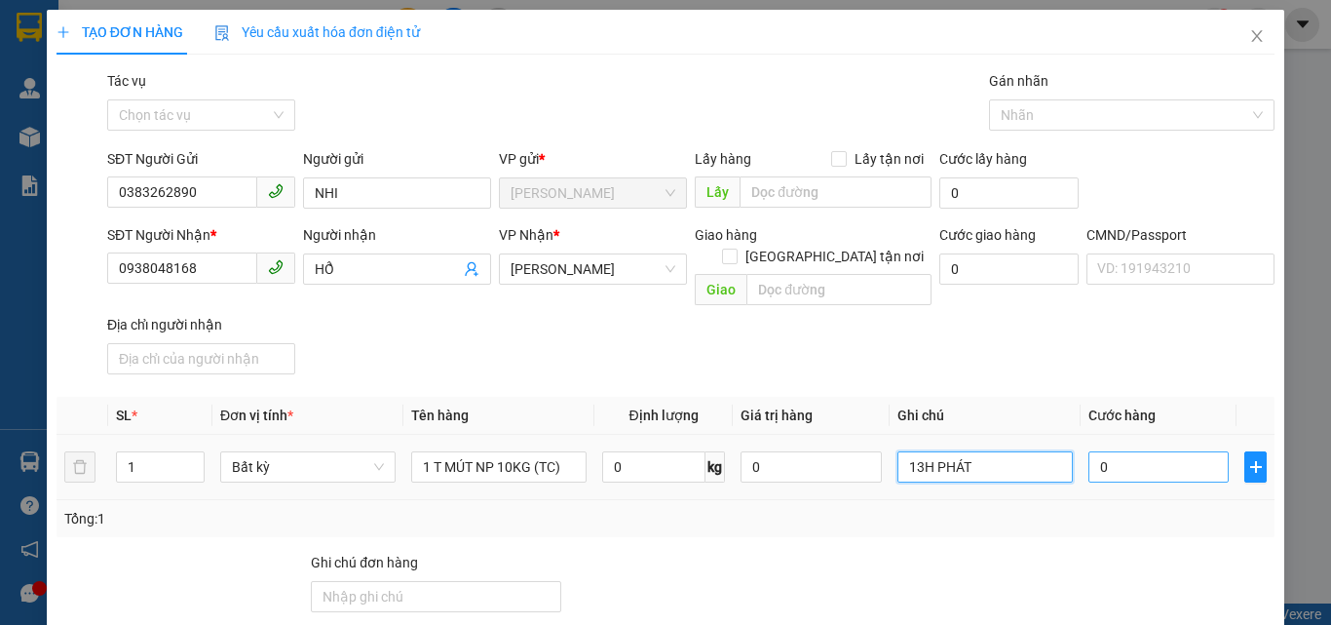
type input "13H PHÁT"
click at [1136, 458] on input "0" at bounding box center [1159, 466] width 140 height 31
type input "3"
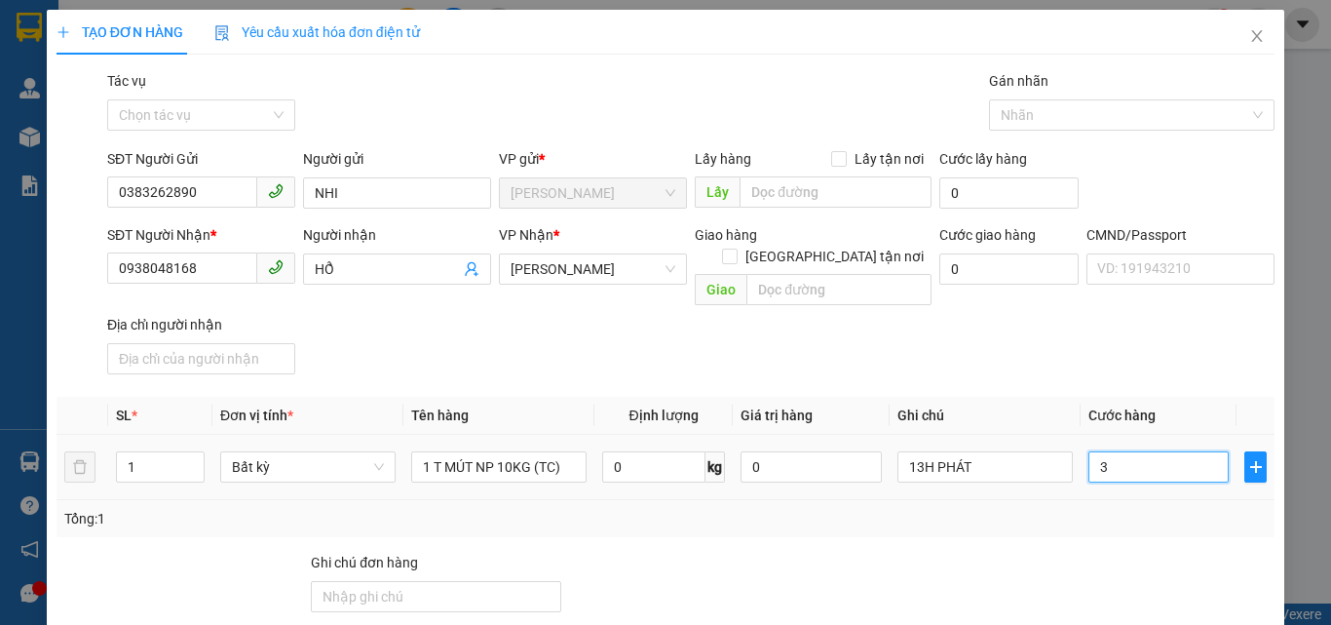
type input "30"
type input "30.000"
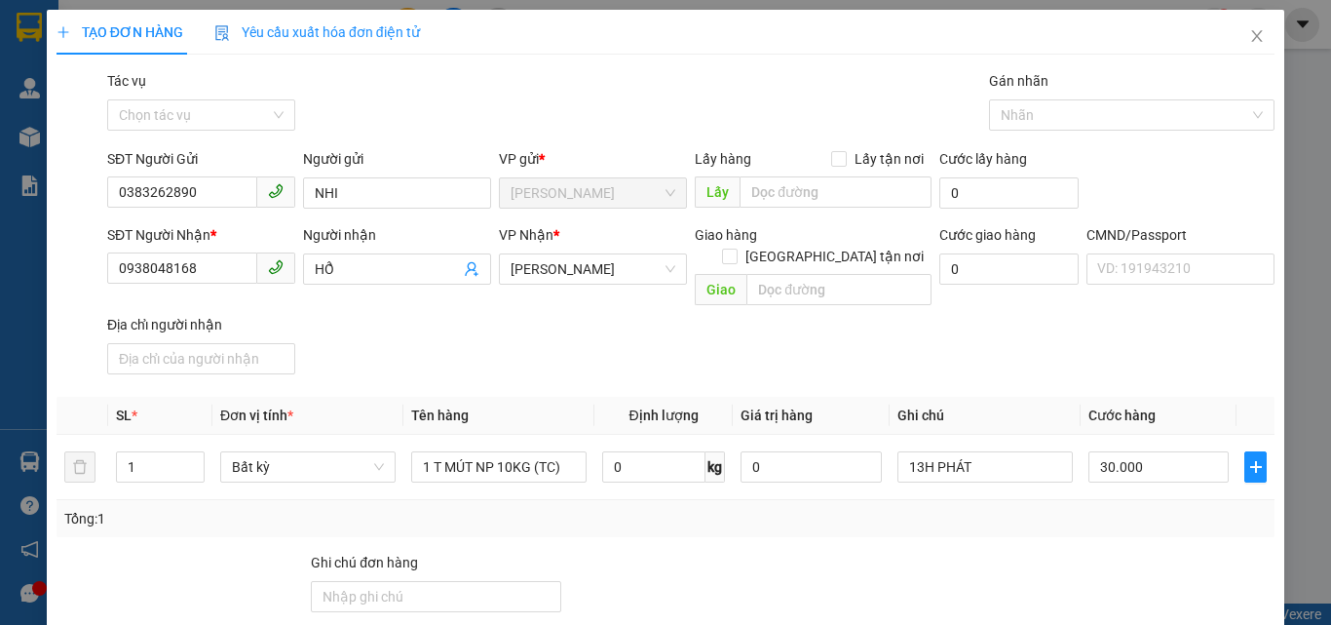
click at [1022, 295] on div "SĐT Người Nhận * 0938048168 Người nhận HỔ VP Nhận * Hồ Chí Minh Giao hàng Giao …" at bounding box center [690, 303] width 1175 height 158
type input "0"
click at [1073, 552] on div at bounding box center [1175, 586] width 204 height 68
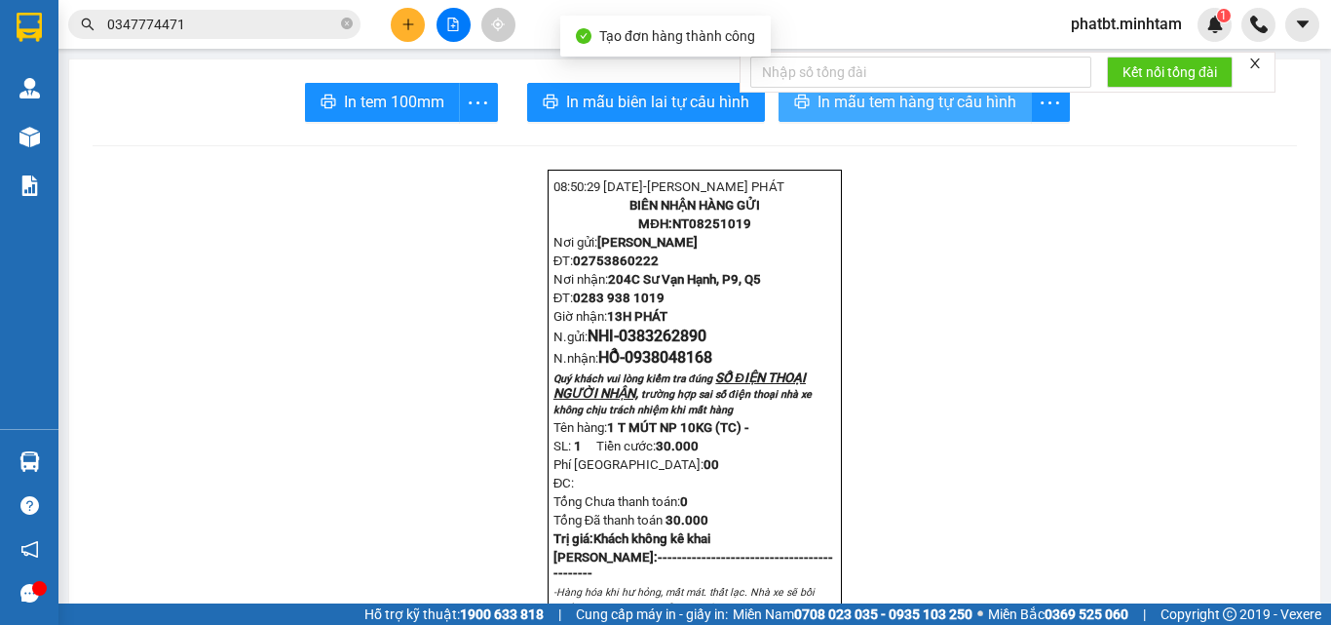
click at [797, 108] on icon "printer" at bounding box center [801, 102] width 15 height 14
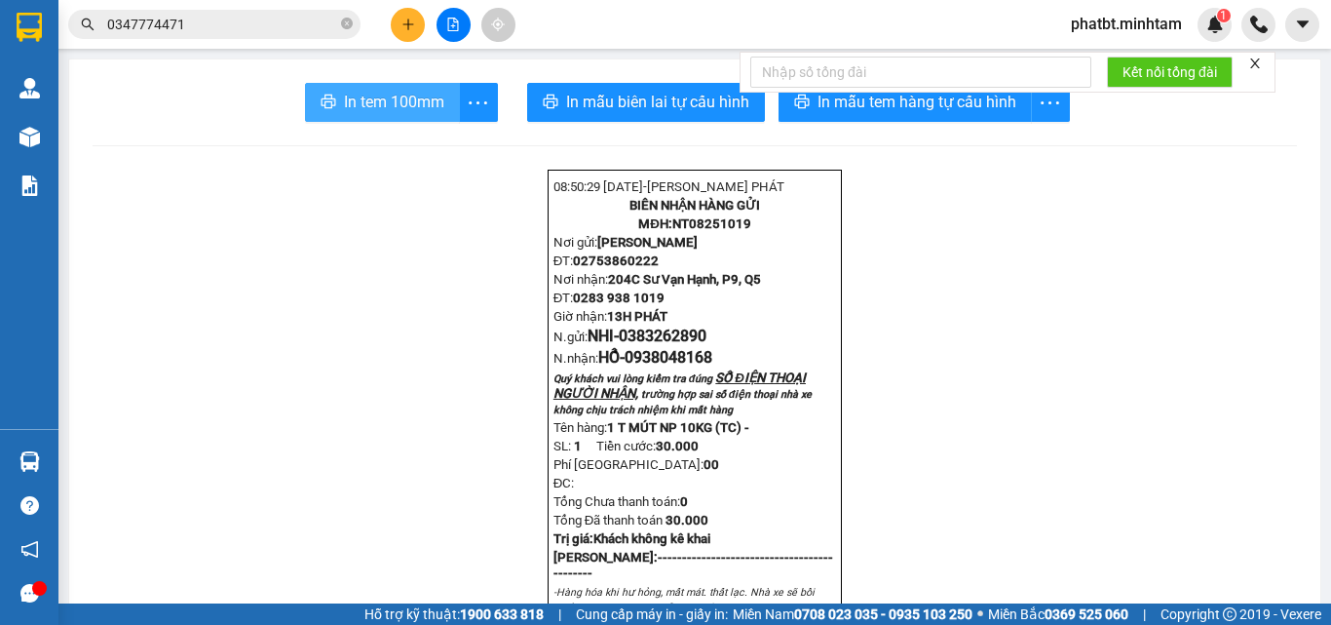
click at [440, 103] on button "In tem 100mm" at bounding box center [382, 102] width 155 height 39
click at [416, 105] on span "In tem 100mm" at bounding box center [394, 102] width 100 height 24
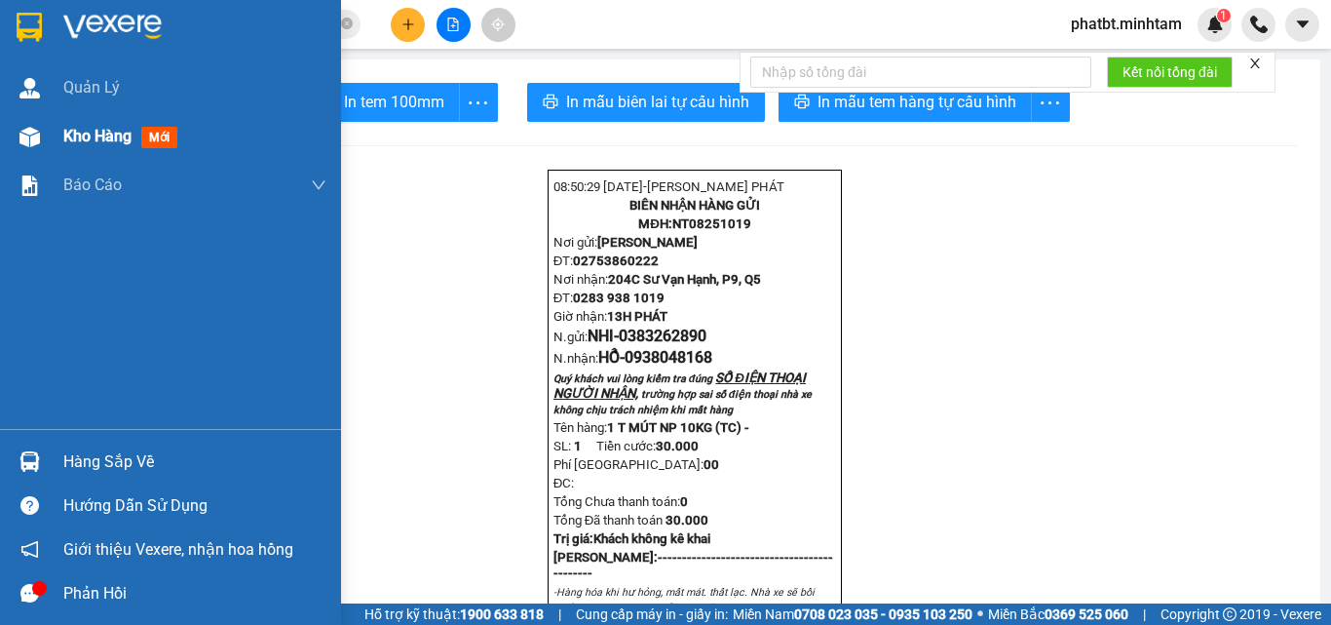
click at [126, 148] on div "Kho hàng mới" at bounding box center [124, 136] width 122 height 24
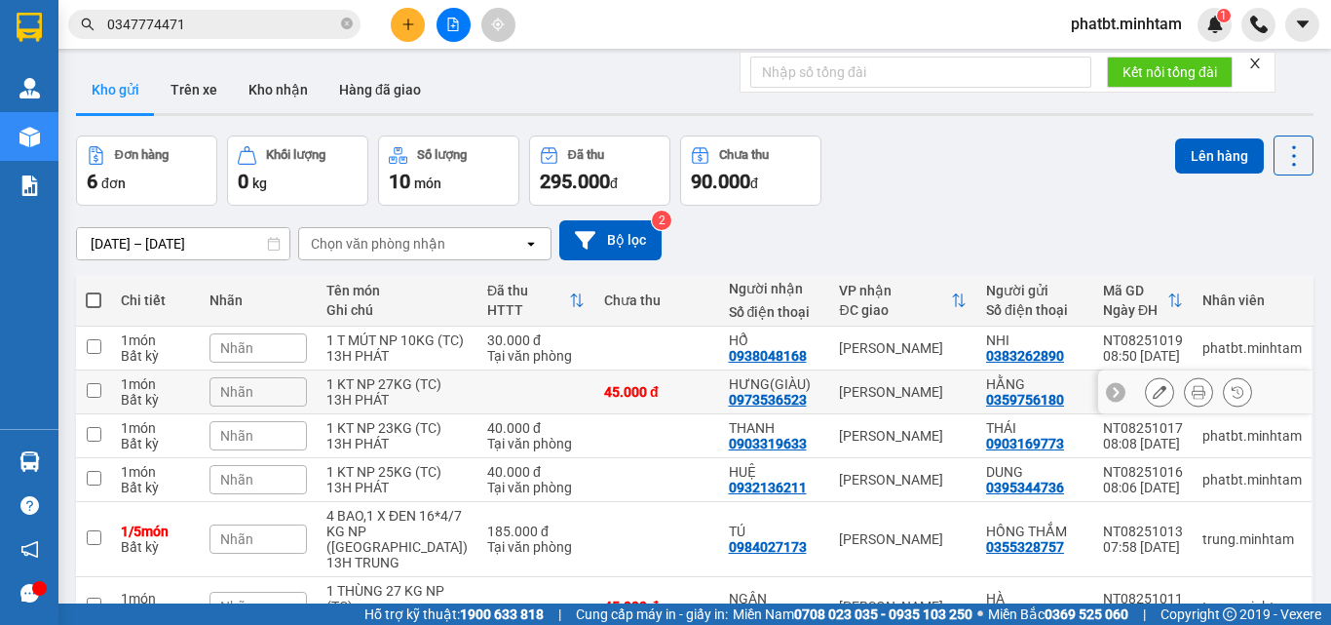
click at [687, 384] on div "45.000 đ" at bounding box center [656, 392] width 105 height 16
checkbox input "true"
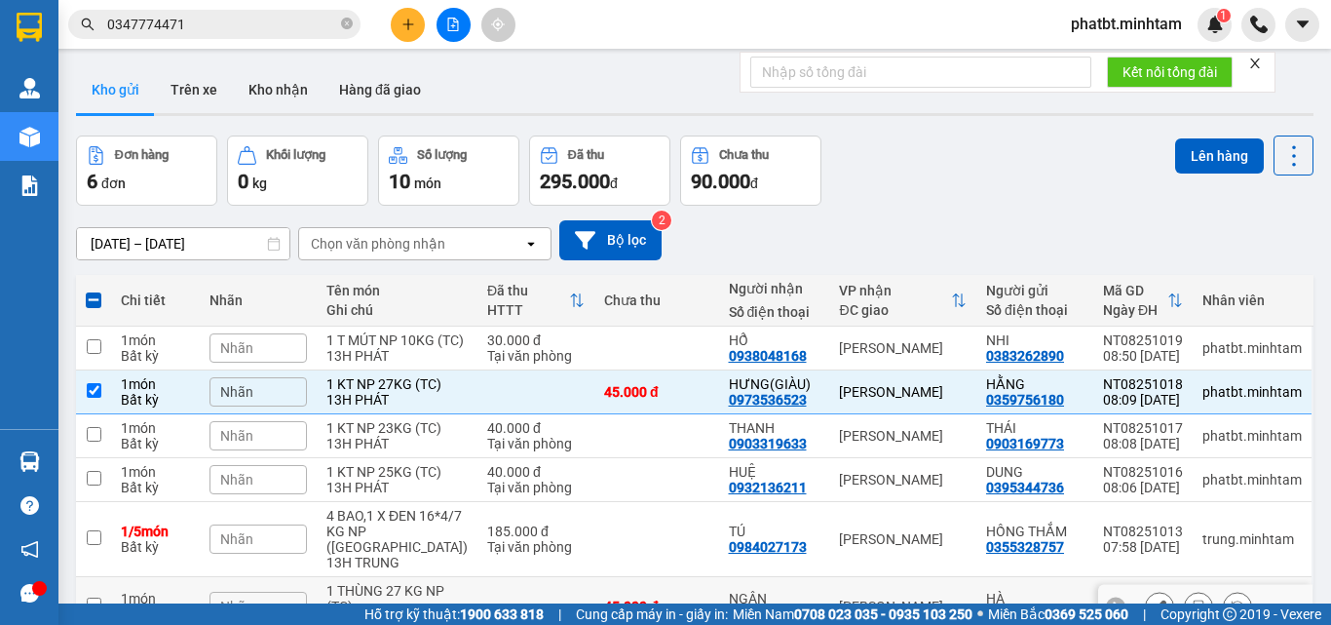
click at [887, 598] on div "Hồ Chí Minh" at bounding box center [903, 606] width 128 height 16
checkbox input "true"
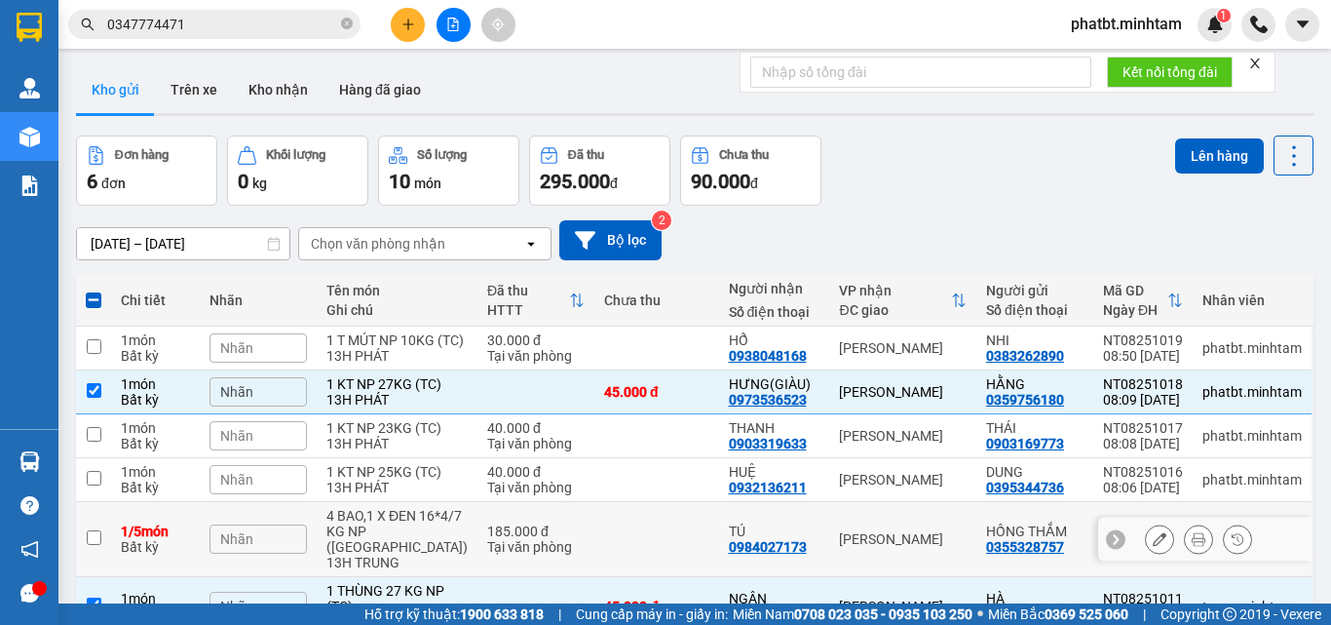
click at [561, 502] on td "185.000 đ Tại văn phòng" at bounding box center [536, 539] width 117 height 75
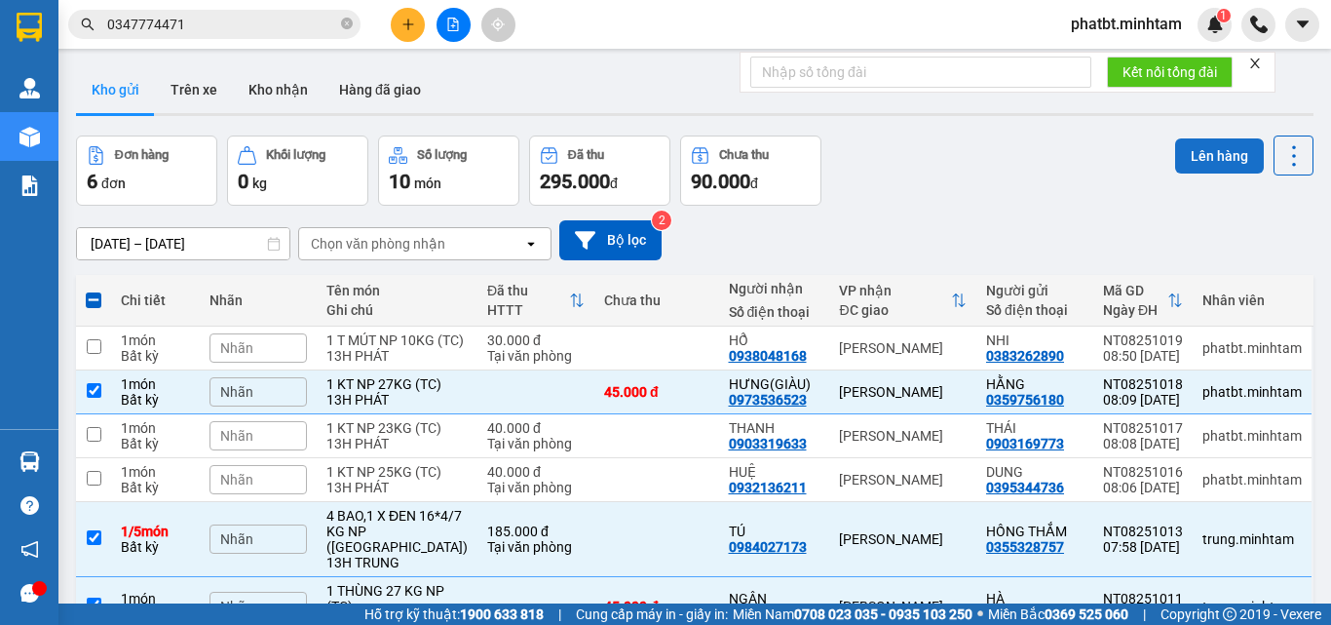
click at [1186, 156] on button "Lên hàng" at bounding box center [1219, 155] width 89 height 35
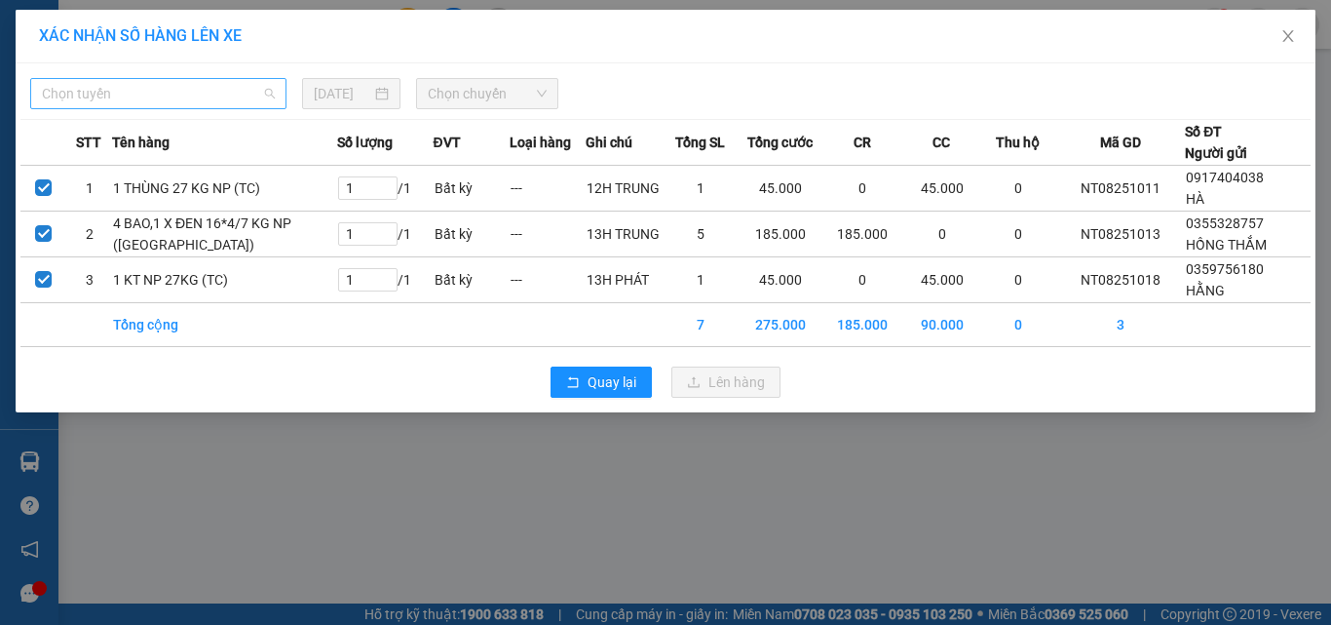
click at [214, 96] on span "Chọn tuyến" at bounding box center [158, 93] width 233 height 29
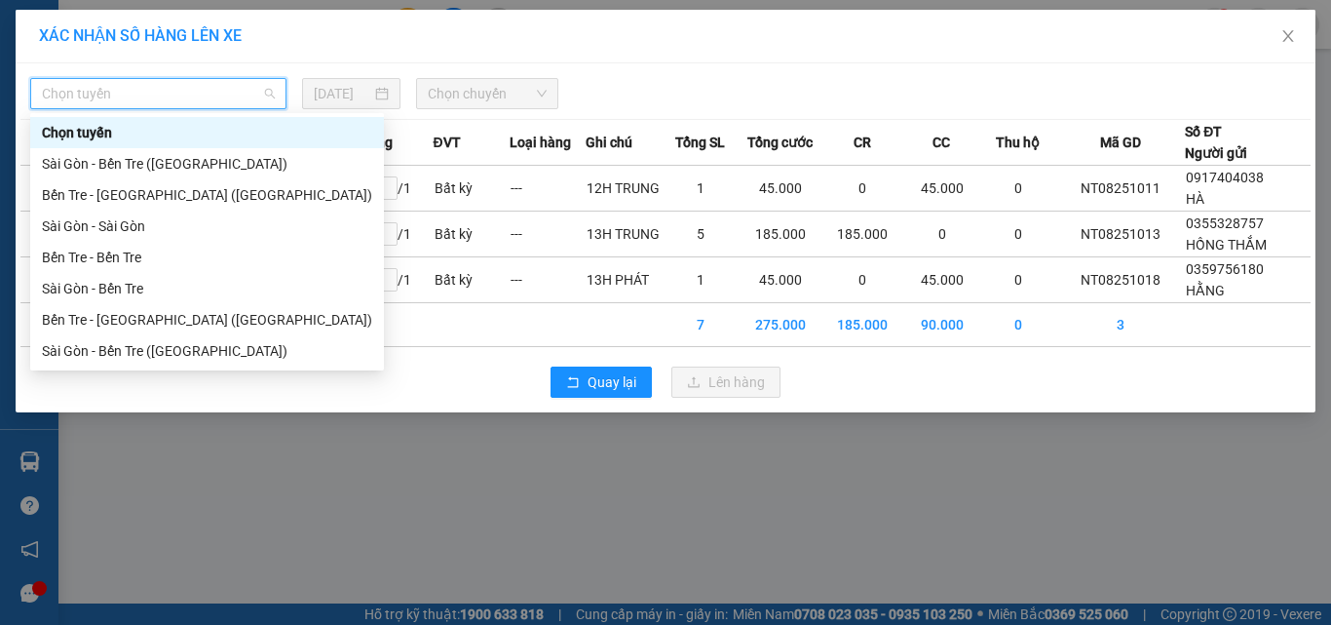
drag, startPoint x: 139, startPoint y: 350, endPoint x: 135, endPoint y: 337, distance: 13.6
click at [138, 371] on div "Bến Tre - Sài Gòn" at bounding box center [207, 381] width 330 height 21
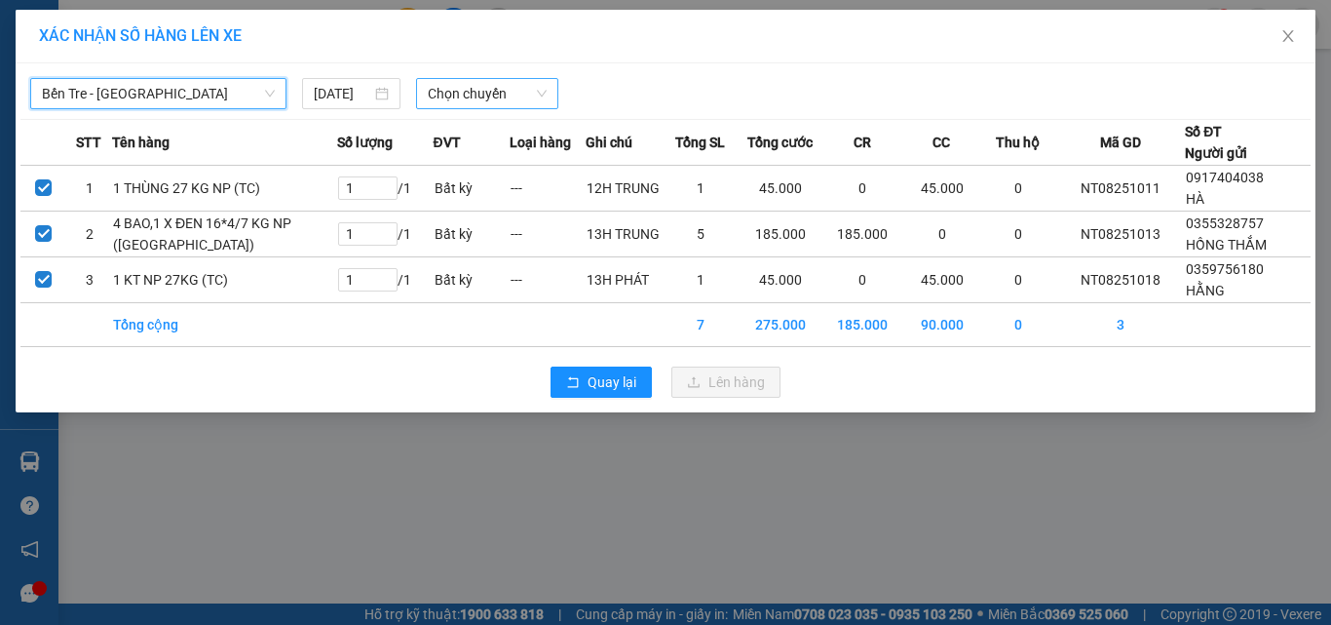
click at [484, 91] on span "Chọn chuyến" at bounding box center [488, 93] width 120 height 29
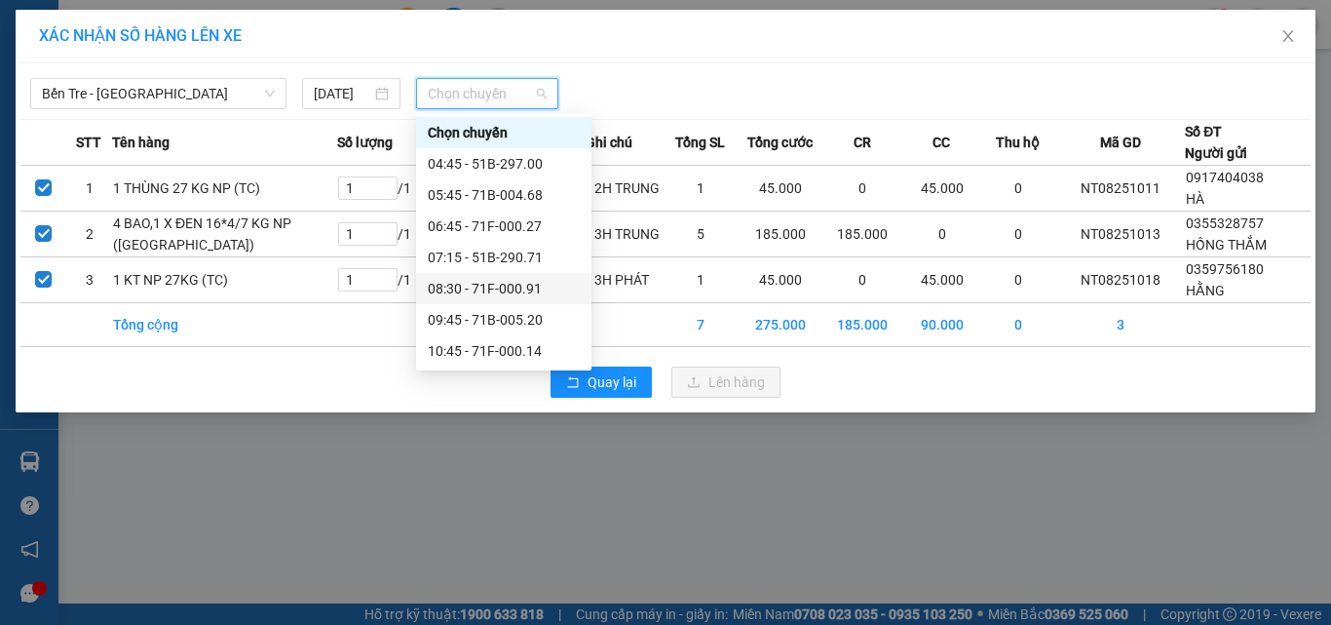
click at [504, 278] on div "08:30 - 71F-000.91" at bounding box center [504, 288] width 152 height 21
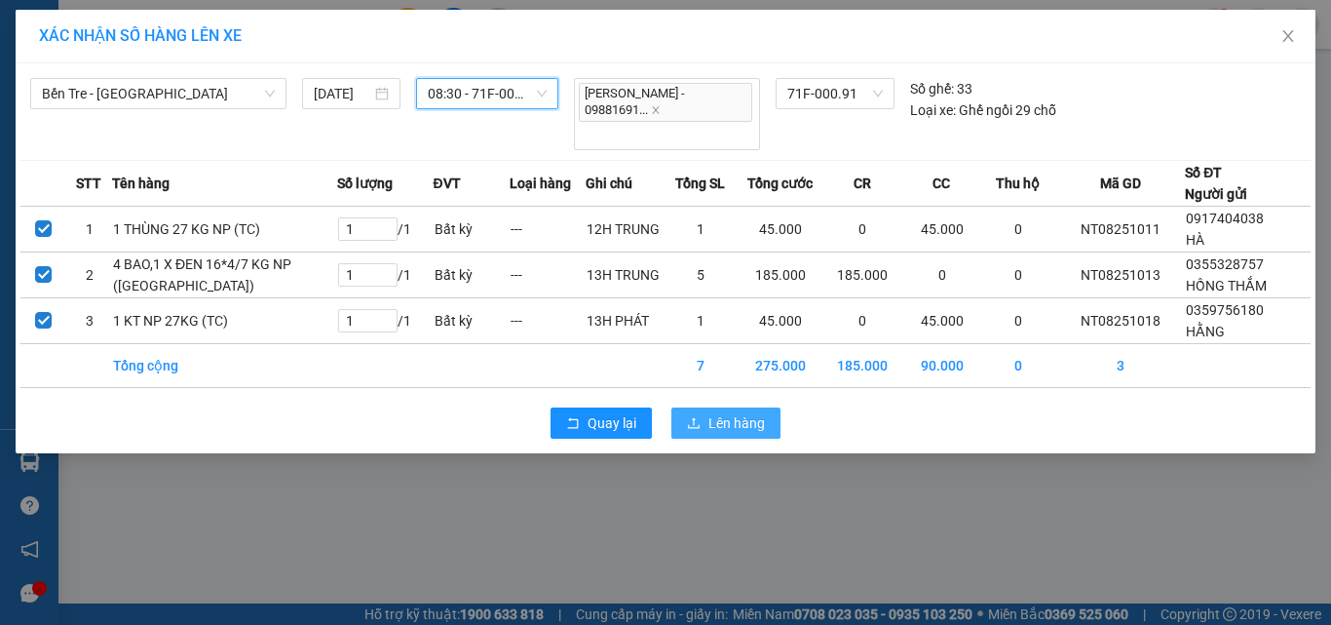
click at [722, 417] on span "Lên hàng" at bounding box center [737, 422] width 57 height 21
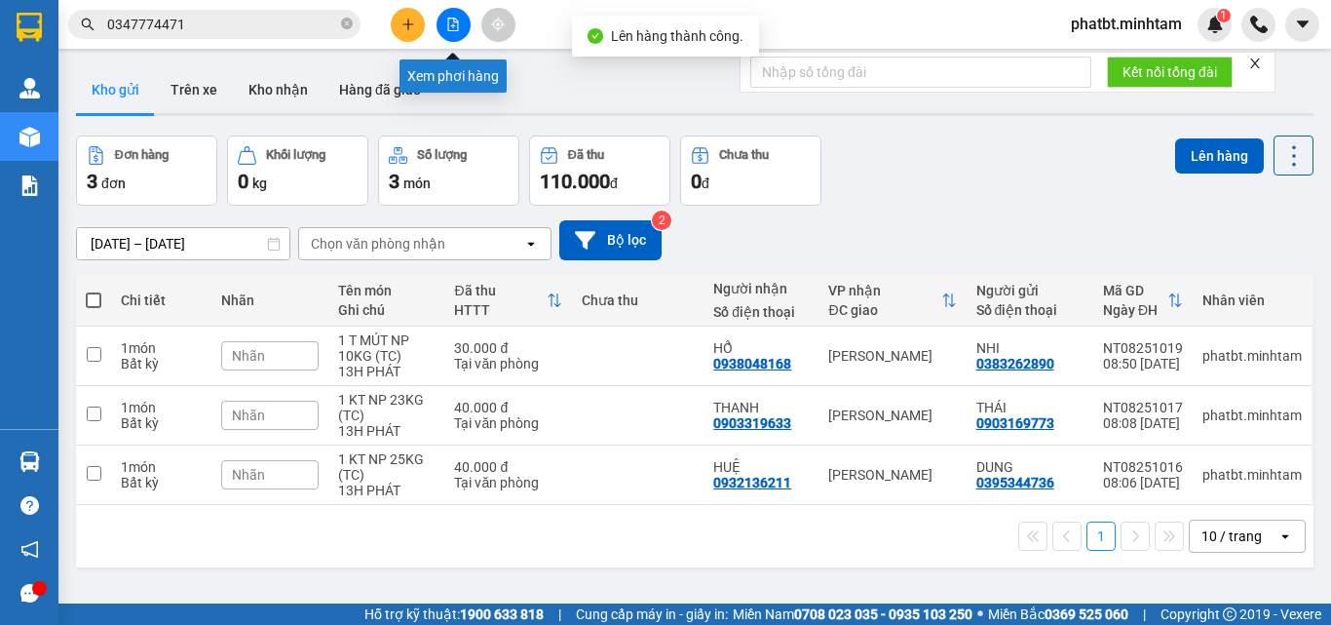
click at [460, 26] on button at bounding box center [454, 25] width 34 height 34
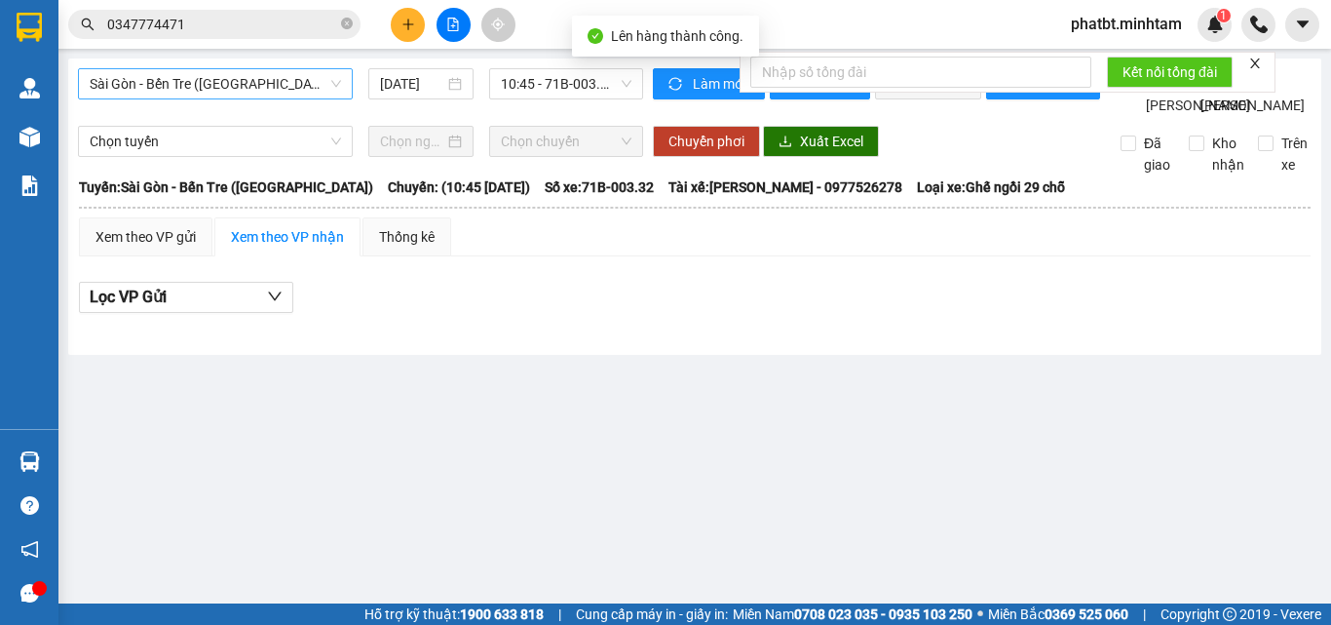
click at [159, 83] on span "Sài Gòn - Bến Tre (CN)" at bounding box center [215, 83] width 251 height 29
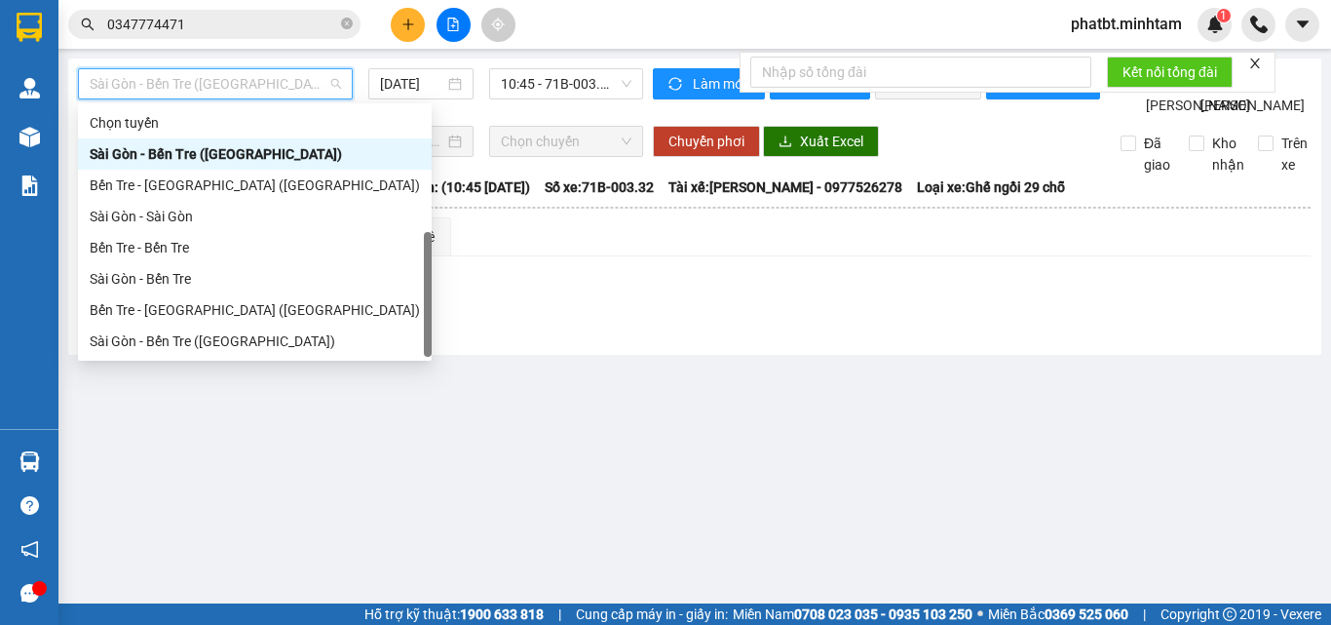
click at [169, 362] on div "Bến Tre - Sài Gòn" at bounding box center [255, 372] width 330 height 21
type input "15/08/2025"
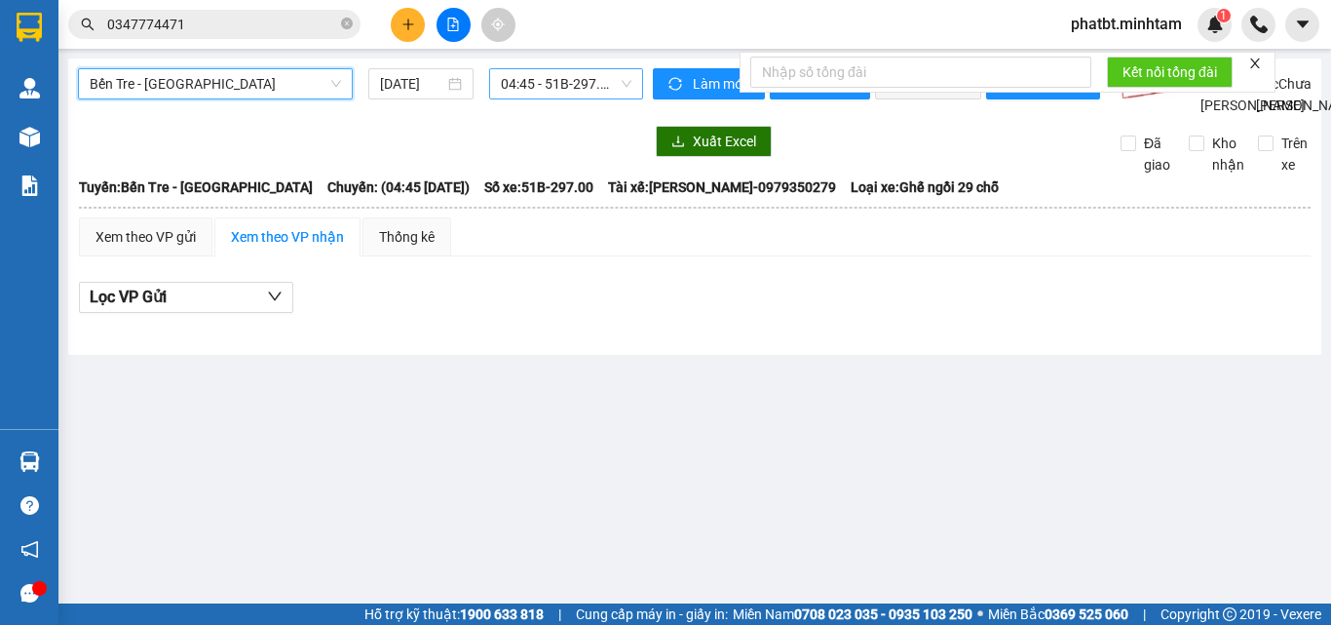
click at [511, 81] on span "04:45 - 51B-297.00" at bounding box center [566, 83] width 131 height 29
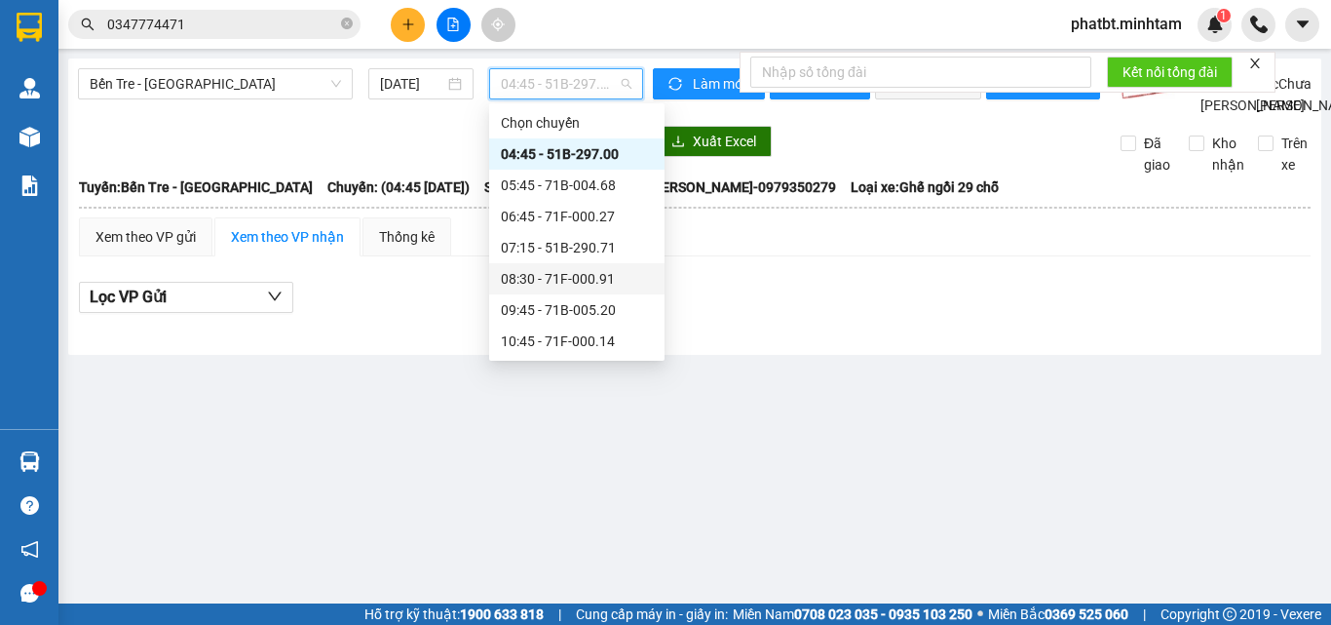
click at [600, 268] on div "08:30 - 71F-000.91" at bounding box center [577, 278] width 152 height 21
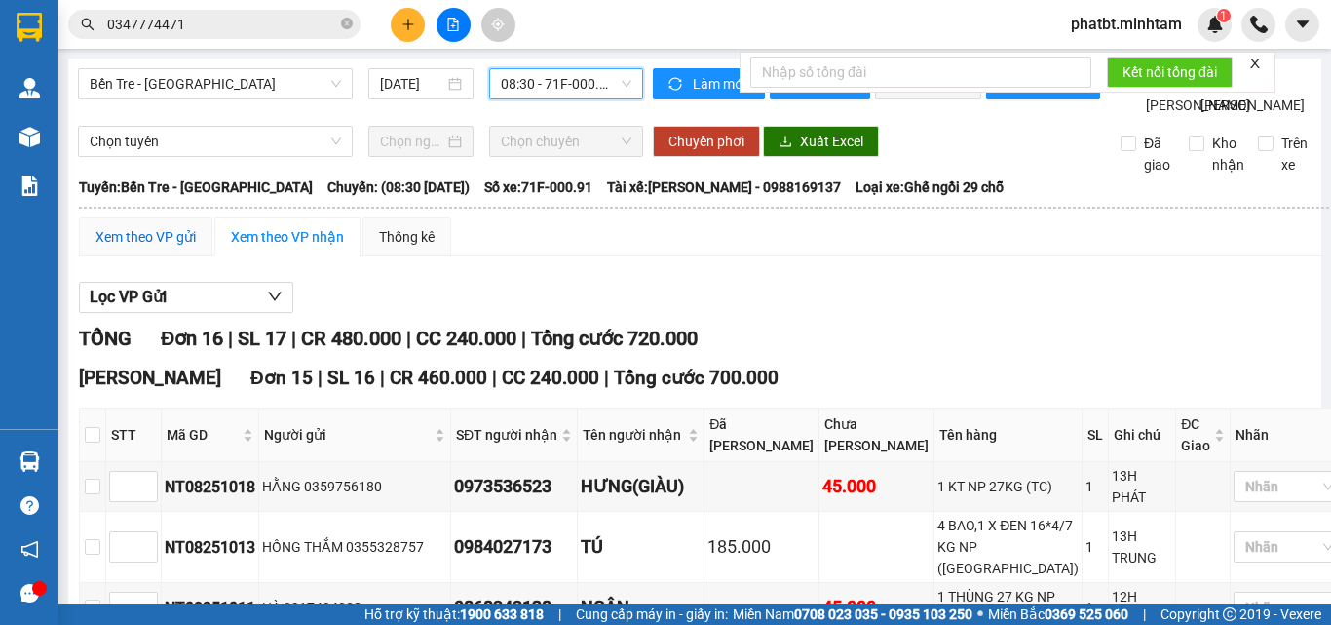
click at [134, 248] on div "Xem theo VP gửi" at bounding box center [146, 236] width 100 height 21
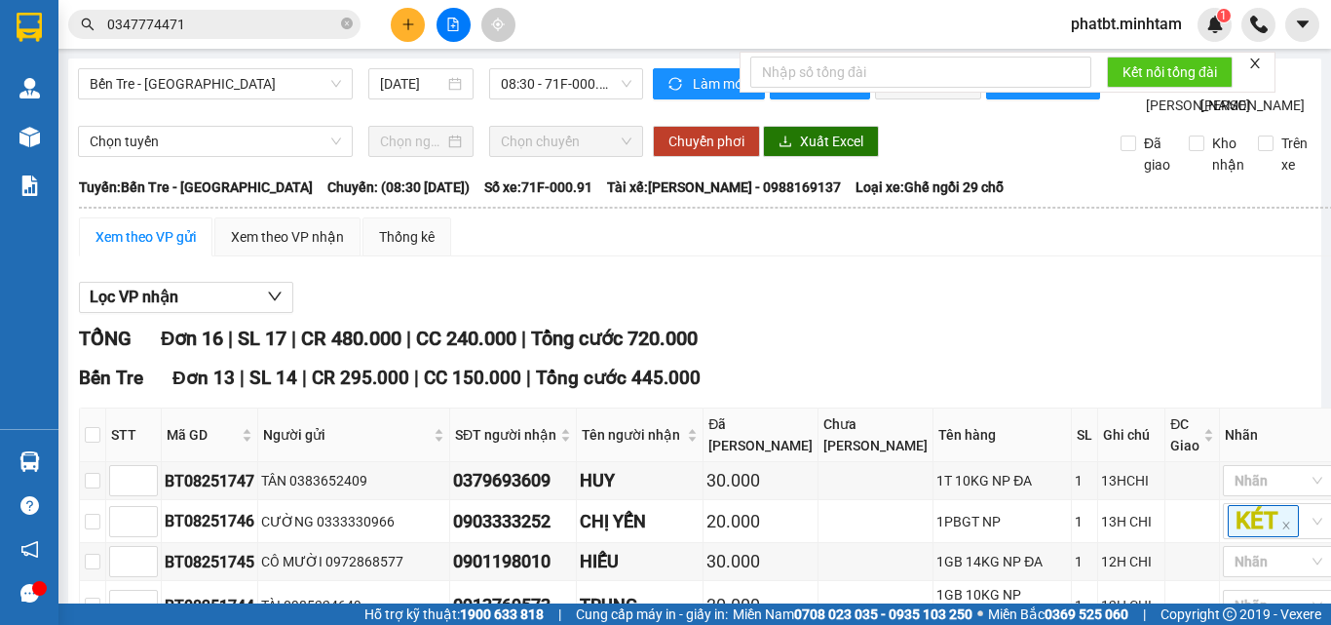
click at [345, 29] on icon "close-circle" at bounding box center [347, 24] width 12 height 12
click at [281, 24] on input "text" at bounding box center [222, 24] width 230 height 21
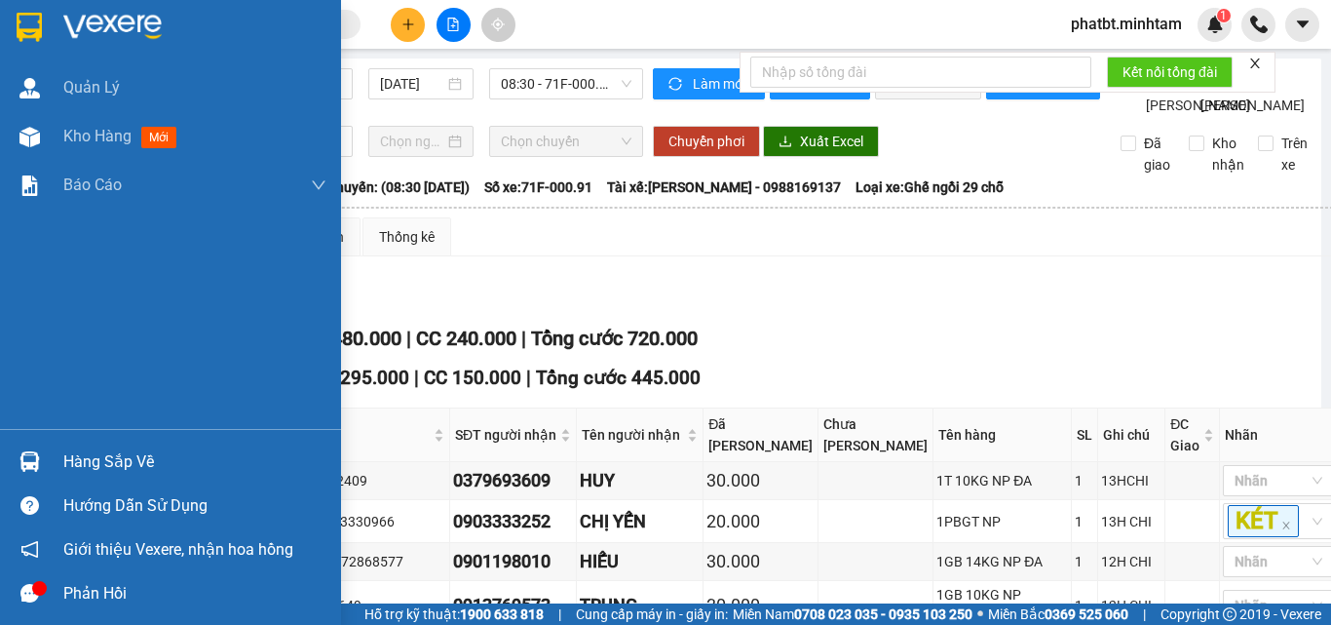
click at [98, 460] on div "Hàng sắp về" at bounding box center [194, 461] width 263 height 29
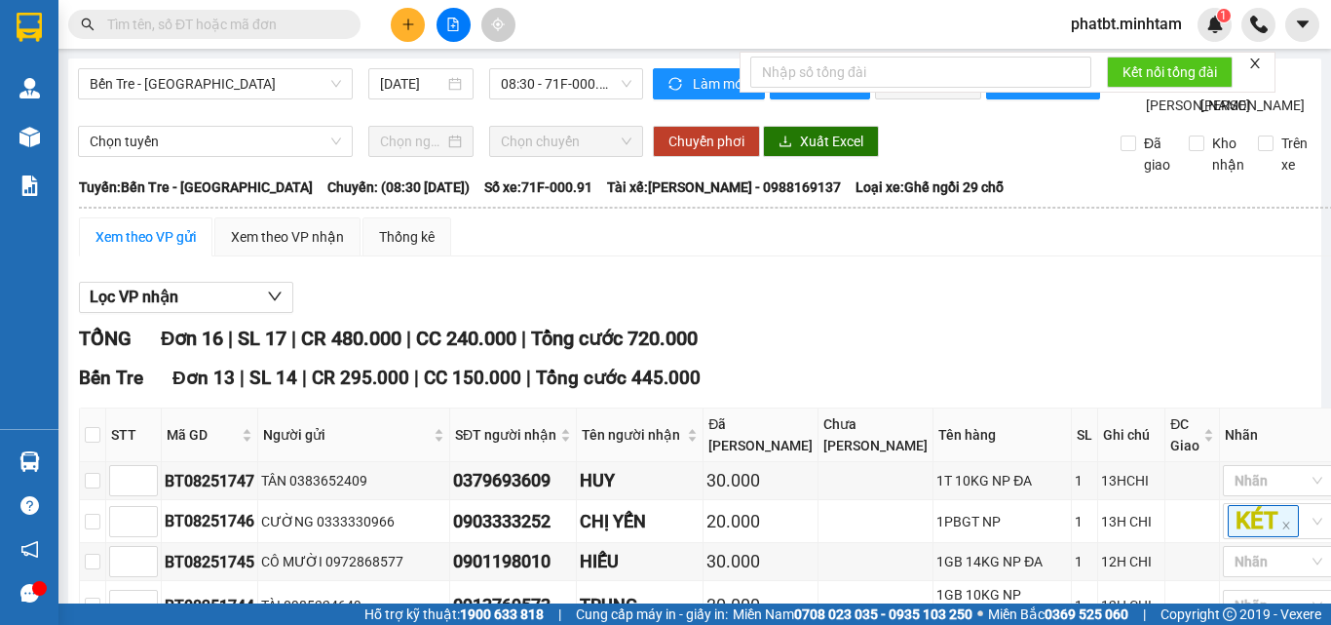
click at [975, 262] on section "Kết quả tìm kiếm ( 32 ) Bộ lọc Mã ĐH Trạng thái Món hàng Tổng cước Chưa cước Nh…" at bounding box center [665, 312] width 1331 height 625
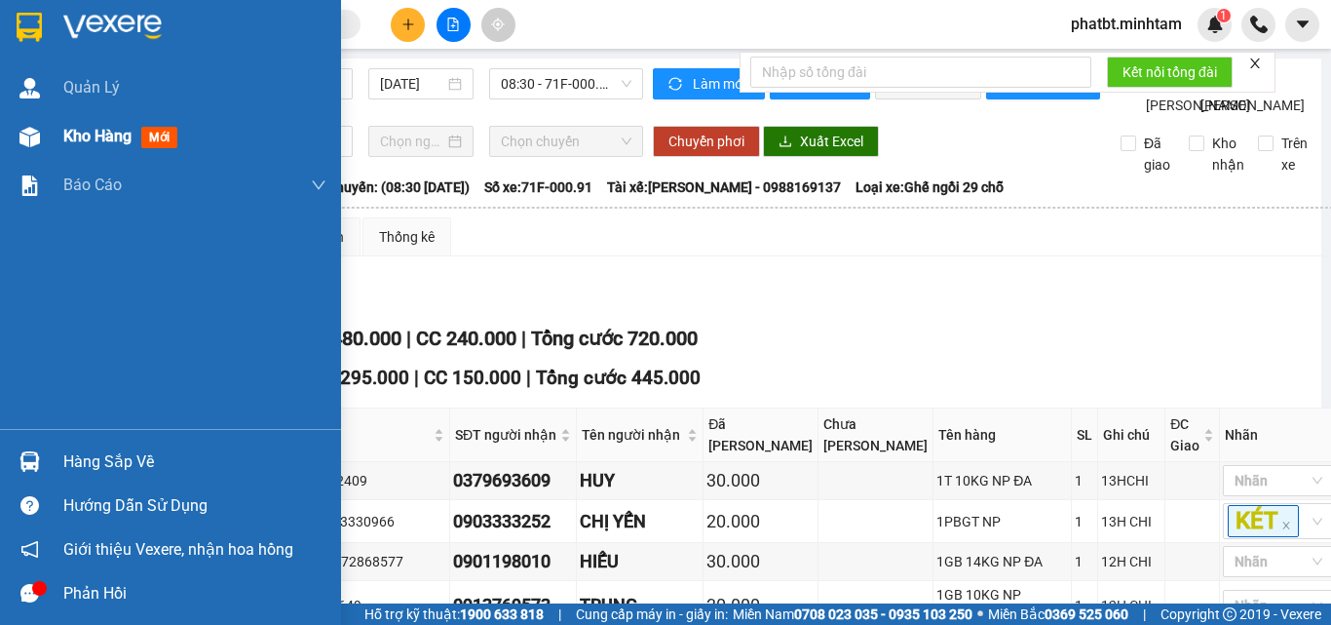
click at [42, 134] on div at bounding box center [30, 137] width 34 height 34
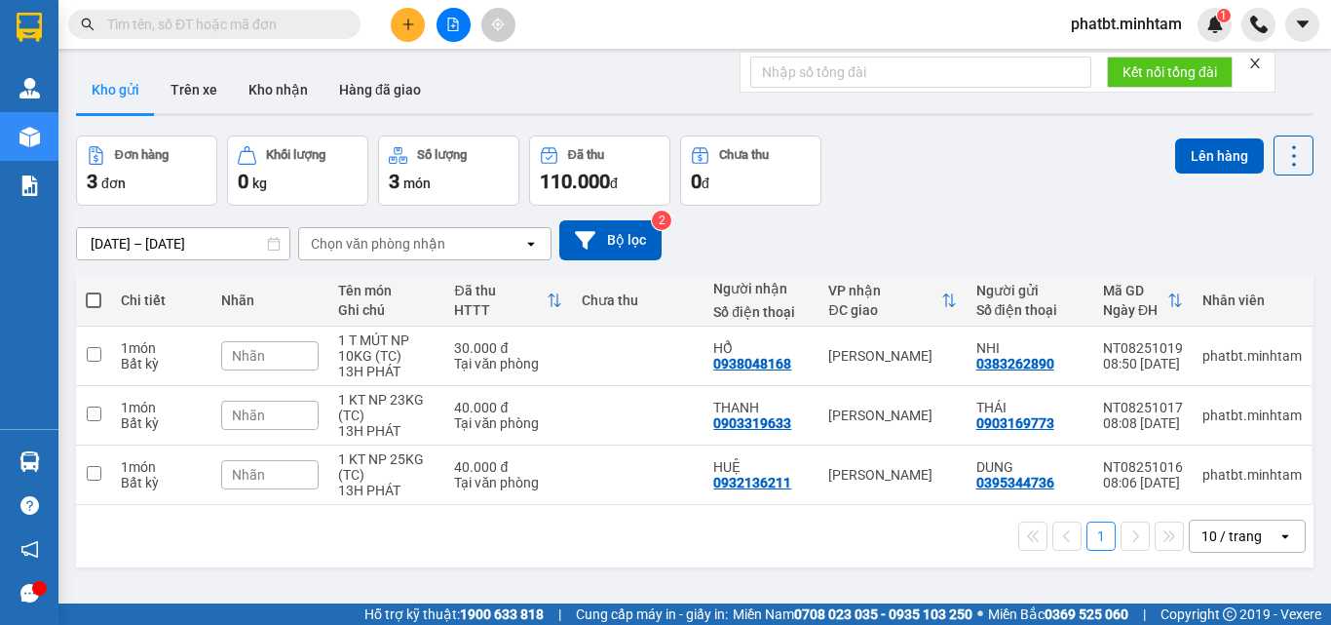
click at [404, 24] on icon "plus" at bounding box center [408, 23] width 11 height 1
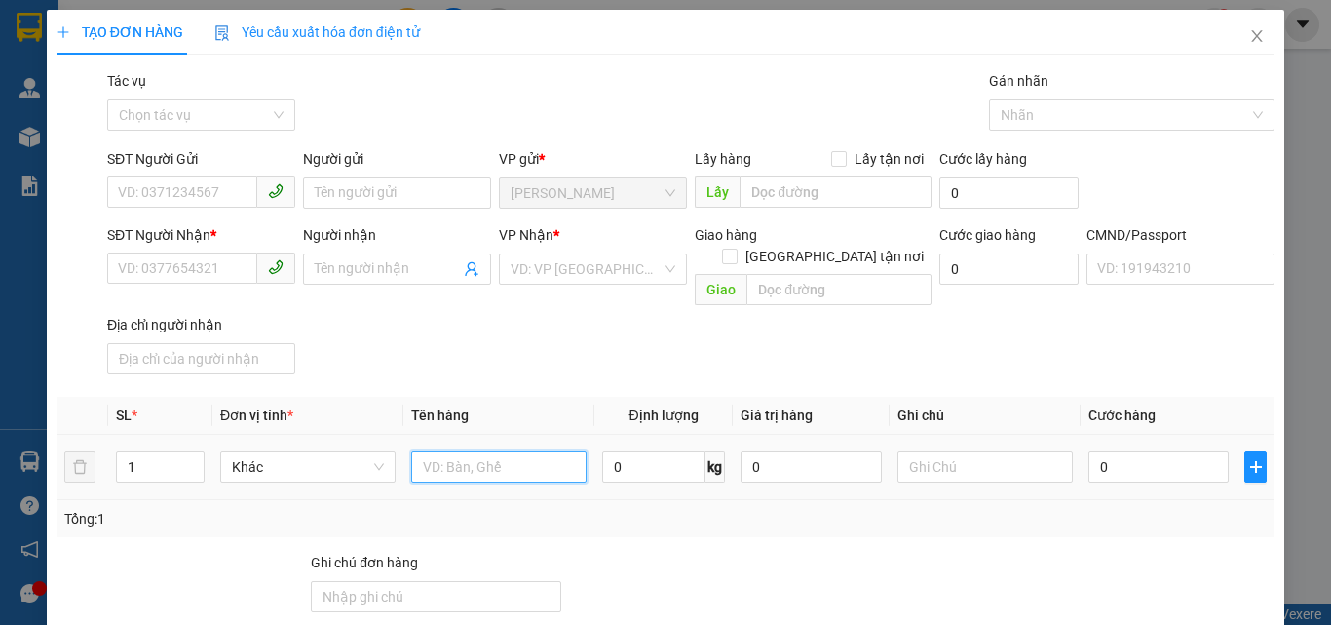
click at [433, 451] on input "text" at bounding box center [498, 466] width 175 height 31
type input "1 T MÚT NP 6KG (ĐL"
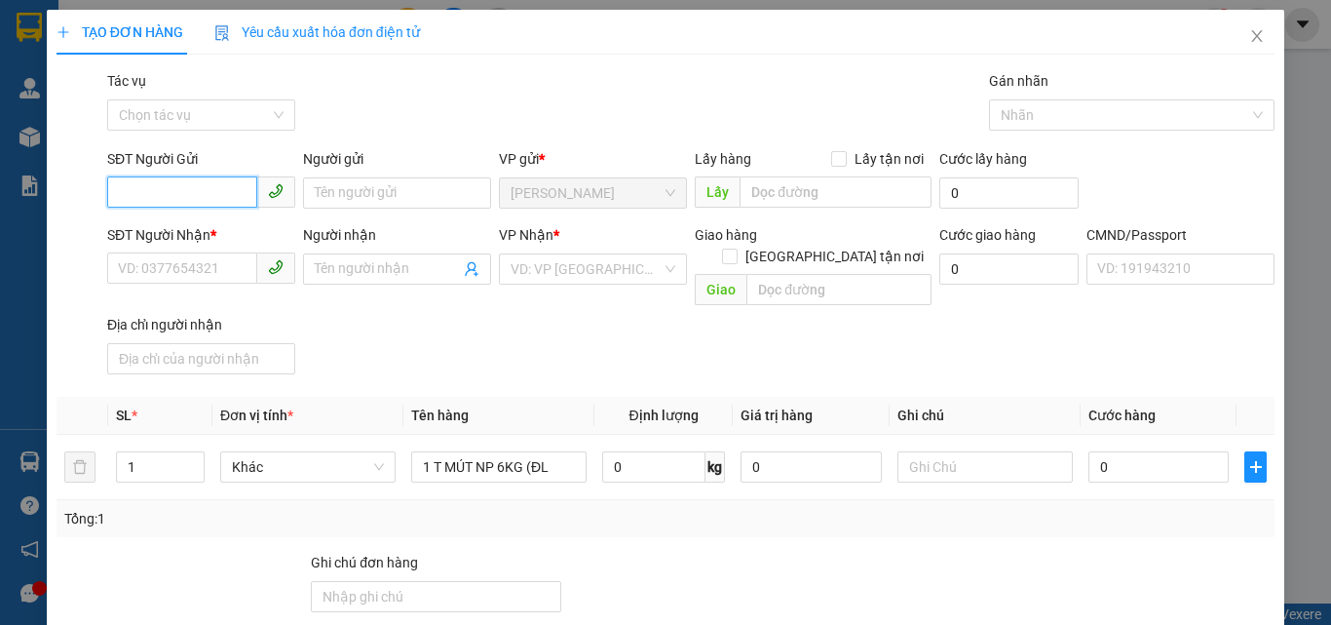
click at [178, 202] on input "SĐT Người Gửi" at bounding box center [182, 191] width 150 height 31
type input "0984916682"
click at [195, 231] on div "0984916682 - CHỊ NHI" at bounding box center [199, 231] width 163 height 21
type input "CHỊ NHI"
type input "0903096829"
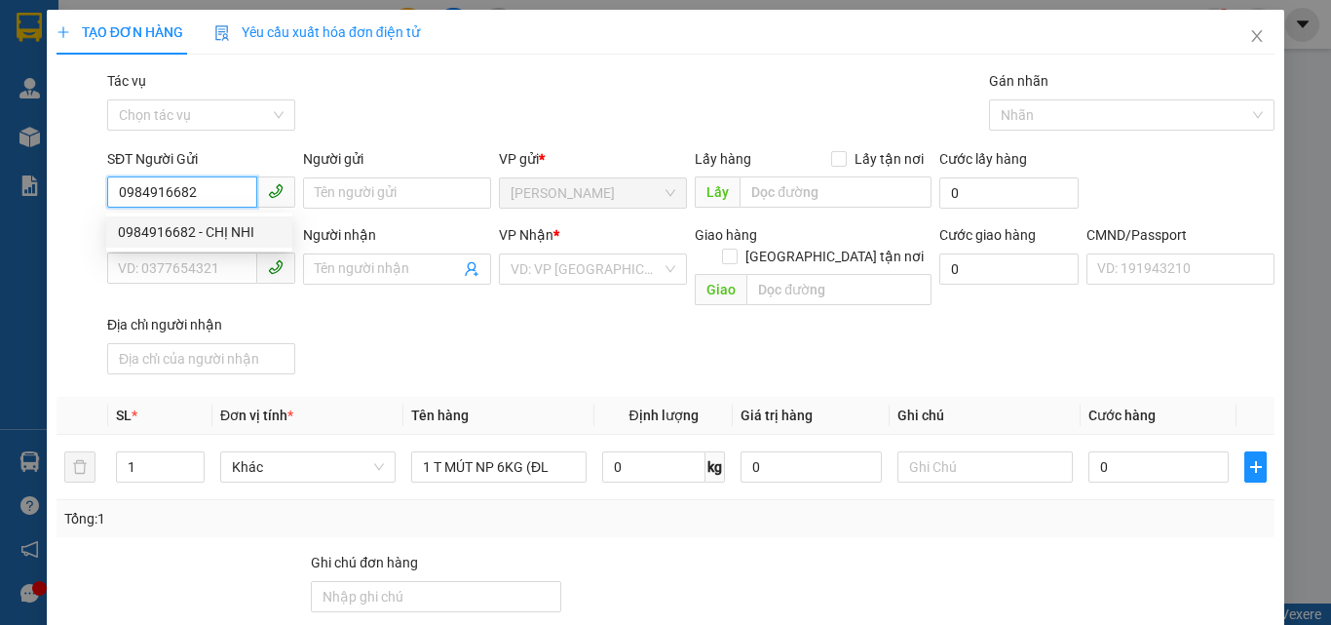
type input "THẮNG"
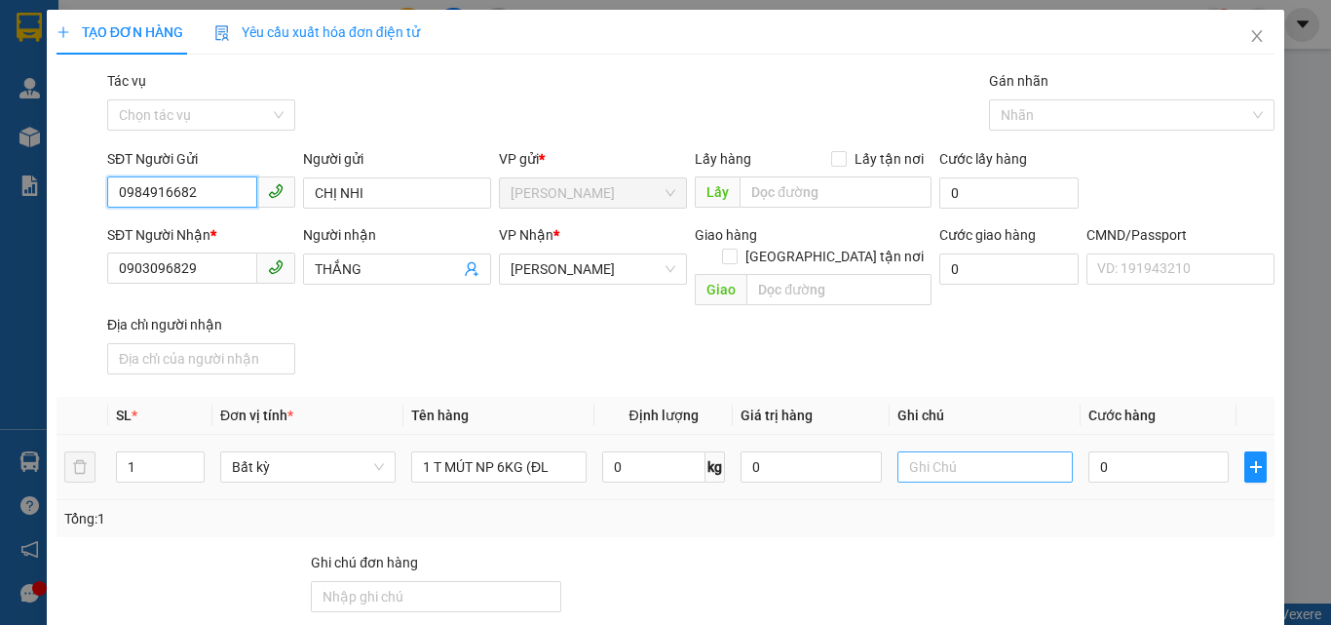
type input "0984916682"
click at [971, 451] on input "text" at bounding box center [985, 466] width 175 height 31
type input "14H PHÁT"
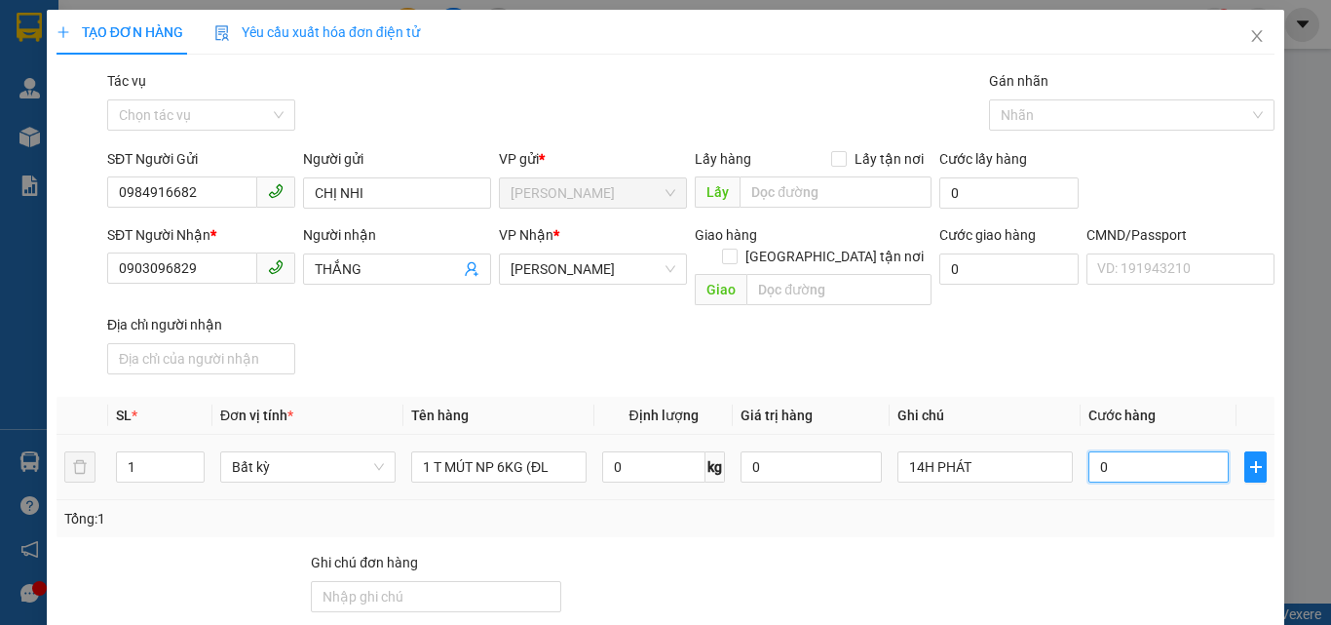
click at [1144, 453] on input "0" at bounding box center [1159, 466] width 140 height 31
type input "2"
type input "25"
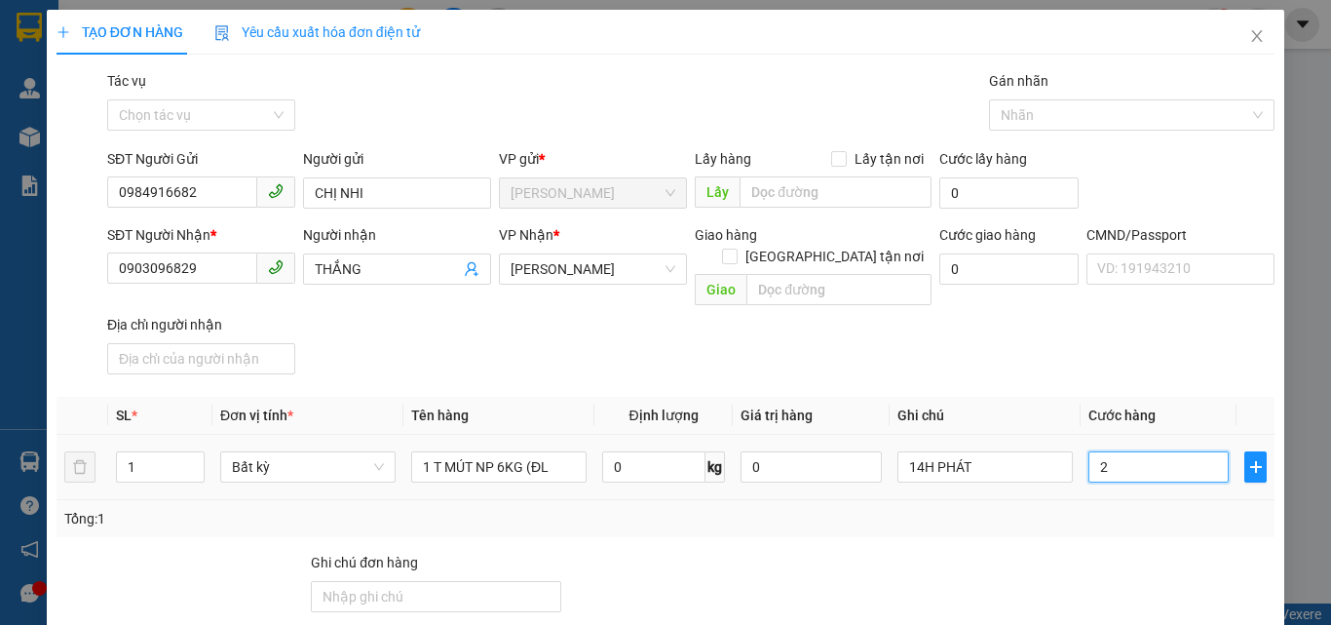
type input "25"
type input "25.000"
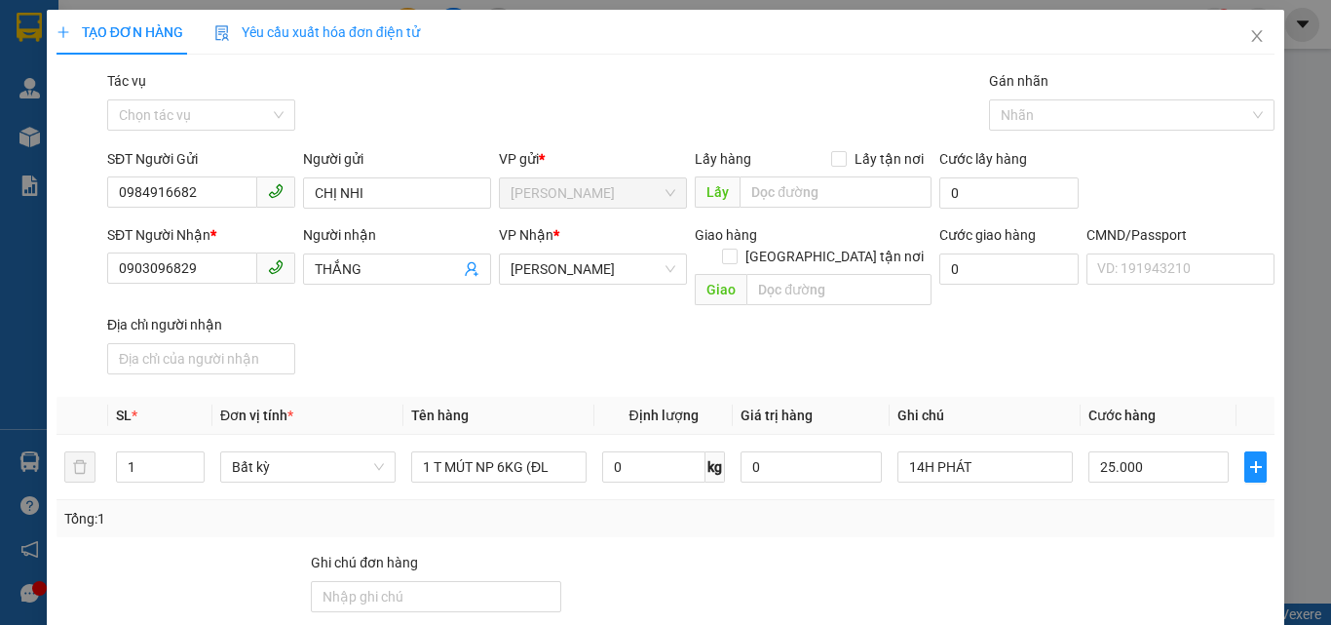
click at [999, 325] on div "SĐT Người Nhận * 0903096829 Người nhận THẮNG VP Nhận * Hồ Chí Minh Giao hàng Gi…" at bounding box center [690, 303] width 1175 height 158
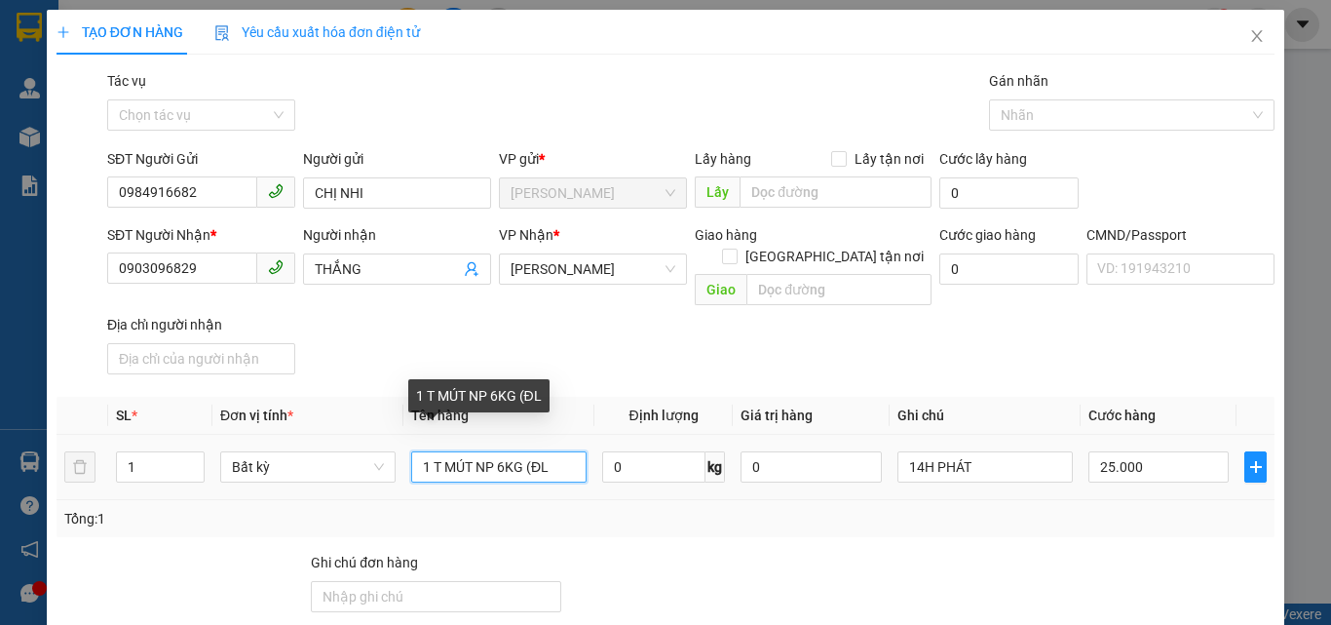
click at [560, 451] on input "1 T MÚT NP 6KG (ĐL" at bounding box center [498, 466] width 175 height 31
type input "1 T MÚT NP 6KG (ĐL)"
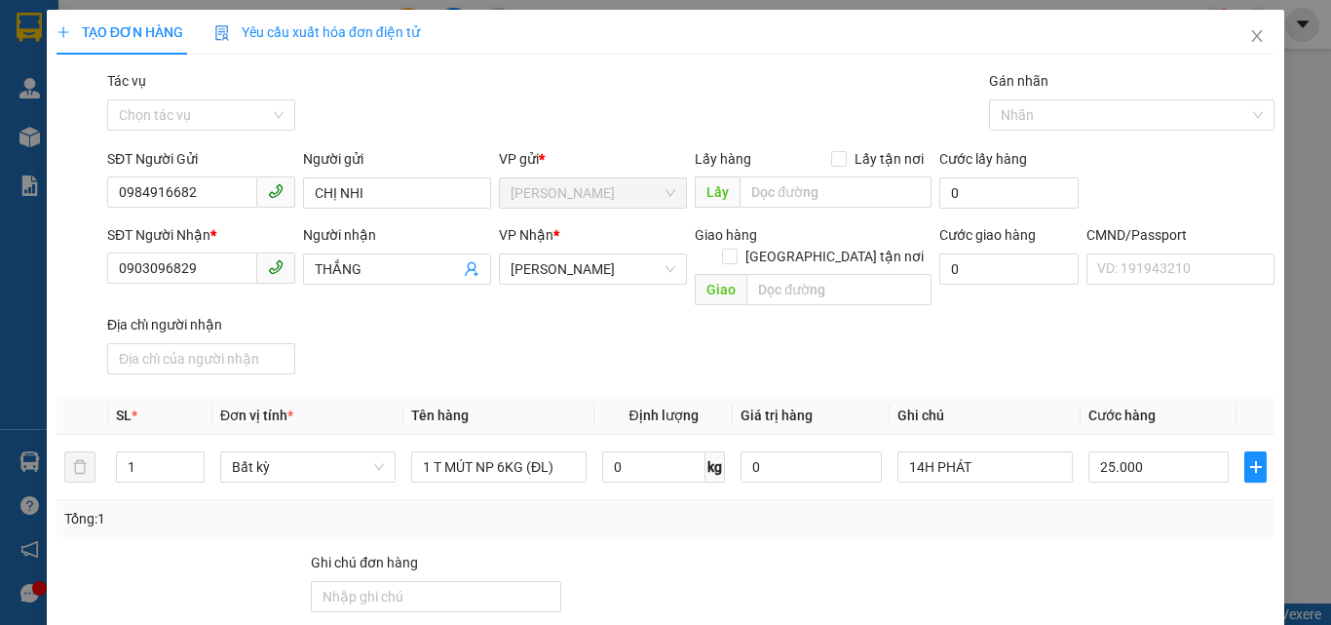
click at [650, 335] on div "SĐT Người Nhận * 0903096829 Người nhận THẮNG VP Nhận * Hồ Chí Minh Giao hàng Gi…" at bounding box center [690, 303] width 1175 height 158
click at [1037, 552] on div at bounding box center [946, 586] width 254 height 68
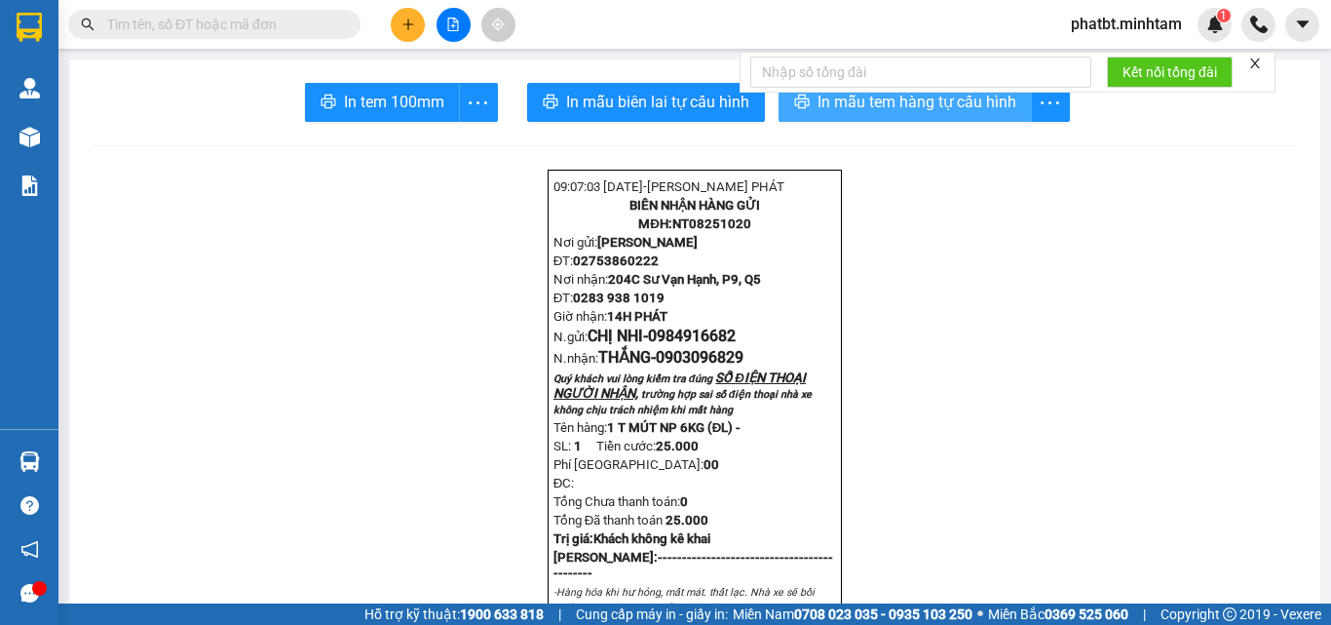
click at [845, 100] on span "In mẫu tem hàng tự cấu hình" at bounding box center [917, 102] width 199 height 24
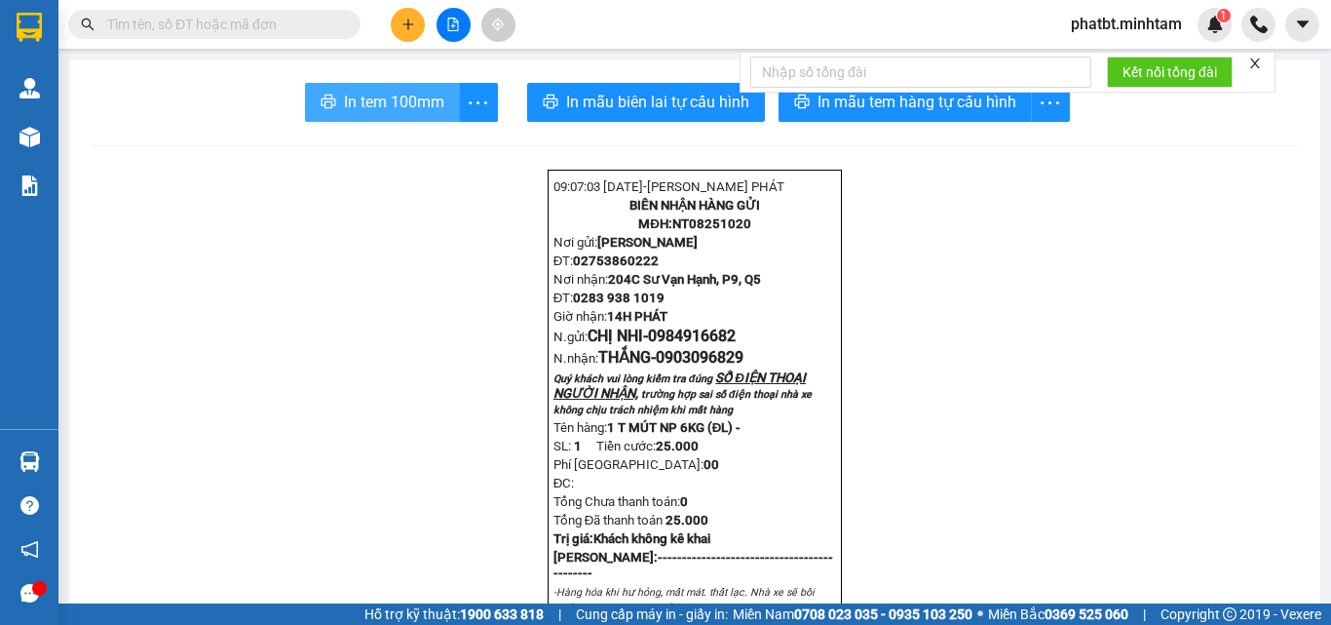
click at [420, 102] on span "In tem 100mm" at bounding box center [394, 102] width 100 height 24
click at [408, 14] on button at bounding box center [408, 25] width 34 height 34
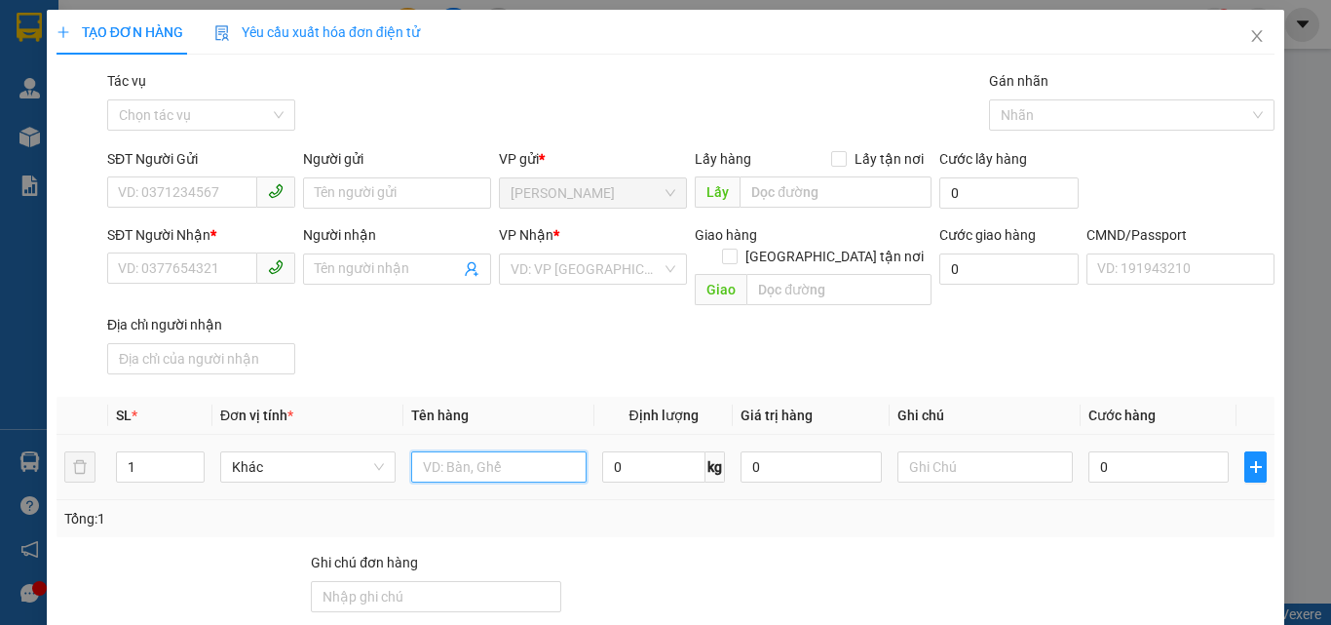
click at [458, 451] on input "text" at bounding box center [498, 466] width 175 height 31
type input "1 GB NP 14KG (ĐA)"
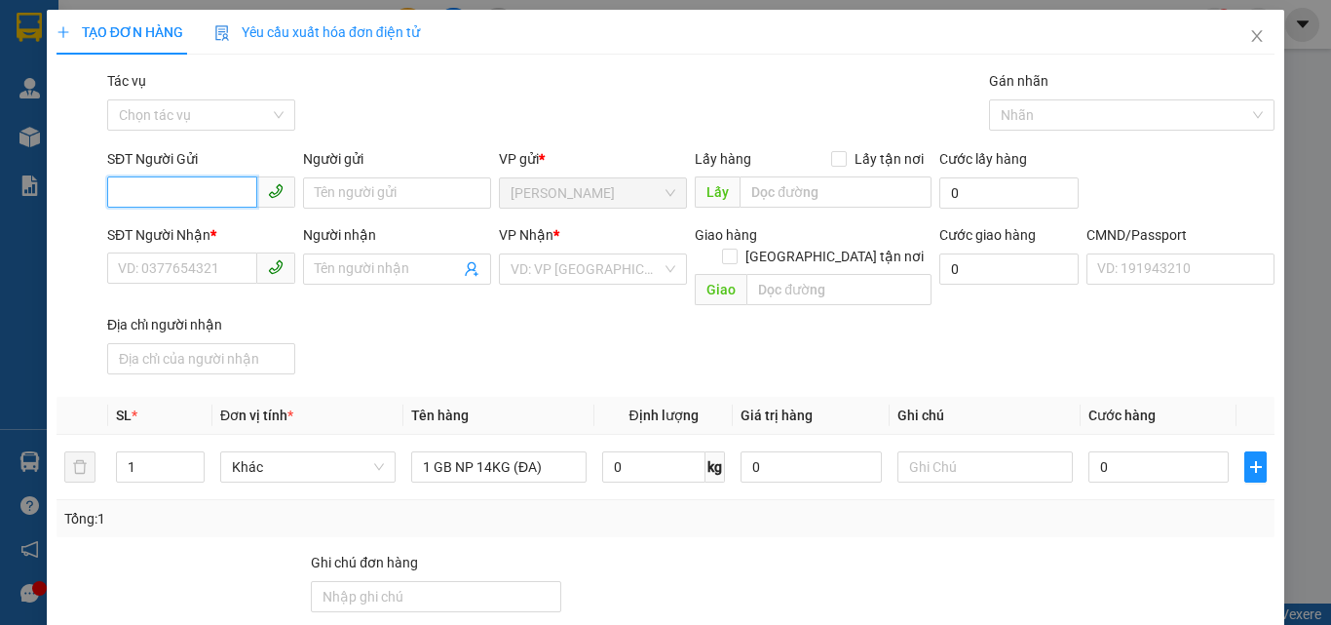
click at [202, 201] on input "SĐT Người Gửi" at bounding box center [182, 191] width 150 height 31
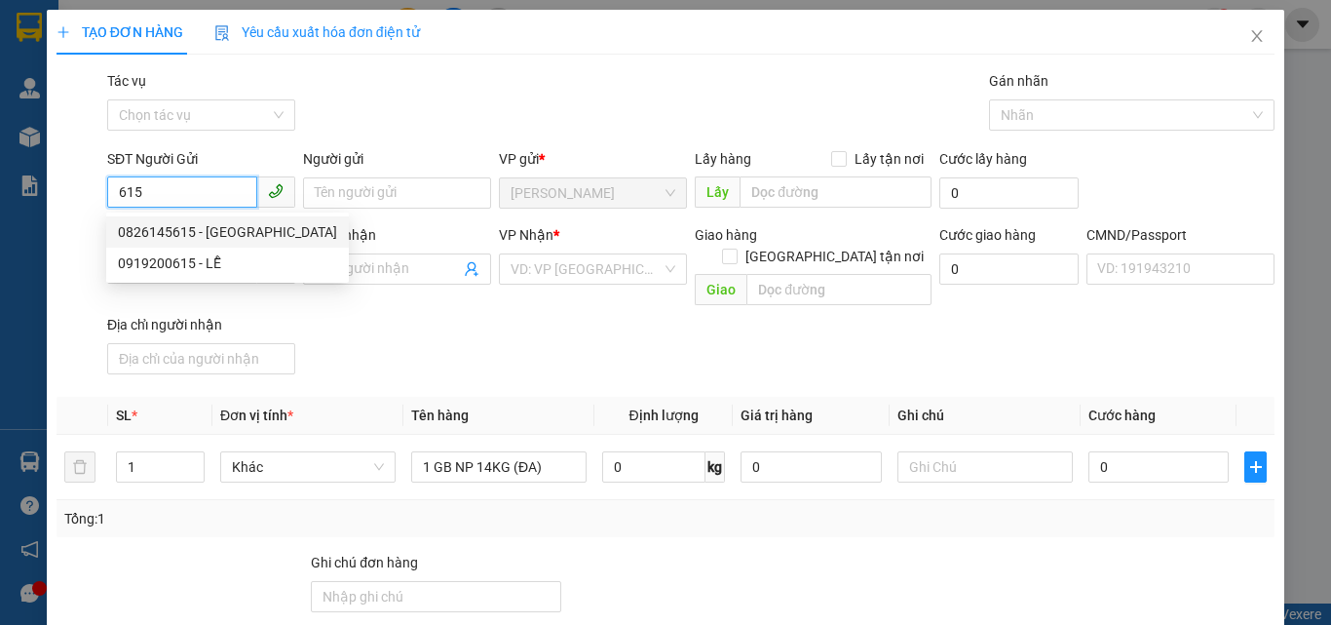
click at [184, 222] on div "0826145615 - MỸ" at bounding box center [227, 231] width 219 height 21
type input "0826145615"
type input "MỸ"
type input "0783183847"
type input "HẠNH CẦN GIUỘC"
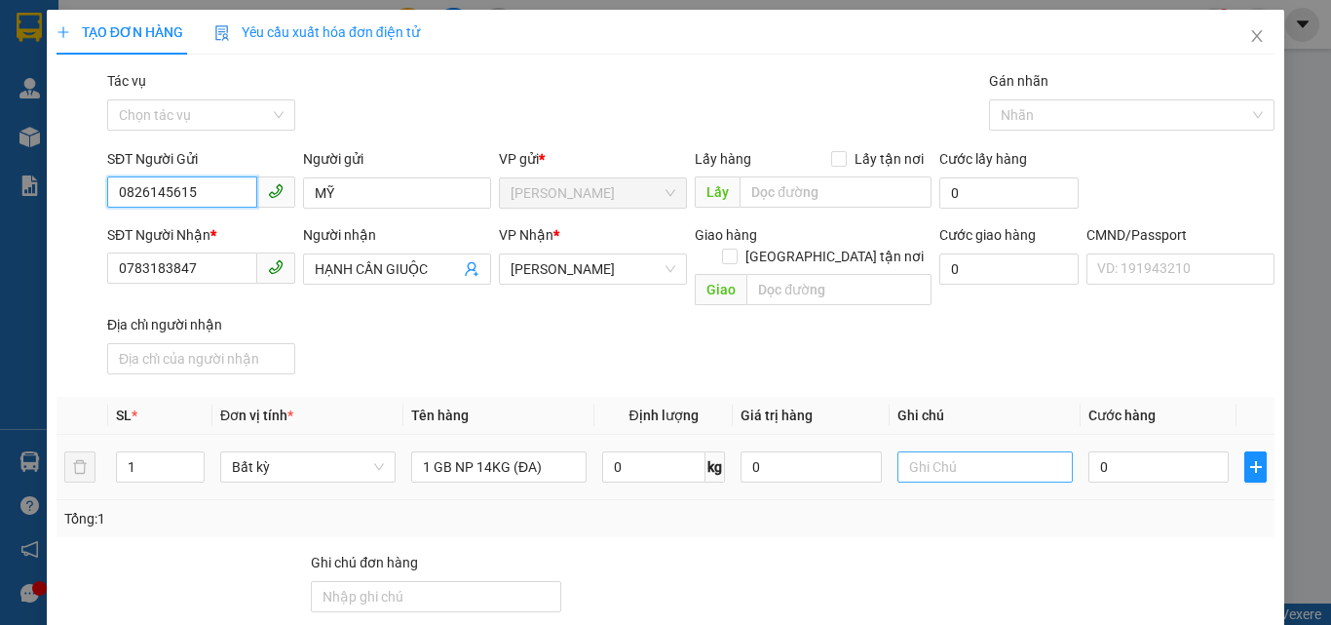
type input "0826145615"
click at [928, 451] on input "text" at bounding box center [985, 466] width 175 height 31
type input "14H PHÁT"
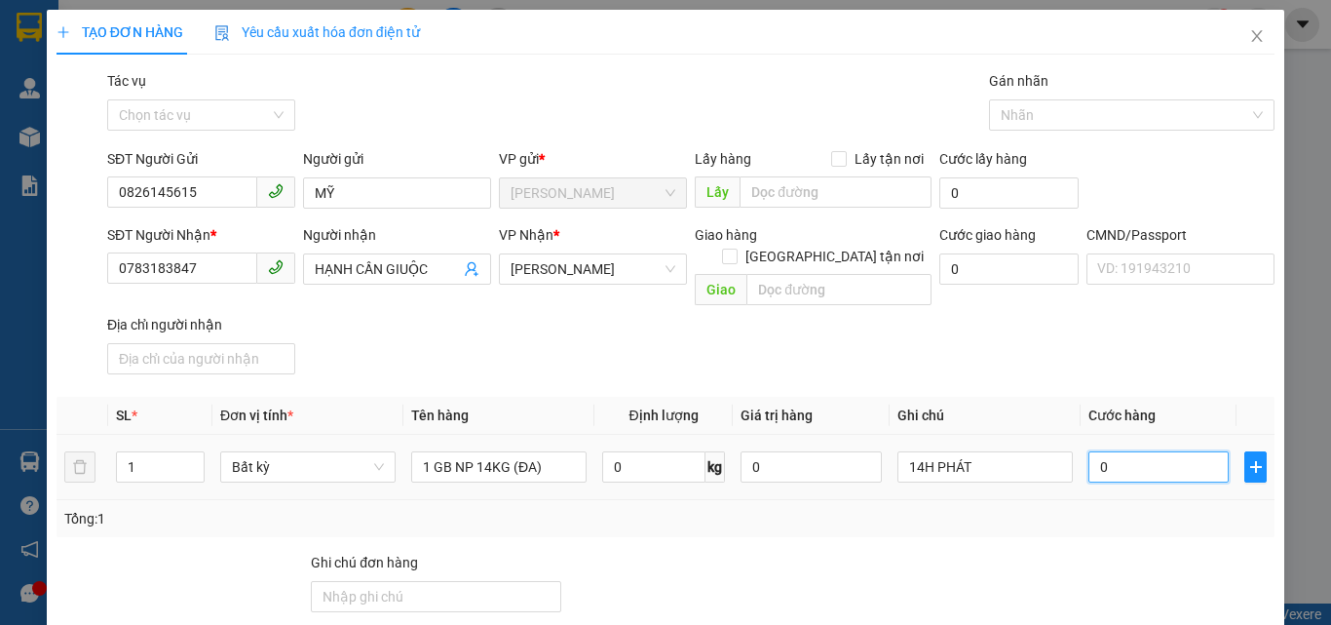
click at [1092, 457] on input "0" at bounding box center [1159, 466] width 140 height 31
type input "3"
type input "30"
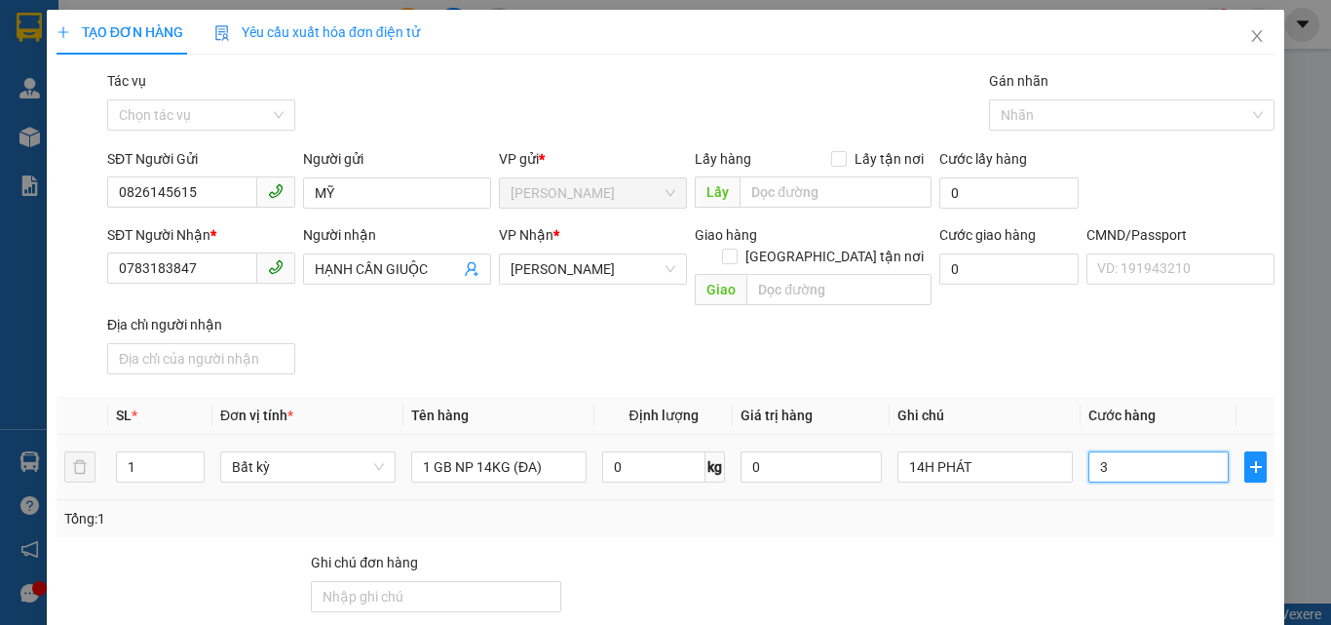
type input "30"
type input "30.000"
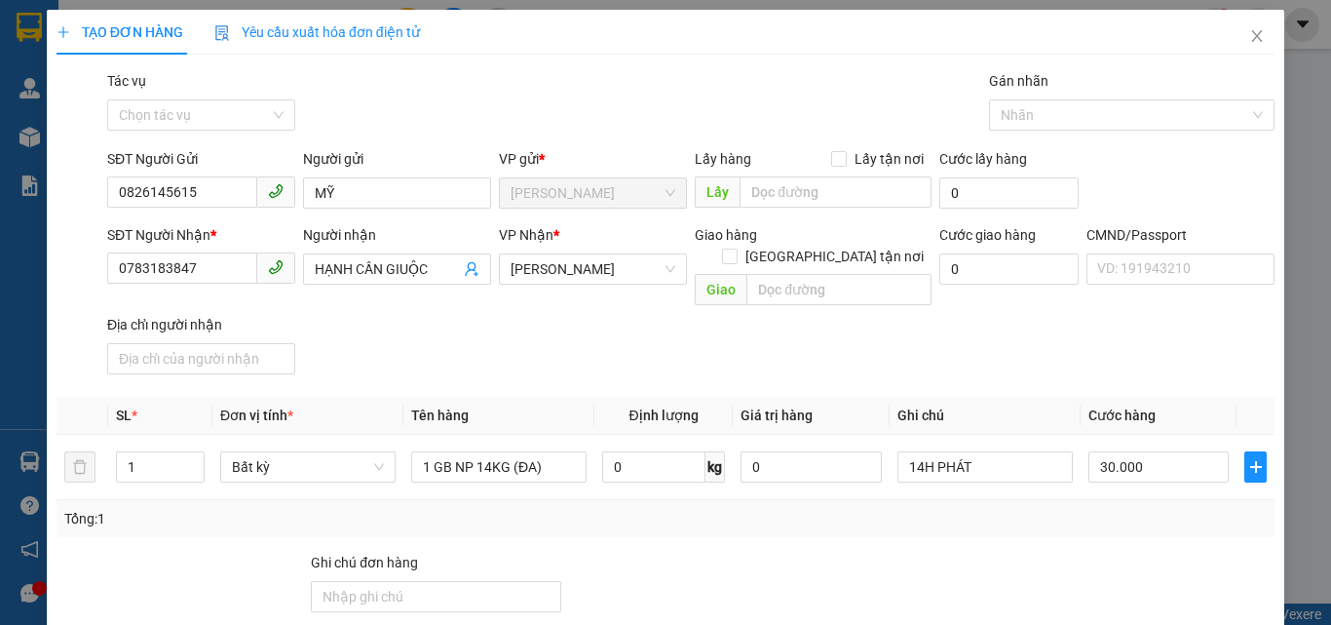
click at [1043, 352] on div "SĐT Người Nhận * 0783183847 Người nhận HẠNH CẦN GIUỘC VP Nhận * Hồ Chí Minh Gia…" at bounding box center [690, 303] width 1175 height 158
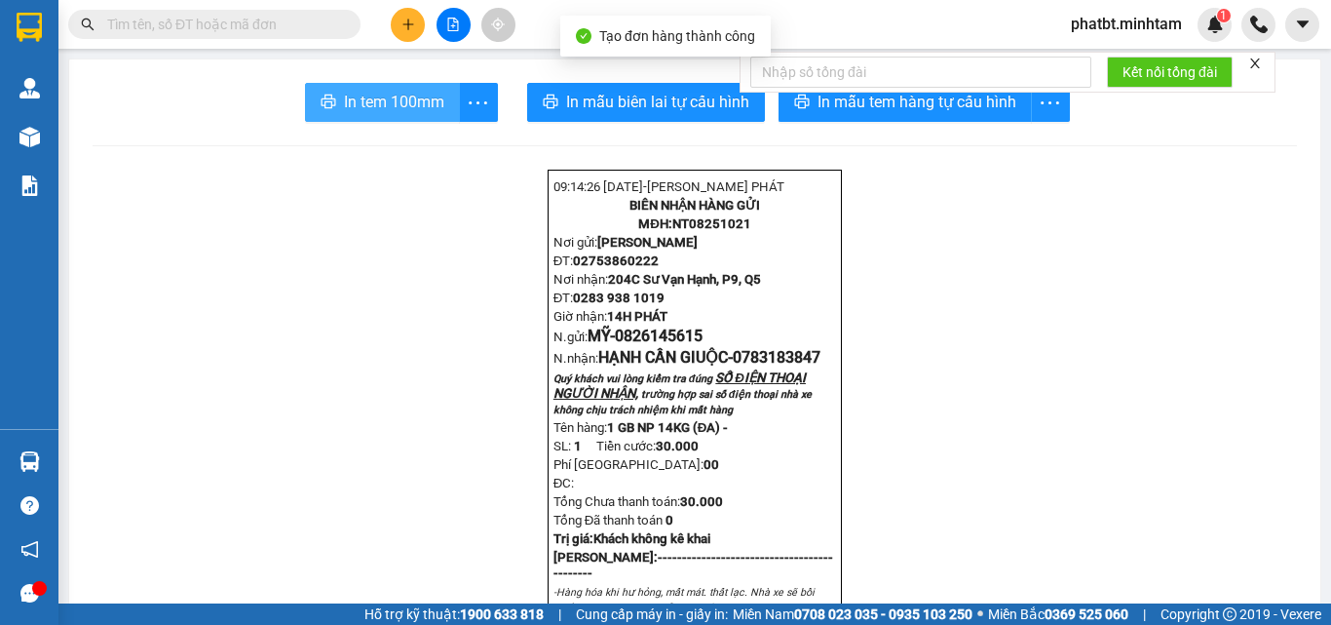
click at [402, 99] on span "In tem 100mm" at bounding box center [394, 102] width 100 height 24
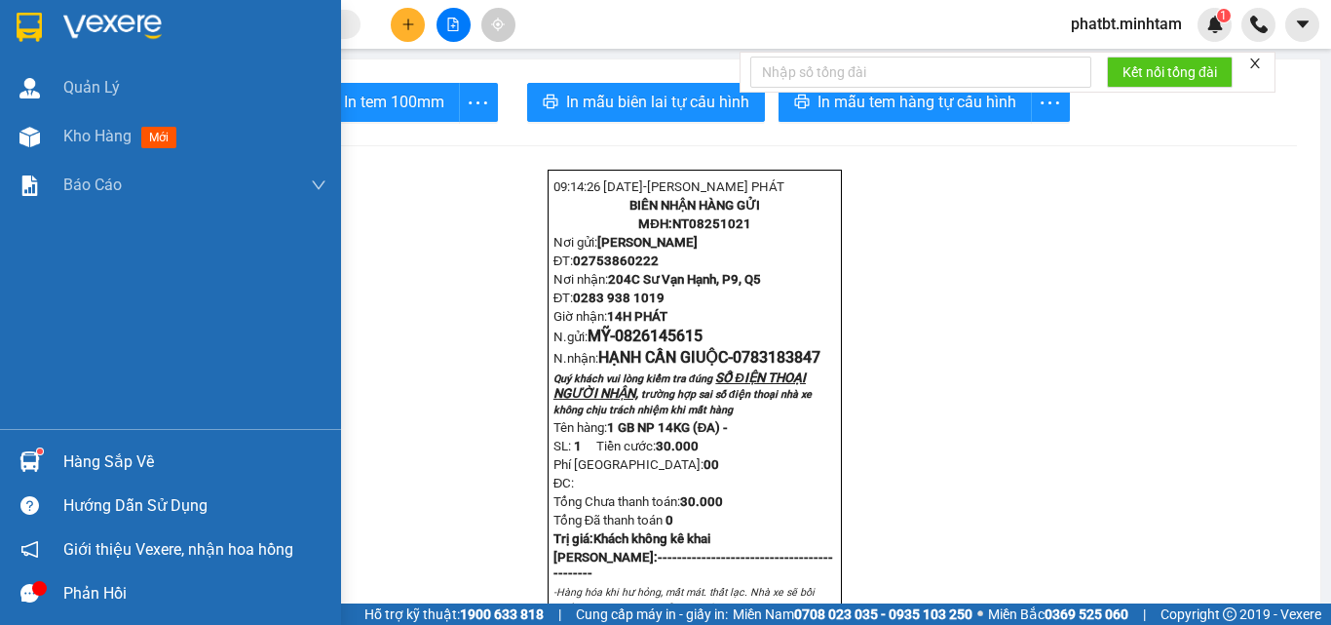
click at [102, 442] on div "Hàng sắp về" at bounding box center [170, 462] width 341 height 44
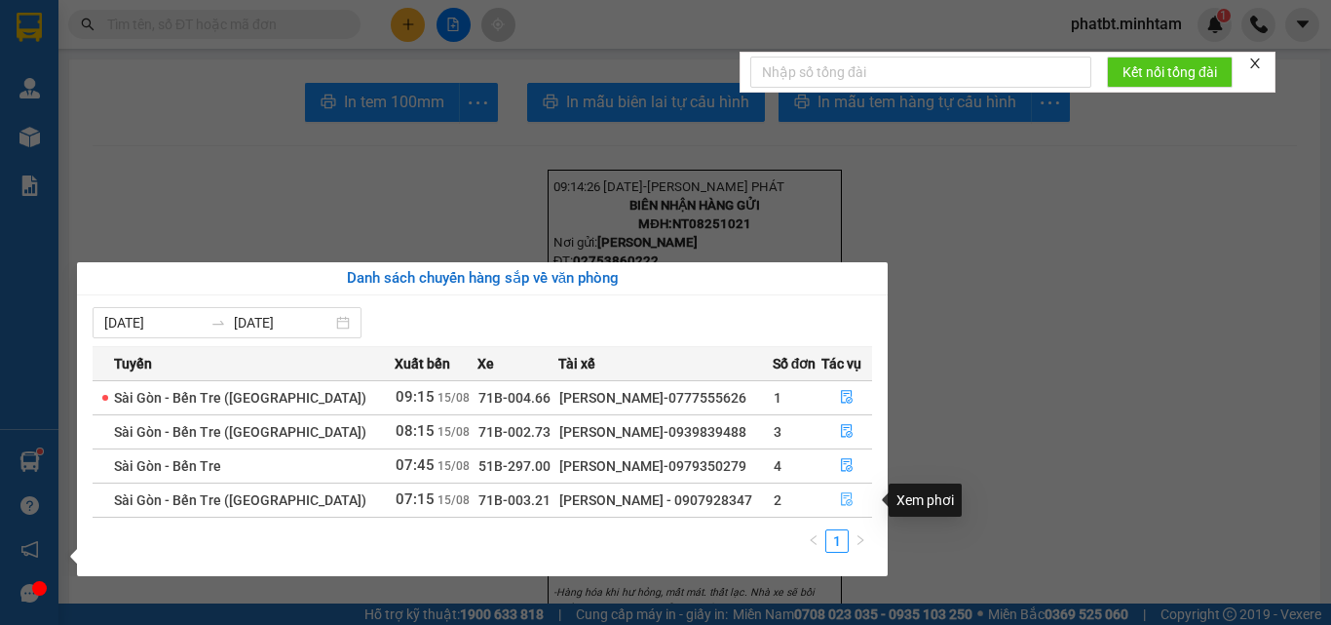
click at [844, 497] on icon "file-done" at bounding box center [847, 499] width 14 height 14
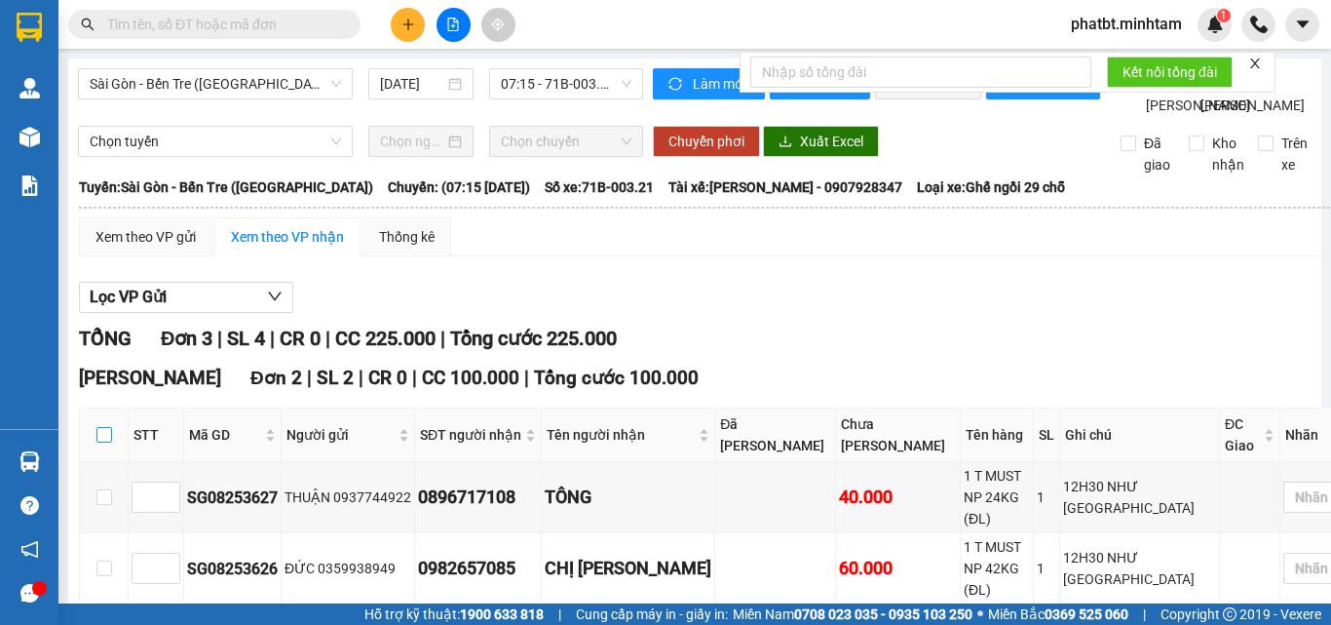
click at [108, 427] on input "checkbox" at bounding box center [104, 435] width 16 height 16
checkbox input "true"
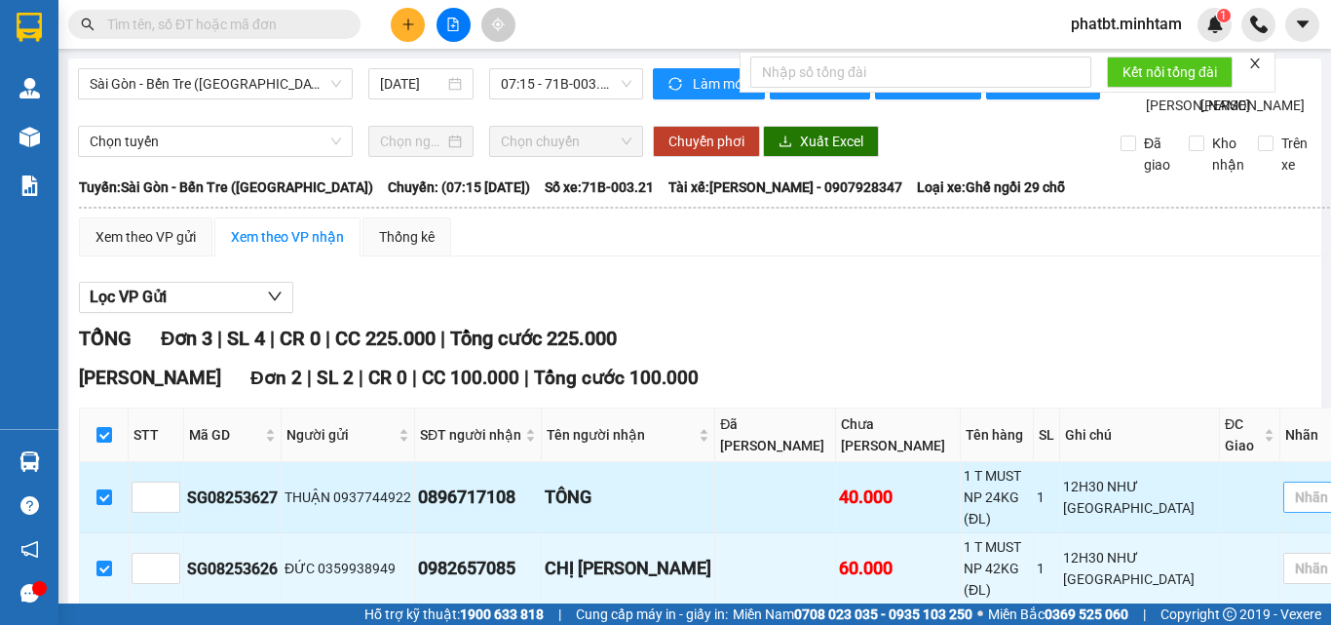
click at [1288, 485] on div at bounding box center [1329, 496] width 82 height 23
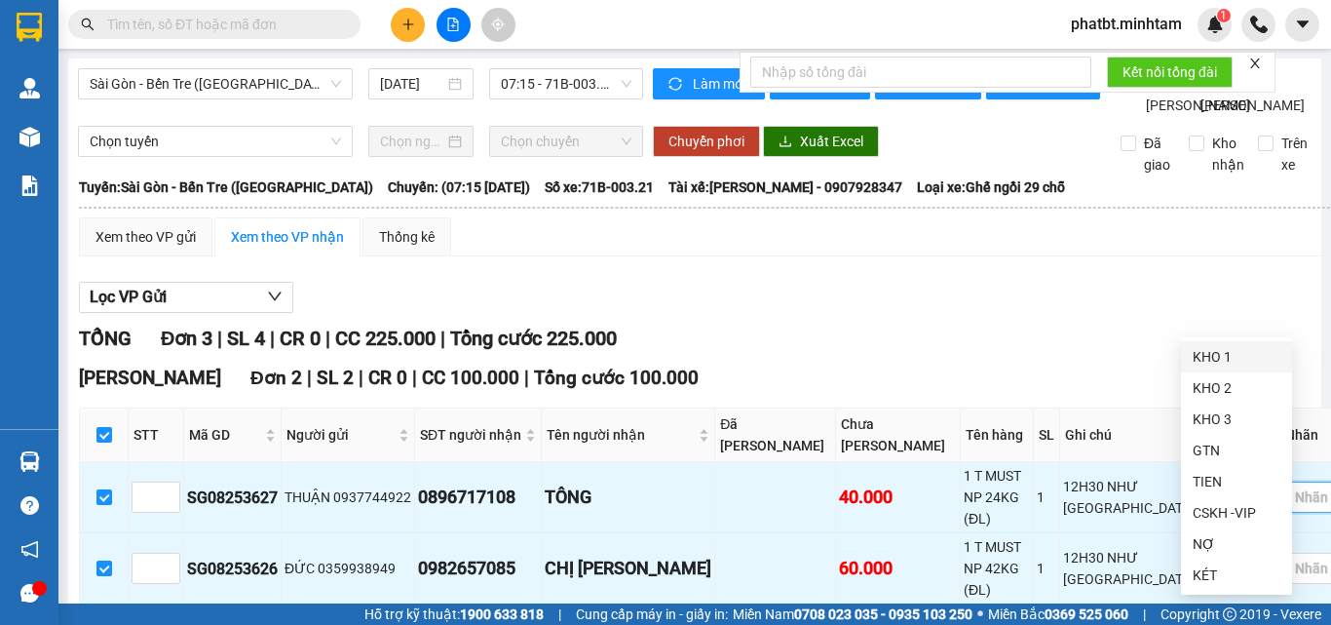
click at [1208, 359] on div "KHO 1" at bounding box center [1237, 356] width 88 height 21
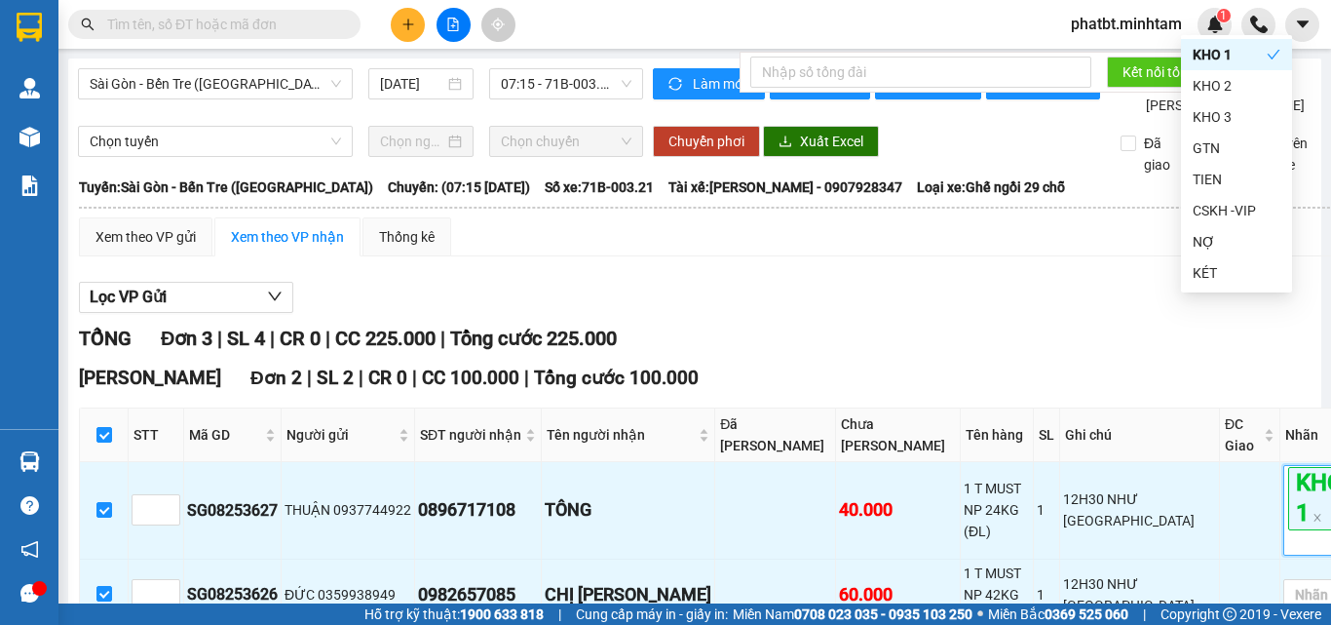
click at [967, 324] on div "TỔNG Đơn 3 | SL 4 | CR 0 | CC 225.000 | Tổng cước 225.000" at bounding box center [739, 339] width 1320 height 30
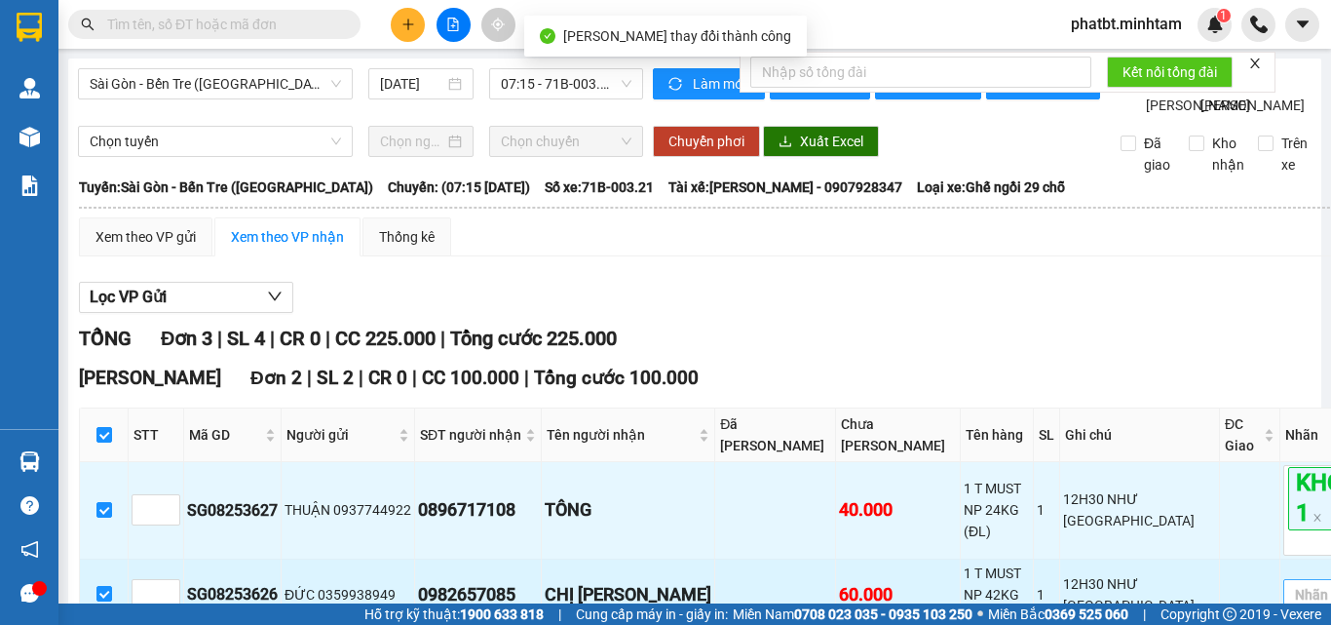
click at [1288, 583] on div at bounding box center [1329, 594] width 82 height 23
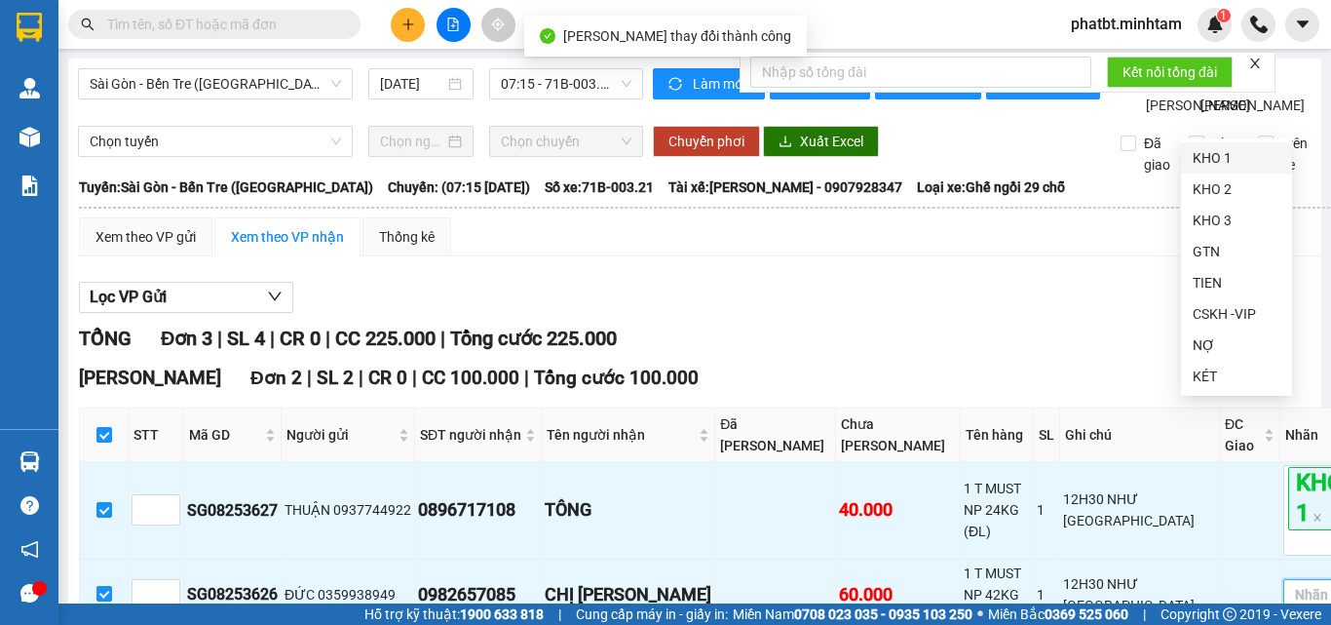
click at [1193, 159] on div "KHO 1" at bounding box center [1237, 157] width 88 height 21
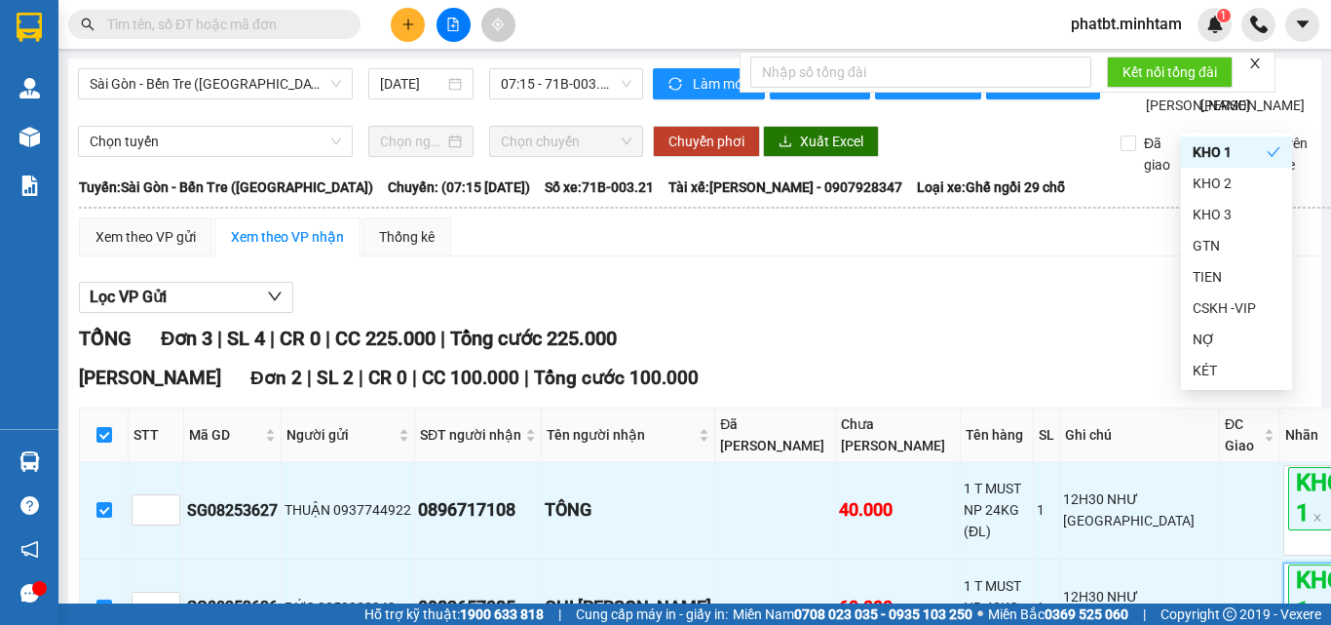
click at [566, 324] on div "TỔNG Đơn 3 | SL 4 | CR 0 | CC 225.000 | Tổng cước 225.000" at bounding box center [739, 339] width 1320 height 30
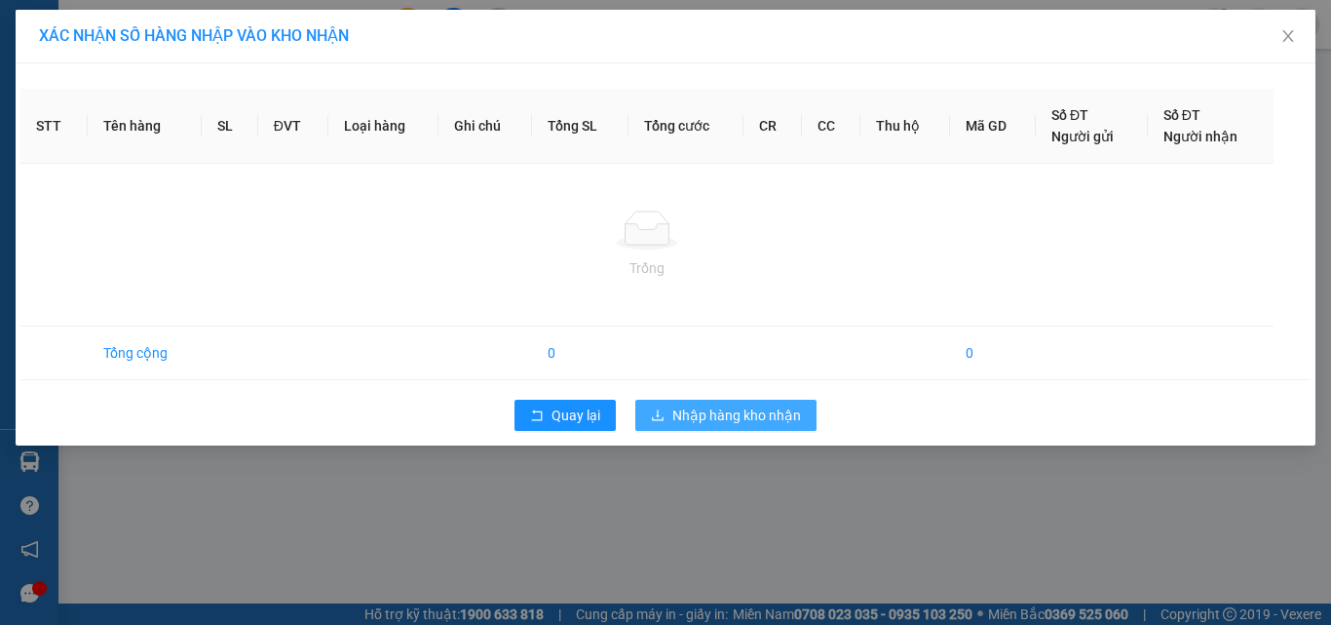
click at [697, 420] on span "Nhập hàng kho nhận" at bounding box center [737, 414] width 129 height 21
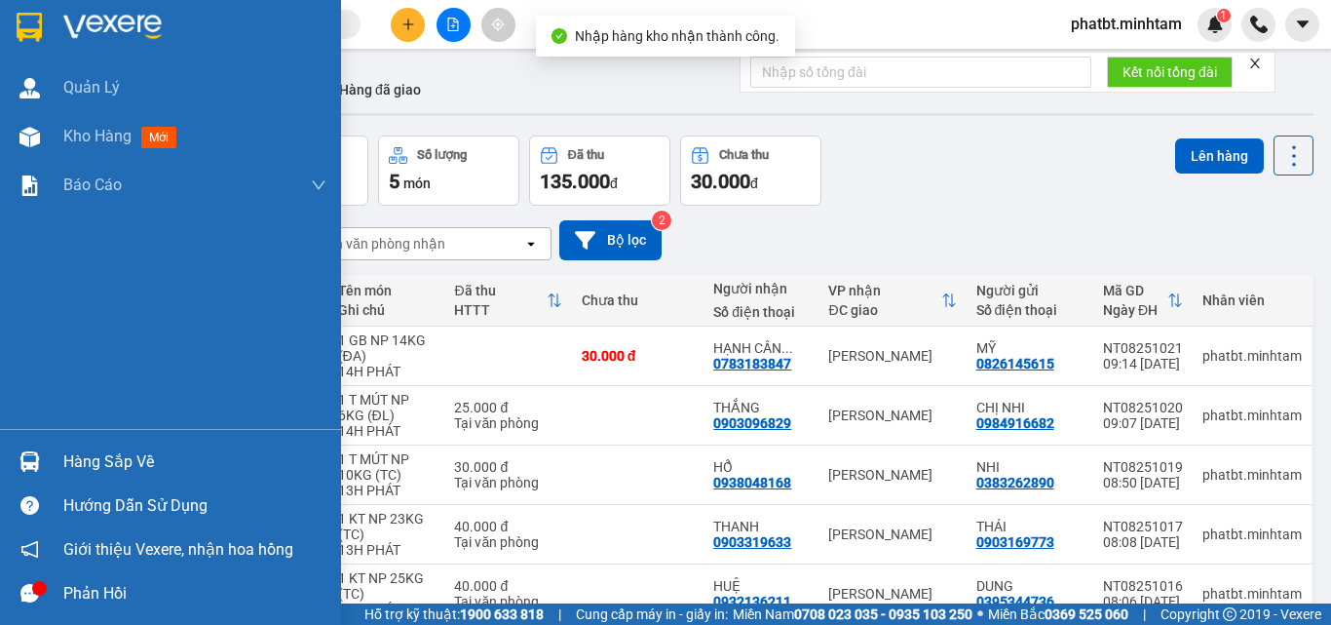
click at [81, 456] on div "Hàng sắp về" at bounding box center [194, 461] width 263 height 29
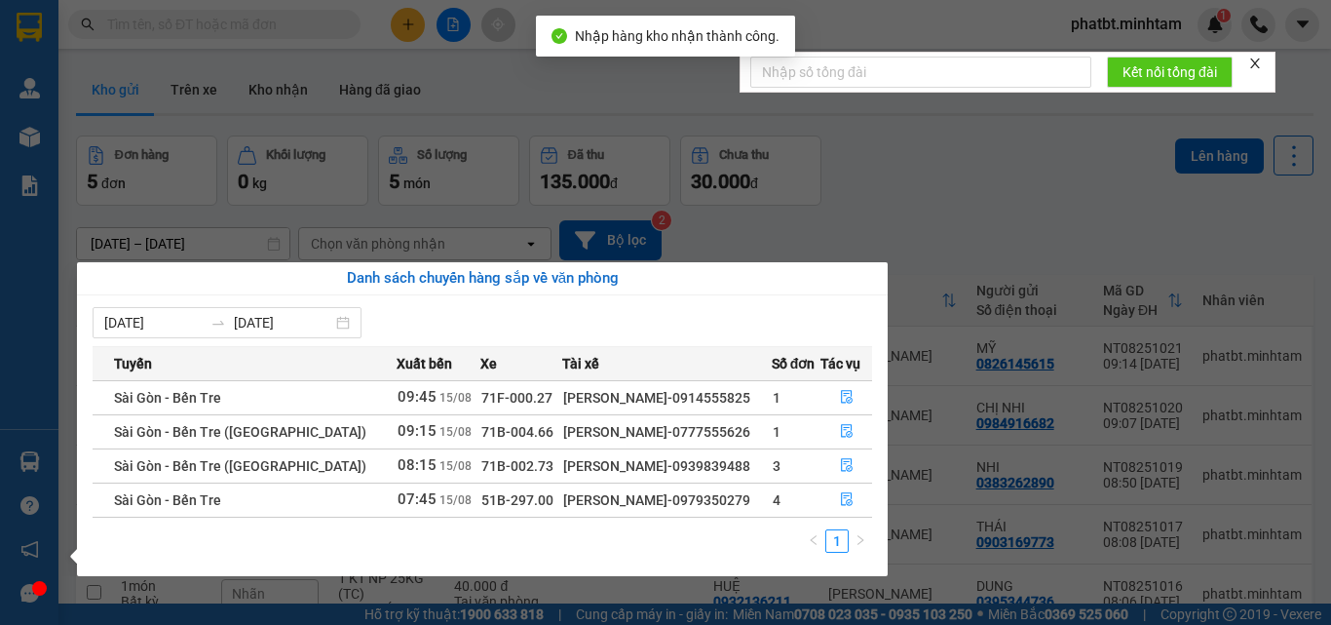
click at [910, 196] on section "Kết quả tìm kiếm ( 32 ) Bộ lọc Mã ĐH Trạng thái Món hàng Tổng cước Chưa cước Nh…" at bounding box center [665, 312] width 1331 height 625
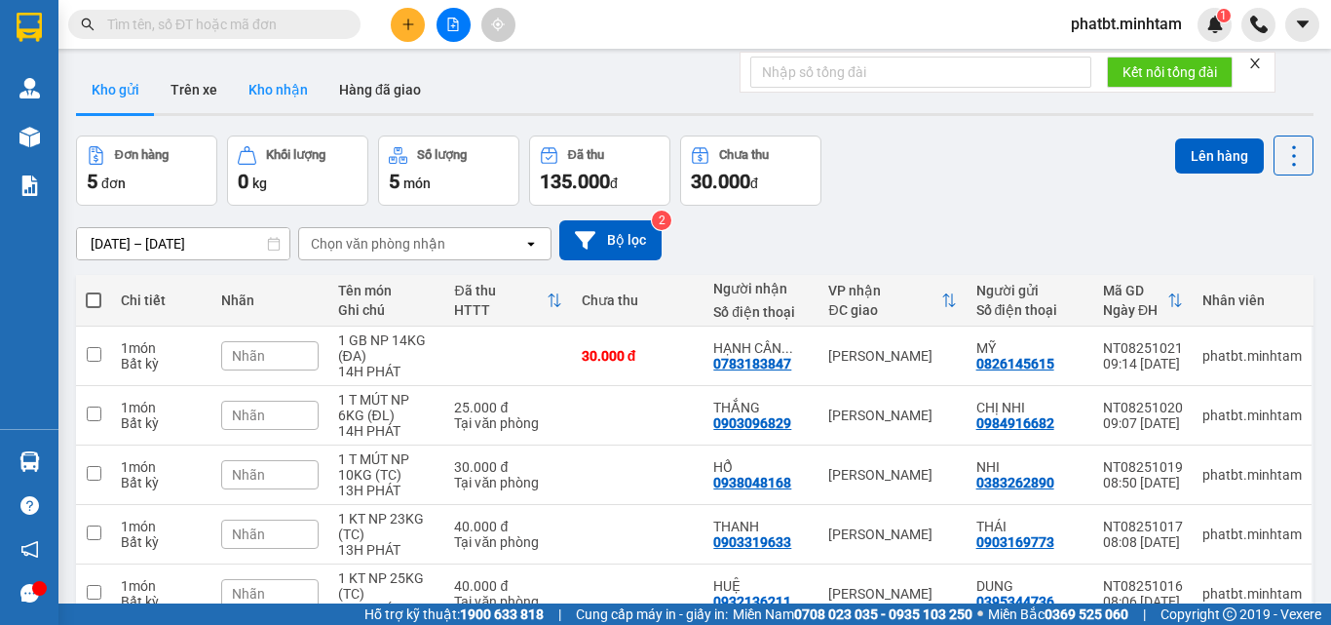
click at [284, 92] on button "Kho nhận" at bounding box center [278, 89] width 91 height 47
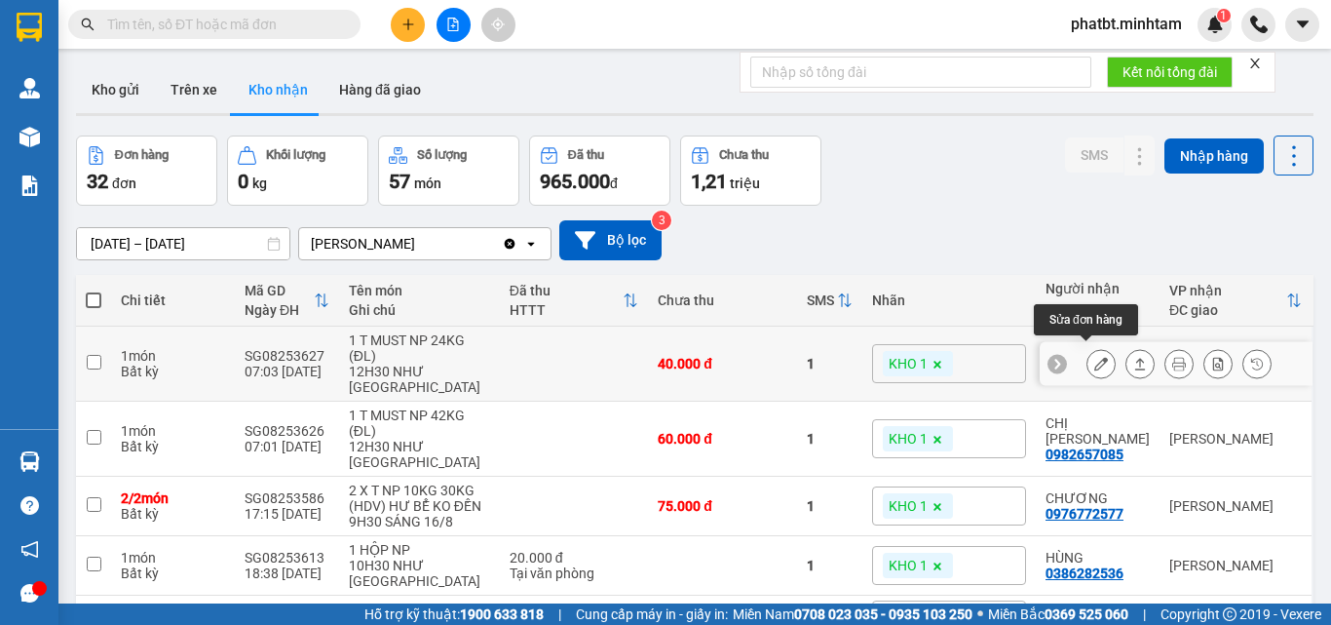
click at [1095, 357] on icon at bounding box center [1102, 364] width 14 height 14
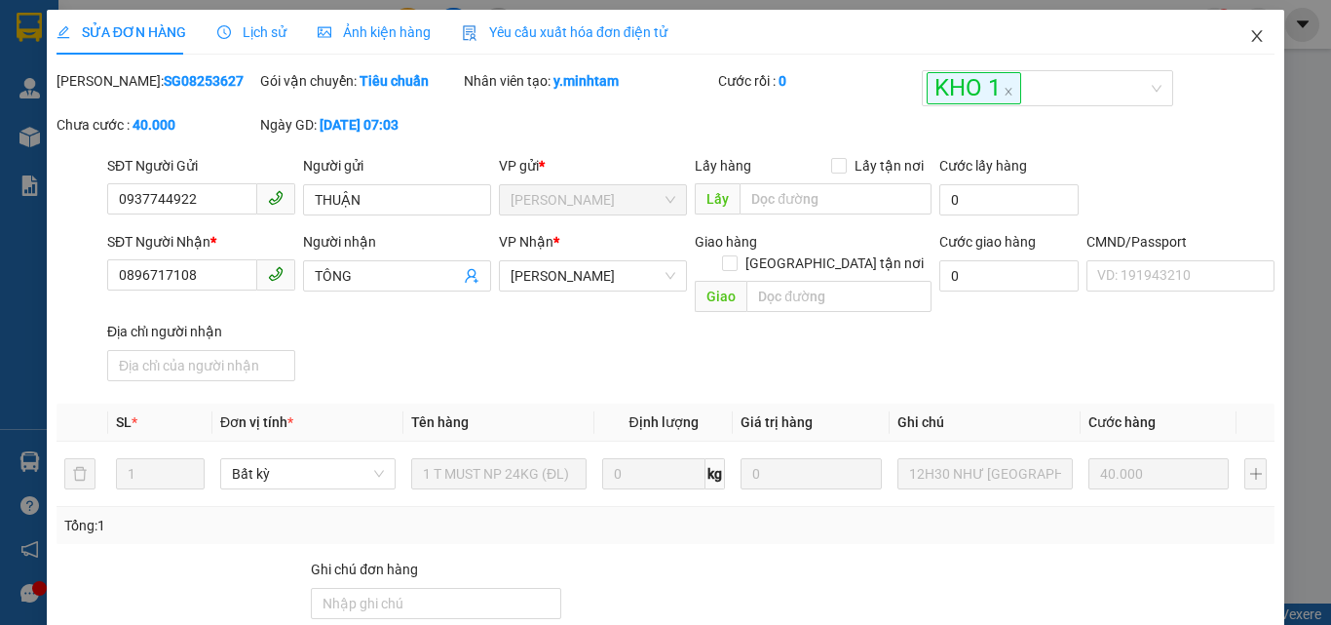
click at [1249, 34] on icon "close" at bounding box center [1257, 36] width 16 height 16
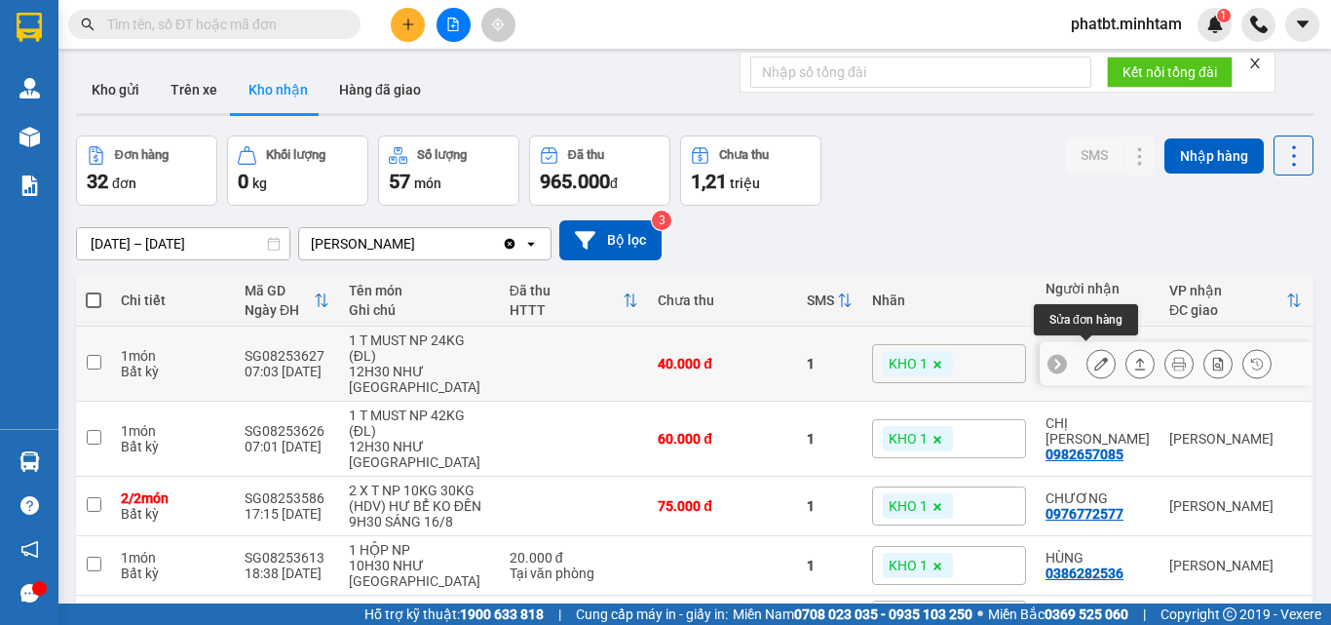
click at [1095, 359] on icon at bounding box center [1102, 364] width 14 height 14
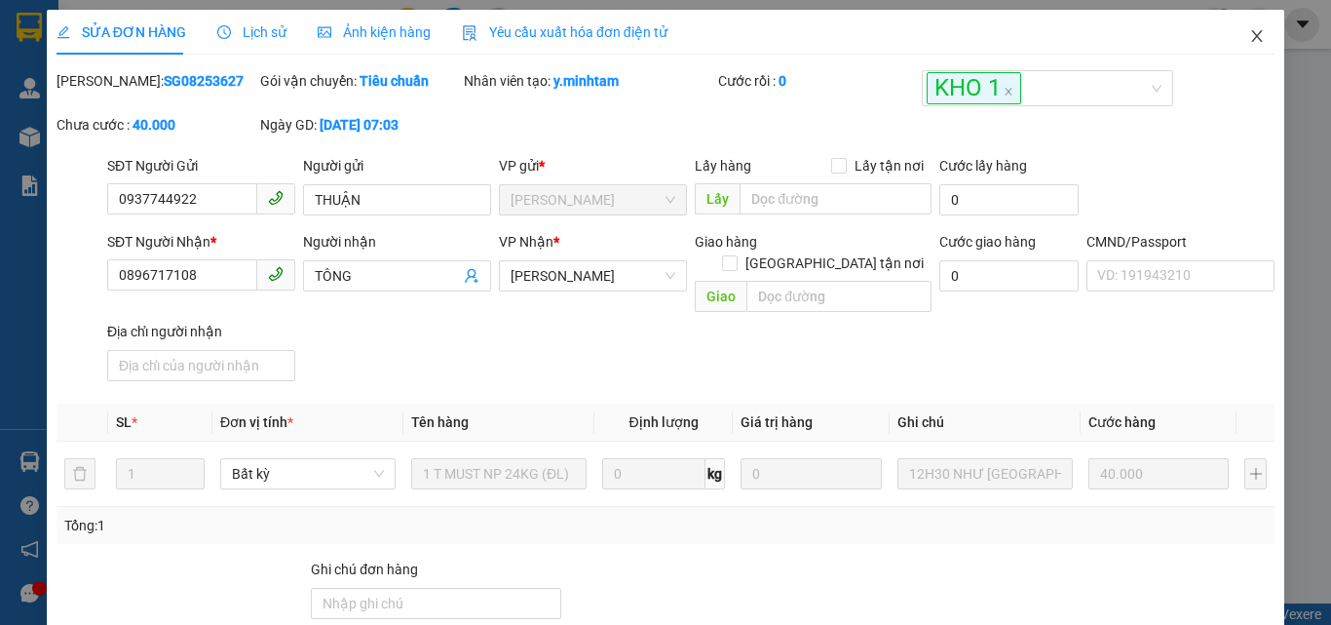
click at [1249, 37] on icon "close" at bounding box center [1257, 36] width 16 height 16
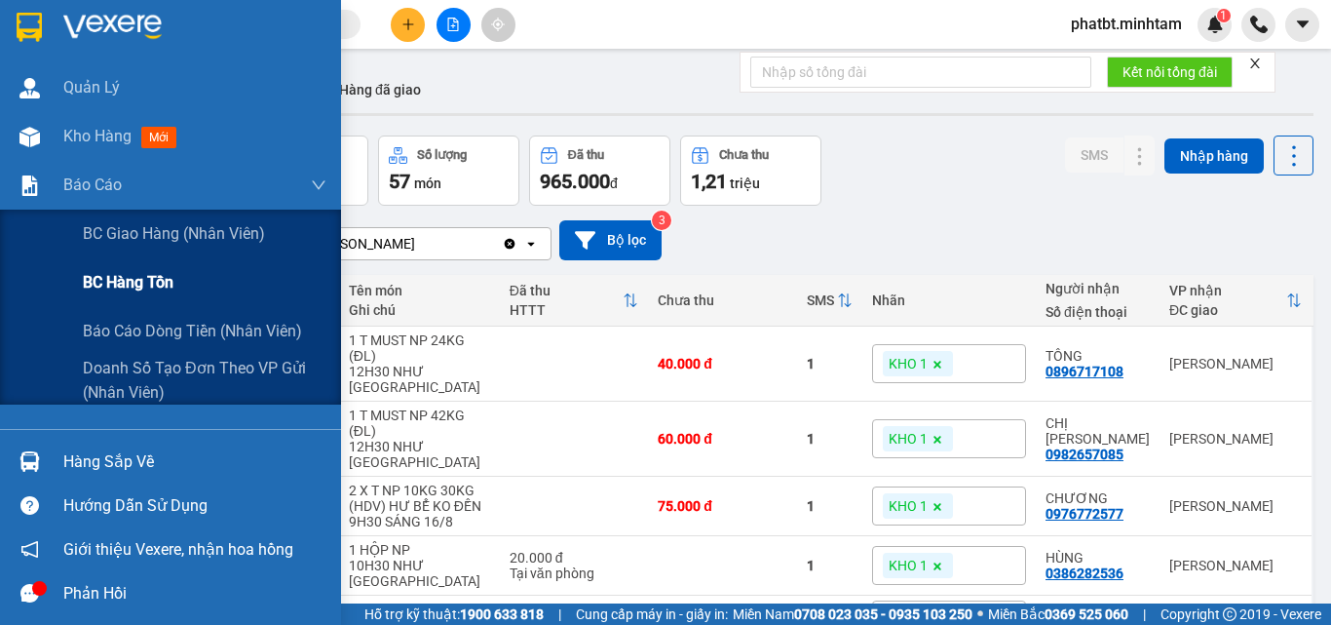
drag, startPoint x: 153, startPoint y: 318, endPoint x: 142, endPoint y: 293, distance: 26.6
click at [154, 318] on div "Báo cáo dòng tiền (nhân viên)" at bounding box center [205, 331] width 244 height 49
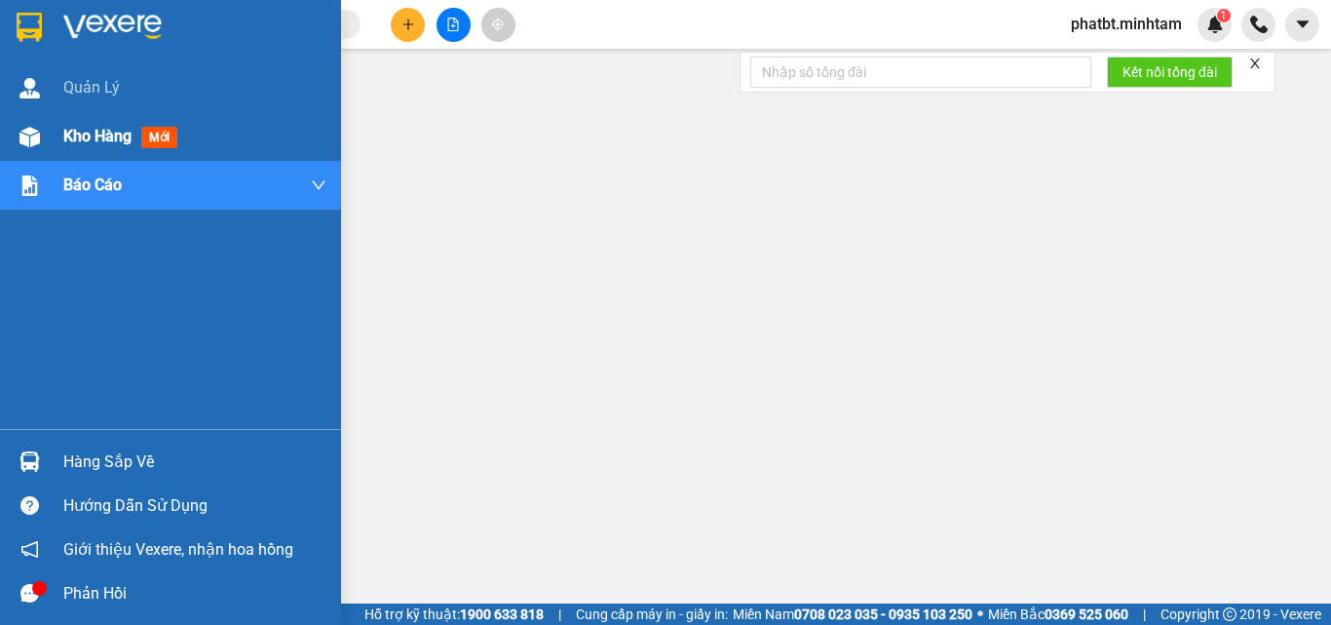
click at [103, 152] on div "Kho hàng mới" at bounding box center [194, 136] width 263 height 49
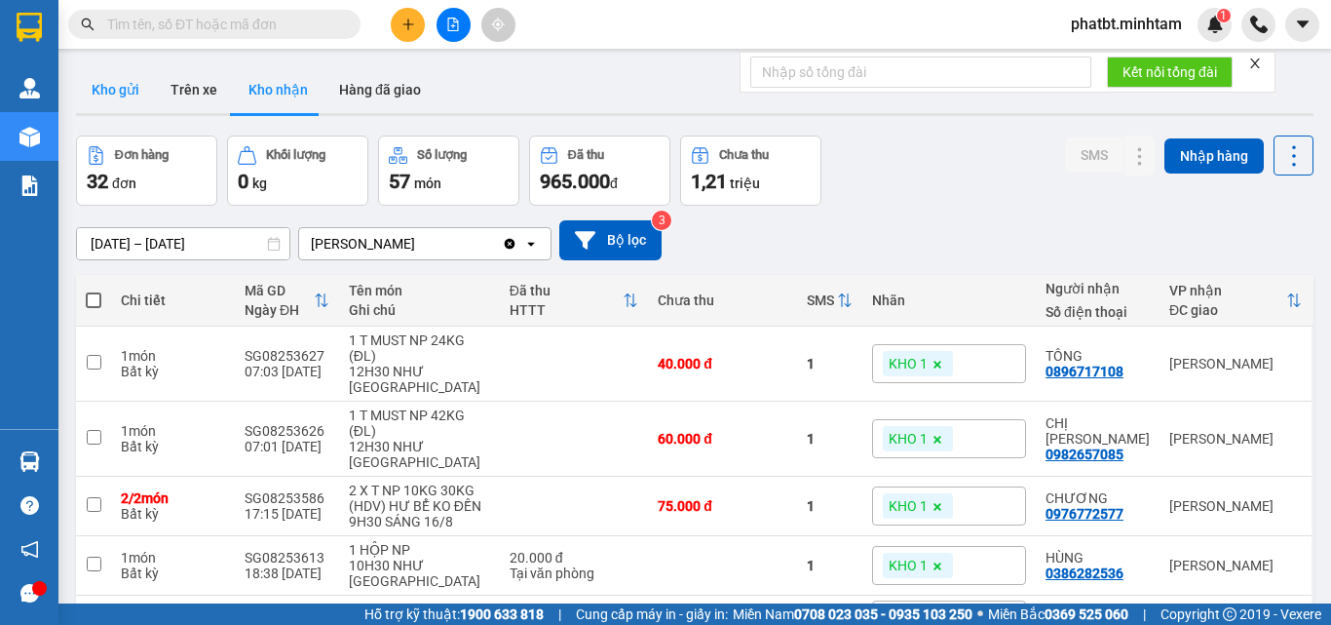
click at [104, 73] on button "Kho gửi" at bounding box center [115, 89] width 79 height 47
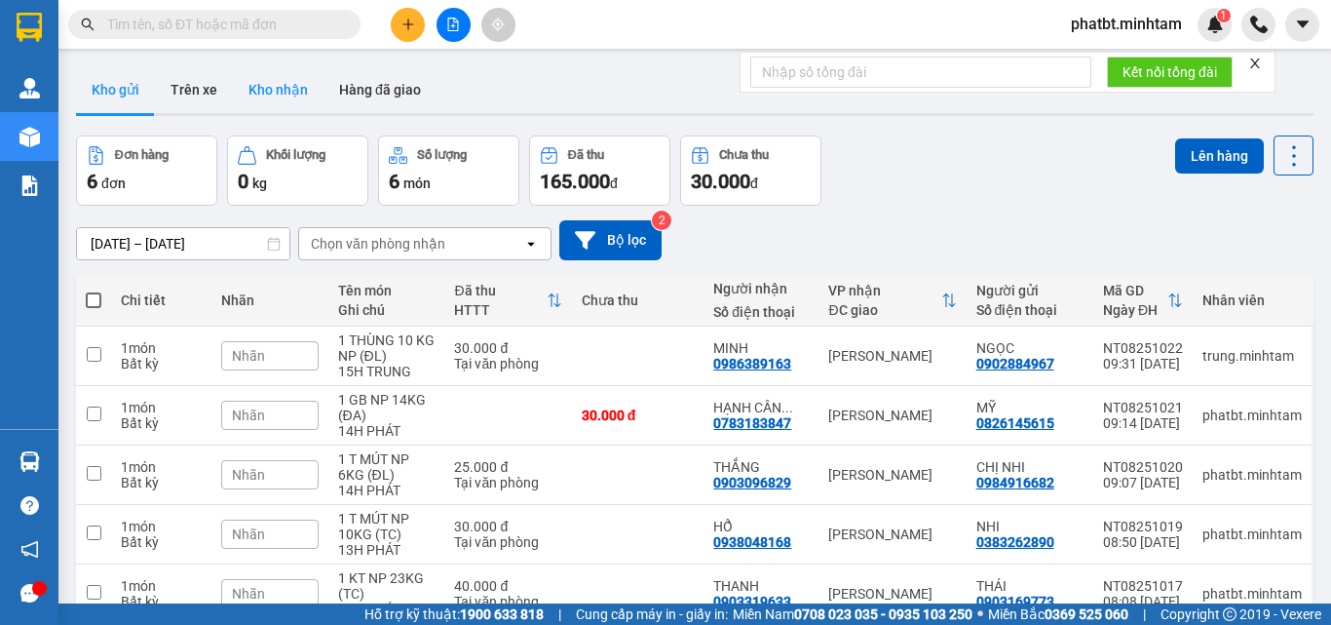
click at [276, 101] on button "Kho nhận" at bounding box center [278, 89] width 91 height 47
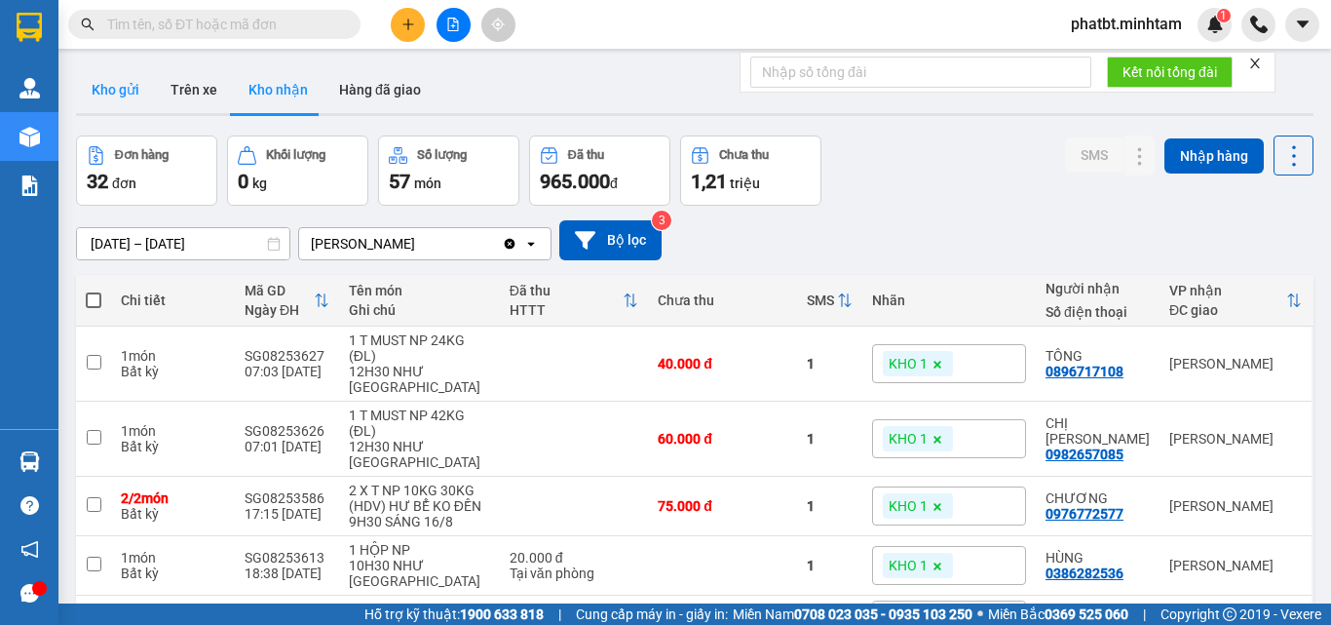
click at [126, 100] on button "Kho gửi" at bounding box center [115, 89] width 79 height 47
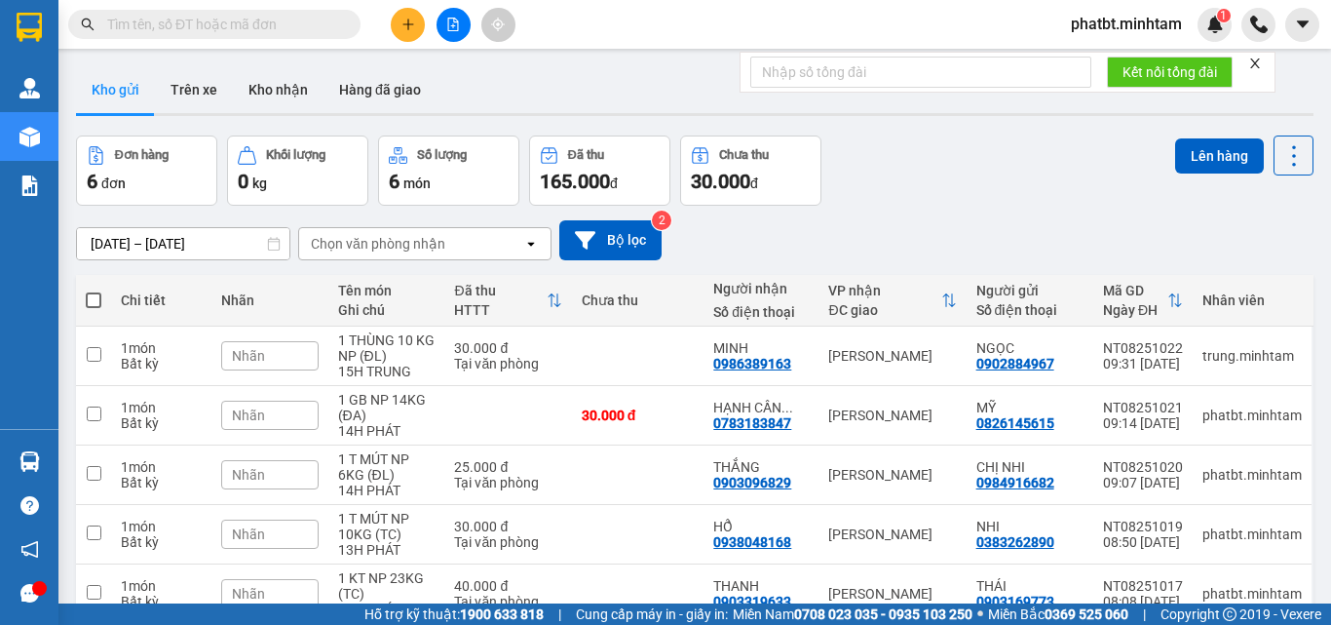
click at [889, 245] on div "13/08/2025 – 15/08/2025 Press the down arrow key to interact with the calendar …" at bounding box center [695, 240] width 1238 height 40
click at [1134, 21] on span "phatbt.minhtam" at bounding box center [1127, 24] width 142 height 24
click at [1126, 62] on span "Đăng xuất" at bounding box center [1134, 60] width 103 height 21
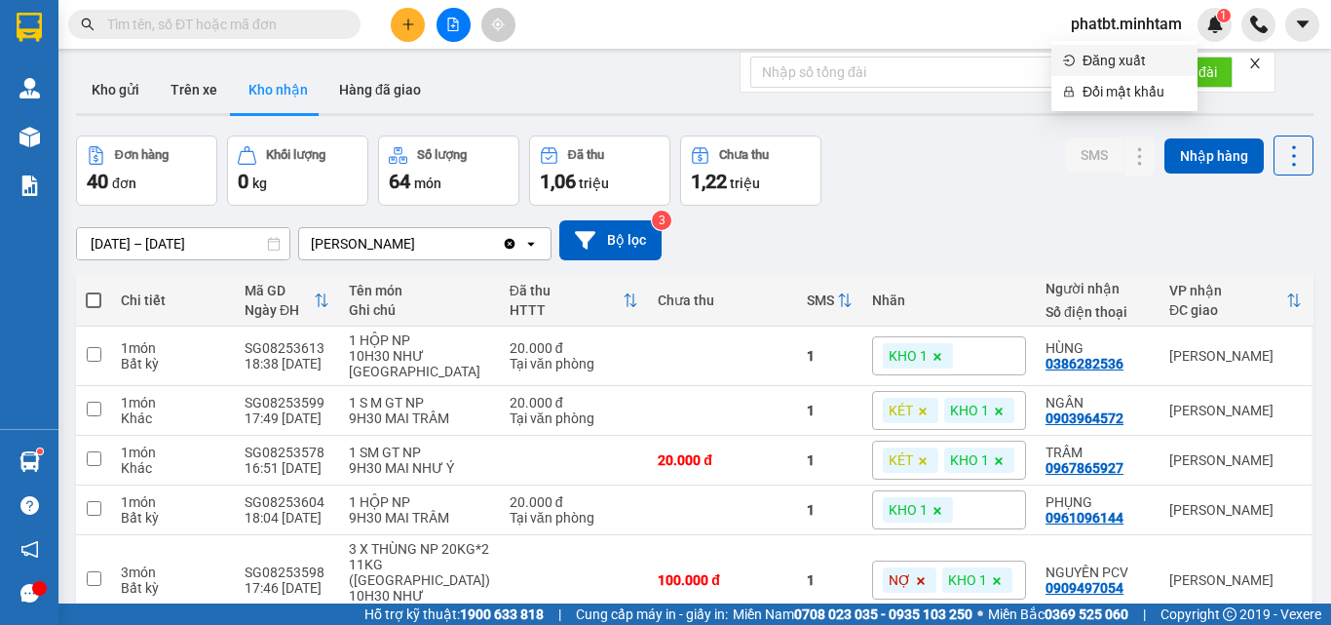
click at [1094, 46] on li "Đăng xuất" at bounding box center [1125, 60] width 146 height 31
